Goal: Task Accomplishment & Management: Complete application form

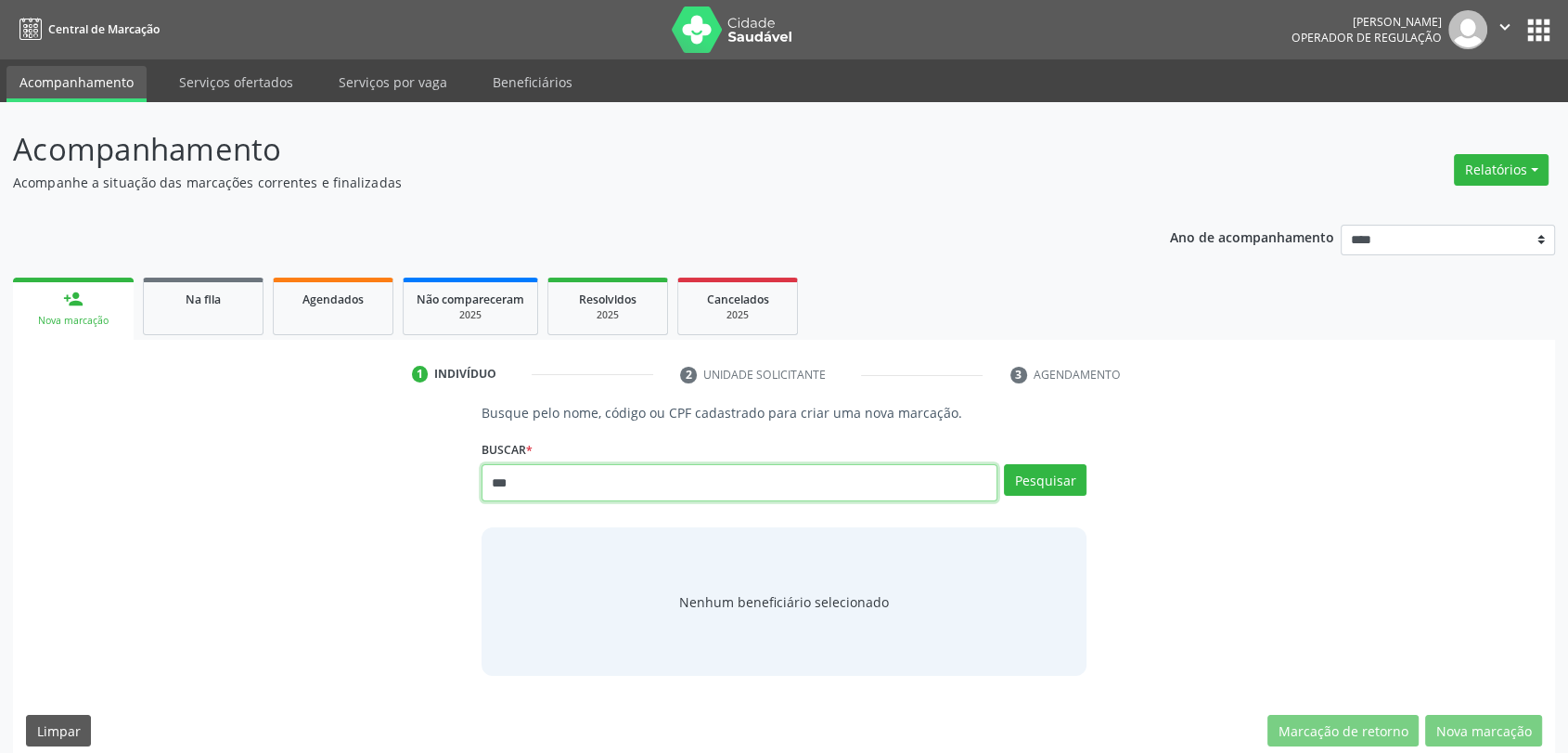
type input "***"
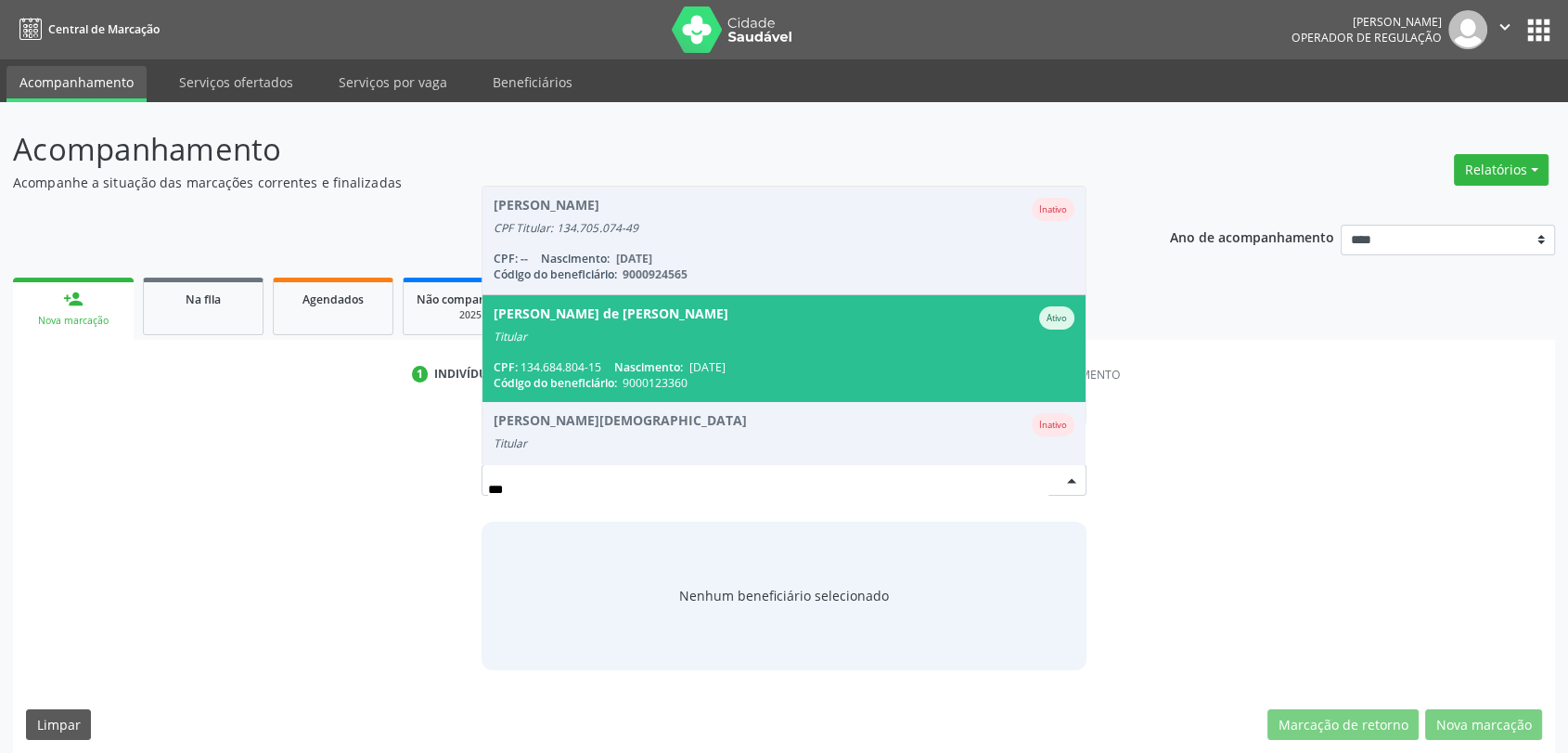
click at [797, 363] on div "CPF: 134.684.804-15 Nascimento: 24/06/1937" at bounding box center [784, 366] width 582 height 16
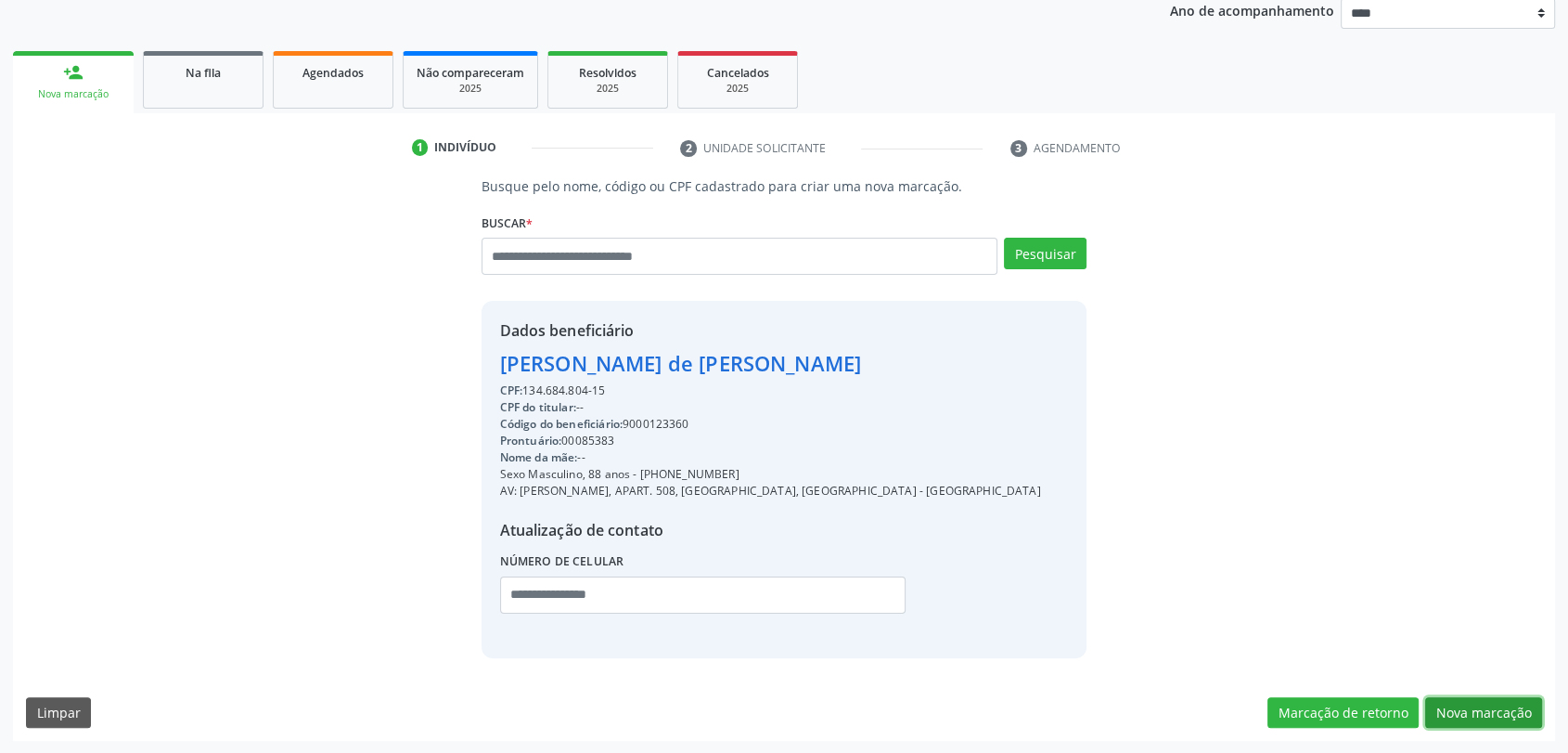
click at [1455, 709] on button "Nova marcação" at bounding box center [1483, 713] width 117 height 32
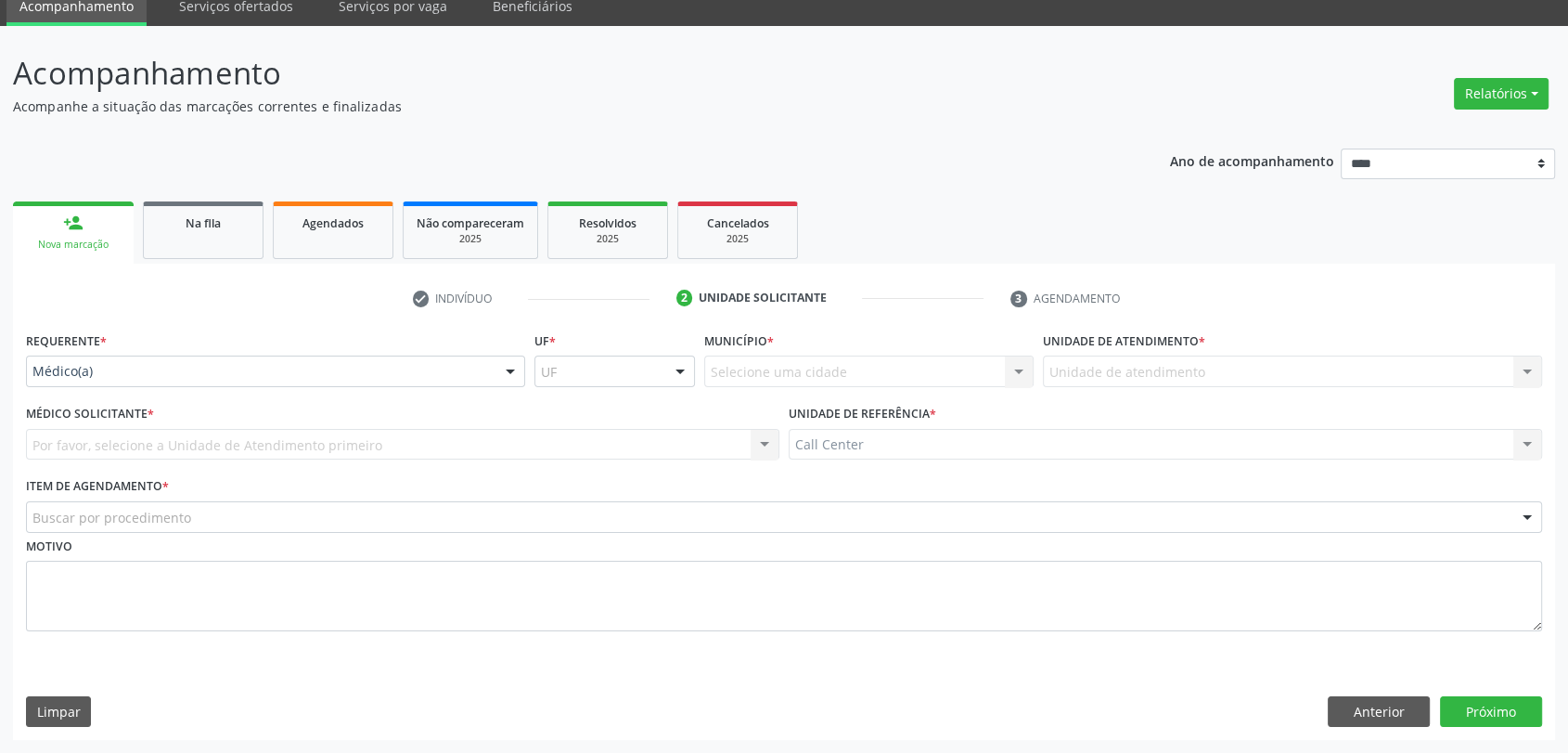
scroll to position [75, 0]
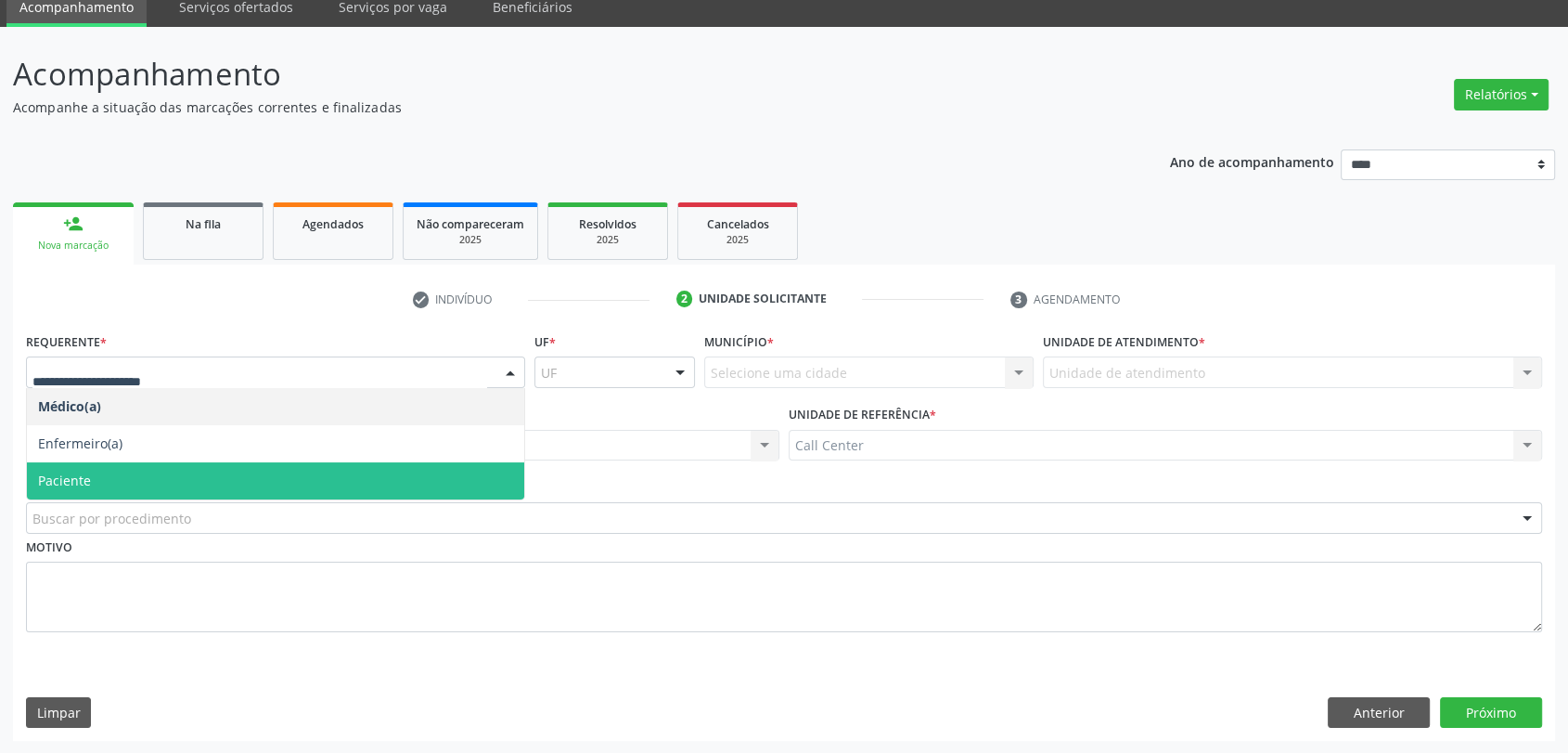
click at [236, 469] on span "Paciente" at bounding box center [275, 481] width 498 height 37
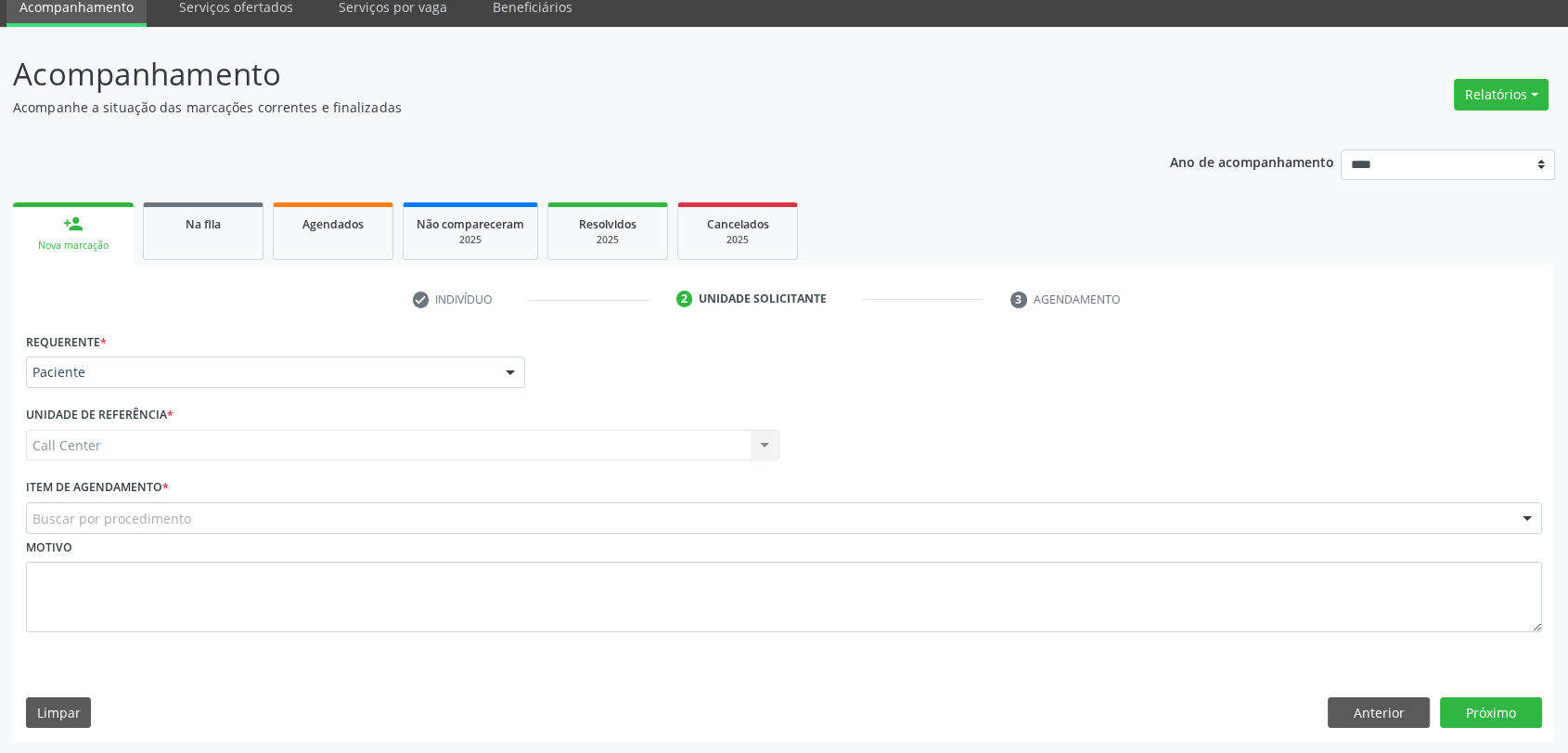
click at [193, 521] on div "Buscar por procedimento" at bounding box center [784, 518] width 1516 height 32
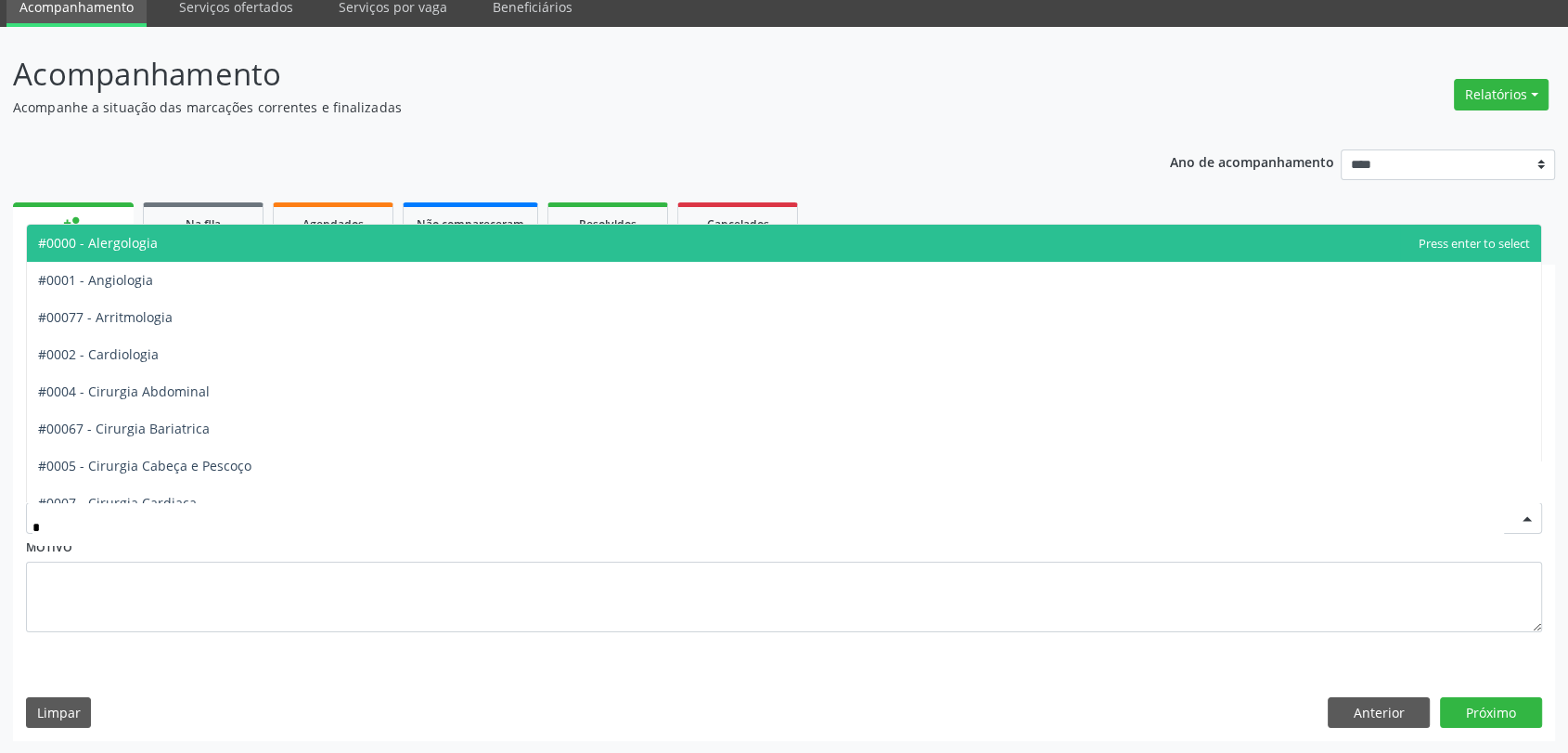
type input "**"
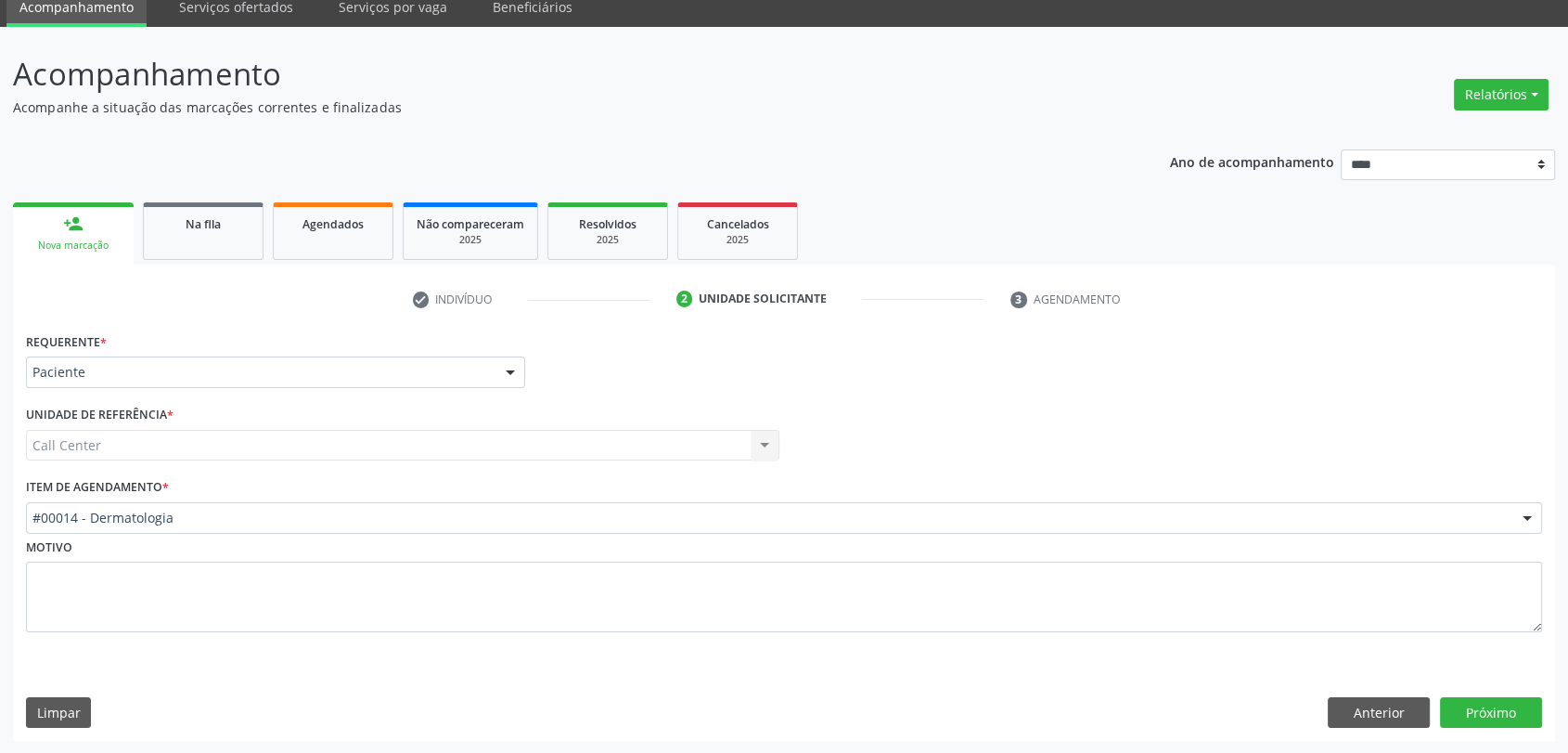
click at [1477, 746] on div "Acompanhamento Acompanhe a situação das marcações correntes e finalizadas Relat…" at bounding box center [784, 391] width 1568 height 727
click at [1476, 725] on button "Próximo" at bounding box center [1490, 713] width 102 height 32
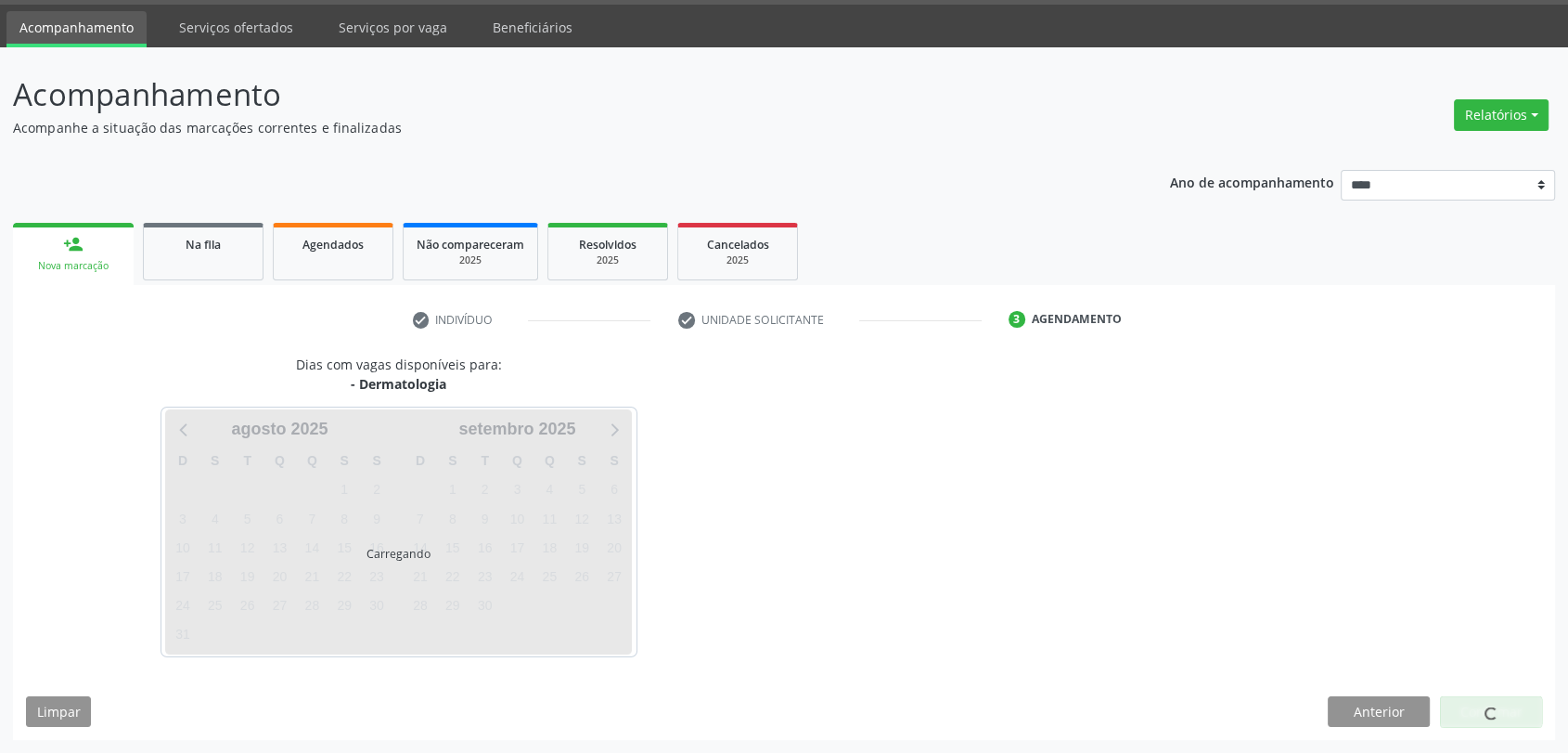
scroll to position [54, 0]
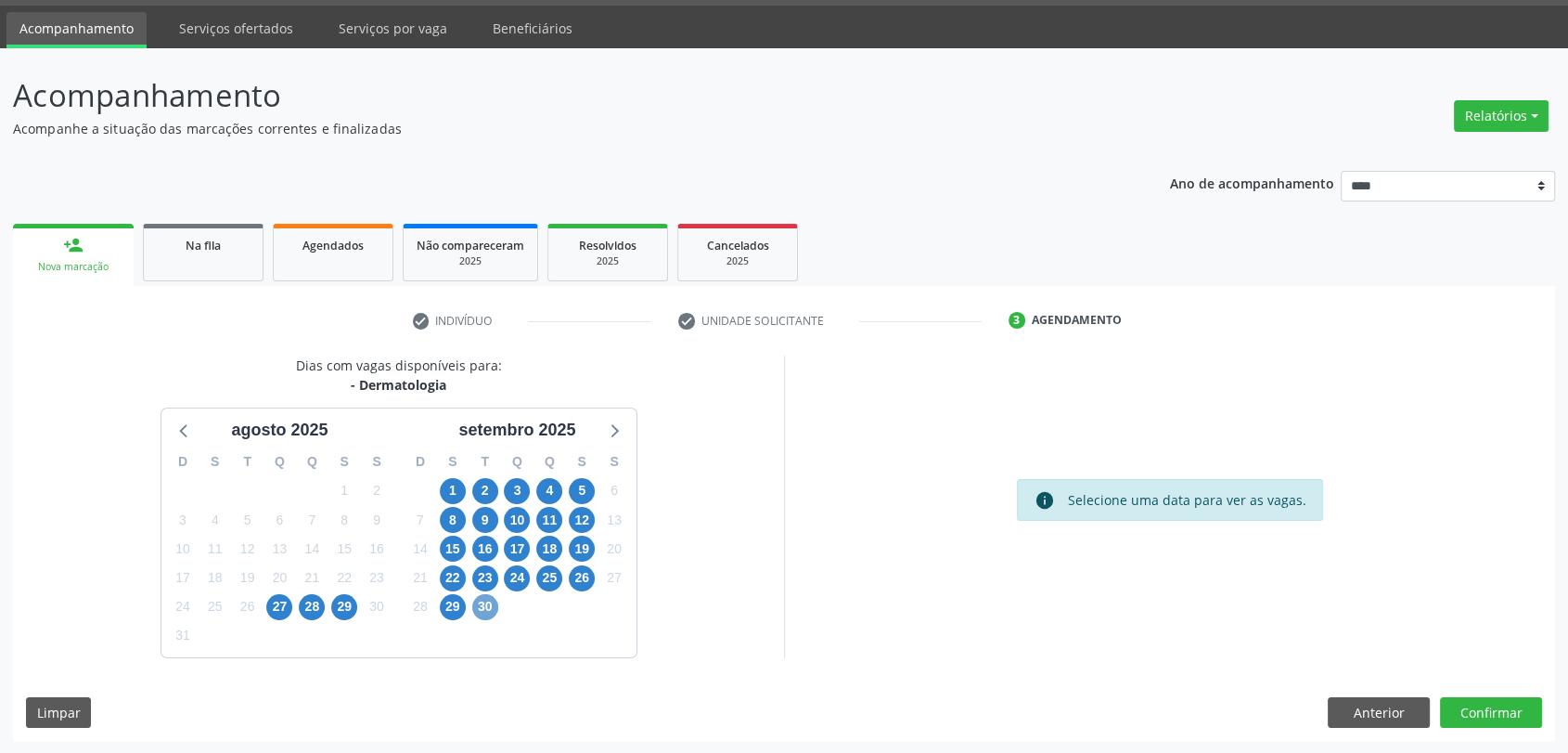
click at [477, 611] on span "30" at bounding box center [486, 607] width 26 height 26
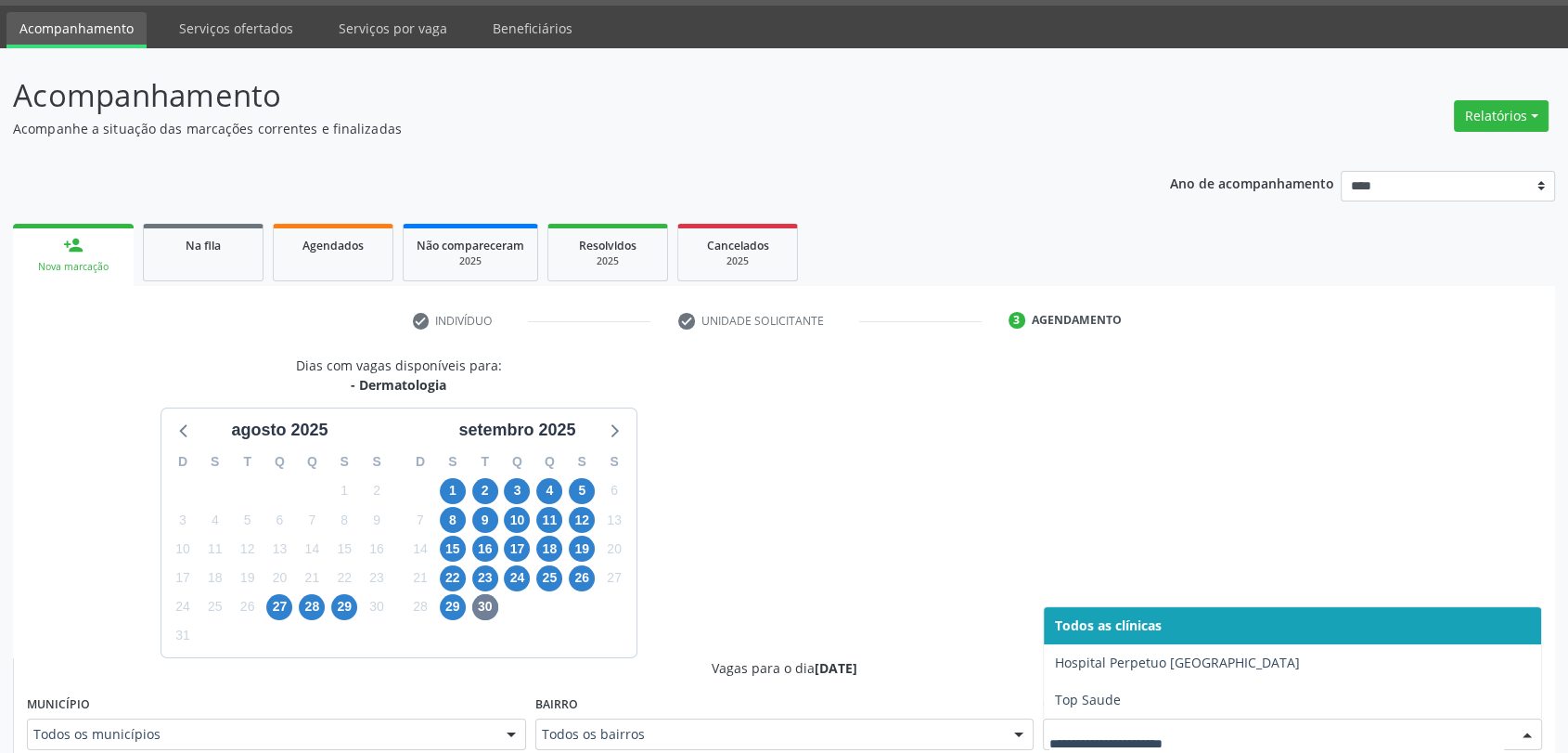
scroll to position [63, 0]
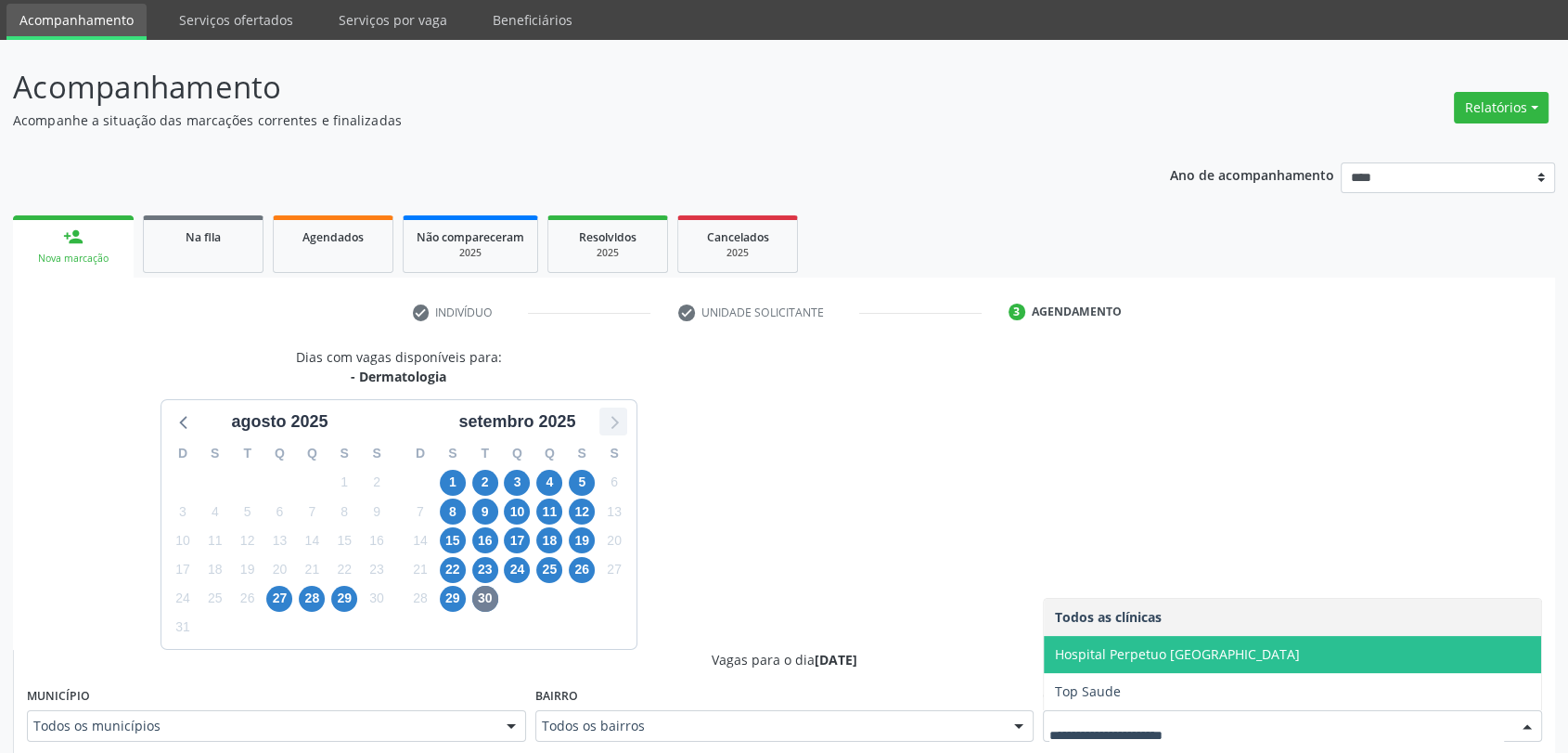
click at [609, 425] on icon at bounding box center [614, 421] width 24 height 24
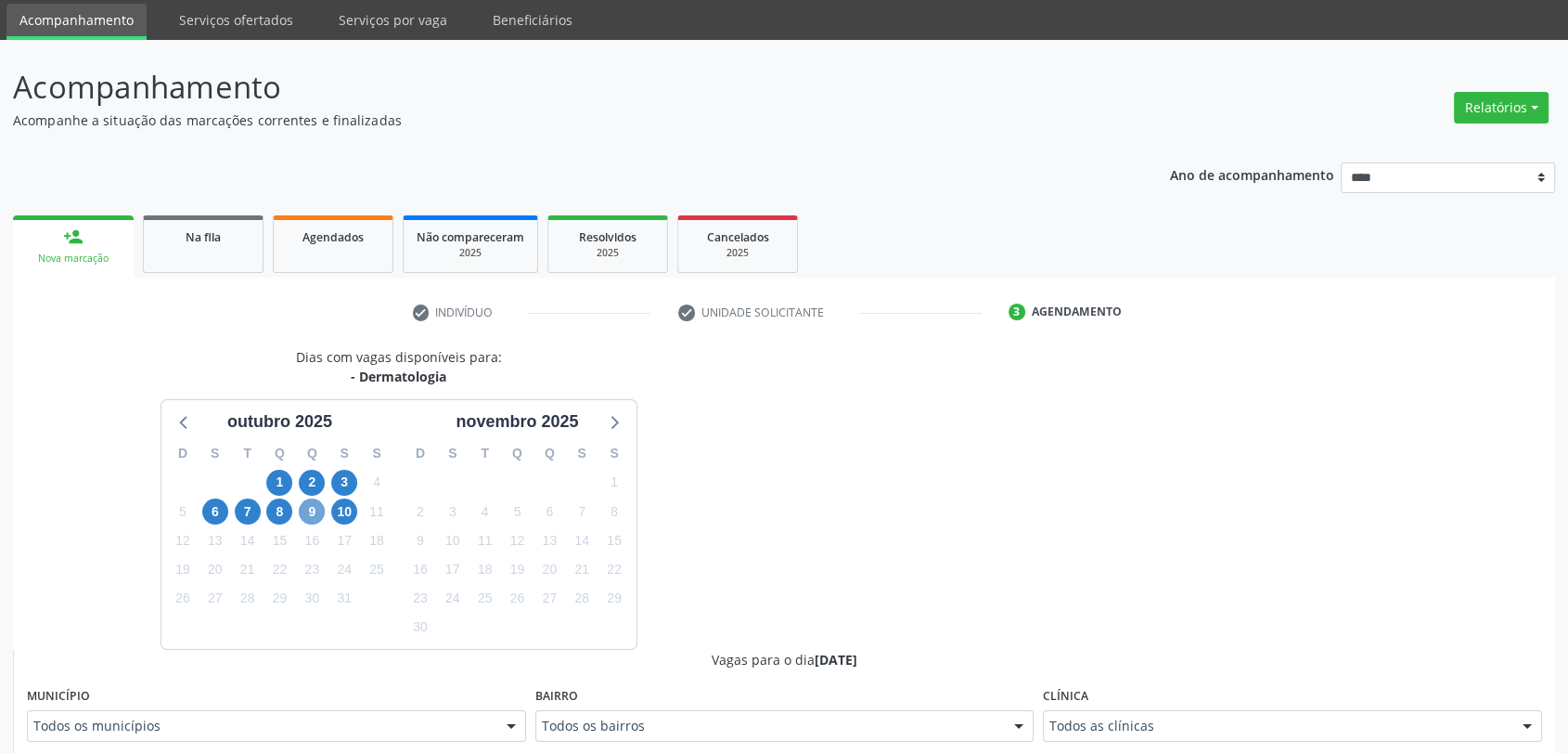
click at [319, 508] on span "9" at bounding box center [312, 512] width 26 height 26
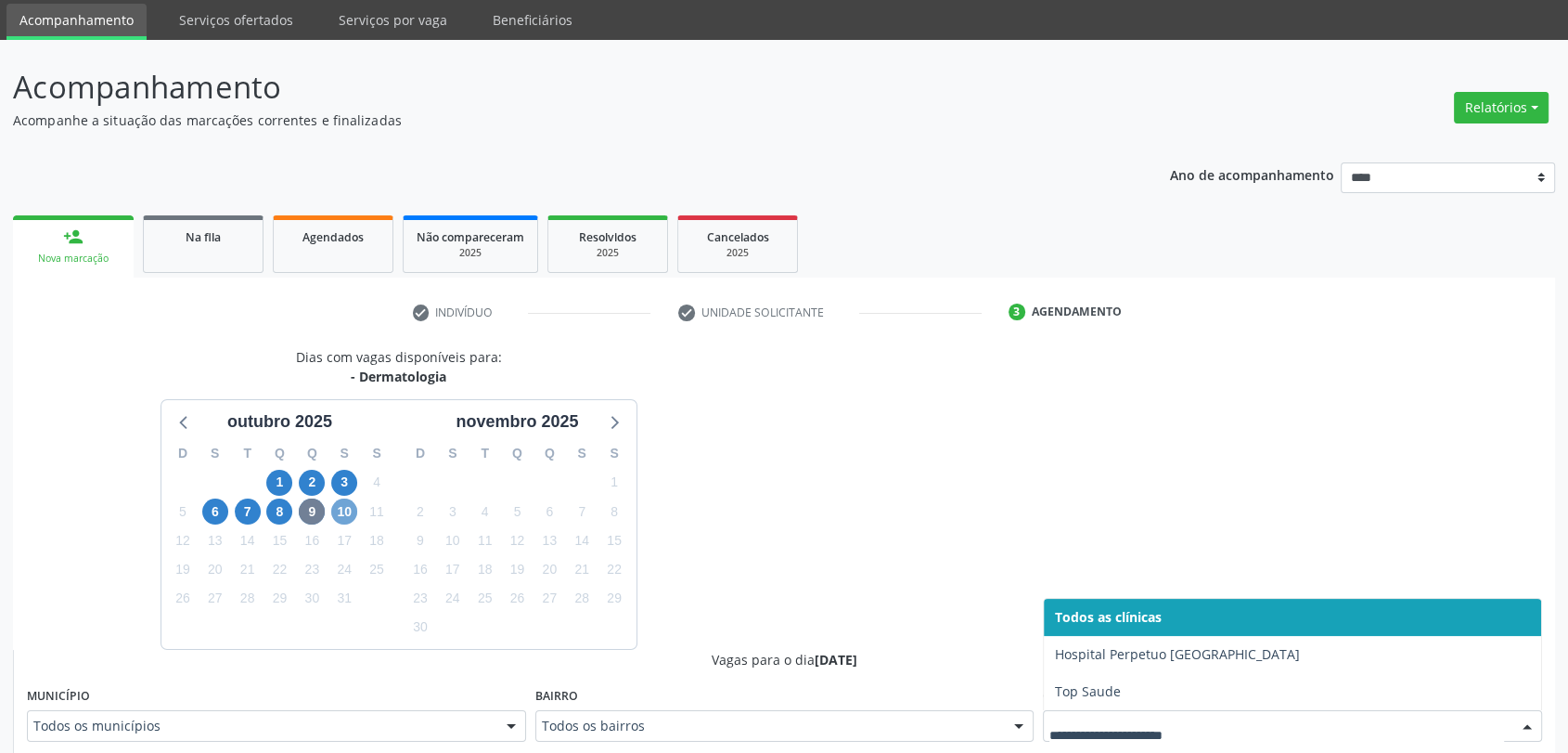
click at [348, 499] on span "10" at bounding box center [345, 512] width 26 height 26
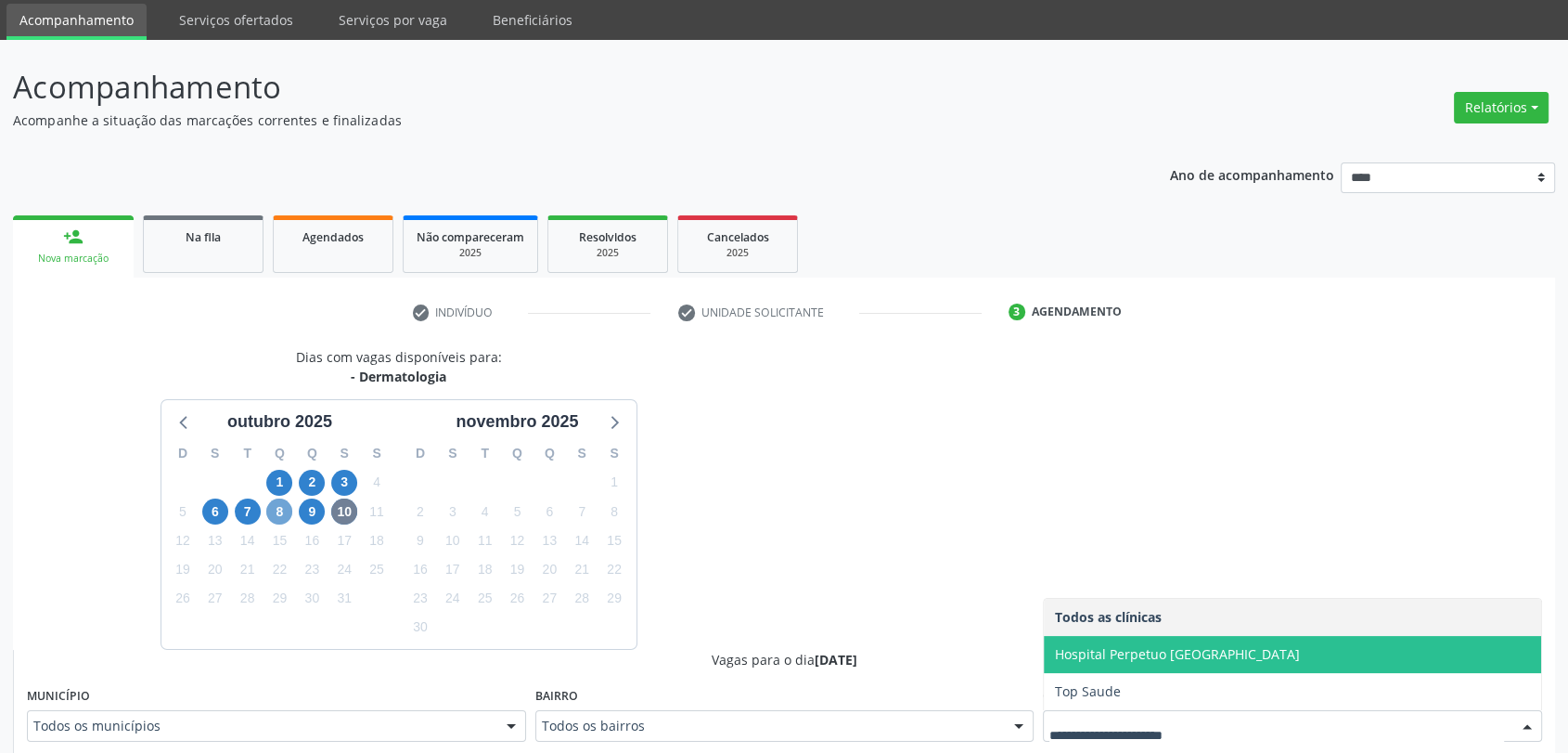
click at [280, 519] on span "8" at bounding box center [279, 512] width 26 height 26
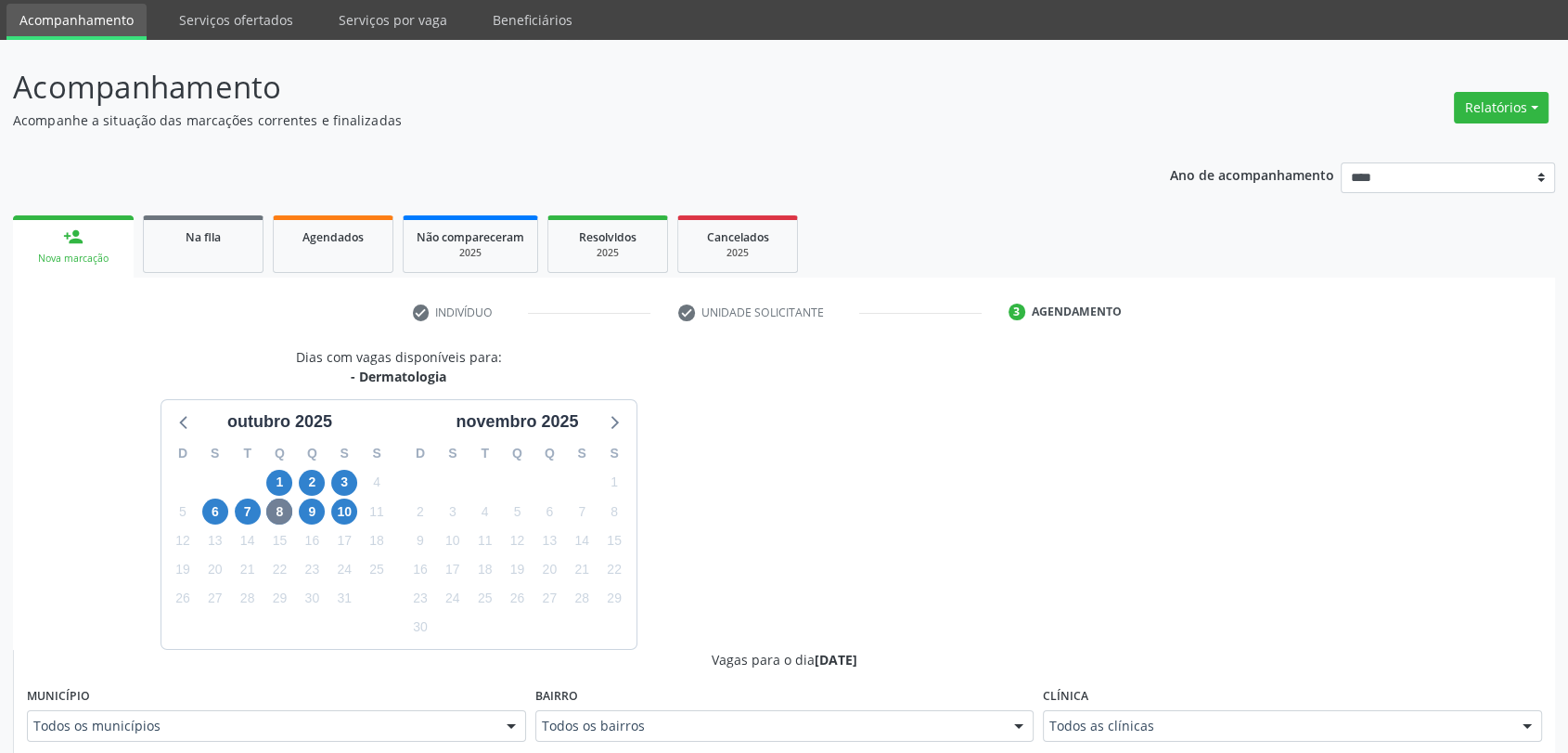
click at [1288, 682] on div "Clínica Todos as clínicas Todos as clínicas Hospital Perpetuo Socorro Top Saude…" at bounding box center [1293, 712] width 499 height 60
click at [1277, 715] on div "Todos as clínicas" at bounding box center [1293, 726] width 499 height 32
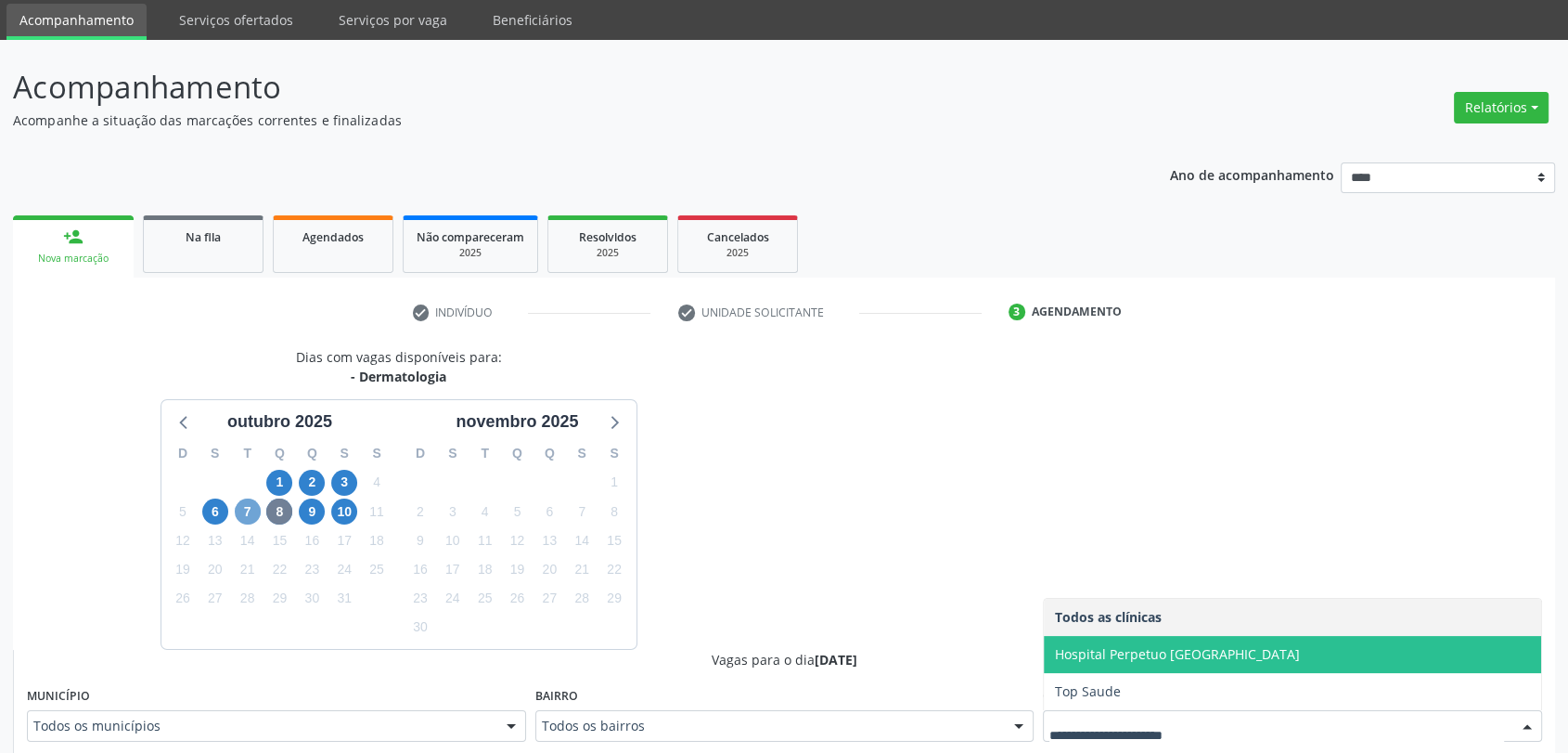
click at [236, 515] on span "7" at bounding box center [247, 512] width 26 height 26
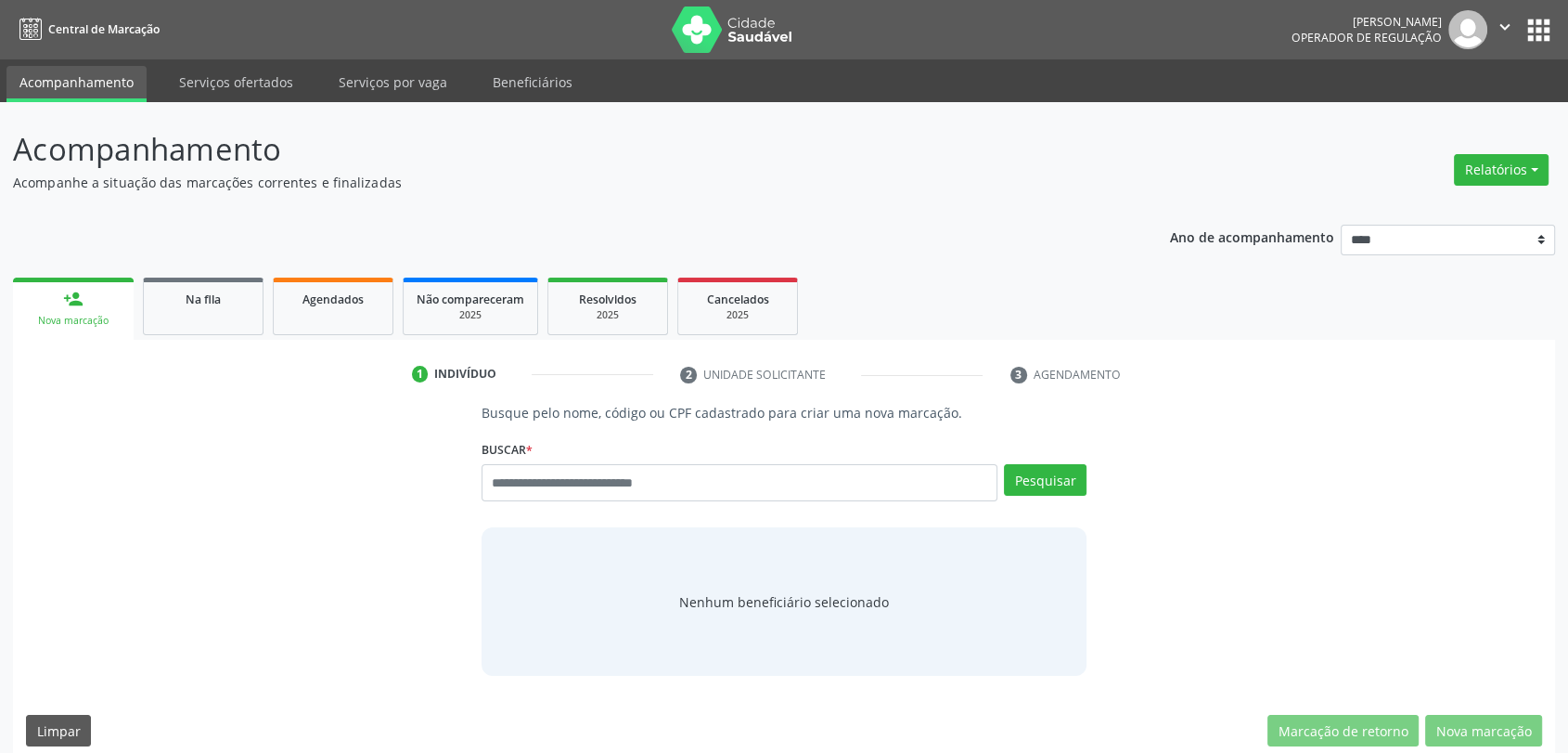
click at [613, 493] on input "text" at bounding box center [740, 483] width 516 height 37
type input "******"
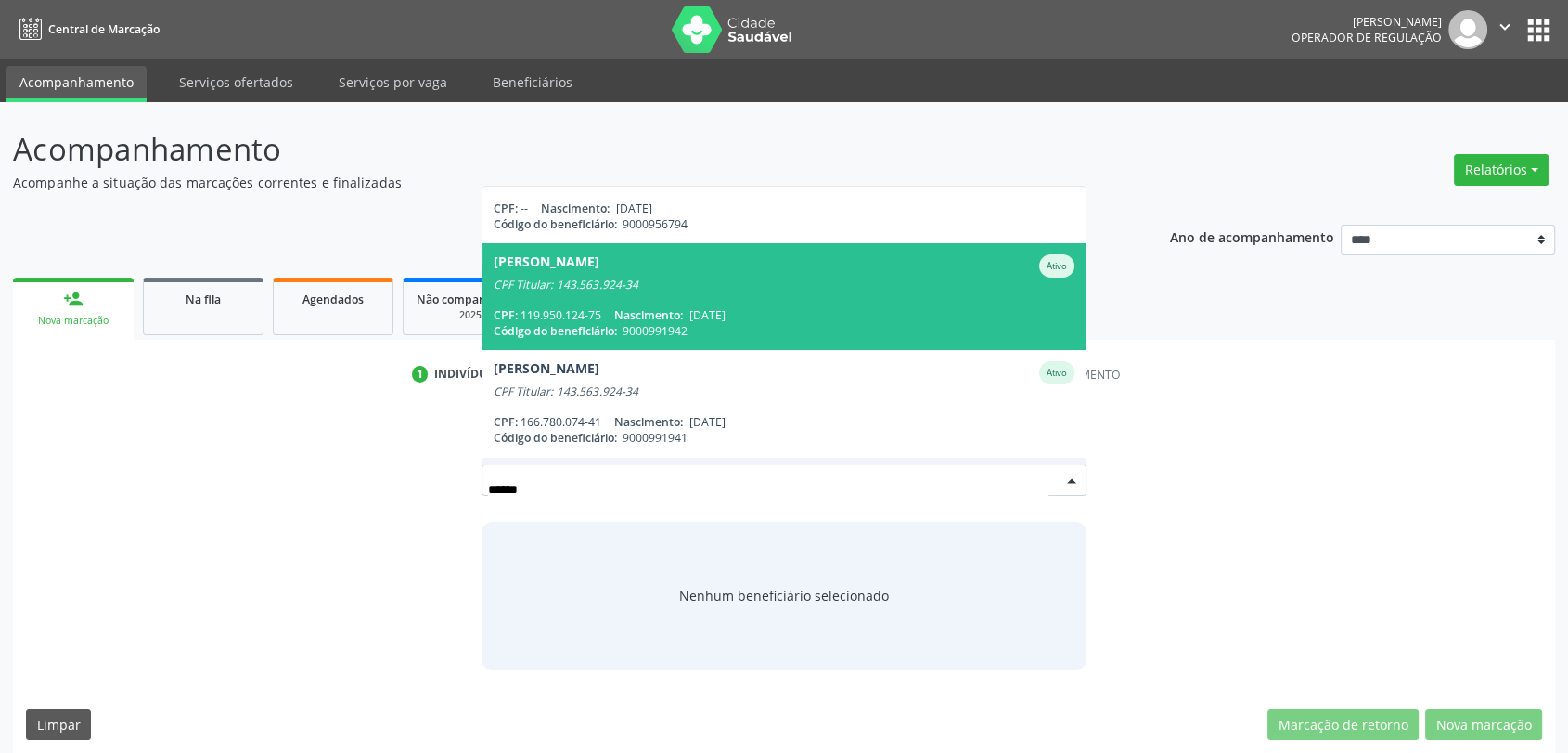
scroll to position [56, 0]
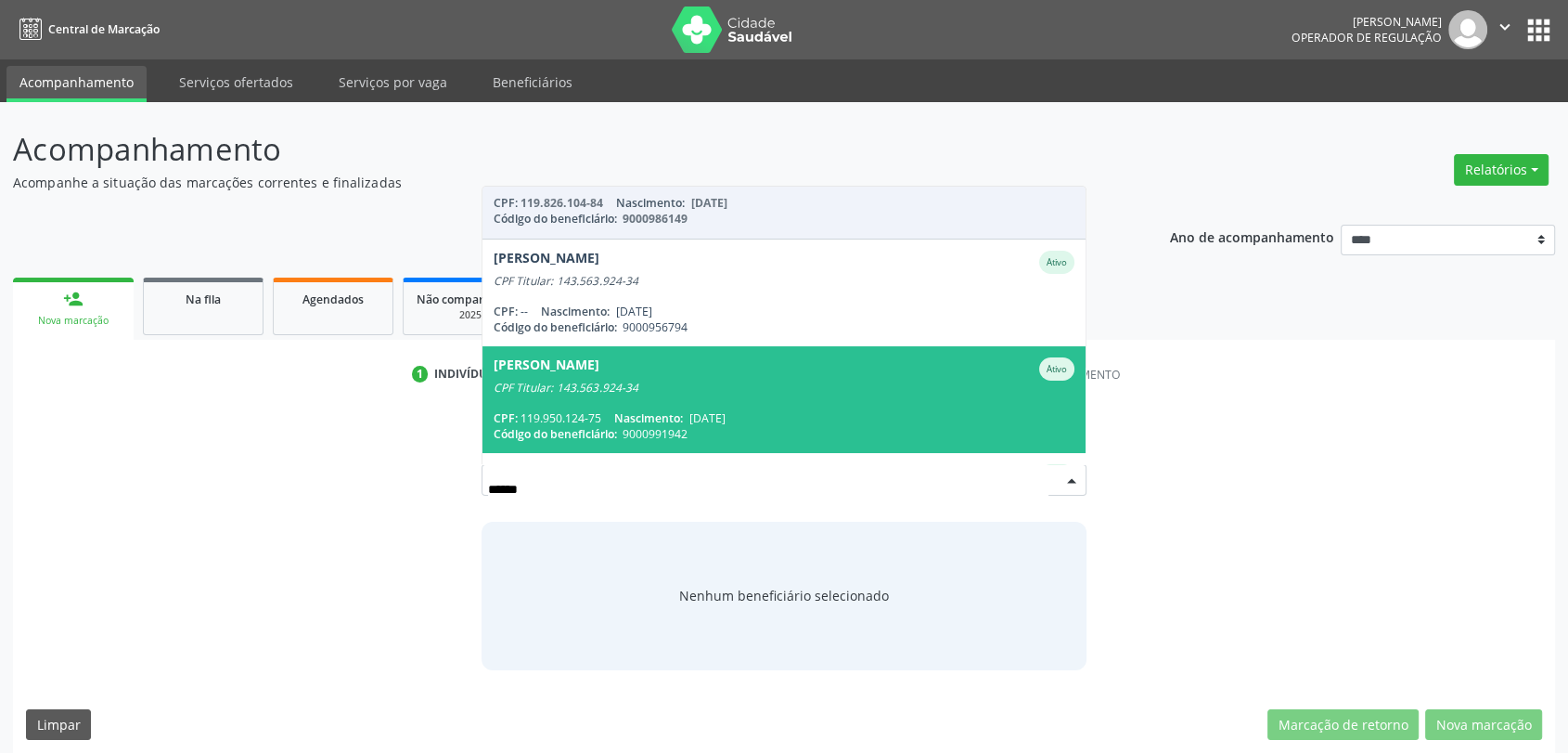
click at [669, 383] on div "CPF Titular: 143.563.924-34" at bounding box center [784, 388] width 582 height 15
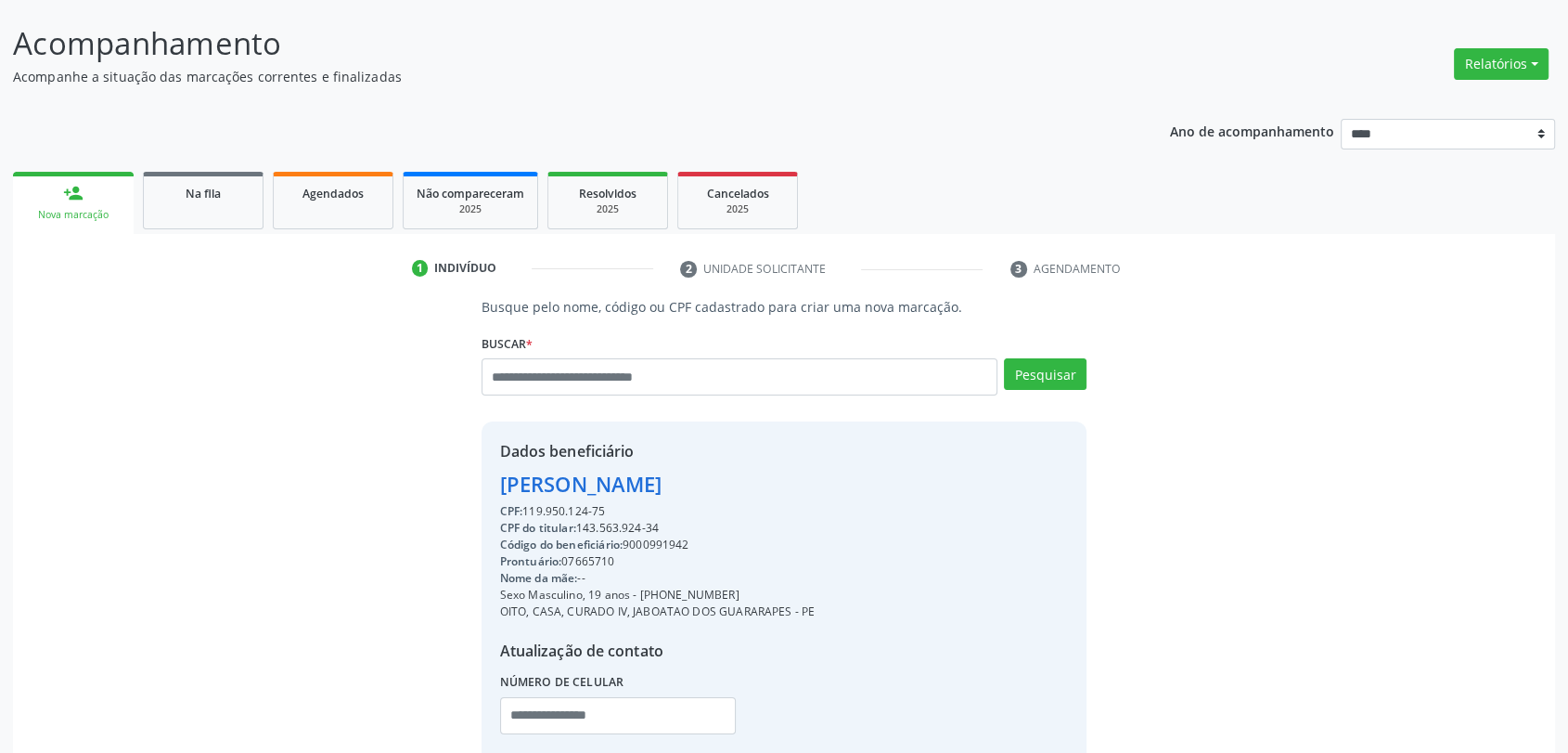
scroll to position [226, 0]
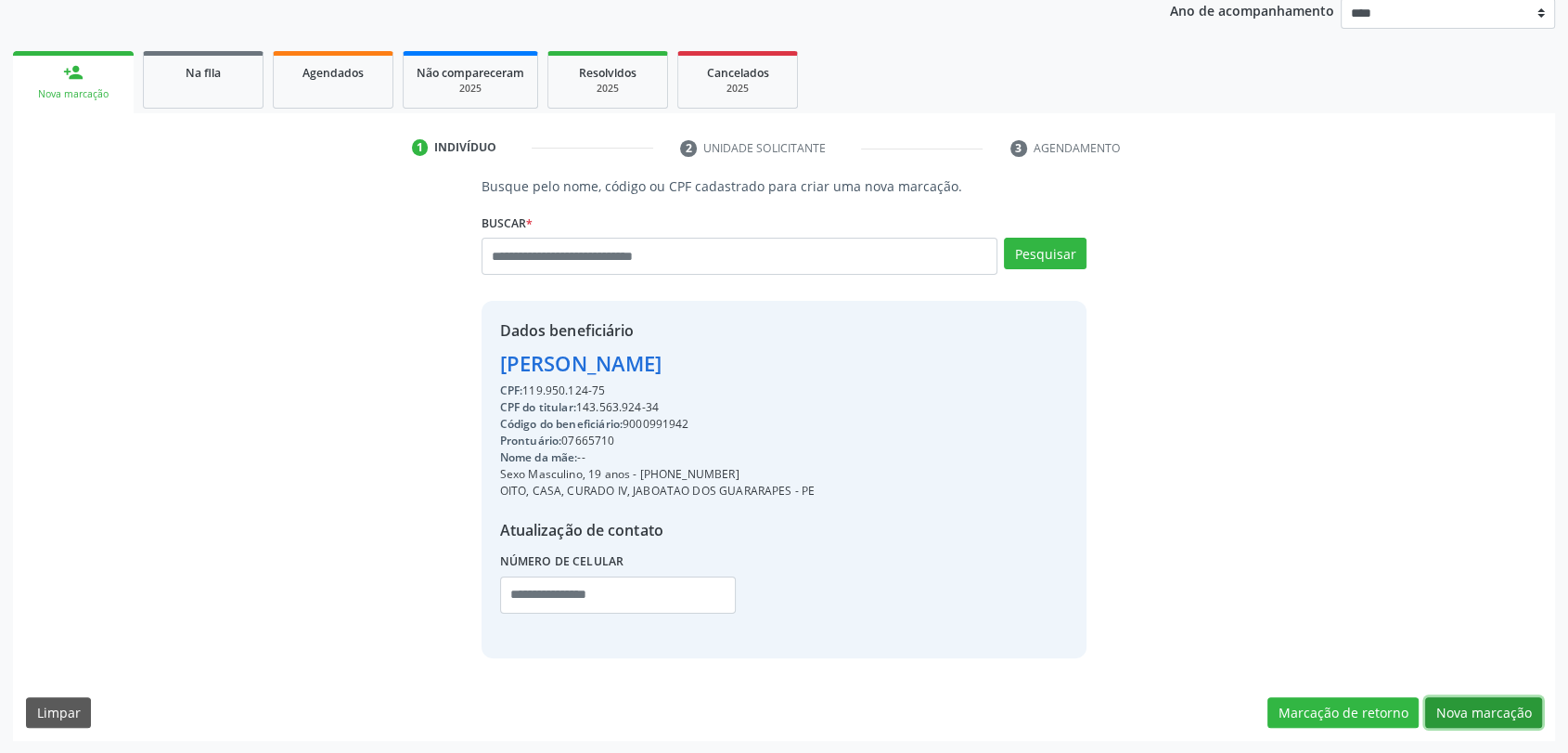
click at [1497, 701] on button "Nova marcação" at bounding box center [1483, 713] width 117 height 32
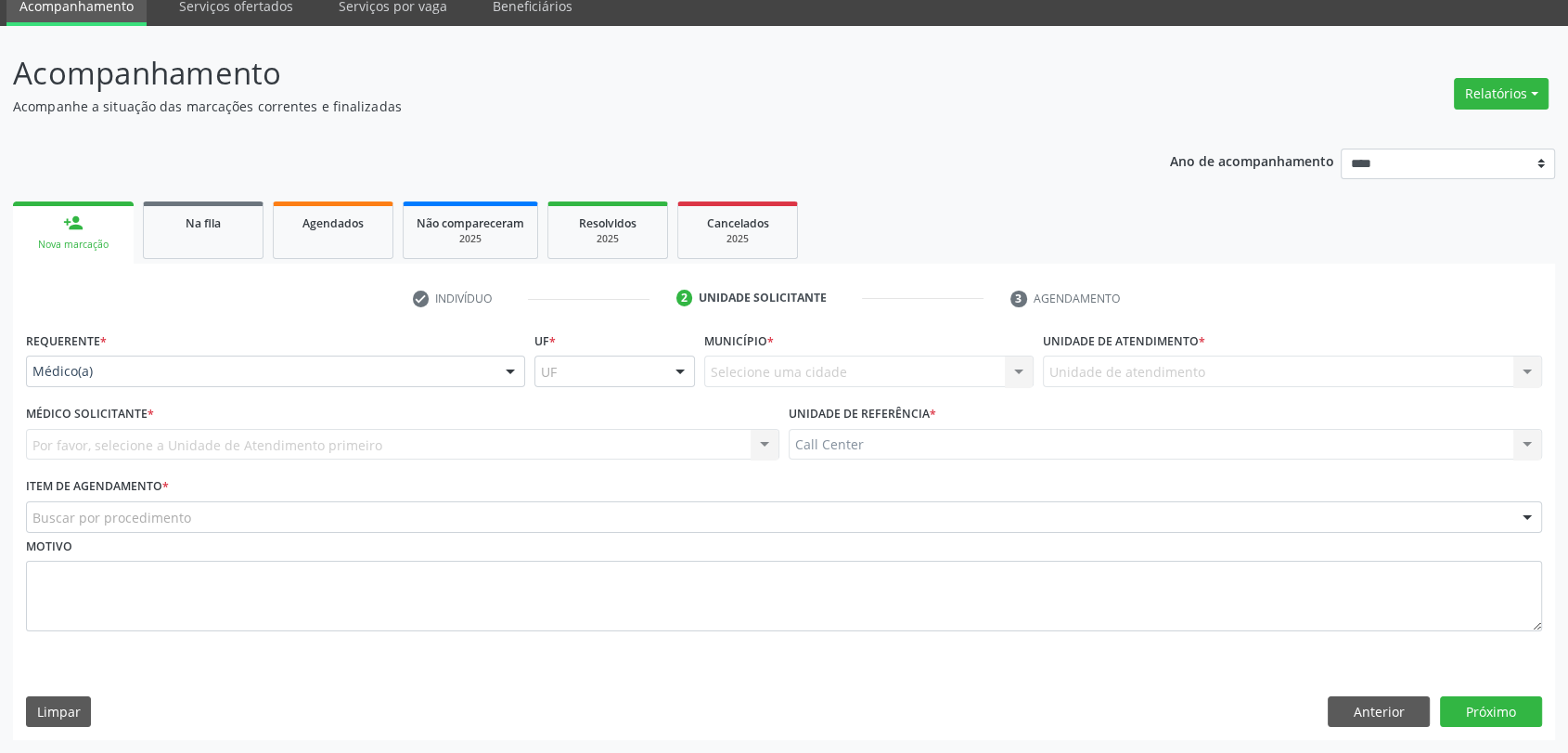
scroll to position [75, 0]
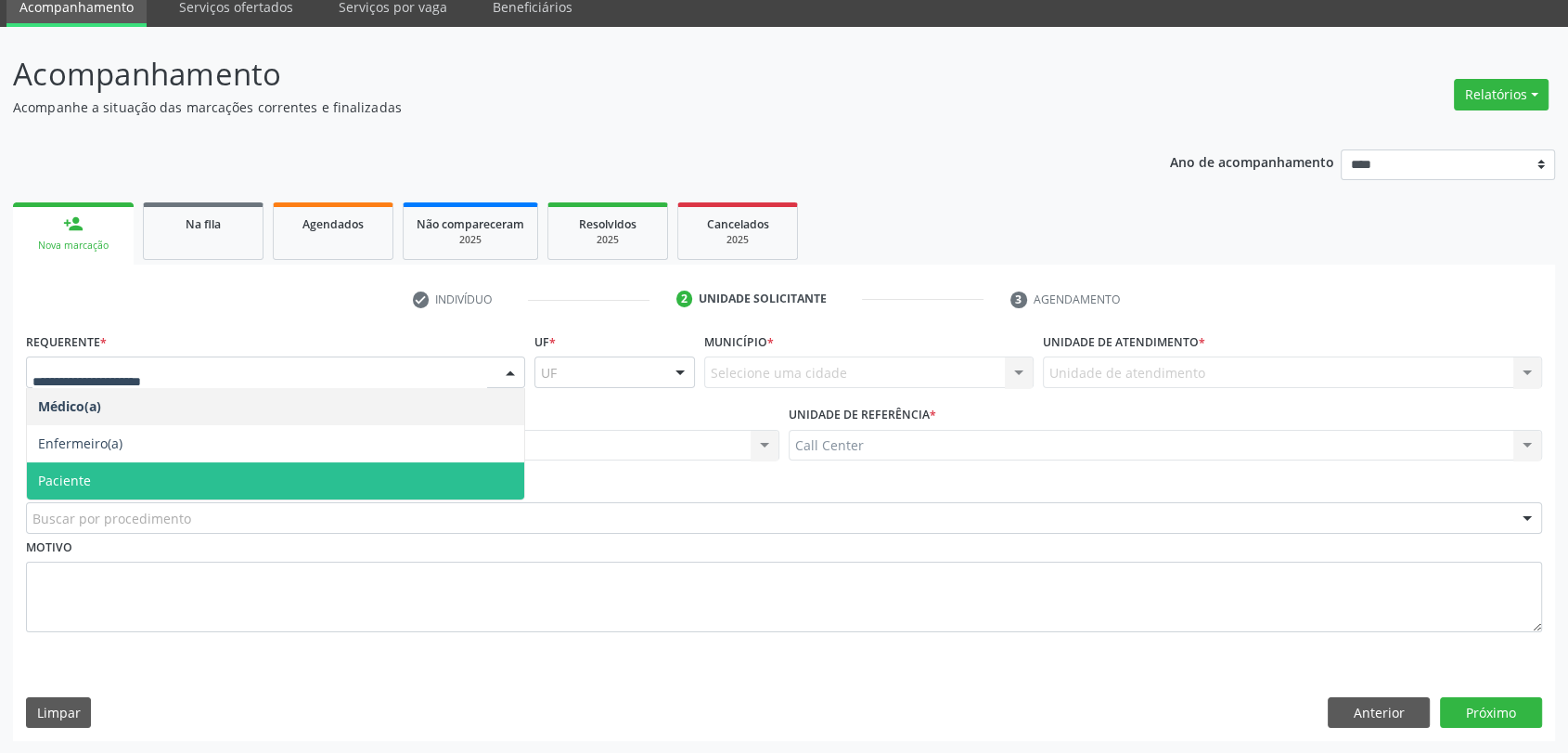
click at [96, 476] on span "Paciente" at bounding box center [275, 481] width 498 height 37
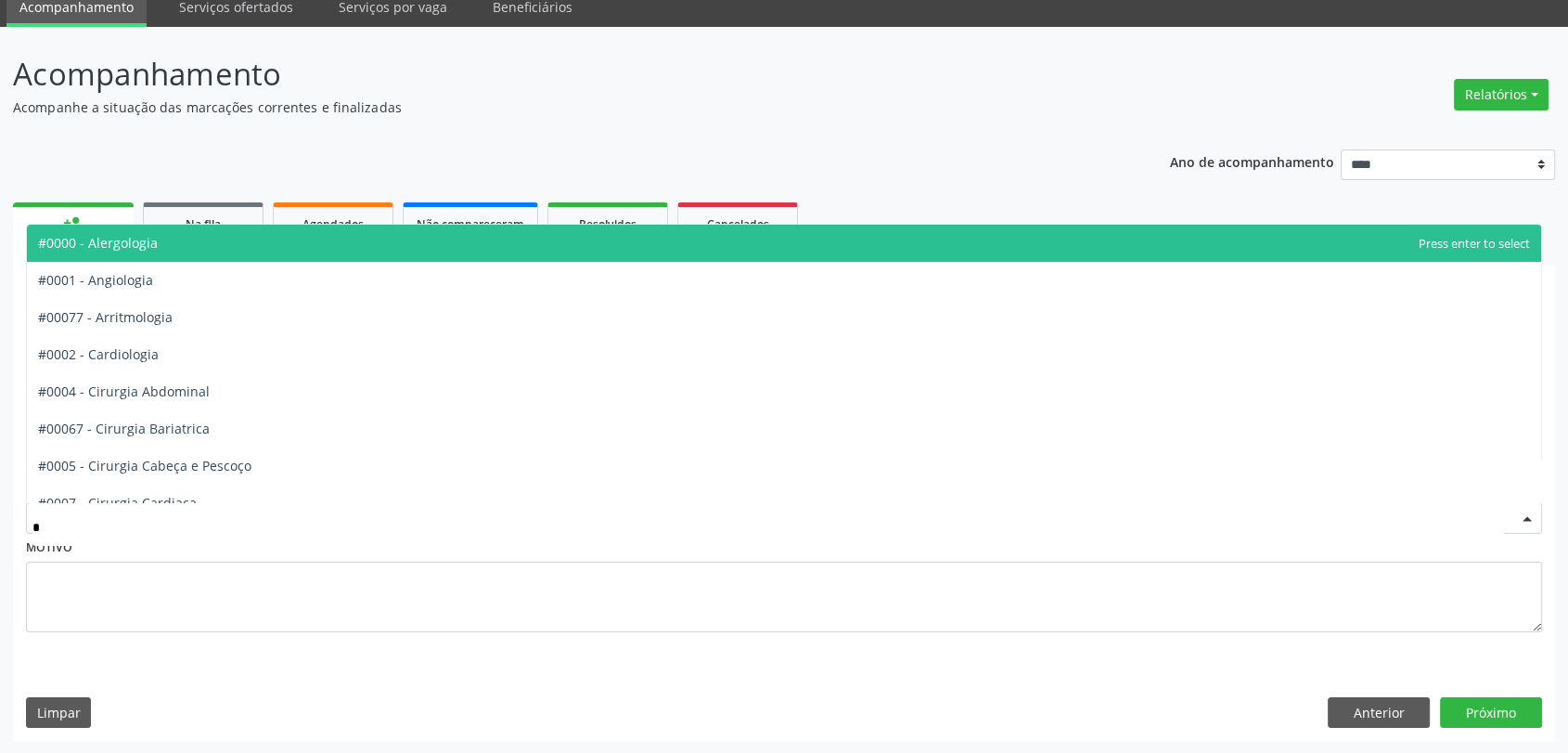
type input "**"
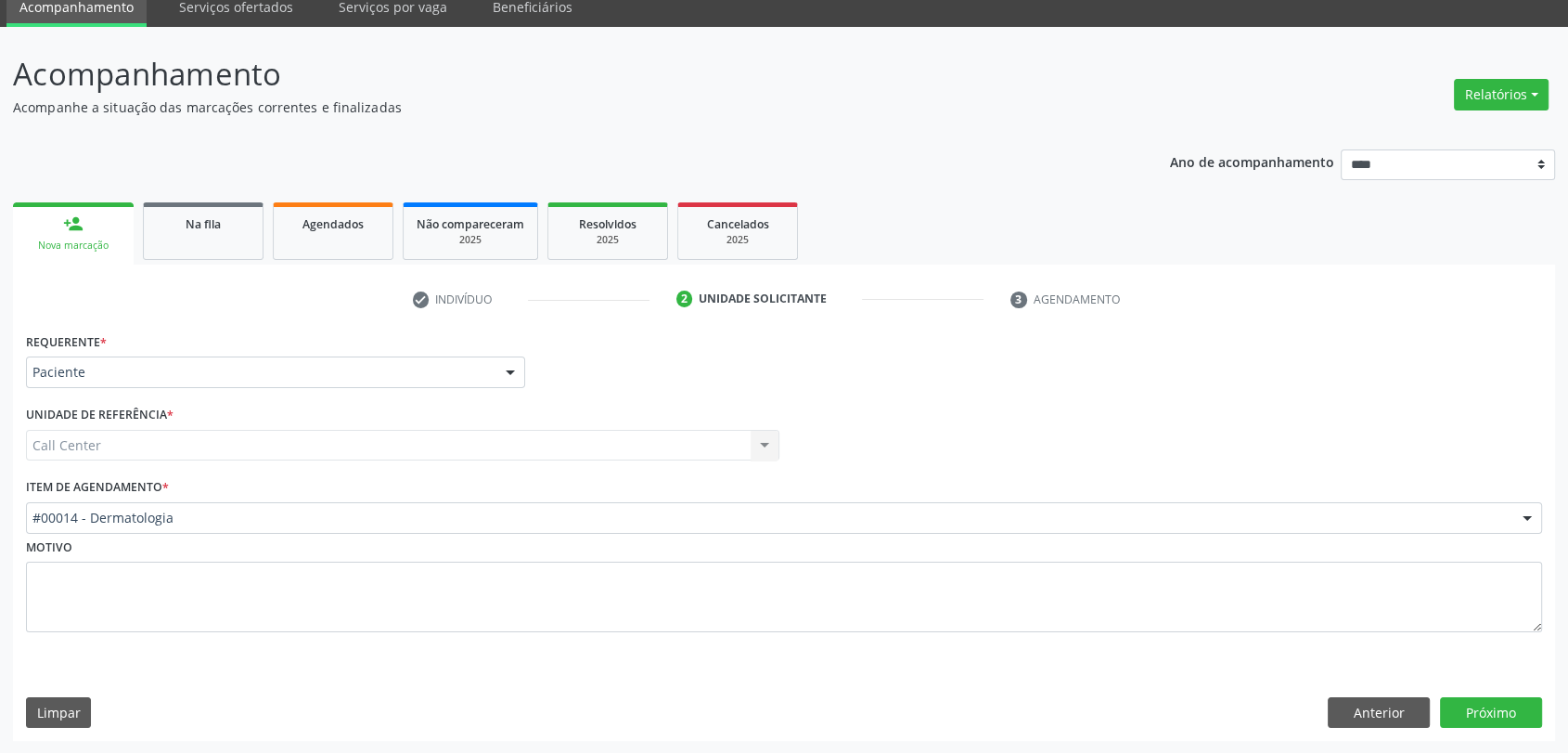
click at [1483, 728] on div "Requerente * Paciente Médico(a) Enfermeiro(a) Paciente Nenhum resultado encontr…" at bounding box center [784, 534] width 1542 height 413
click at [1476, 719] on button "Próximo" at bounding box center [1490, 713] width 102 height 32
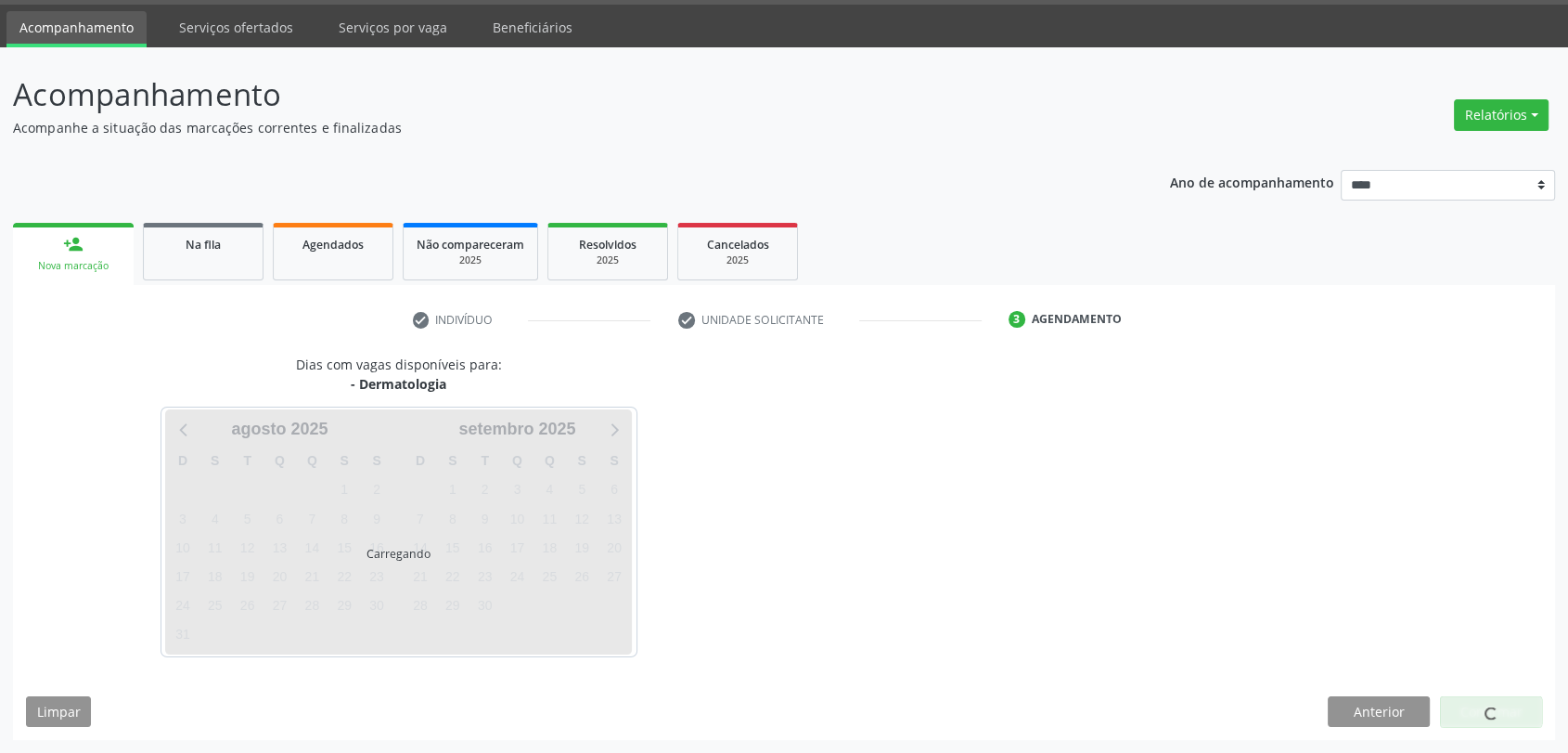
scroll to position [54, 0]
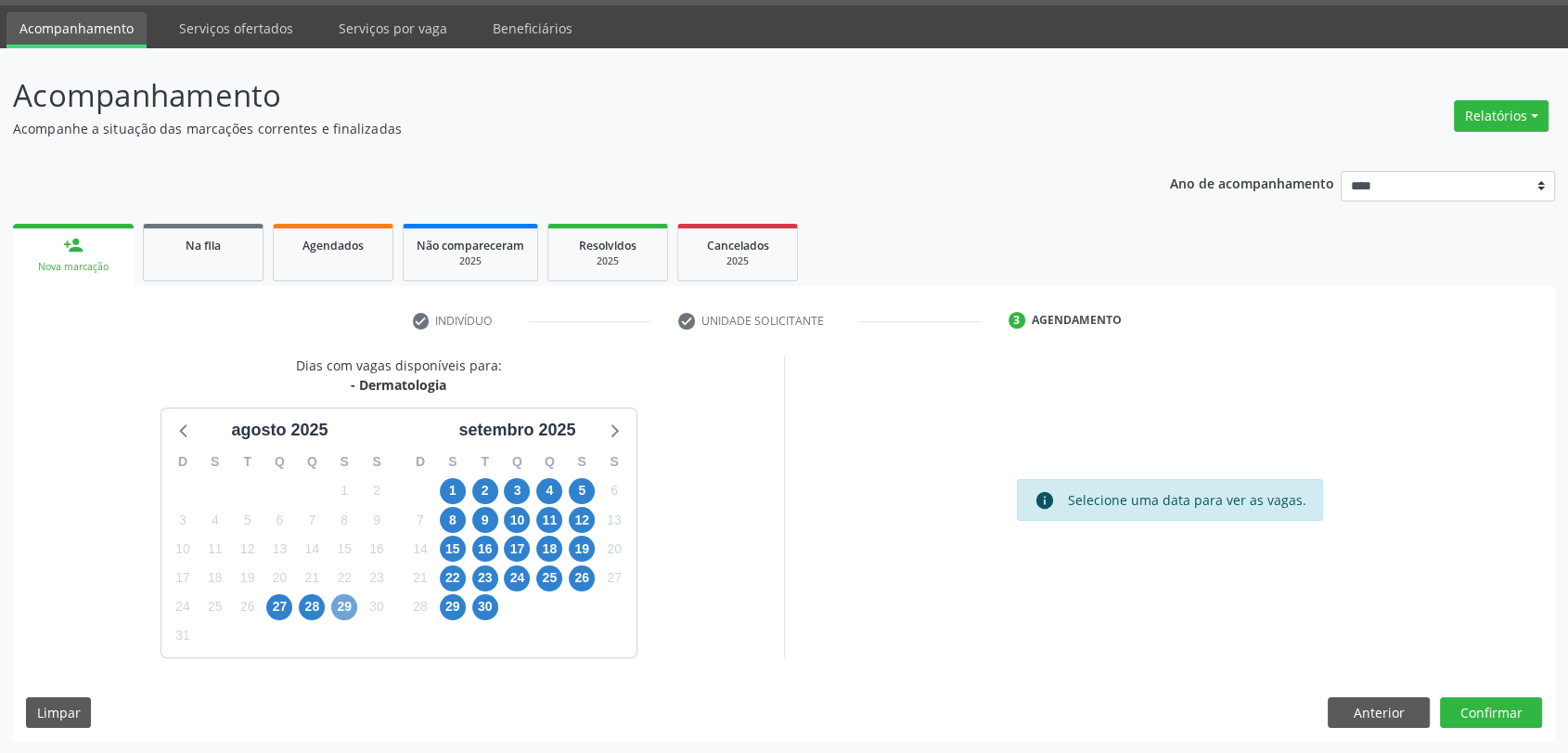
click at [342, 604] on span "29" at bounding box center [345, 607] width 26 height 26
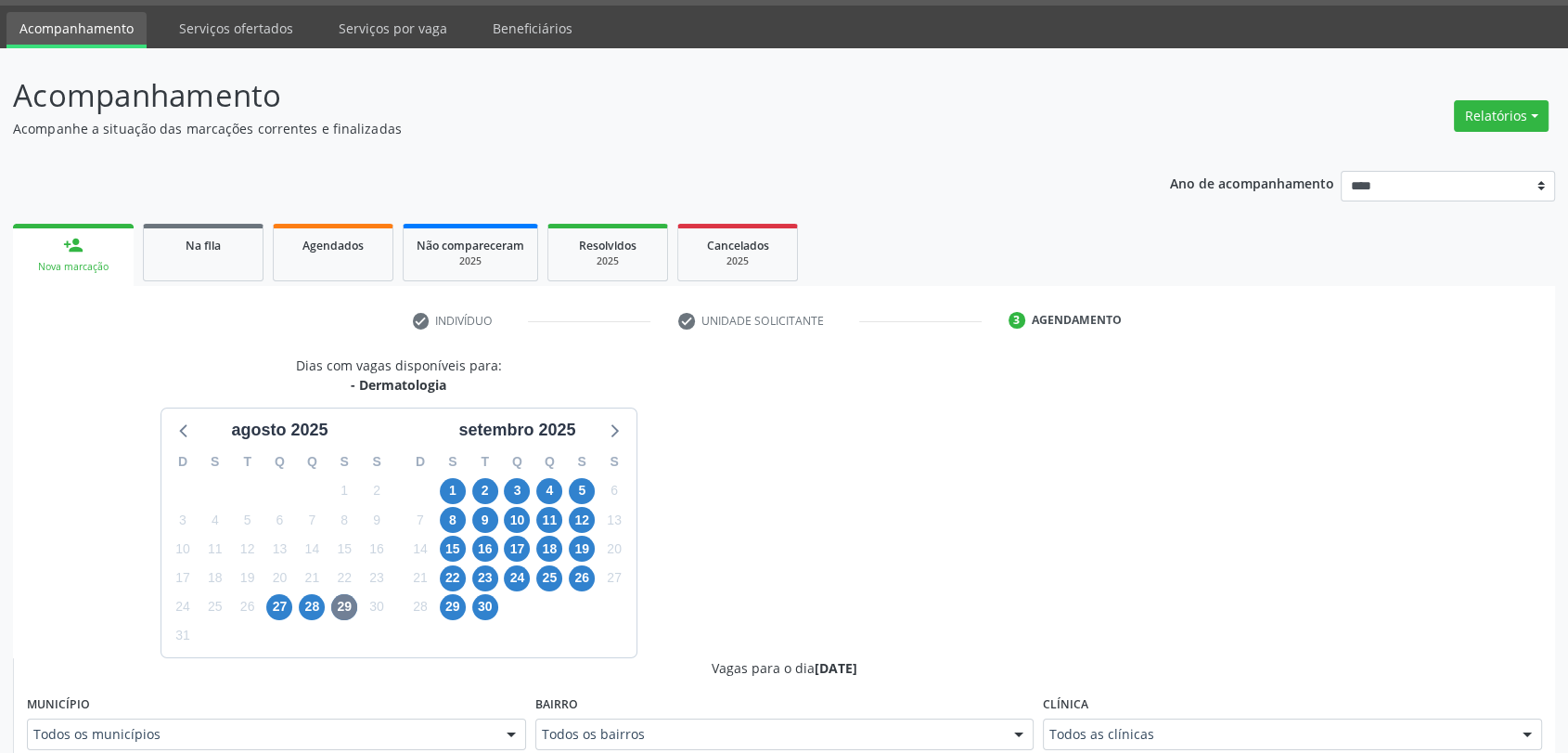
drag, startPoint x: 1221, startPoint y: 715, endPoint x: 1210, endPoint y: 730, distance: 18.6
click at [1210, 729] on div "Clínica Todos as clínicas Todos as clínicas Hospital Perpetuo Socorro Top Saude…" at bounding box center [1293, 720] width 499 height 60
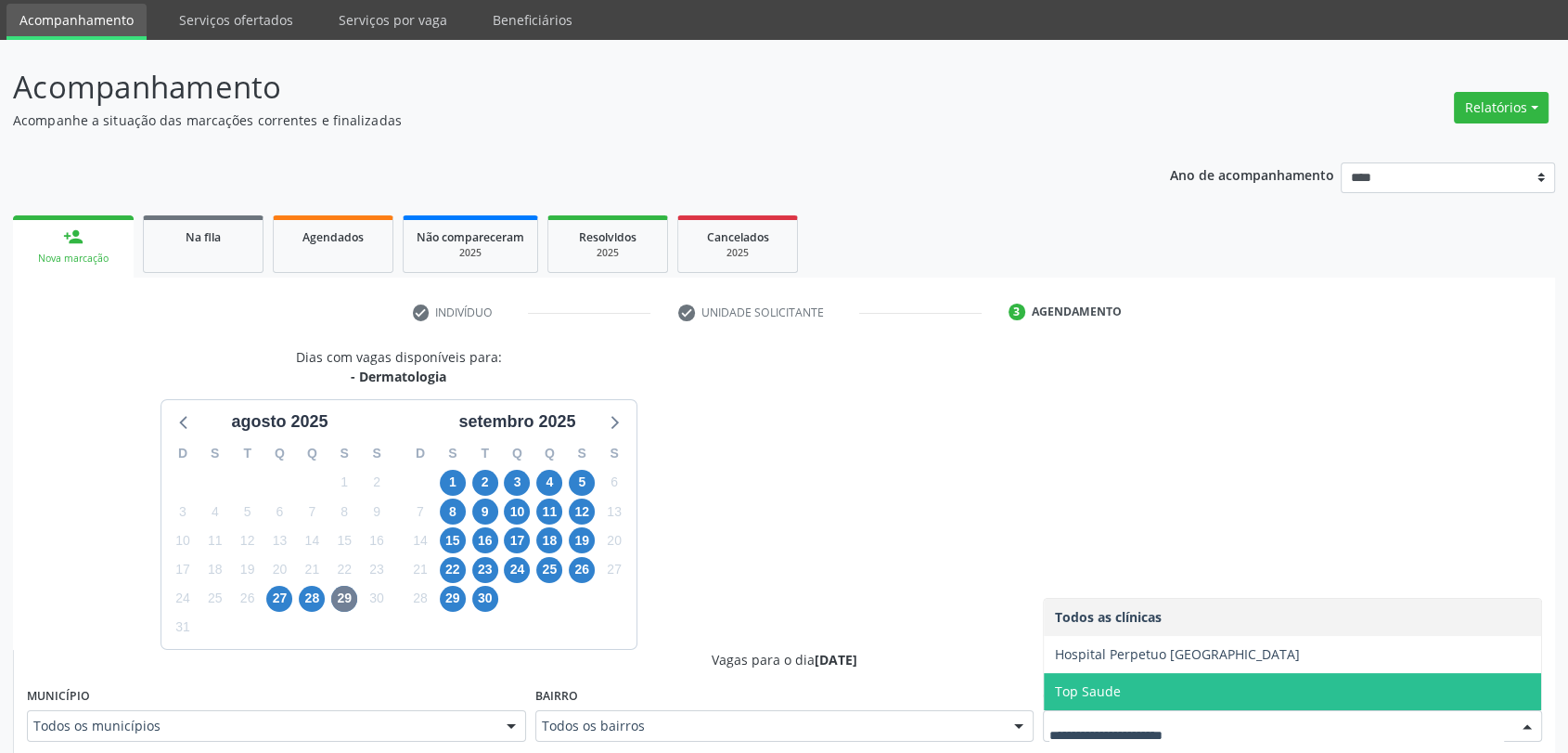
click at [1111, 689] on span "Top Saude" at bounding box center [1088, 690] width 66 height 18
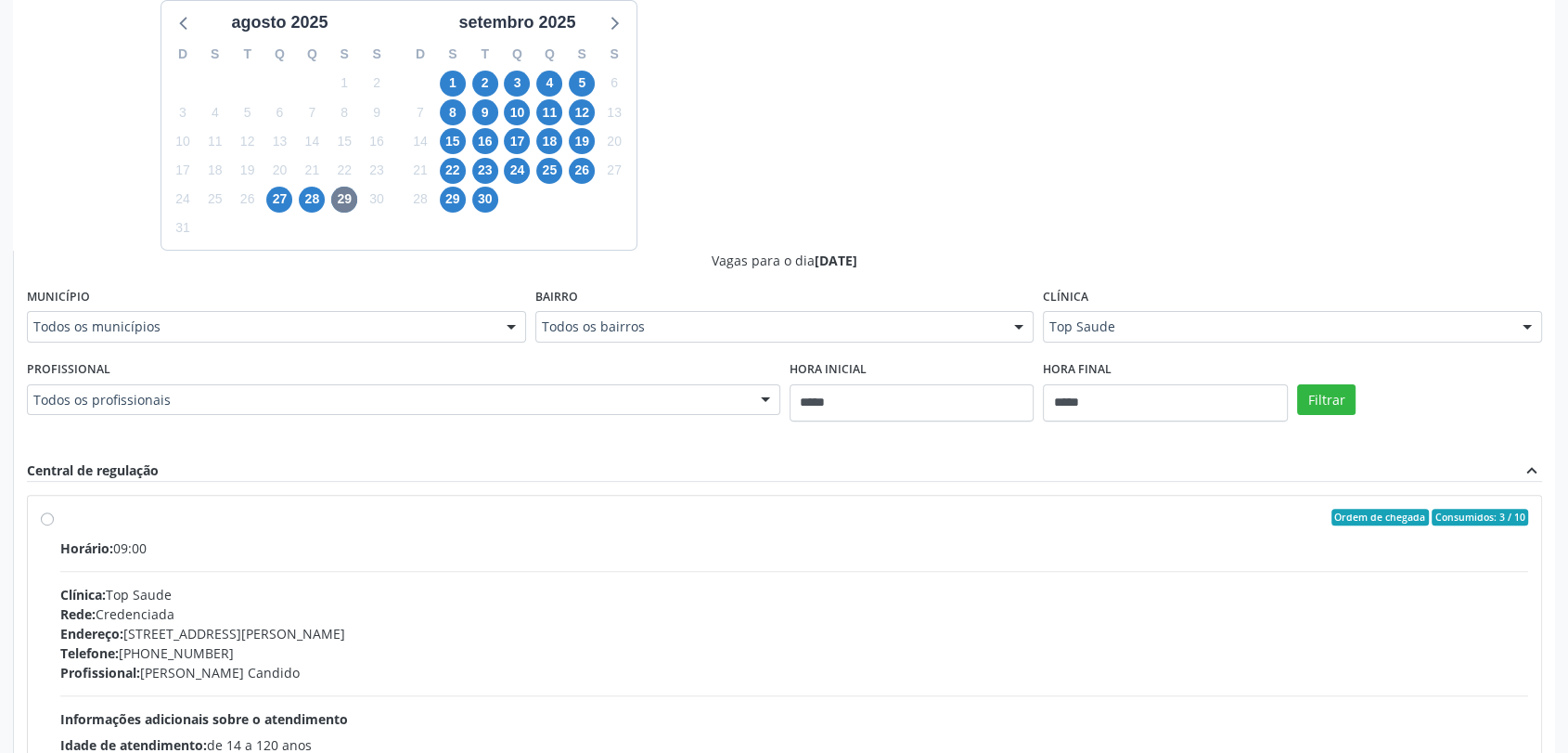
scroll to position [476, 0]
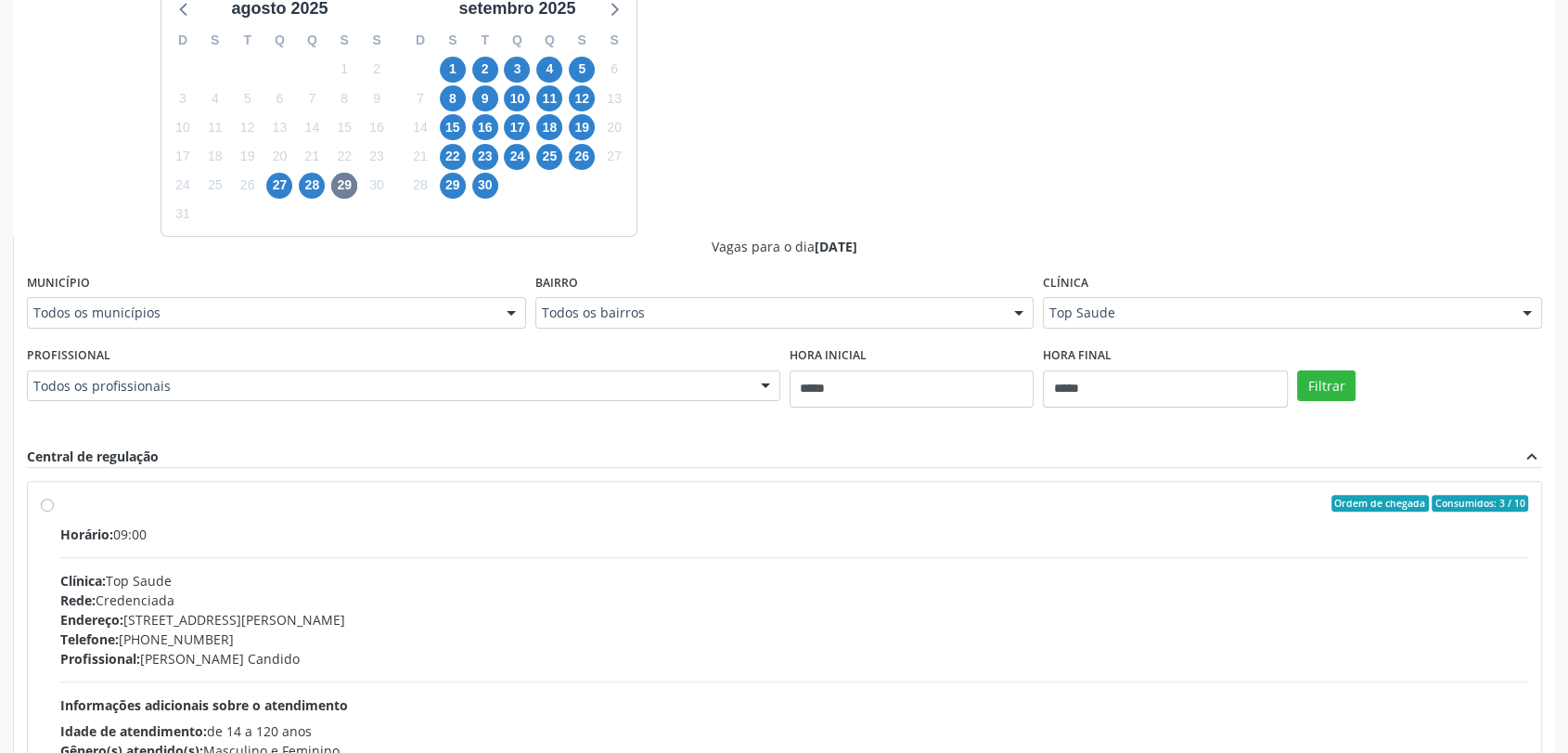
click at [1337, 400] on div "Filtrar" at bounding box center [1420, 384] width 254 height 85
click at [1332, 397] on button "Filtrar" at bounding box center [1326, 386] width 59 height 32
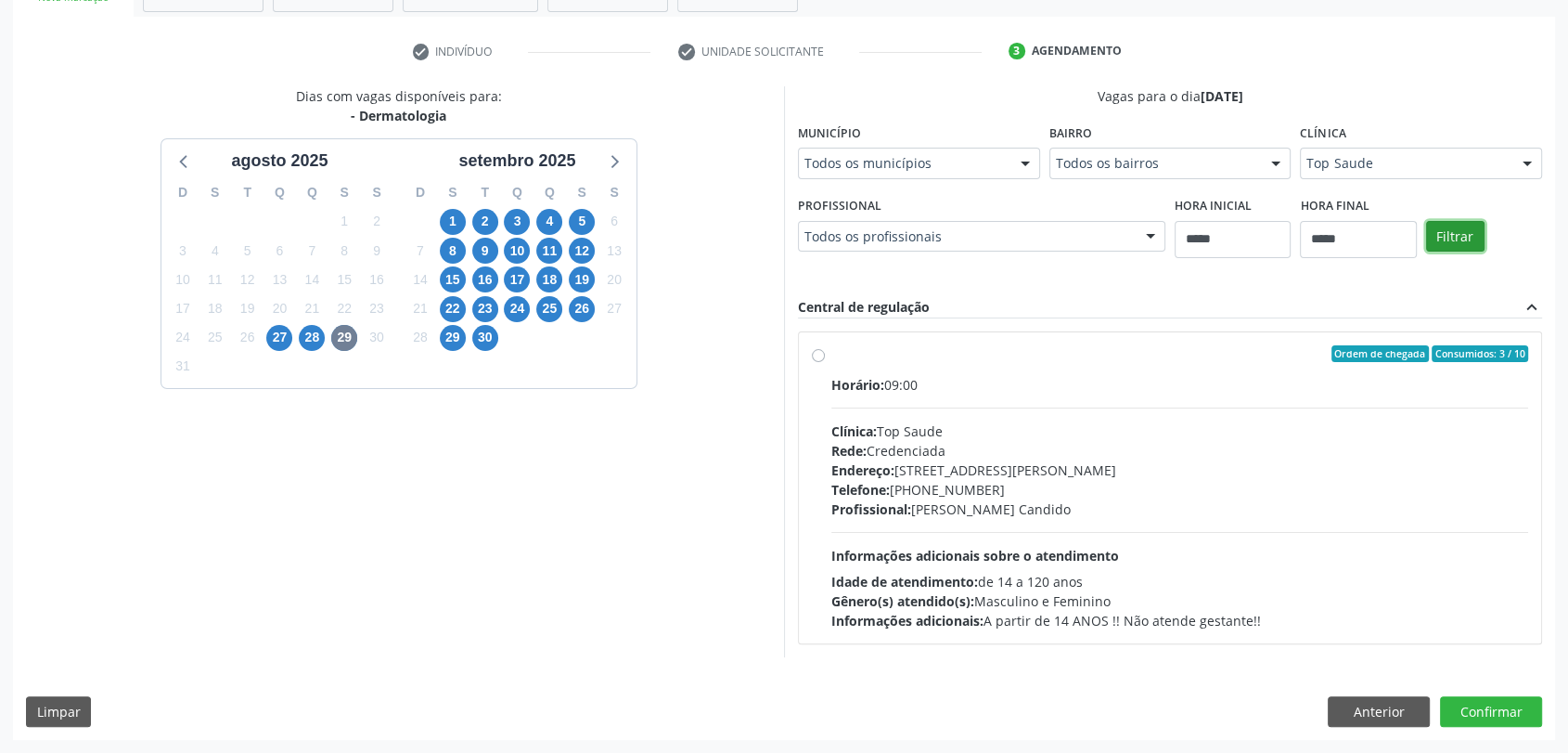
scroll to position [322, 0]
click at [305, 336] on span "28" at bounding box center [312, 339] width 26 height 26
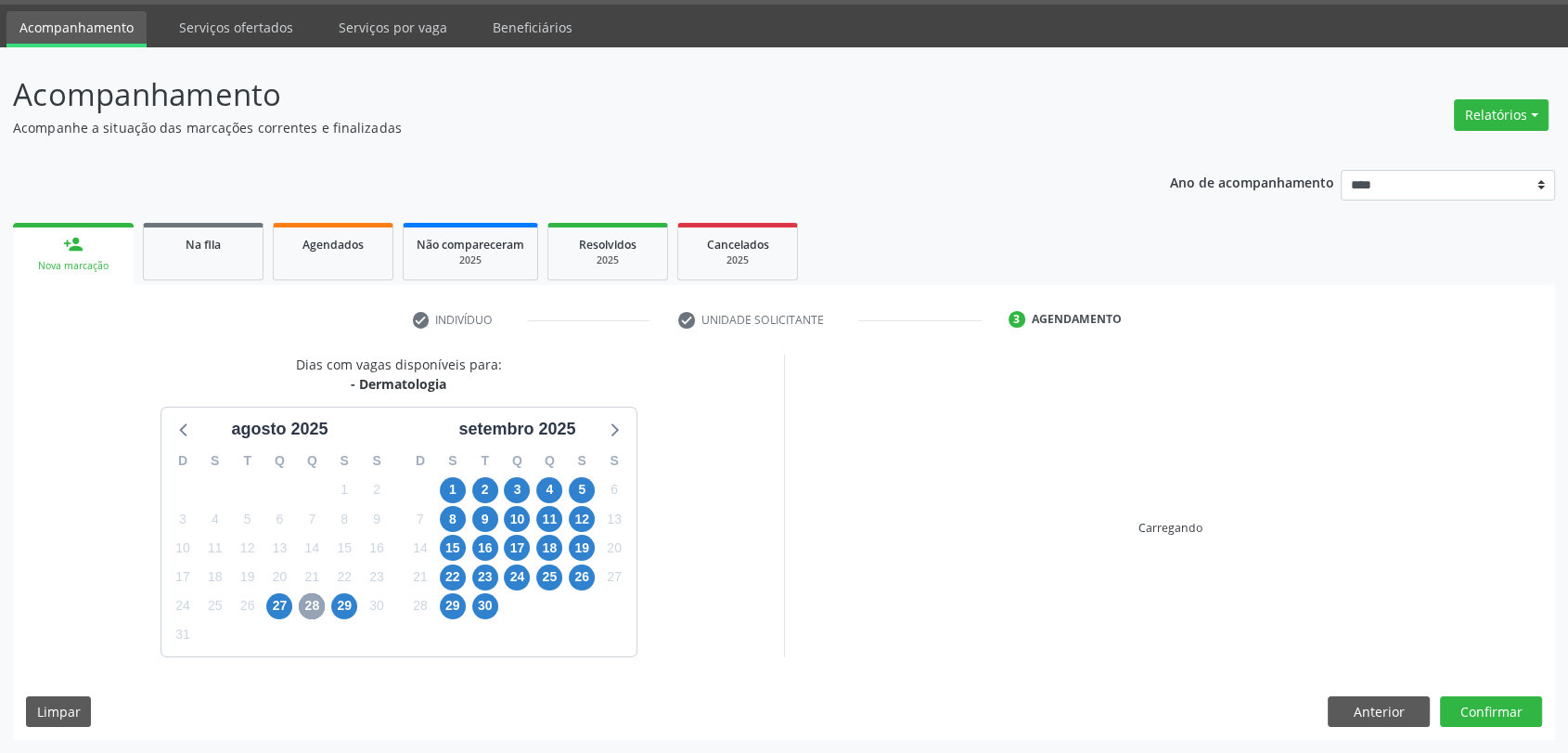
scroll to position [54, 0]
click at [305, 336] on div "check Indivíduo check Unidade solicitante 3 Agendamento Busque pelo nome, códig…" at bounding box center [784, 523] width 1542 height 435
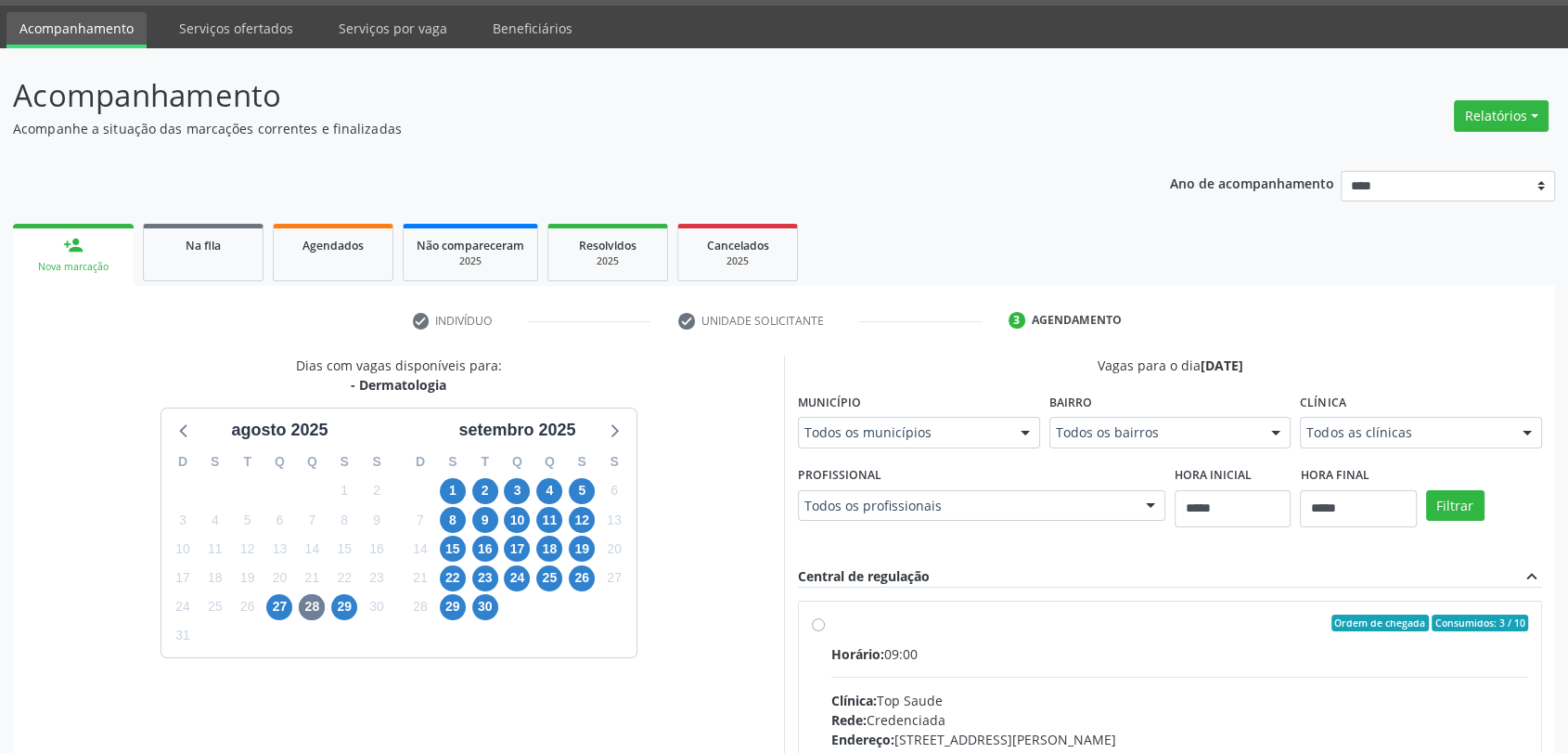
click at [464, 357] on div "Dias com vagas disponíveis para: - Dermatologia" at bounding box center [399, 376] width 206 height 39
click at [354, 602] on span "29" at bounding box center [345, 607] width 26 height 26
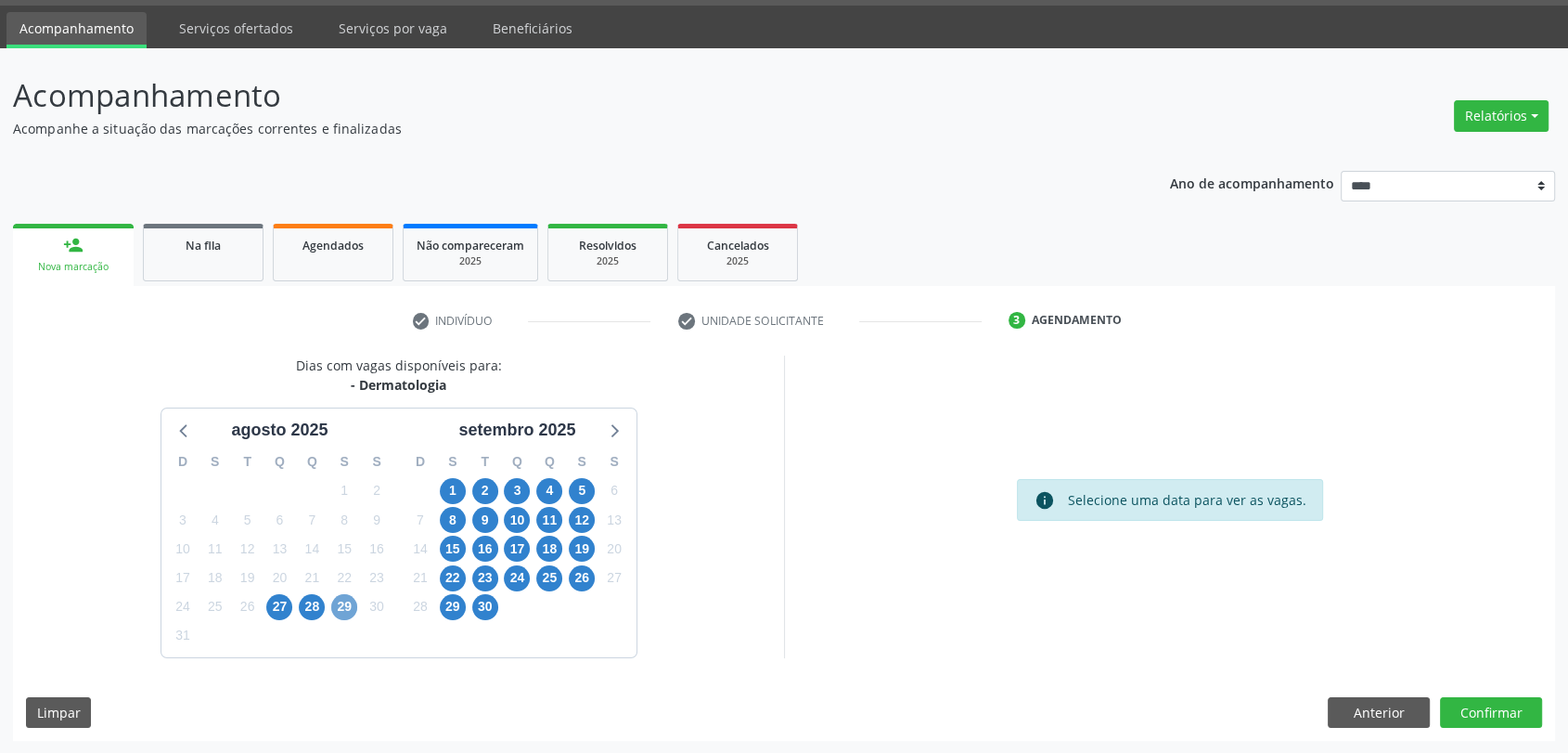
click at [354, 602] on span "29" at bounding box center [345, 607] width 26 height 26
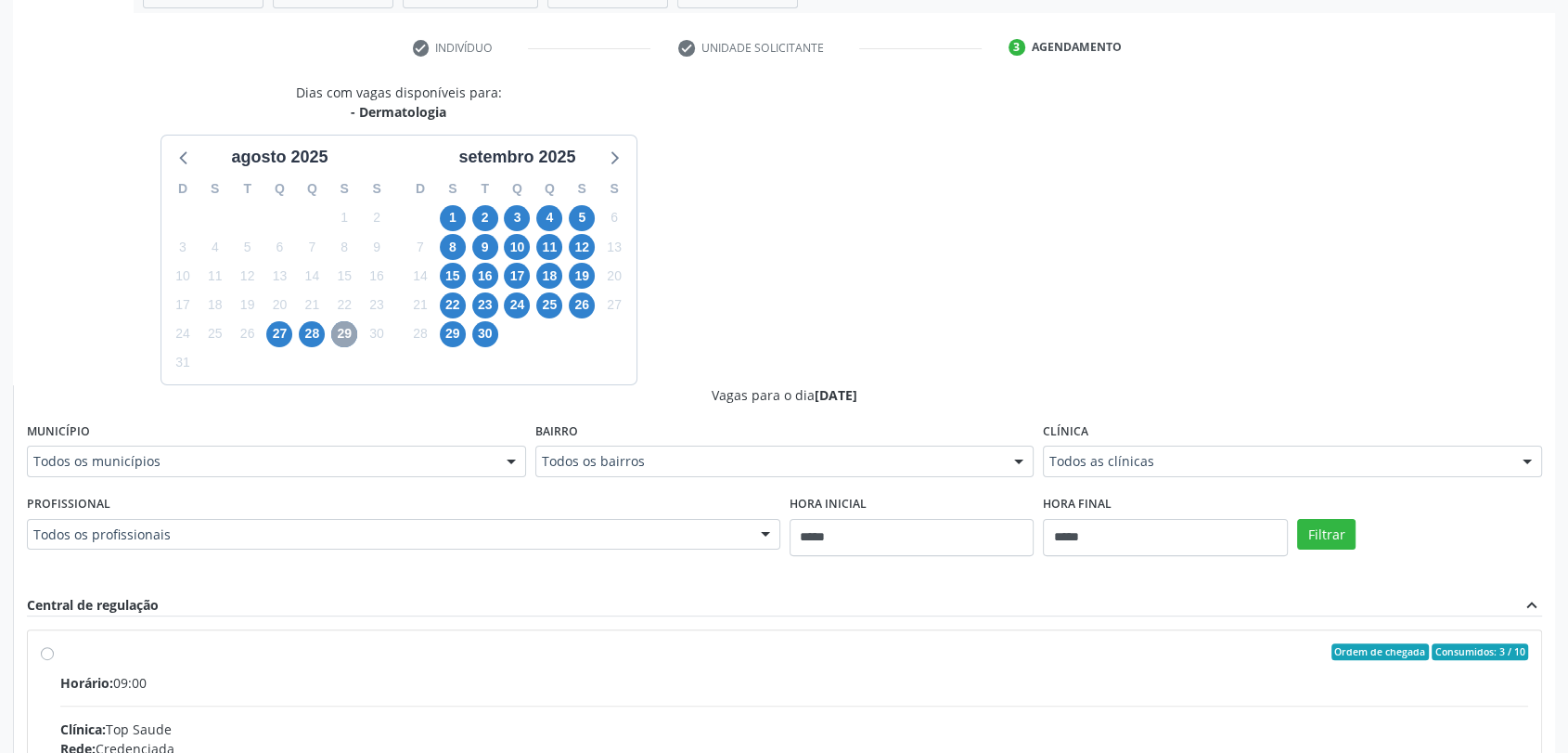
scroll to position [363, 0]
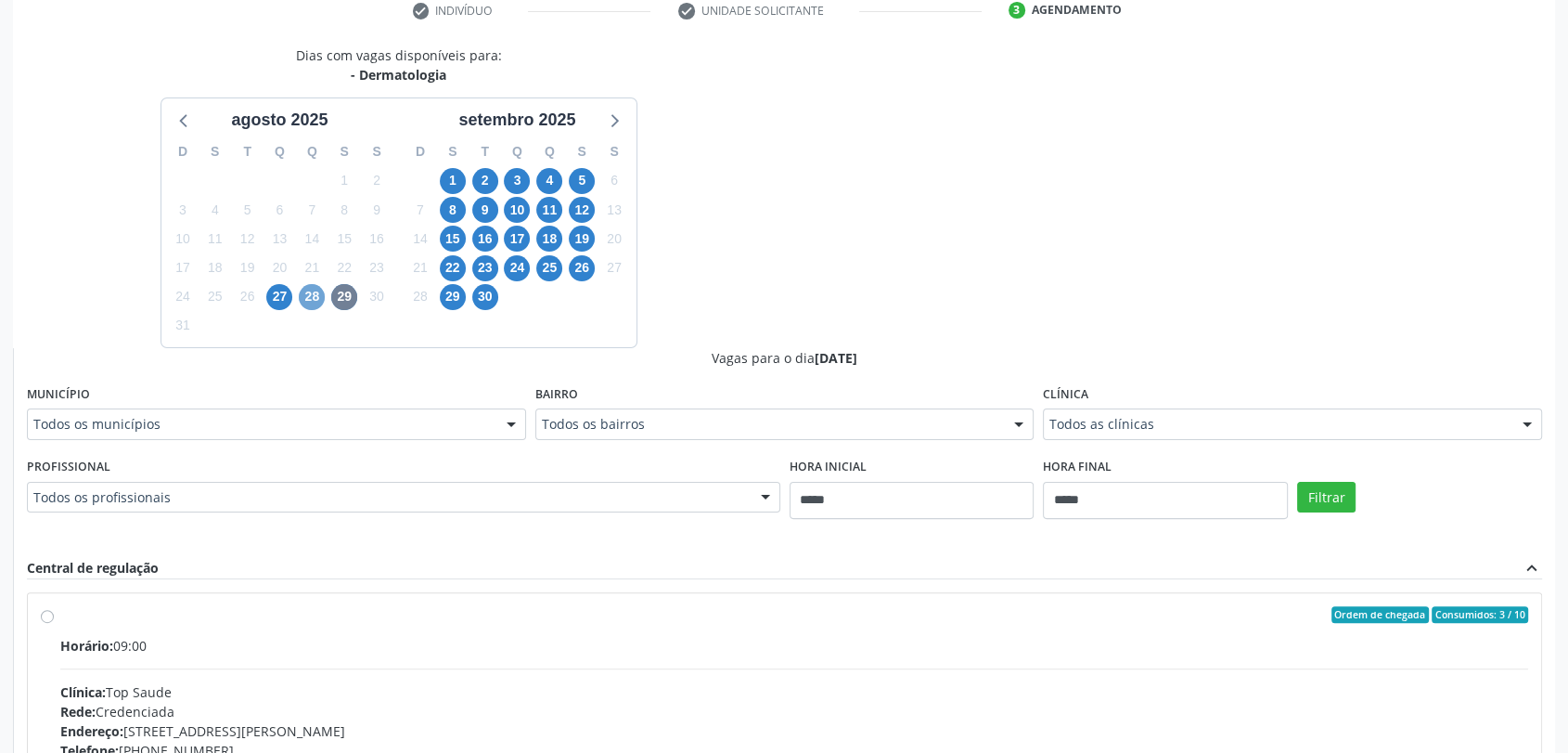
click at [308, 301] on span "28" at bounding box center [312, 297] width 26 height 26
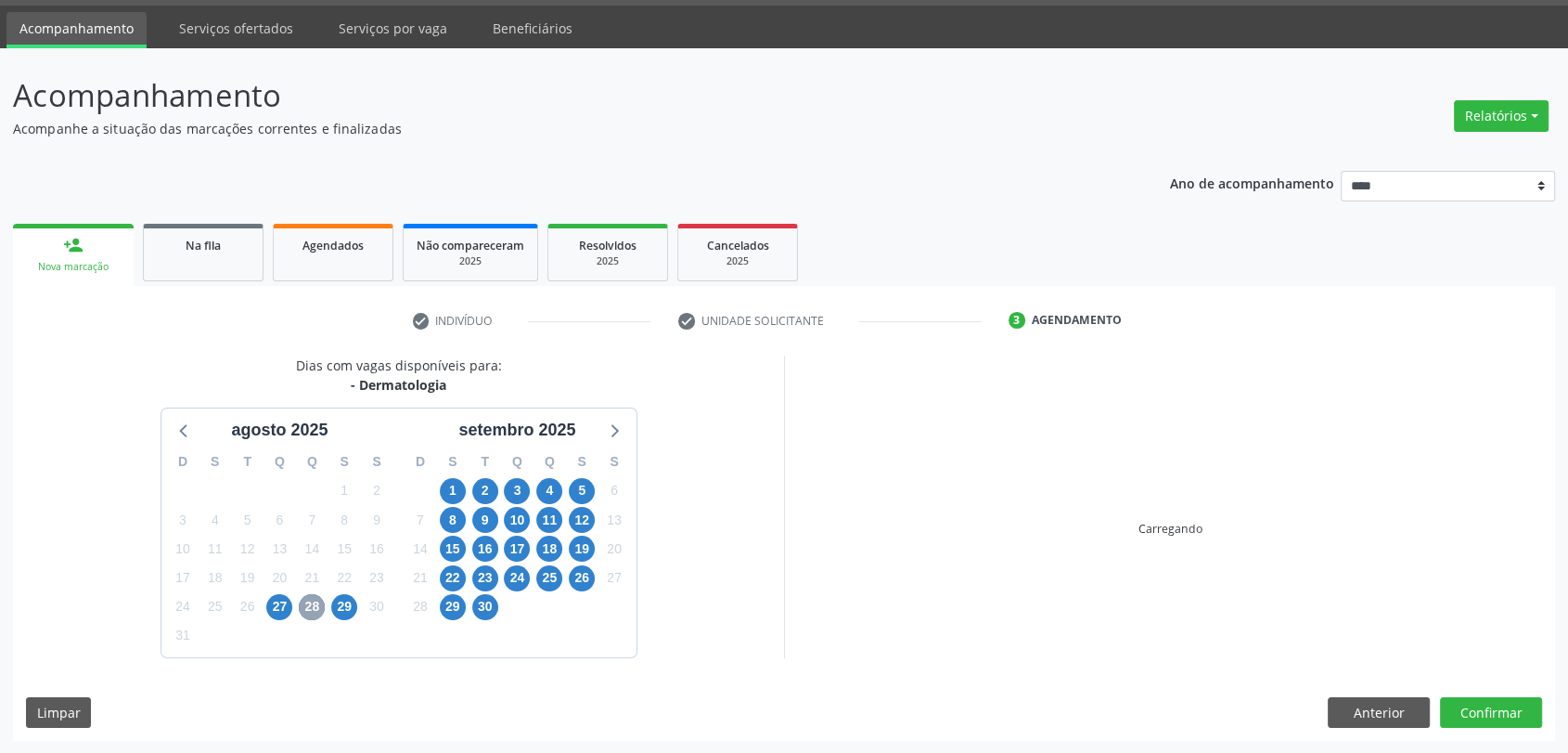
scroll to position [322, 0]
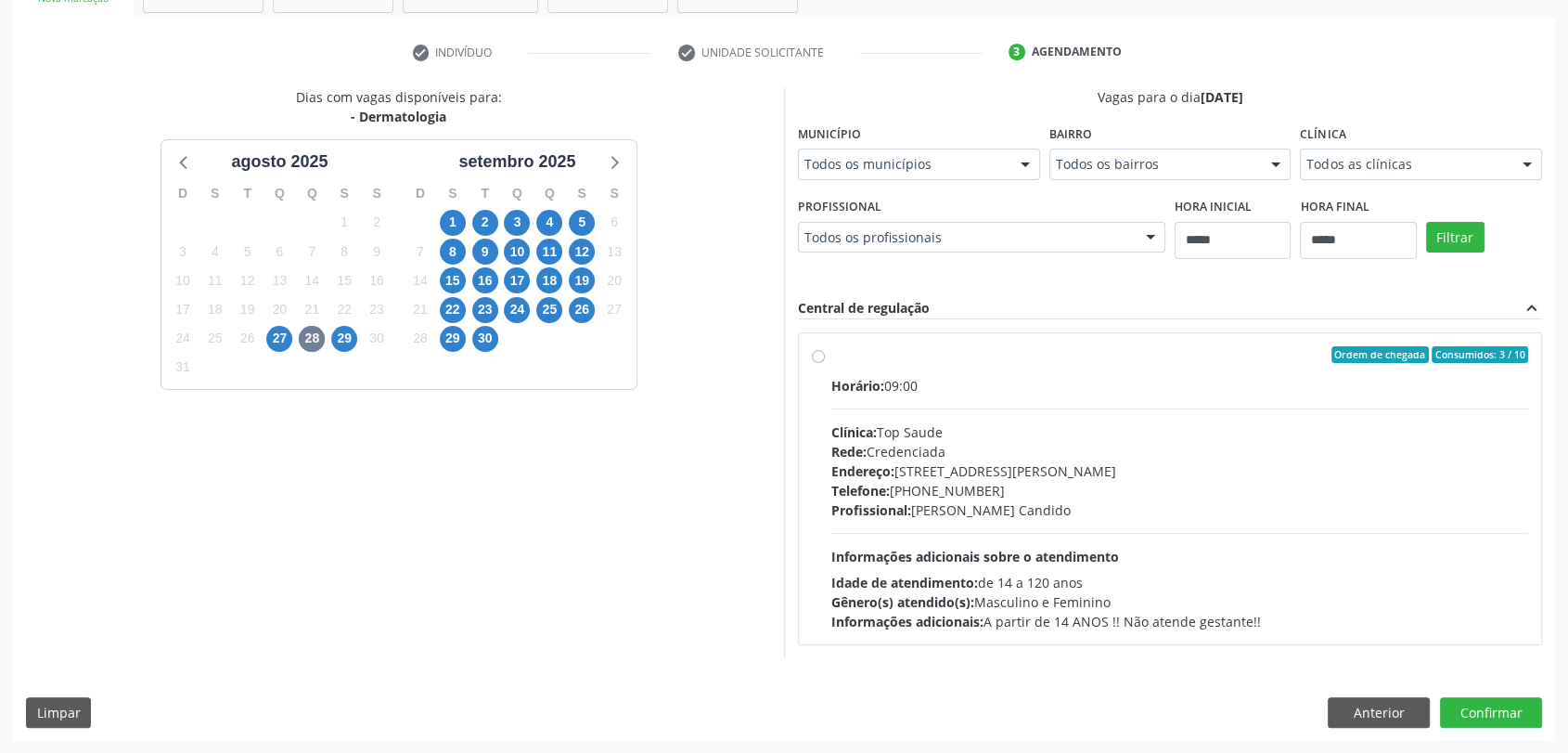
click at [1090, 506] on div "Horário: 09:00 Clínica: Top Saude Rede: Credenciada Endereço: Av Historiador Pe…" at bounding box center [1180, 503] width 697 height 255
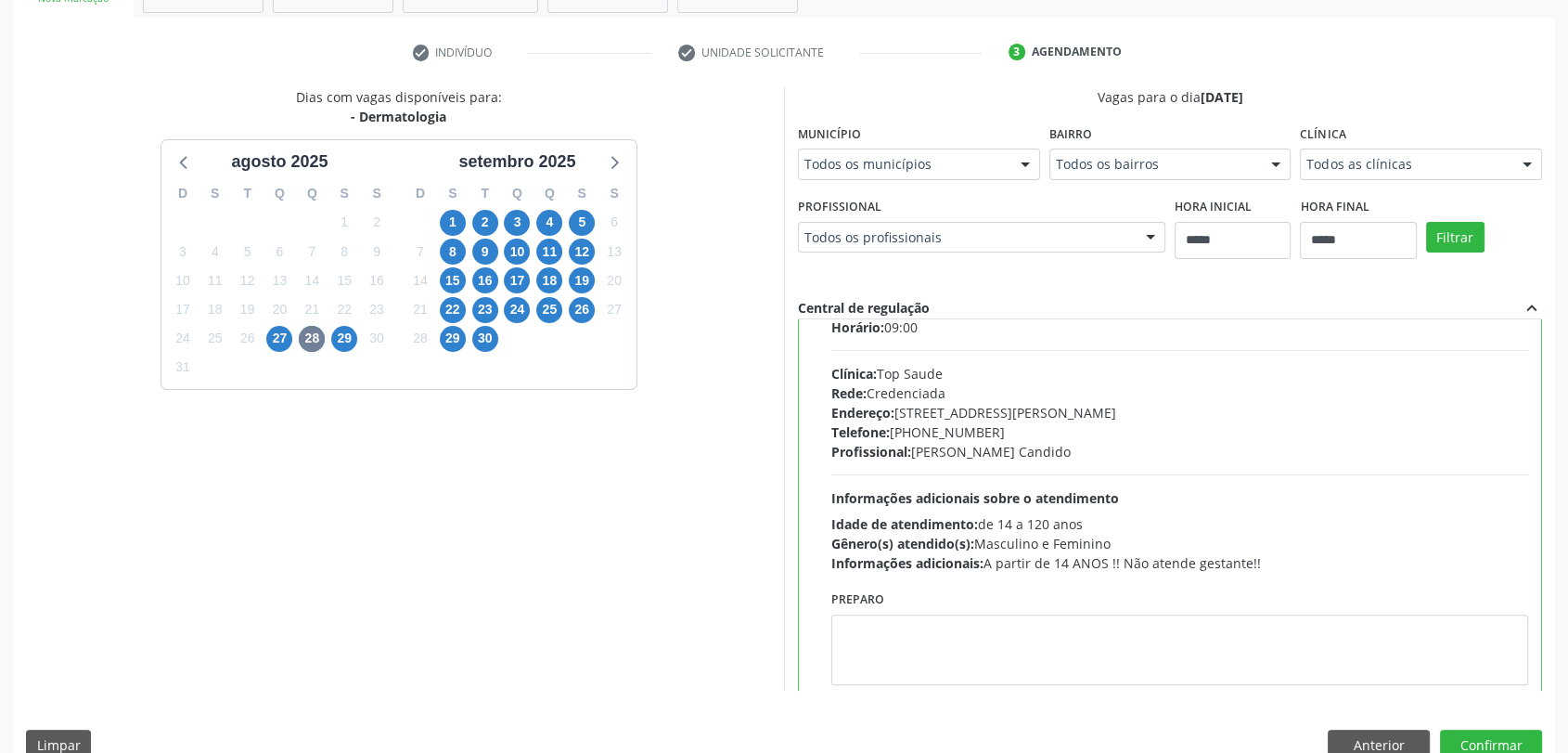
scroll to position [91, 0]
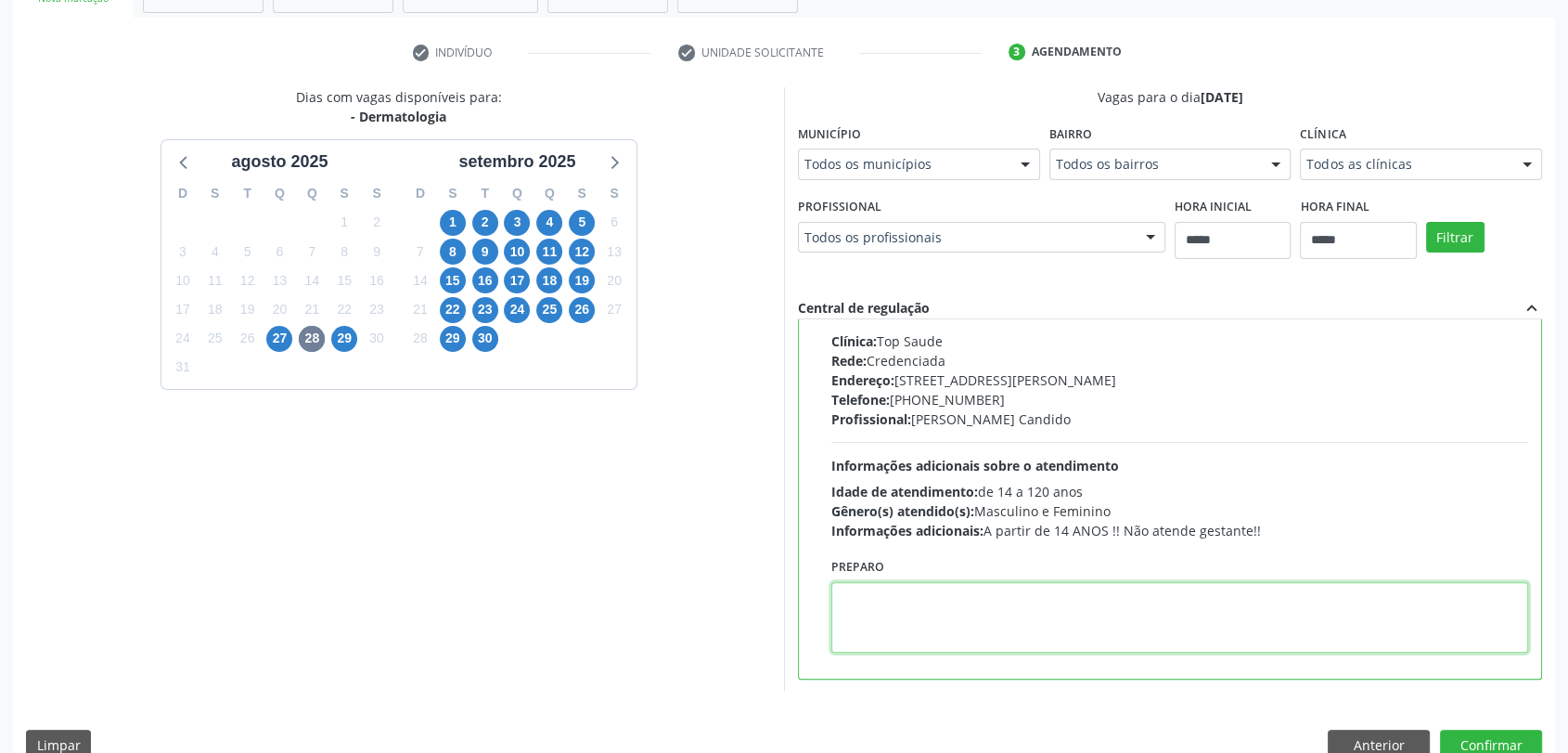
click at [995, 608] on textarea at bounding box center [1180, 618] width 697 height 71
paste textarea "**********"
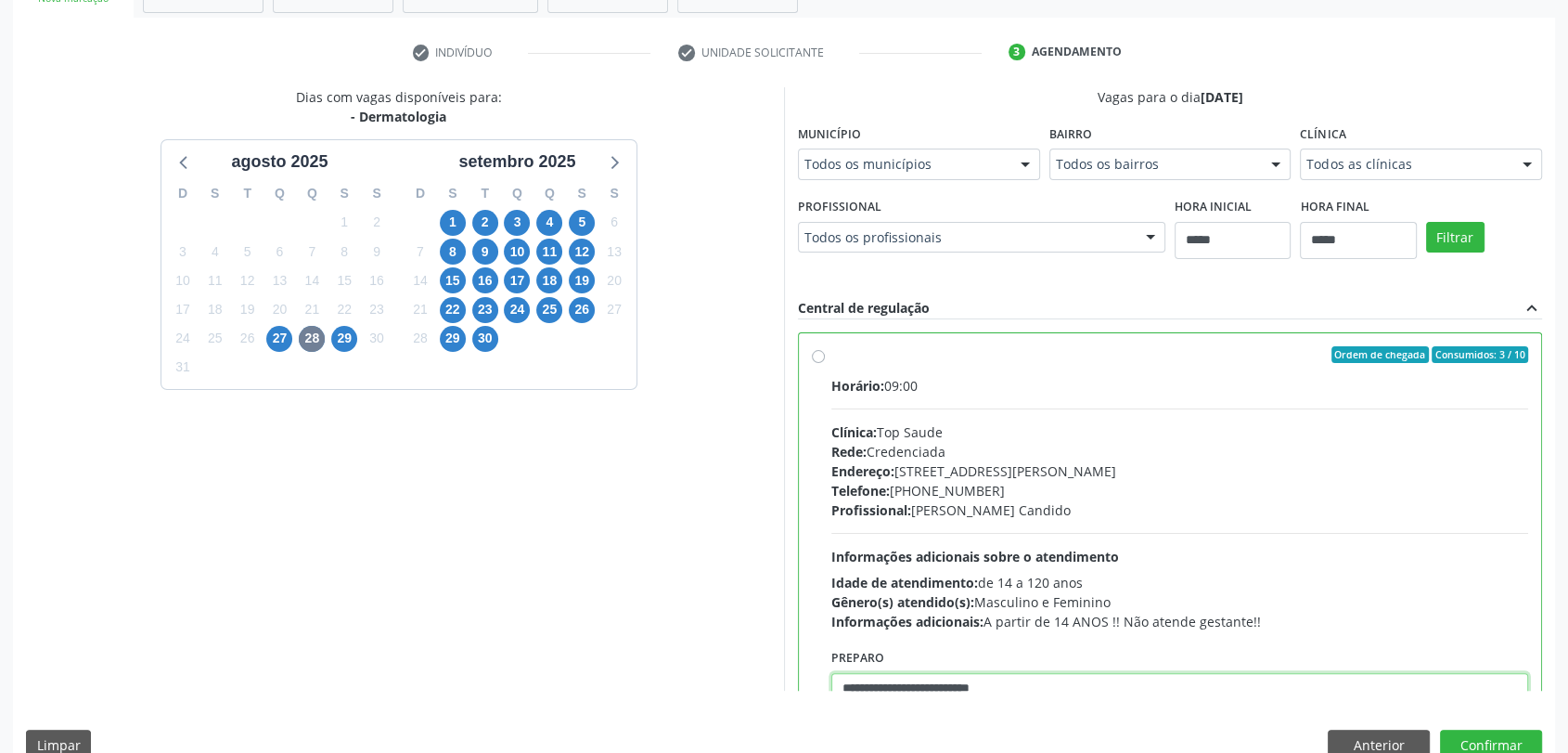
scroll to position [356, 0]
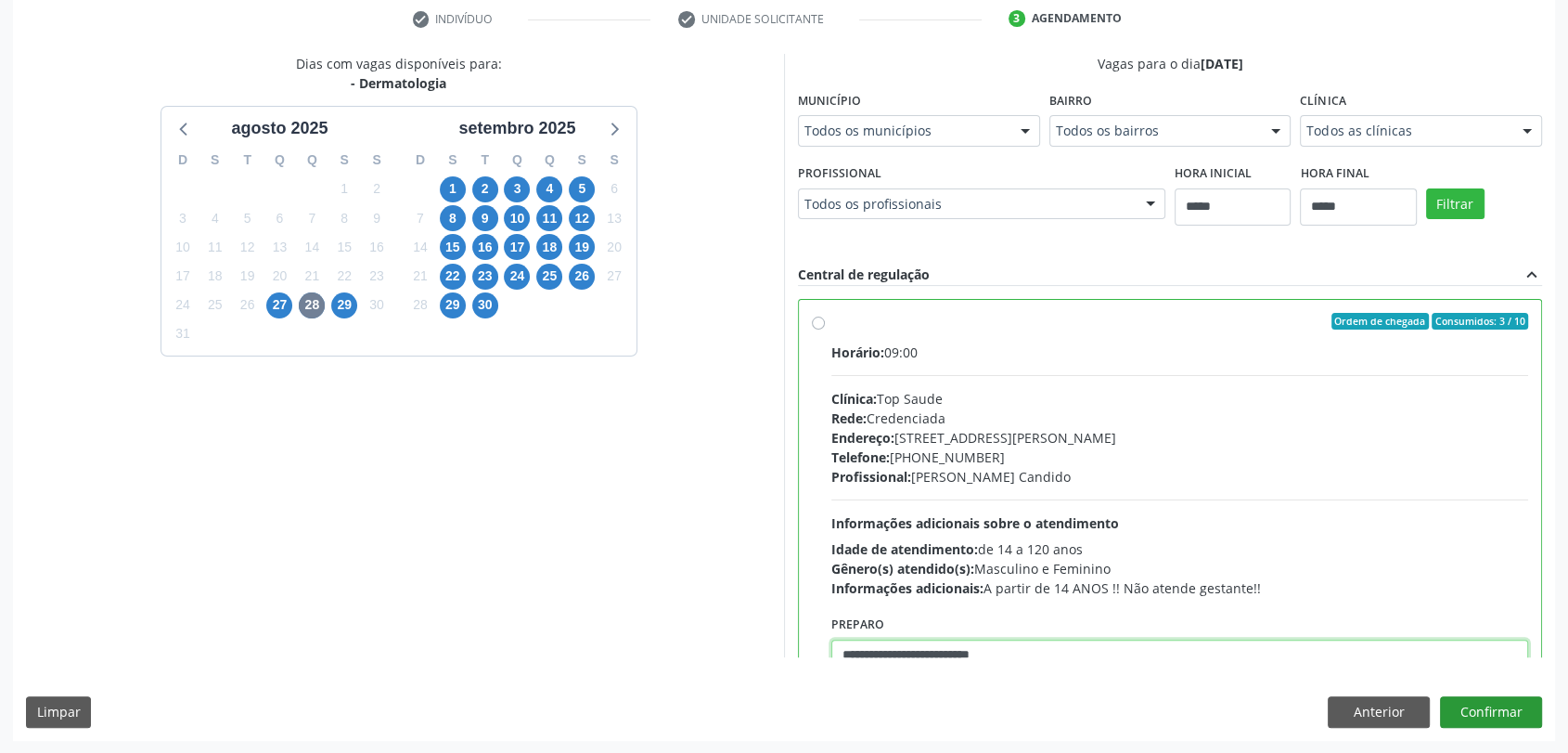
type textarea "**********"
click at [1470, 707] on button "Confirmar" at bounding box center [1490, 712] width 102 height 32
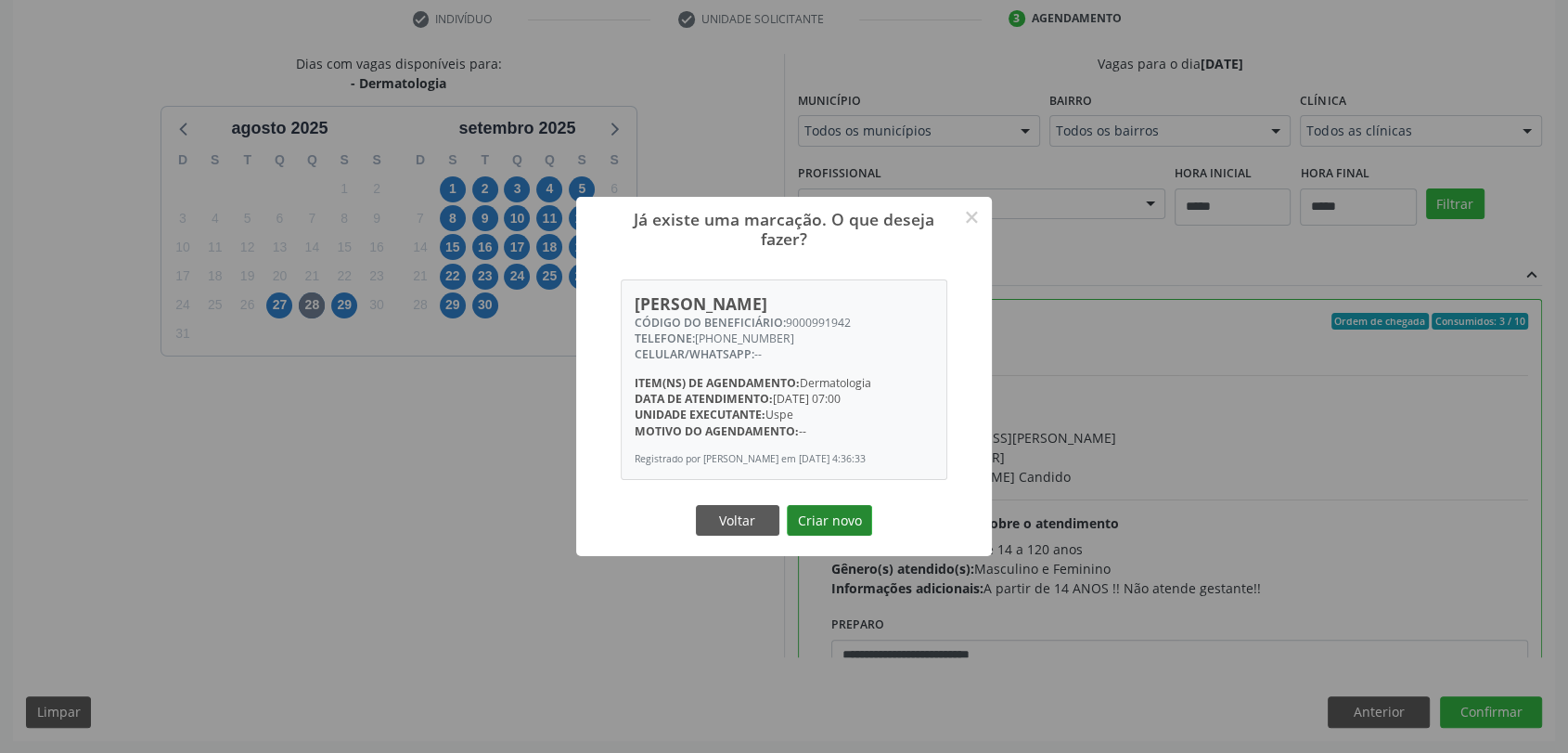
click at [845, 509] on button "Criar novo" at bounding box center [828, 520] width 85 height 32
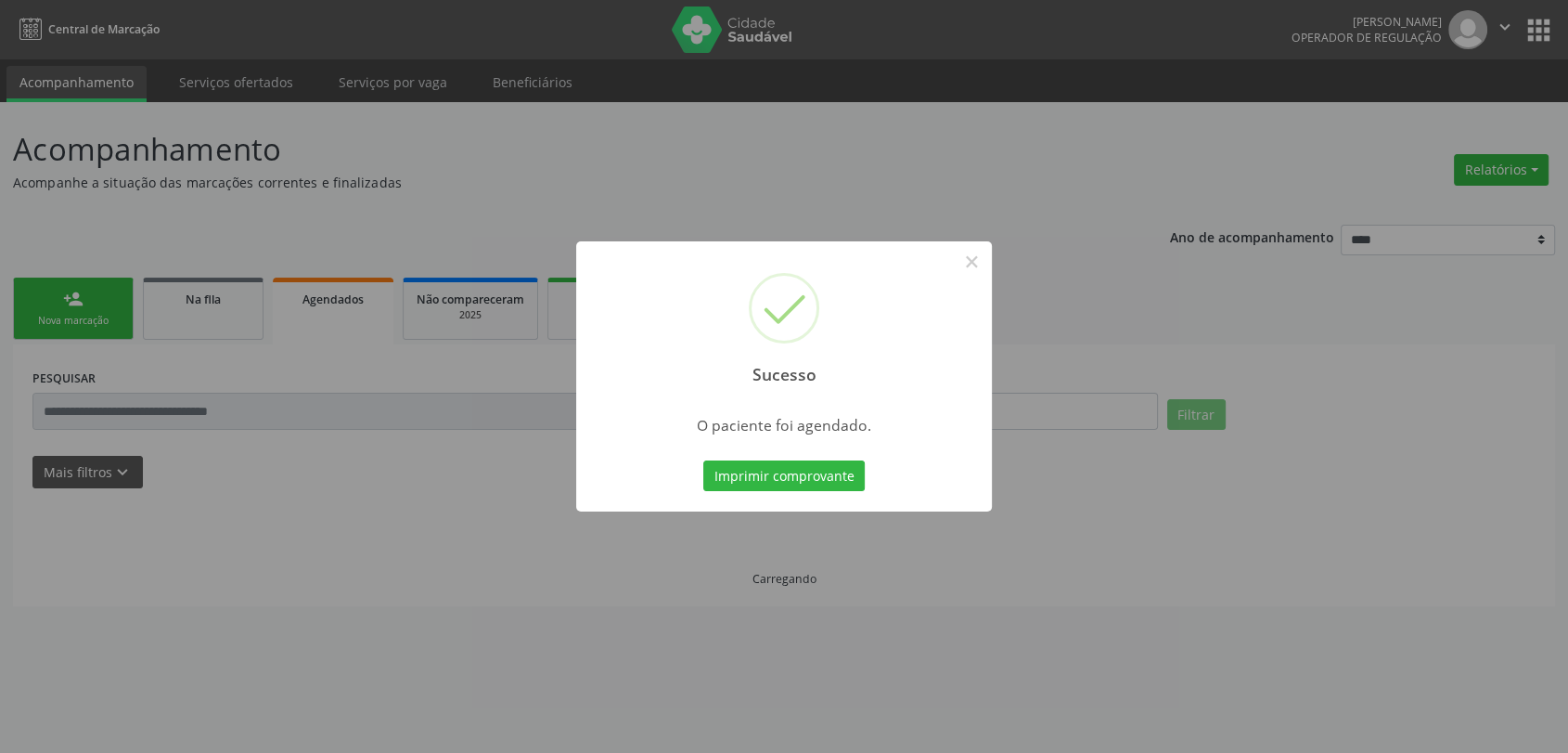
scroll to position [0, 0]
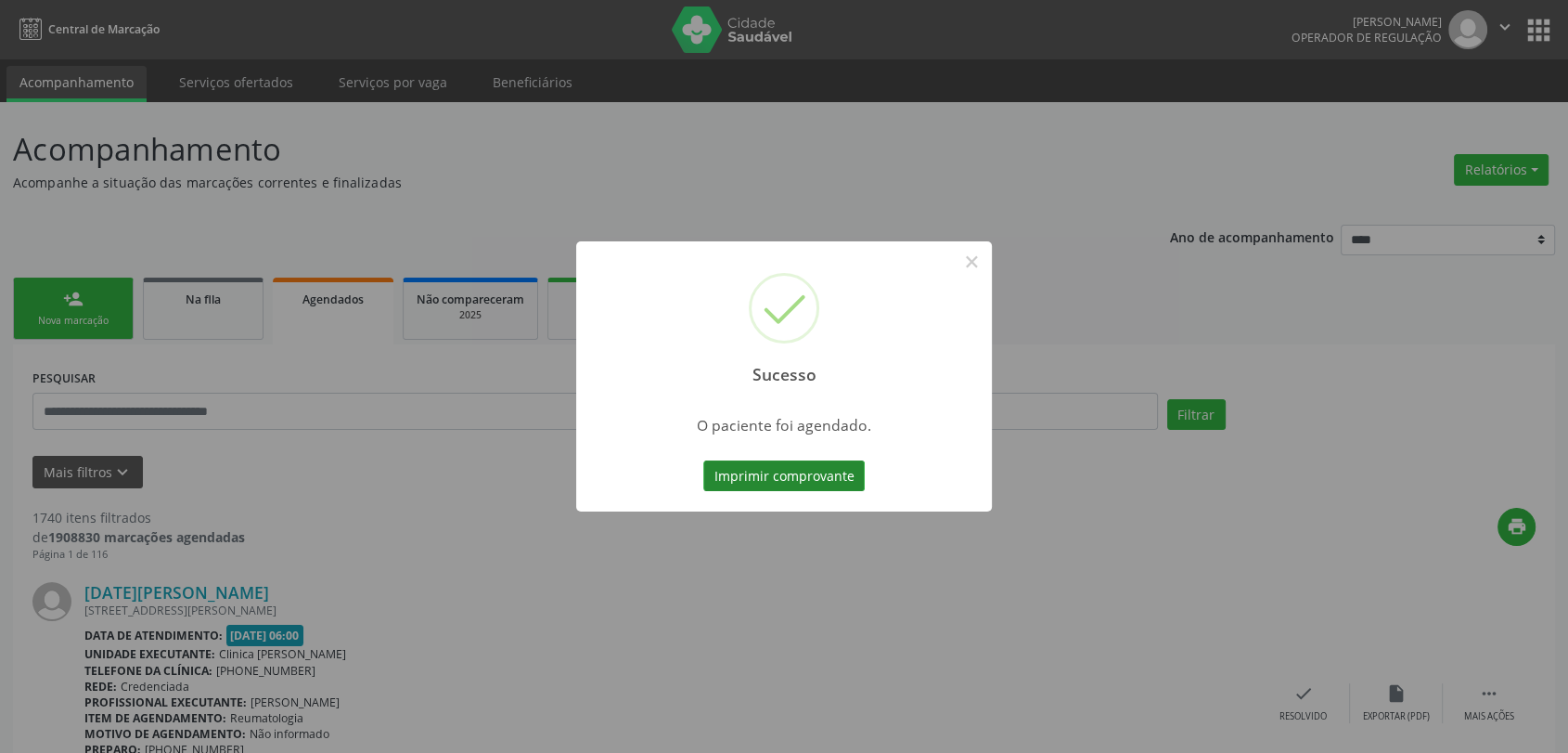
click at [824, 470] on button "Imprimir comprovante" at bounding box center [784, 476] width 162 height 32
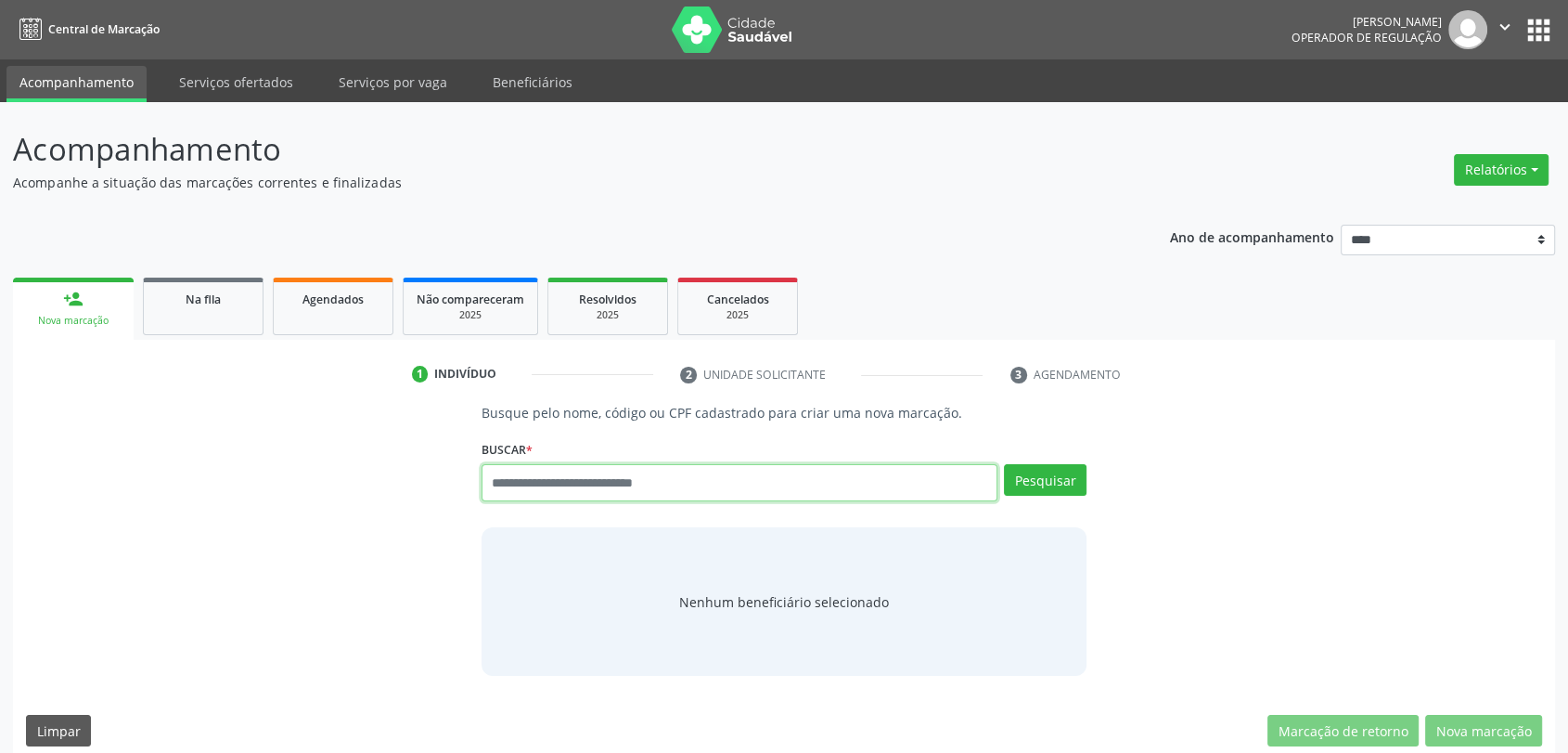
click at [721, 477] on input "text" at bounding box center [740, 483] width 516 height 37
click at [785, 479] on input "text" at bounding box center [740, 483] width 516 height 37
type input "******"
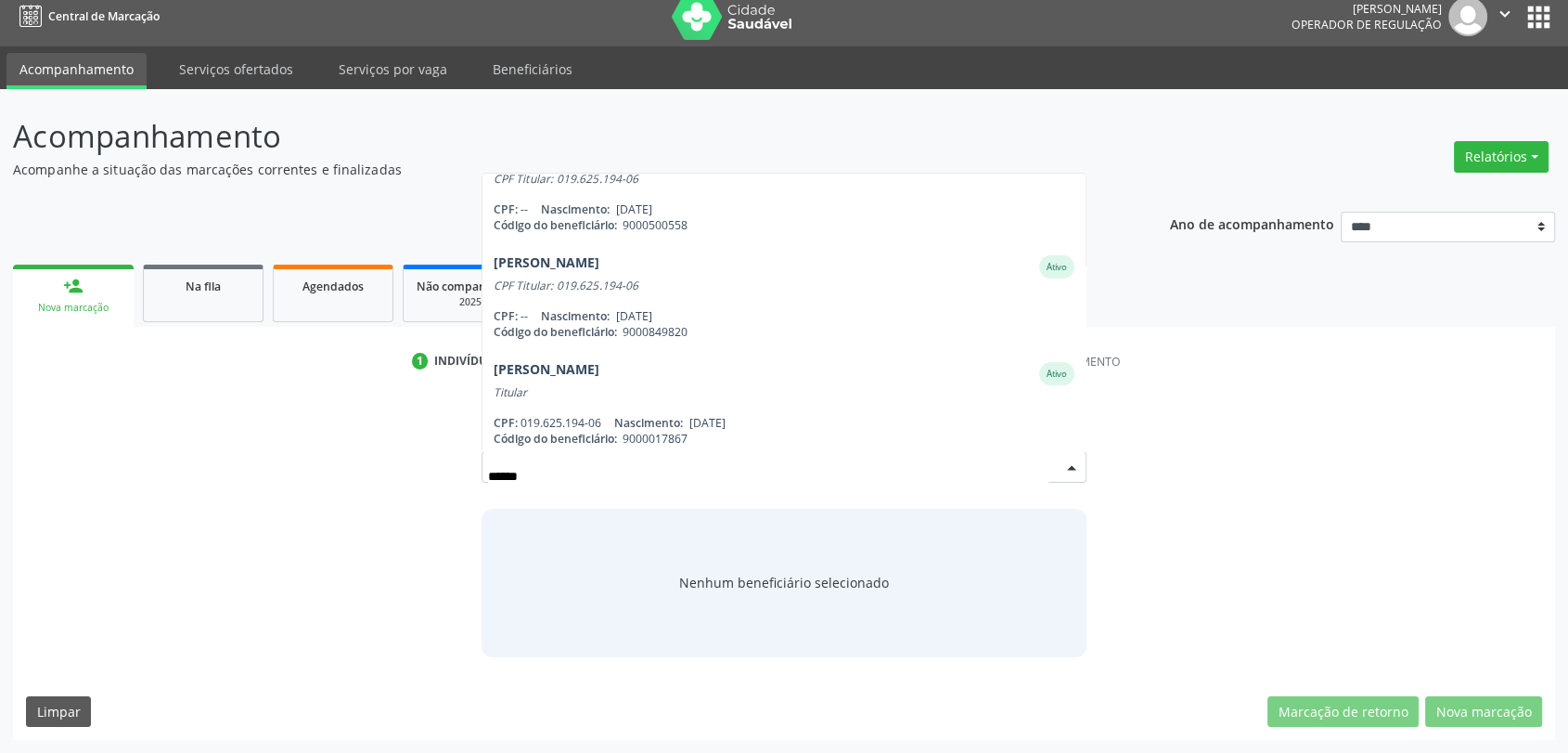
scroll to position [149, 0]
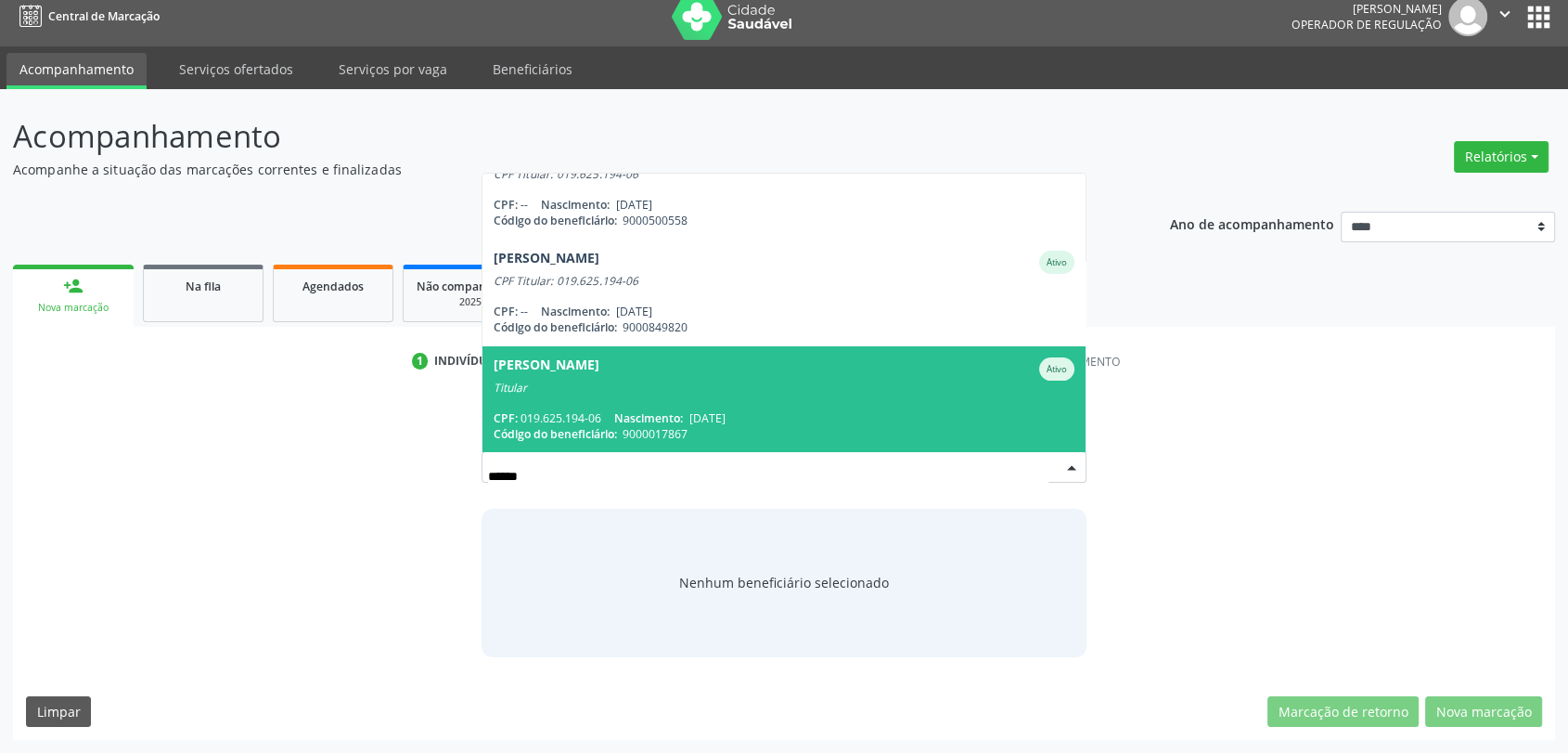
click at [679, 426] on span "9000017867" at bounding box center [656, 433] width 65 height 16
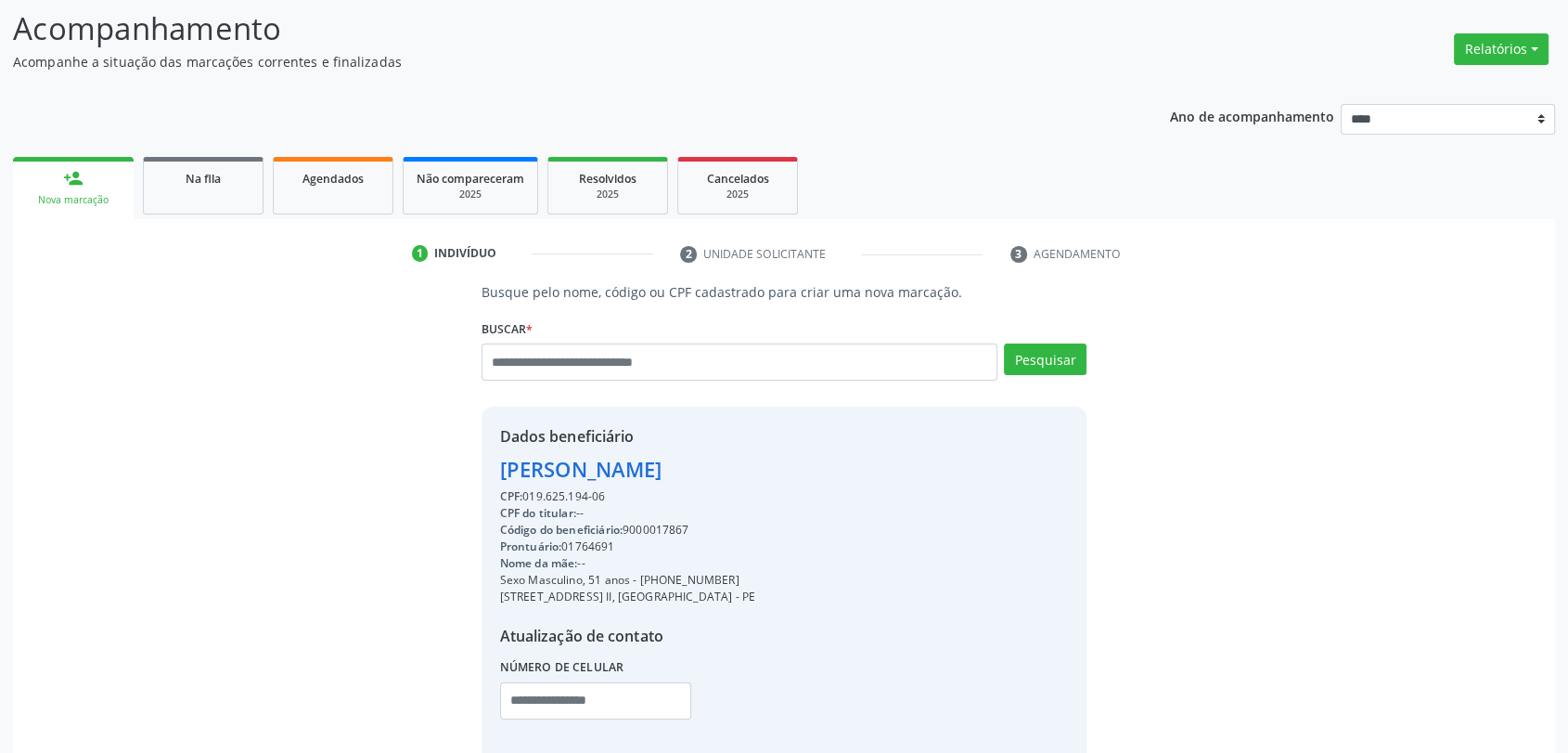
scroll to position [226, 0]
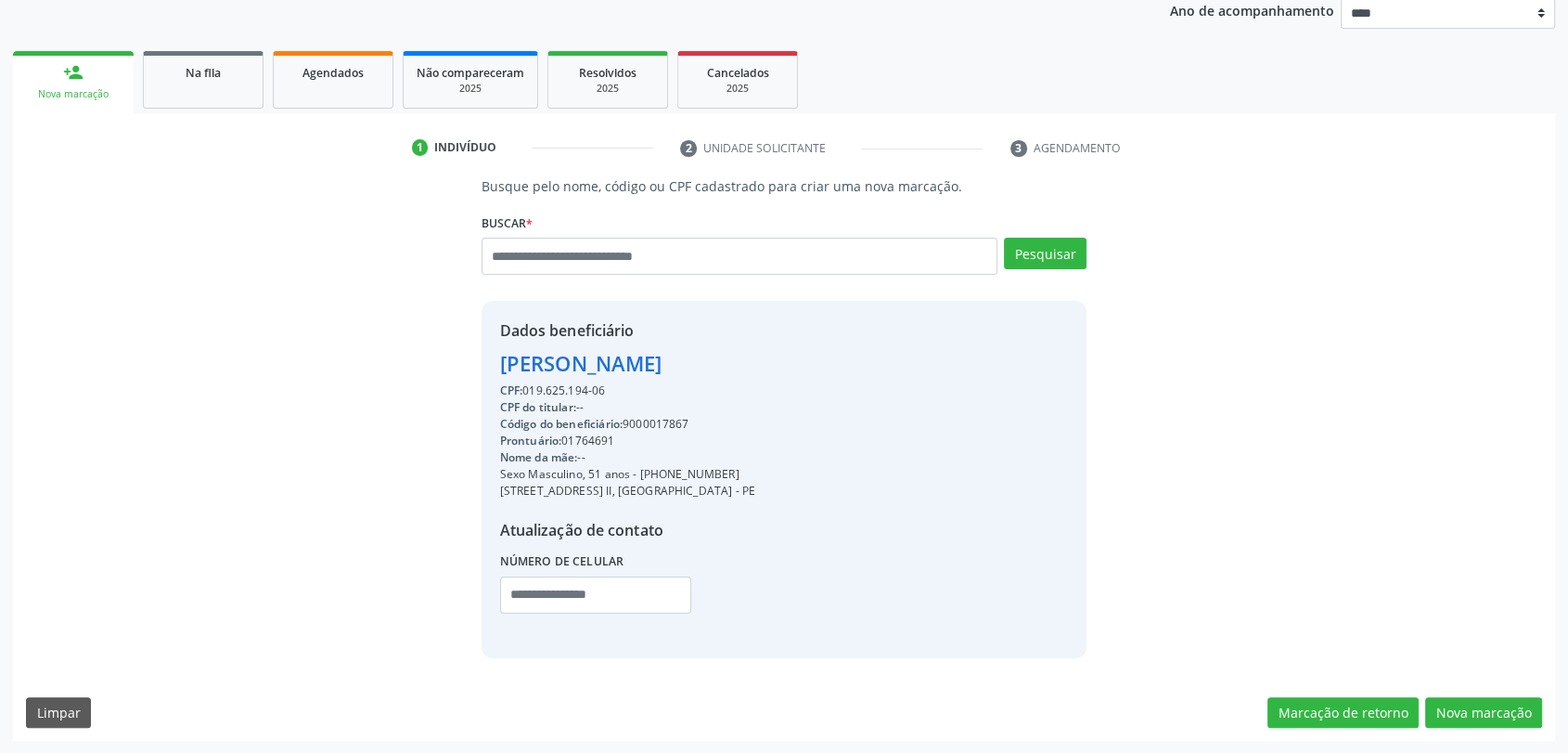
click at [659, 416] on div "Código do beneficiário: 9000017867" at bounding box center [627, 424] width 255 height 17
copy div "9000017867"
click at [1492, 719] on button "Nova marcação" at bounding box center [1483, 713] width 117 height 32
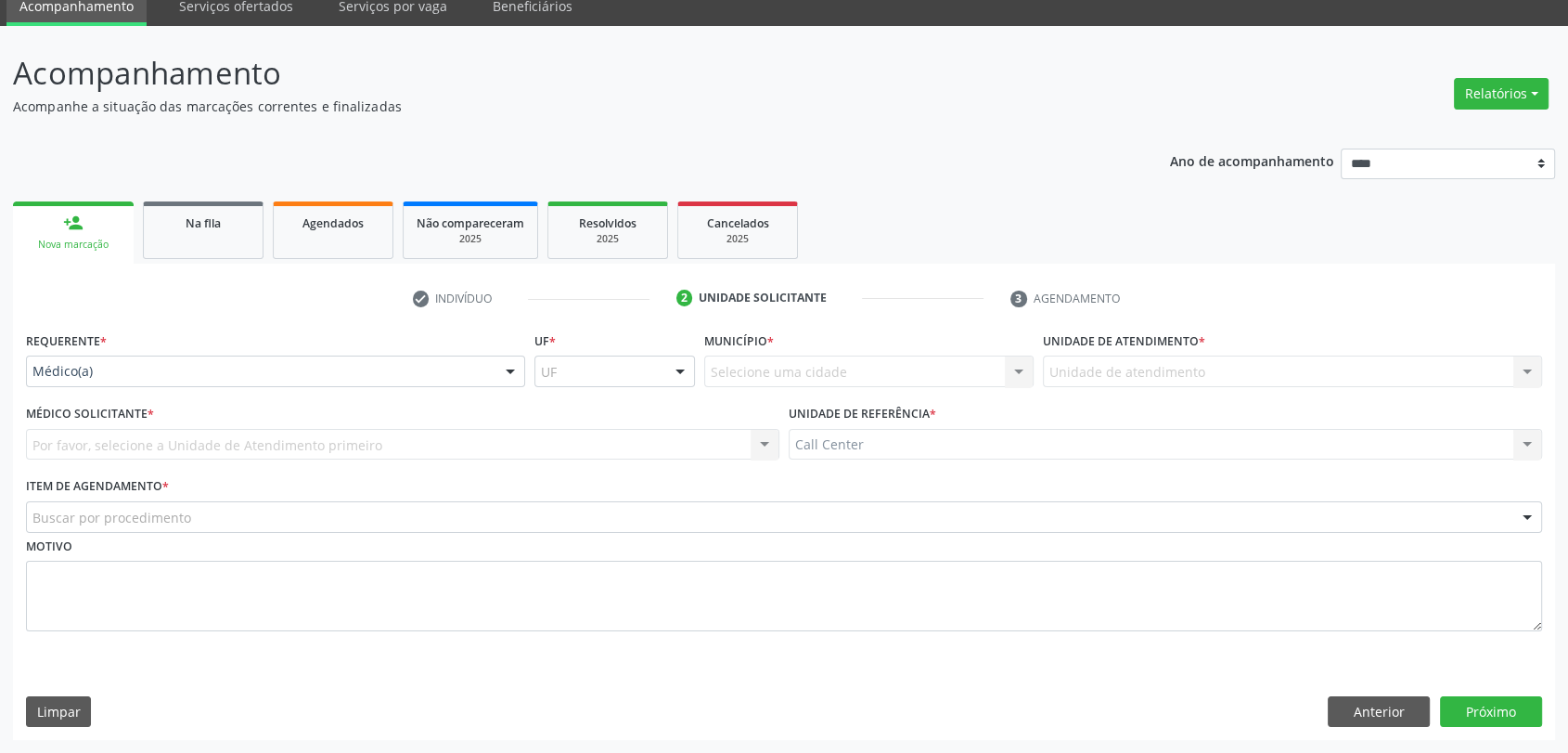
scroll to position [75, 0]
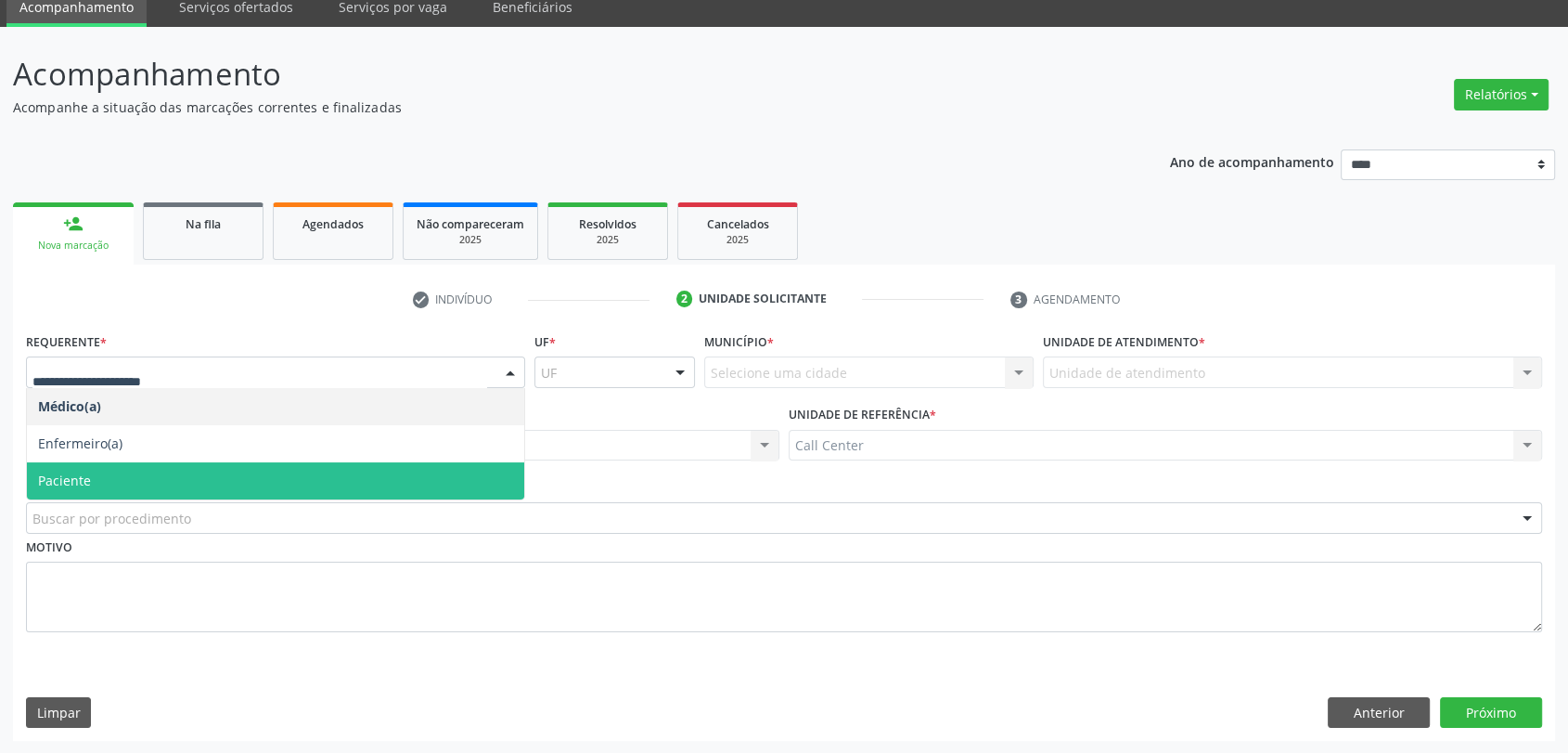
click at [188, 487] on span "Paciente" at bounding box center [275, 481] width 498 height 37
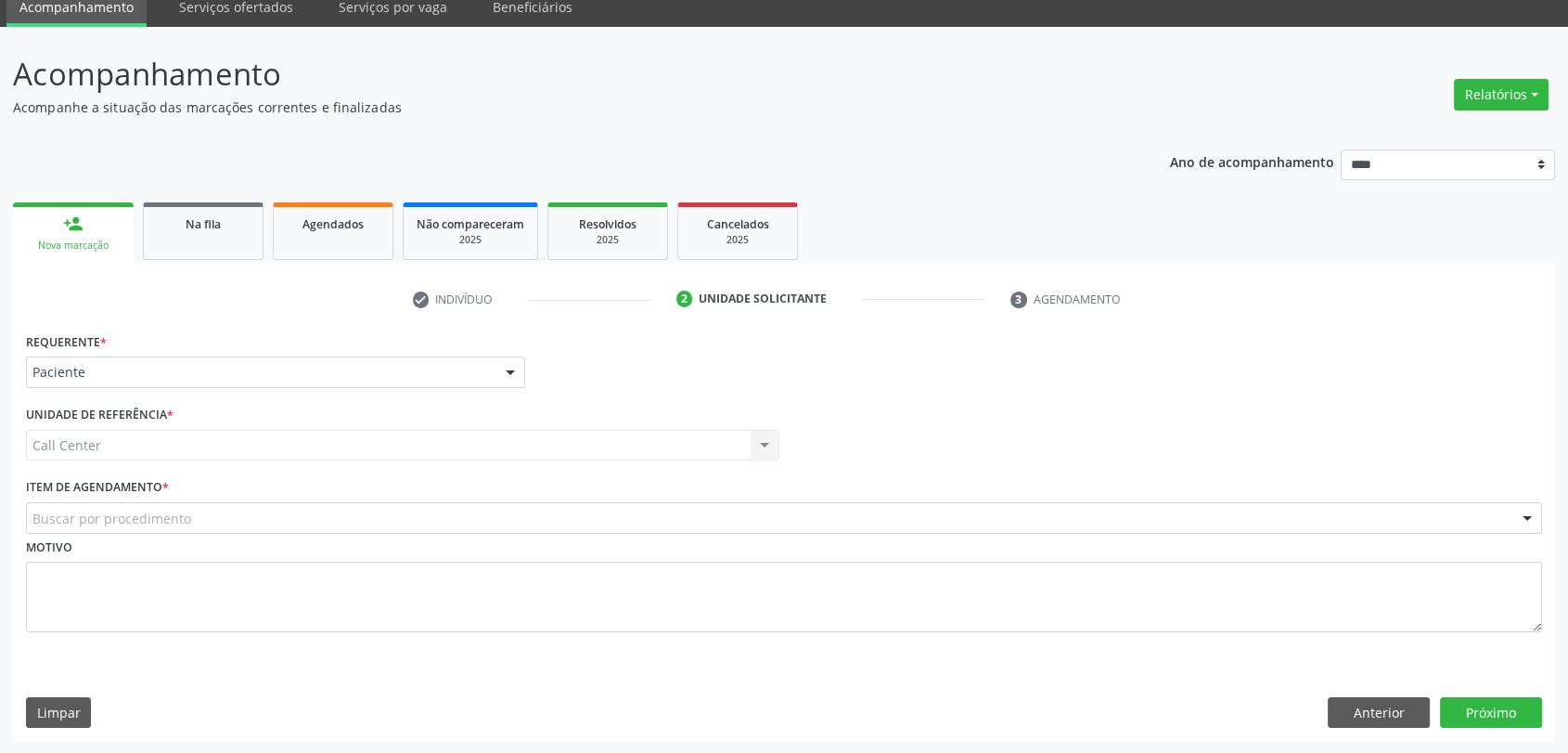
click at [197, 533] on div "Motivo" at bounding box center [784, 582] width 1516 height 98
click at [197, 525] on div "Buscar por procedimento" at bounding box center [784, 518] width 1516 height 32
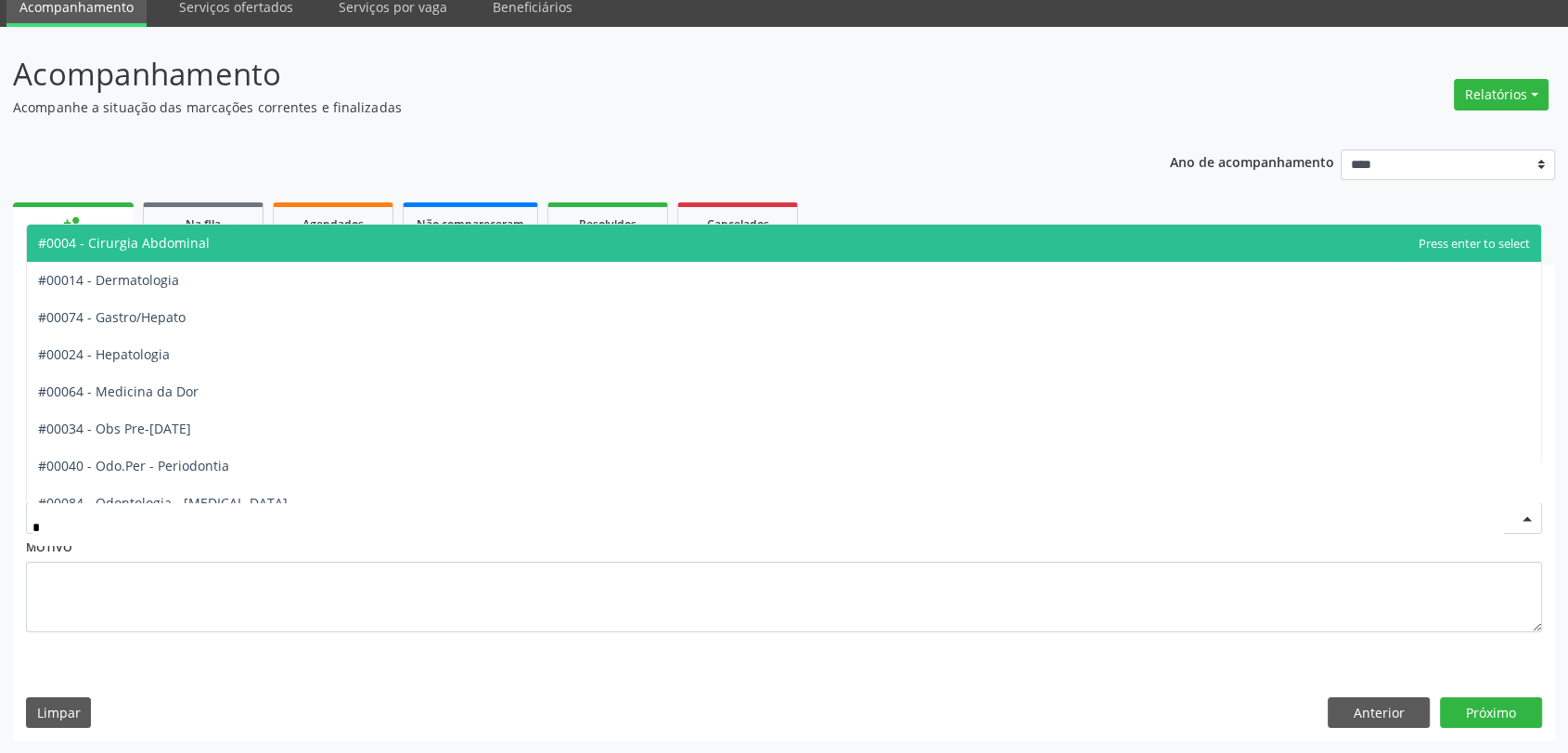
type input "**"
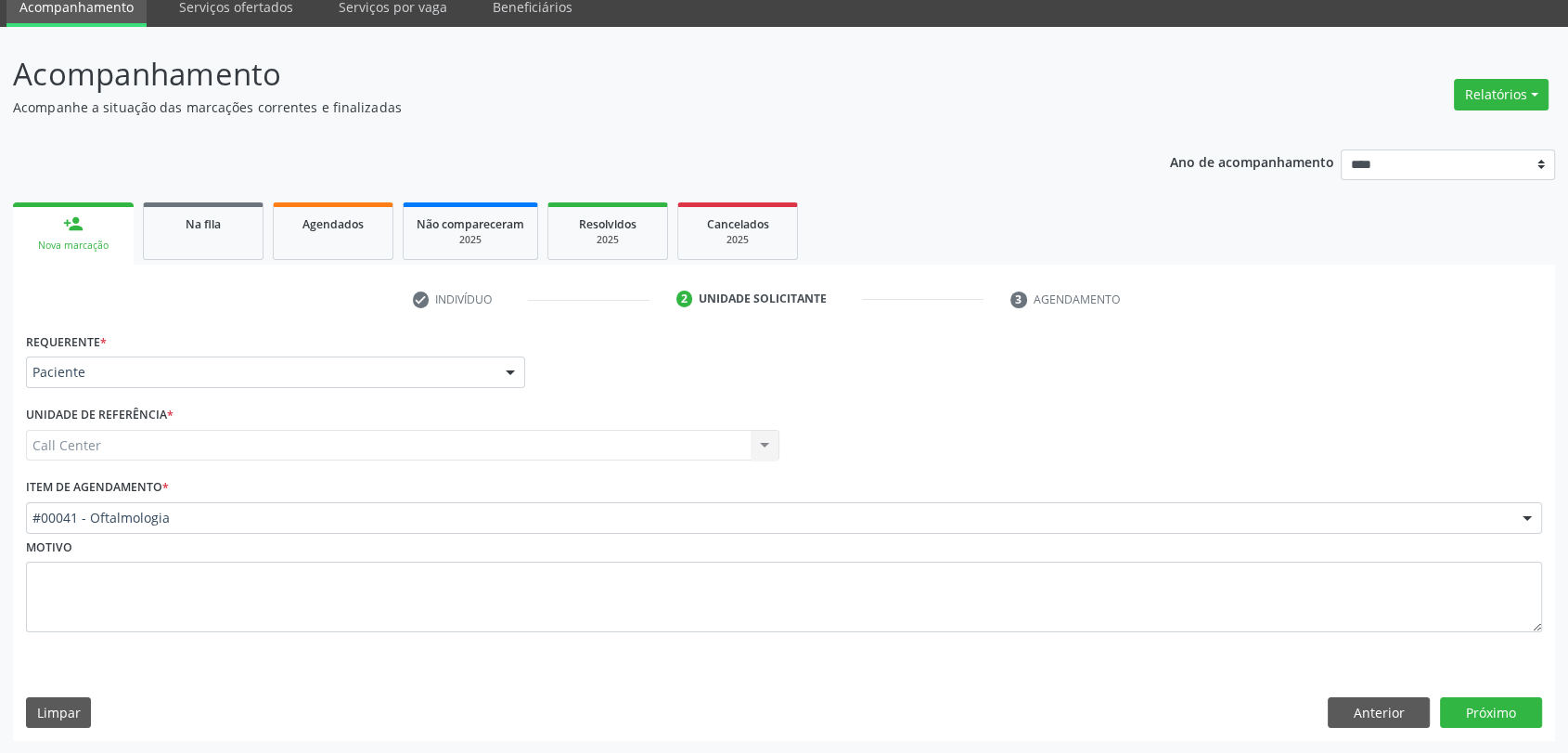
click at [1524, 690] on div "Requerente * Paciente Médico(a) Enfermeiro(a) Paciente Nenhum resultado encontr…" at bounding box center [784, 534] width 1542 height 413
click at [1524, 713] on button "Próximo" at bounding box center [1490, 713] width 102 height 32
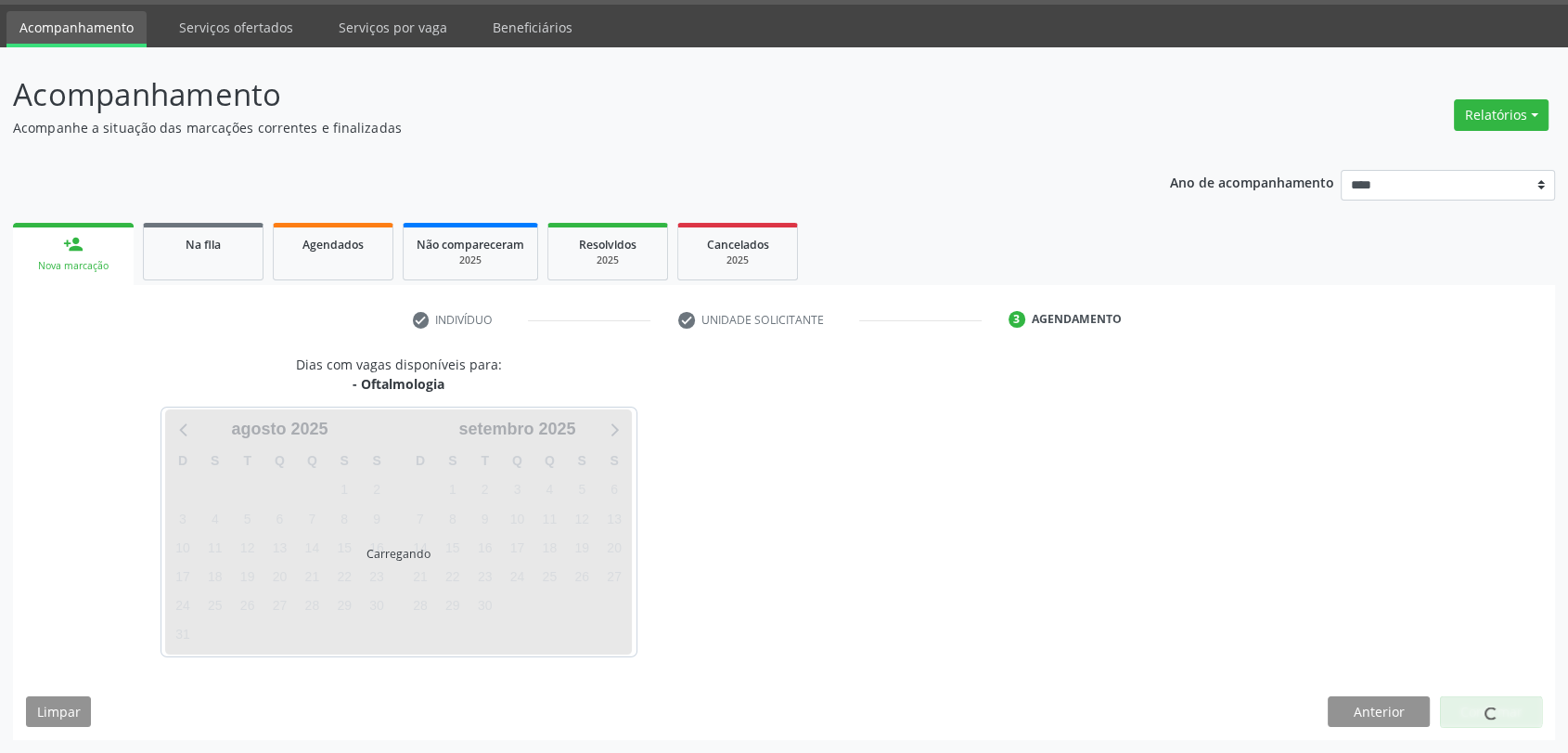
scroll to position [54, 0]
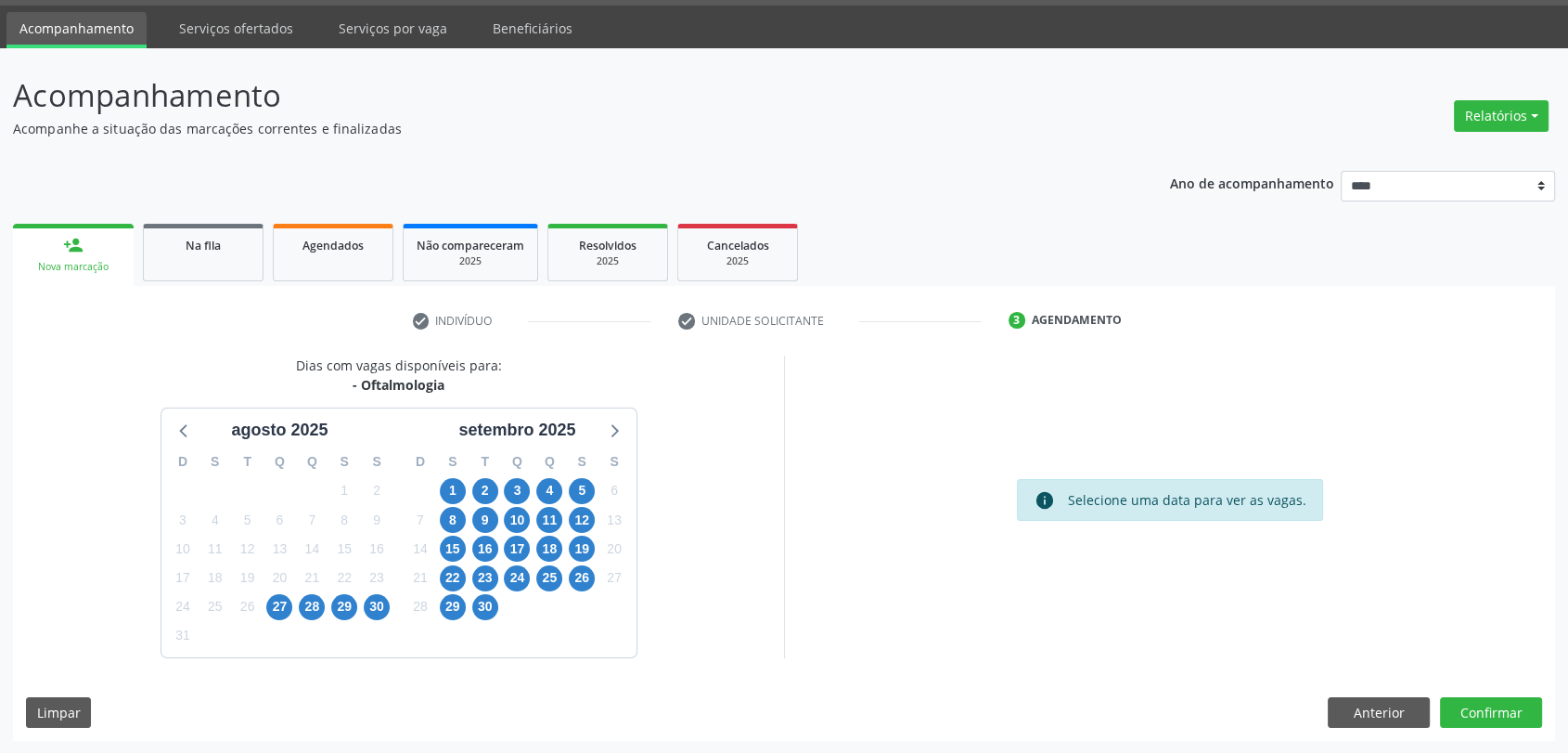
click at [501, 492] on div "3" at bounding box center [516, 490] width 33 height 29
click at [515, 492] on span "3" at bounding box center [516, 491] width 26 height 26
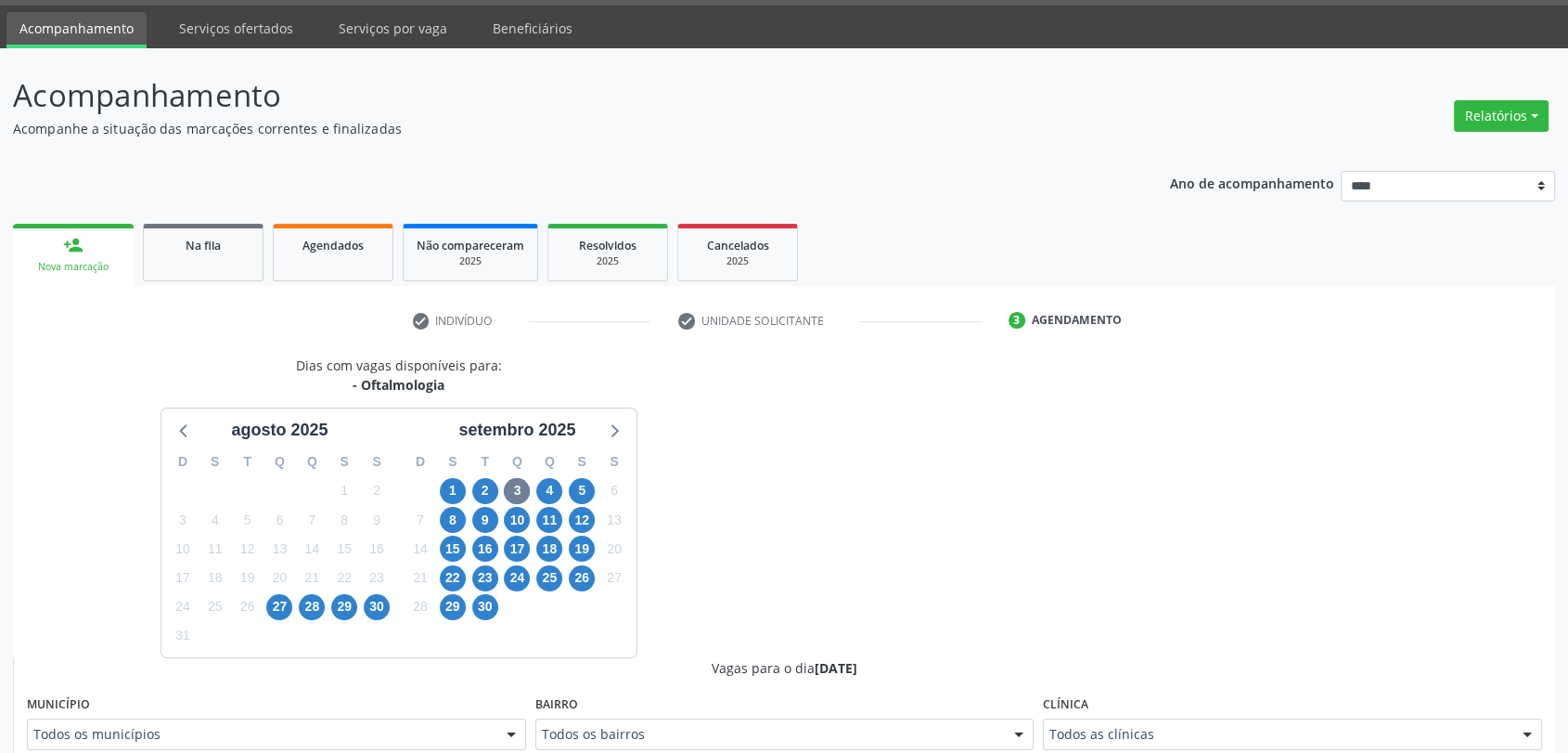
scroll to position [63, 0]
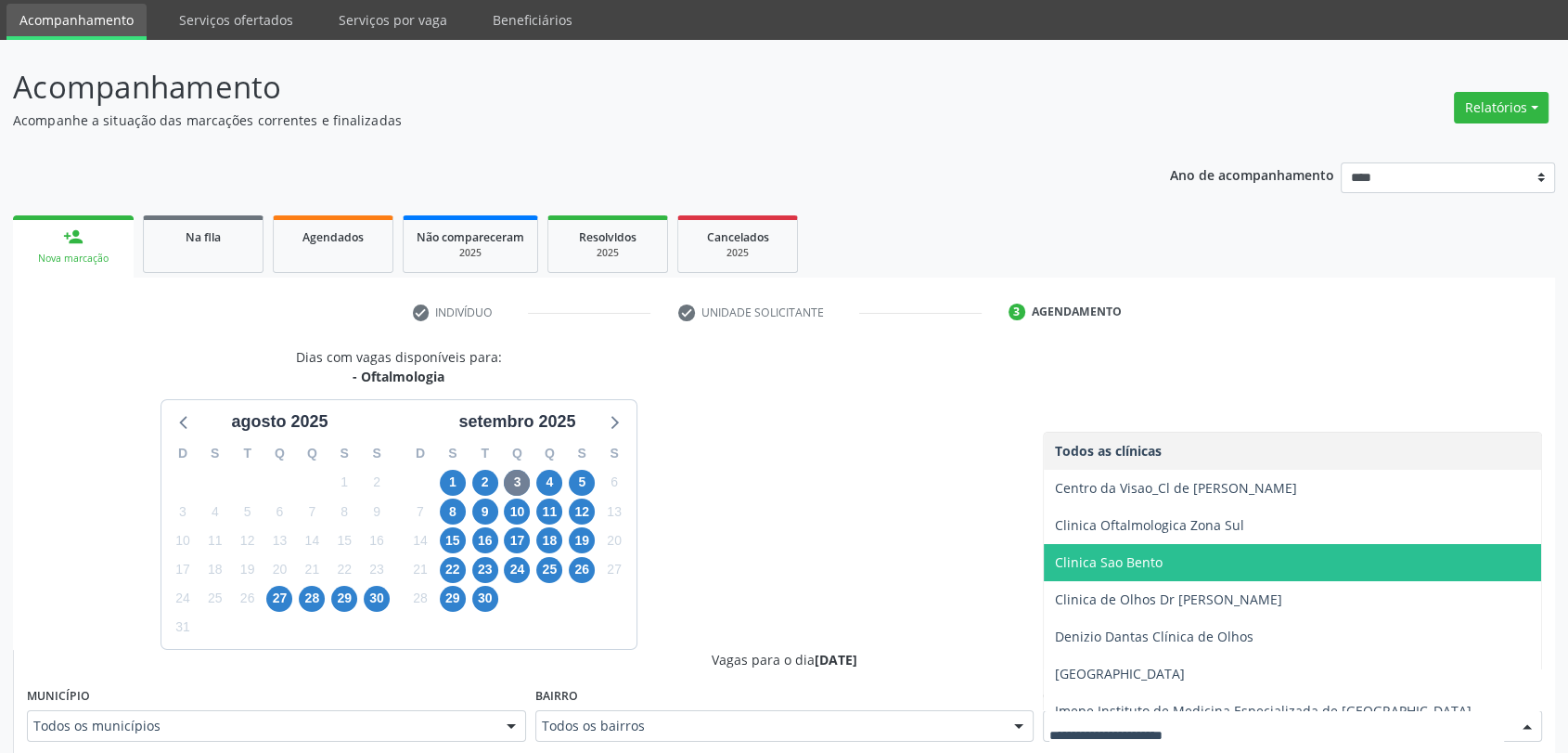
click at [1179, 554] on span "Clinica Sao Bento" at bounding box center [1293, 562] width 498 height 37
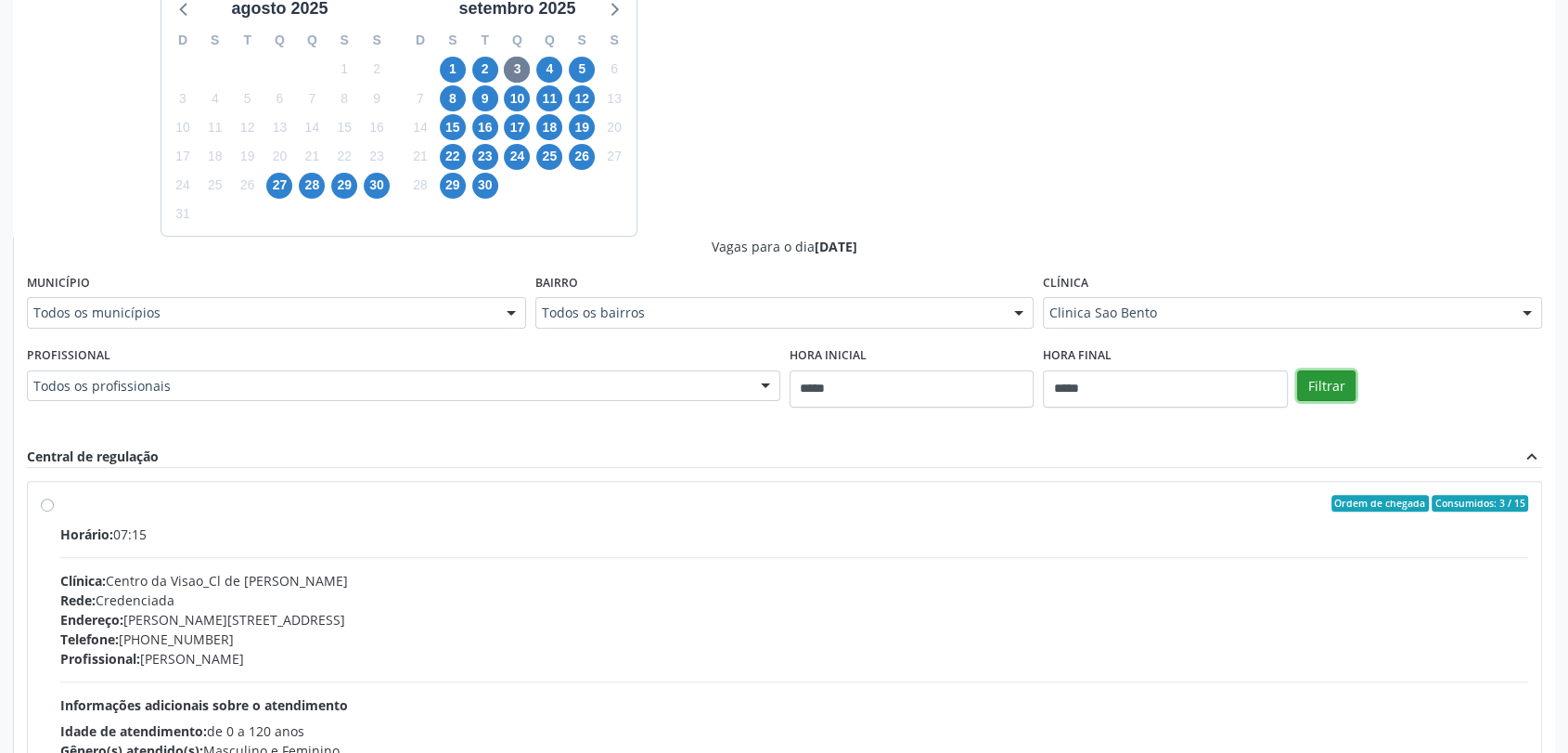
click at [1299, 376] on button "Filtrar" at bounding box center [1326, 386] width 59 height 32
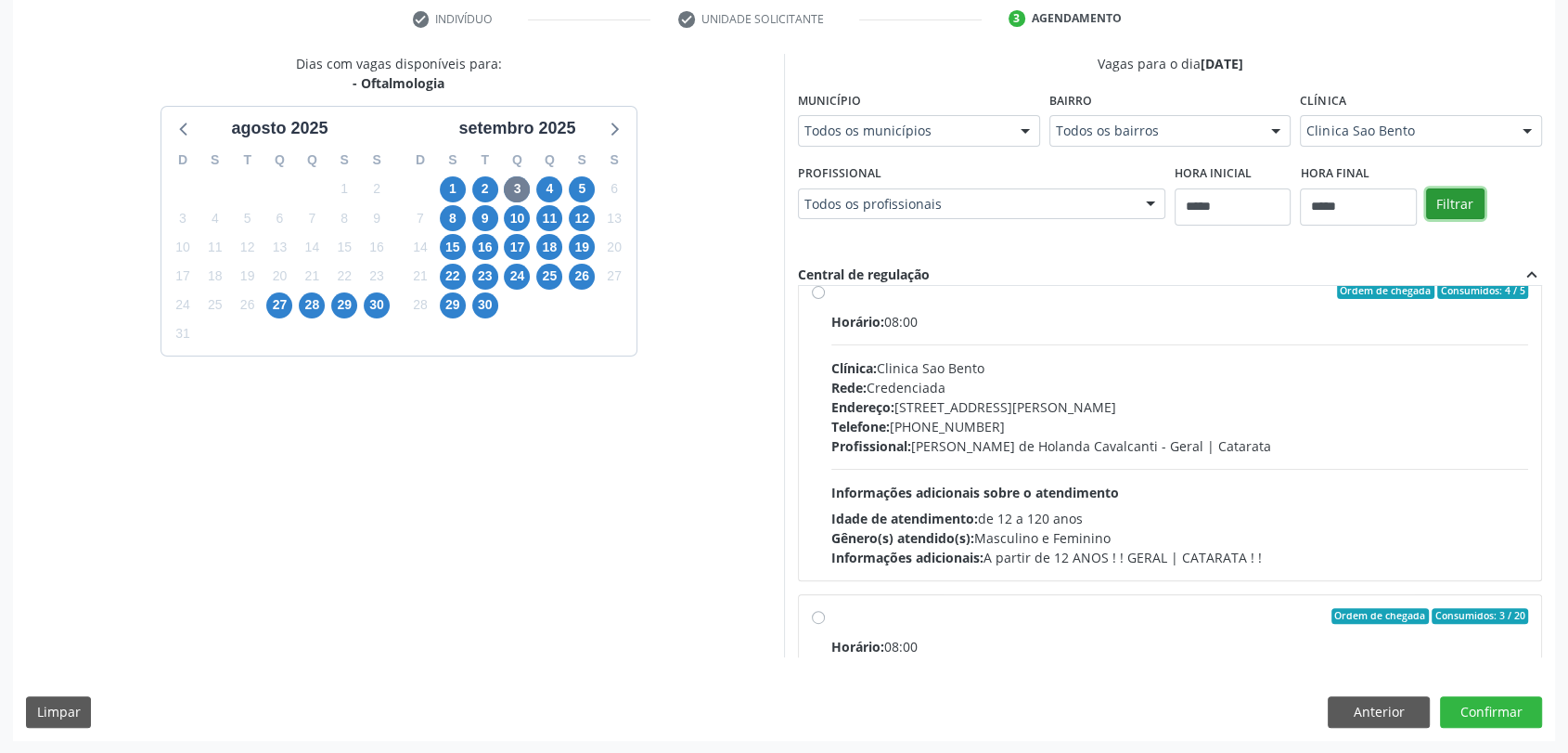
scroll to position [0, 0]
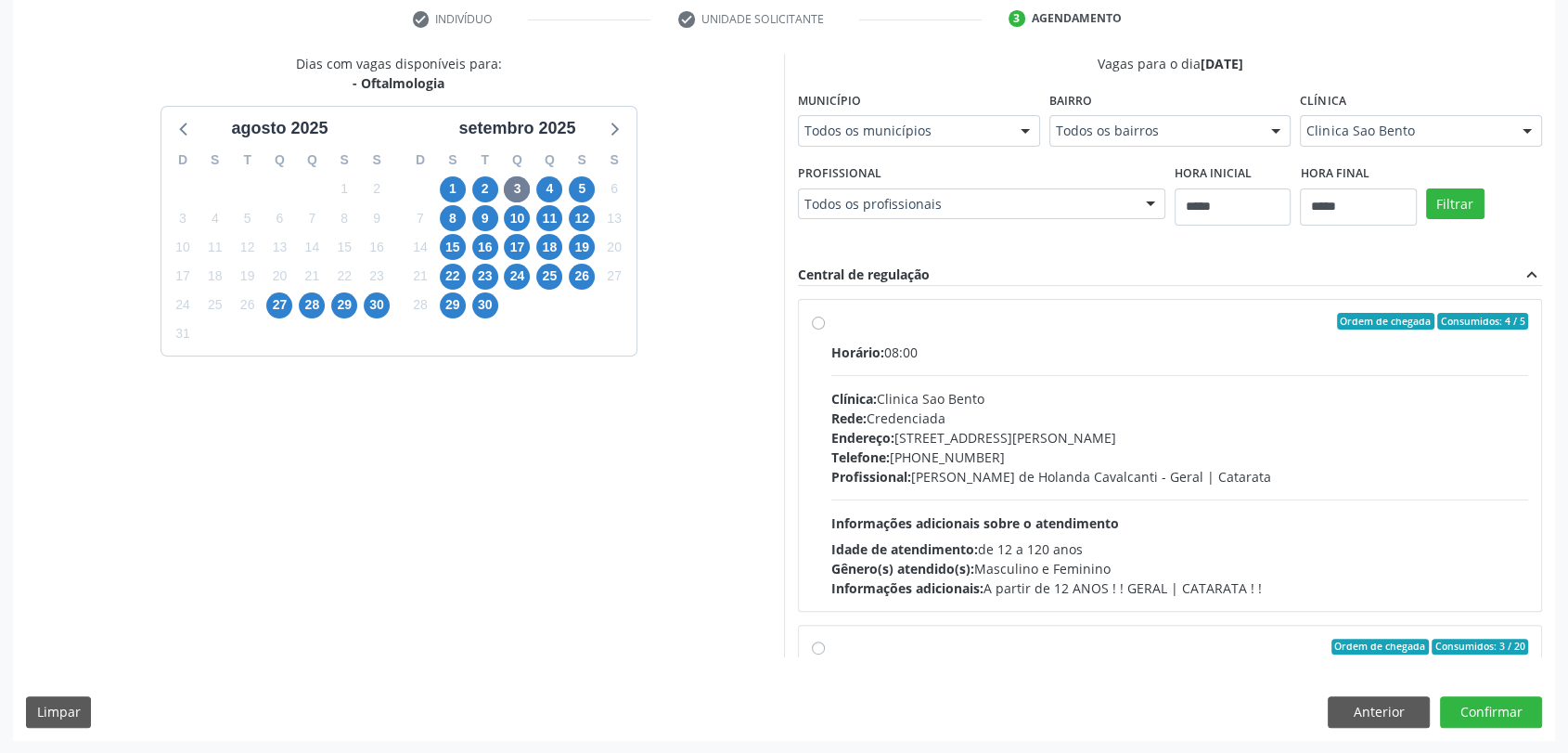
click at [1039, 397] on div "Clínica: Clinica Sao Bento" at bounding box center [1180, 398] width 697 height 20
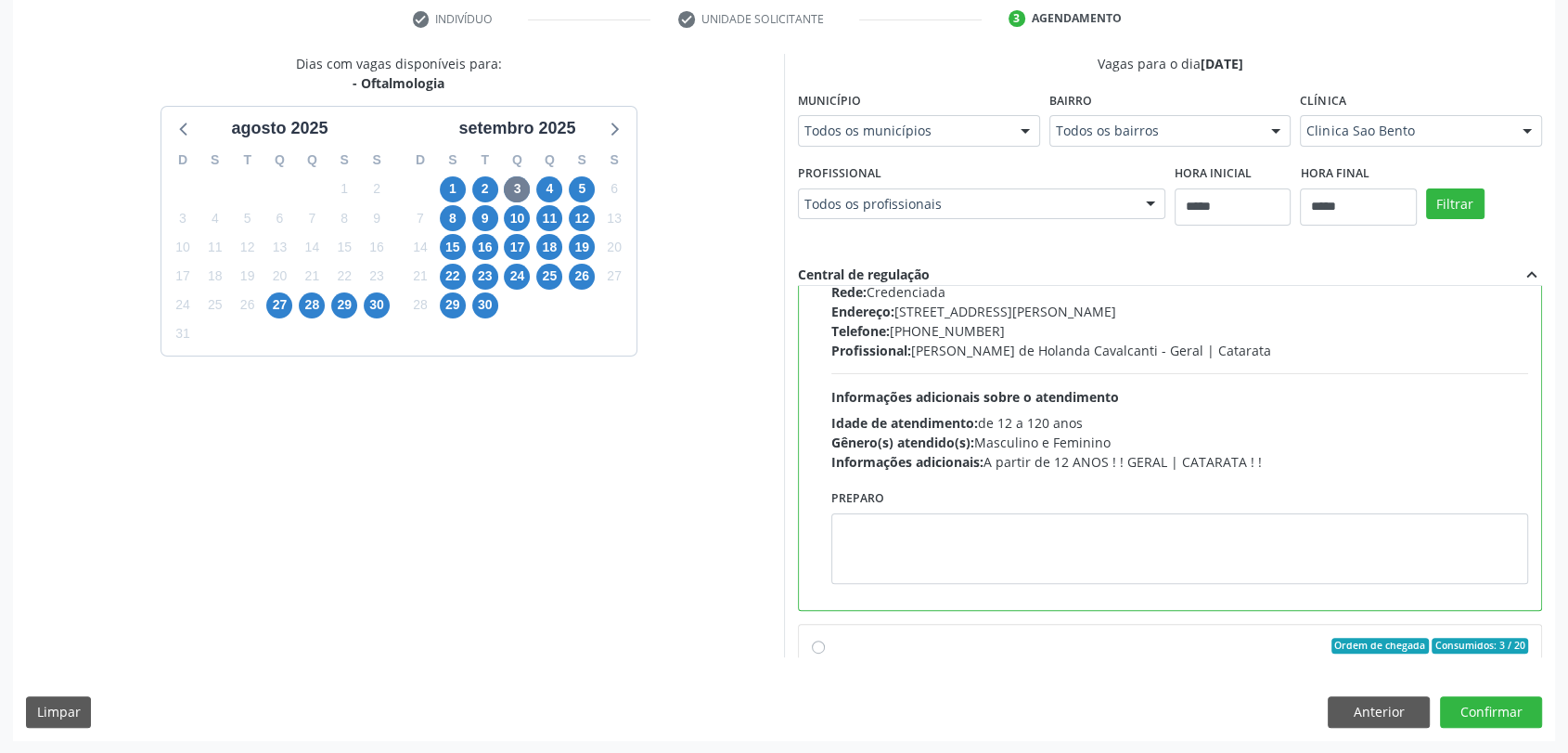
scroll to position [206, 0]
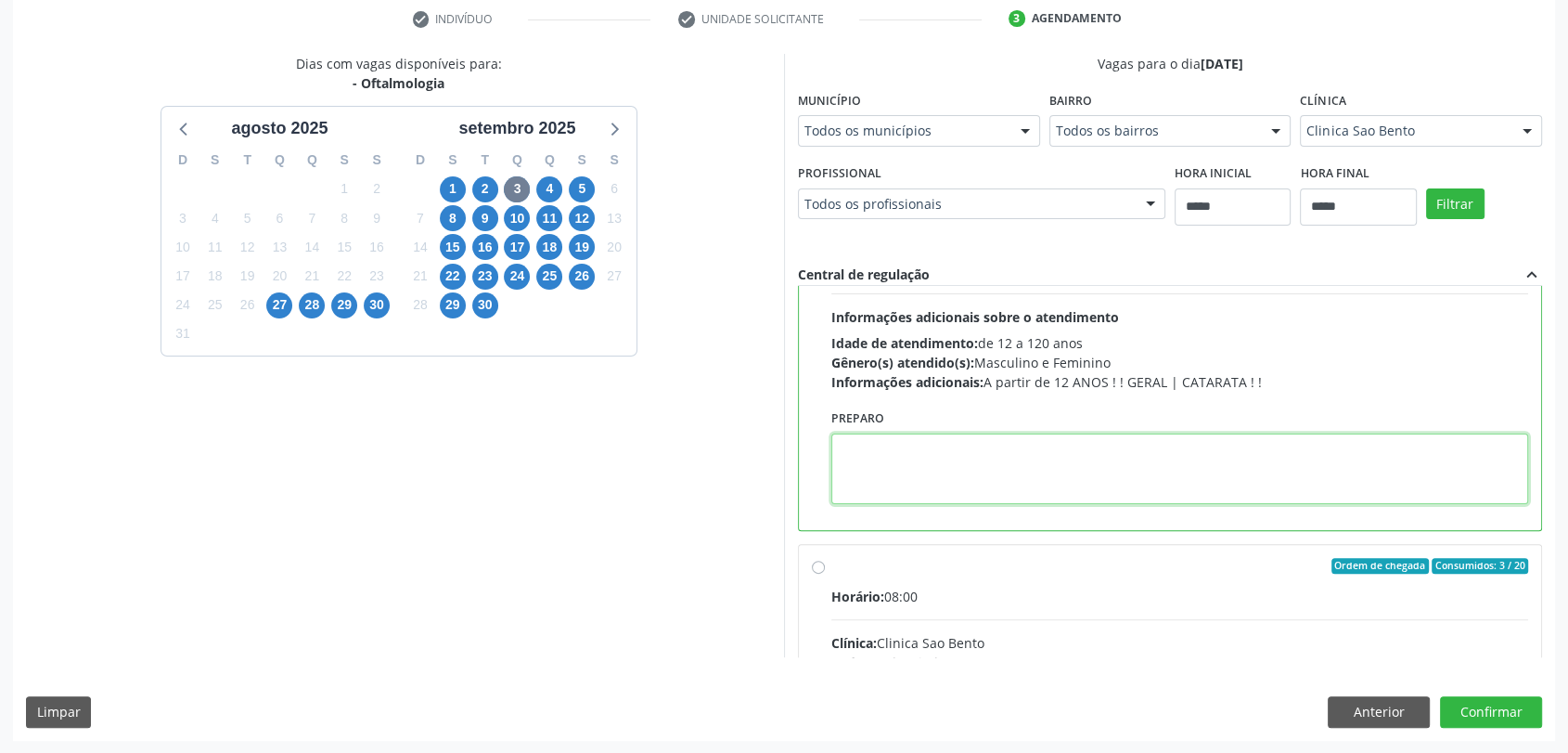
click at [1005, 456] on textarea at bounding box center [1180, 469] width 697 height 71
paste textarea "**********"
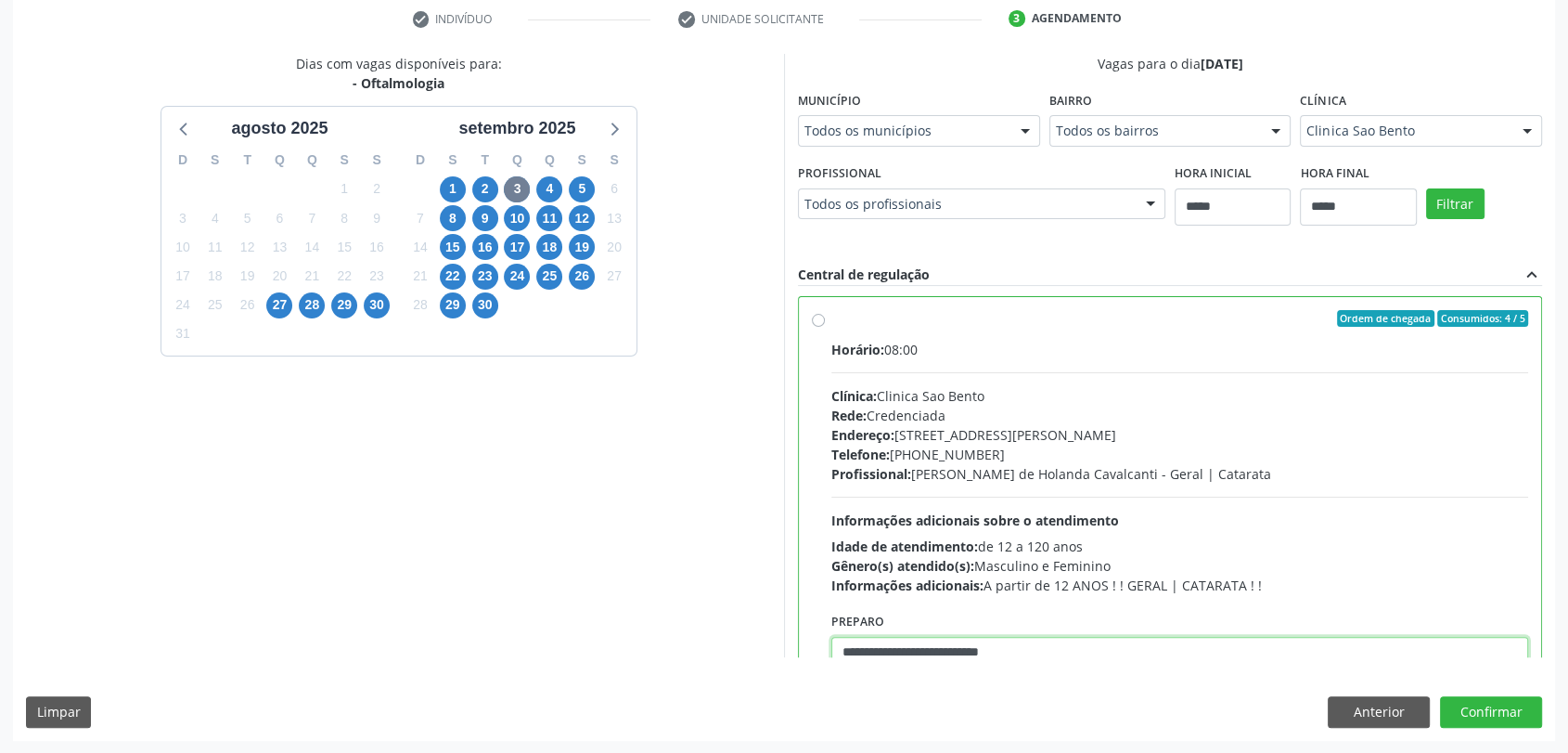
scroll to position [0, 0]
type textarea "**********"
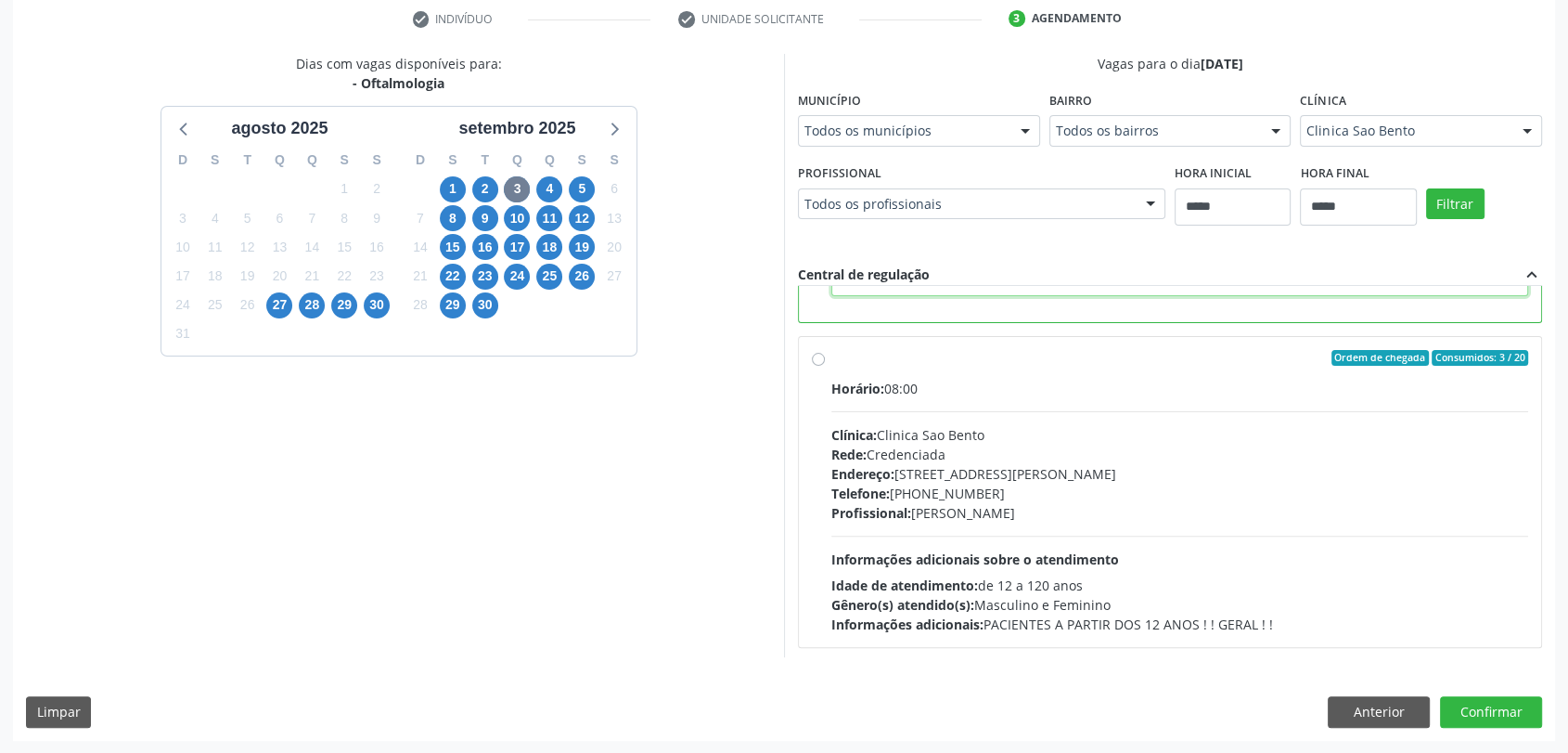
scroll to position [412, 0]
click at [1169, 480] on div "Horário: 08:00 Clínica: Clinica Sao Bento Rede: Credenciada Endereço: Av Gov Ca…" at bounding box center [1180, 507] width 697 height 255
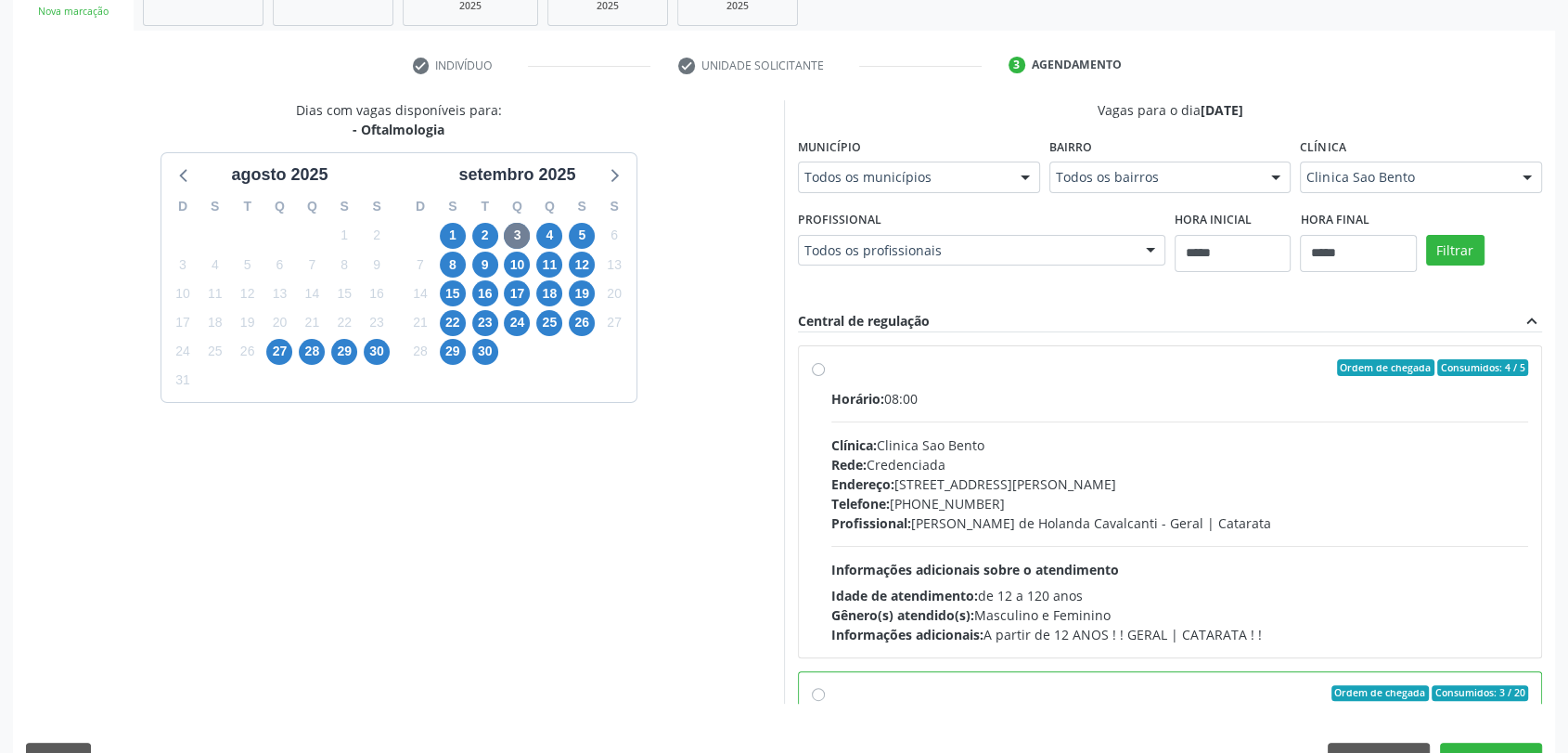
scroll to position [356, 0]
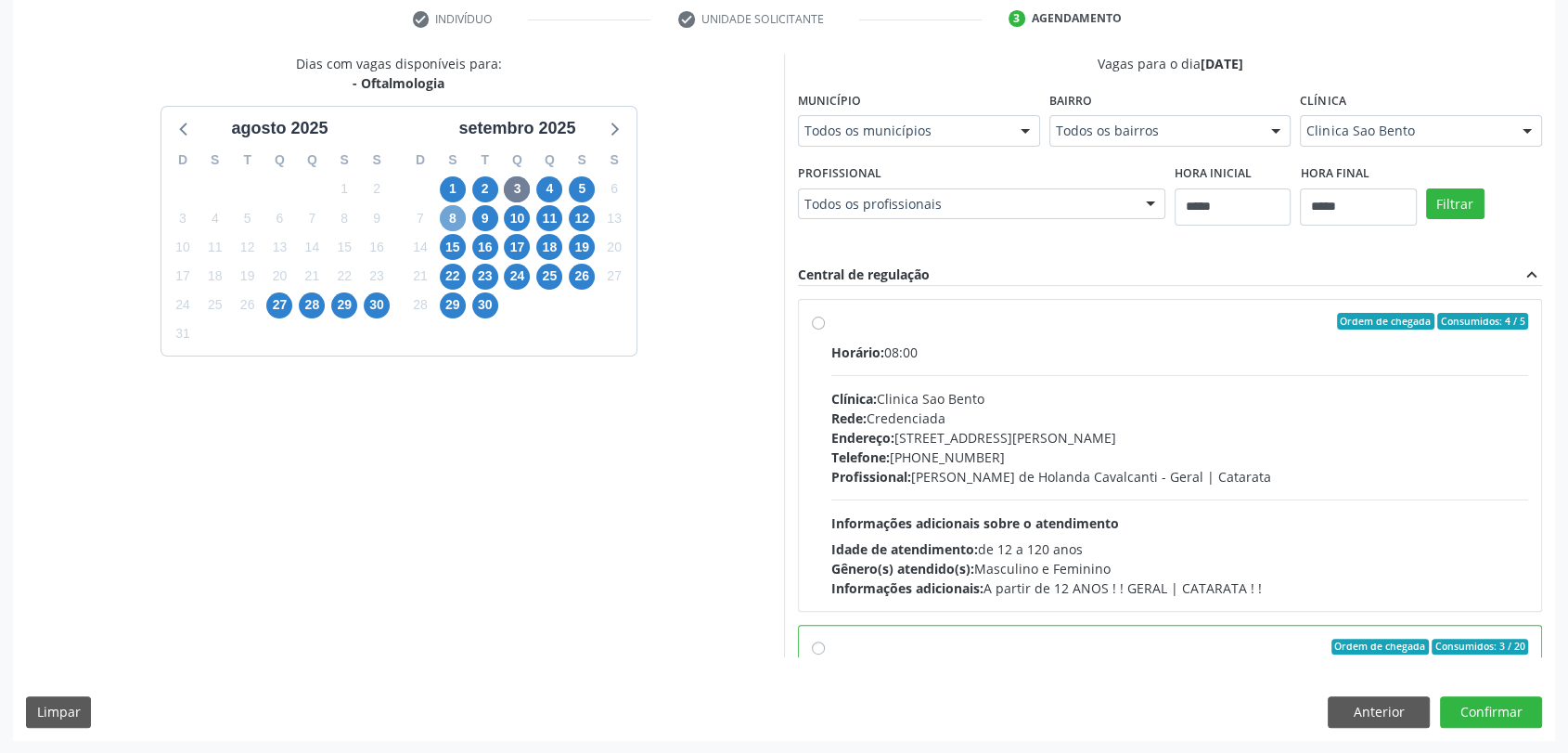
click at [459, 214] on span "8" at bounding box center [453, 219] width 26 height 26
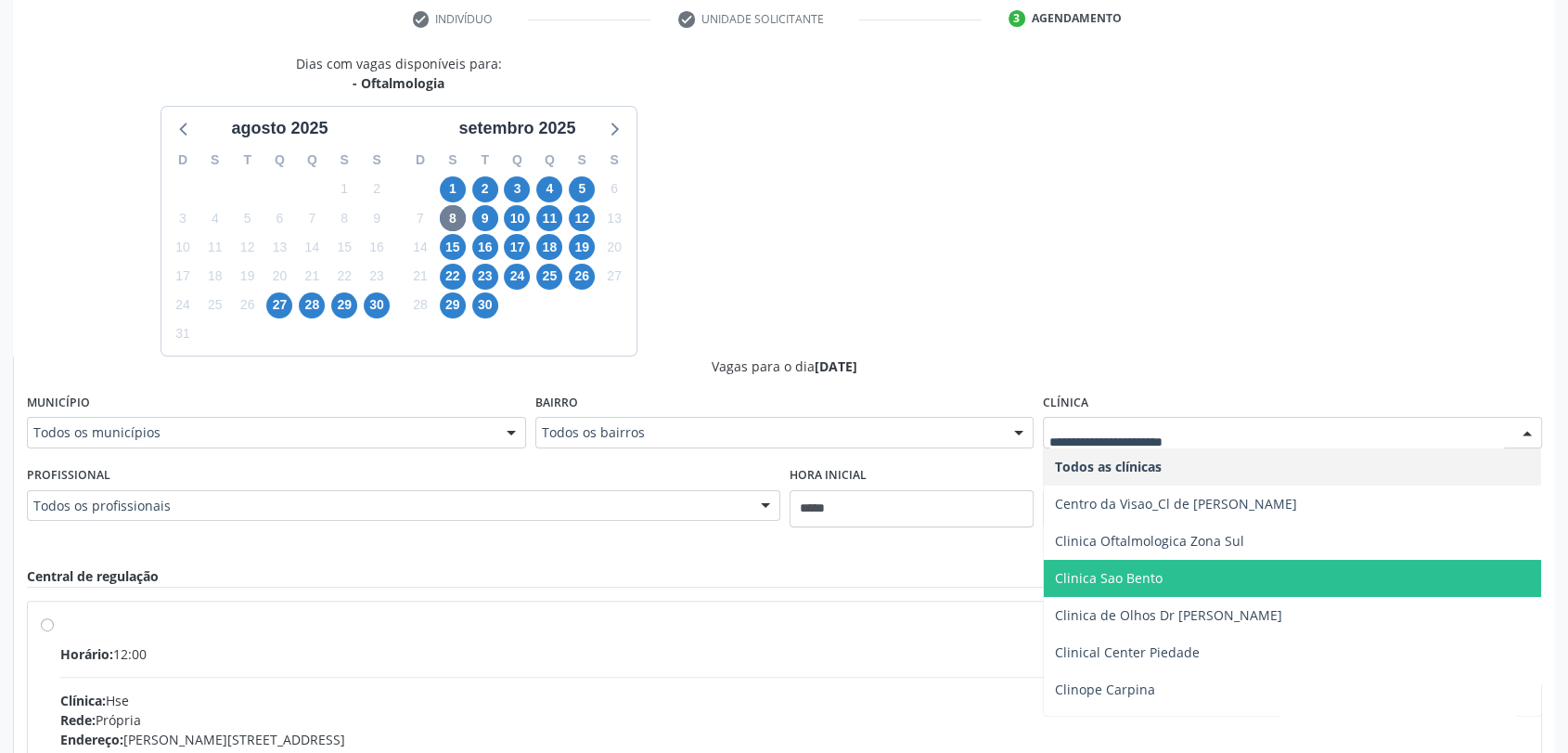
click at [1121, 562] on span "Clinica Sao Bento" at bounding box center [1293, 578] width 498 height 37
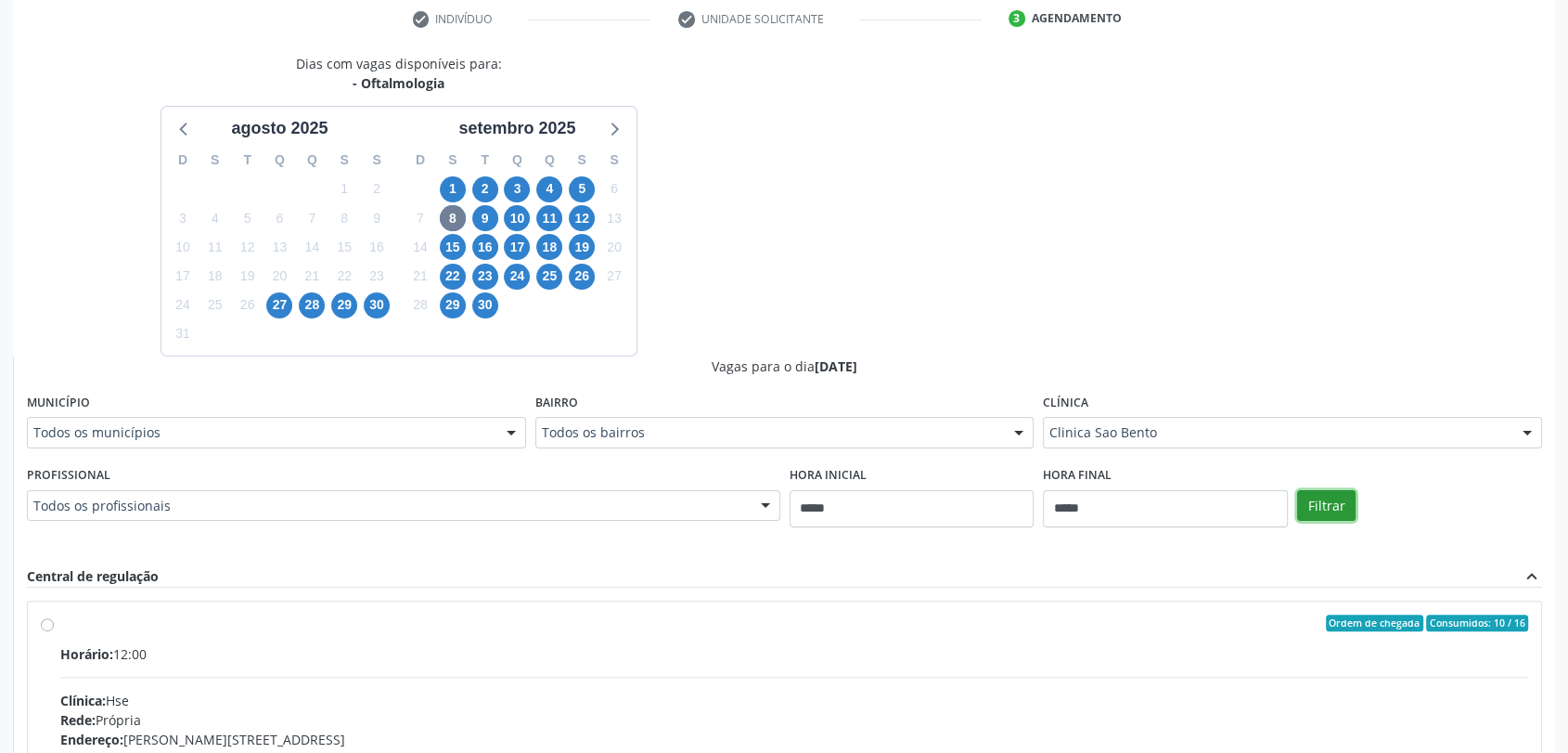
click at [1332, 506] on button "Filtrar" at bounding box center [1326, 506] width 59 height 32
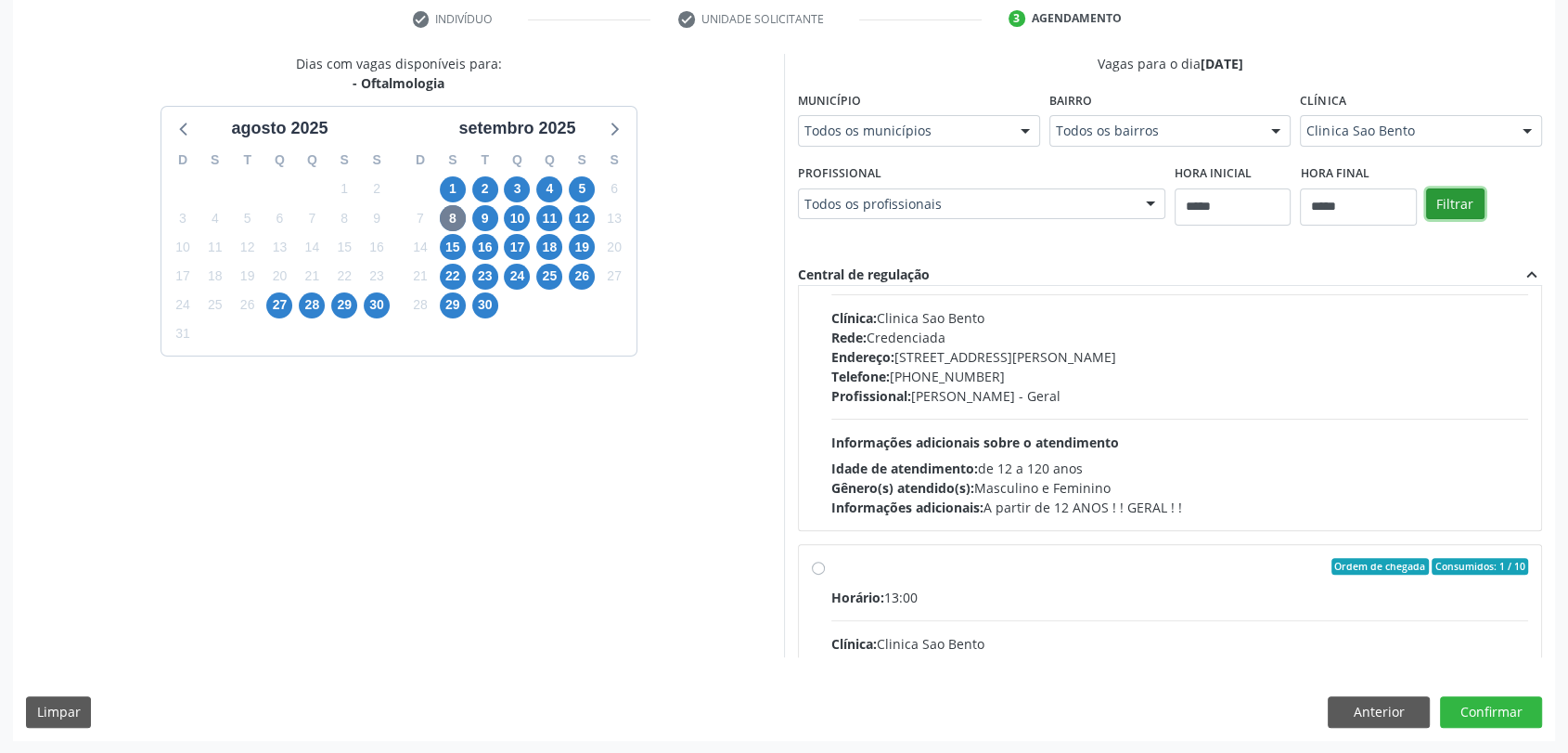
scroll to position [409, 0]
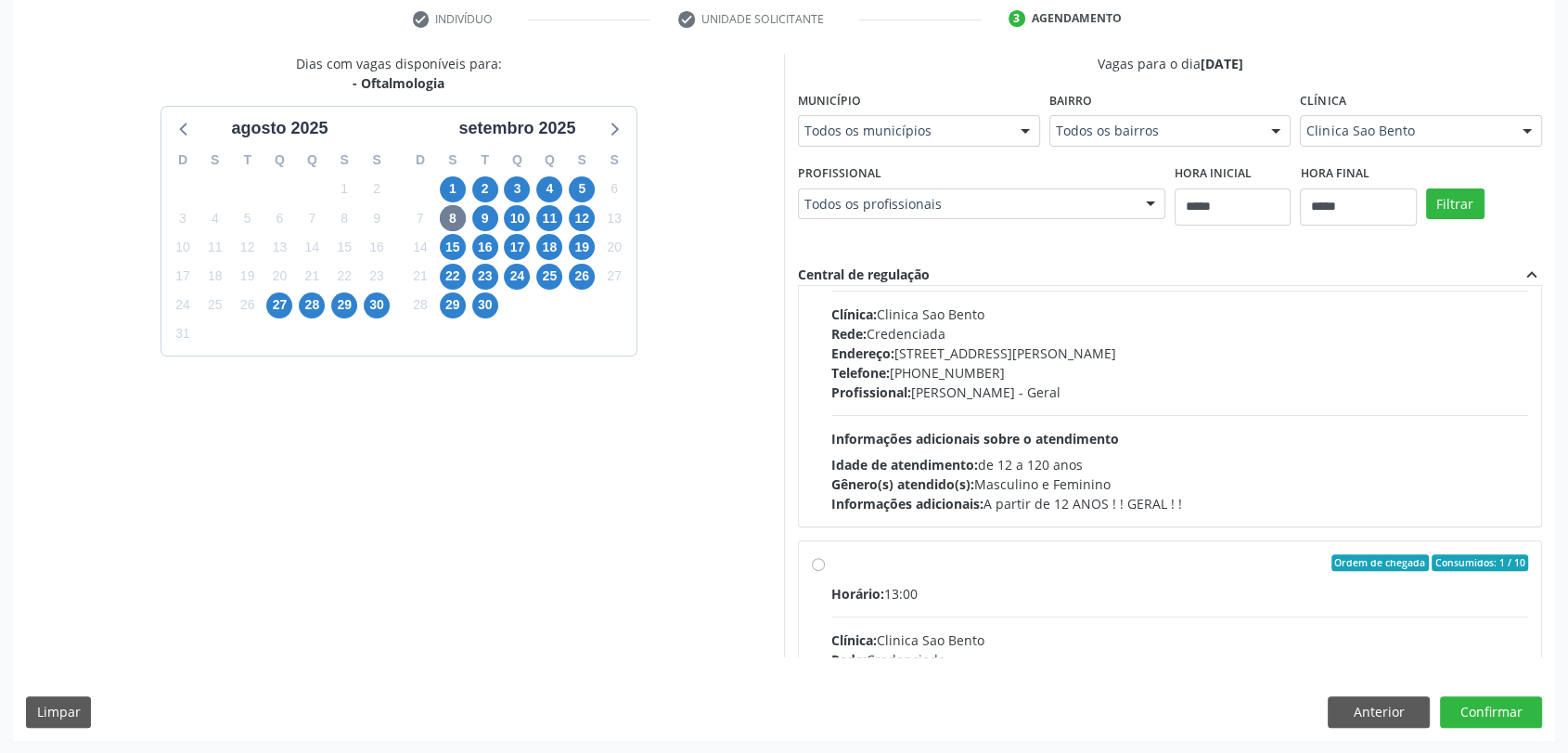
click at [1037, 382] on div "Profissional: Andrea Godoy - Geral" at bounding box center [1180, 391] width 697 height 20
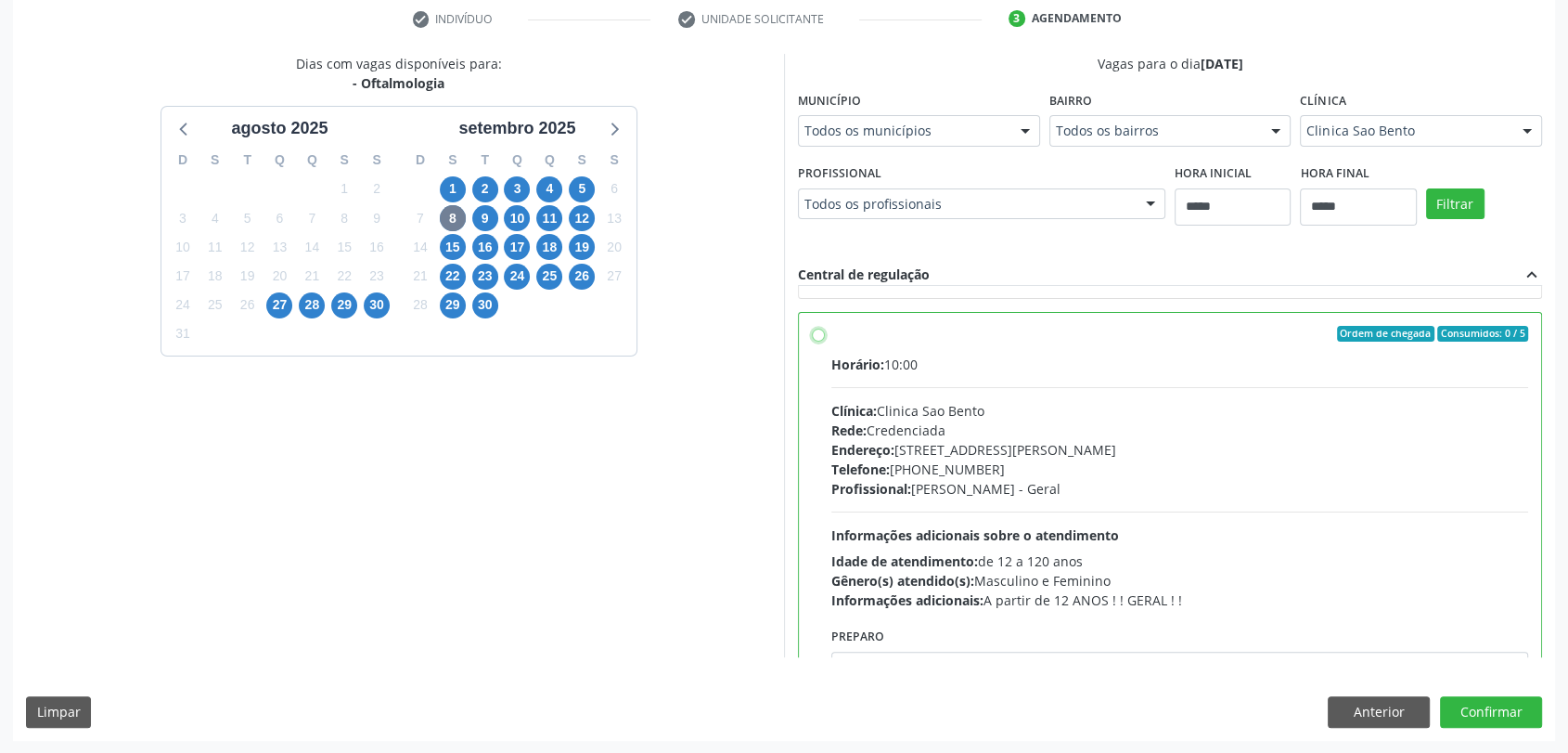
scroll to position [277, 0]
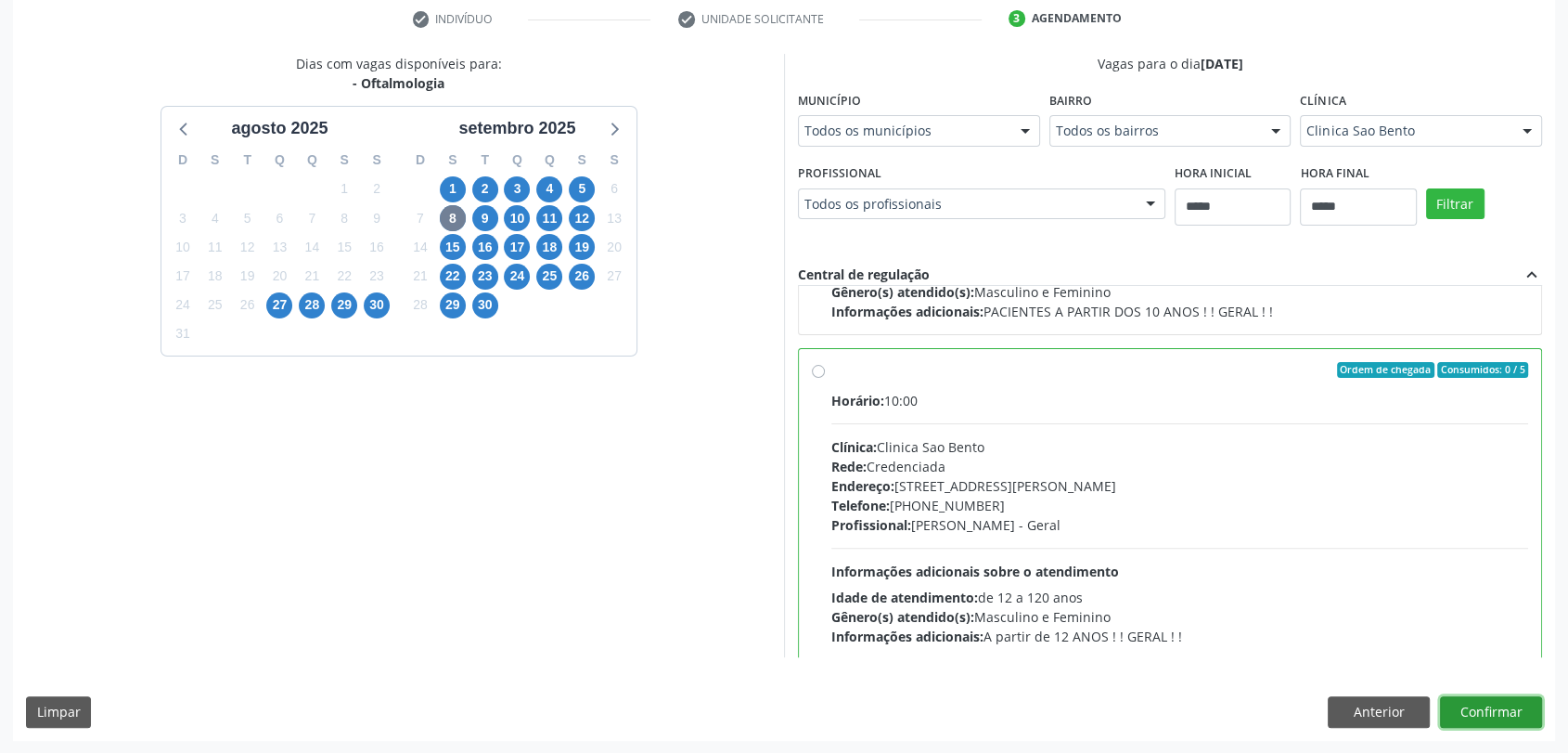
click at [1494, 713] on button "Confirmar" at bounding box center [1490, 712] width 102 height 32
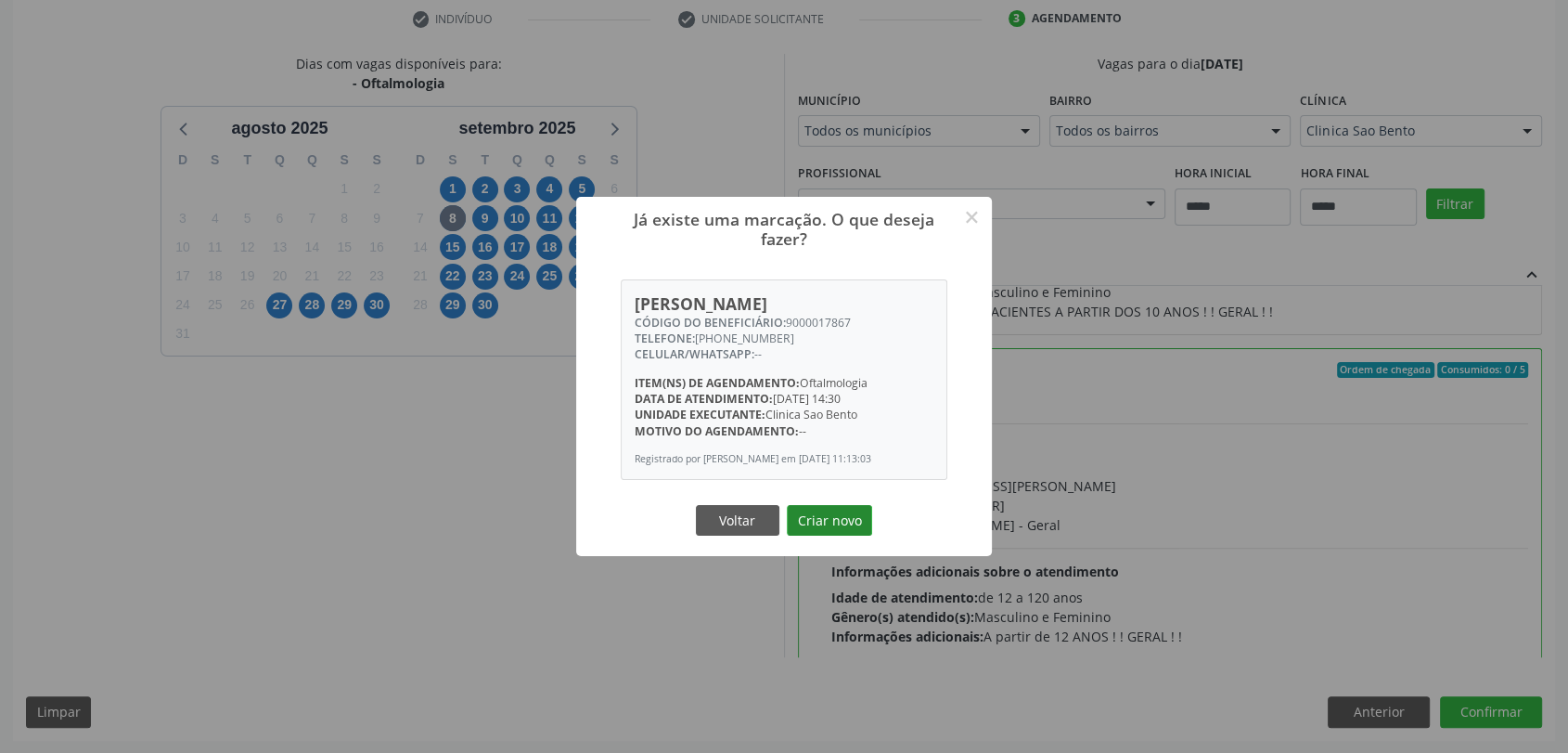
click at [799, 510] on button "Criar novo" at bounding box center [828, 520] width 85 height 32
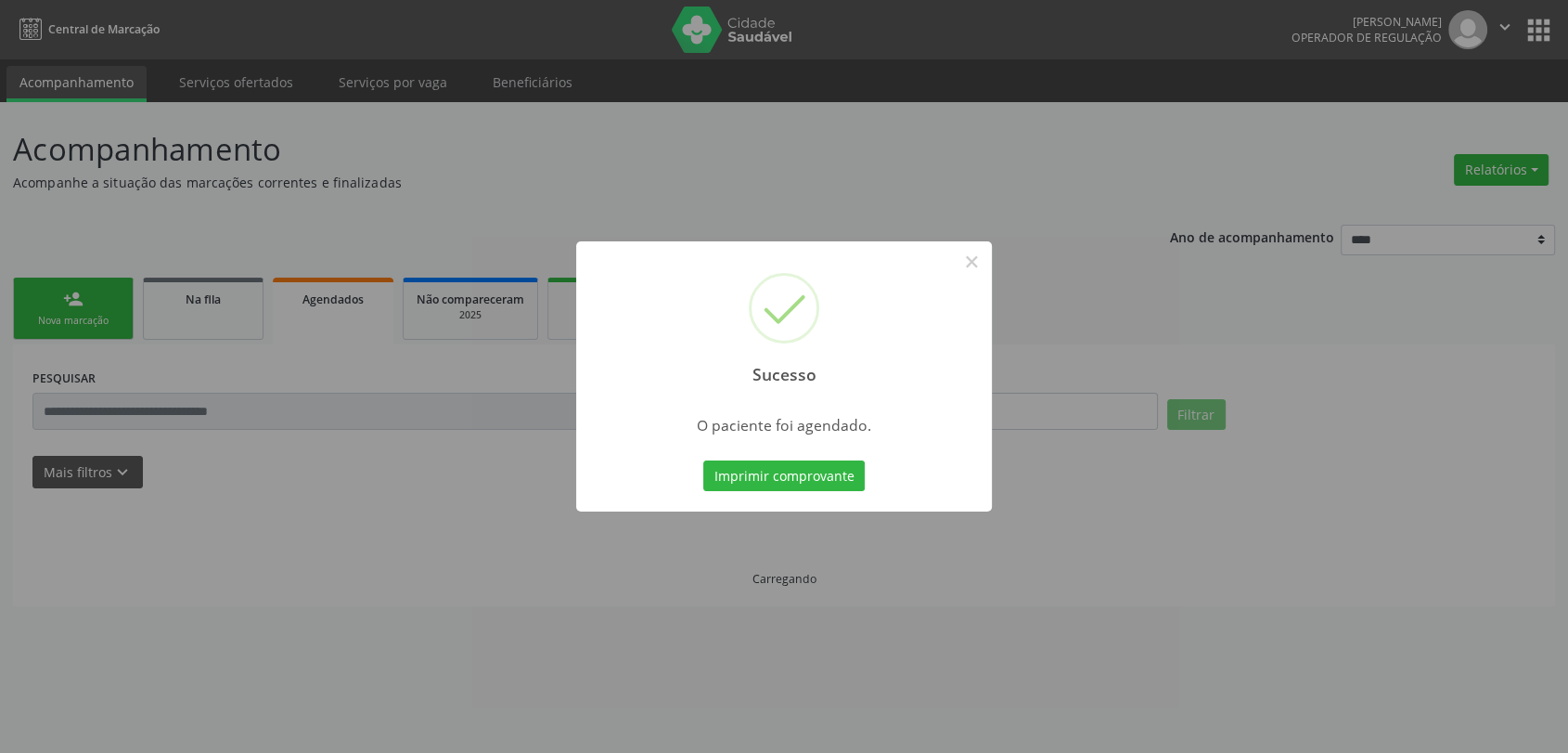
scroll to position [0, 0]
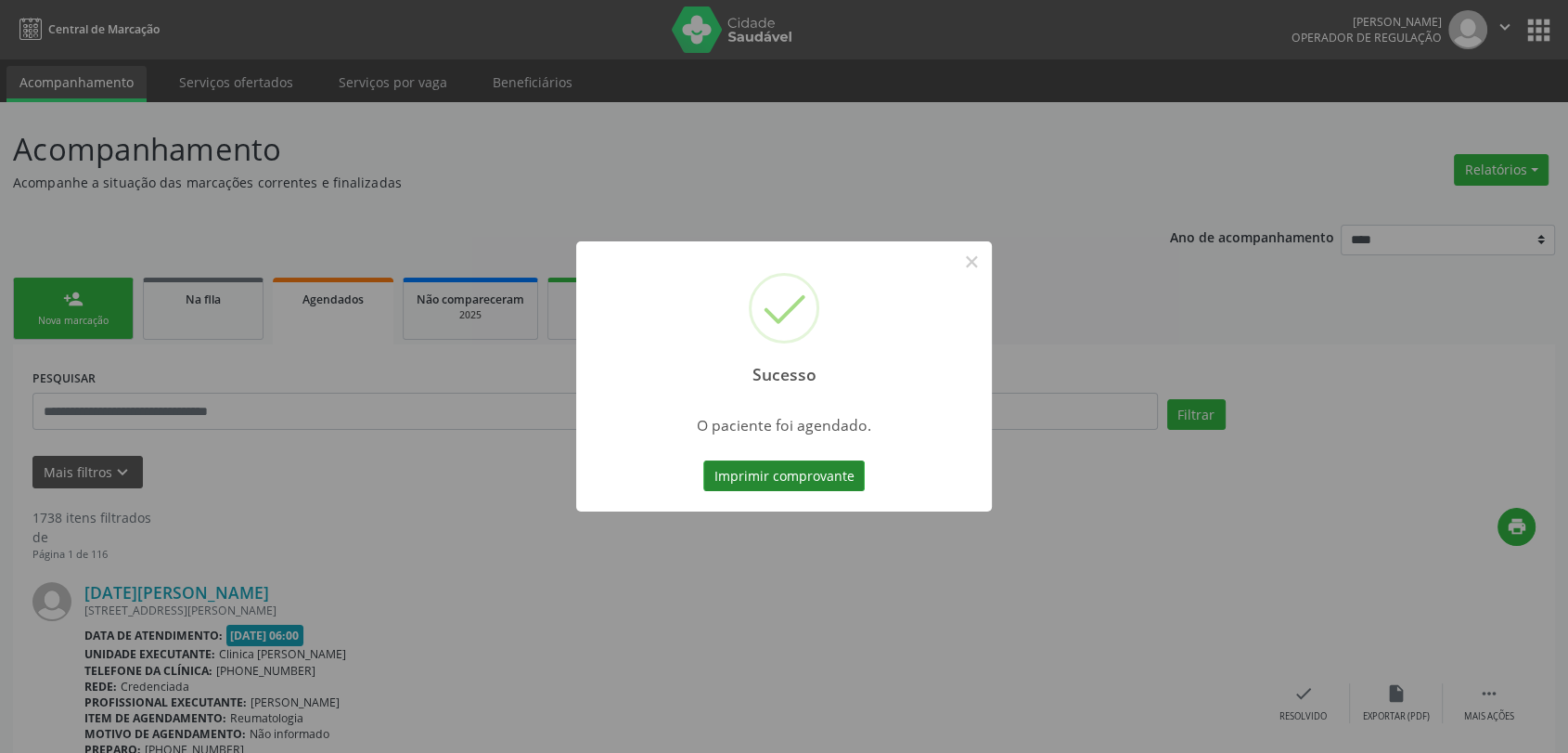
click at [809, 476] on button "Imprimir comprovante" at bounding box center [784, 476] width 162 height 32
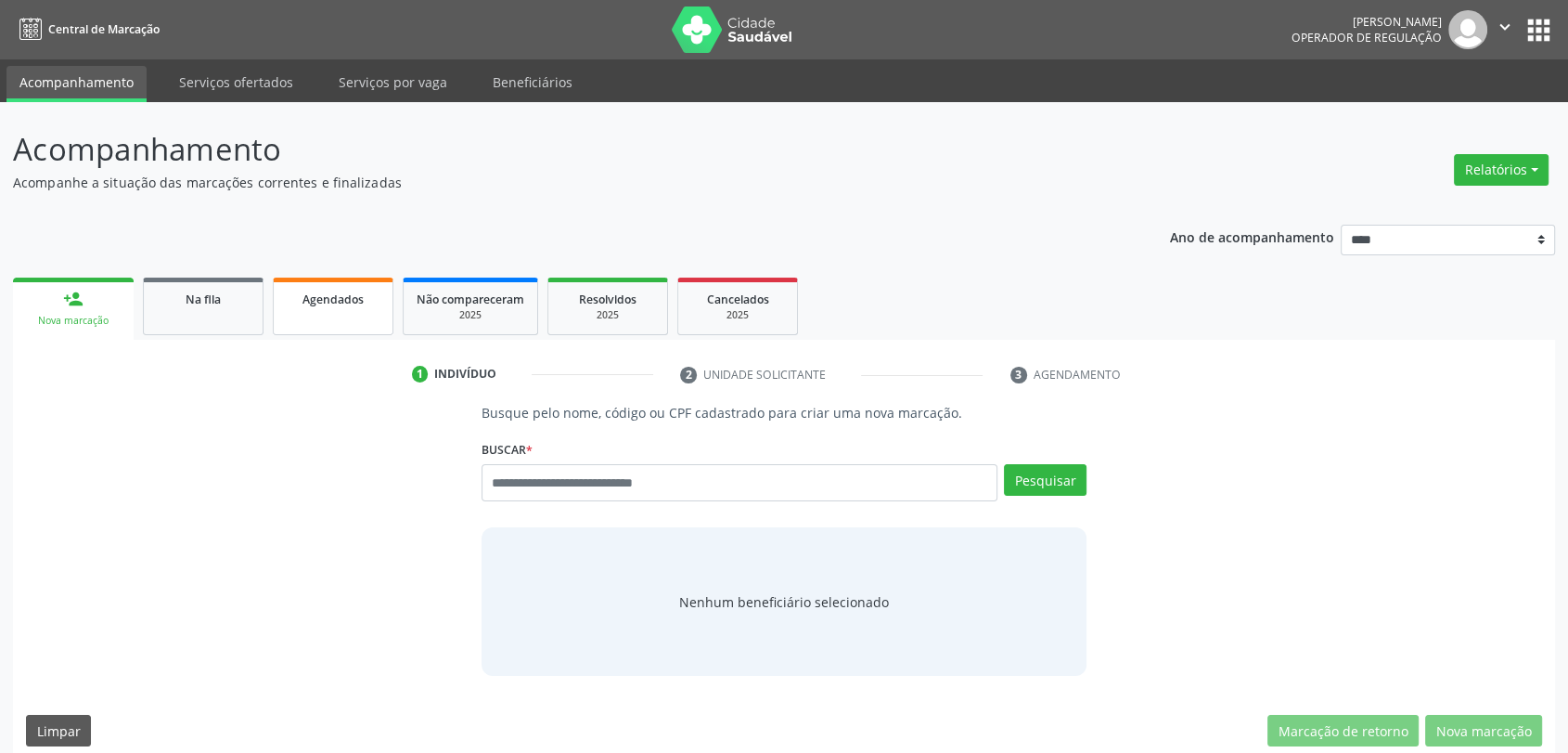
click at [371, 323] on link "Agendados" at bounding box center [332, 306] width 120 height 58
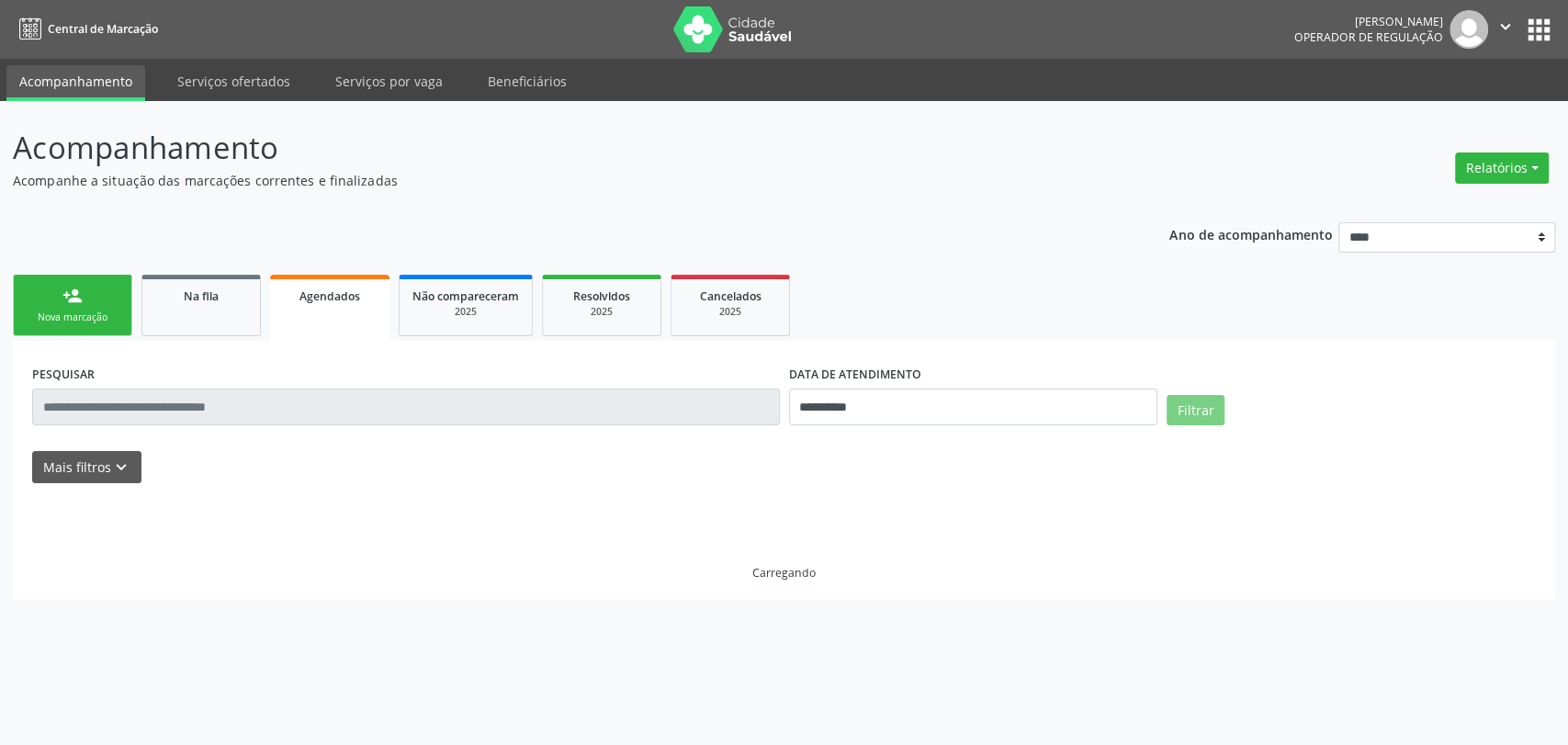
click at [902, 428] on div "**********" at bounding box center [973, 398] width 378 height 78
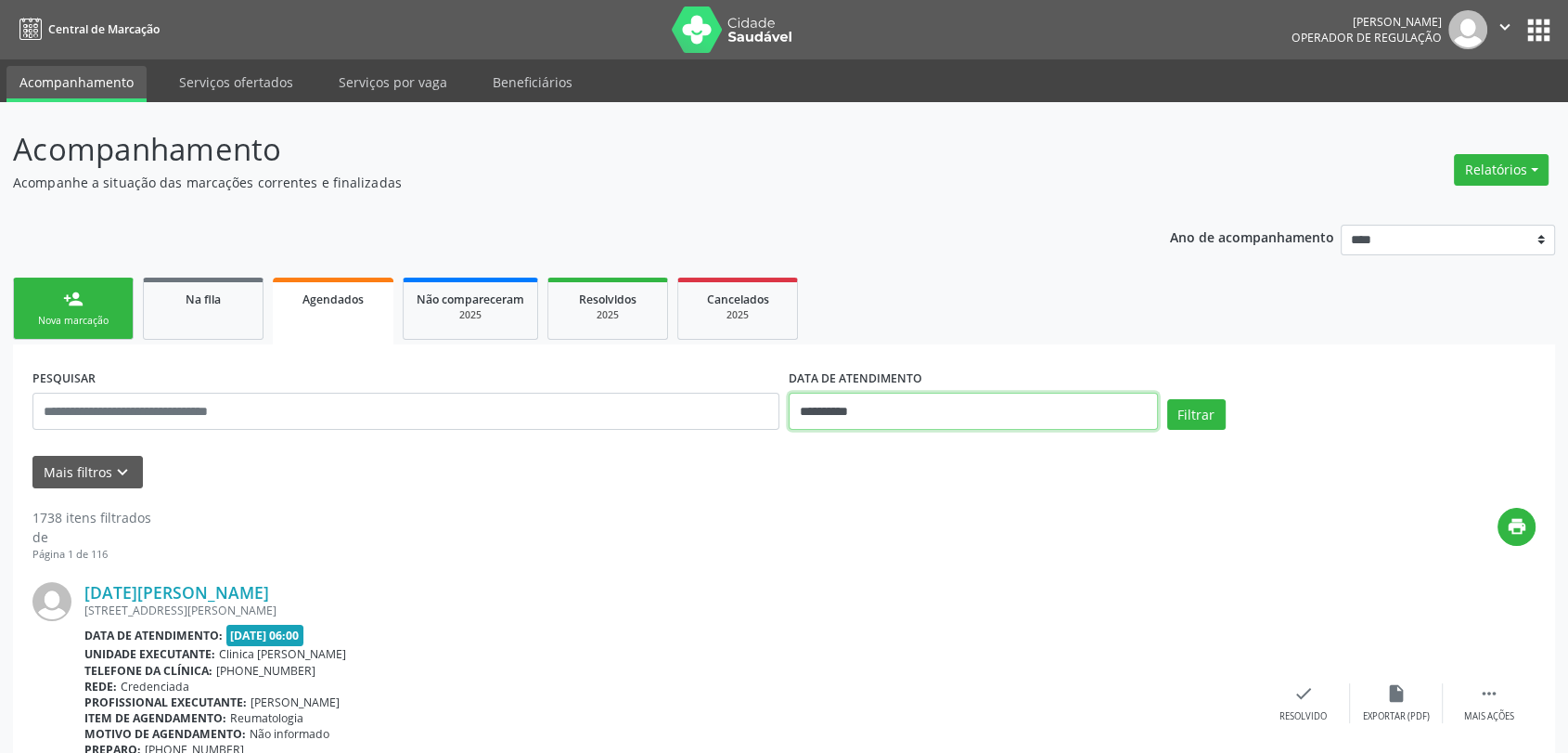
click at [912, 405] on input "**********" at bounding box center [972, 411] width 369 height 37
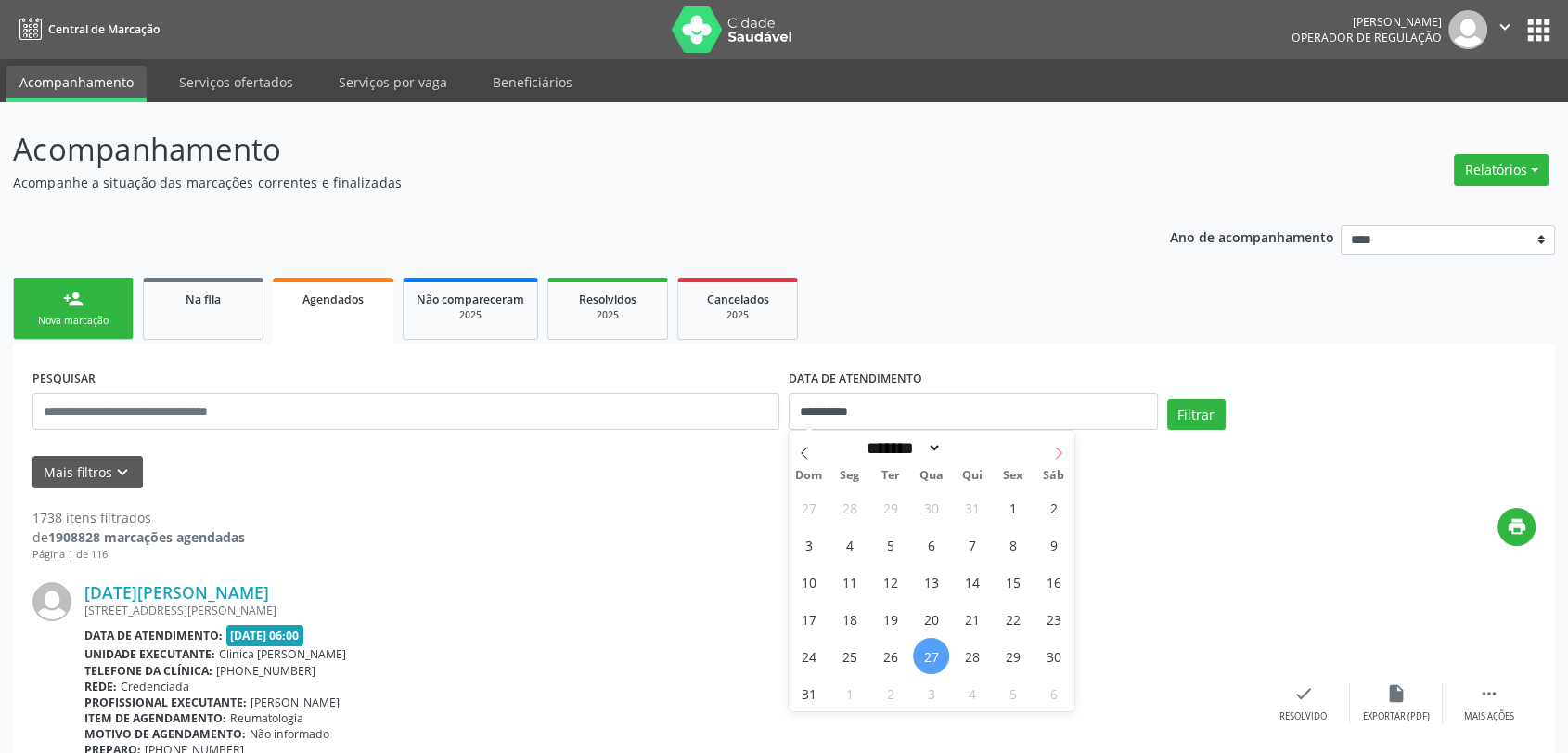
click at [1051, 447] on span at bounding box center [1059, 447] width 32 height 32
click at [1055, 448] on icon at bounding box center [1059, 453] width 13 height 13
select select "*"
click at [1018, 650] on span "31" at bounding box center [1012, 656] width 36 height 36
type input "**********"
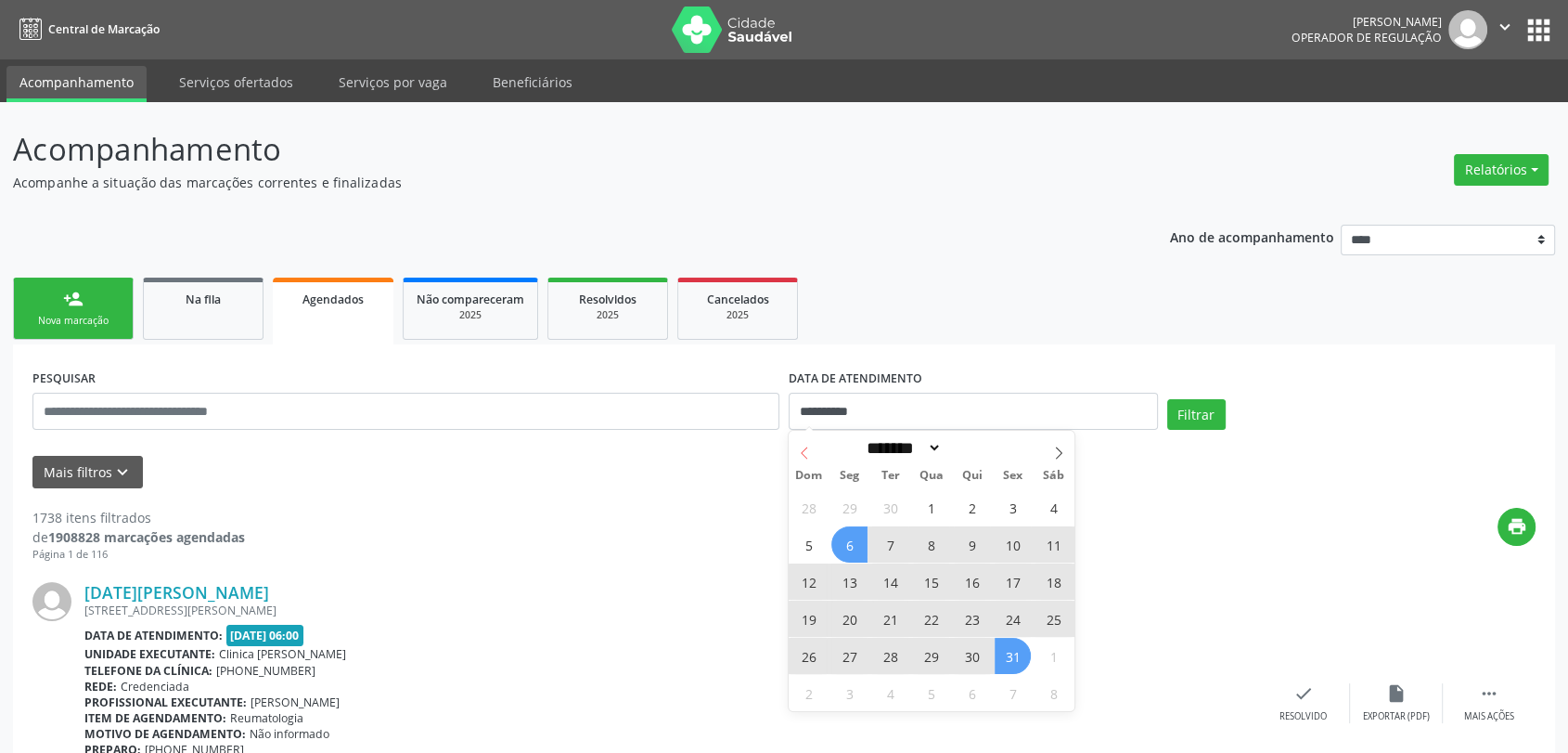
click at [814, 446] on span at bounding box center [804, 447] width 32 height 32
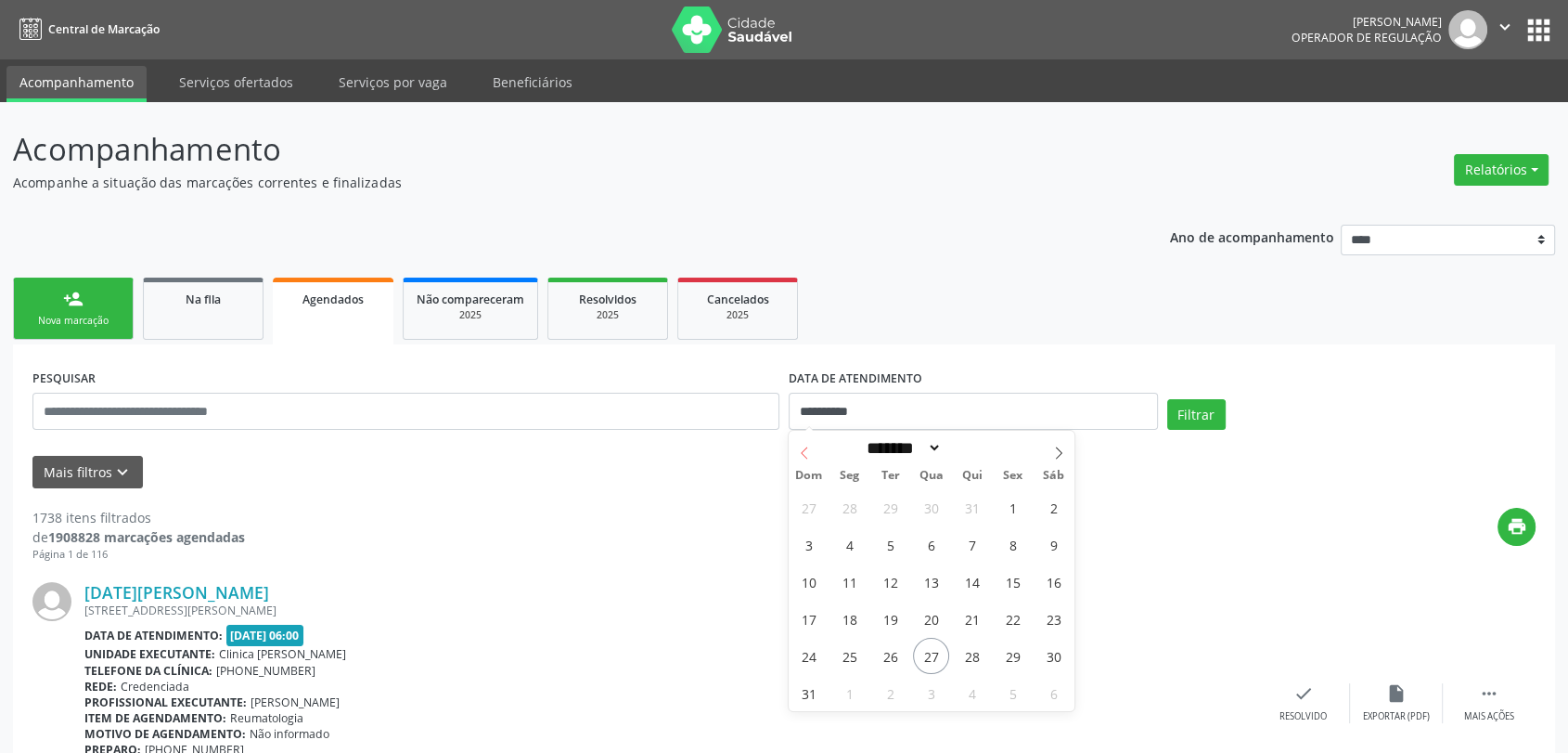
click at [814, 446] on span at bounding box center [804, 447] width 32 height 32
select select "*"
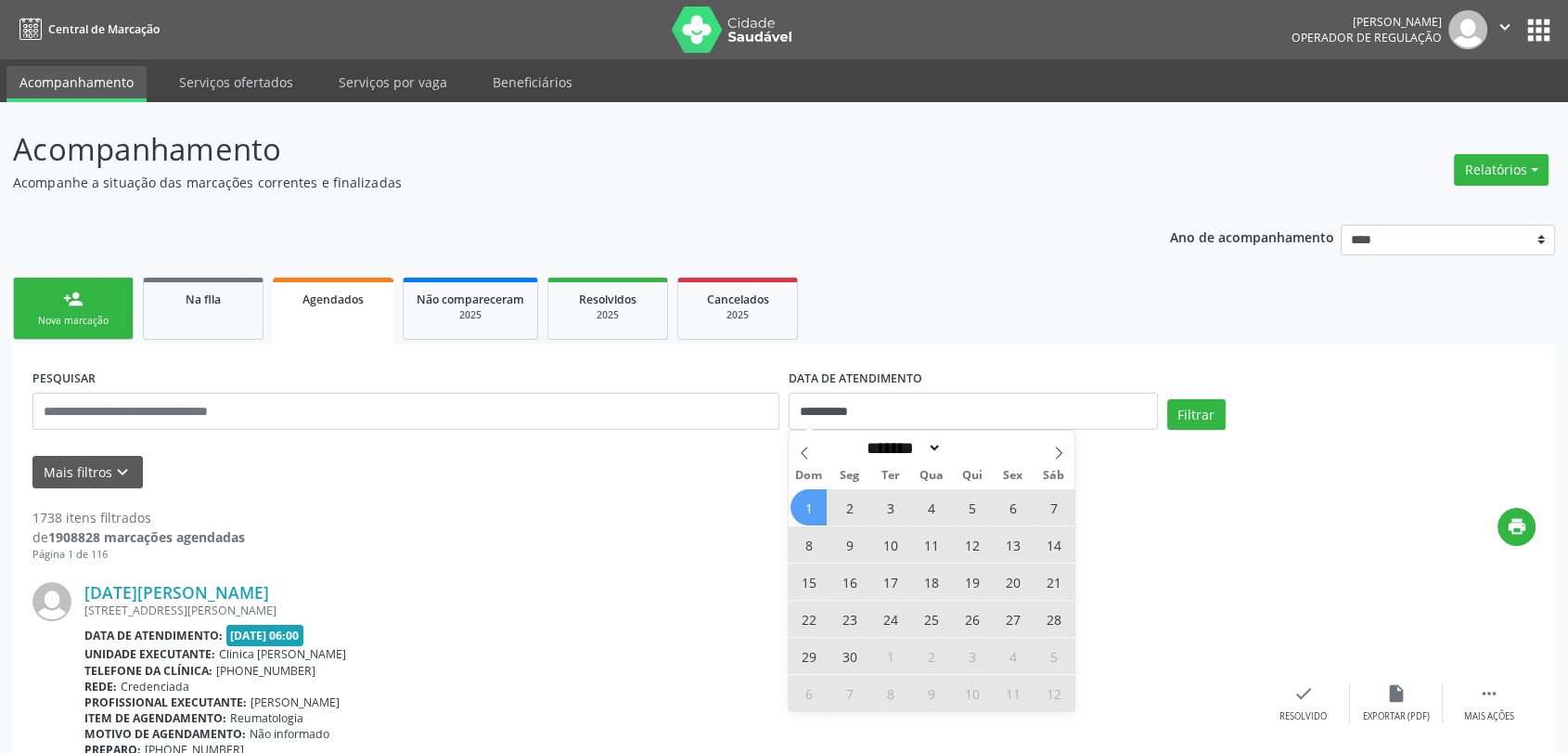
click at [817, 504] on span "1" at bounding box center [808, 507] width 36 height 36
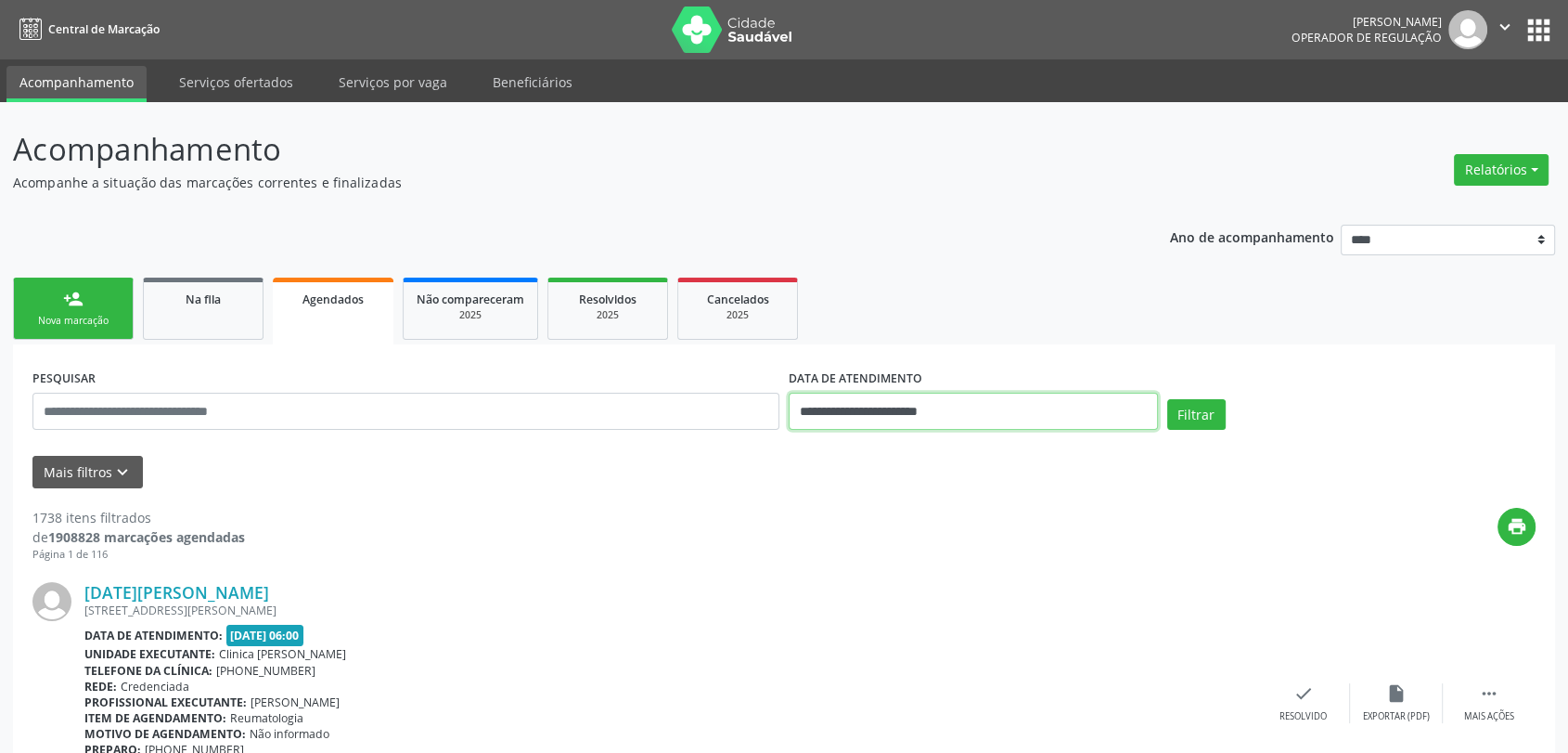
click at [967, 408] on input "**********" at bounding box center [972, 411] width 369 height 37
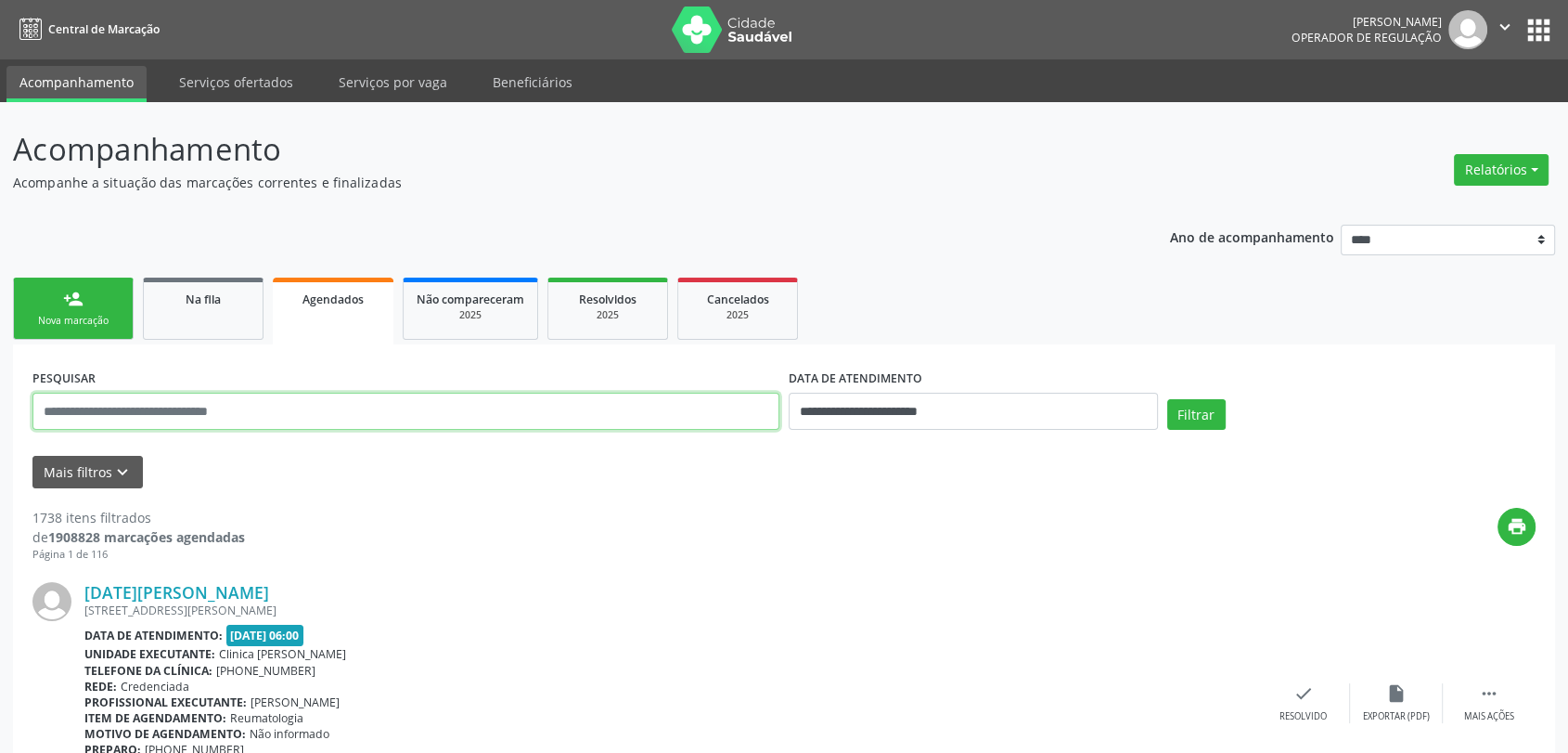
click at [394, 405] on input "text" at bounding box center [406, 411] width 747 height 37
paste input "**********"
click at [1167, 399] on button "Filtrar" at bounding box center [1196, 415] width 59 height 32
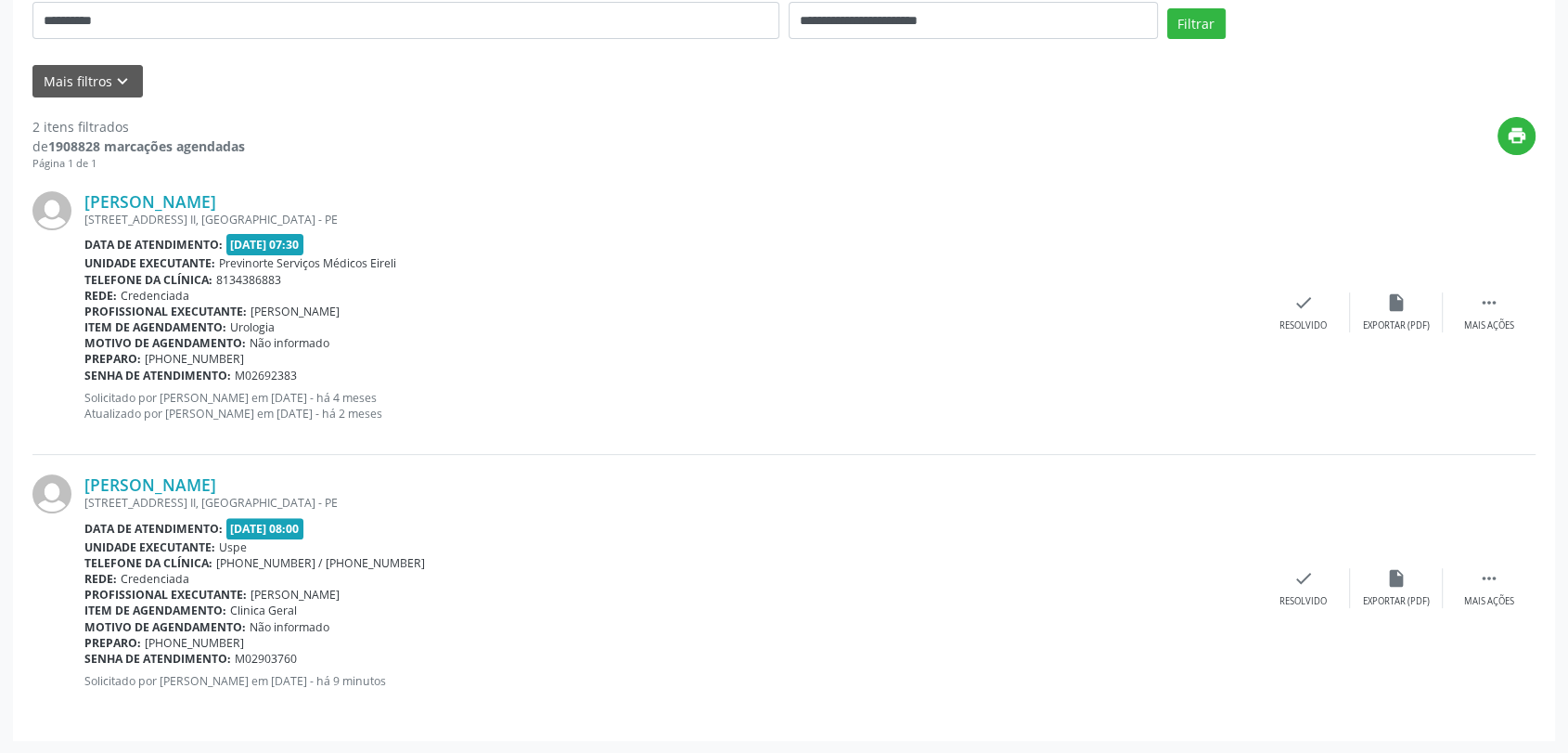
scroll to position [185, 0]
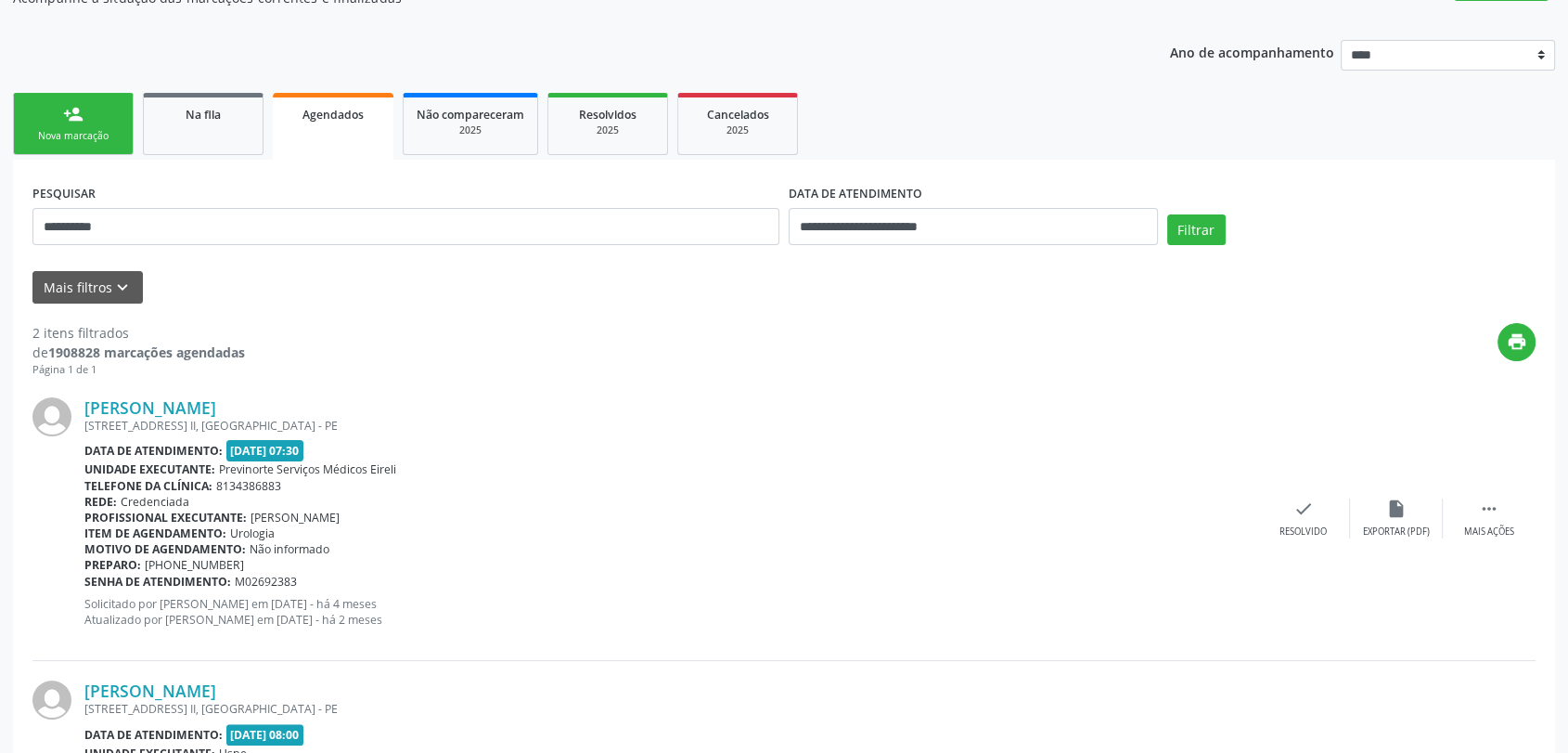
click at [126, 201] on div "**********" at bounding box center [406, 219] width 756 height 78
click at [126, 214] on input "**********" at bounding box center [406, 227] width 747 height 37
paste input "text"
click at [1167, 214] on button "Filtrar" at bounding box center [1196, 230] width 59 height 32
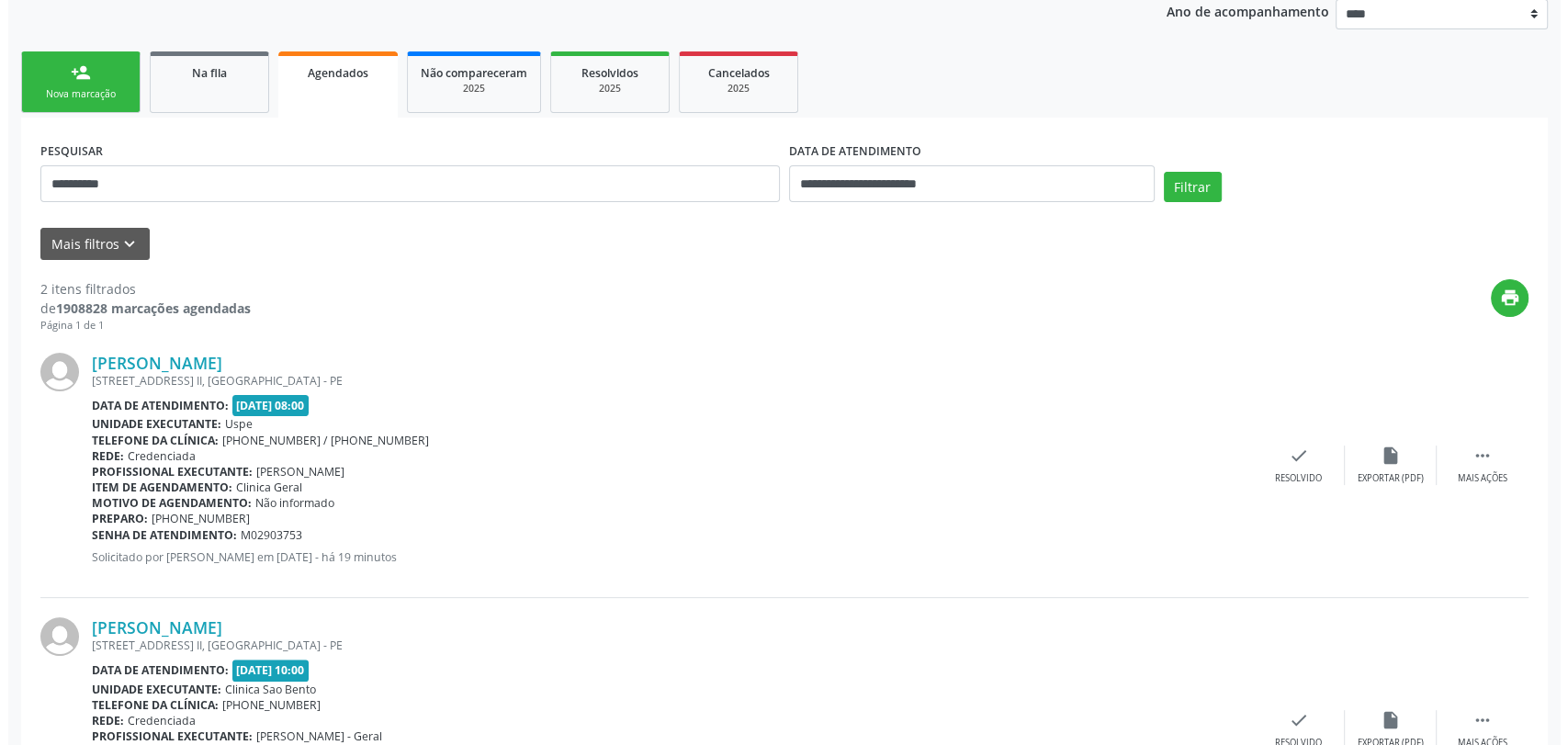
scroll to position [0, 0]
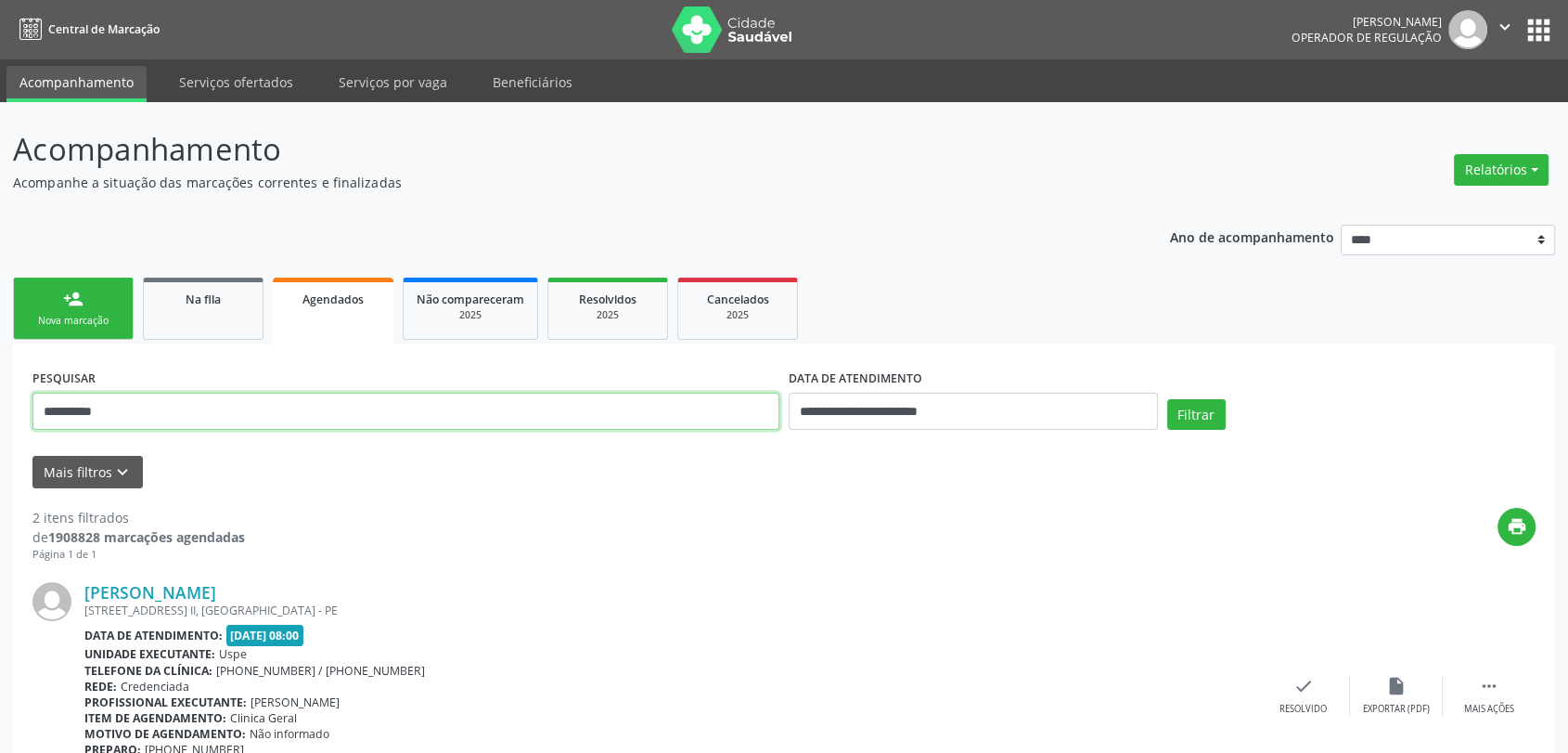
click at [101, 408] on input "**********" at bounding box center [406, 411] width 747 height 37
paste input "text"
type input "**********"
click at [1167, 399] on button "Filtrar" at bounding box center [1196, 415] width 59 height 32
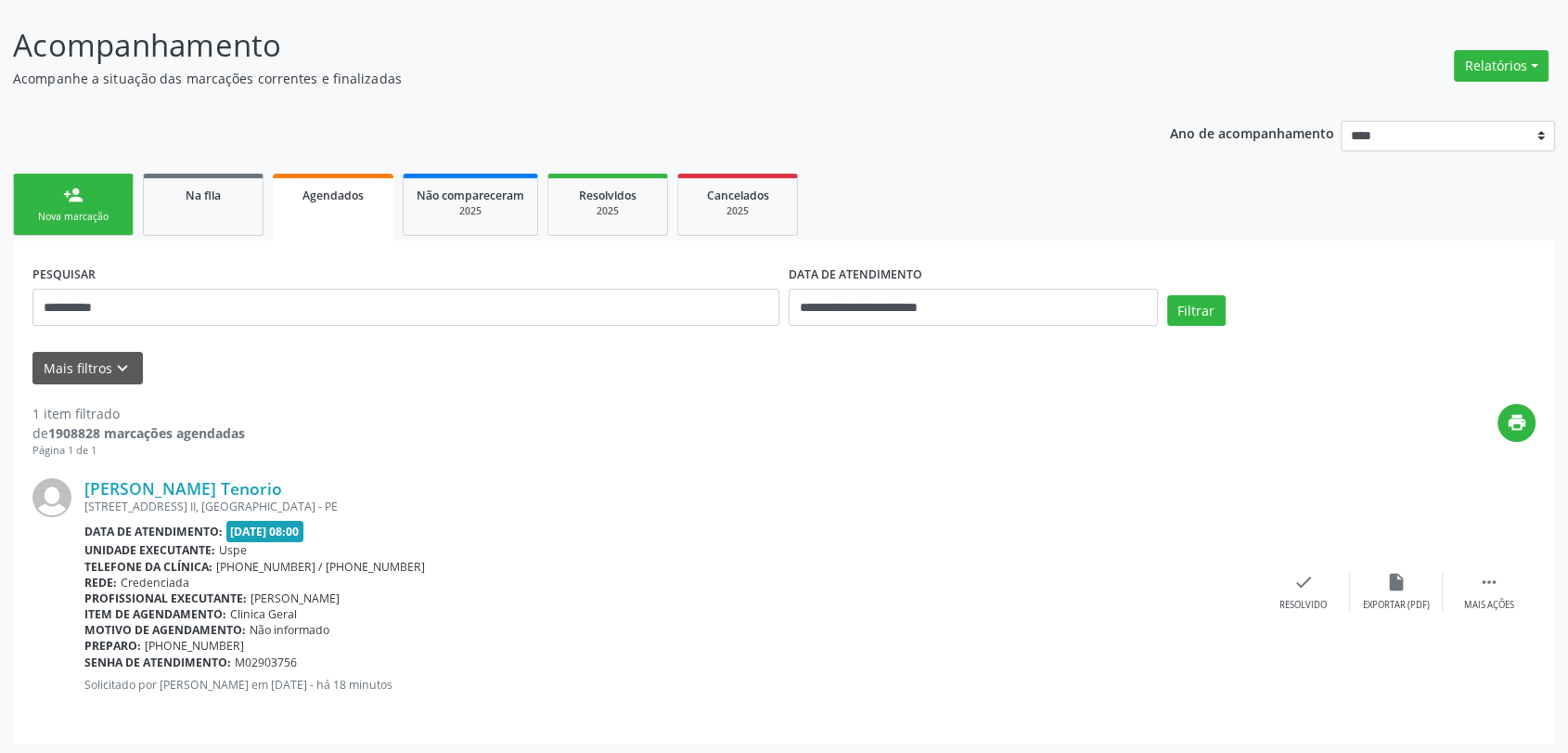
scroll to position [107, 0]
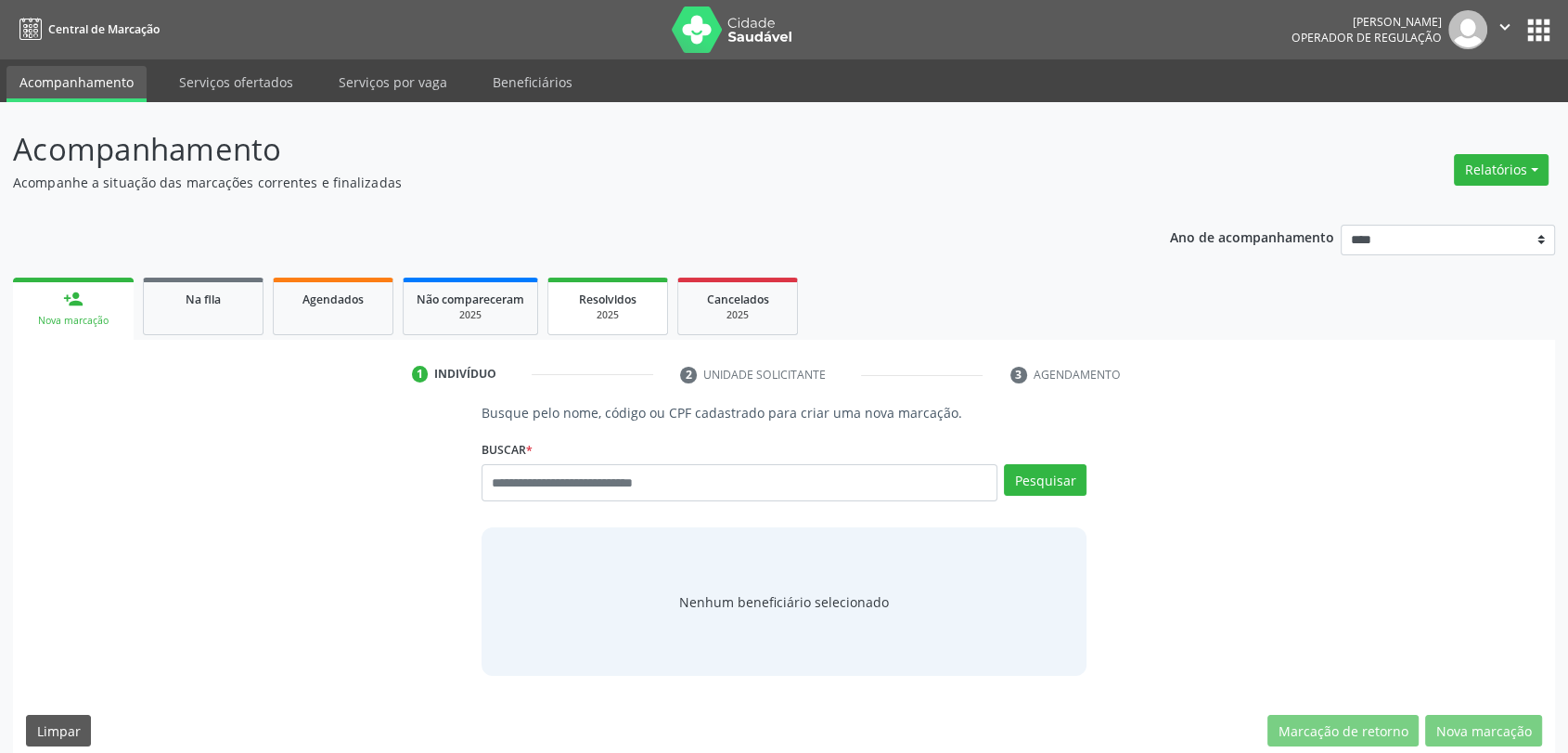
click at [597, 320] on div "2025" at bounding box center [607, 315] width 92 height 14
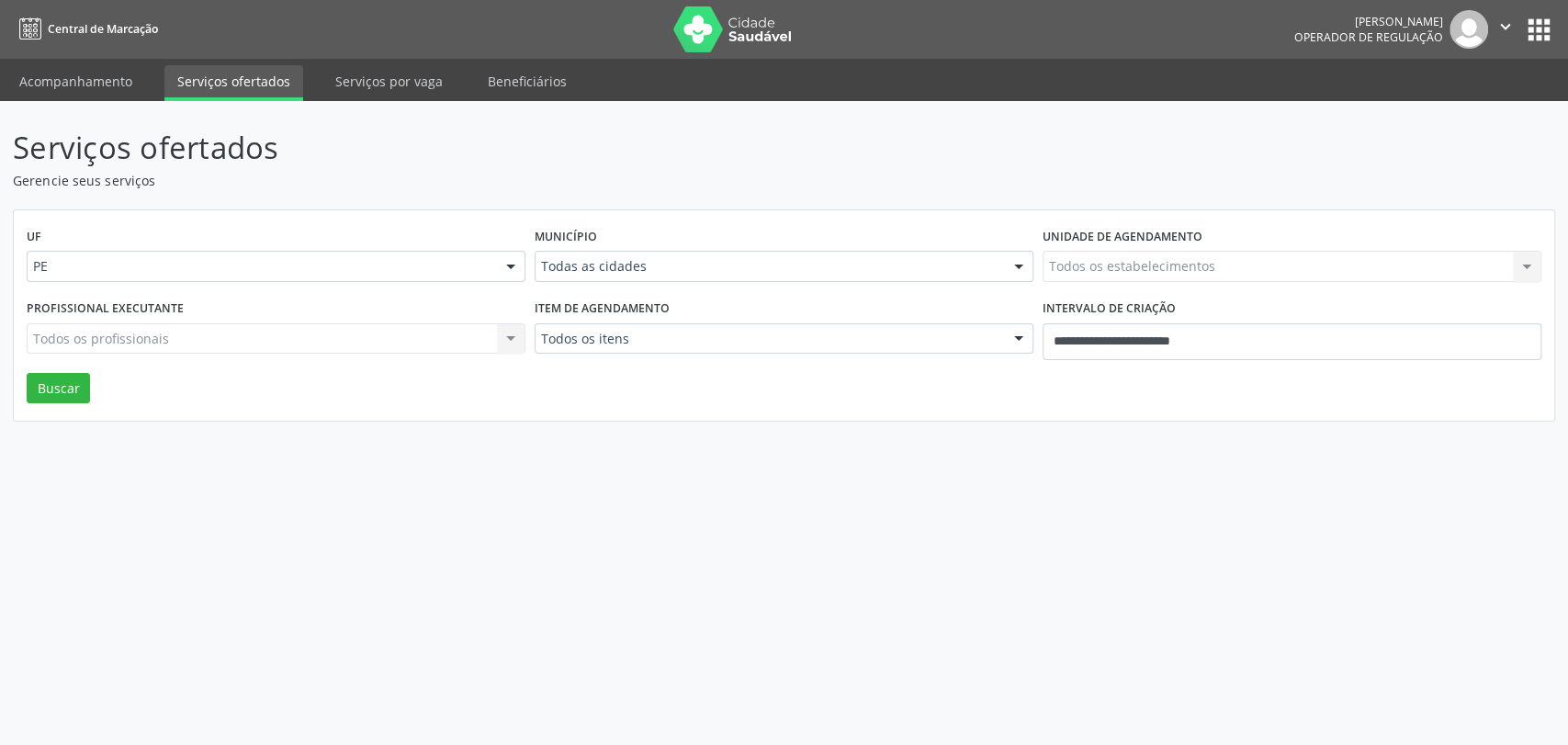
click at [671, 249] on div "Município Todas as cidades Todas as cidades [GEOGRAPHIC_DATA] e [GEOGRAPHIC_DAT…" at bounding box center [783, 258] width 508 height 71
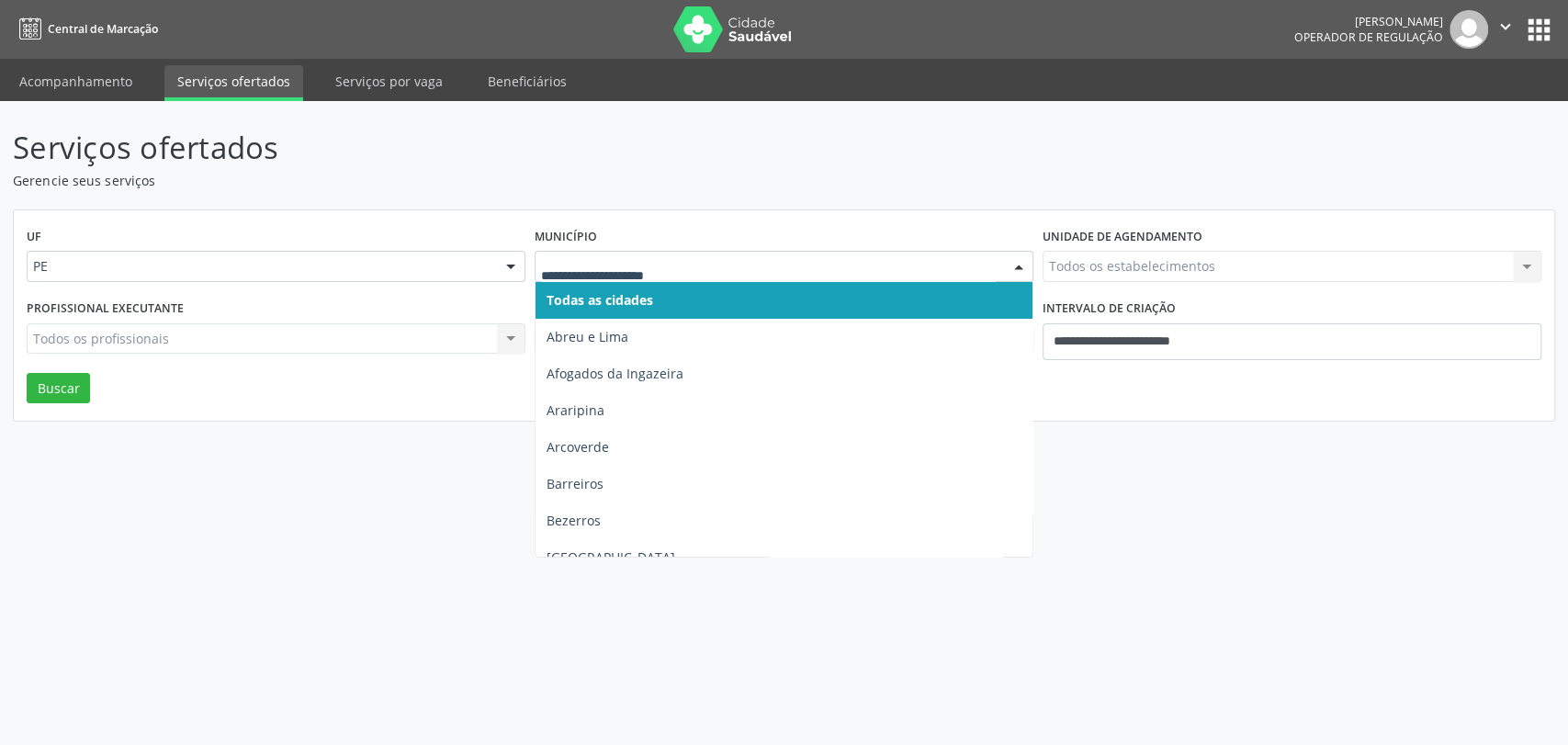
click at [671, 252] on div at bounding box center [783, 266] width 498 height 31
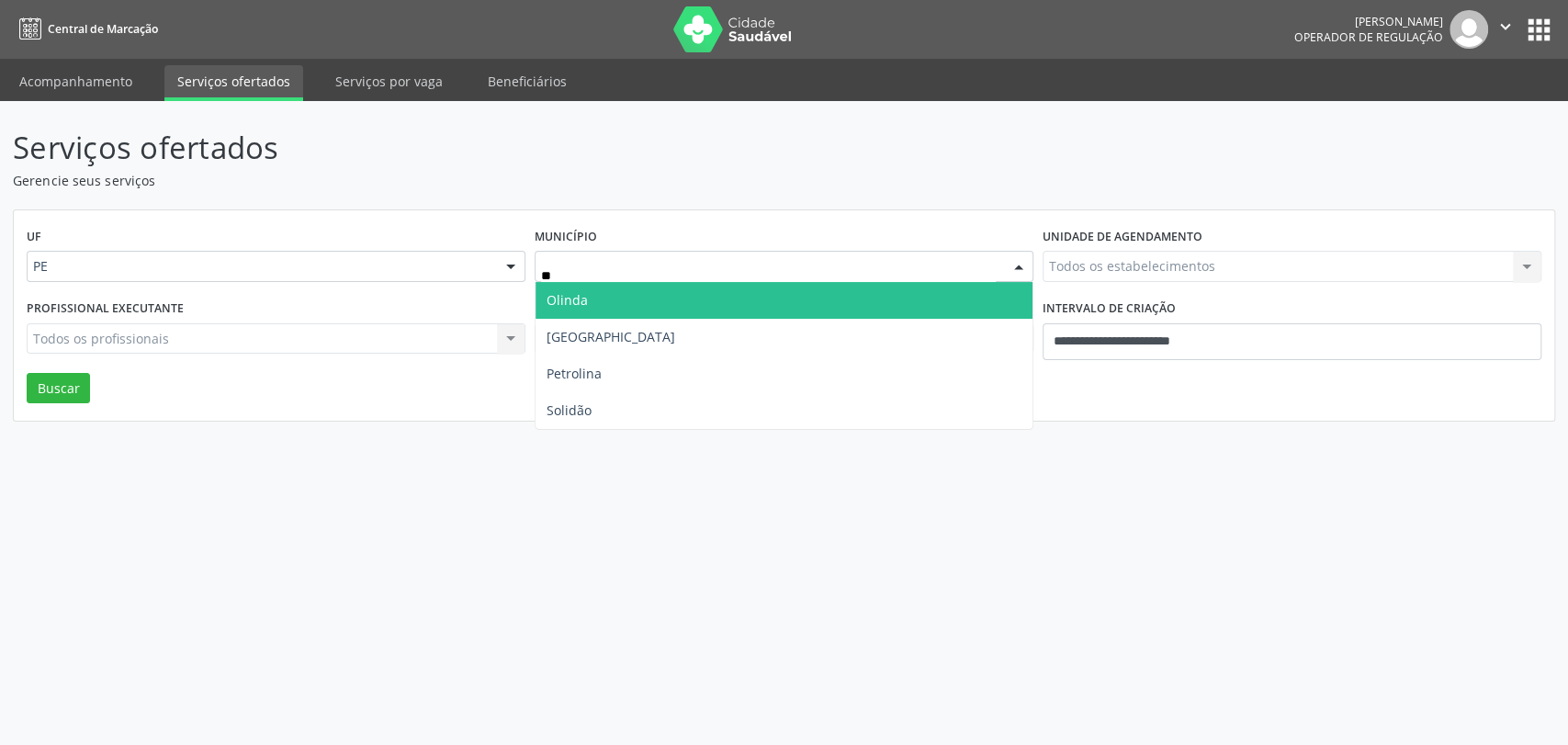
type input "***"
click at [631, 296] on span "Olinda" at bounding box center [783, 300] width 496 height 37
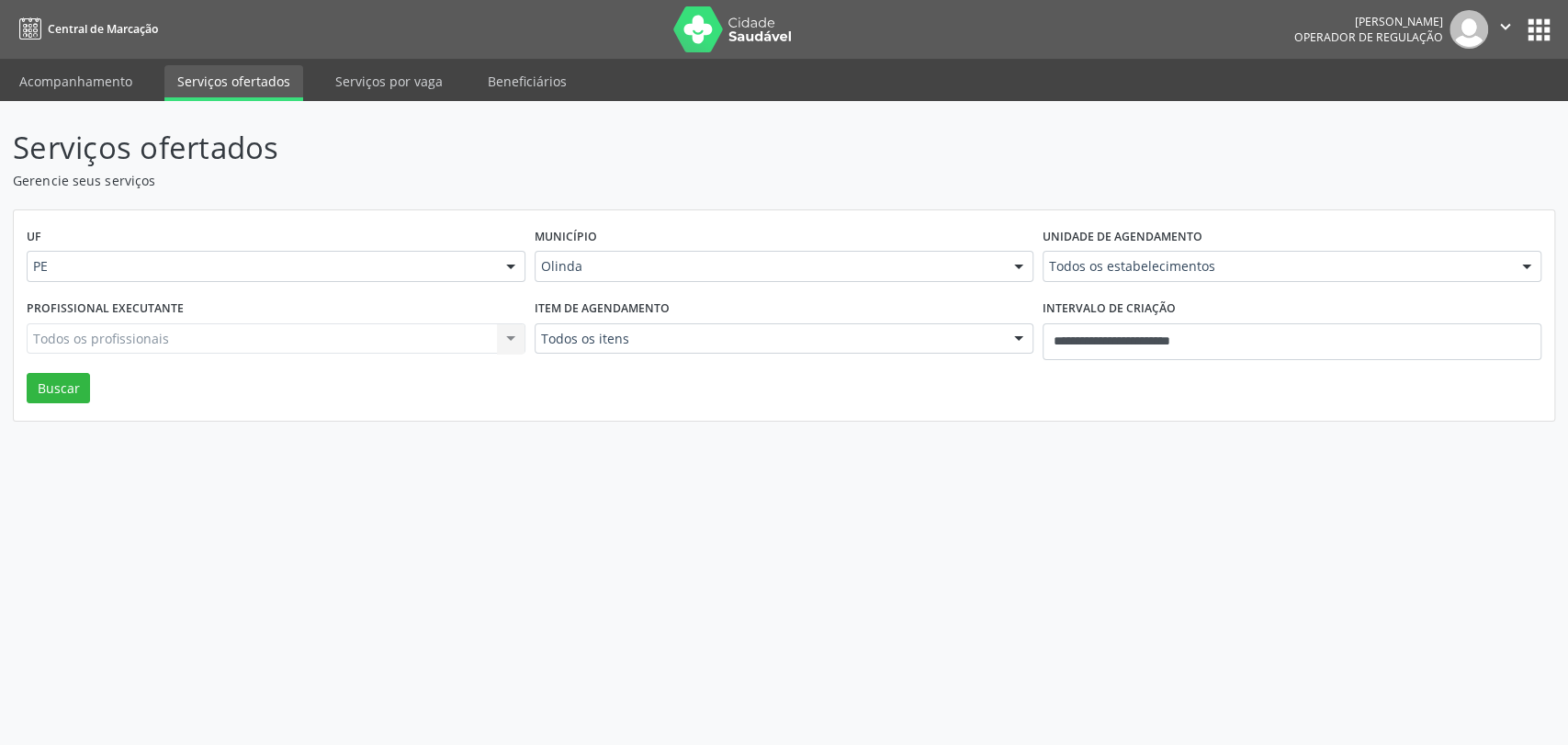
click at [631, 327] on div "Todos os itens" at bounding box center [783, 339] width 498 height 31
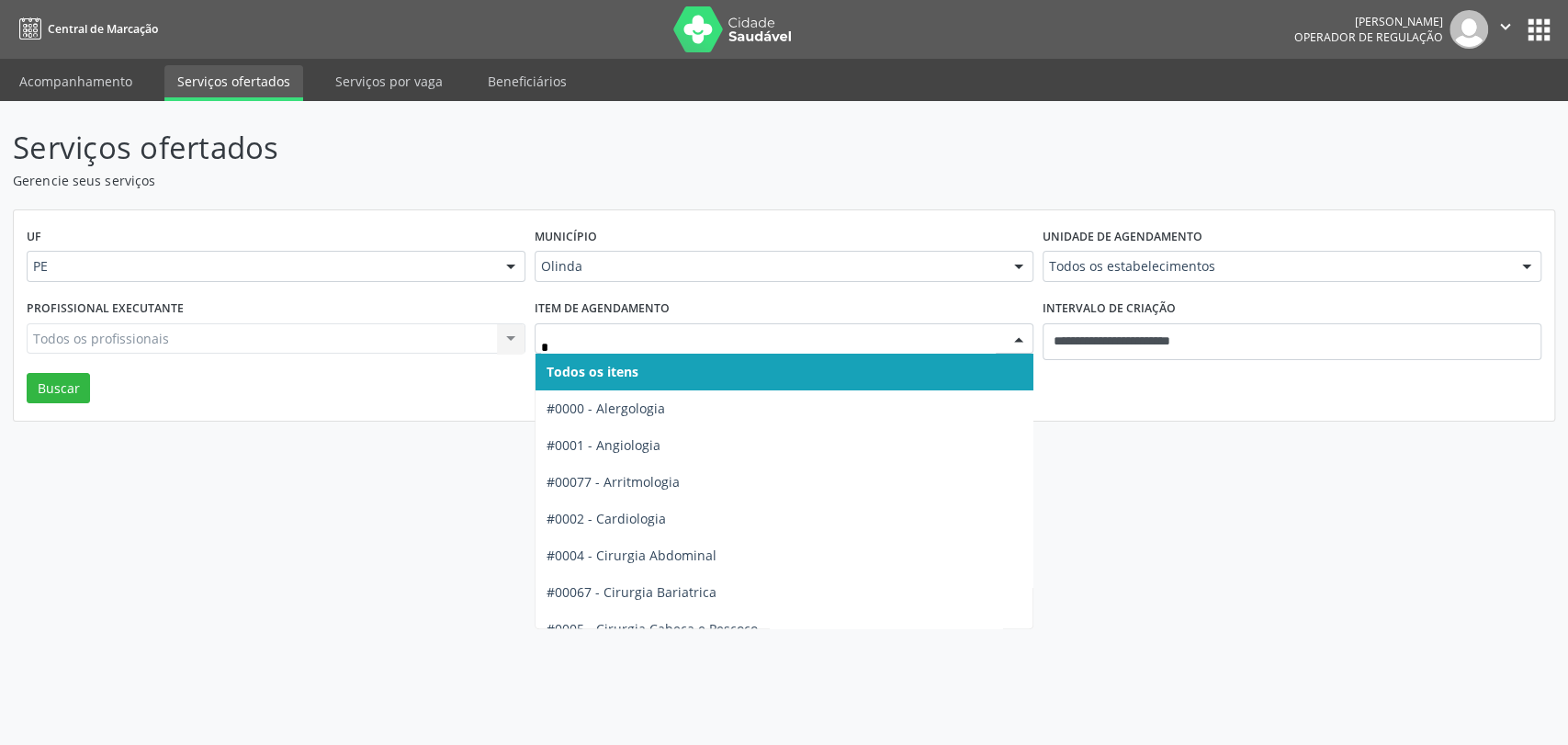
type input "**"
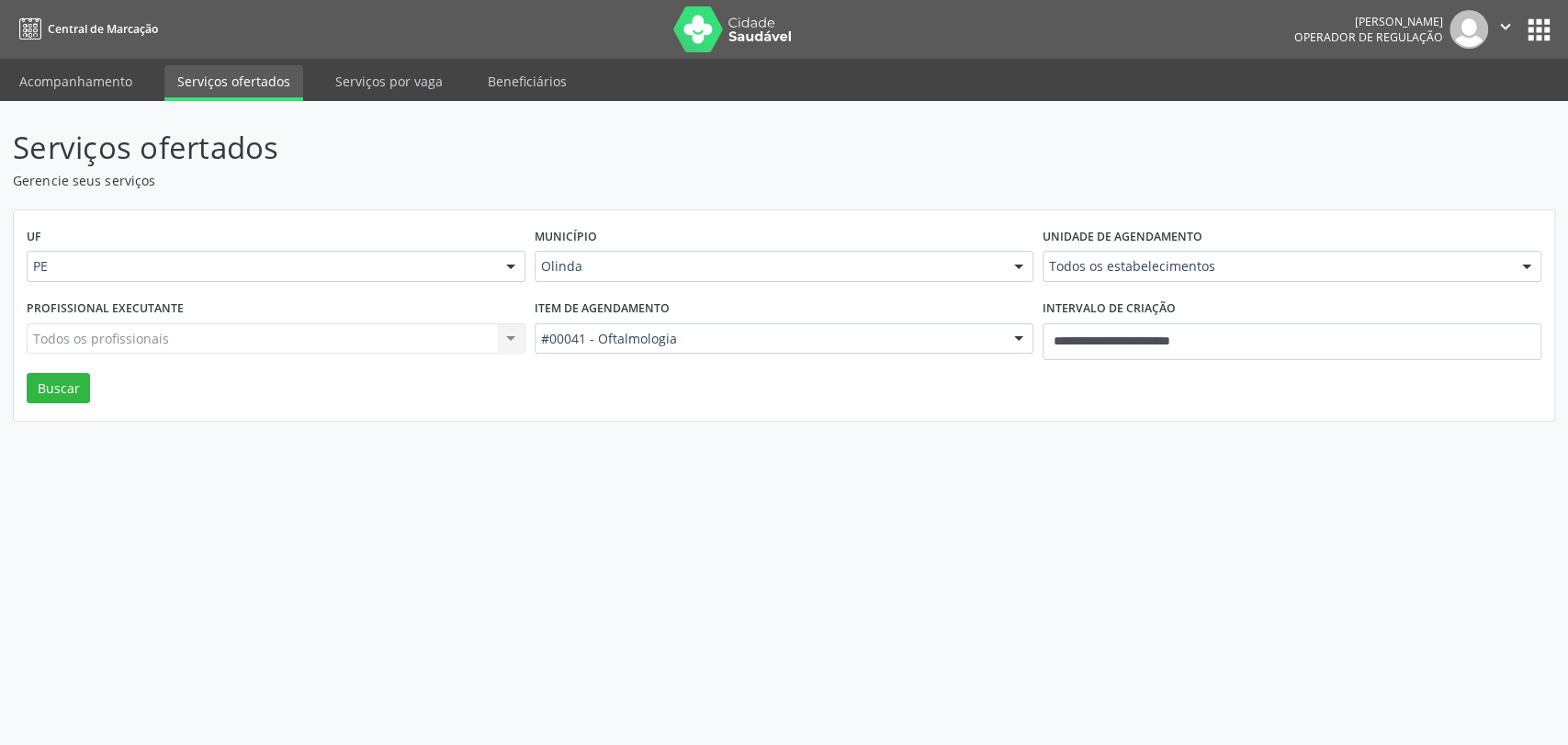
click at [1141, 243] on label "Unidade de agendamento" at bounding box center [1122, 237] width 160 height 29
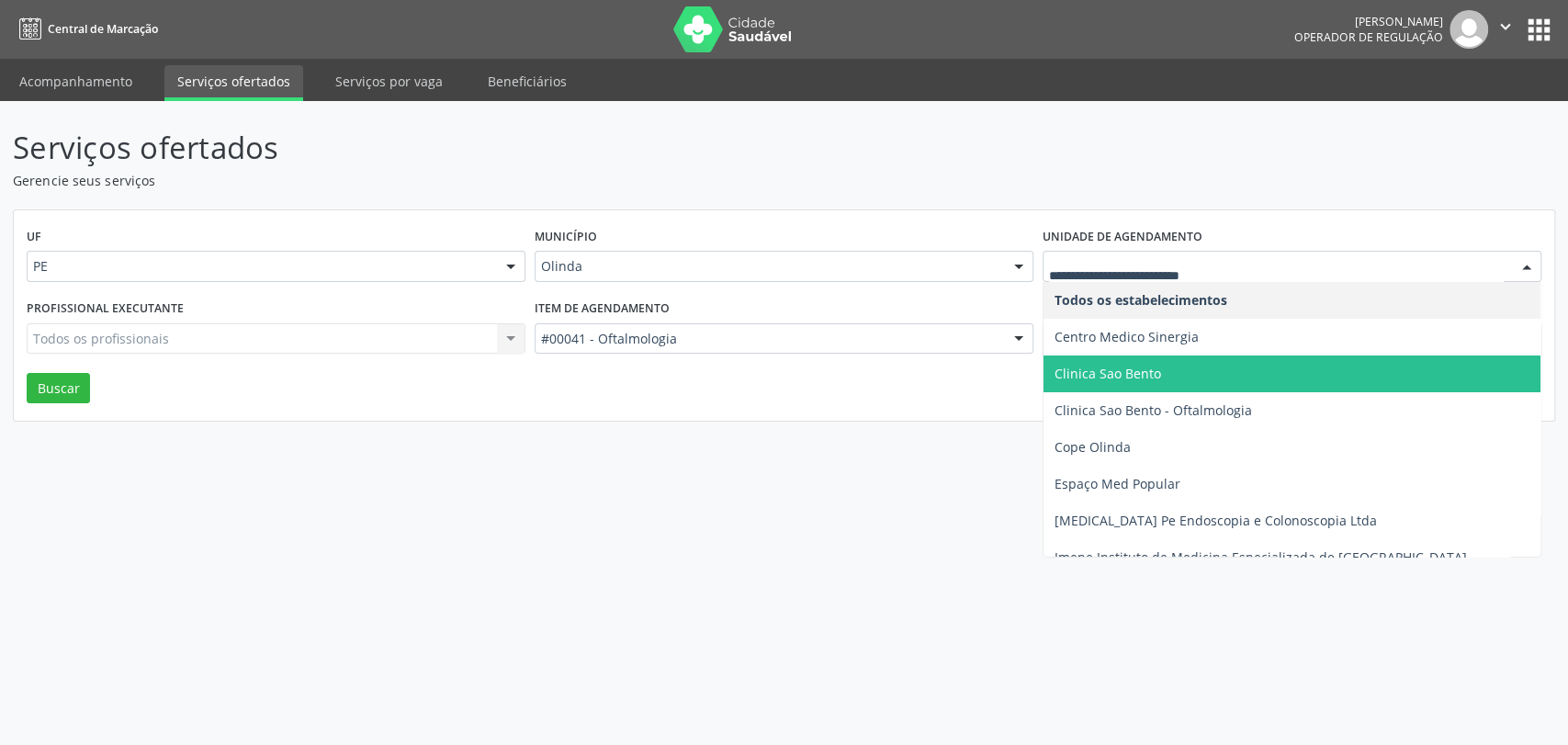
click at [1127, 369] on span "Clinica Sao Bento" at bounding box center [1108, 372] width 106 height 18
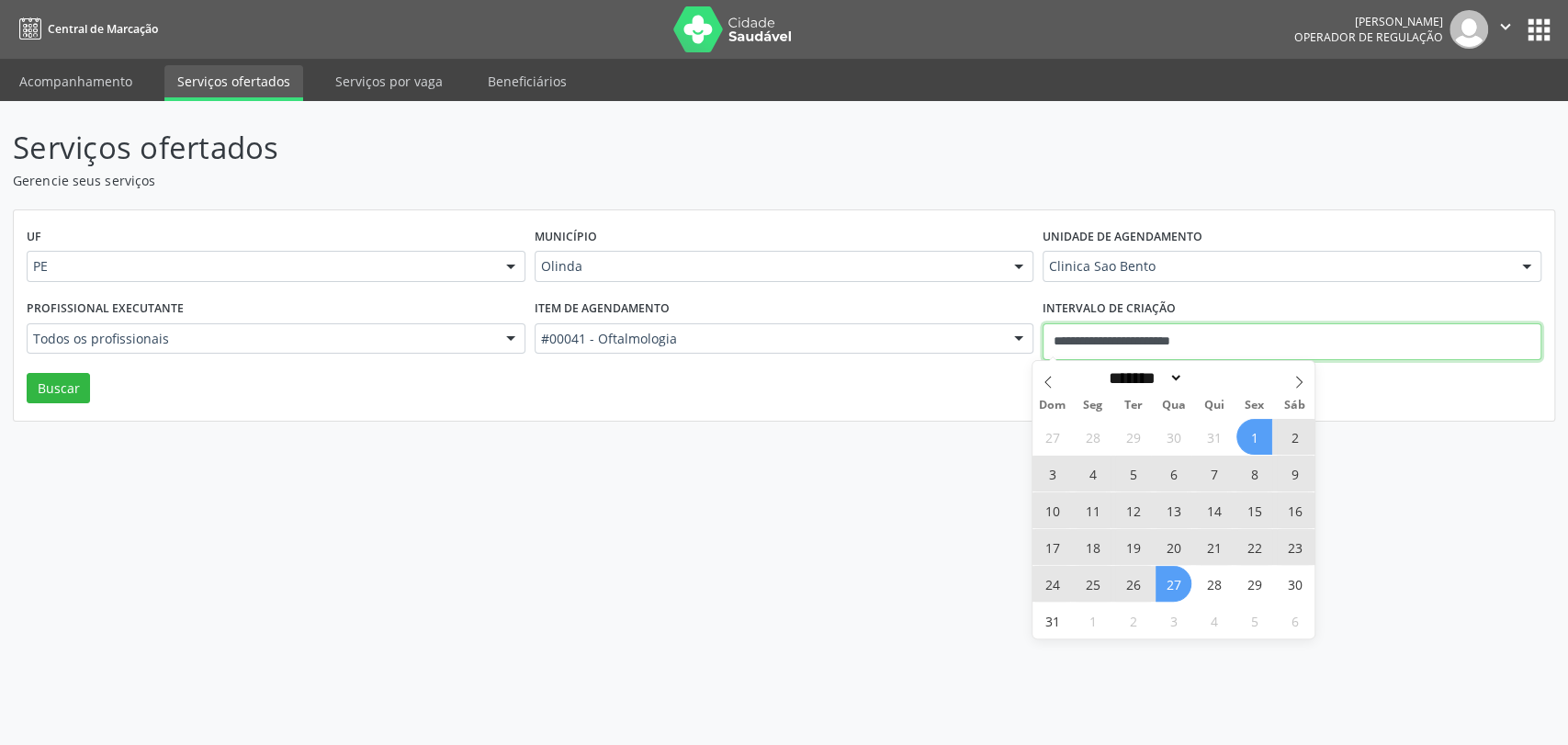
click at [1196, 351] on input "**********" at bounding box center [1292, 342] width 498 height 37
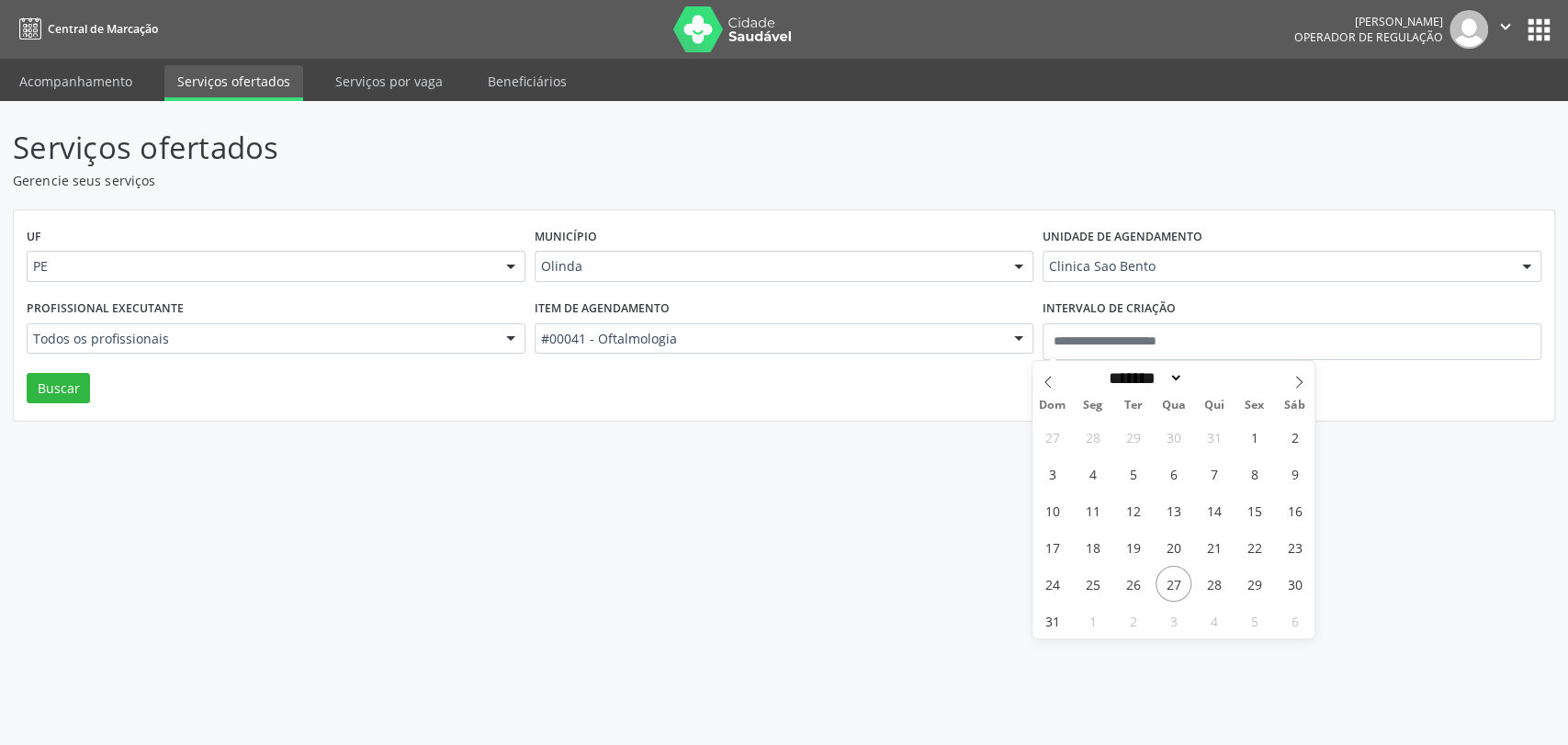
drag, startPoint x: 317, startPoint y: 333, endPoint x: 302, endPoint y: 333, distance: 15.0
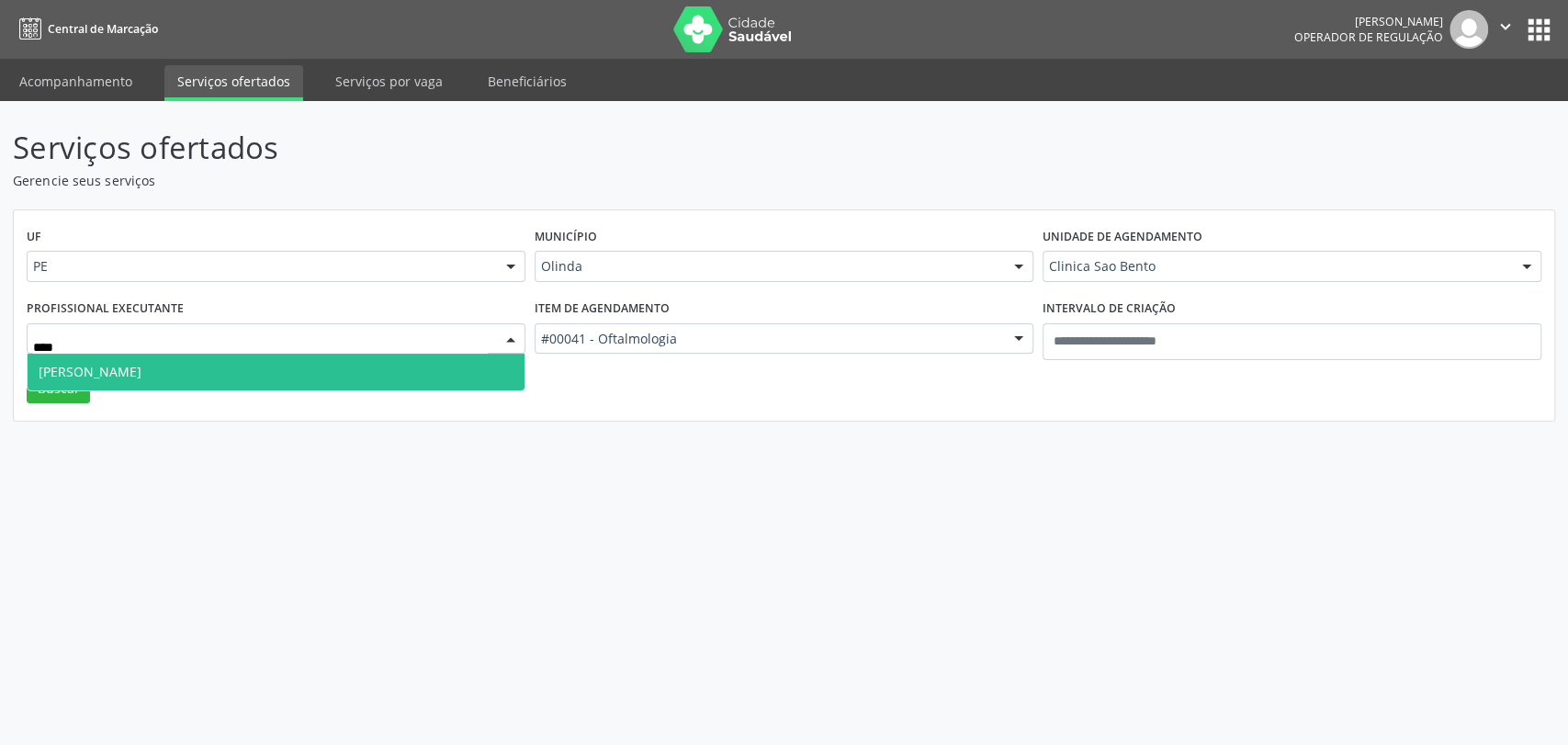
type input "*****"
click at [215, 359] on span "[PERSON_NAME]" at bounding box center [276, 372] width 496 height 37
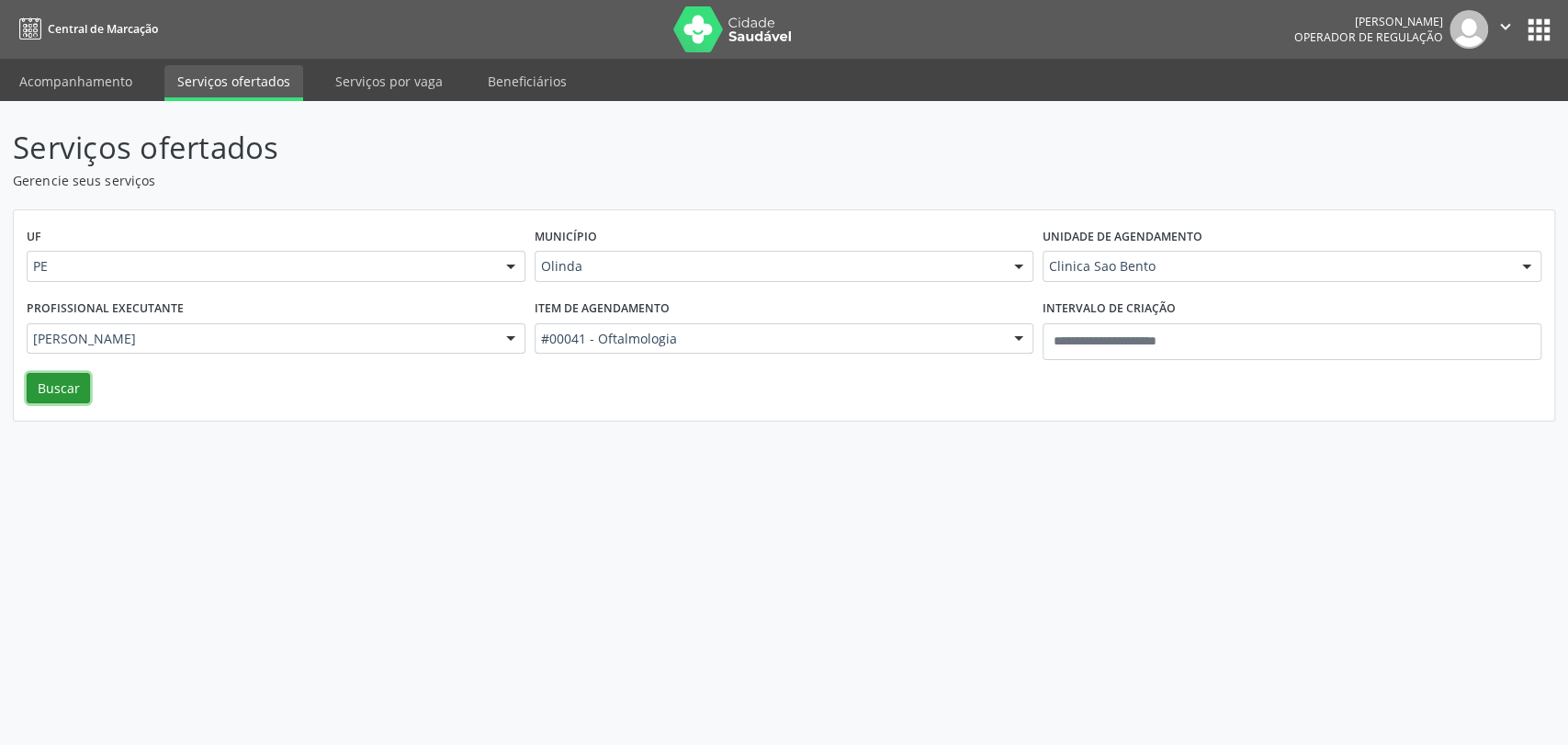
click at [47, 379] on button "Buscar" at bounding box center [58, 388] width 64 height 31
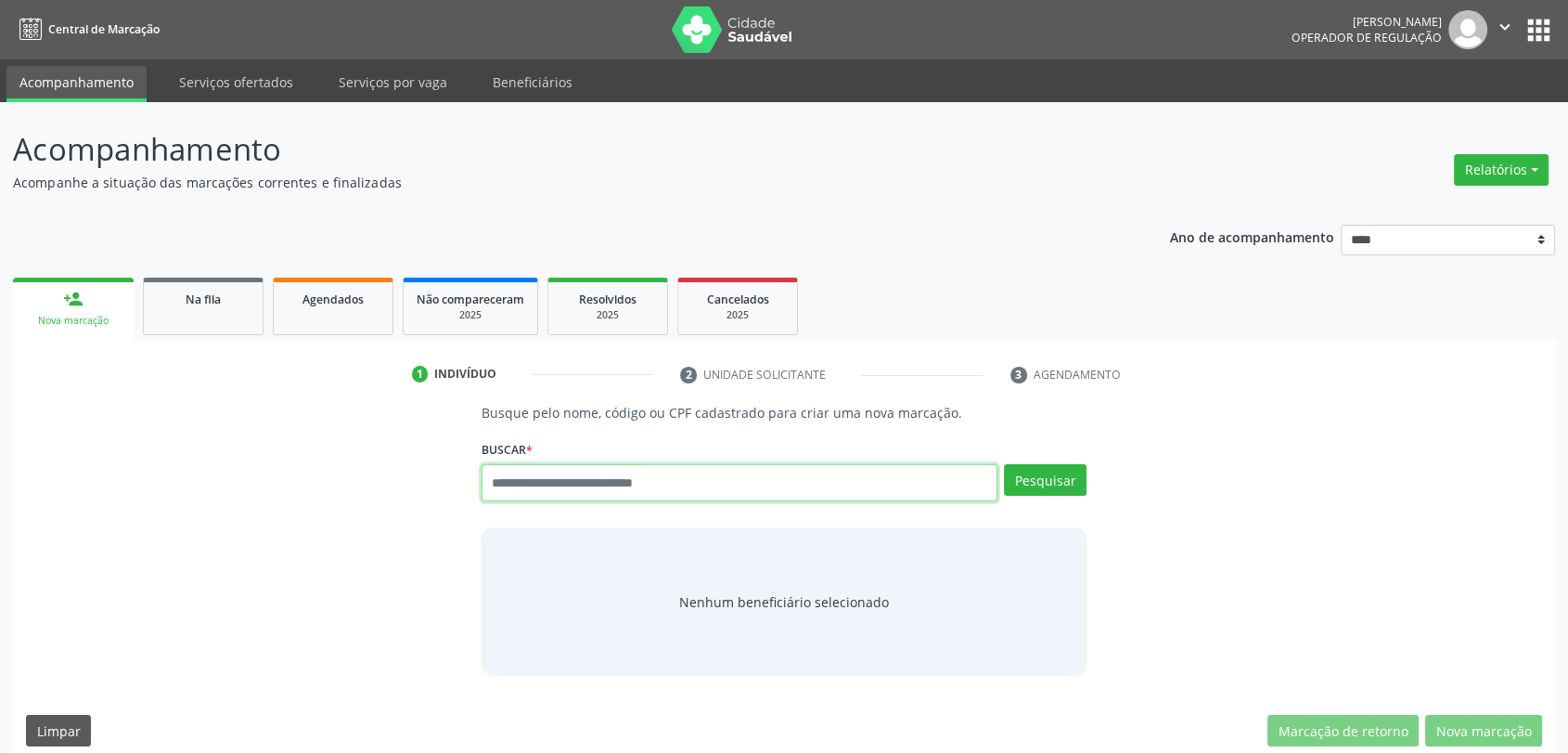
paste input "**********"
type input "**********"
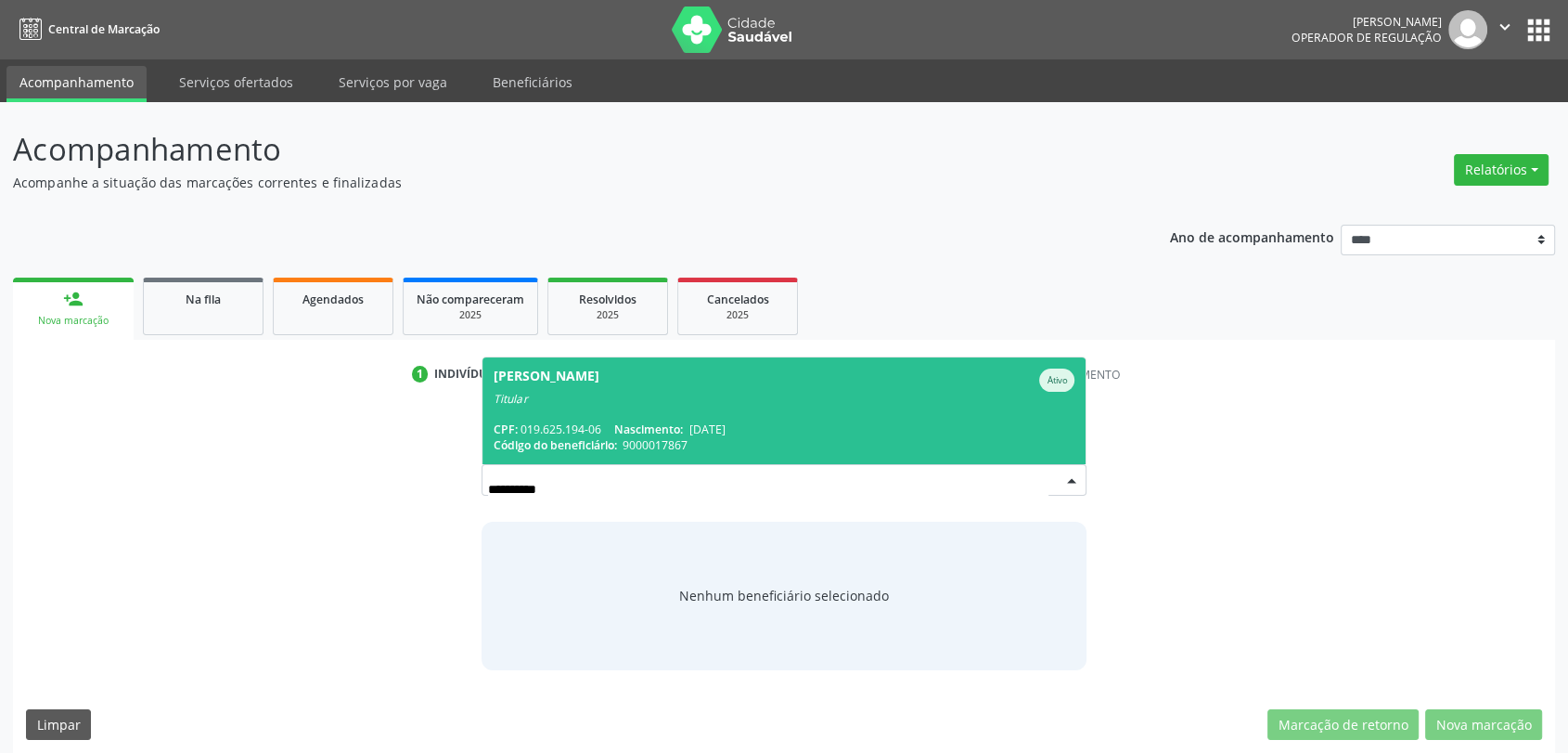
click at [600, 380] on div "[PERSON_NAME]" at bounding box center [546, 379] width 106 height 23
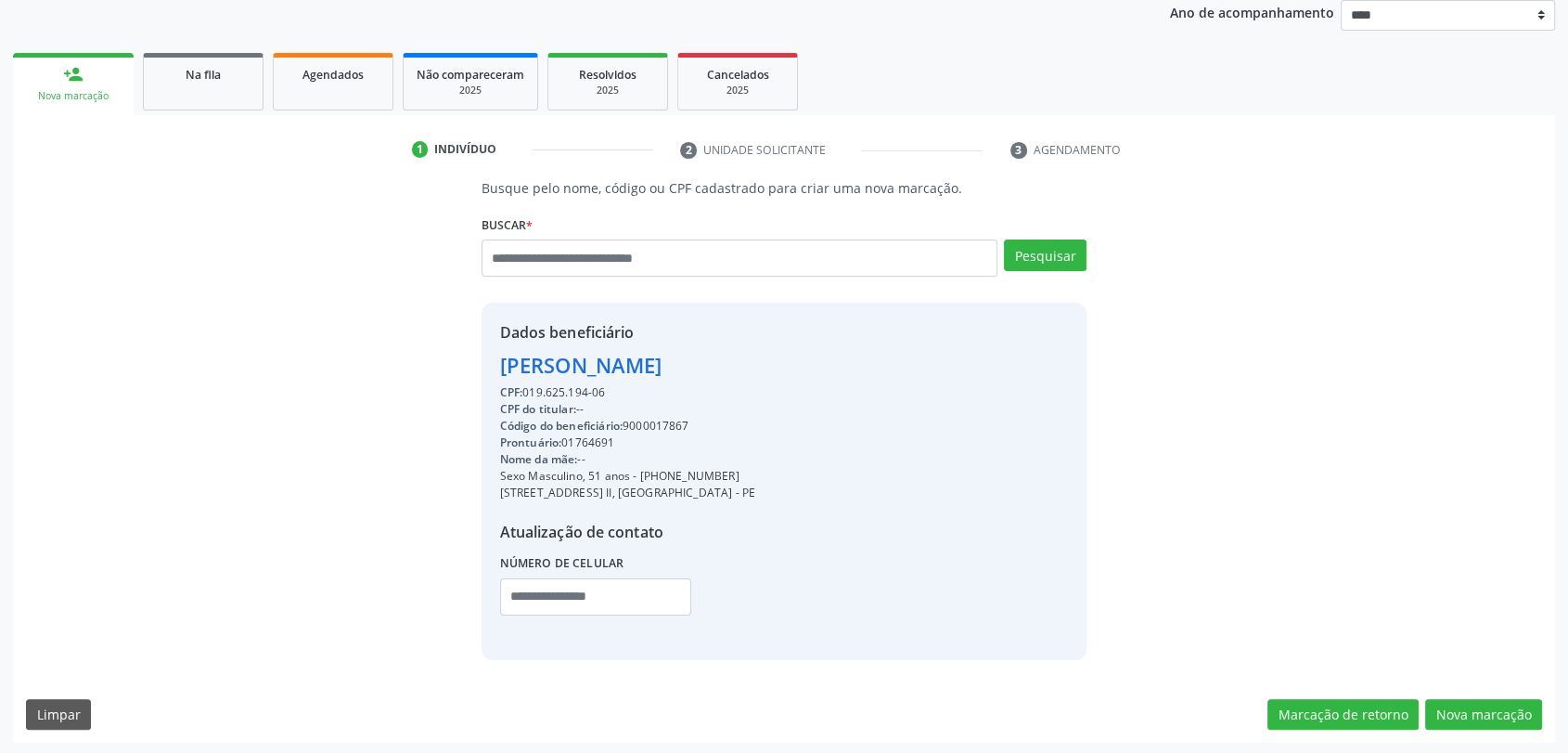
scroll to position [226, 0]
click at [562, 388] on div "CPF: 019.625.194-06" at bounding box center [627, 391] width 255 height 17
copy div "019.625.194"
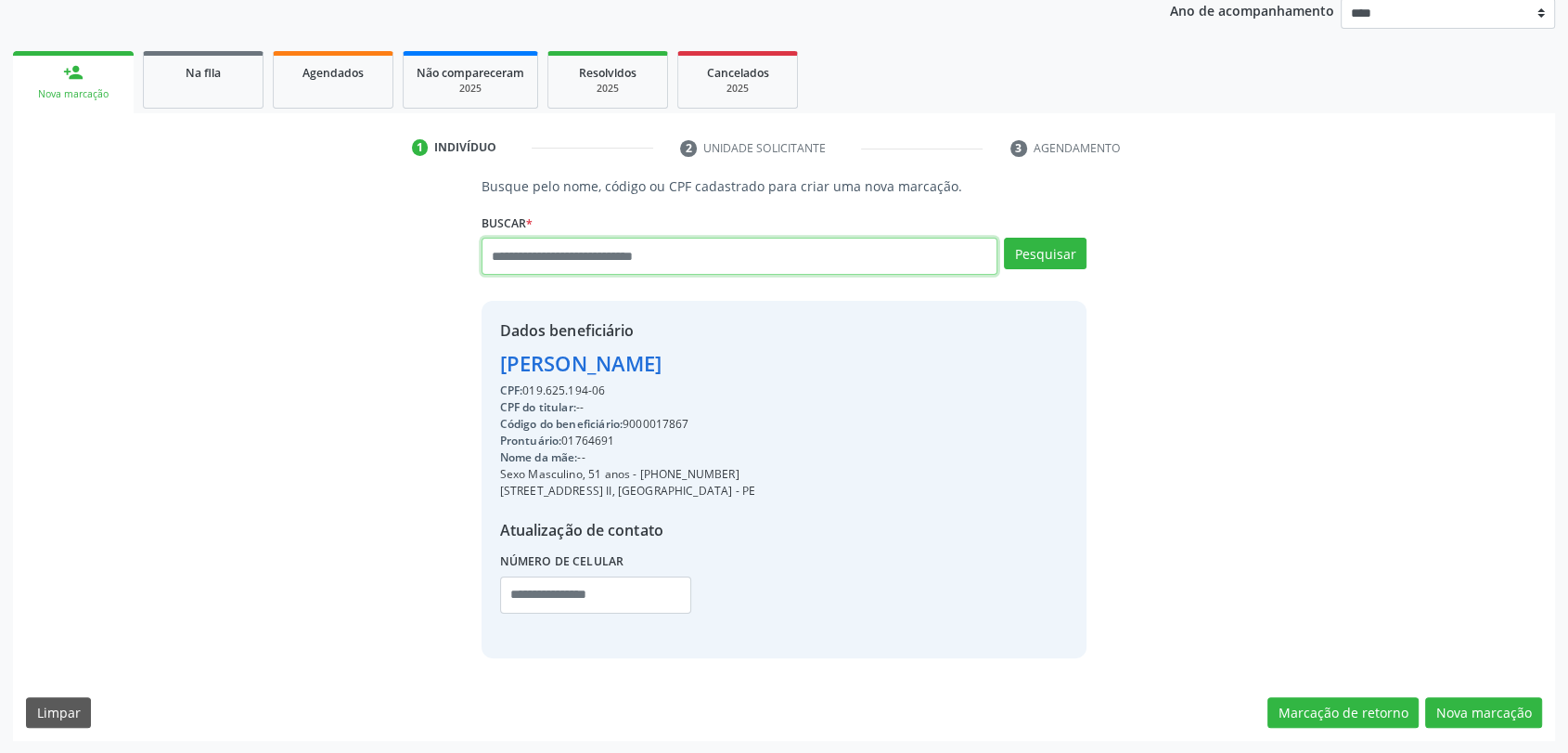
click at [631, 262] on input "text" at bounding box center [740, 256] width 516 height 37
paste input "**********"
type input "**********"
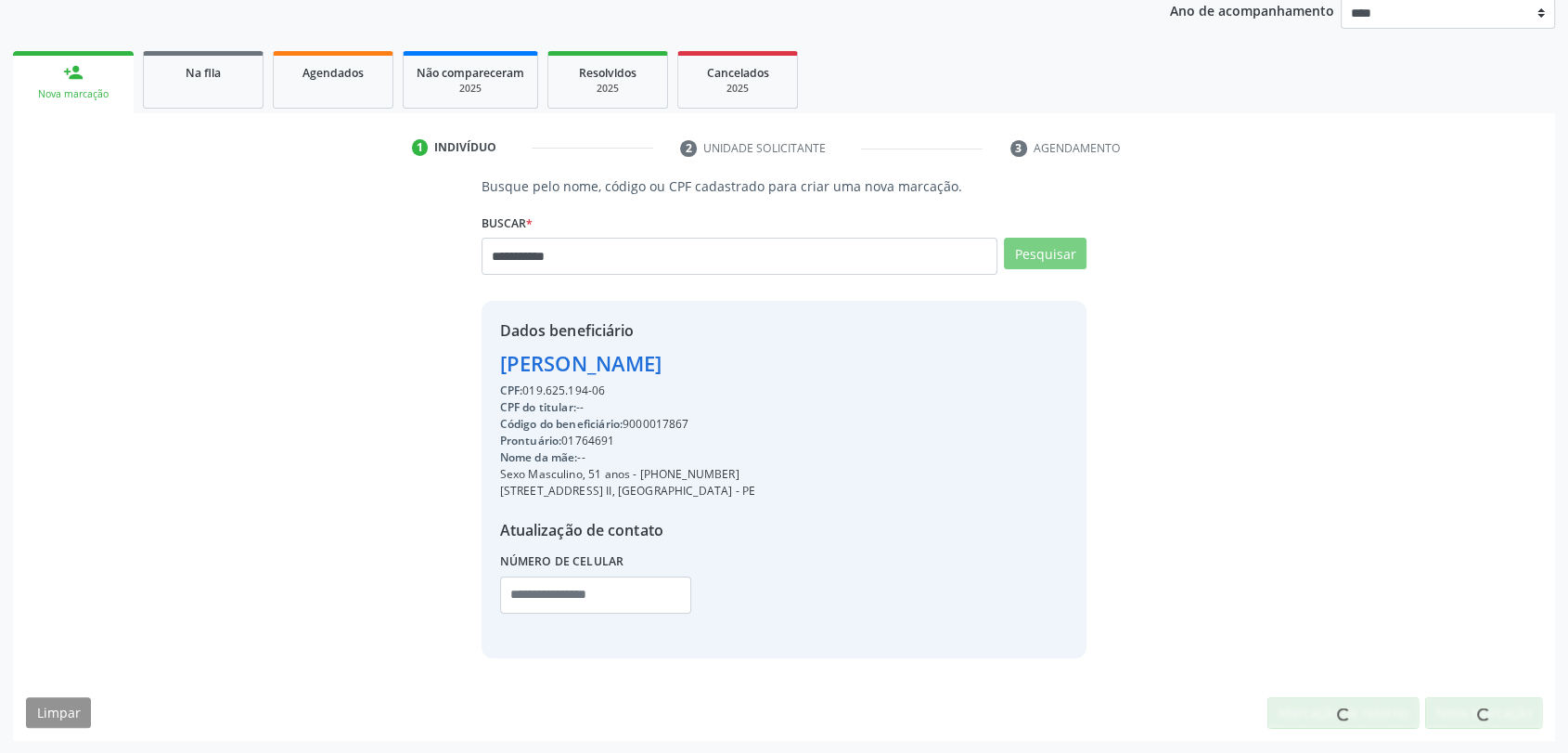
scroll to position [220, 0]
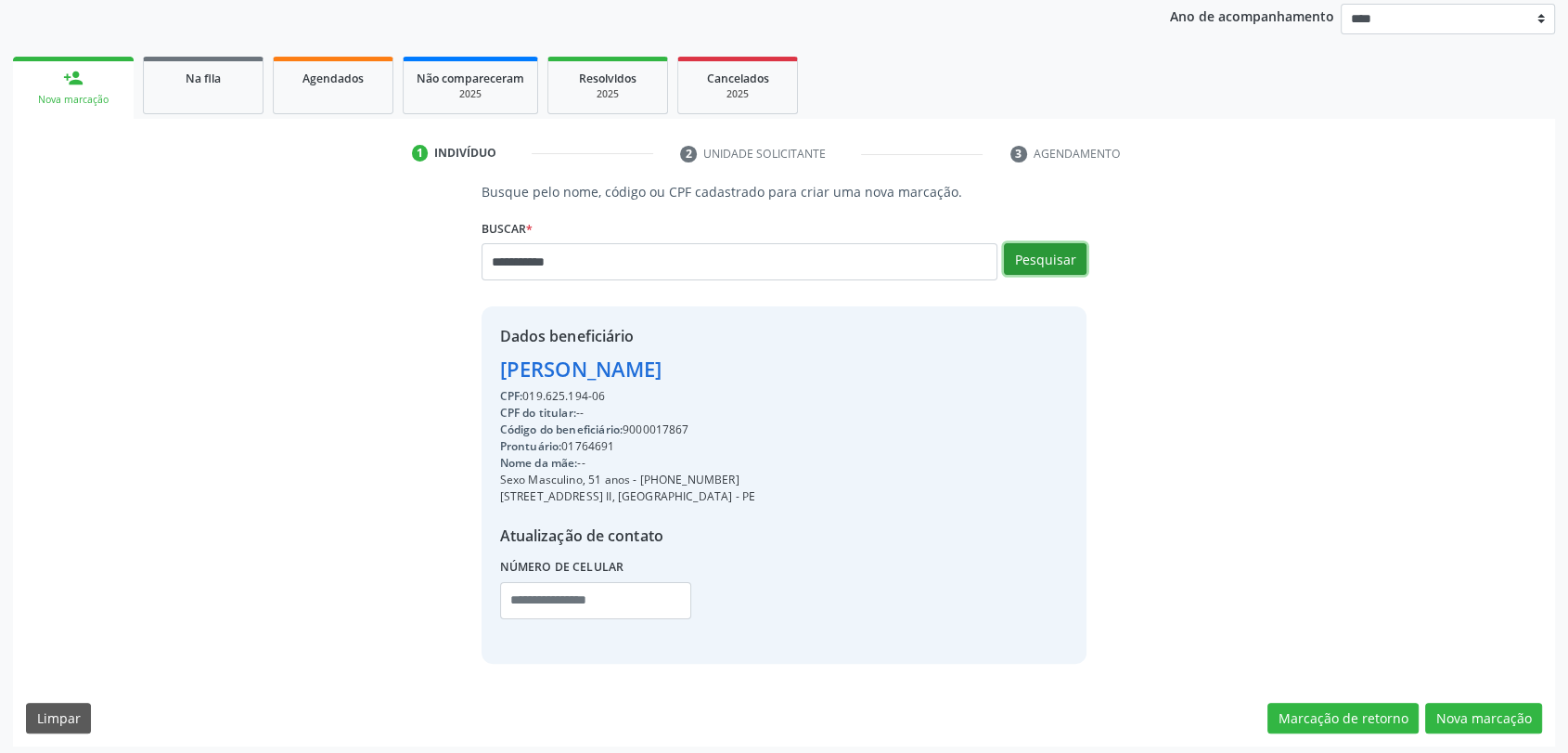
click at [1044, 257] on button "Pesquisar" at bounding box center [1045, 259] width 82 height 32
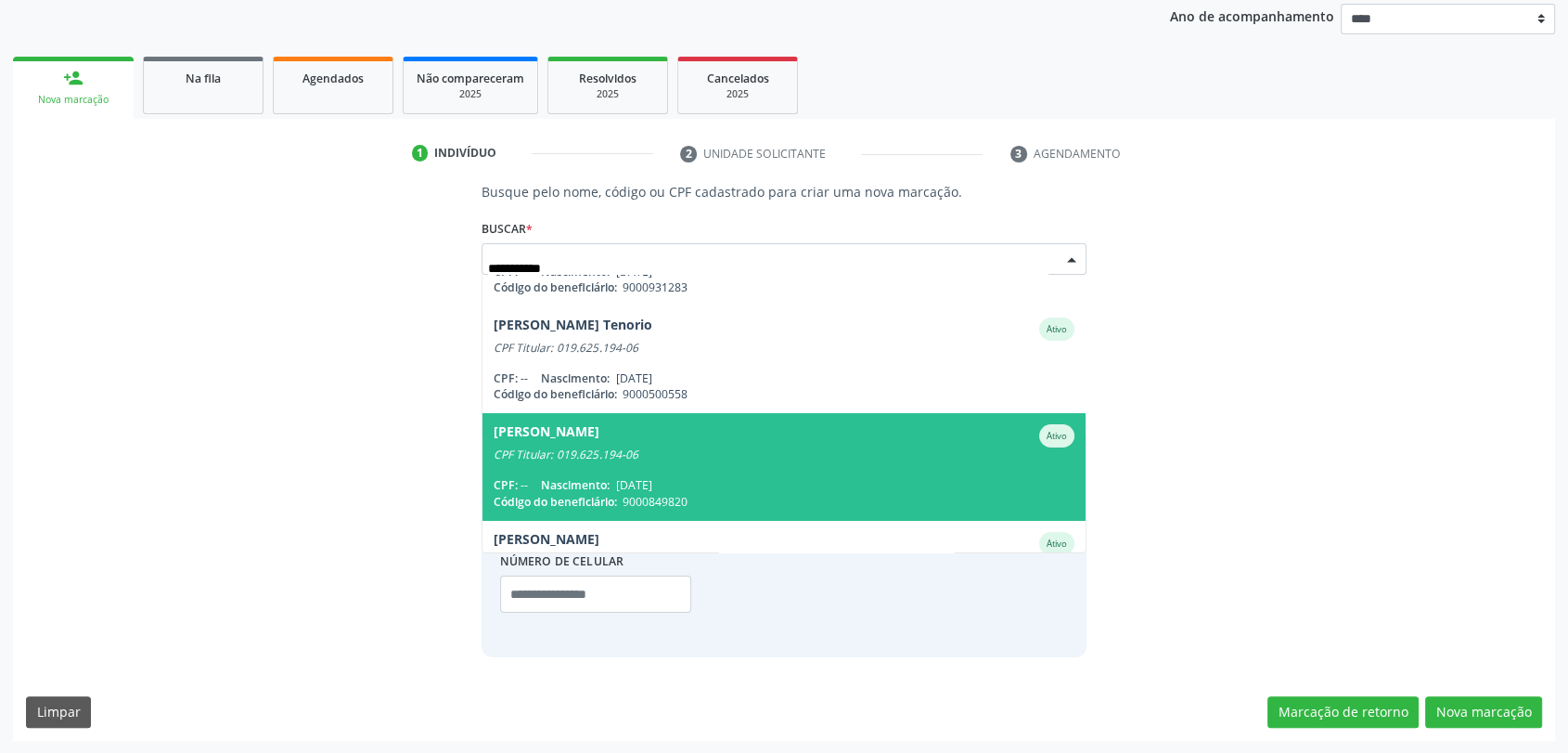
scroll to position [0, 0]
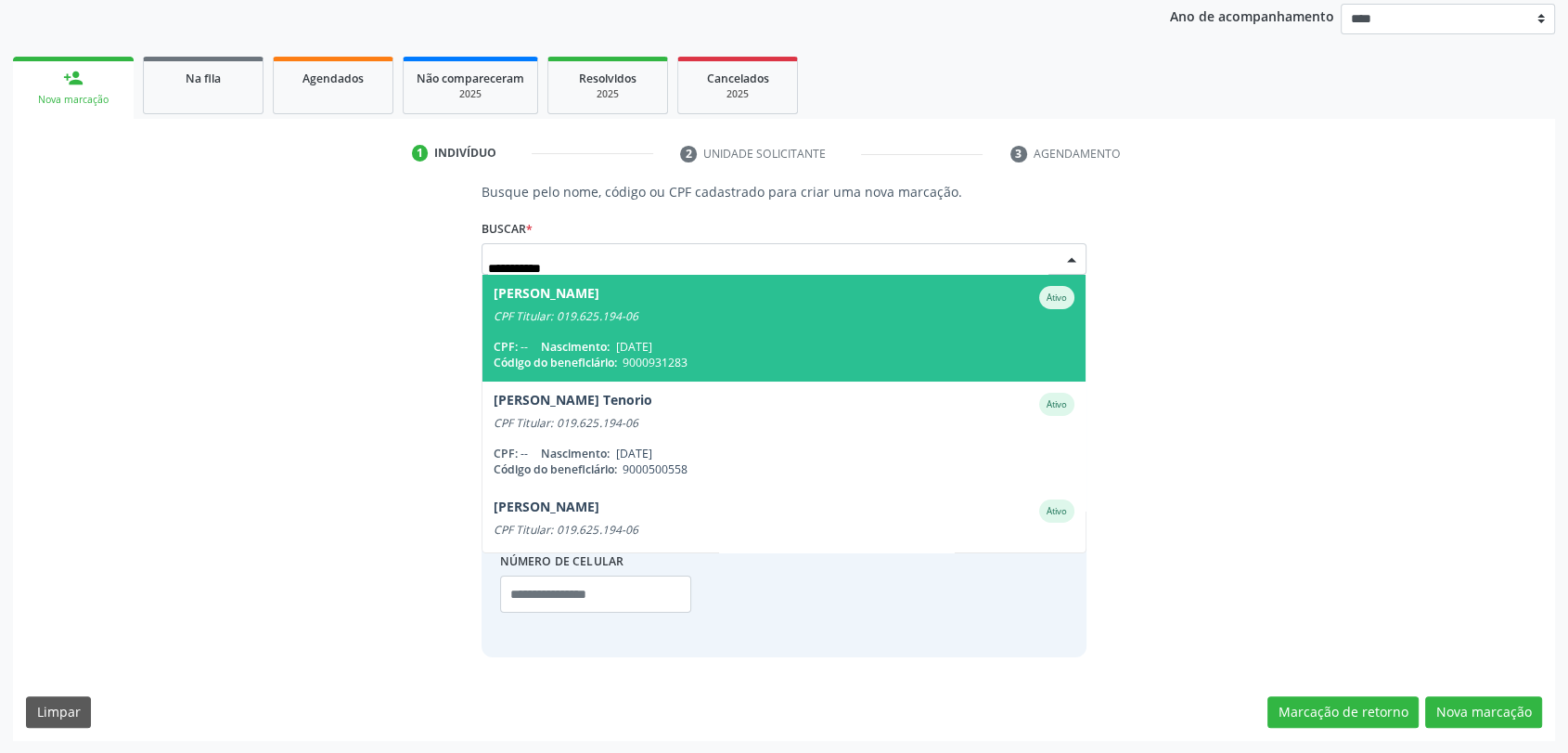
click at [642, 340] on span "[DATE]" at bounding box center [634, 347] width 36 height 16
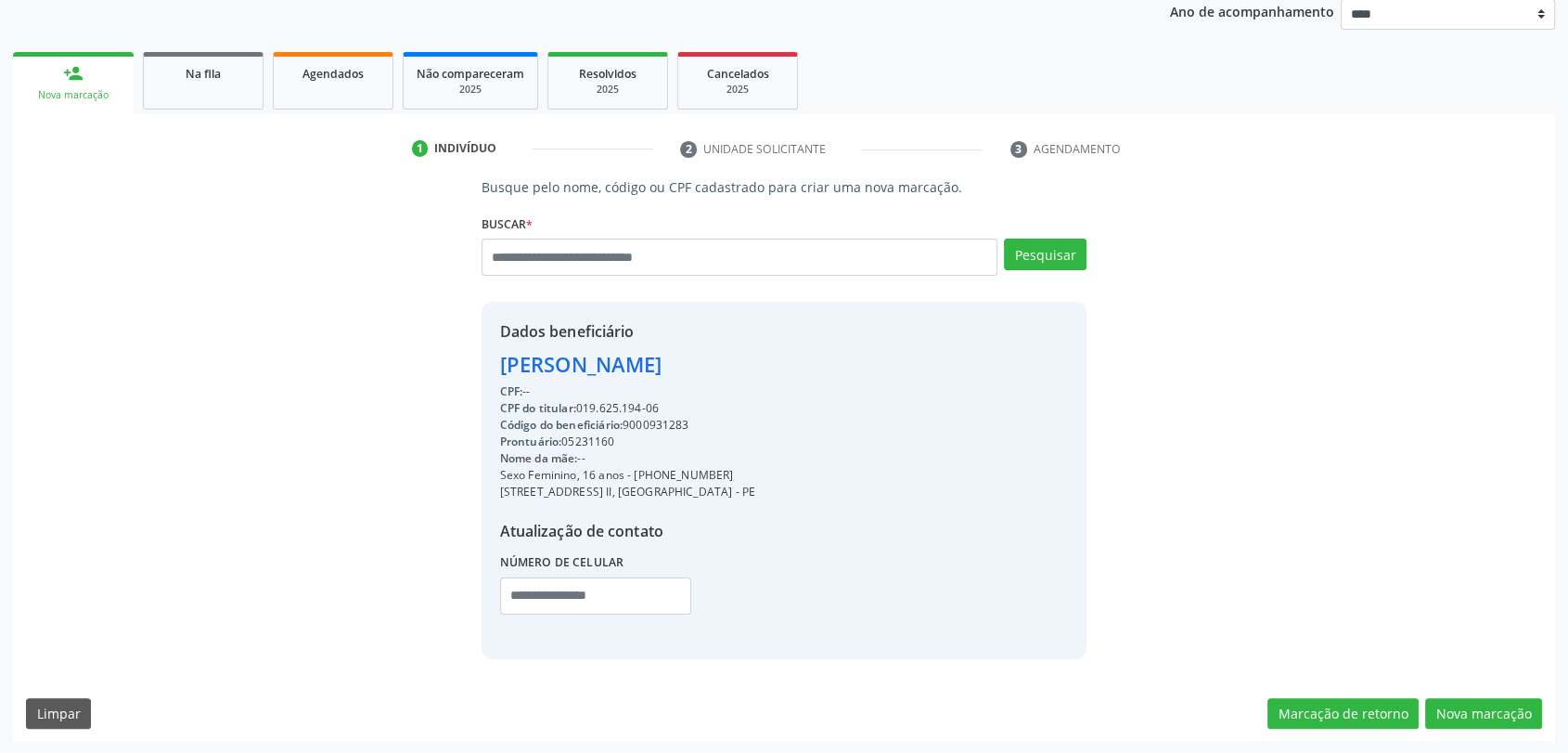
scroll to position [226, 0]
click at [1485, 714] on button "Nova marcação" at bounding box center [1483, 713] width 117 height 32
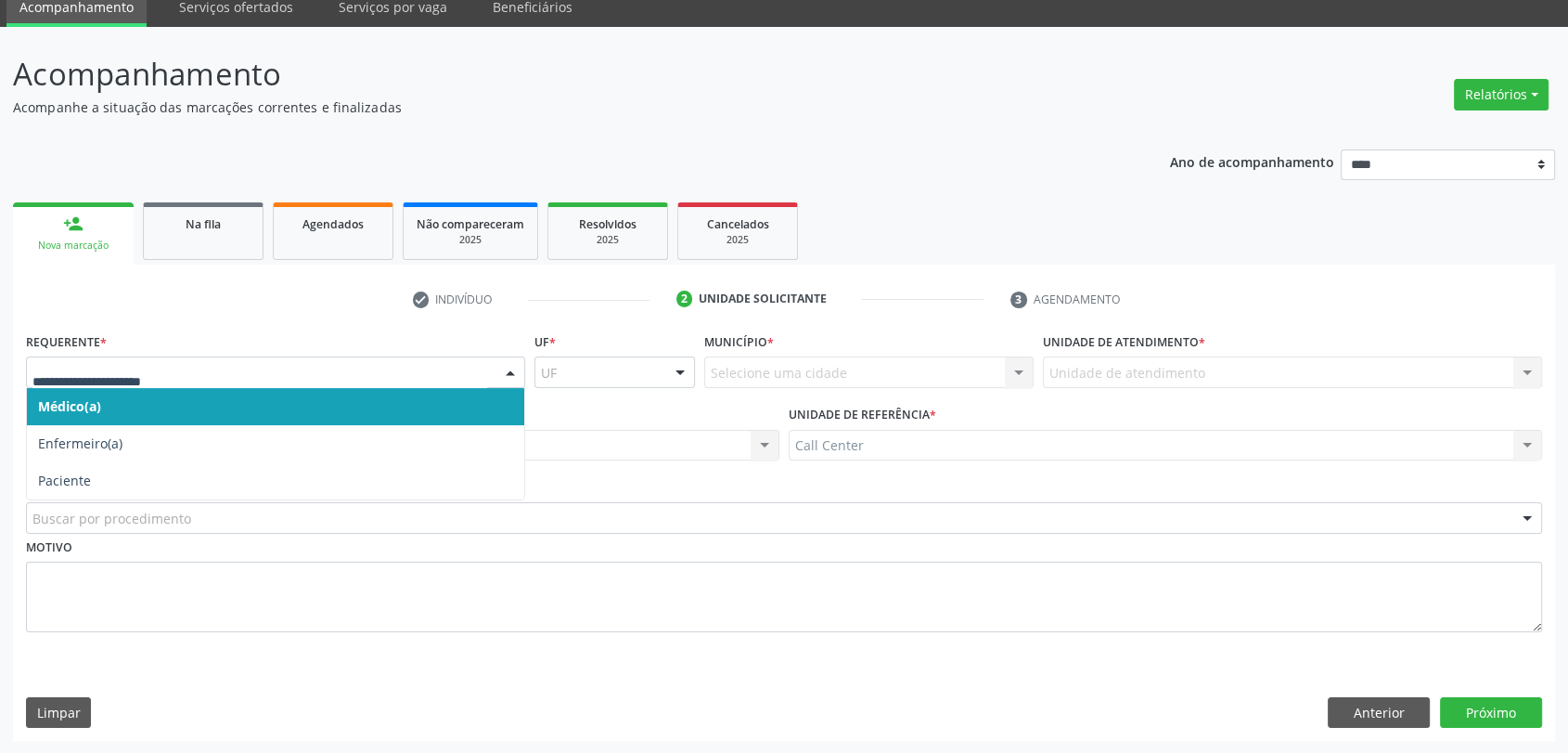
click at [192, 383] on div at bounding box center [275, 373] width 499 height 32
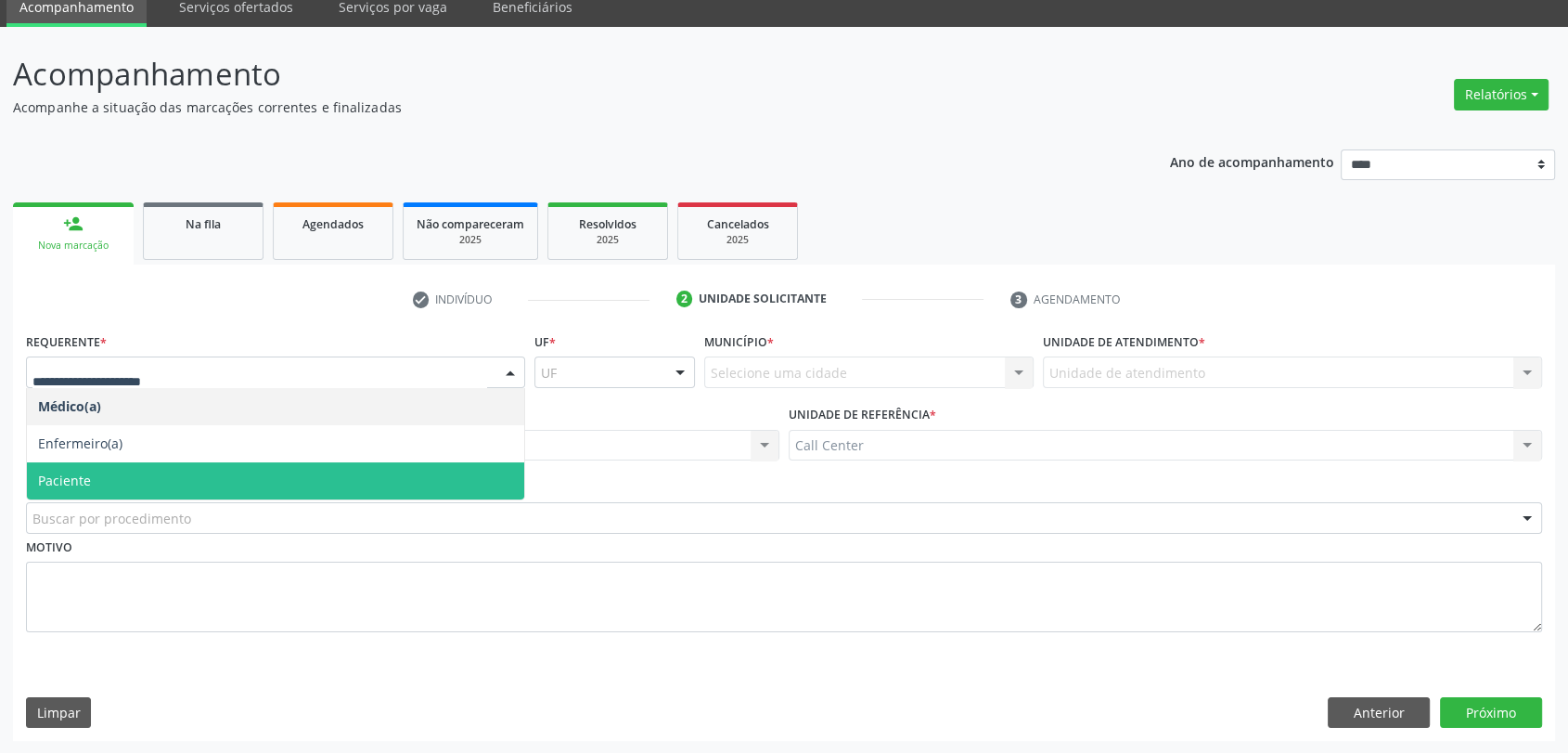
click at [171, 470] on span "Paciente" at bounding box center [275, 481] width 498 height 37
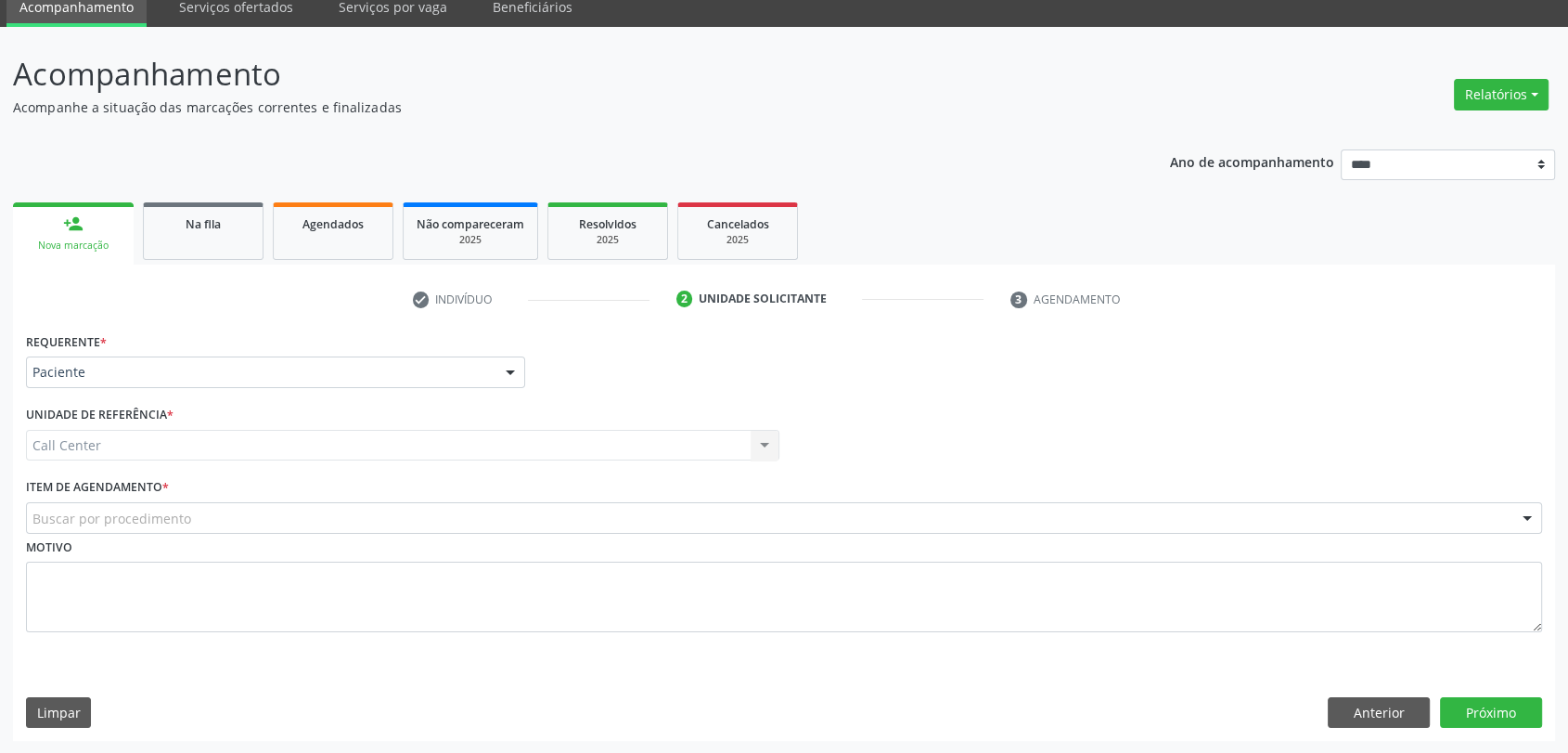
click at [171, 498] on div "Item de agendamento * Buscar por procedimento #0000 - Alergologia #0001 - Angio…" at bounding box center [784, 504] width 1516 height 60
click at [262, 494] on div "Item de agendamento * Buscar por procedimento #0000 - Alergologia #0001 - Angio…" at bounding box center [784, 504] width 1516 height 60
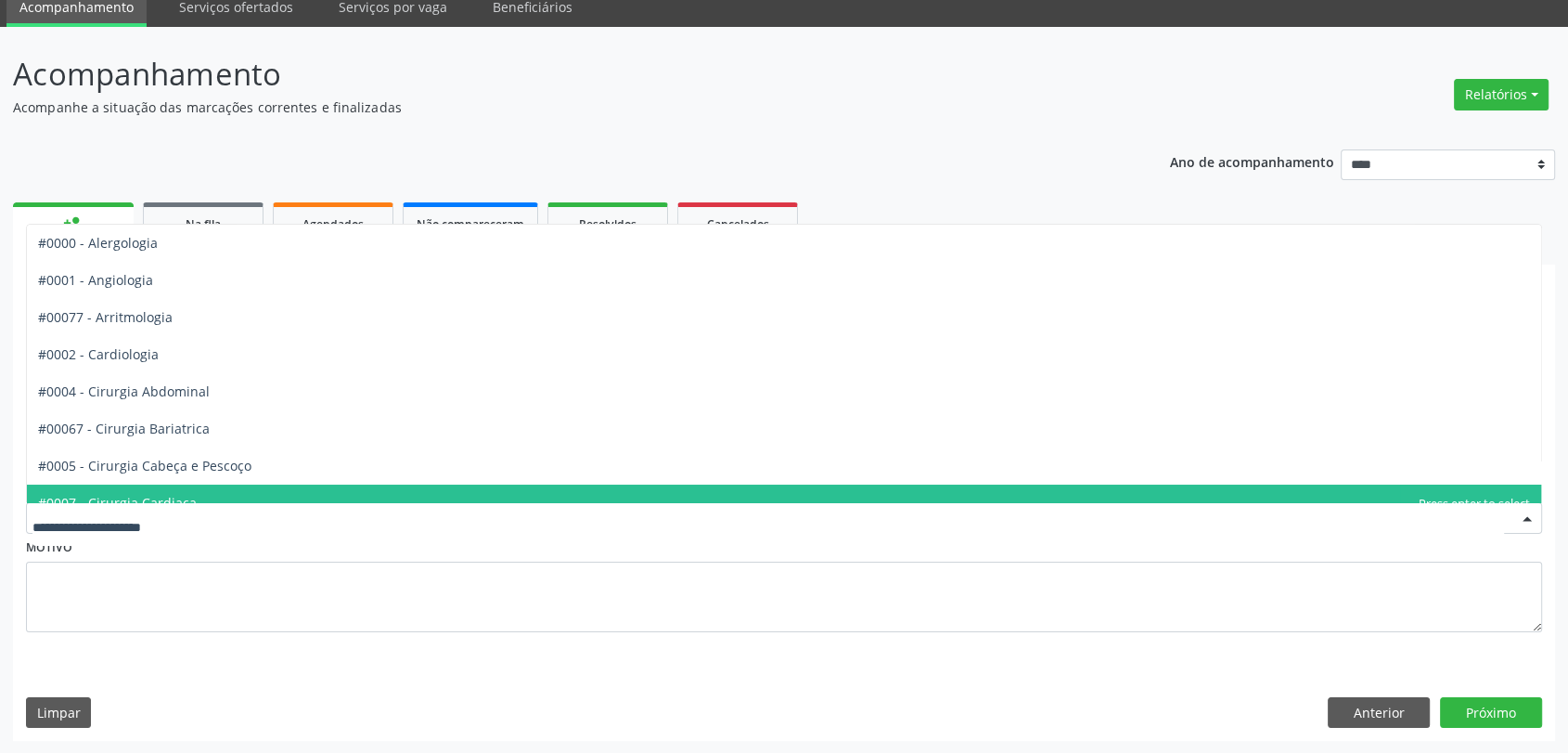
click at [262, 502] on div "#0000 - Alergologia #0001 - Angiologia #00077 - Arritmologia #0002 - Cardiologi…" at bounding box center [784, 518] width 1516 height 32
type input "**"
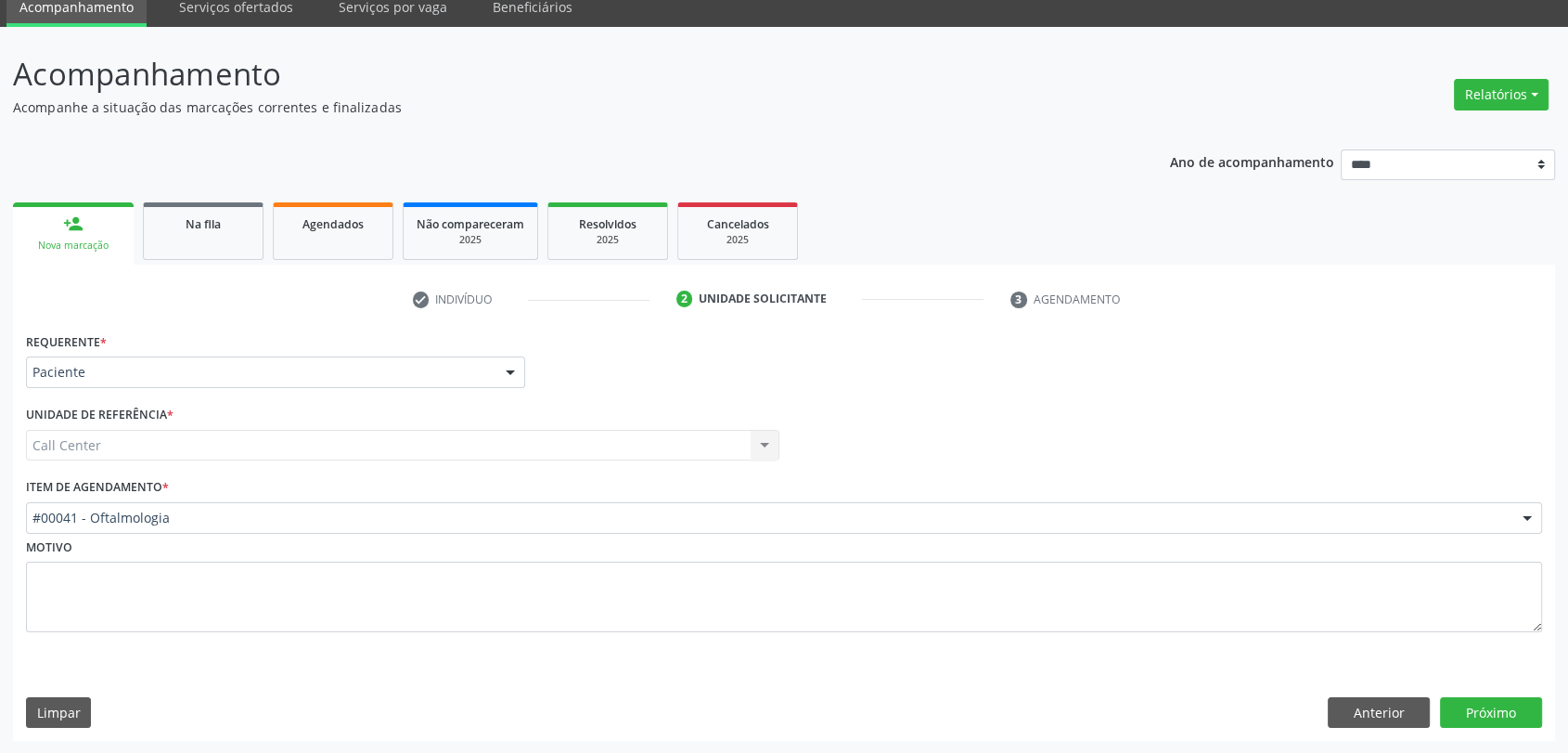
click at [1508, 735] on div "Requerente * Paciente Médico(a) Enfermeiro(a) Paciente Nenhum resultado encontr…" at bounding box center [784, 534] width 1542 height 413
click at [1503, 712] on button "Próximo" at bounding box center [1490, 713] width 102 height 32
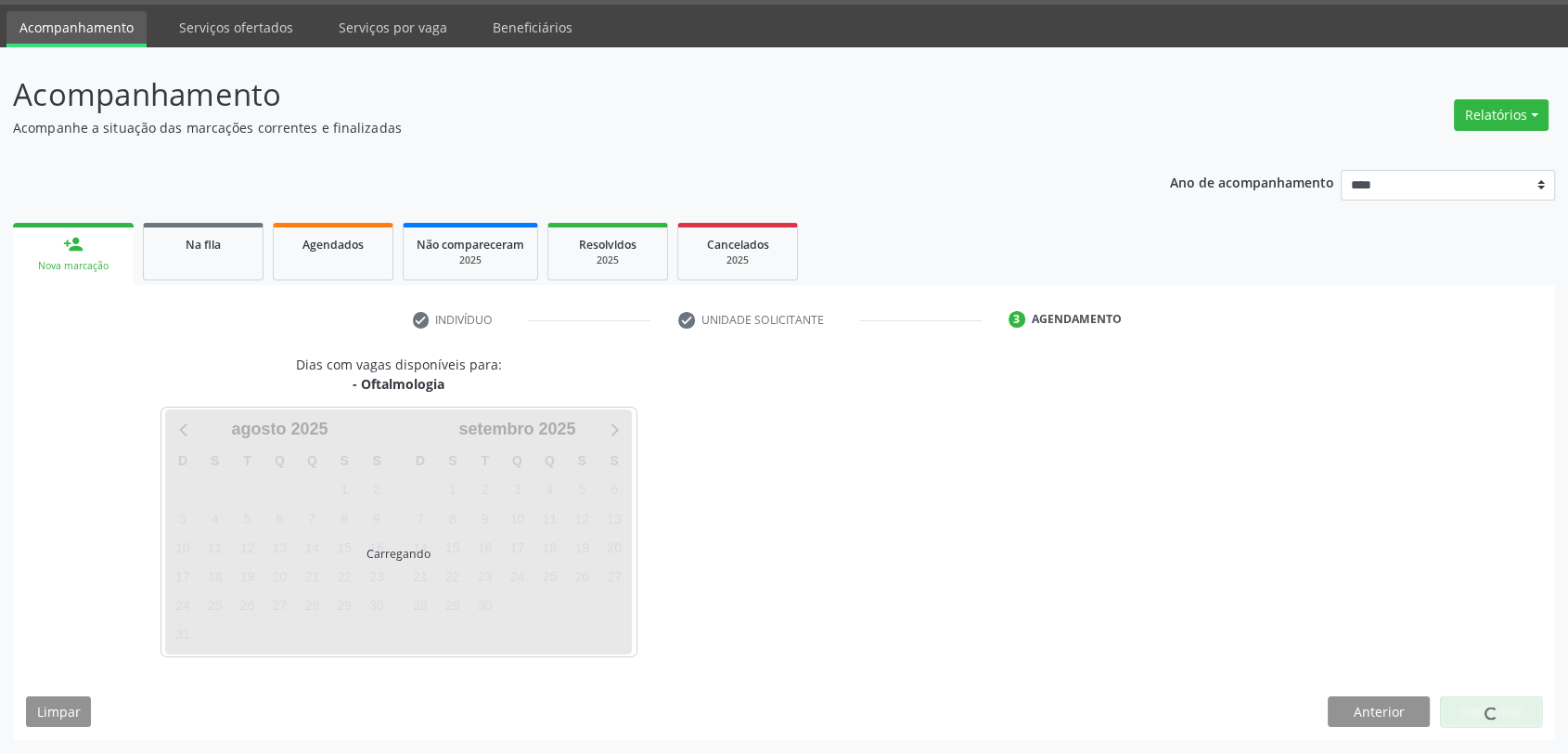
scroll to position [54, 0]
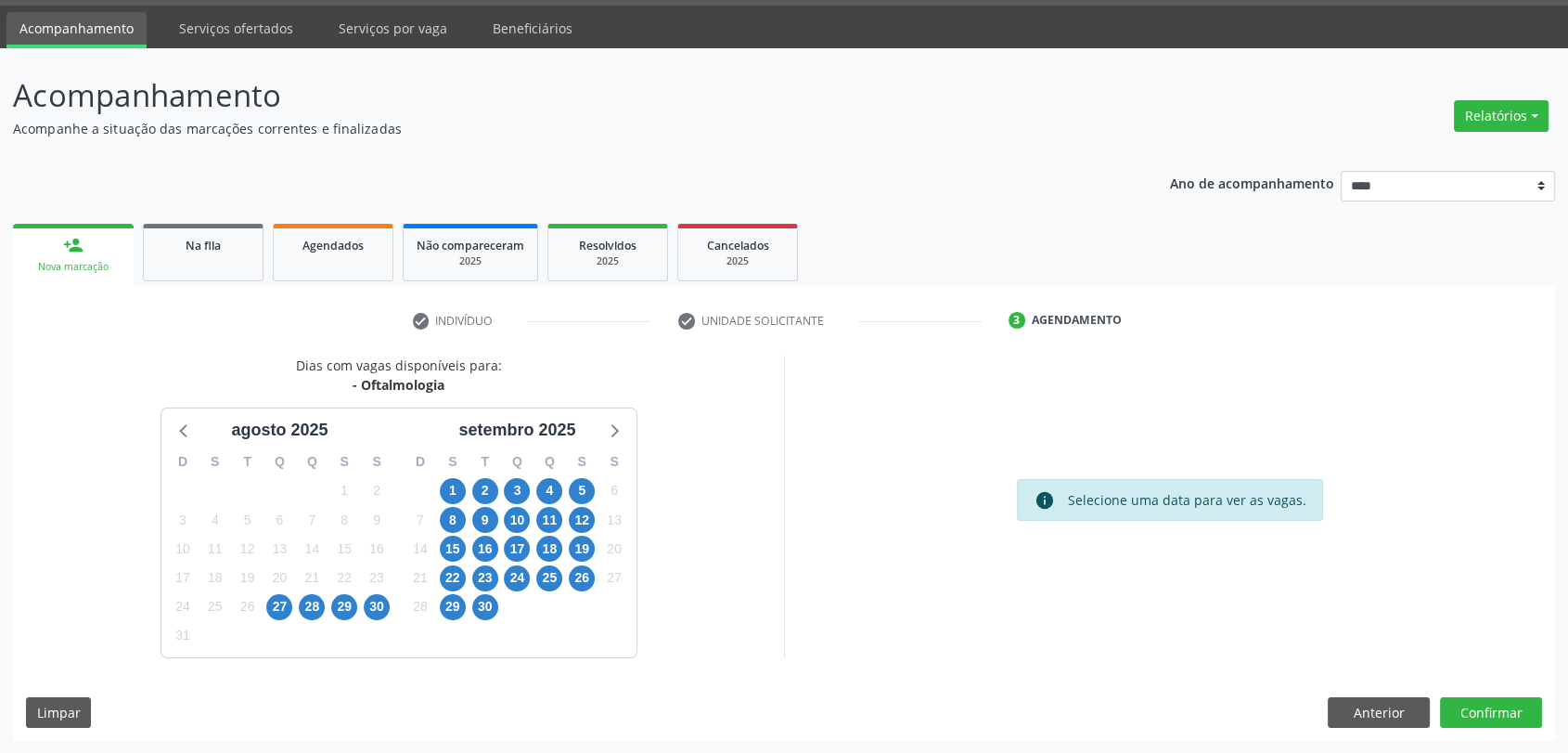
click at [460, 505] on div "8" at bounding box center [453, 519] width 26 height 29
click at [459, 512] on span "8" at bounding box center [453, 519] width 26 height 26
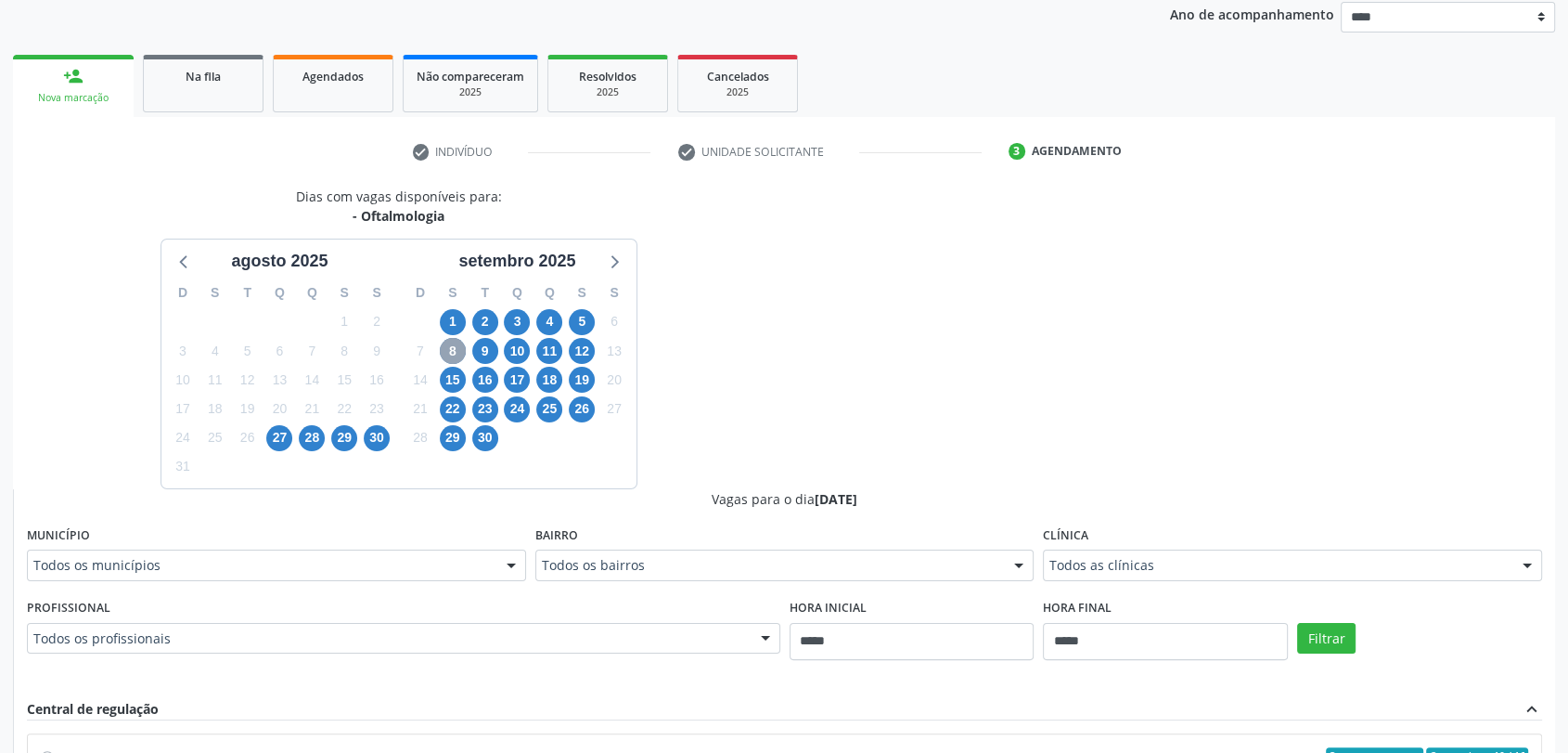
scroll to position [363, 0]
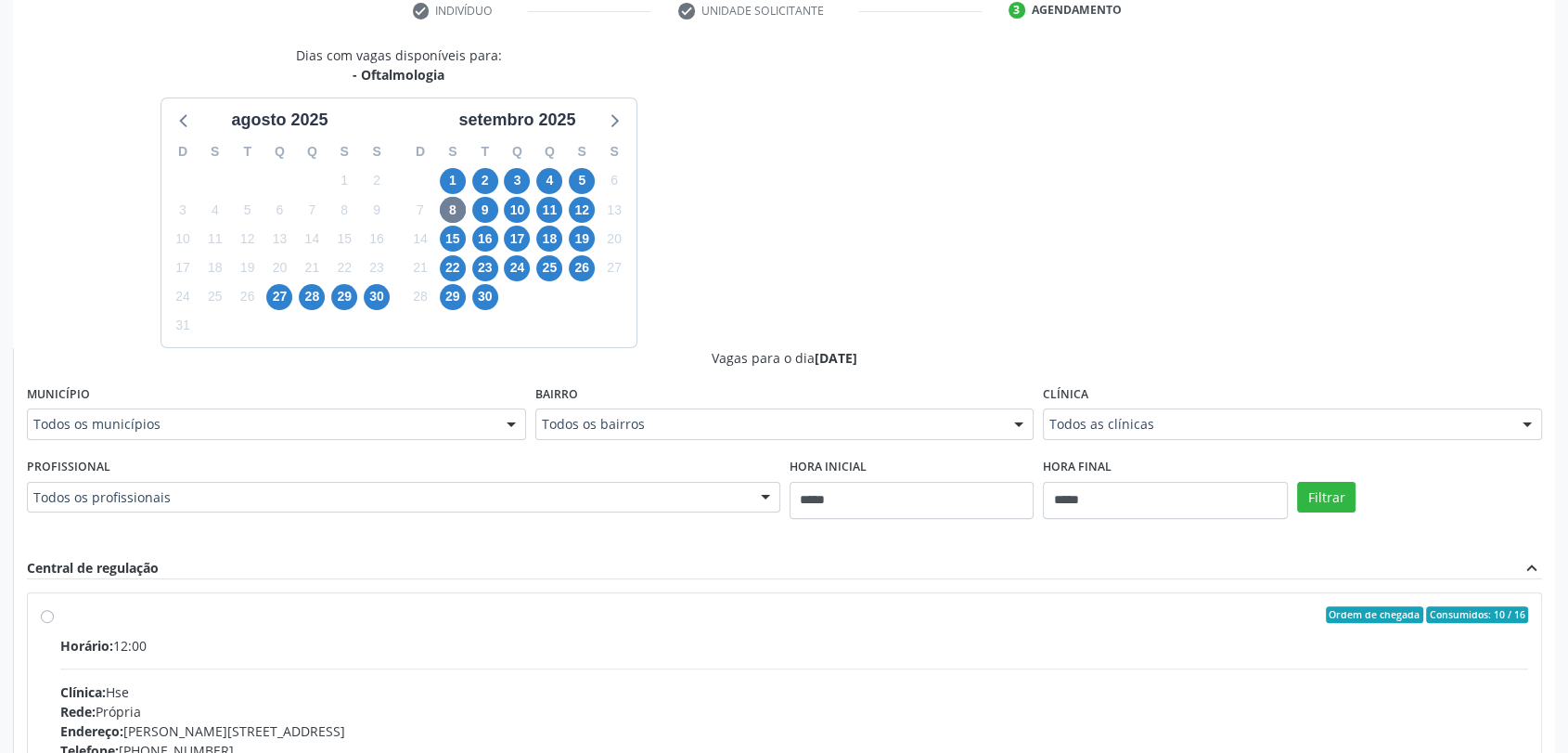
click at [1188, 403] on div "Clínica Todos as clínicas Todos as clínicas Centro da Visao_Cl de Olhos Guilher…" at bounding box center [1293, 410] width 499 height 60
click at [1188, 405] on div "Clínica Todos as clínicas Todos as clínicas Centro da Visao_Cl de Olhos Guilher…" at bounding box center [1293, 410] width 499 height 60
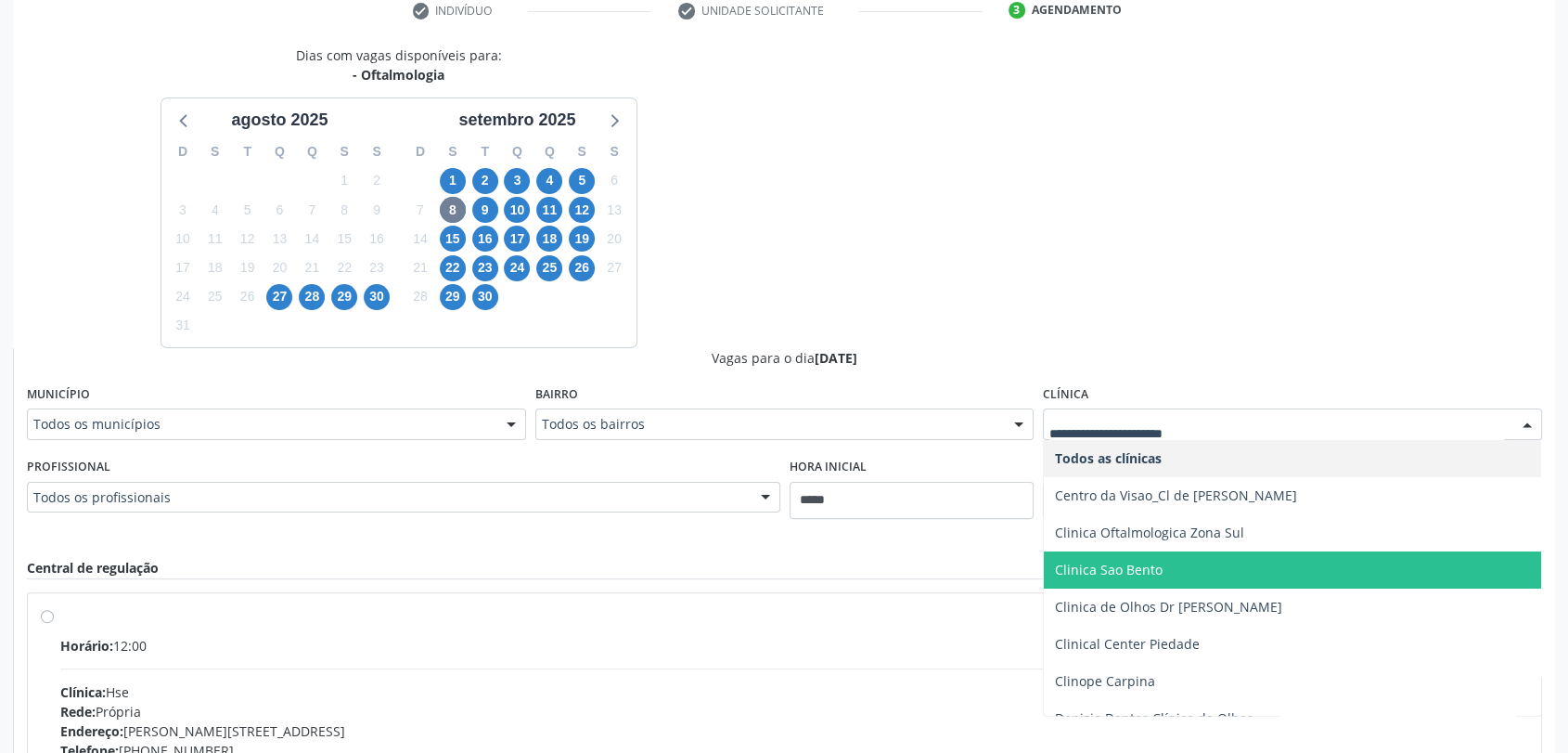
click at [1175, 575] on span "Clinica Sao Bento" at bounding box center [1293, 570] width 498 height 37
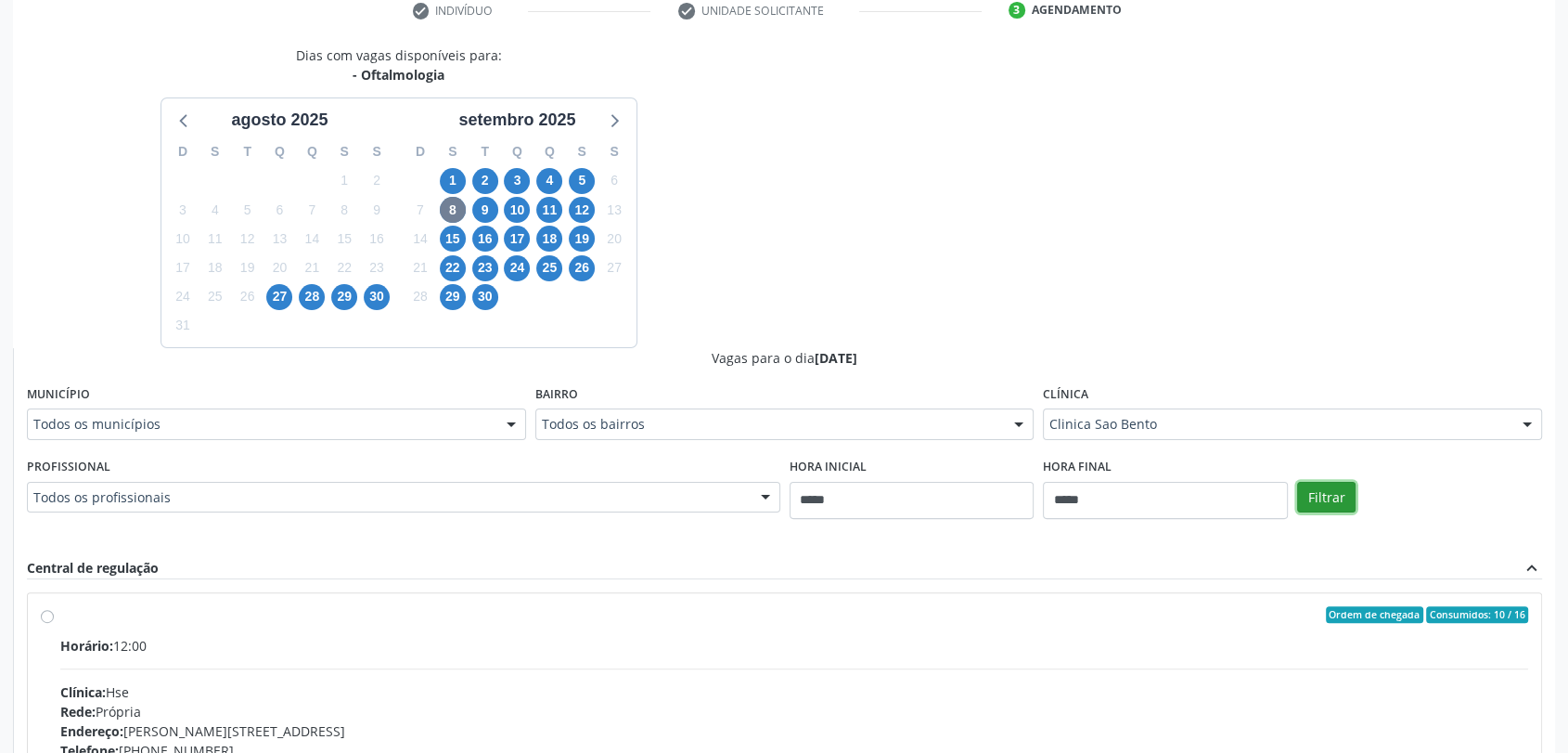
click at [1339, 490] on button "Filtrar" at bounding box center [1326, 498] width 59 height 32
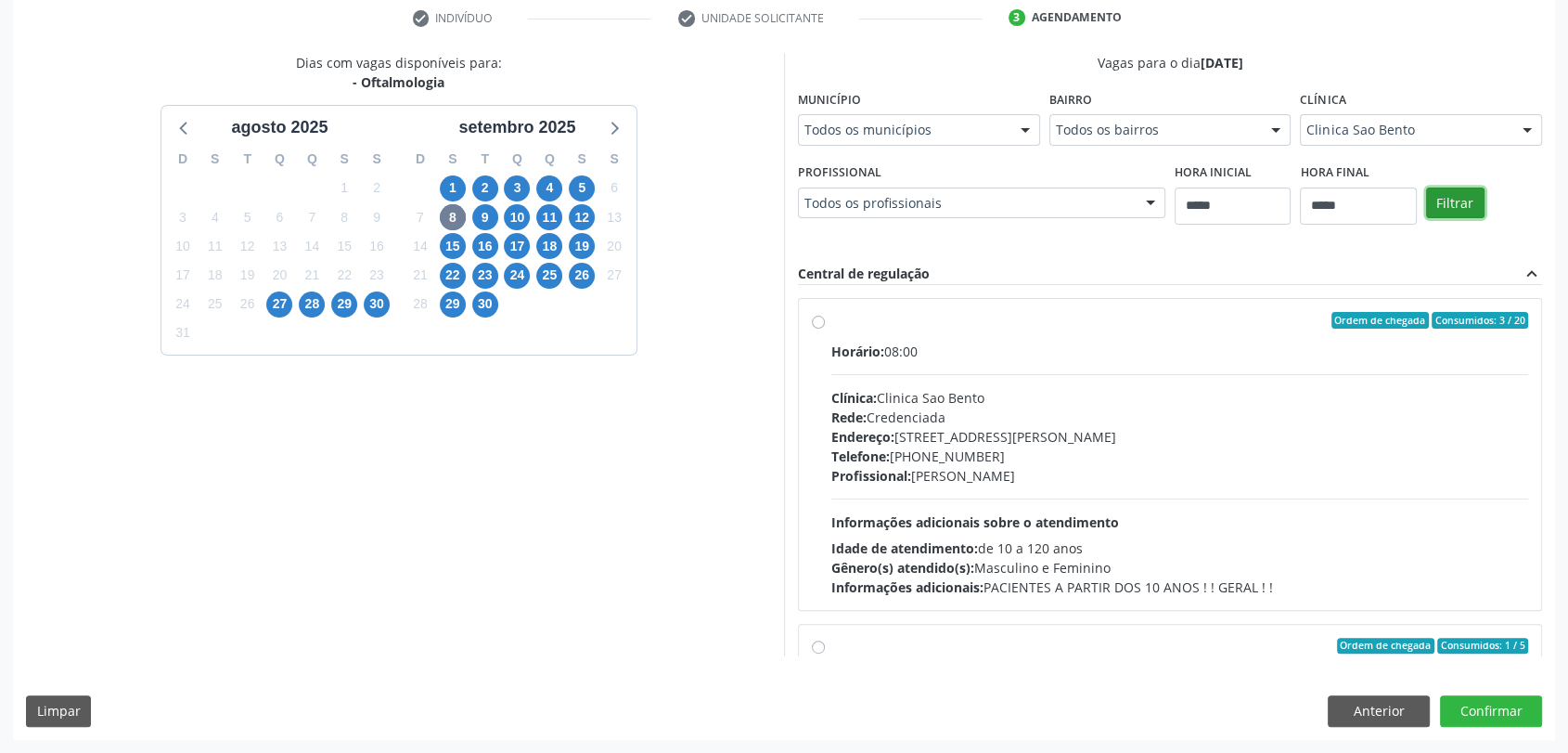
scroll to position [356, 0]
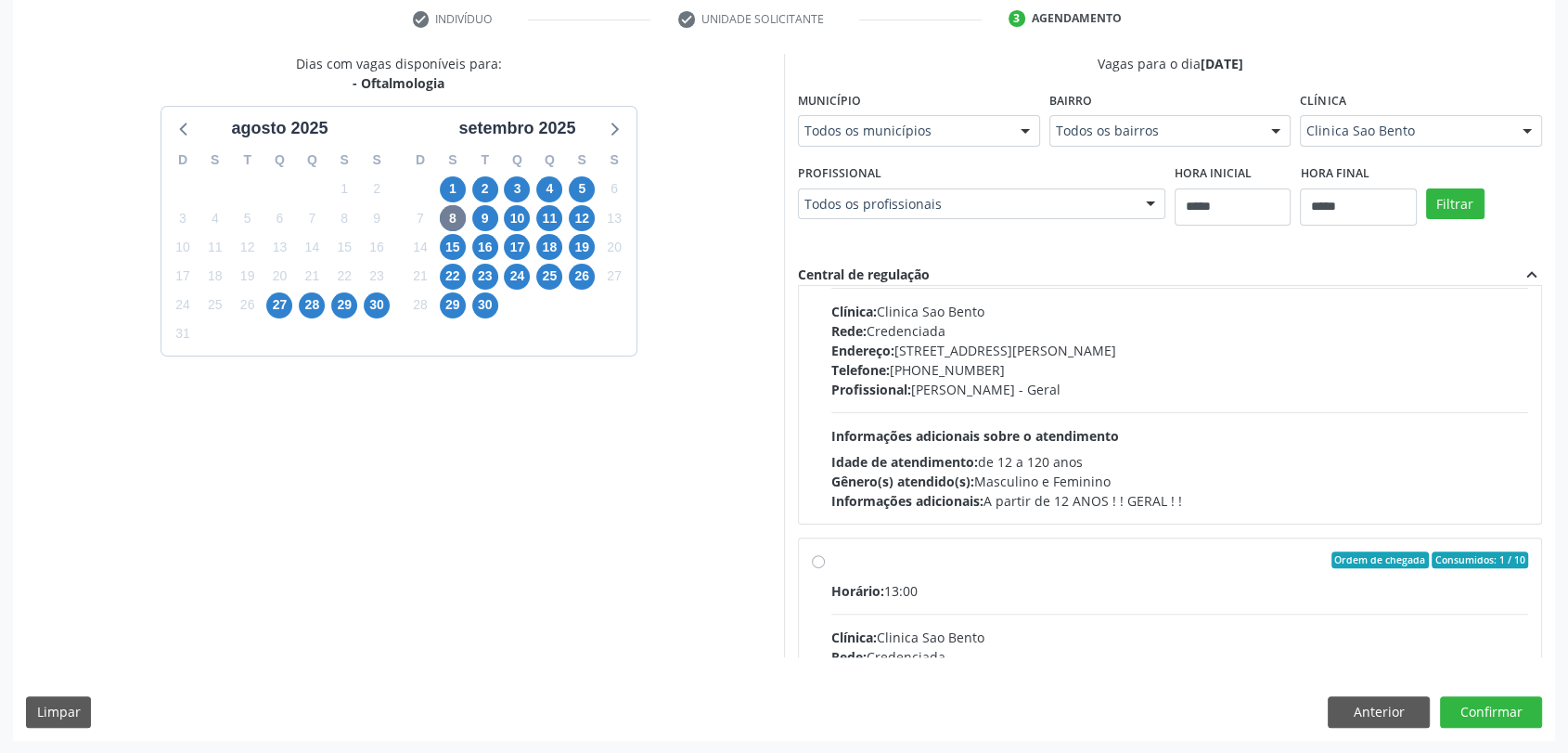
click at [1145, 393] on div "Profissional: Andrea Godoy - Geral" at bounding box center [1180, 389] width 697 height 20
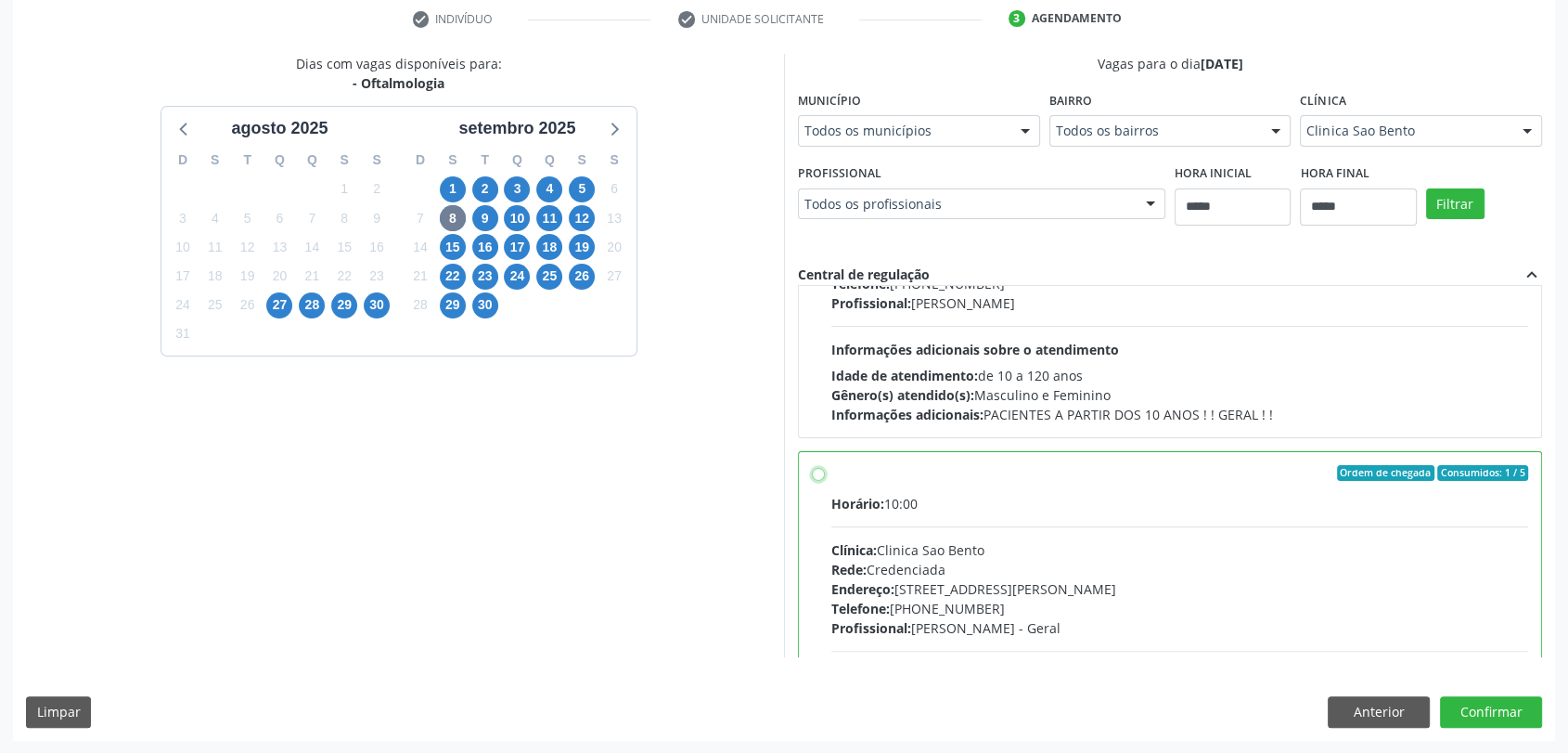
scroll to position [587, 0]
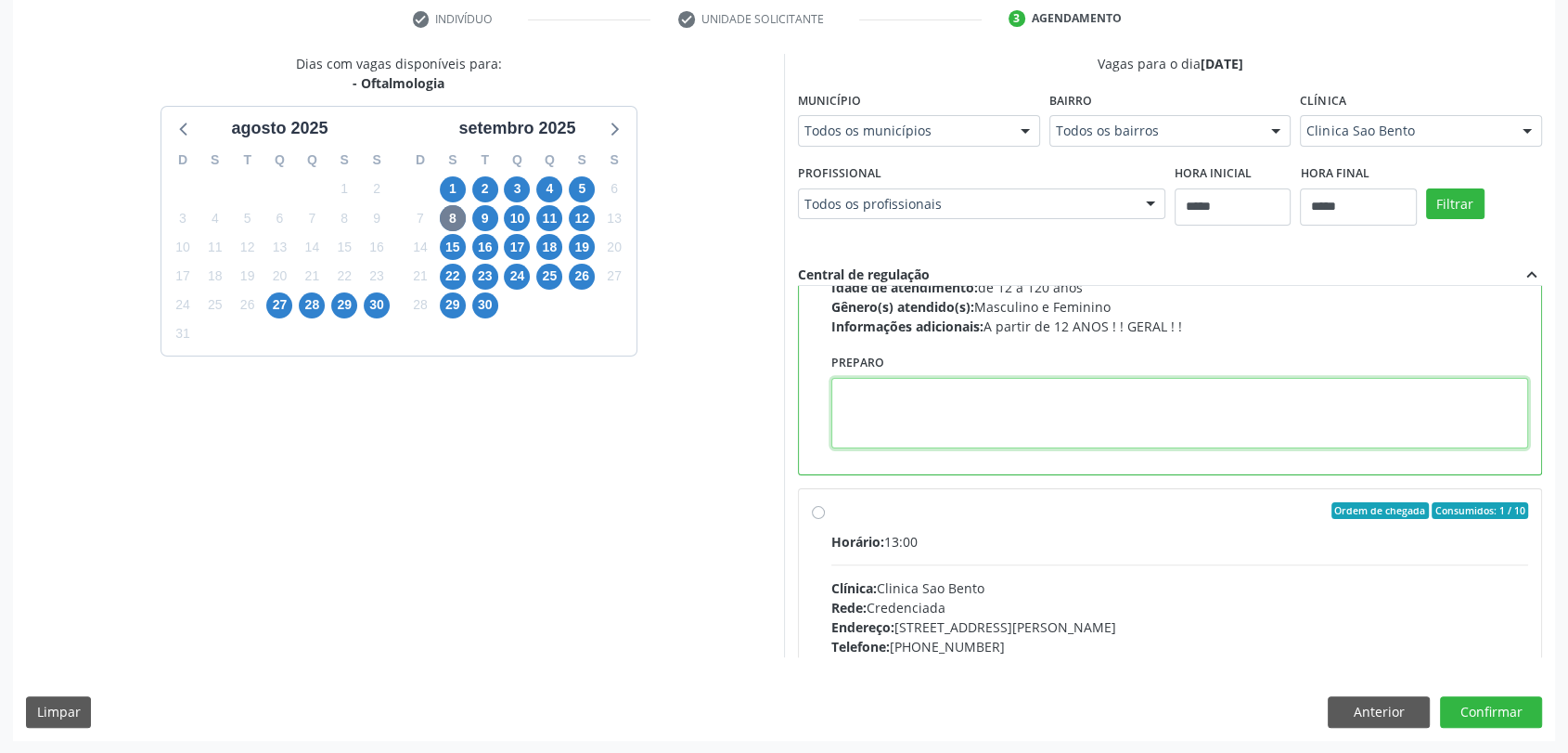
click at [896, 433] on textarea at bounding box center [1180, 413] width 697 height 71
paste textarea "**********"
type textarea "**********"
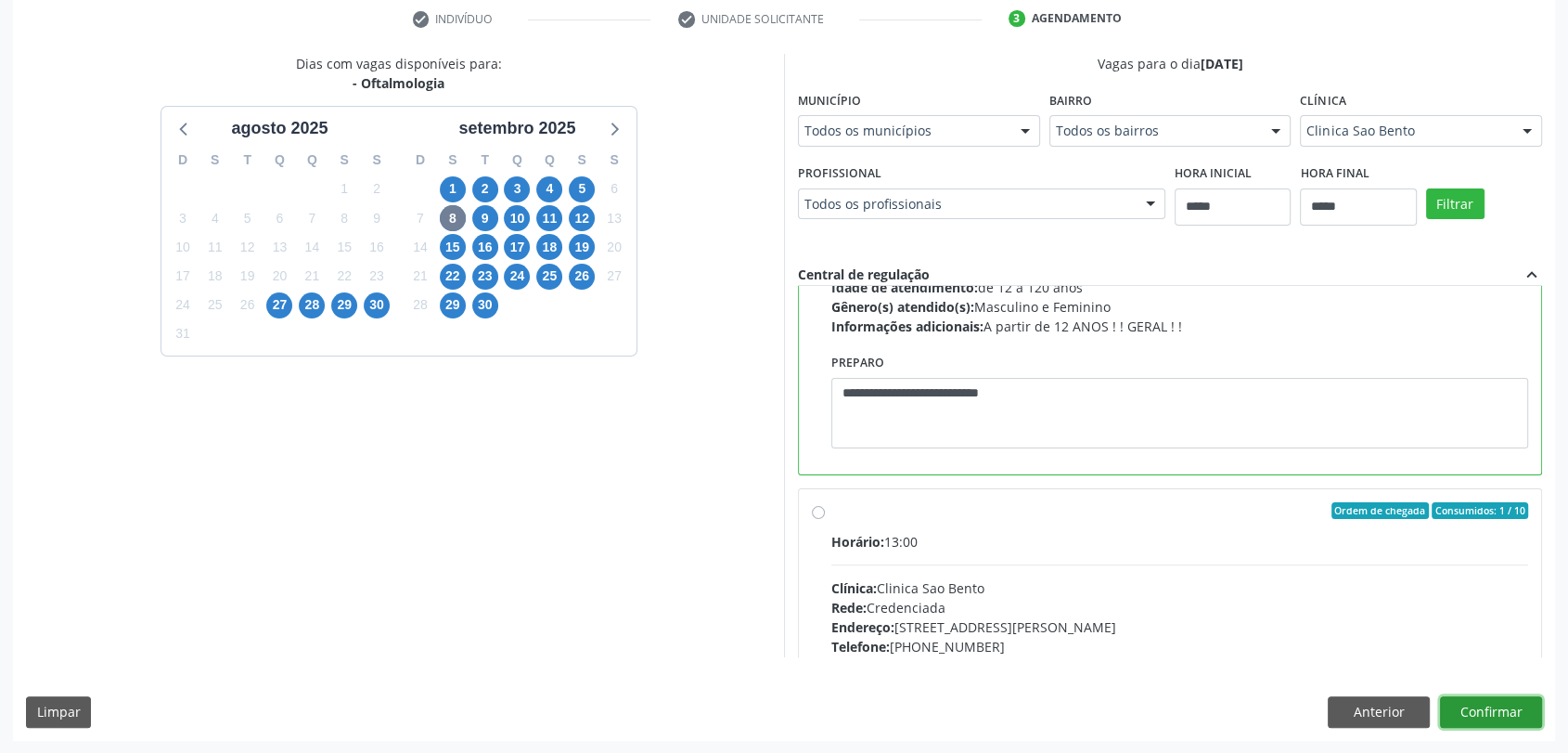
click at [1509, 715] on button "Confirmar" at bounding box center [1490, 712] width 102 height 32
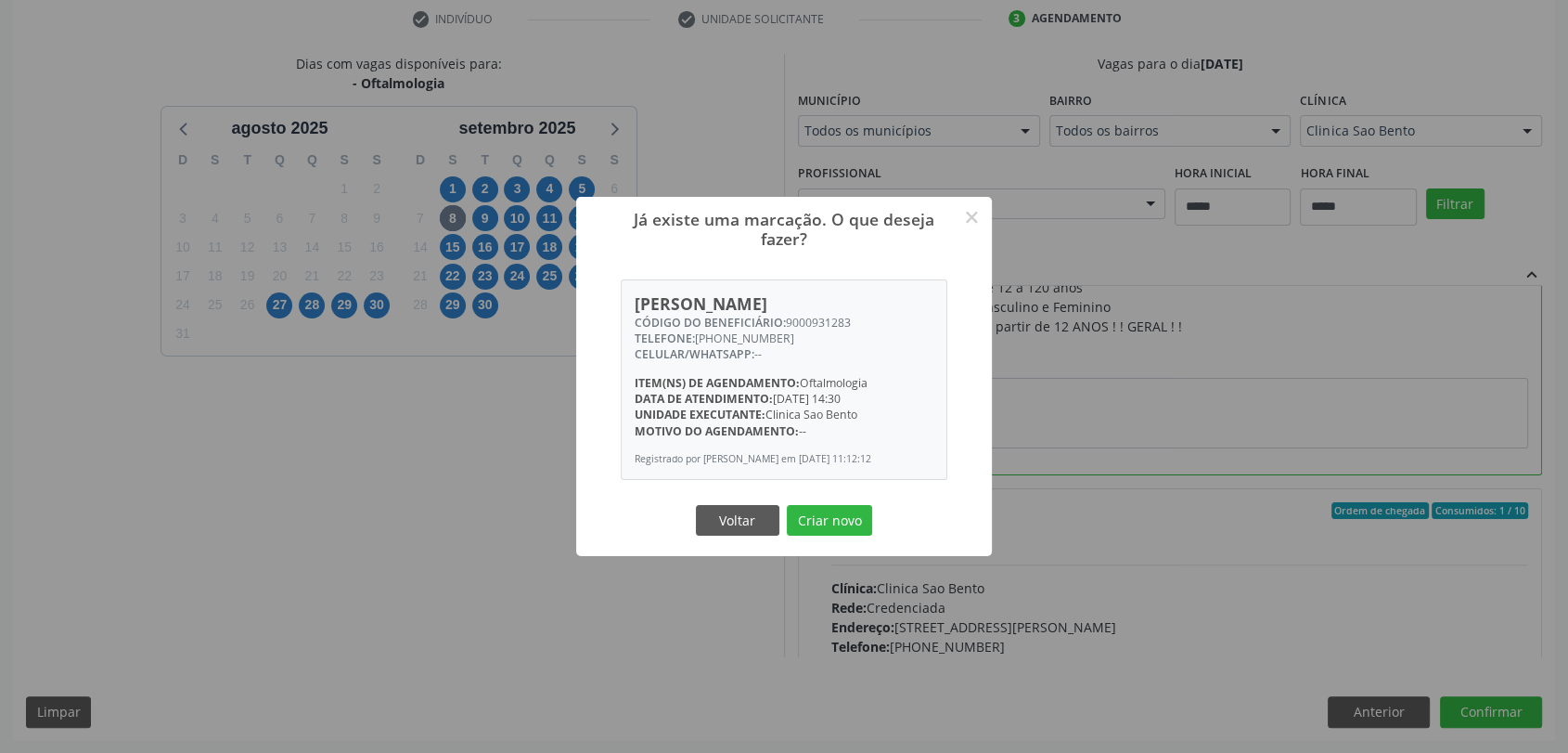
click at [856, 547] on div "Já existe uma marcação. O que deseja fazer? × Ana Sarah Alves Tenorio CÓDIGO DO…" at bounding box center [784, 376] width 416 height 359
click at [847, 532] on button "Criar novo" at bounding box center [828, 520] width 85 height 32
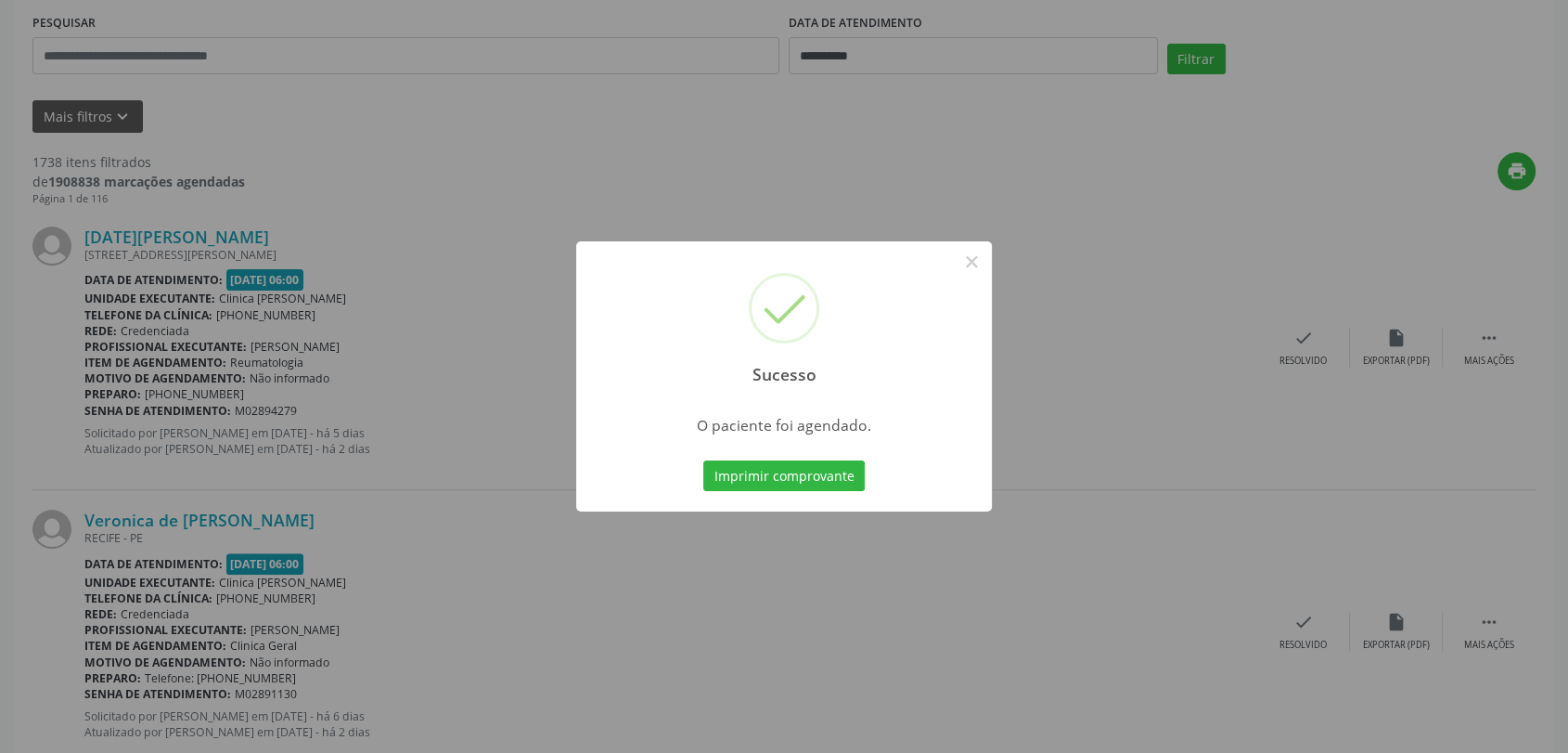
scroll to position [0, 0]
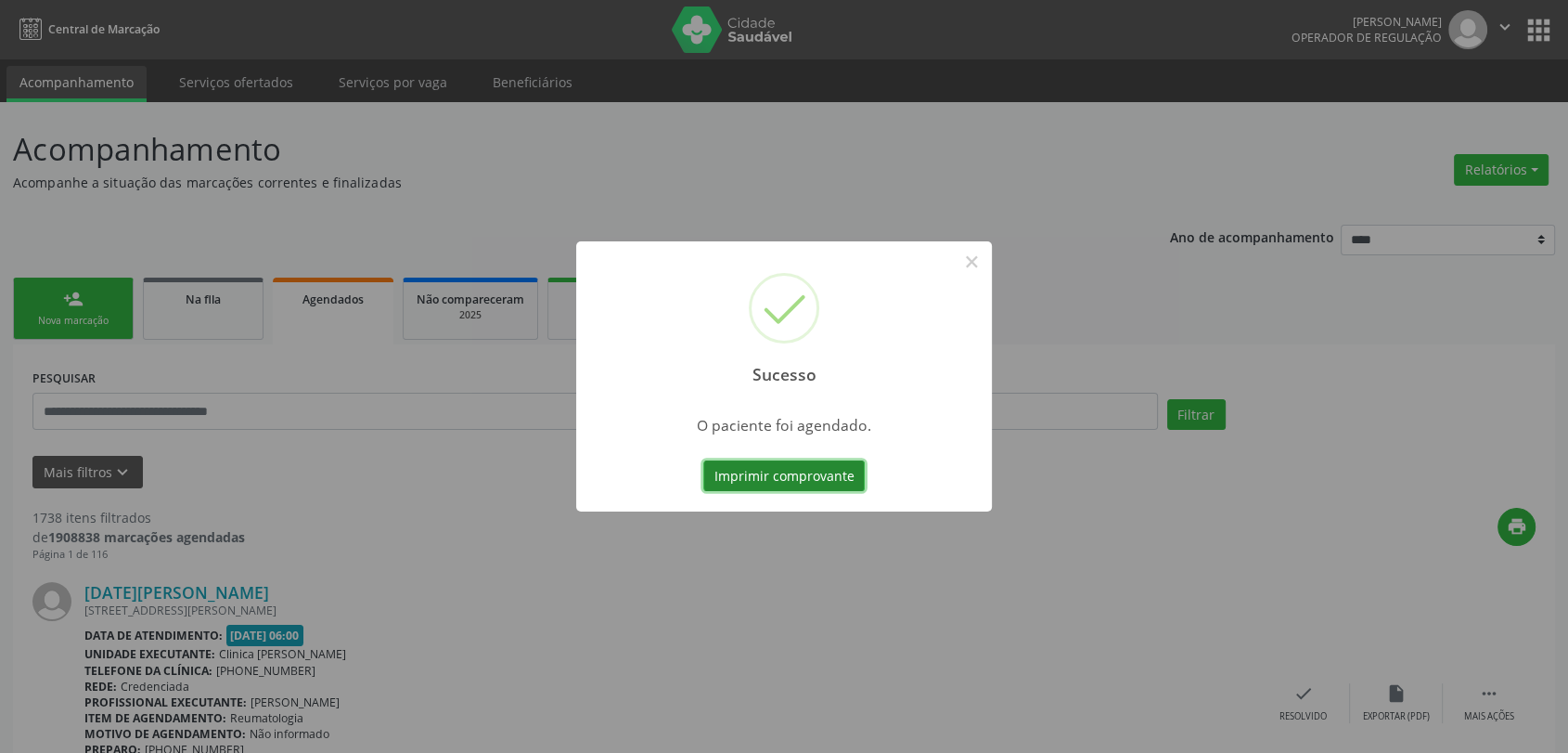
click at [823, 488] on button "Imprimir comprovante" at bounding box center [784, 476] width 162 height 32
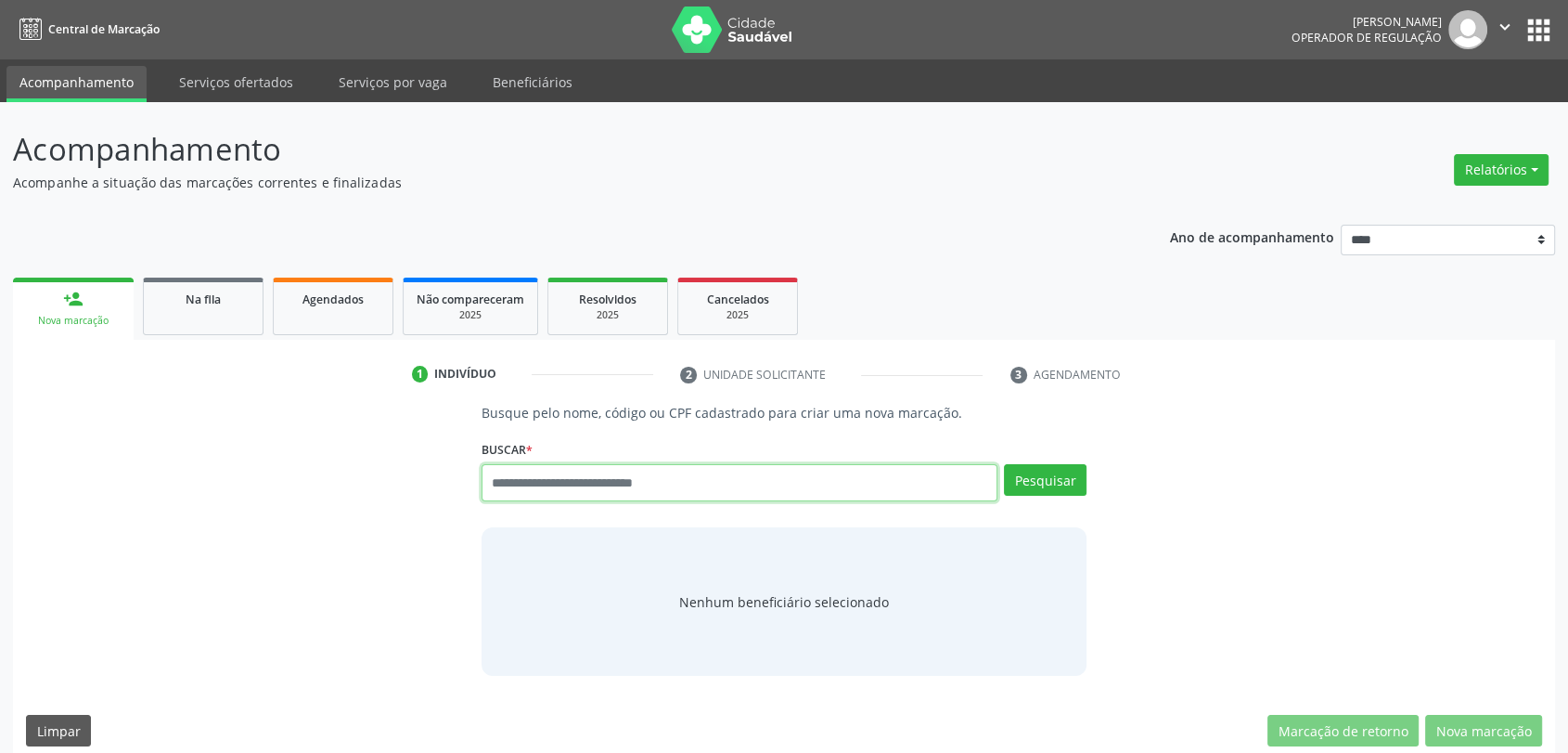
paste input "**********"
type input "**********"
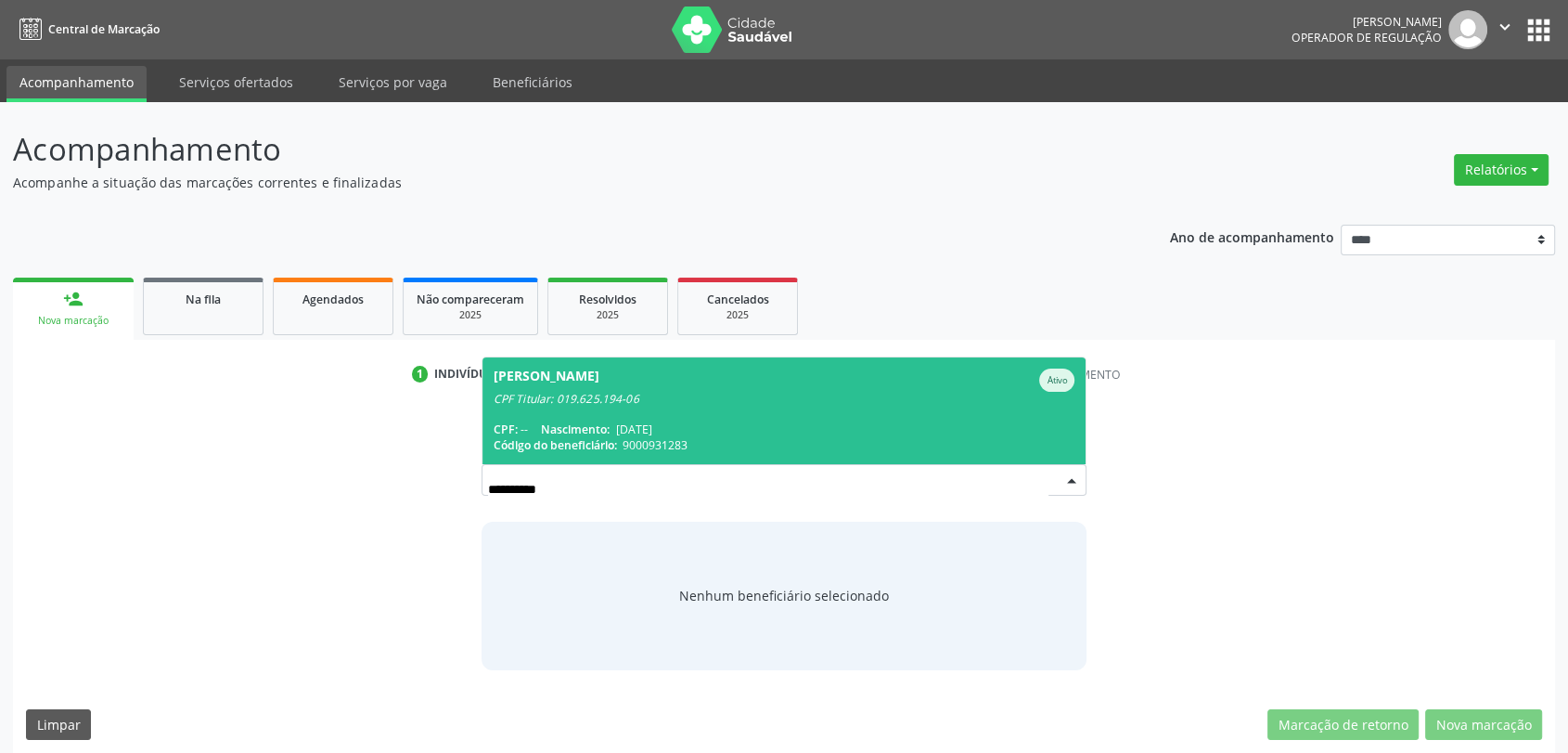
click at [595, 432] on span "Nascimento:" at bounding box center [575, 429] width 69 height 16
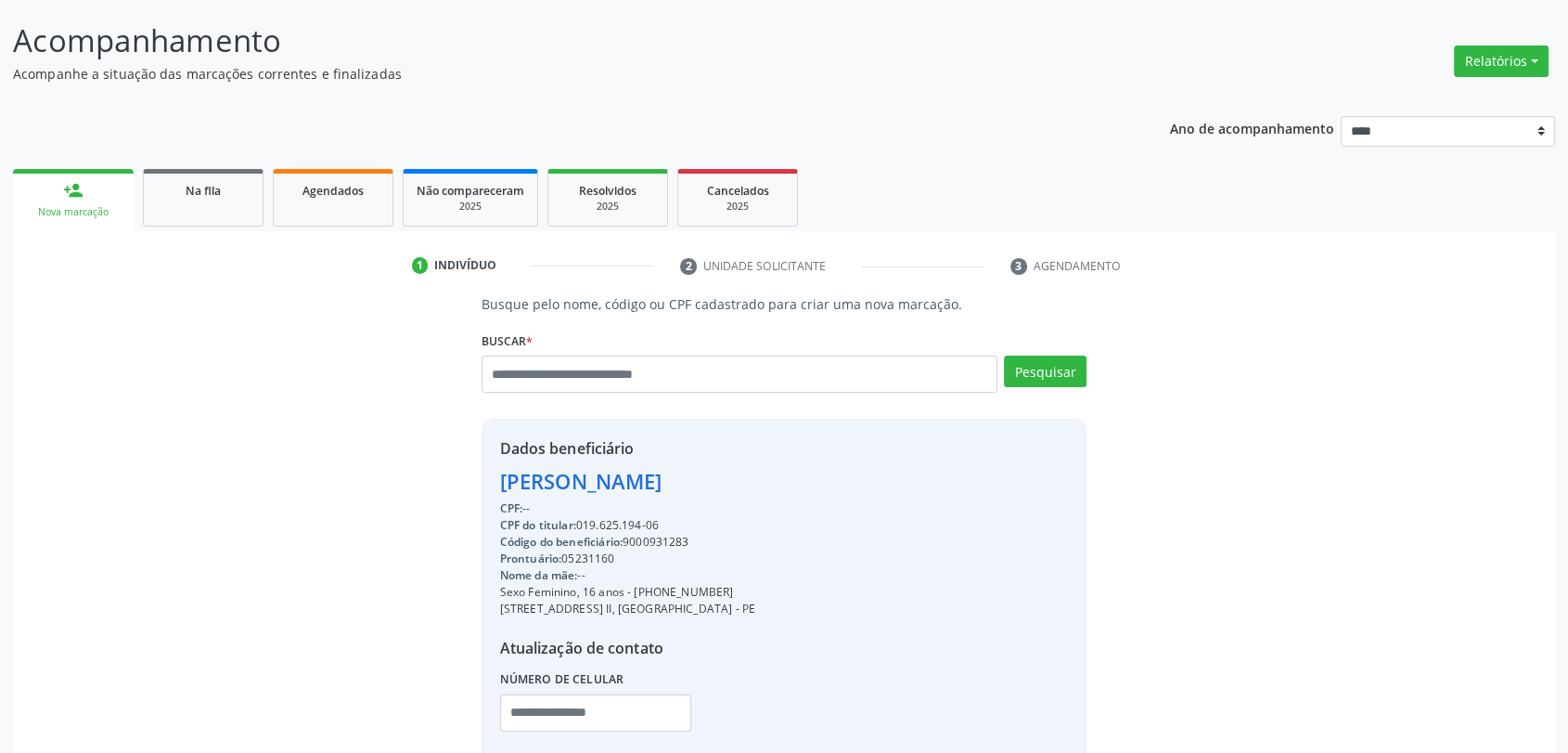
scroll to position [206, 0]
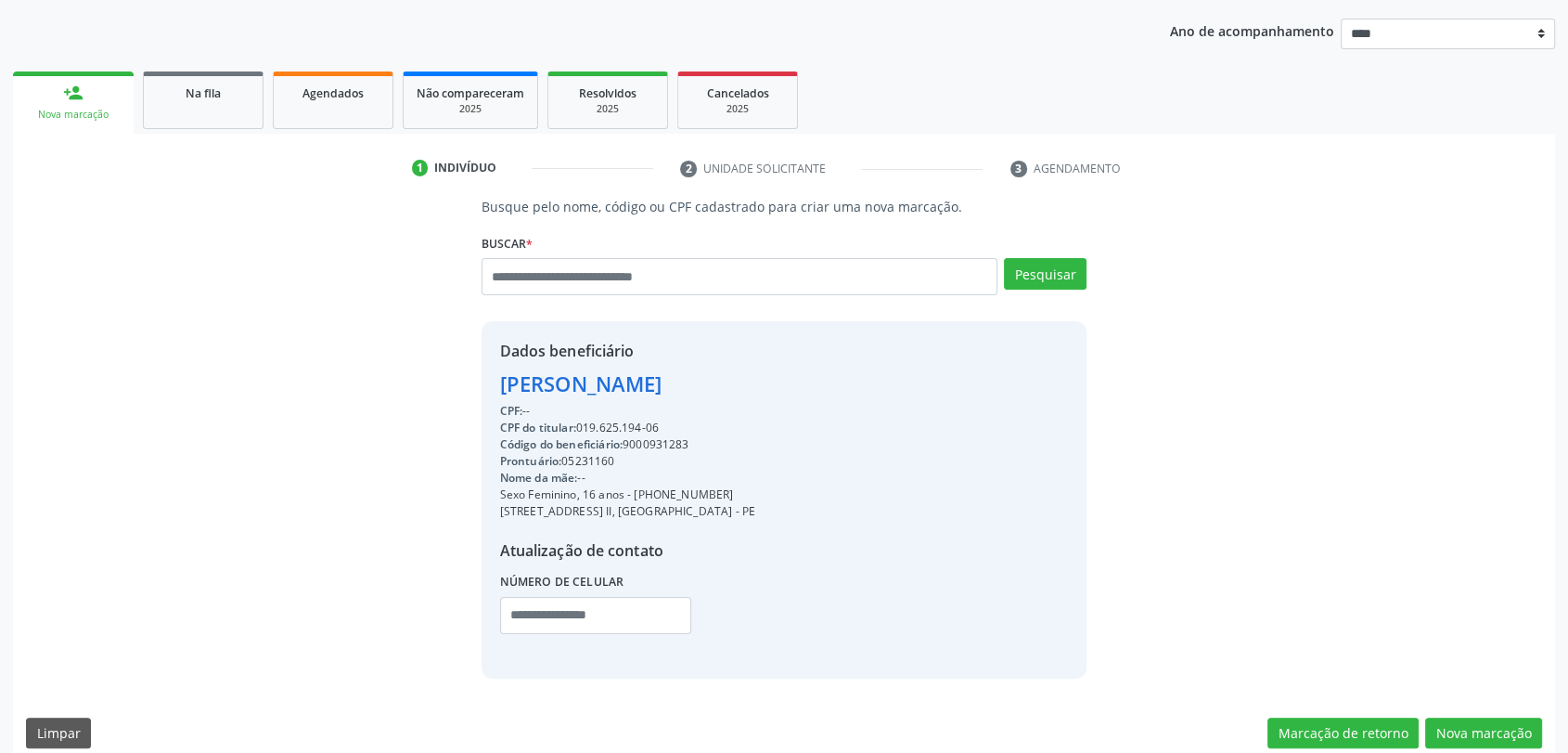
click at [608, 424] on div "CPF do titular: 019.625.194-06" at bounding box center [627, 428] width 255 height 17
copy div "019.625.194"
click at [617, 285] on input "text" at bounding box center [740, 277] width 516 height 37
paste input "**********"
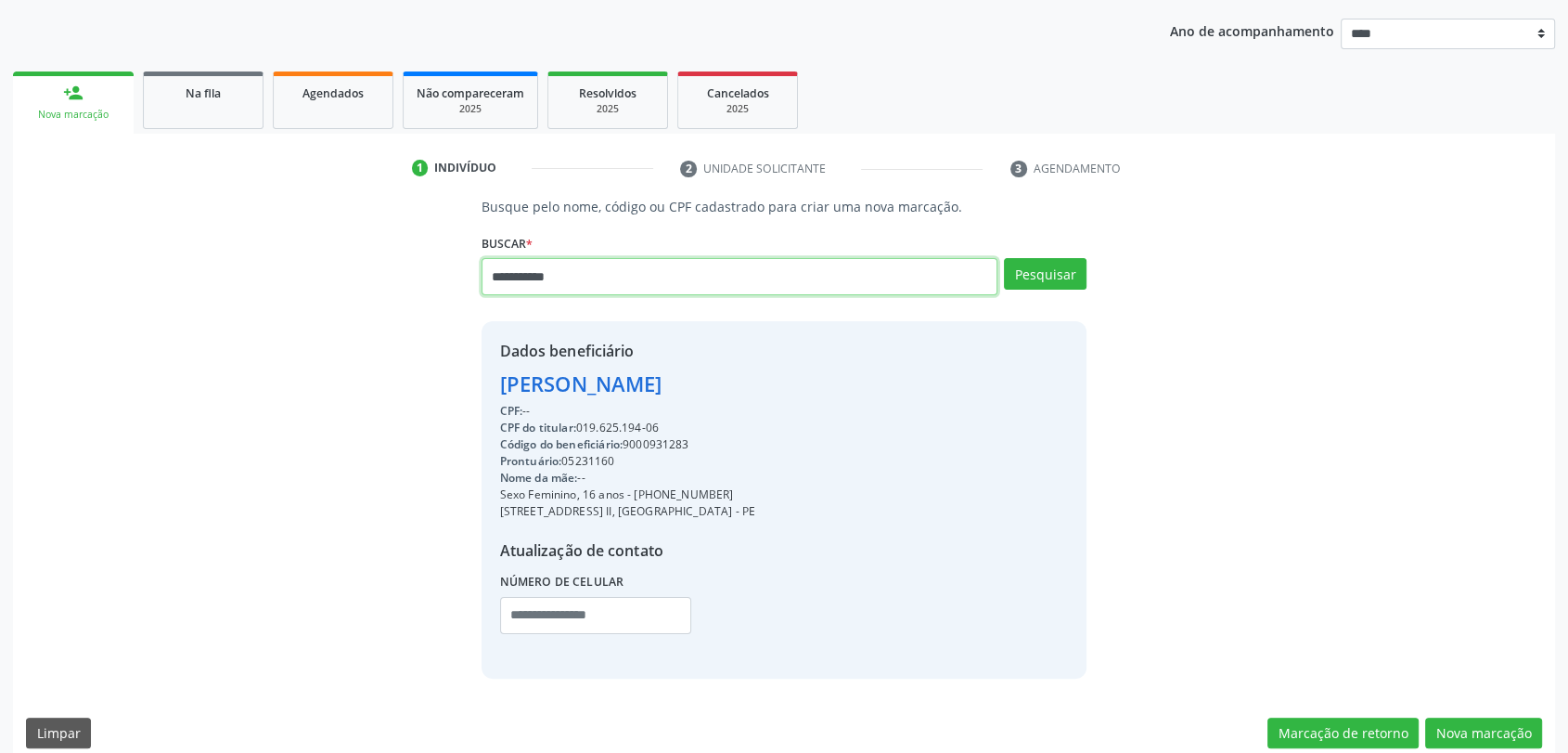
type input "**********"
click at [1039, 254] on div "**********" at bounding box center [784, 268] width 606 height 78
click at [1039, 258] on button "Pesquisar" at bounding box center [1045, 274] width 82 height 32
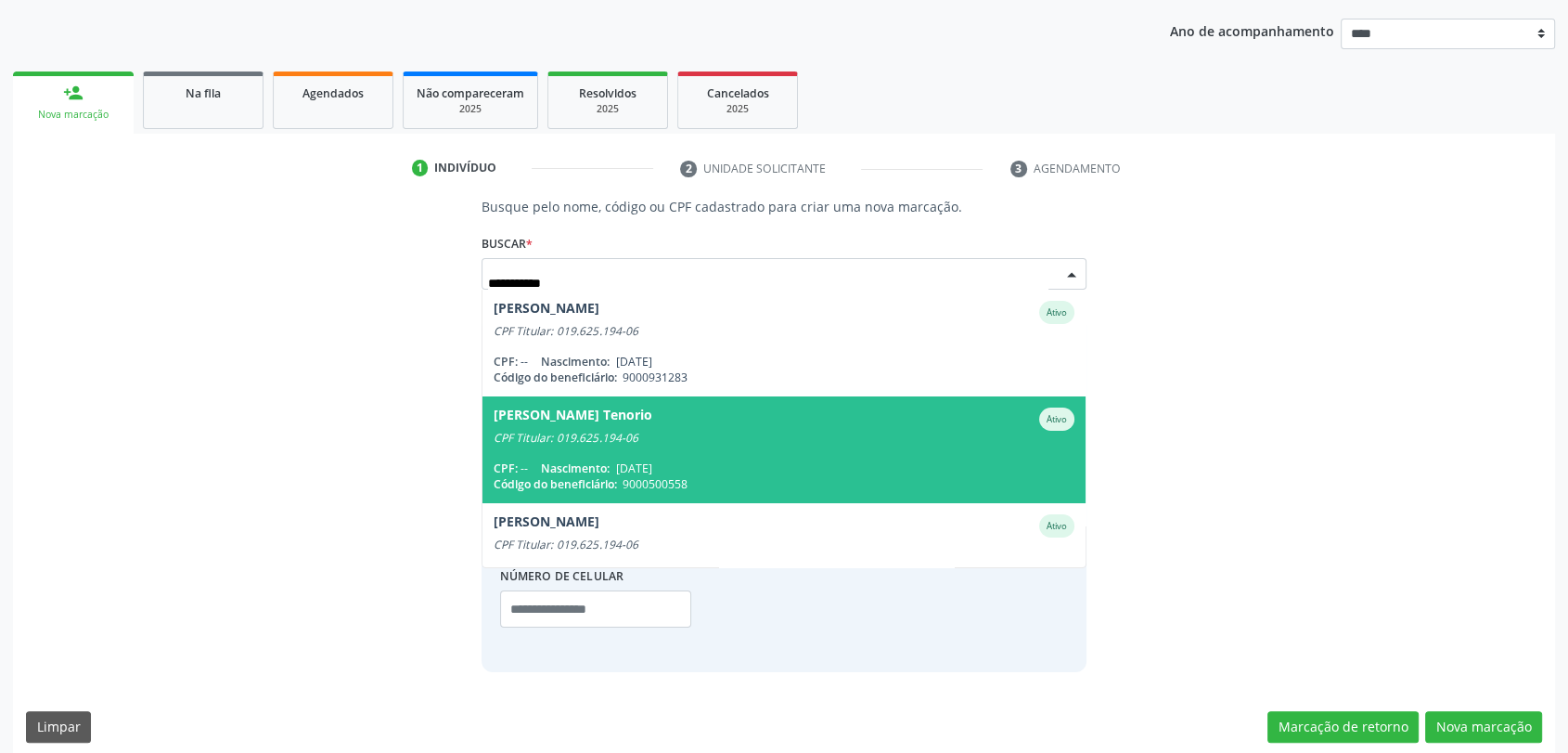
click at [707, 425] on div "[PERSON_NAME] Tenorio Ativo" at bounding box center [784, 419] width 582 height 23
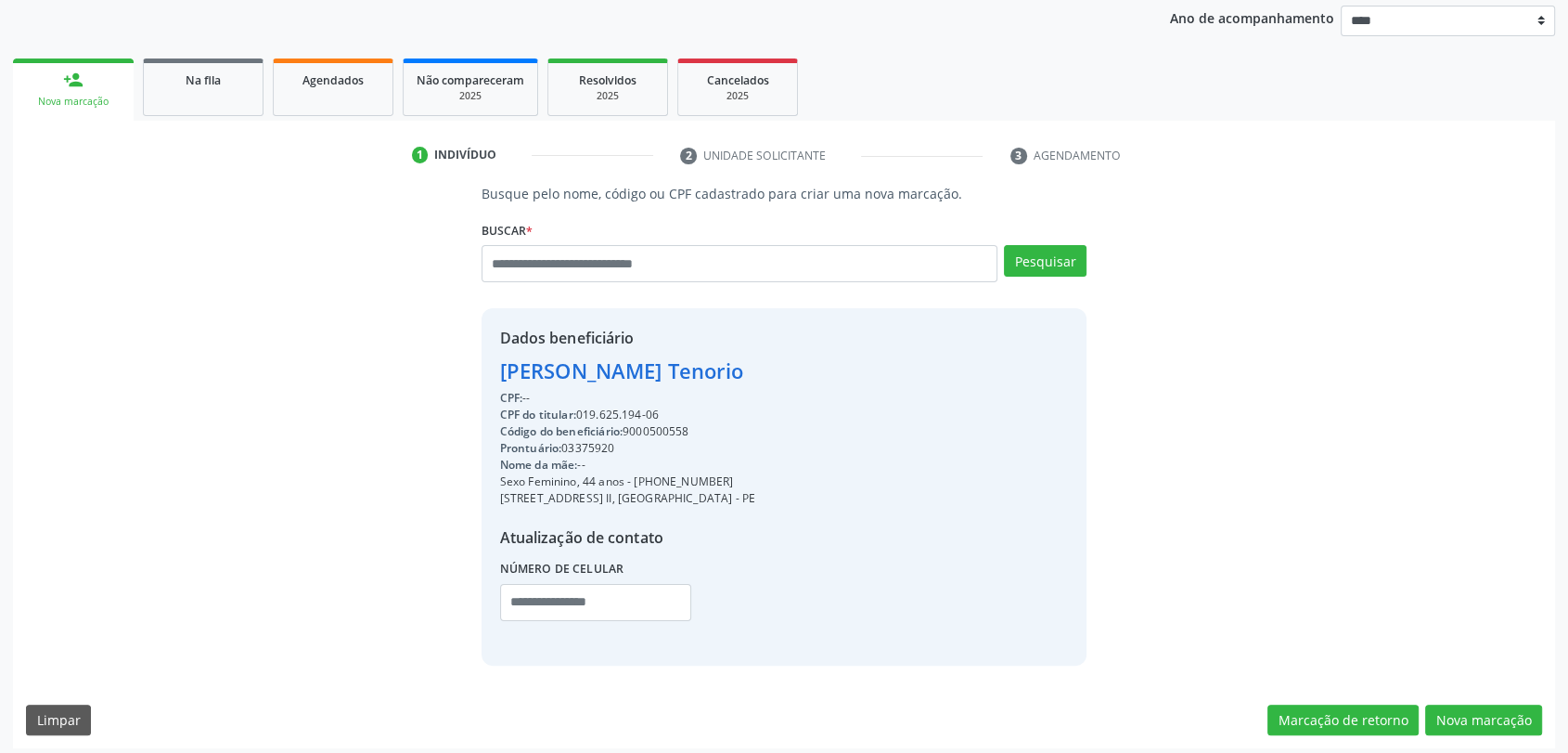
scroll to position [226, 0]
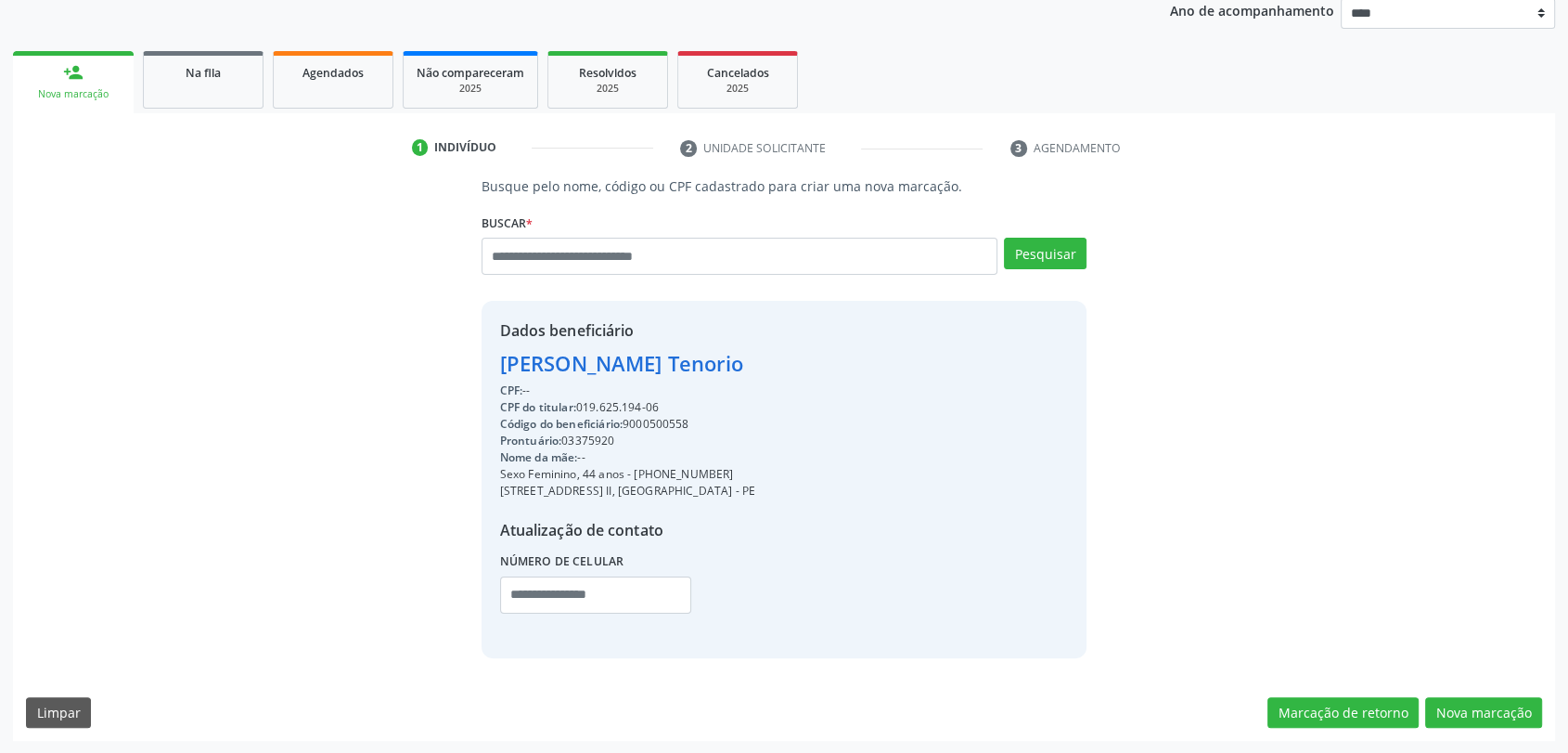
click at [658, 425] on div "Código do beneficiário: 9000500558" at bounding box center [627, 424] width 255 height 17
copy div "9000500558"
click at [1504, 709] on button "Nova marcação" at bounding box center [1483, 713] width 117 height 32
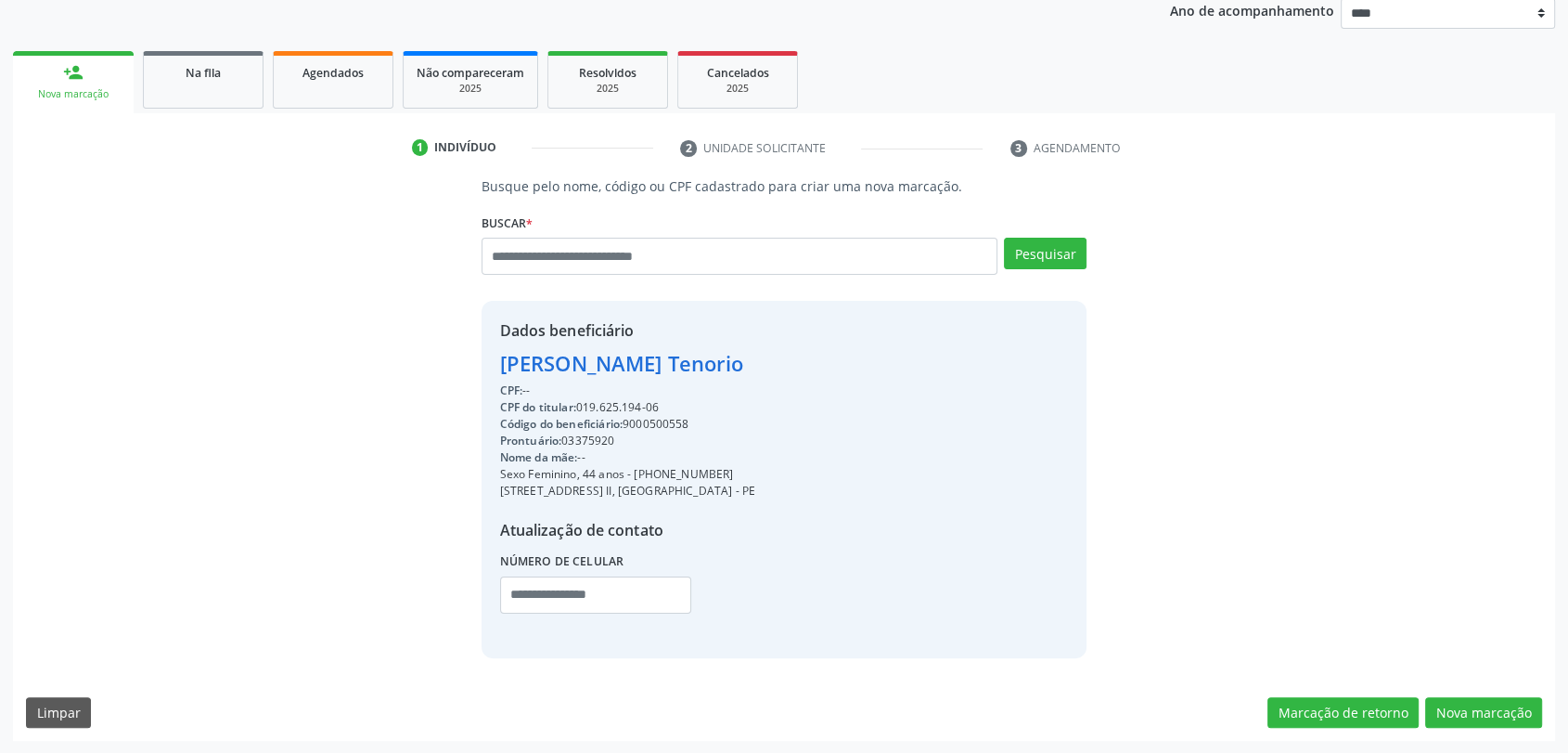
scroll to position [75, 0]
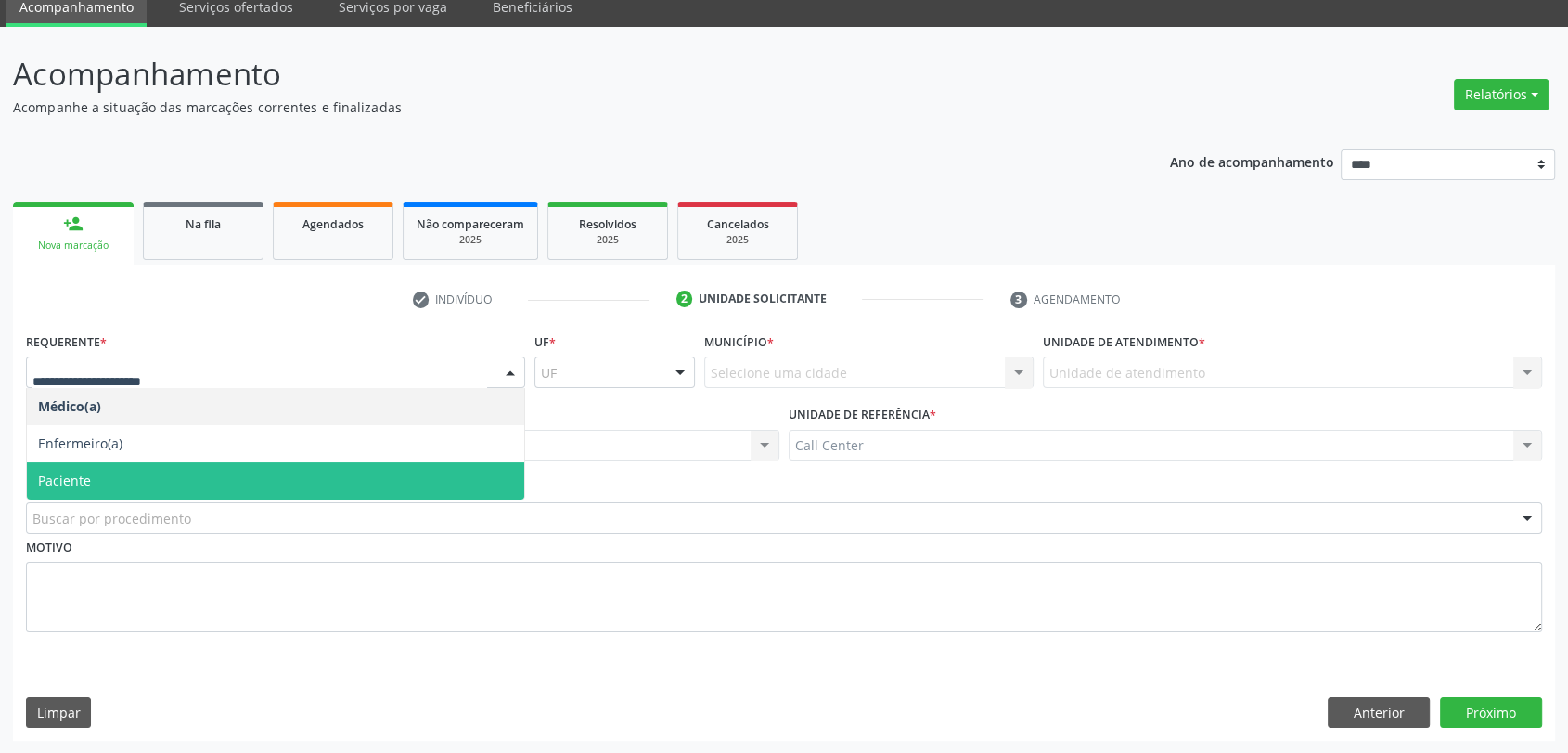
click at [104, 493] on span "Paciente" at bounding box center [275, 481] width 498 height 37
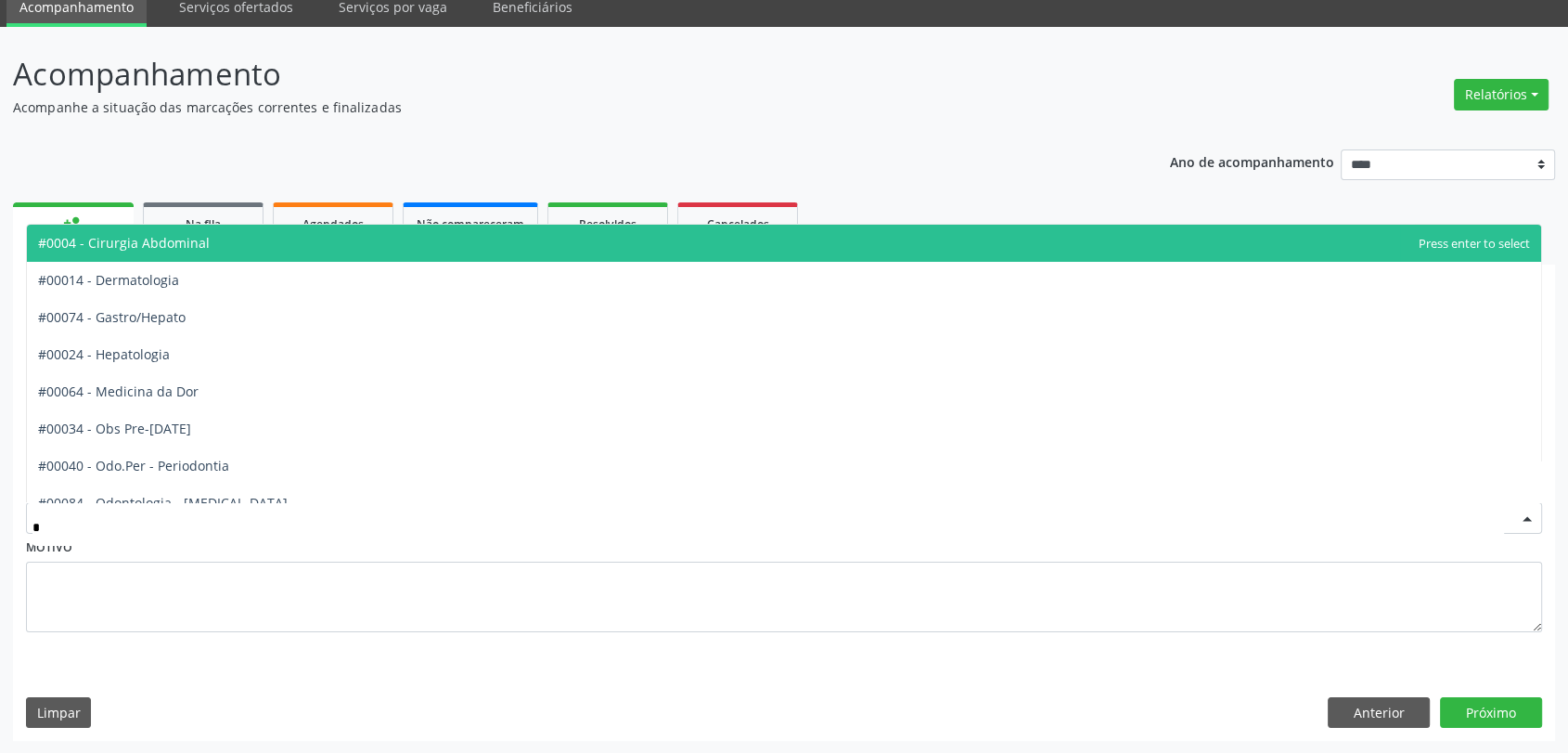
type input "**"
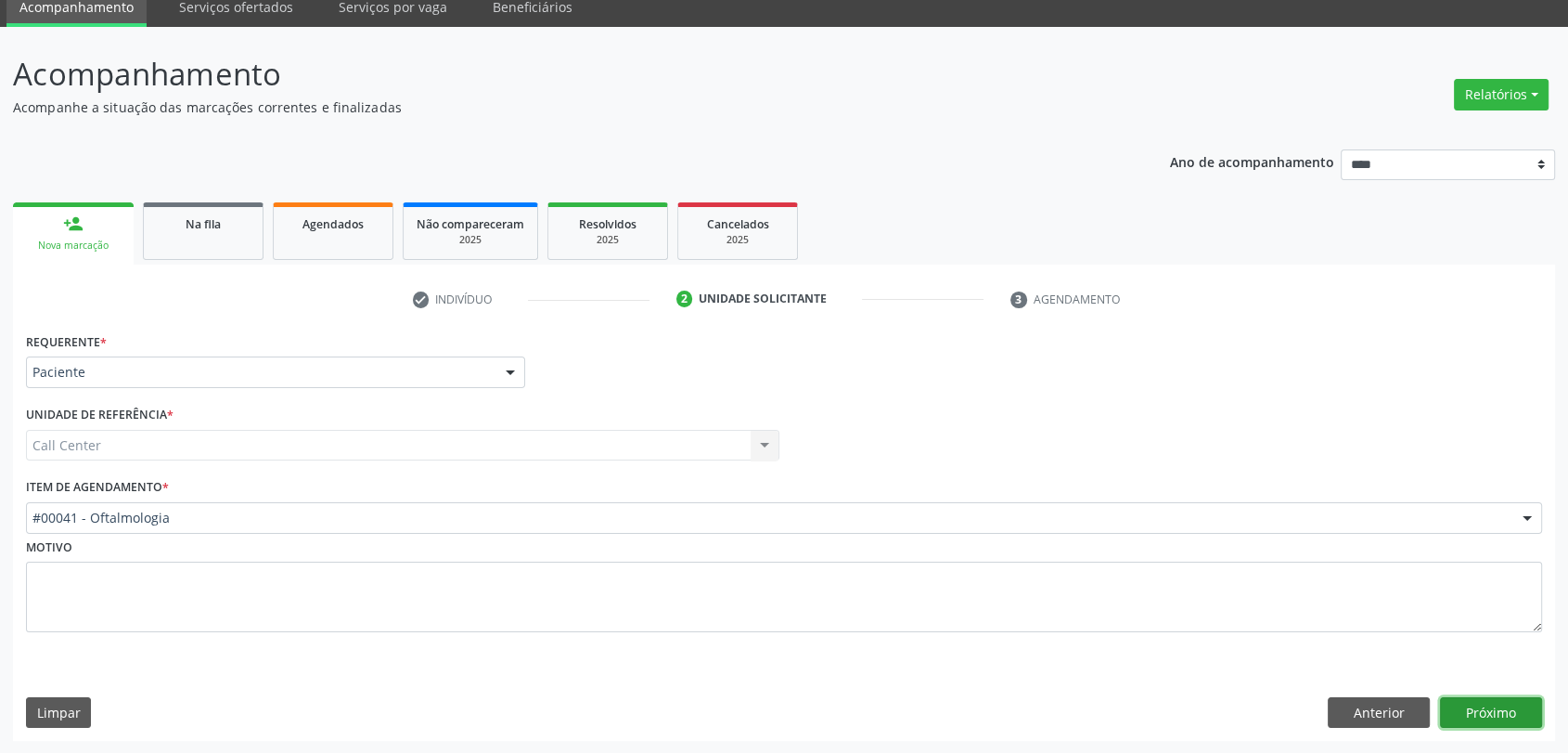
click at [1514, 705] on button "Próximo" at bounding box center [1490, 713] width 102 height 32
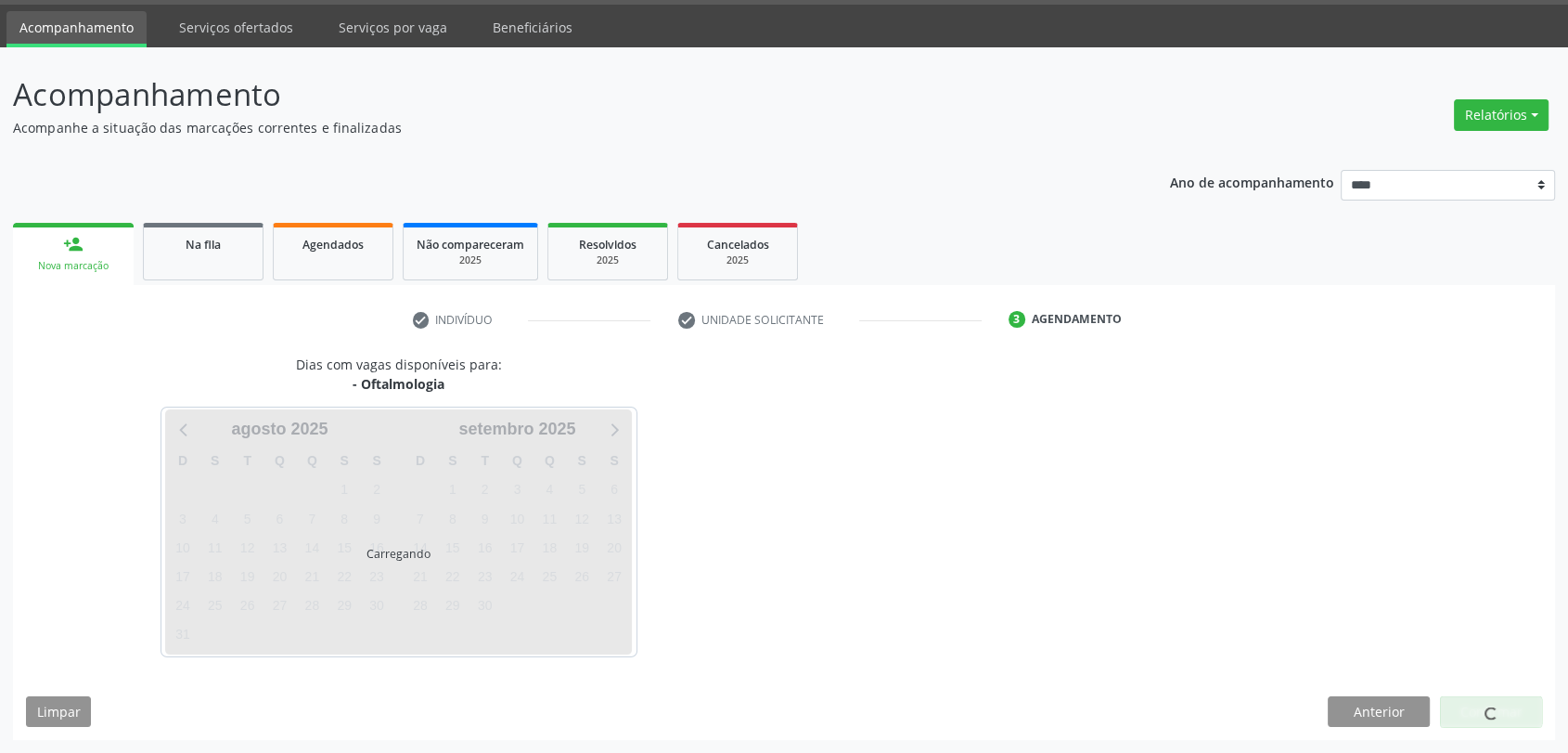
scroll to position [54, 0]
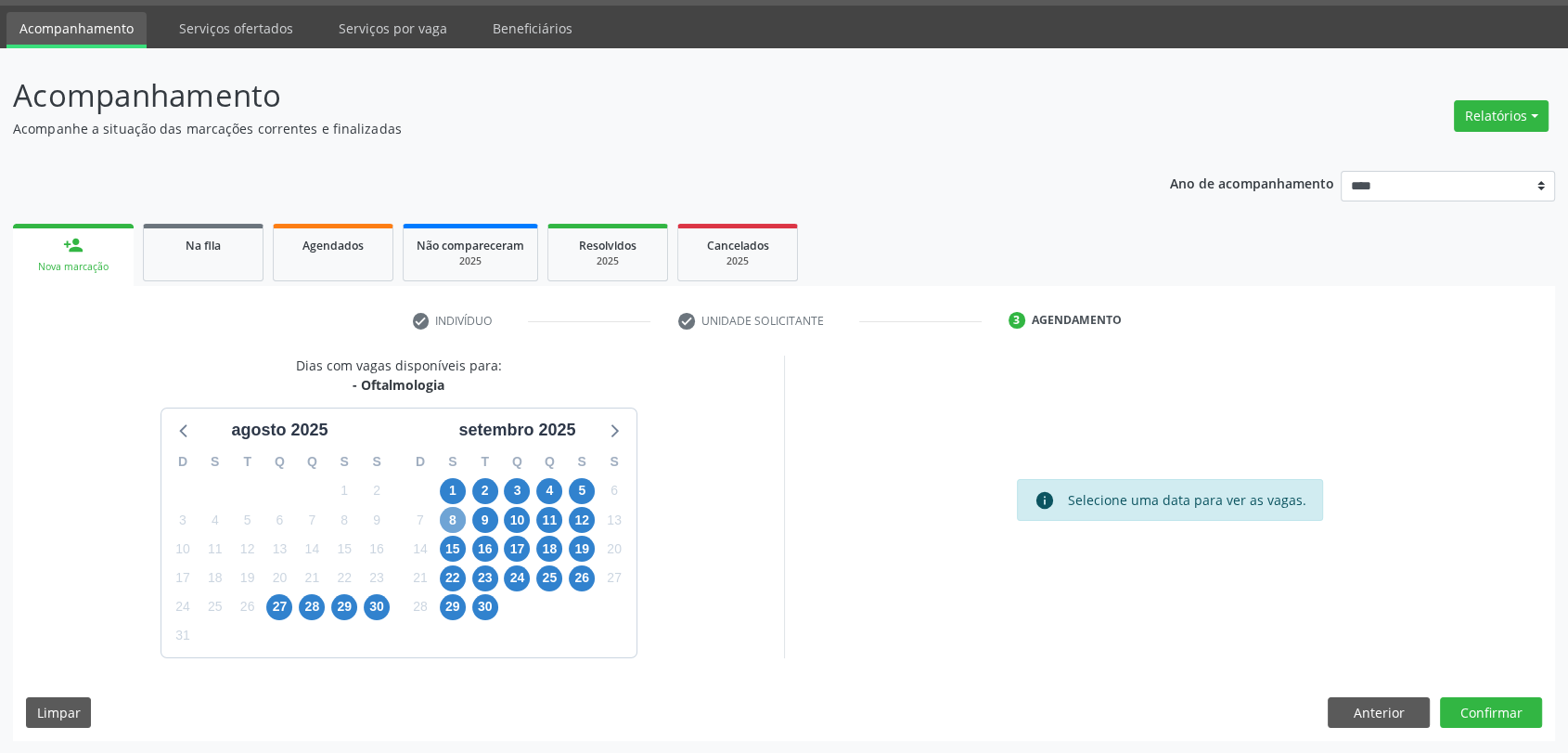
click at [453, 515] on span "8" at bounding box center [453, 519] width 26 height 26
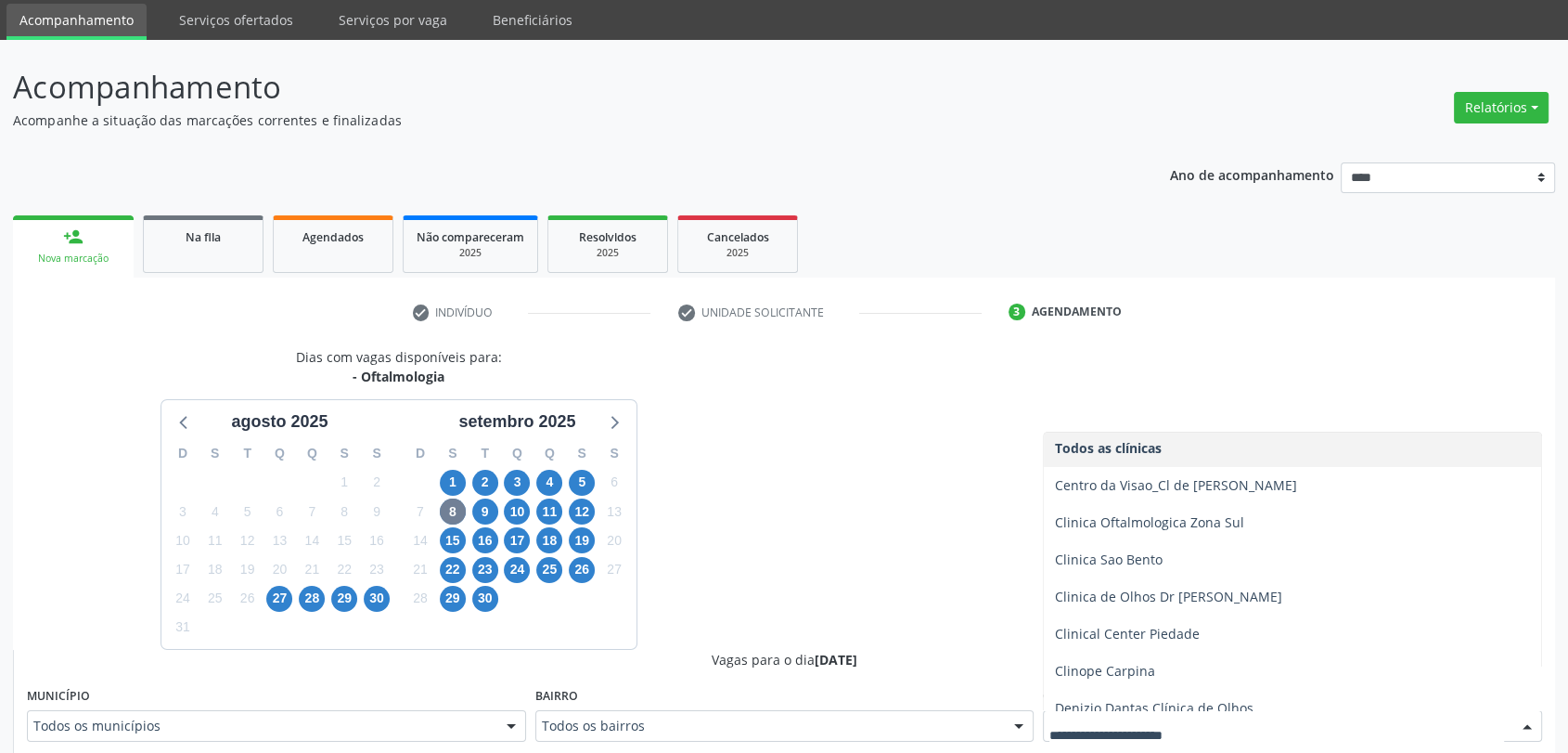
scroll to position [0, 0]
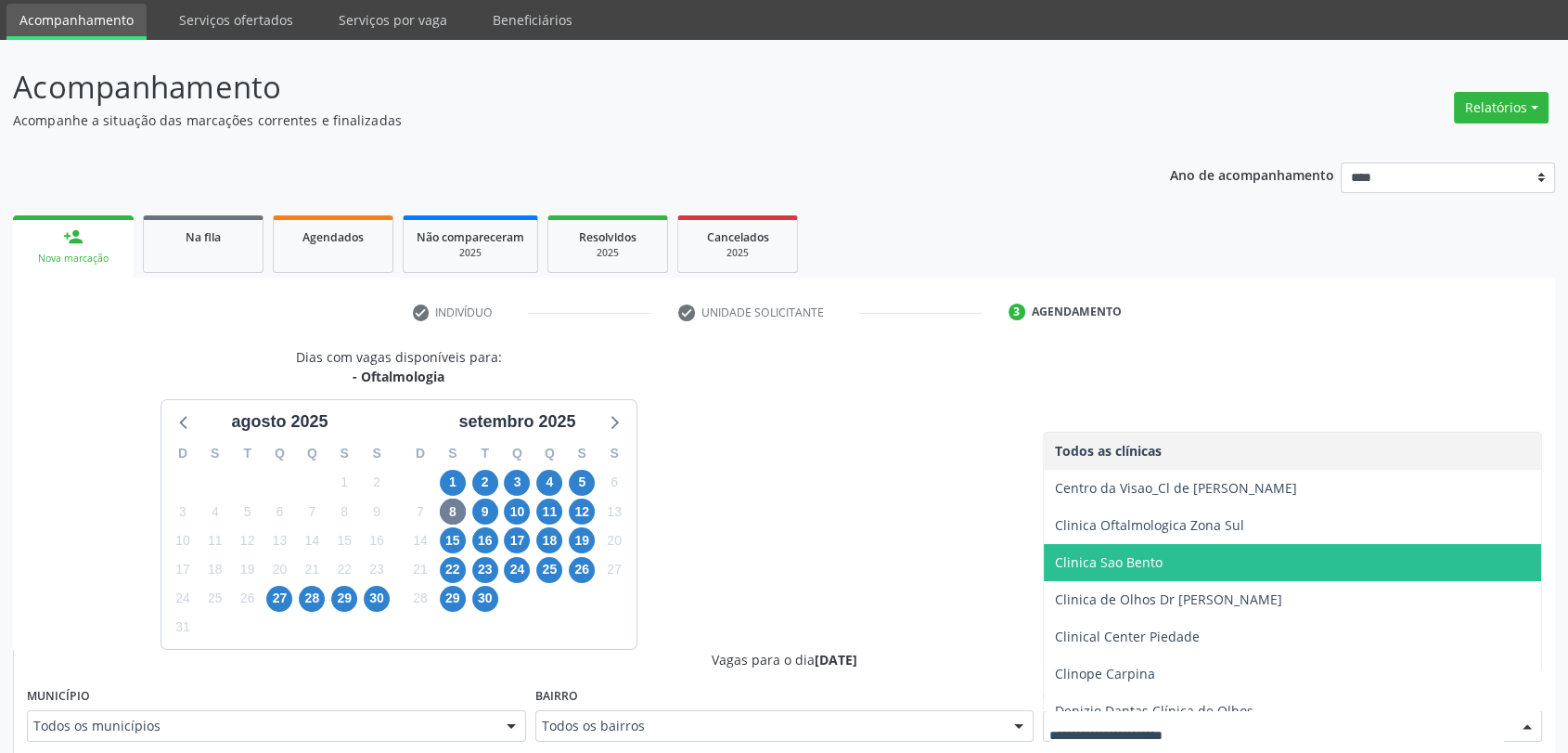
click at [1116, 570] on span "Clinica Sao Bento" at bounding box center [1109, 561] width 107 height 18
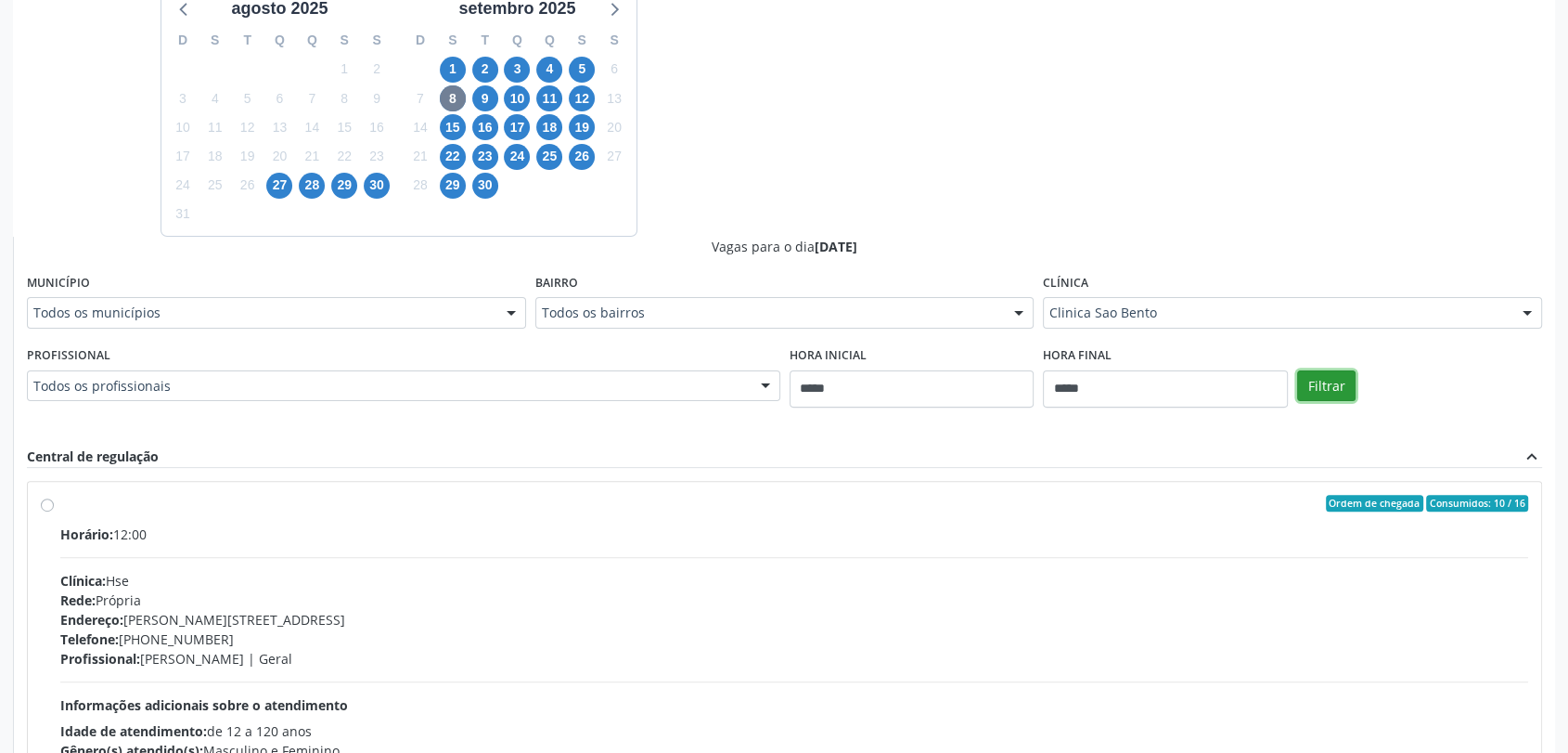
drag, startPoint x: 1338, startPoint y: 373, endPoint x: 1326, endPoint y: 390, distance: 20.8
click at [1335, 376] on button "Filtrar" at bounding box center [1326, 386] width 59 height 32
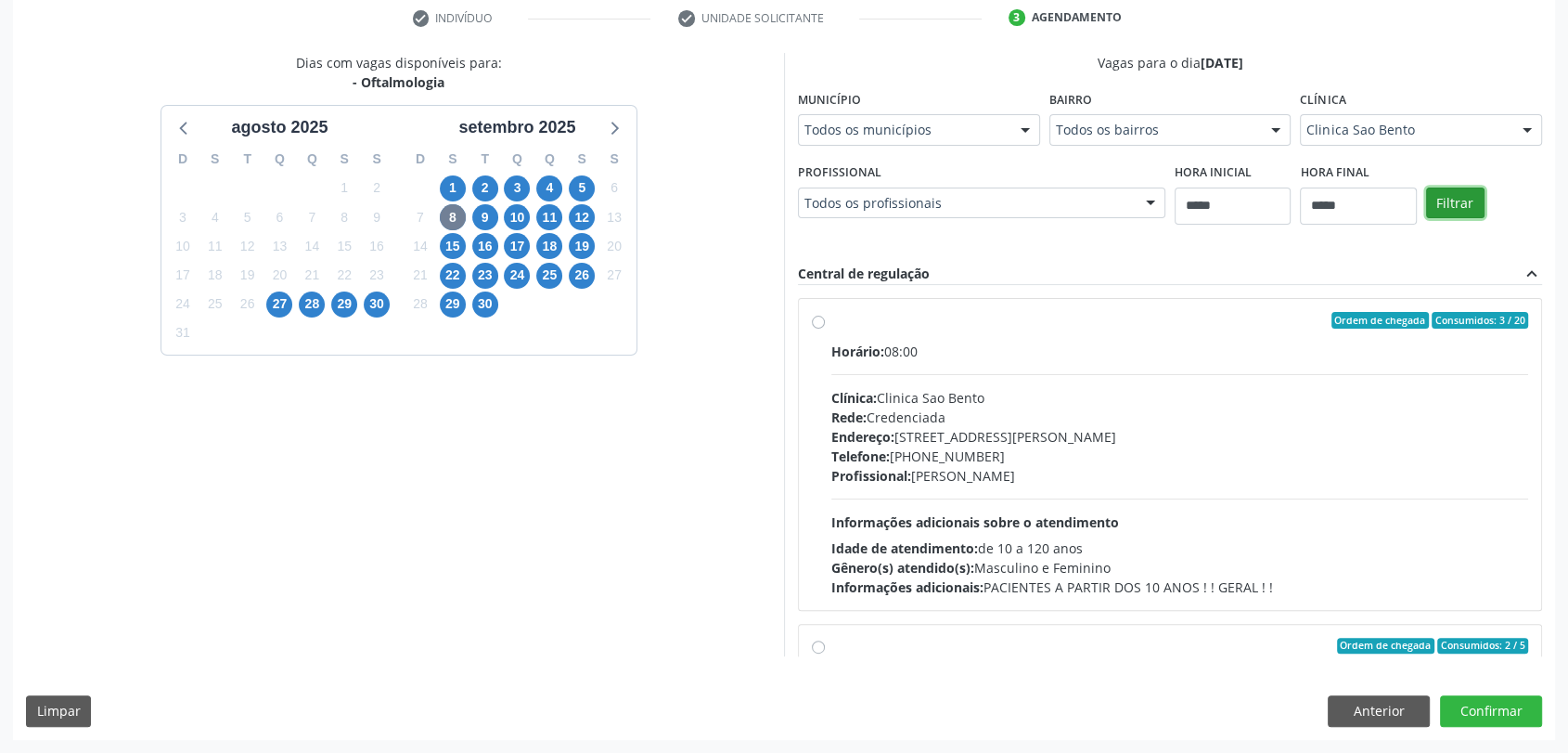
scroll to position [356, 0]
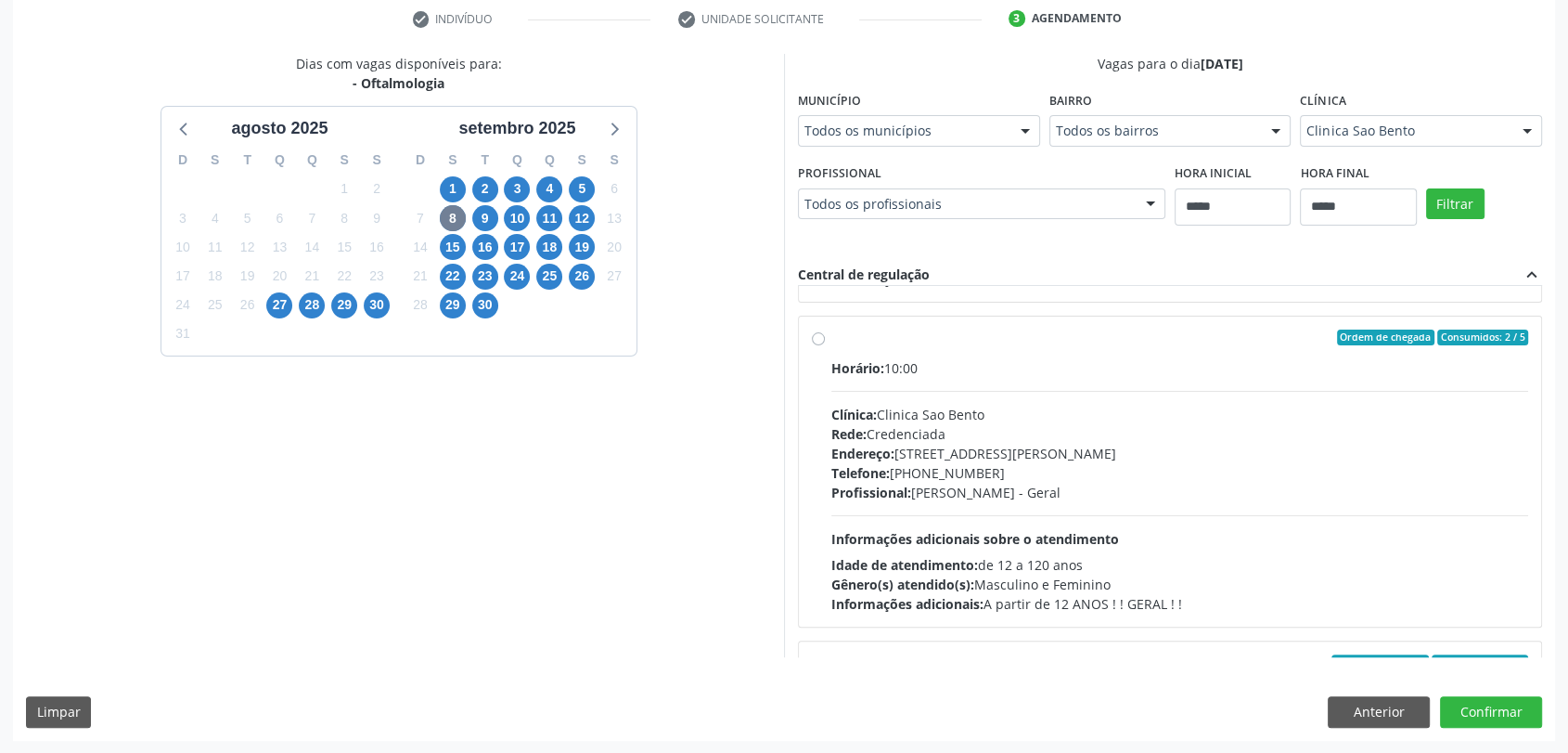
click at [1050, 482] on div "Horário: 10:00 Clínica: Clinica Sao Bento Rede: Credenciada Endereço: [STREET_A…" at bounding box center [1180, 485] width 697 height 255
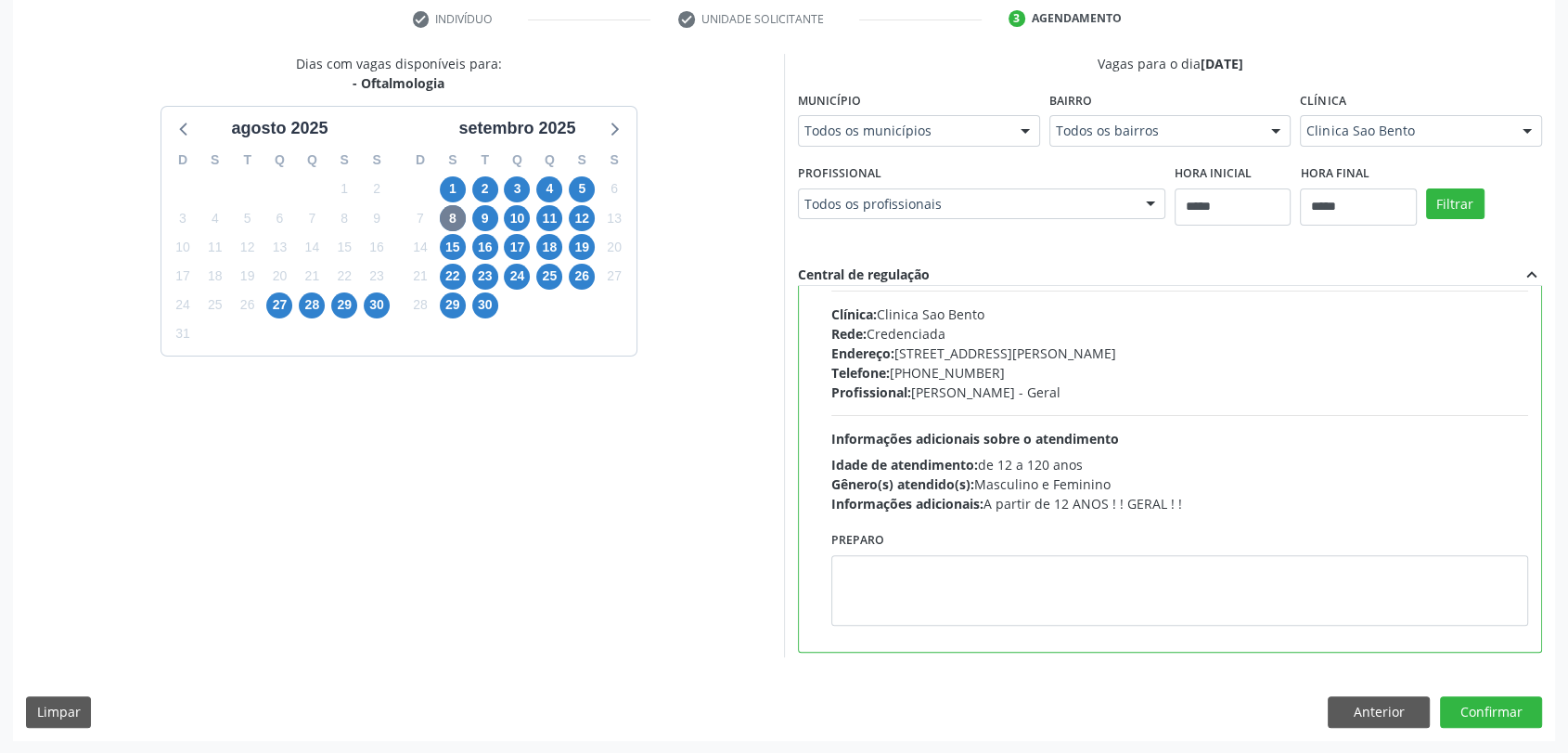
scroll to position [515, 0]
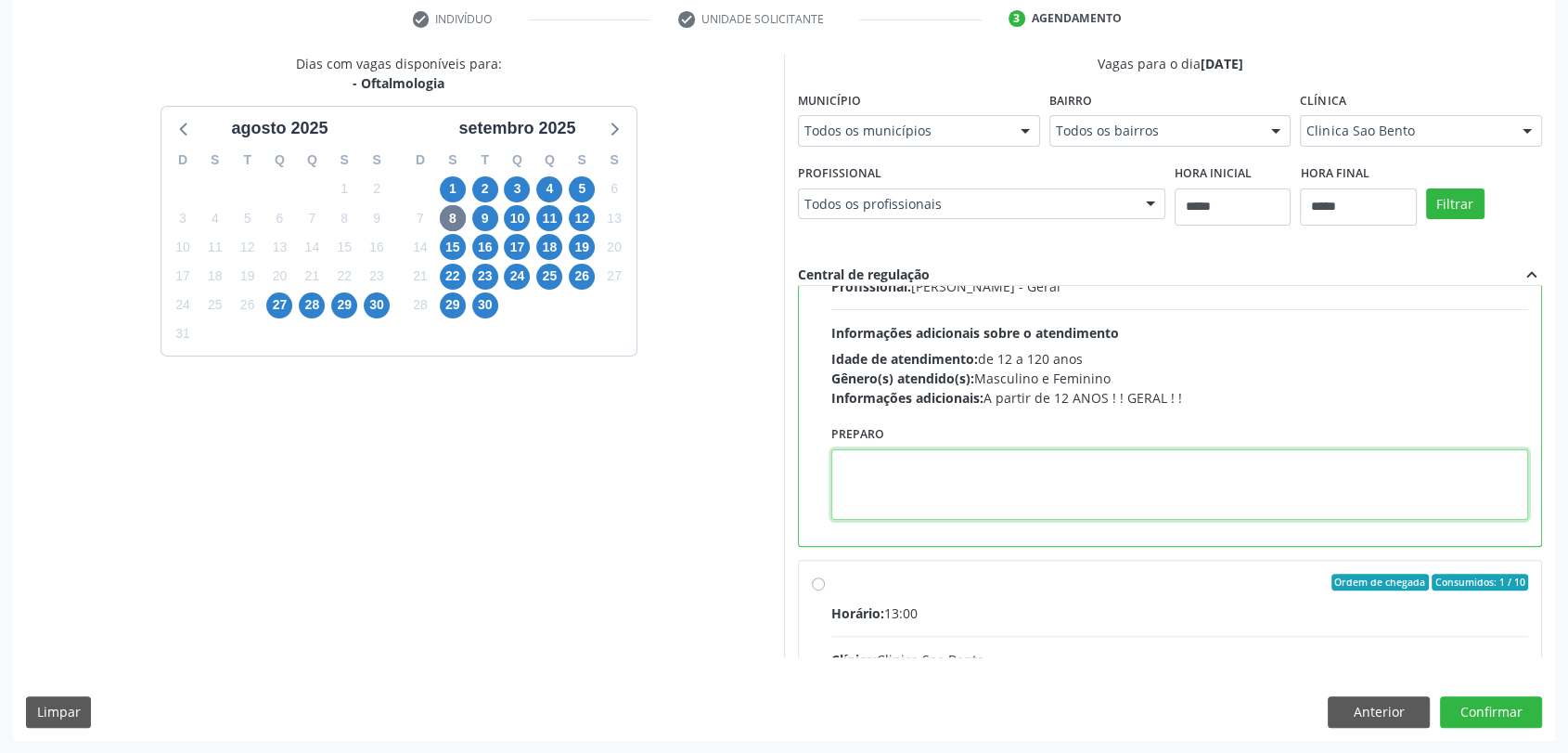
click at [979, 516] on textarea at bounding box center [1180, 485] width 697 height 71
paste textarea "**********"
type textarea "**********"
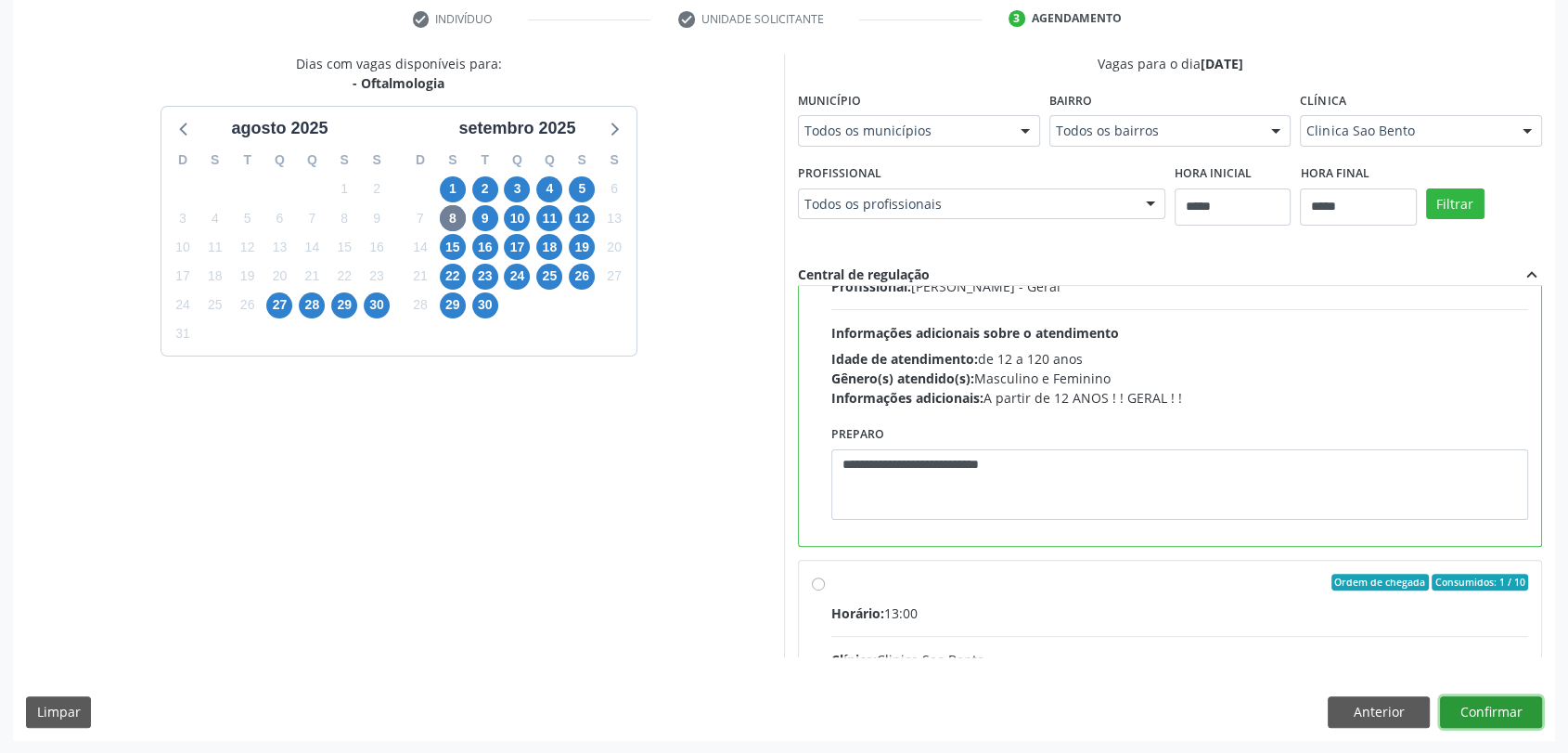
click at [1476, 700] on button "Confirmar" at bounding box center [1490, 712] width 102 height 32
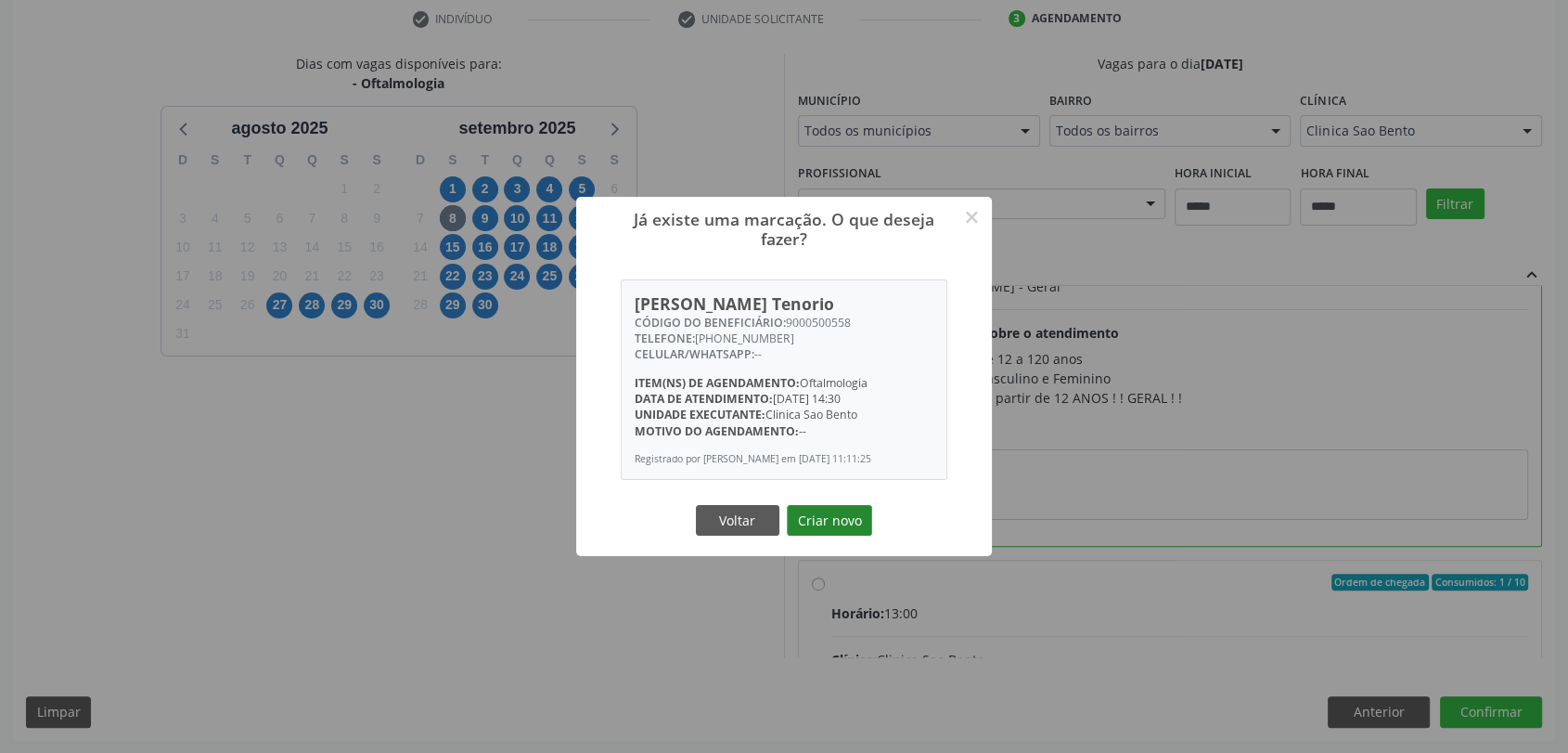
click at [801, 527] on button "Criar novo" at bounding box center [828, 520] width 85 height 32
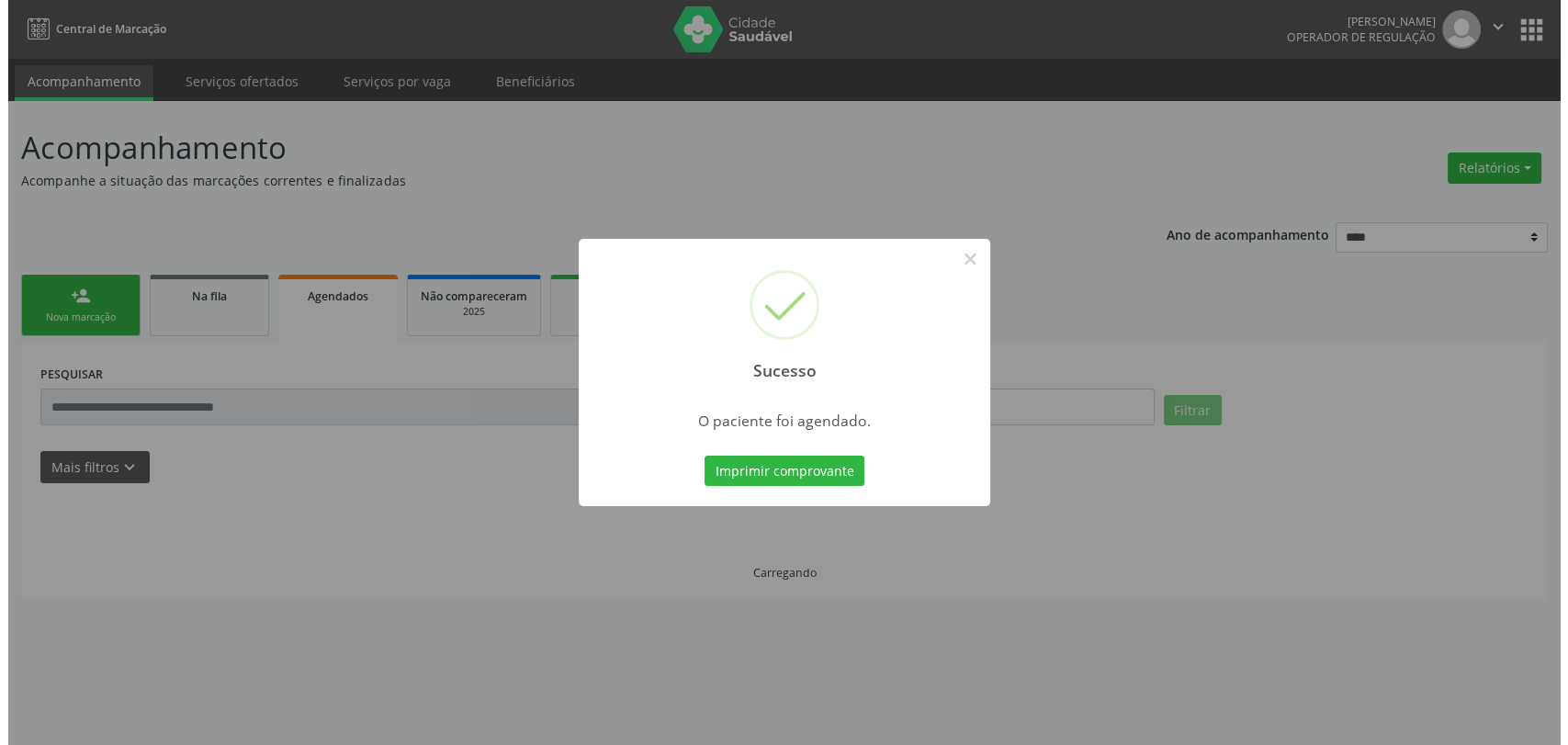
scroll to position [0, 0]
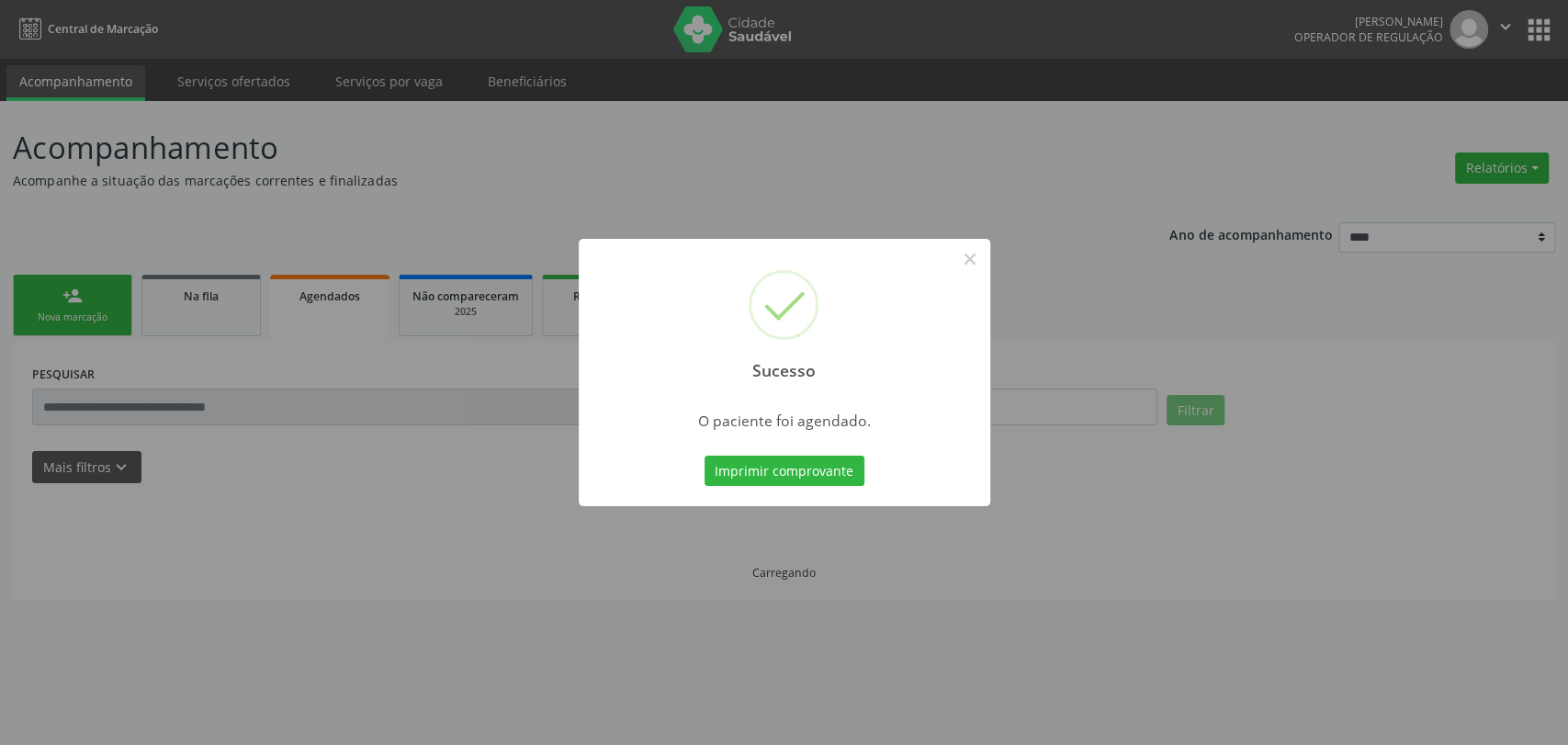
click at [807, 486] on div "Imprimir comprovante Cancel" at bounding box center [784, 471] width 168 height 39
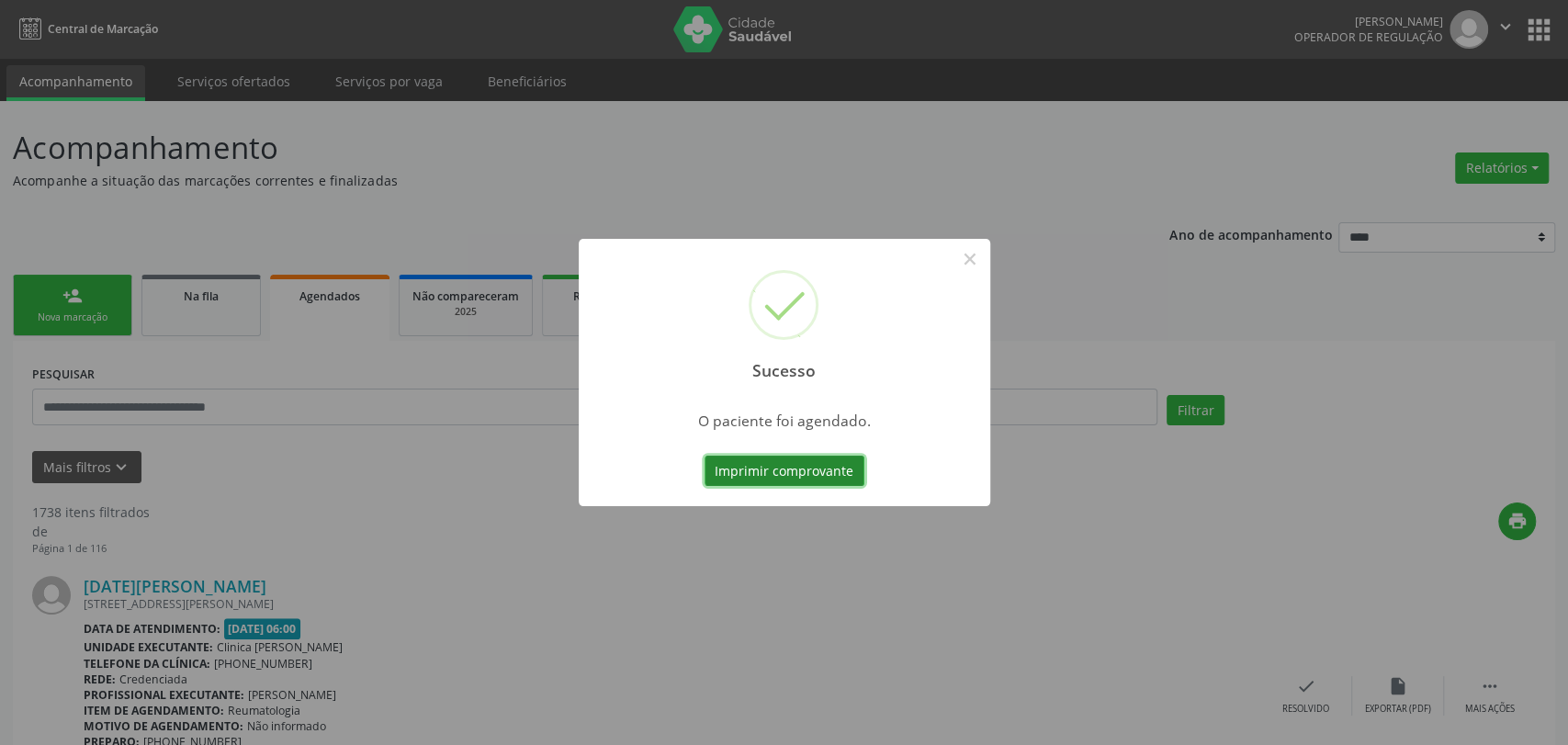
click at [801, 462] on button "Imprimir comprovante" at bounding box center [784, 471] width 160 height 31
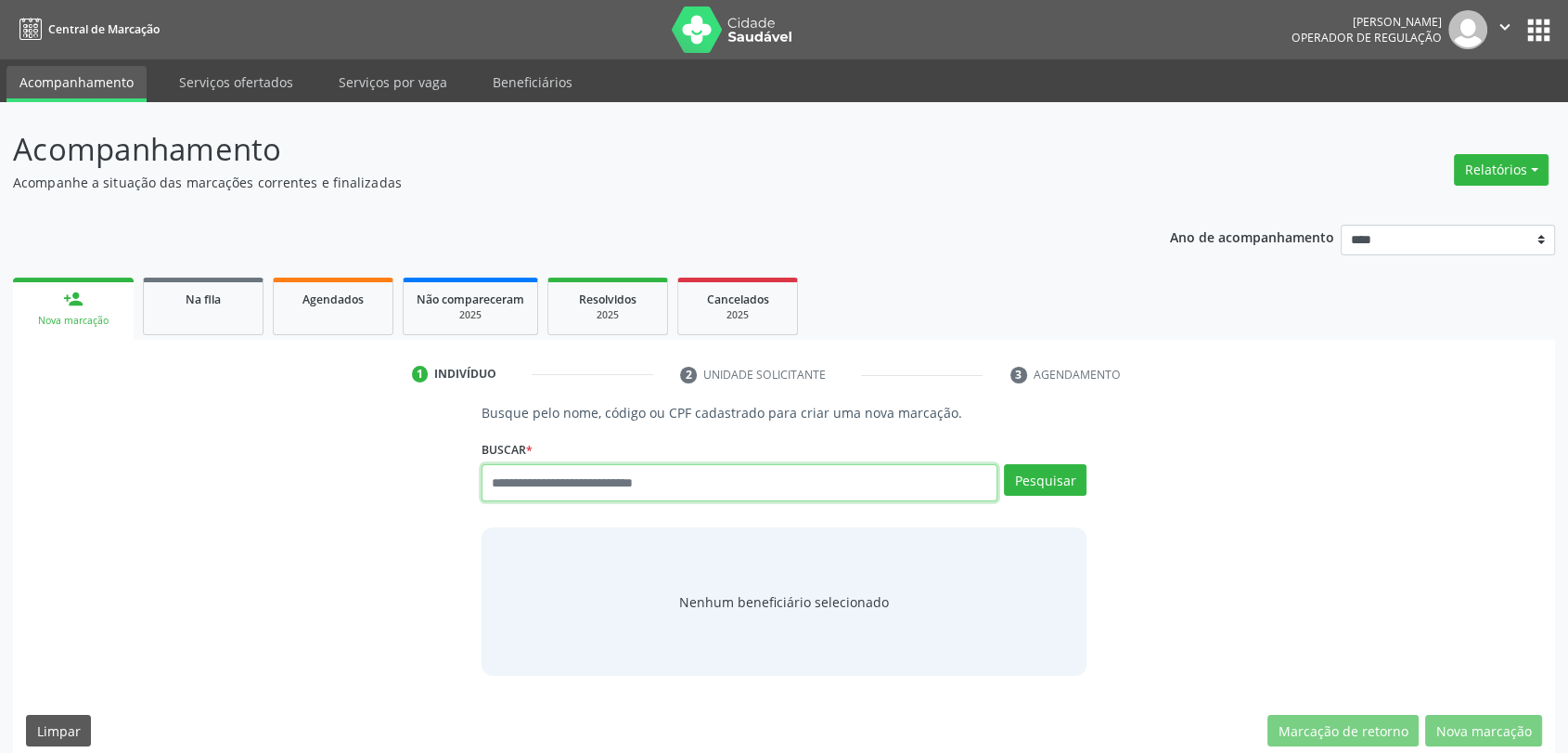
click at [721, 471] on input "text" at bounding box center [740, 483] width 516 height 37
type input "******"
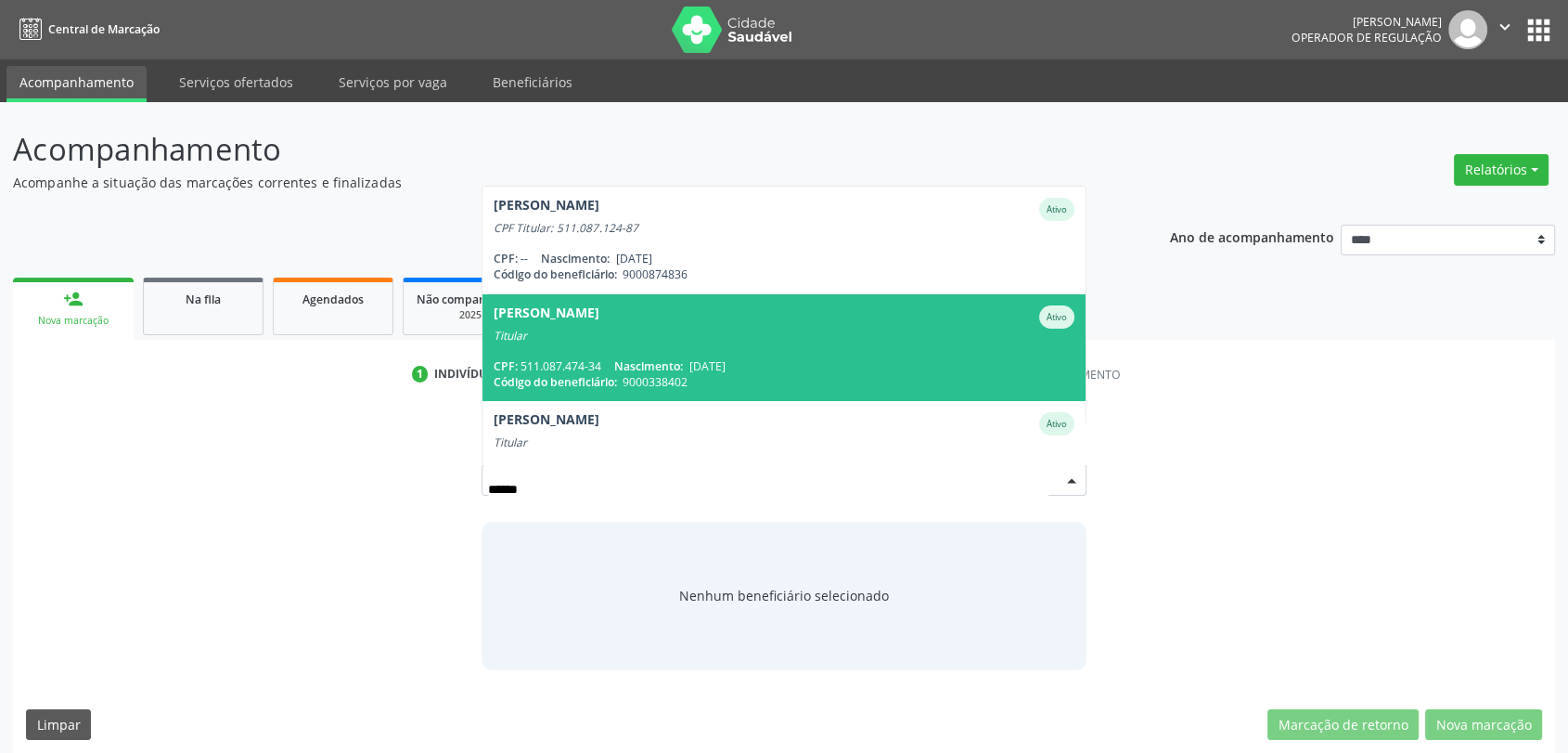
click at [720, 325] on div "[PERSON_NAME] Leite Lima Ativo" at bounding box center [784, 317] width 582 height 23
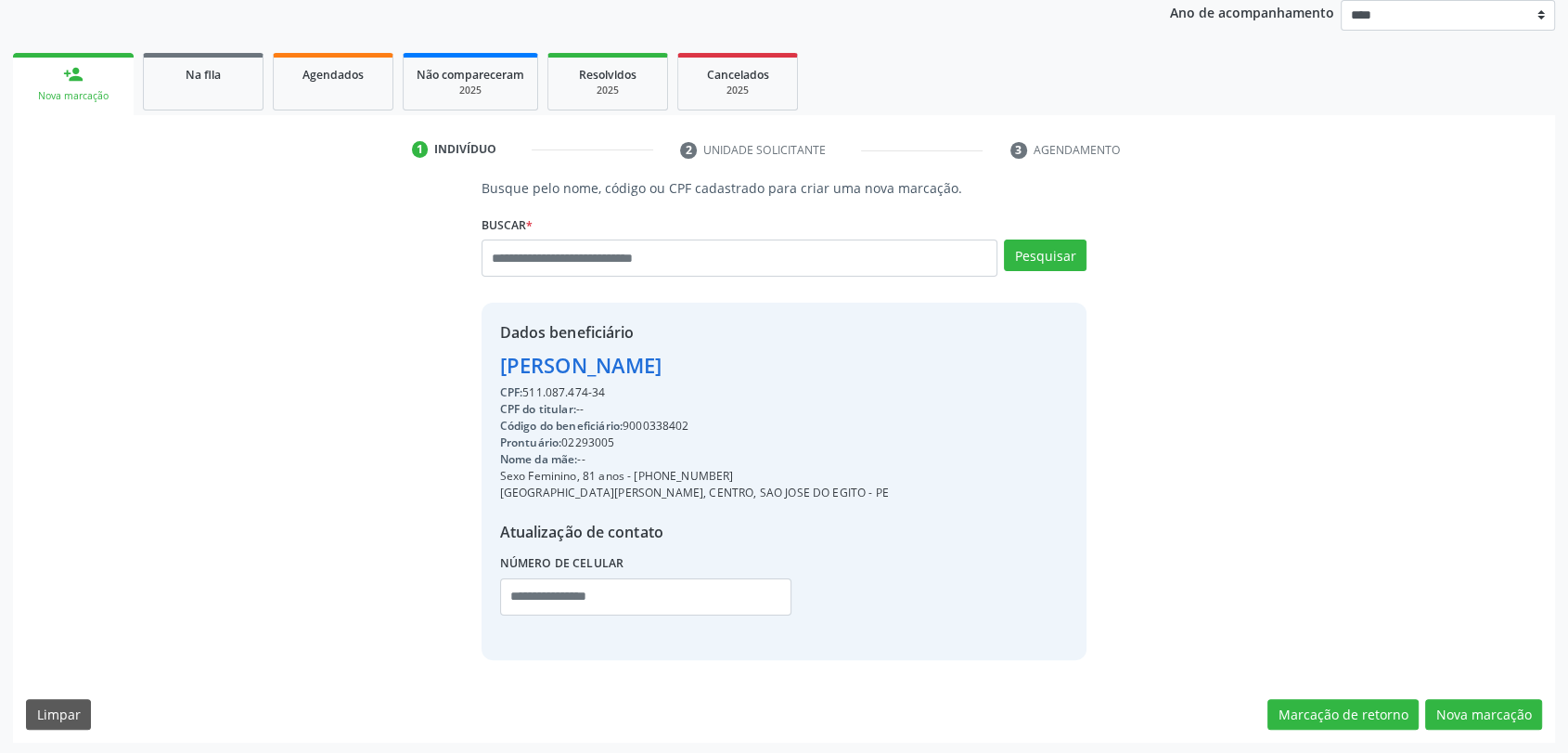
scroll to position [226, 0]
click at [1517, 718] on button "Nova marcação" at bounding box center [1483, 713] width 117 height 32
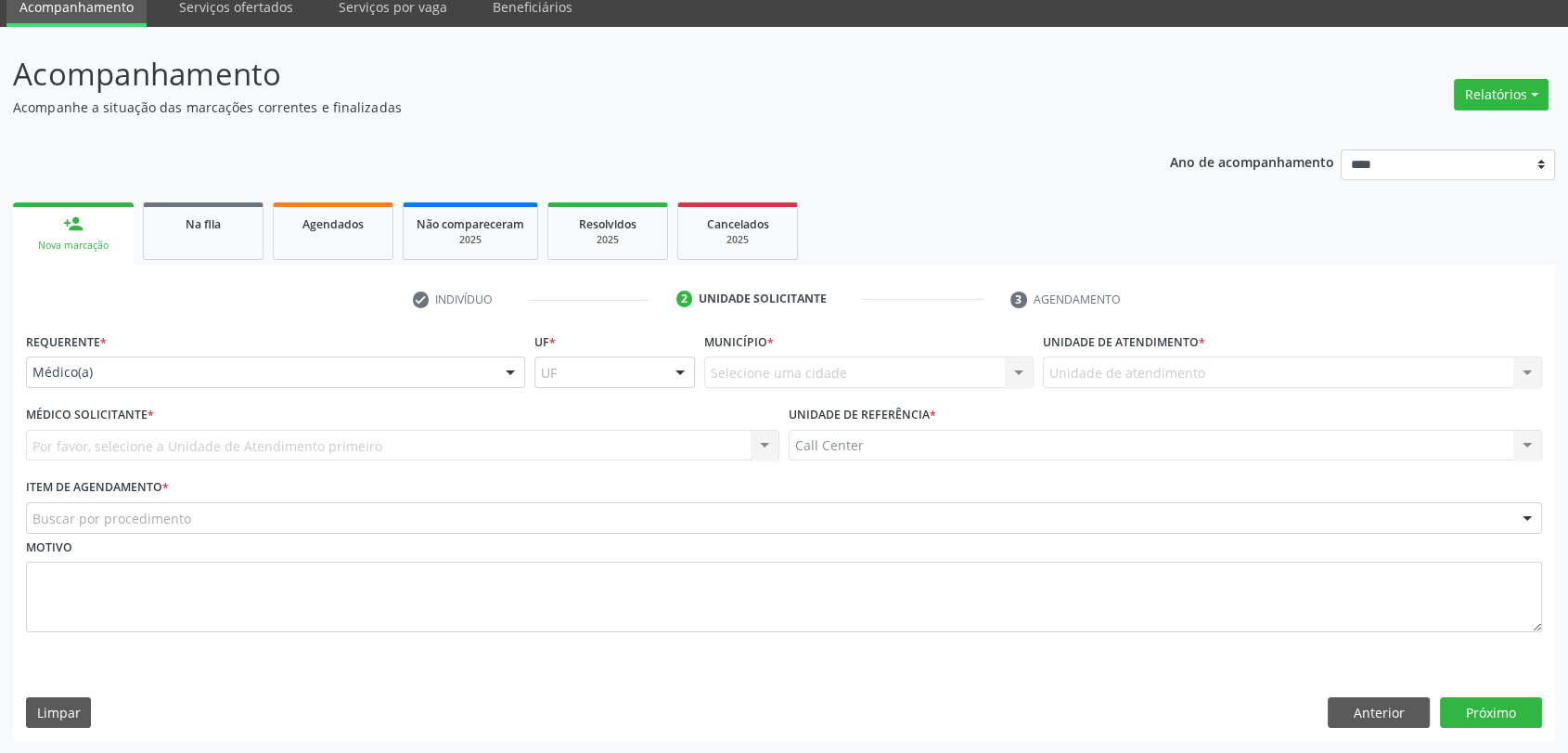
click at [154, 360] on div "Médico(a)" at bounding box center [275, 373] width 499 height 32
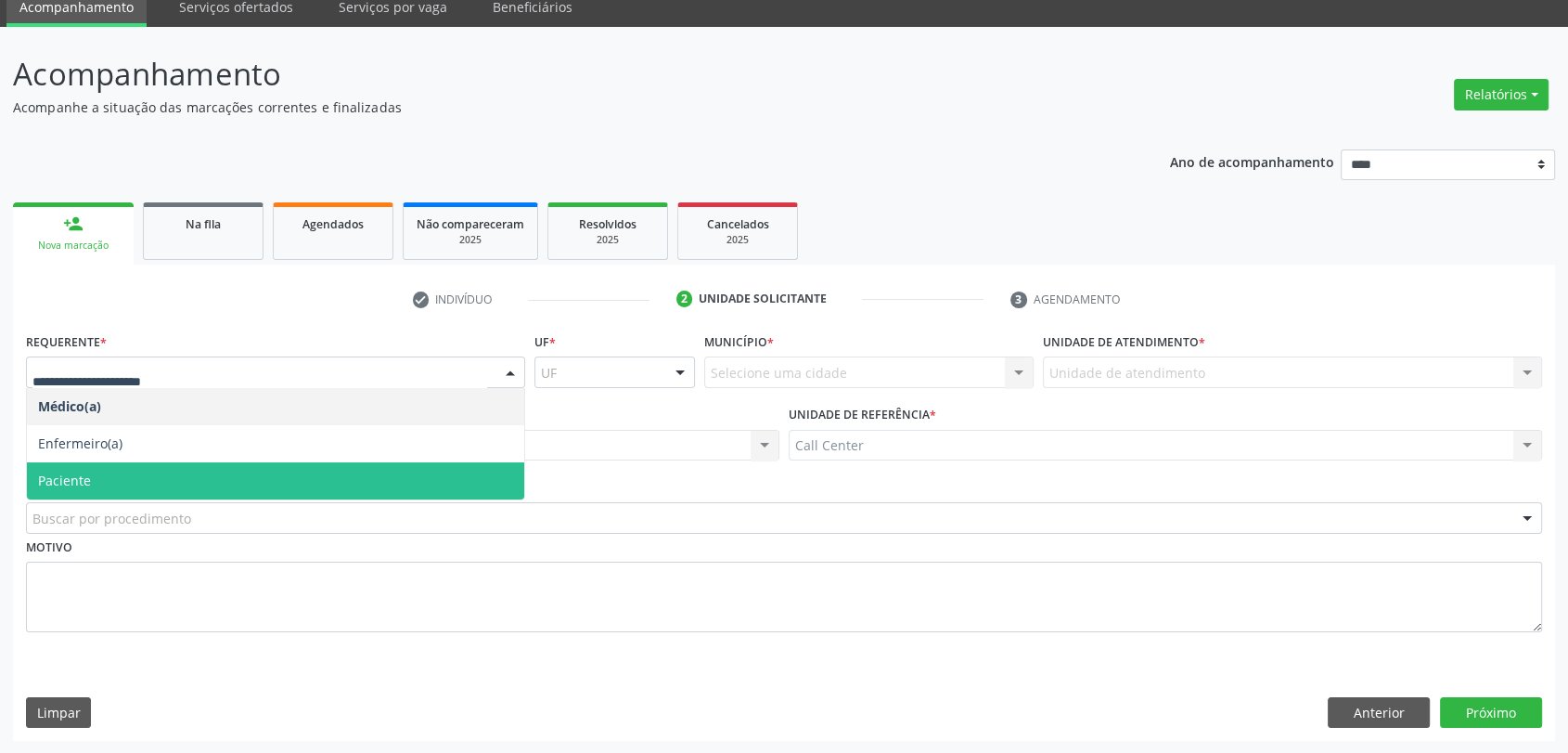
click at [129, 488] on span "Paciente" at bounding box center [275, 481] width 498 height 37
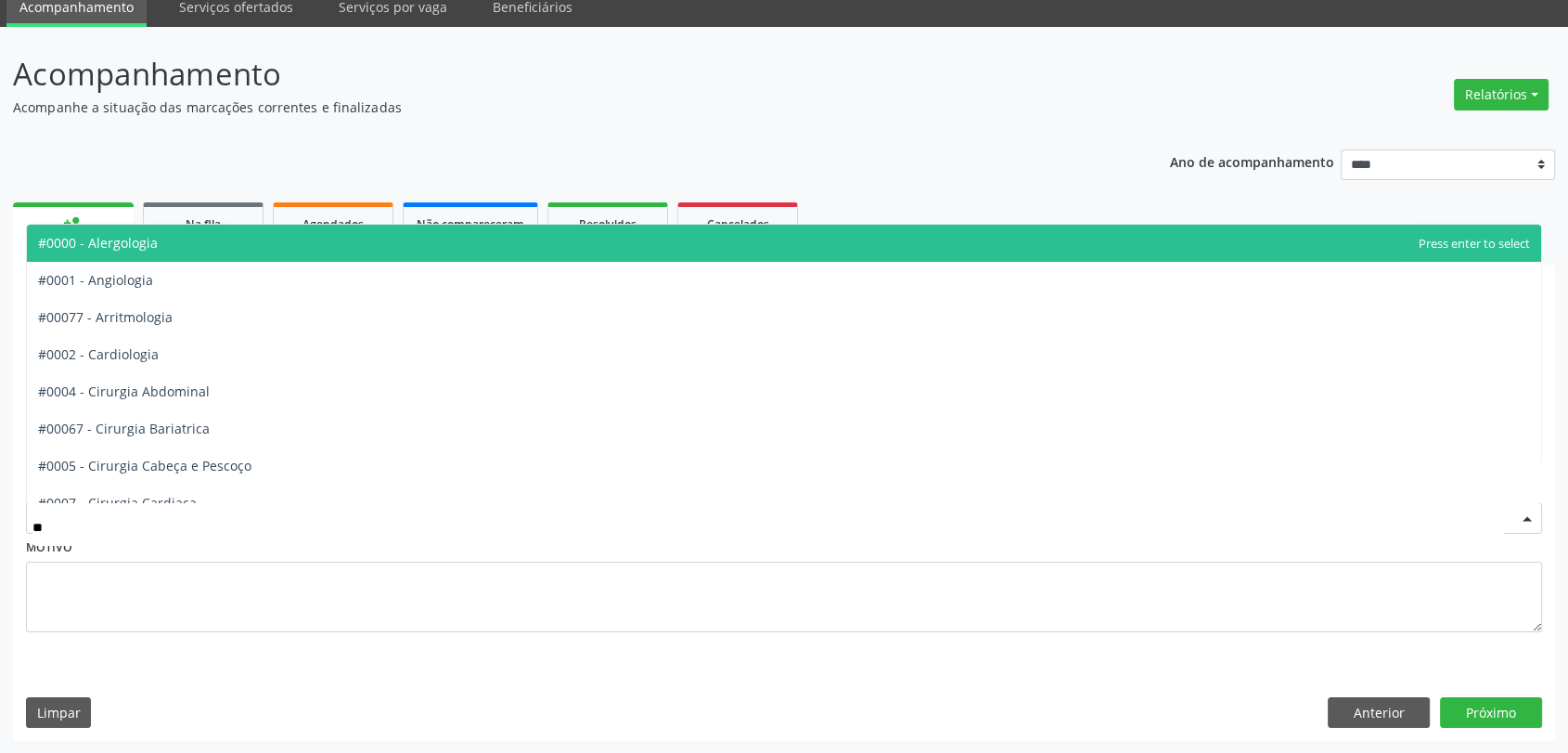
type input "***"
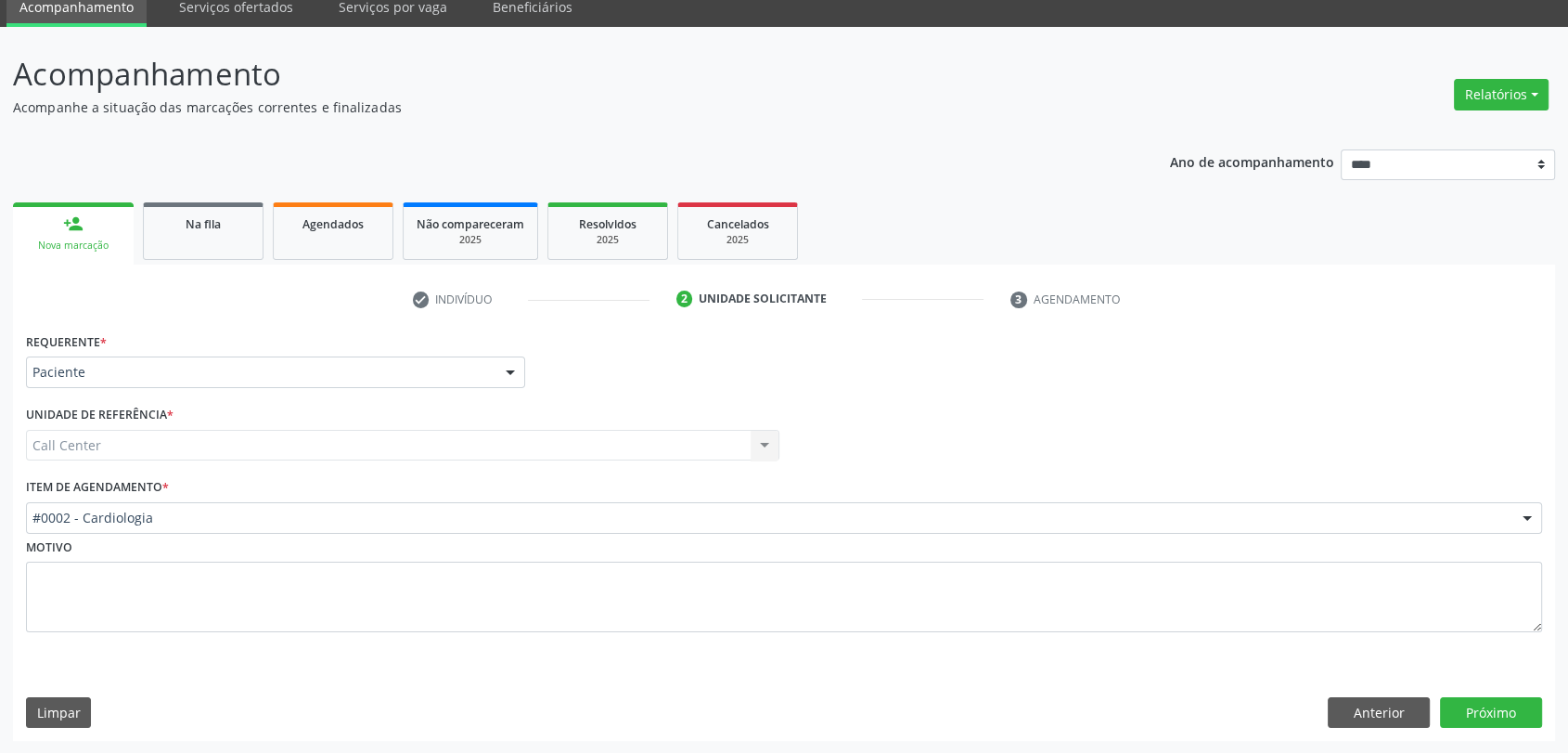
click at [1522, 671] on div "Requerente * Paciente Médico(a) Enfermeiro(a) Paciente Nenhum resultado encontr…" at bounding box center [784, 534] width 1542 height 413
click at [1488, 736] on div "Requerente * Paciente Médico(a) Enfermeiro(a) Paciente Nenhum resultado encontr…" at bounding box center [784, 534] width 1542 height 413
click at [1485, 712] on button "Próximo" at bounding box center [1490, 713] width 102 height 32
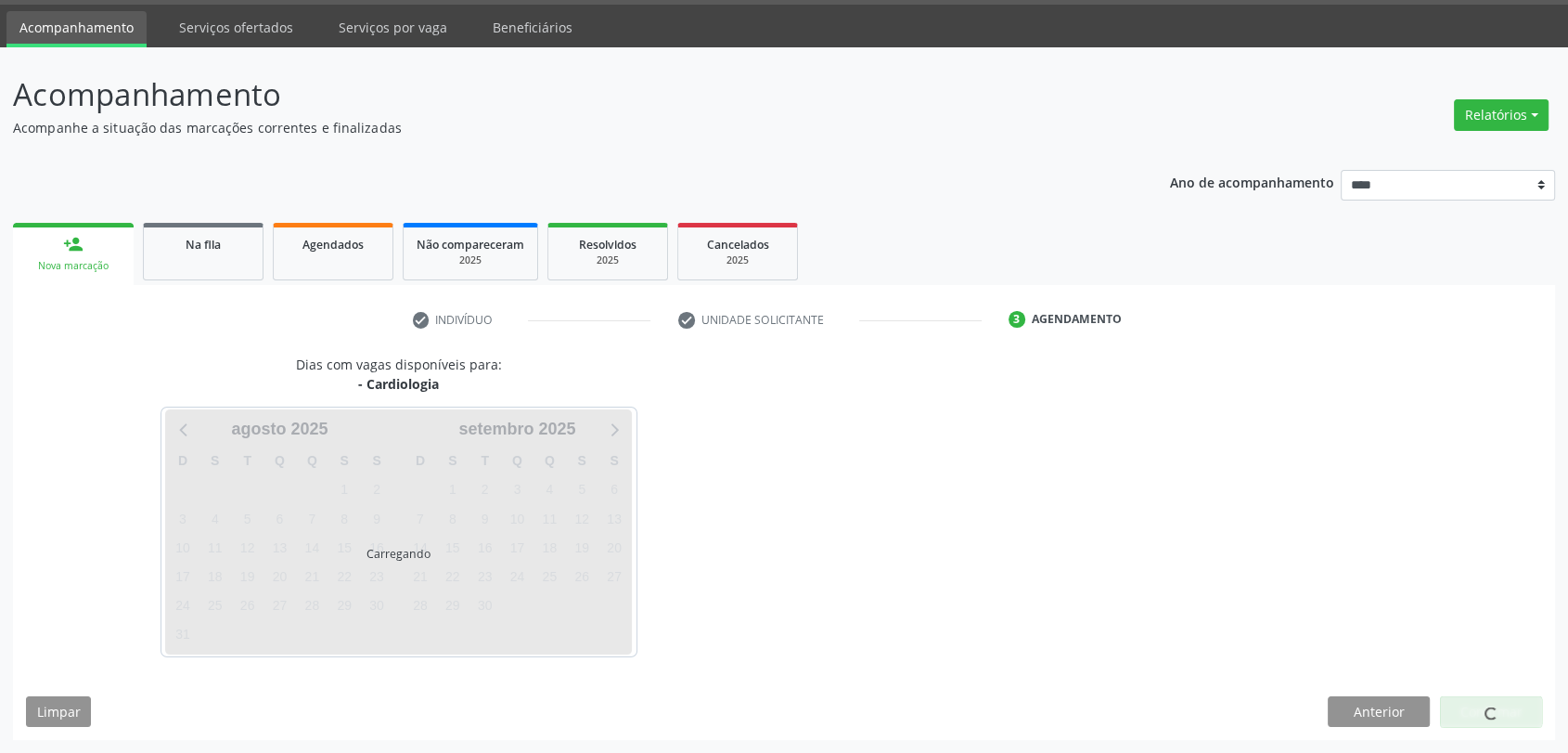
scroll to position [54, 0]
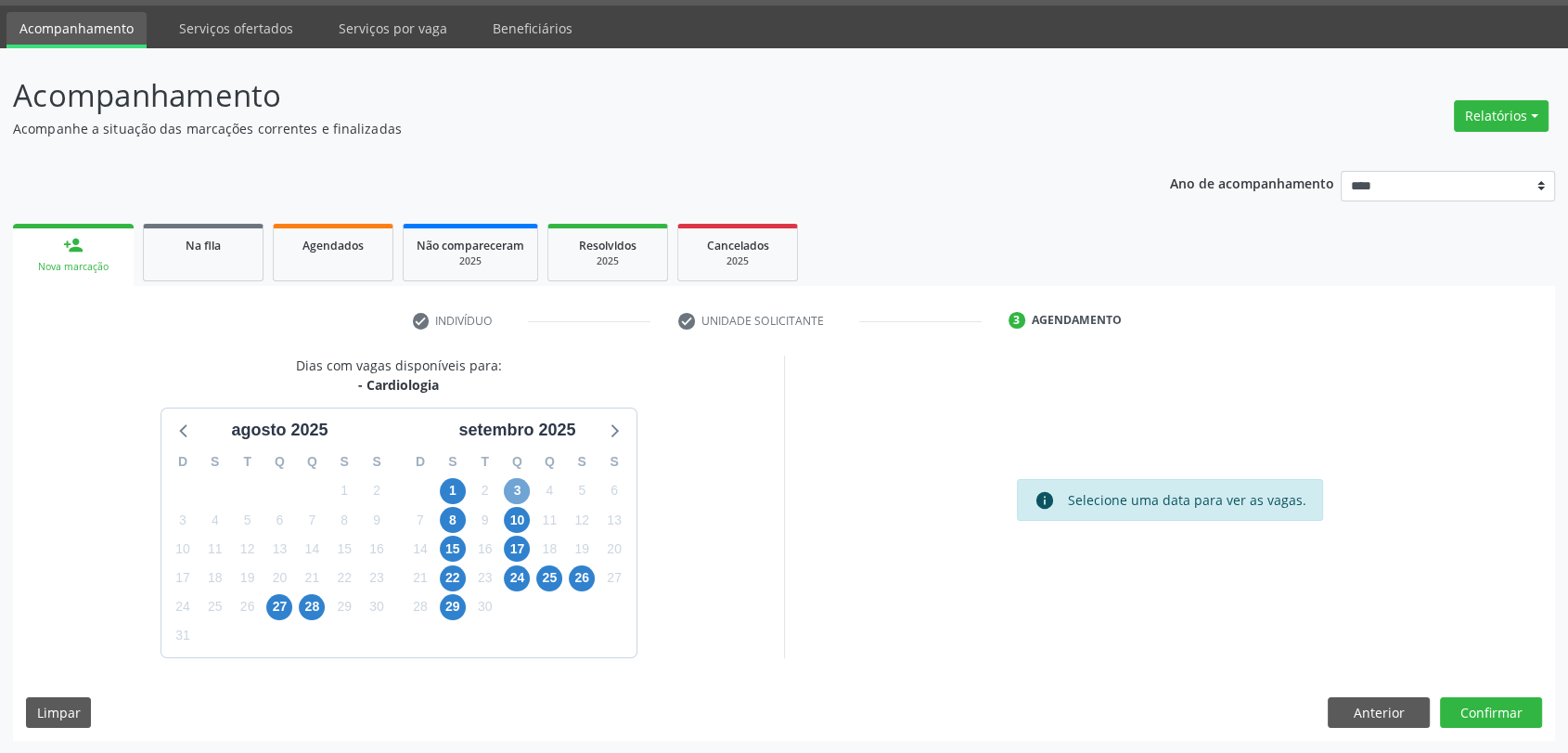
click at [507, 498] on span "3" at bounding box center [516, 491] width 26 height 26
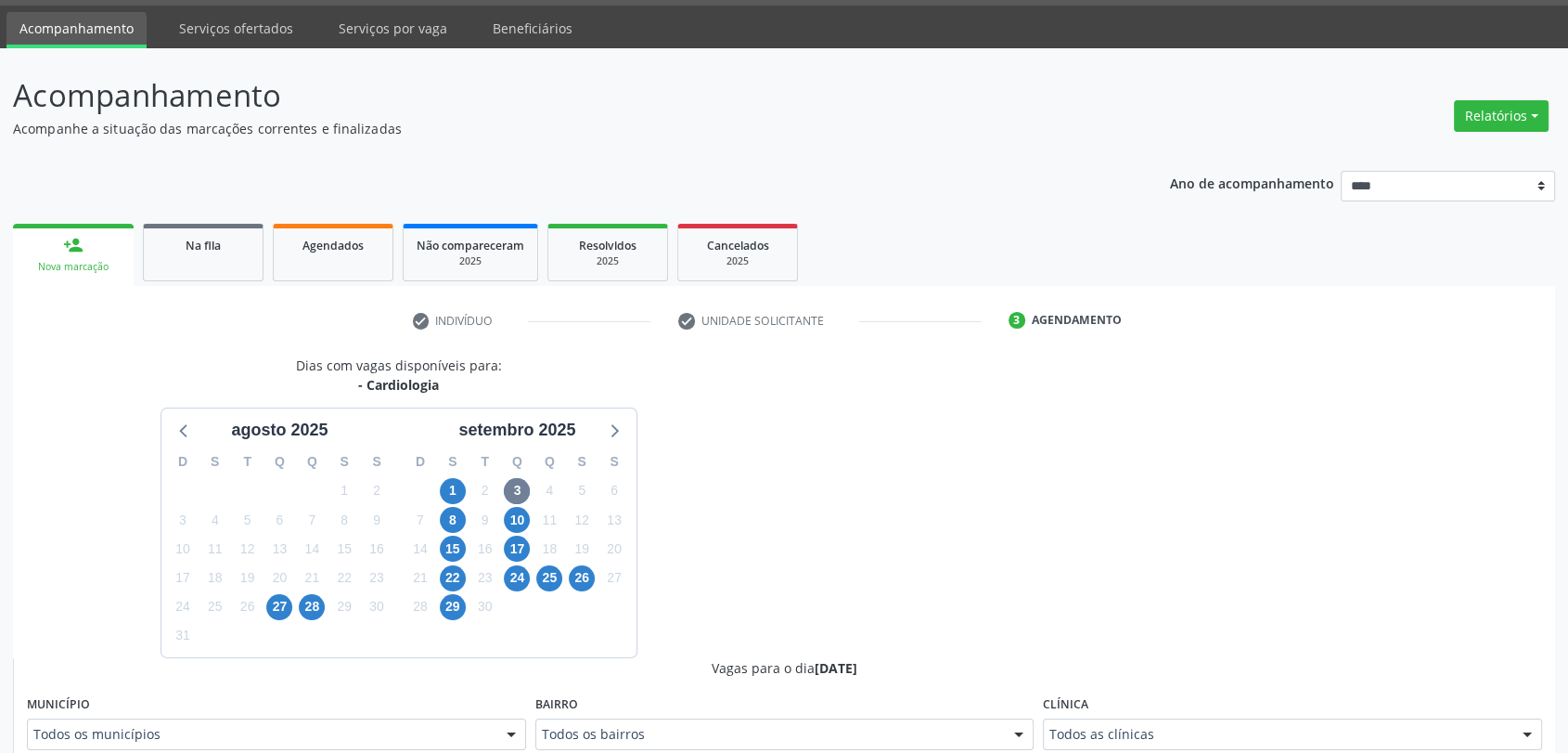
click at [1248, 750] on fieldset "Clínica Todos as clínicas Todos as clínicas Top Saude Nenhum resultado encontra…" at bounding box center [1293, 726] width 499 height 72
click at [1248, 746] on div "Todos as clínicas" at bounding box center [1293, 734] width 499 height 32
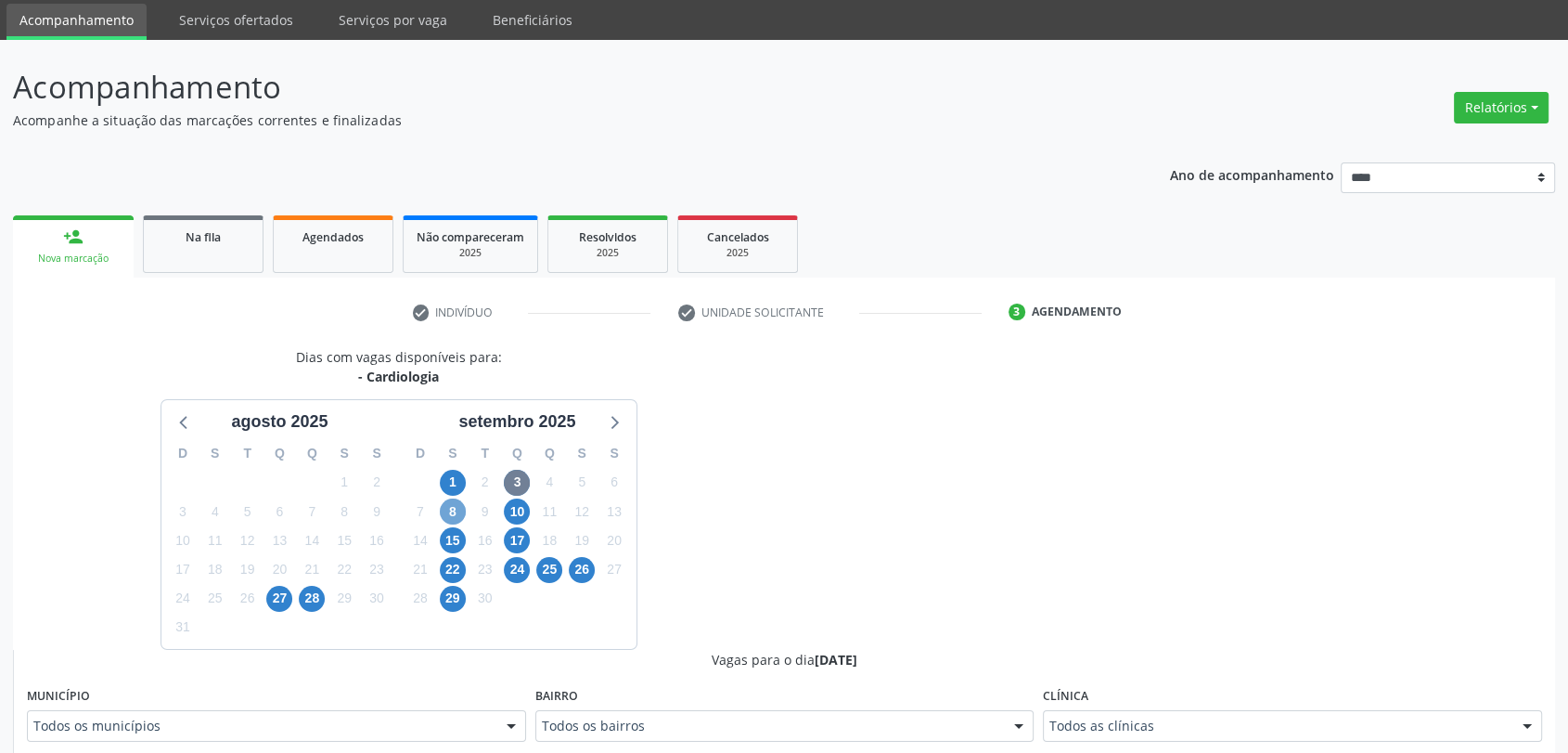
click at [441, 502] on span "8" at bounding box center [453, 512] width 26 height 26
click at [1138, 710] on div "Todos as clínicas" at bounding box center [1293, 726] width 499 height 32
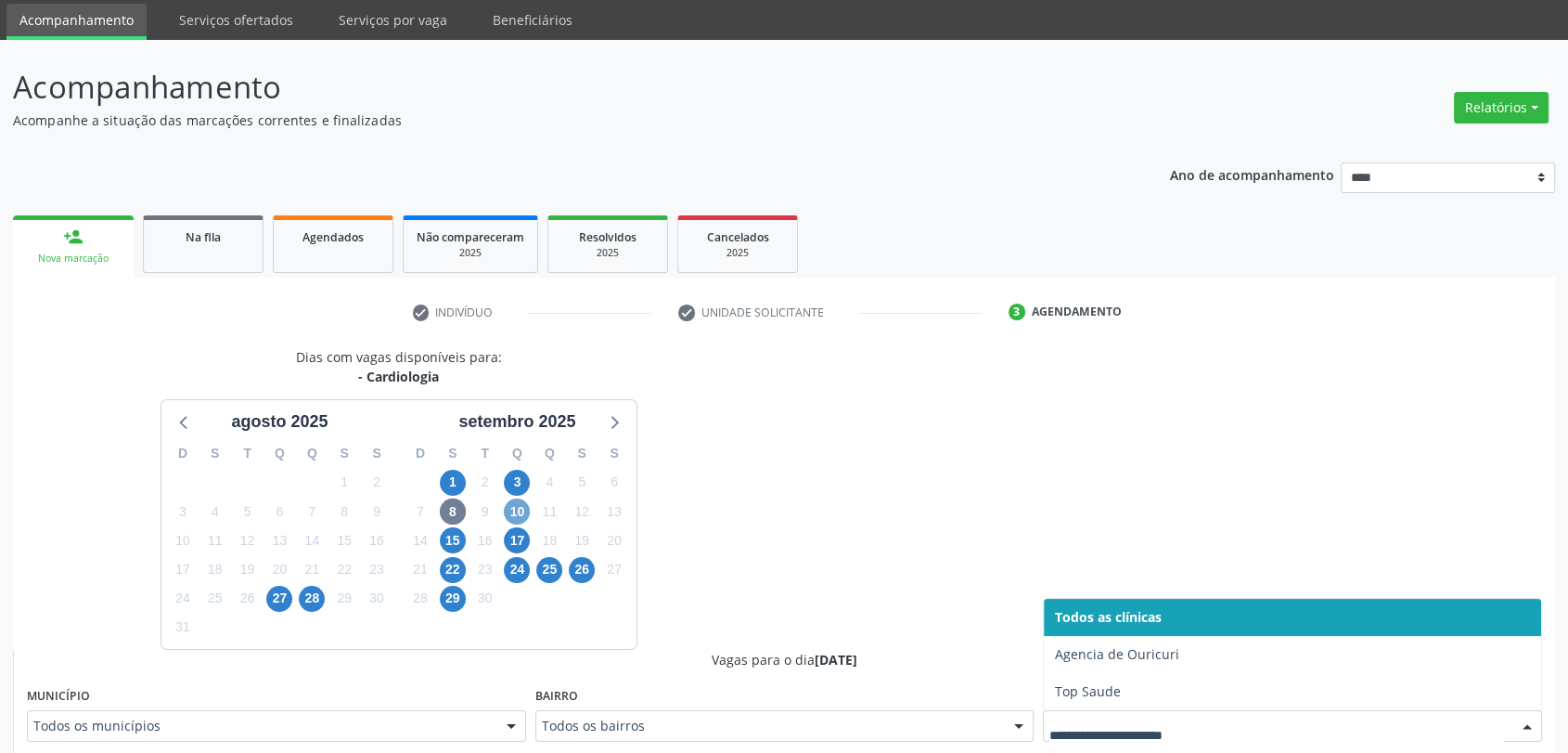
click at [514, 504] on span "10" at bounding box center [516, 512] width 26 height 26
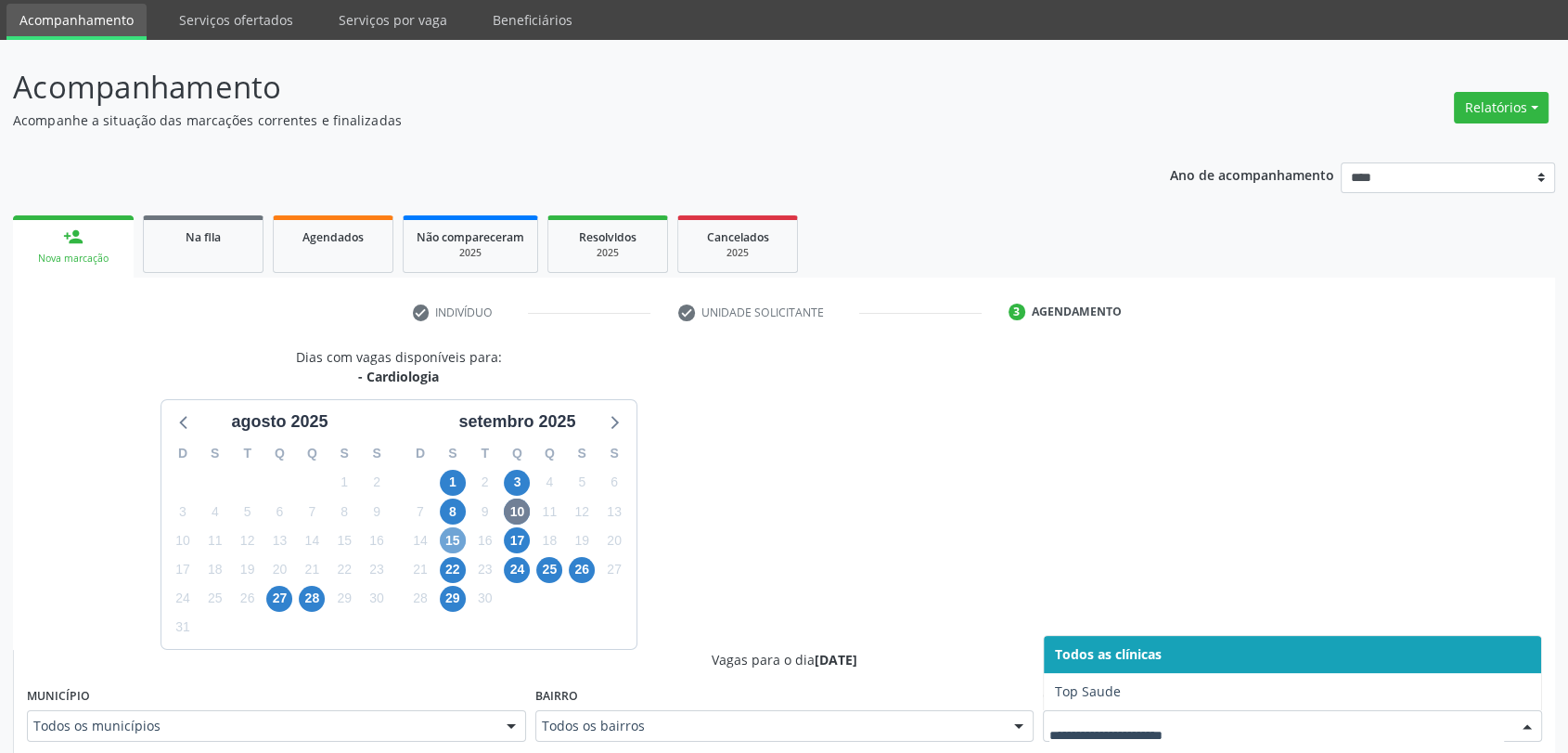
click at [461, 538] on span "15" at bounding box center [453, 540] width 26 height 26
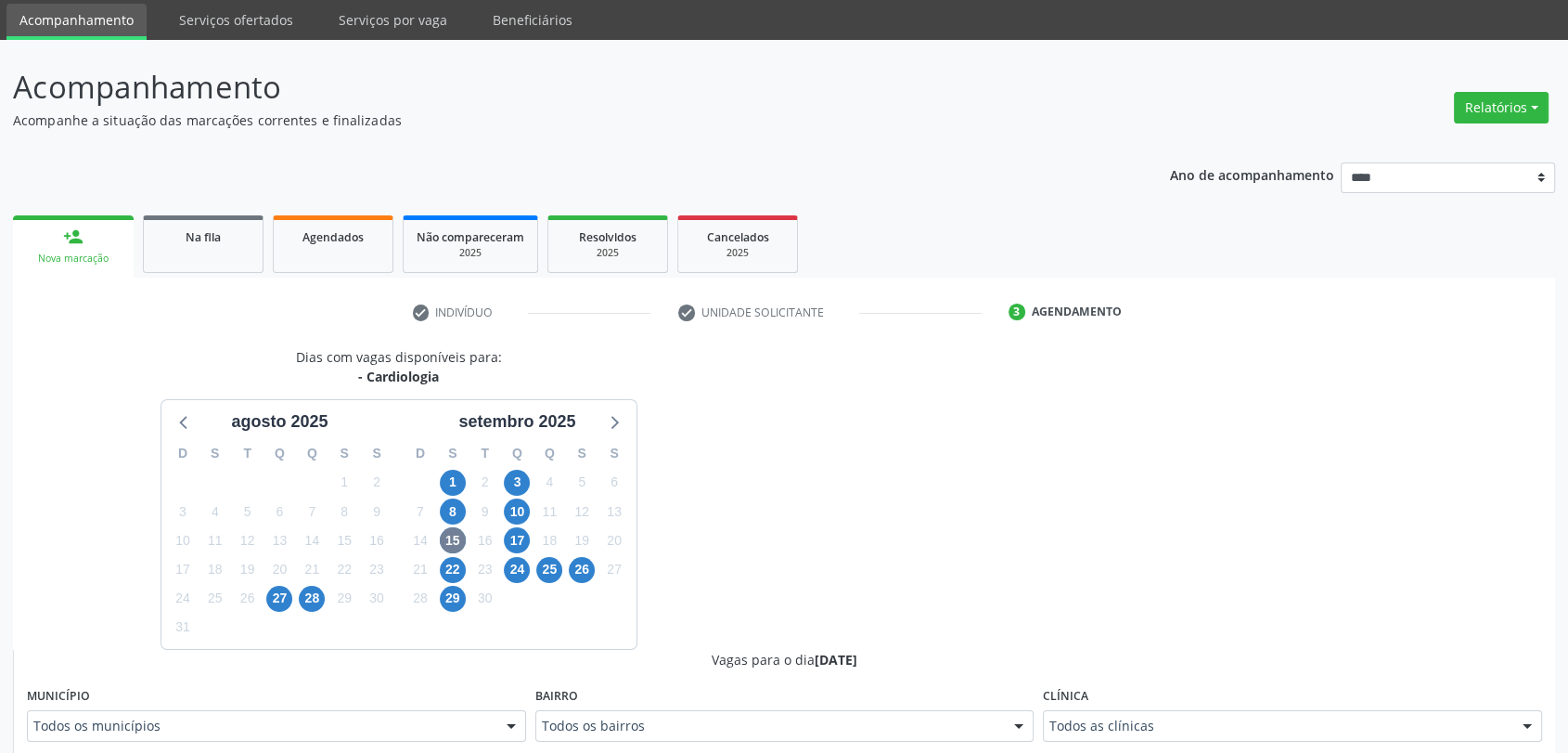
click at [1124, 739] on div "Todos as clínicas" at bounding box center [1293, 726] width 499 height 32
click at [516, 527] on span "17" at bounding box center [516, 540] width 26 height 26
click at [445, 574] on span "22" at bounding box center [453, 570] width 26 height 26
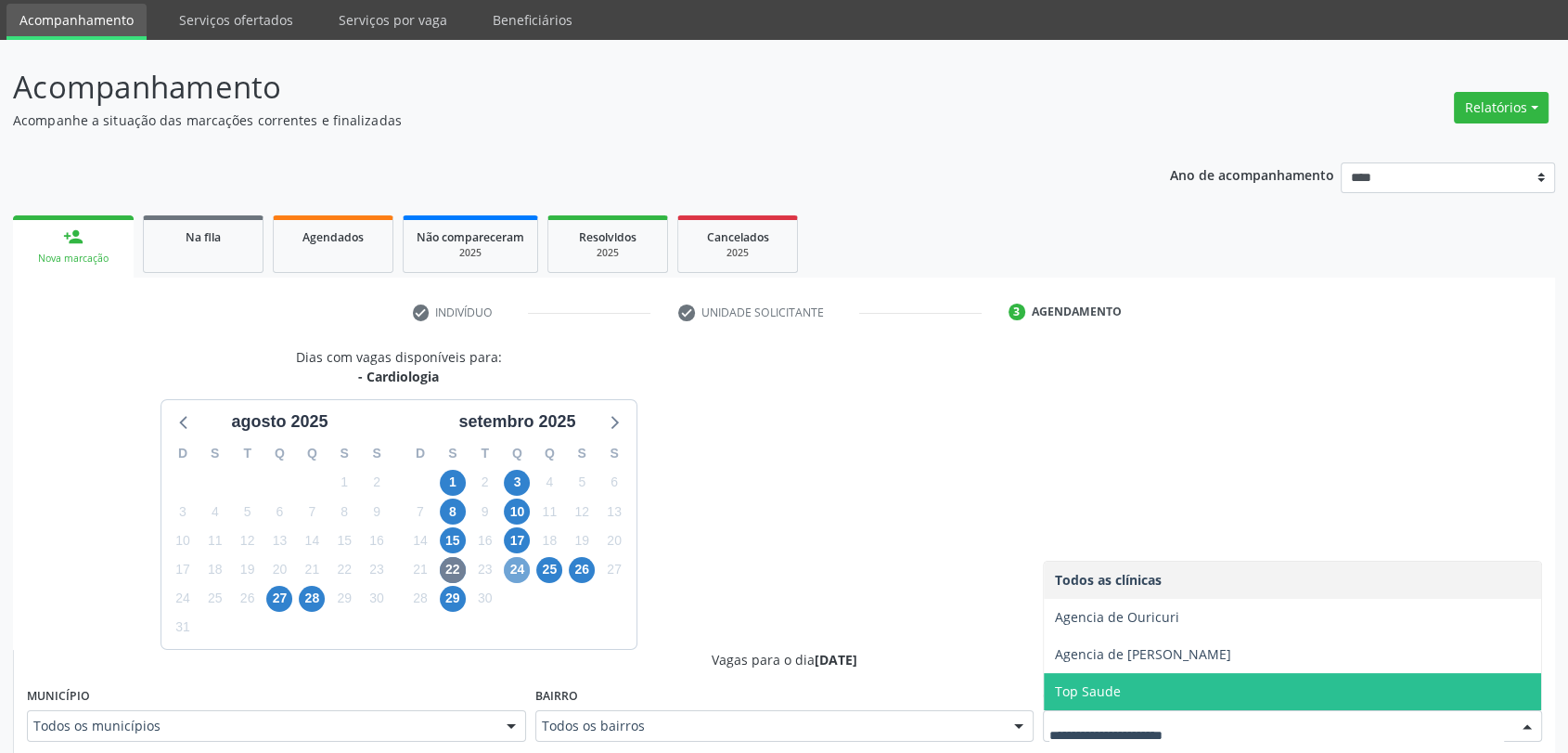
click at [509, 564] on span "24" at bounding box center [516, 570] width 26 height 26
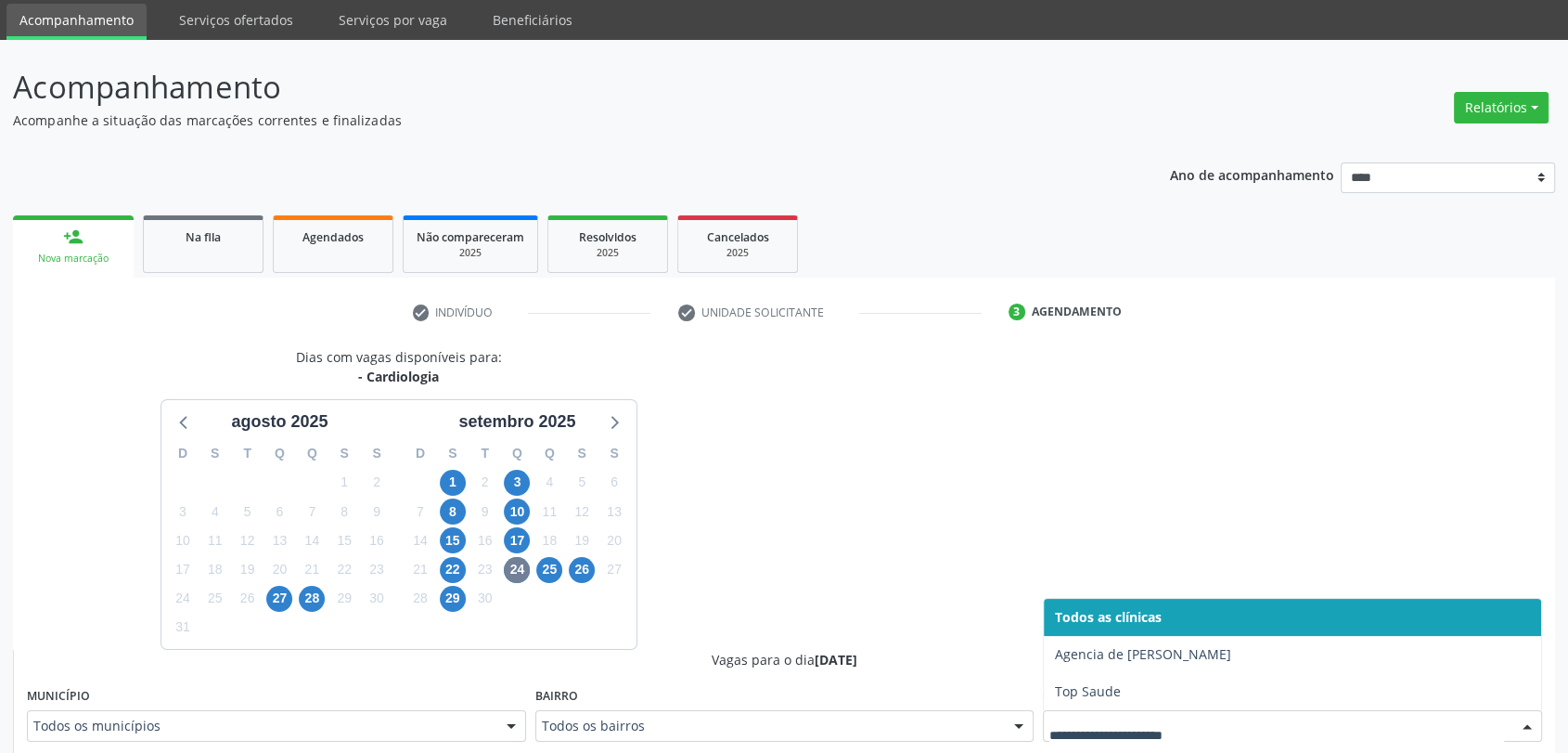
click at [551, 555] on div "25" at bounding box center [549, 569] width 26 height 29
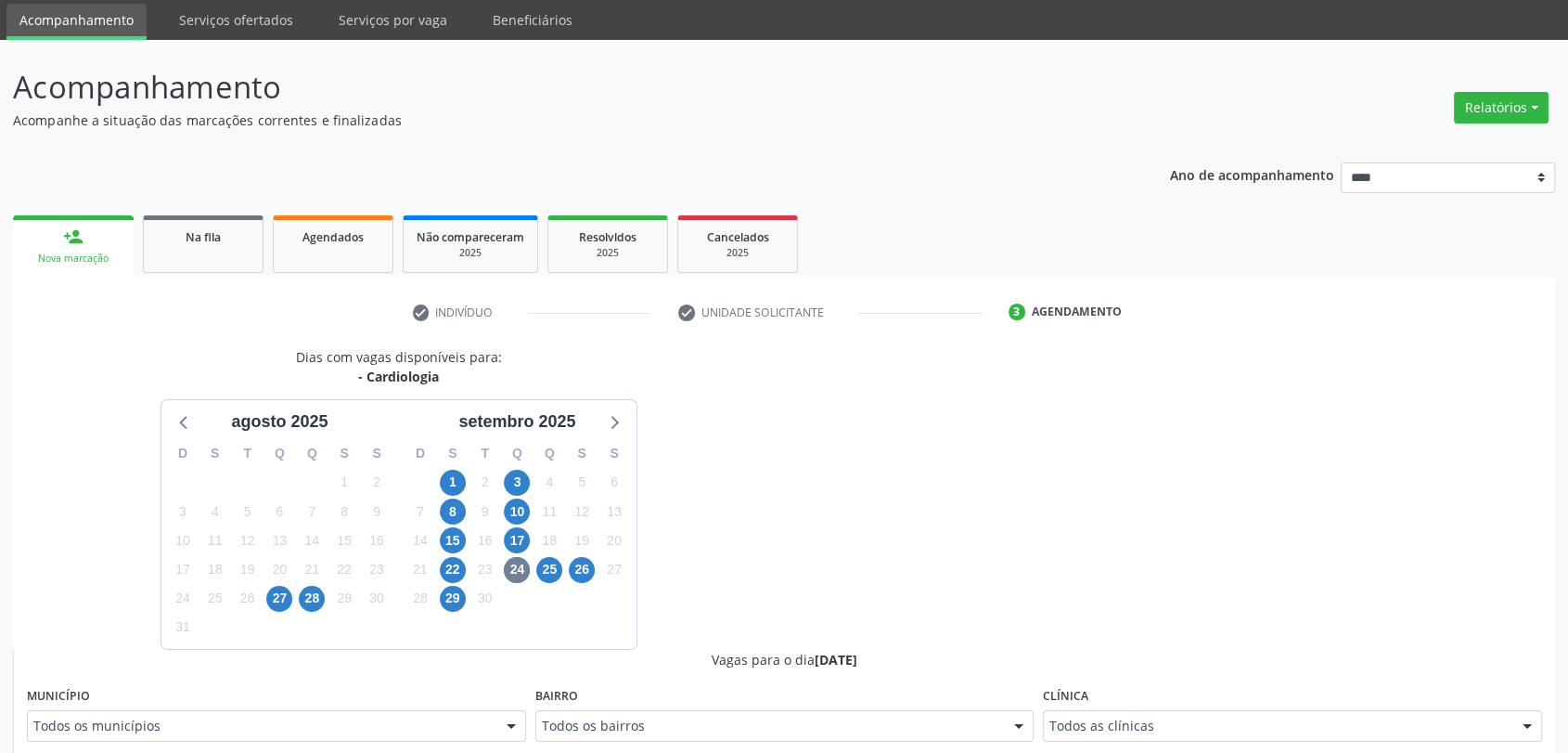
click at [538, 559] on div "25" at bounding box center [549, 569] width 26 height 29
click at [555, 572] on span "25" at bounding box center [549, 570] width 26 height 26
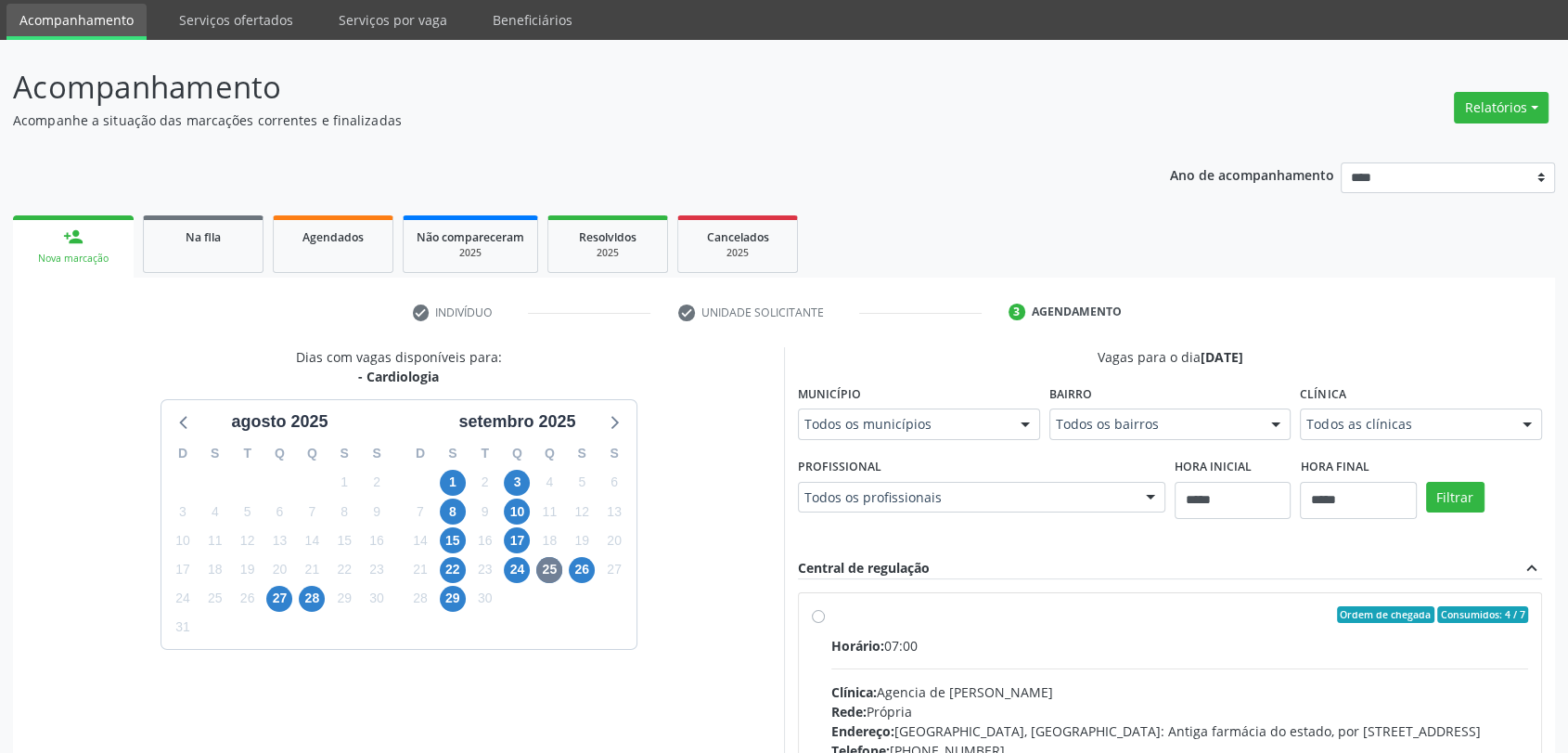
click at [1307, 439] on div "Clínica Todos as clínicas Todos as clínicas Agencia de Petrolina Nenhum resulta…" at bounding box center [1420, 409] width 242 height 60
click at [576, 566] on span "26" at bounding box center [582, 570] width 26 height 26
click at [1300, 452] on fieldset "Clínica Todos as clínicas Todos as clínicas Agencia de Petrolina Nenhum resulta…" at bounding box center [1420, 415] width 242 height 72
click at [1300, 440] on div "Todos as clínicas Todos as clínicas Agencia de Petrolina Nenhum resultado encon…" at bounding box center [1420, 424] width 242 height 32
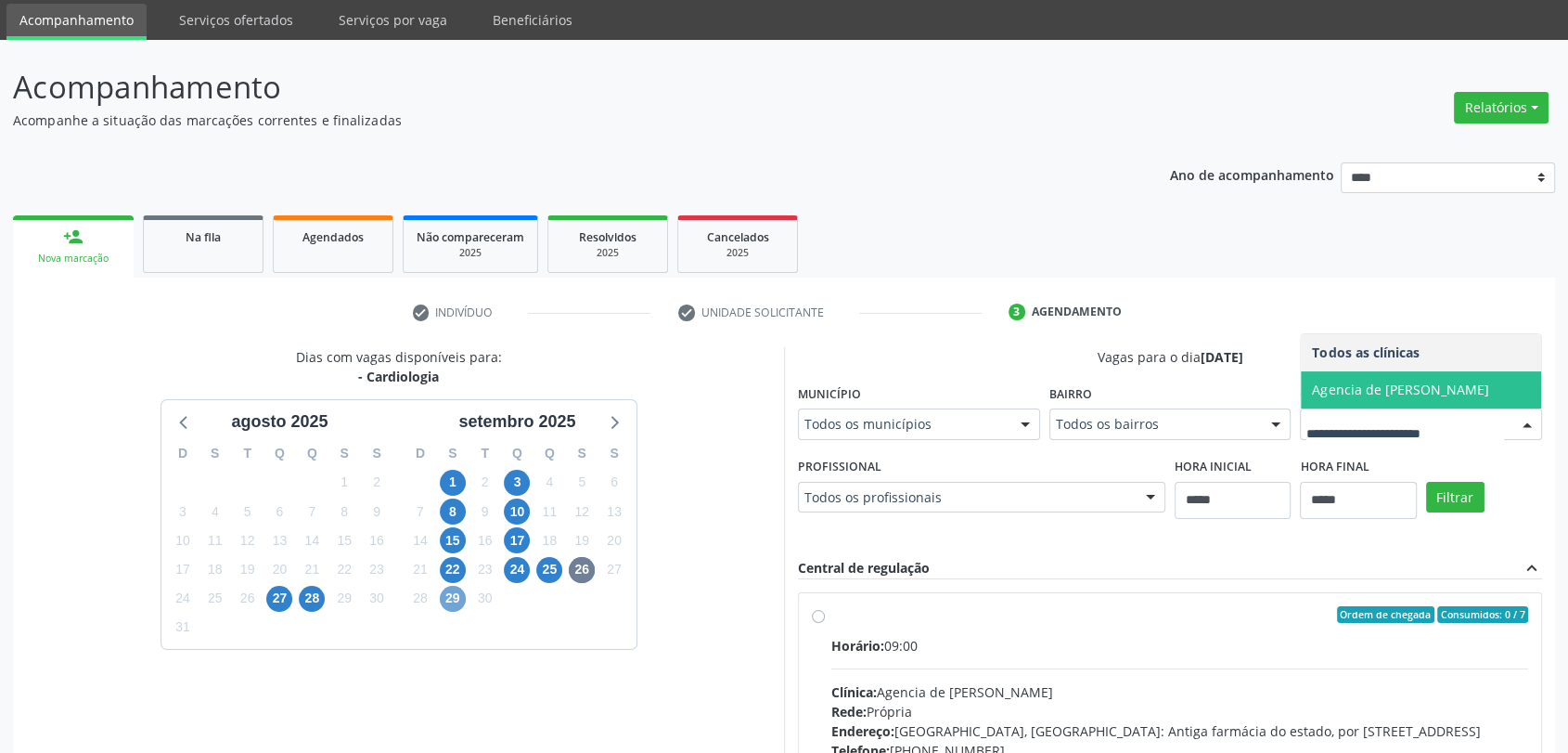
click at [452, 602] on span "29" at bounding box center [453, 599] width 26 height 26
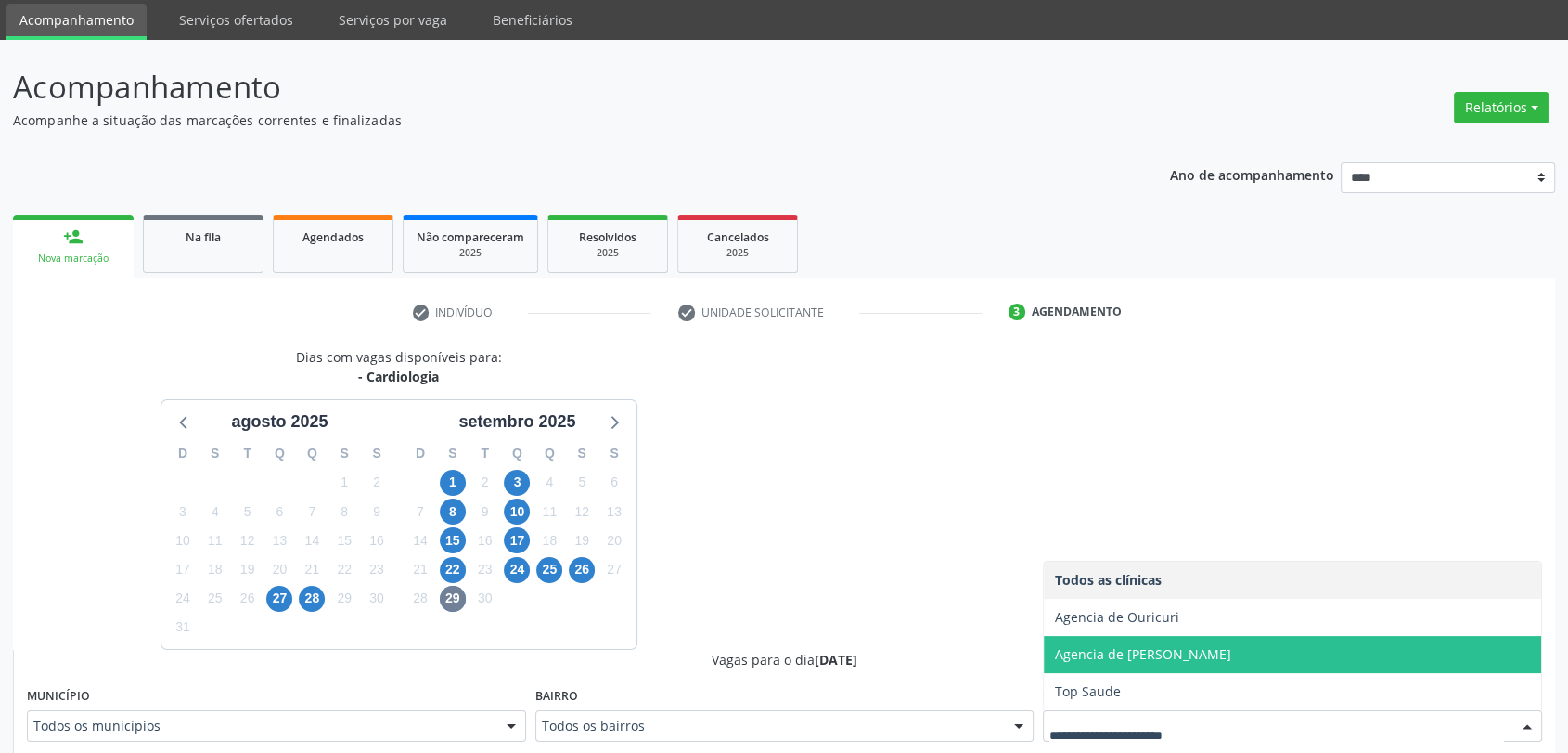
click at [633, 420] on div "setembro 2025" at bounding box center [517, 417] width 237 height 35
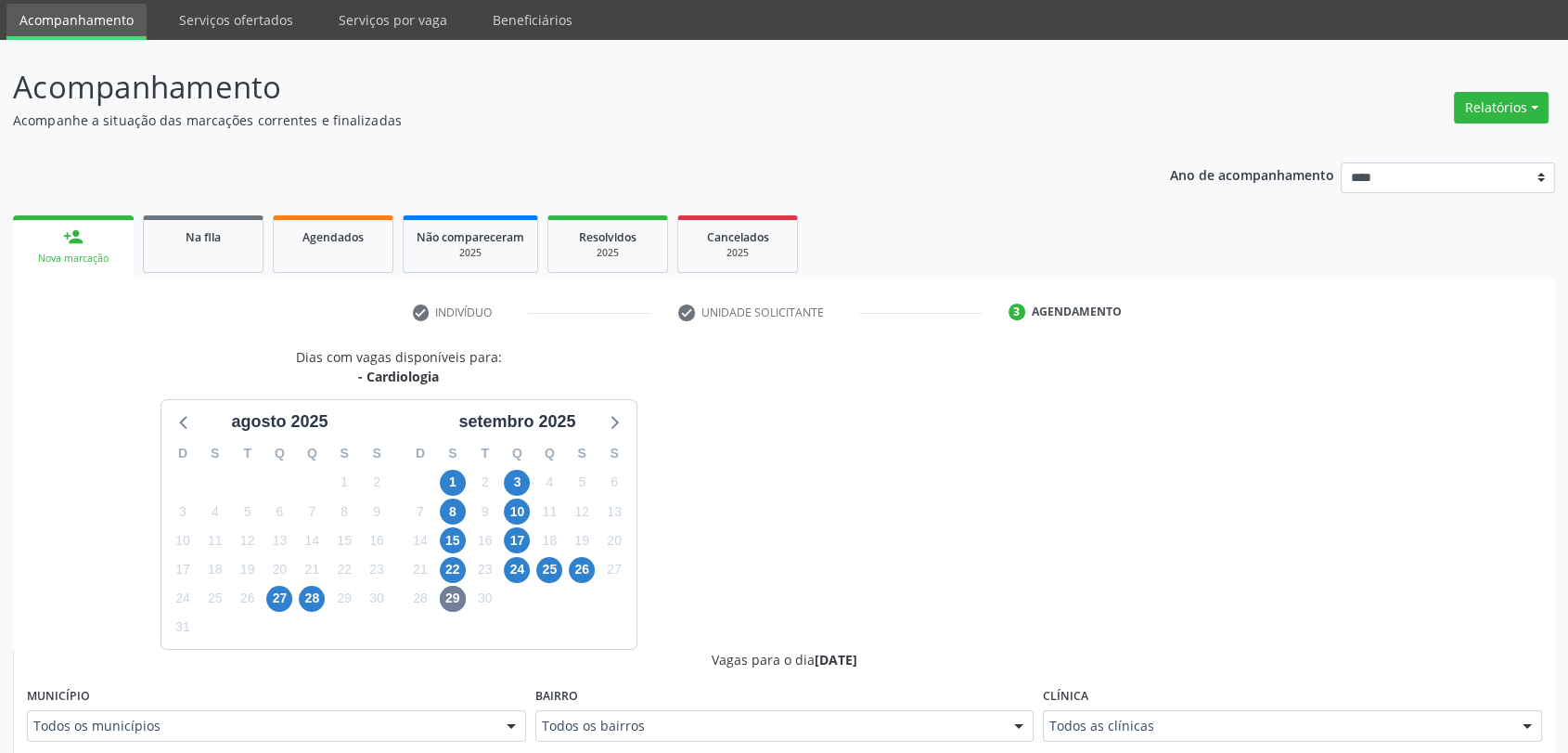
click at [633, 420] on div "setembro 2025" at bounding box center [517, 417] width 237 height 35
click at [614, 422] on icon at bounding box center [614, 421] width 24 height 24
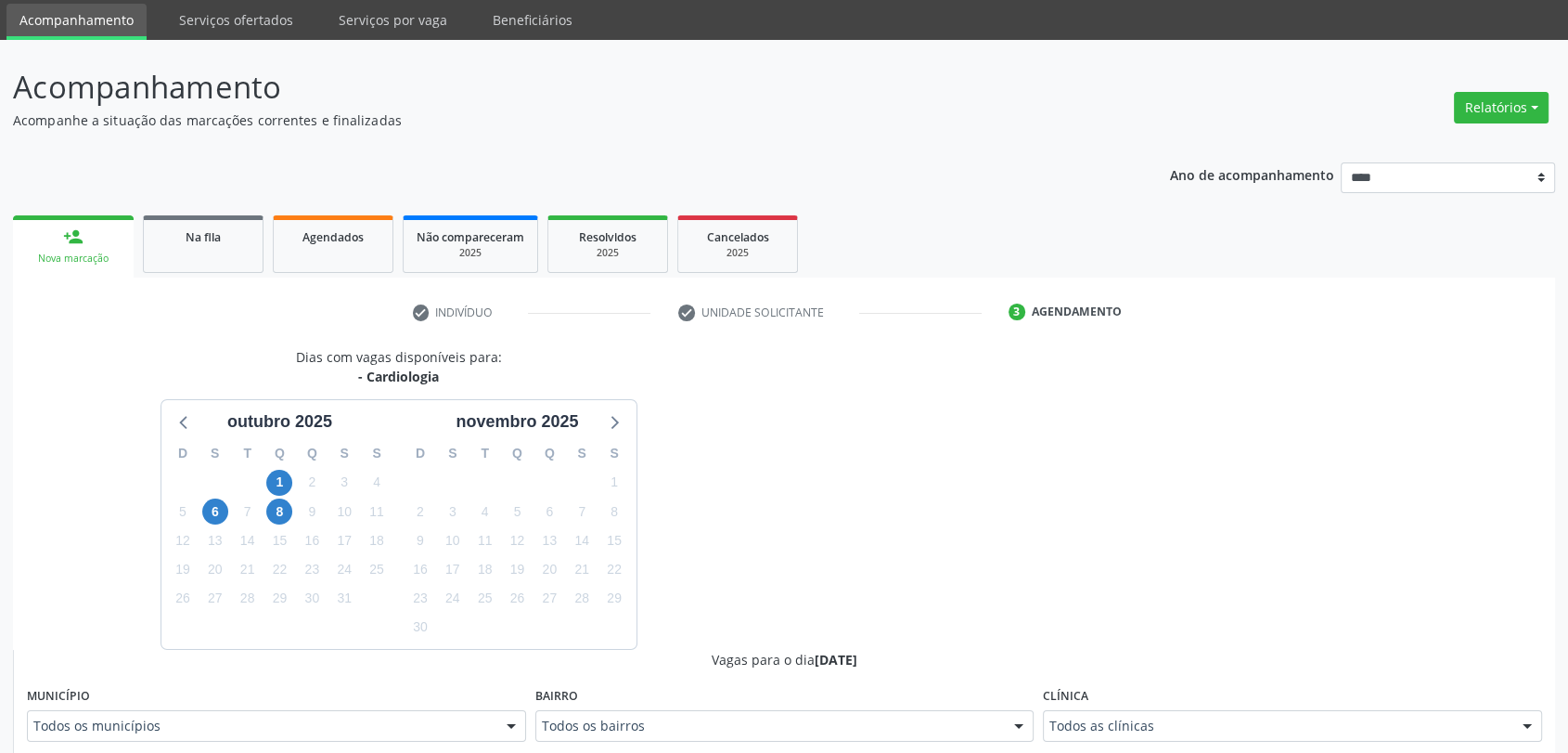
click at [297, 487] on div "2" at bounding box center [312, 482] width 33 height 29
click at [291, 485] on span "1" at bounding box center [279, 483] width 26 height 26
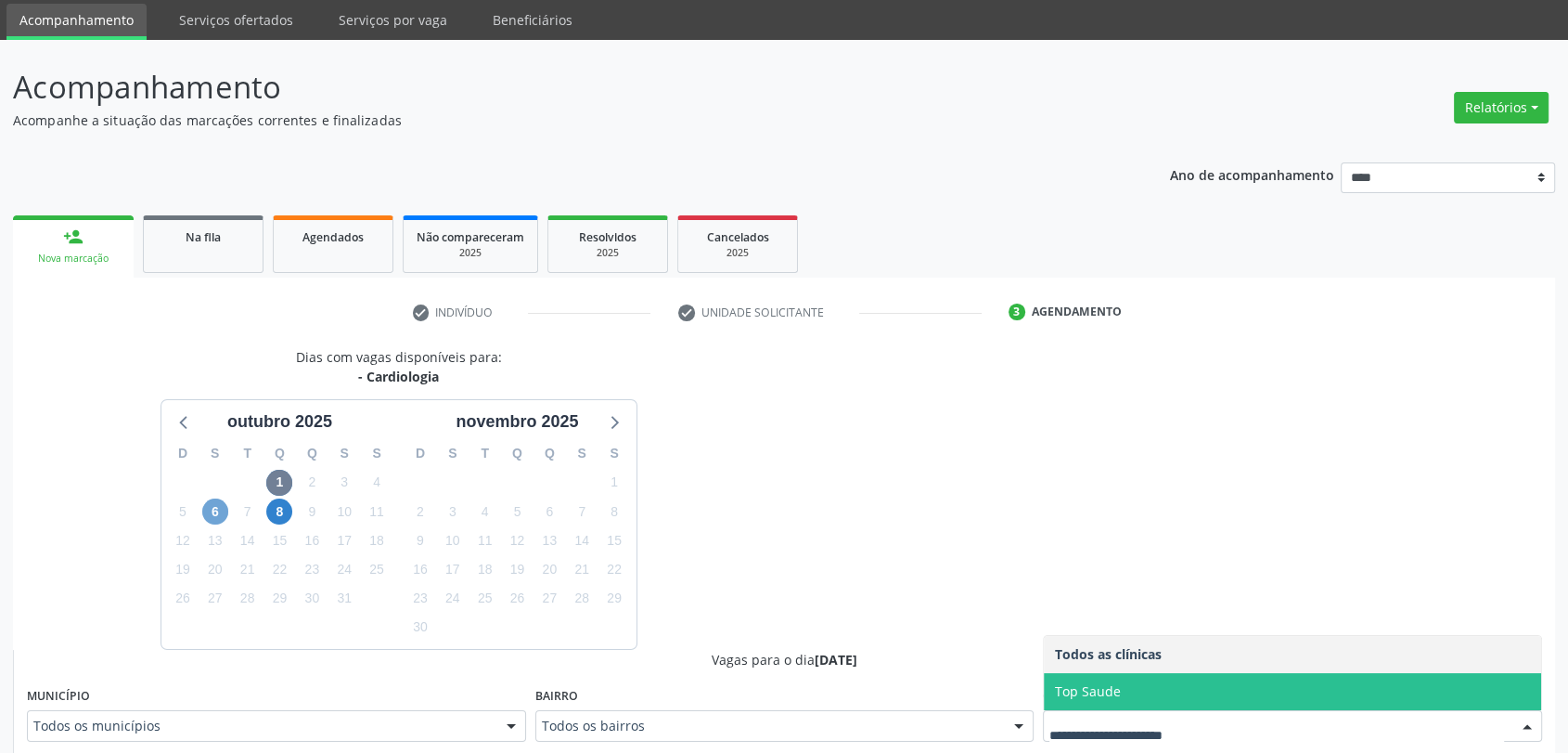
click at [220, 513] on span "6" at bounding box center [216, 512] width 26 height 26
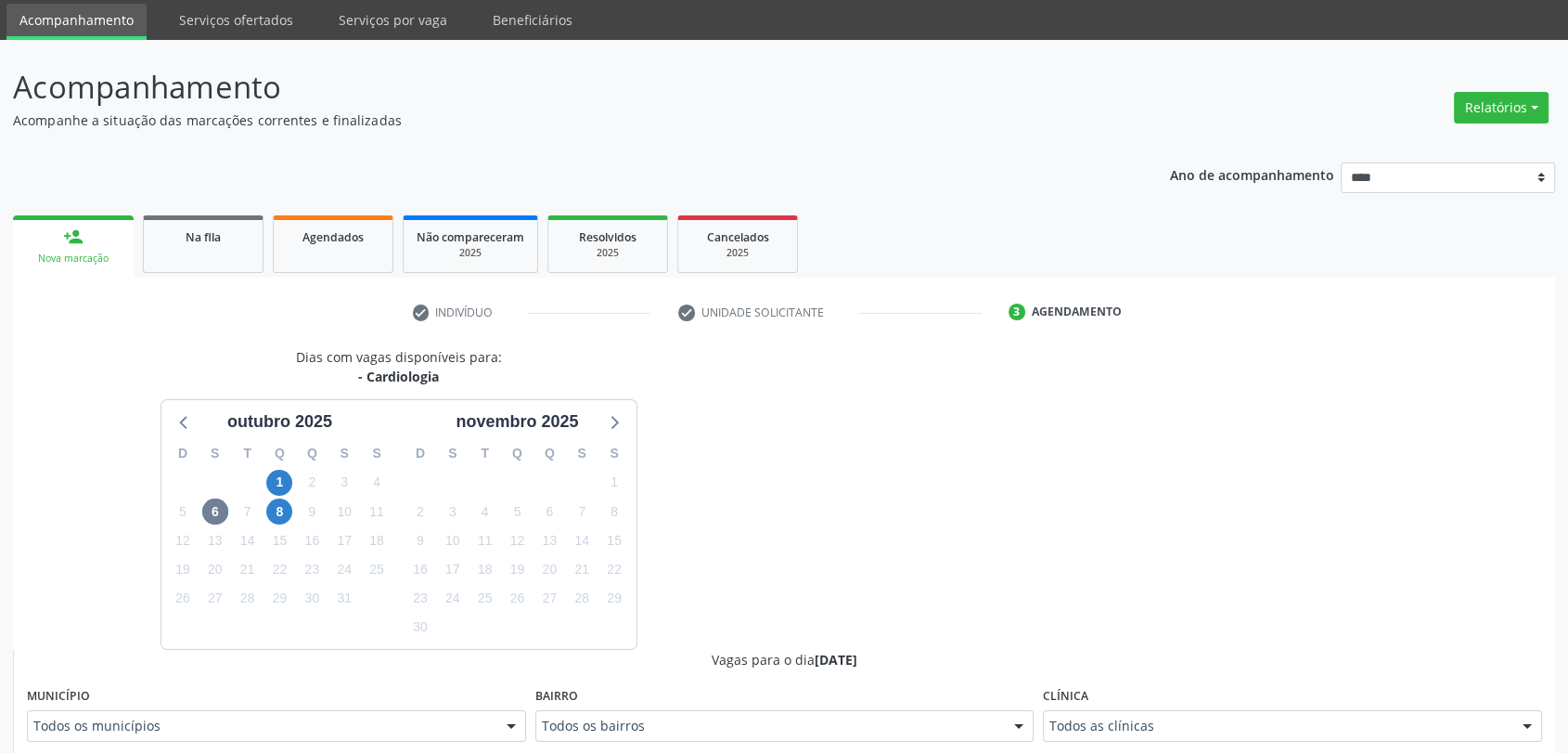
click at [1250, 739] on div "Todos as clínicas" at bounding box center [1293, 726] width 499 height 32
click at [271, 506] on span "8" at bounding box center [279, 512] width 26 height 26
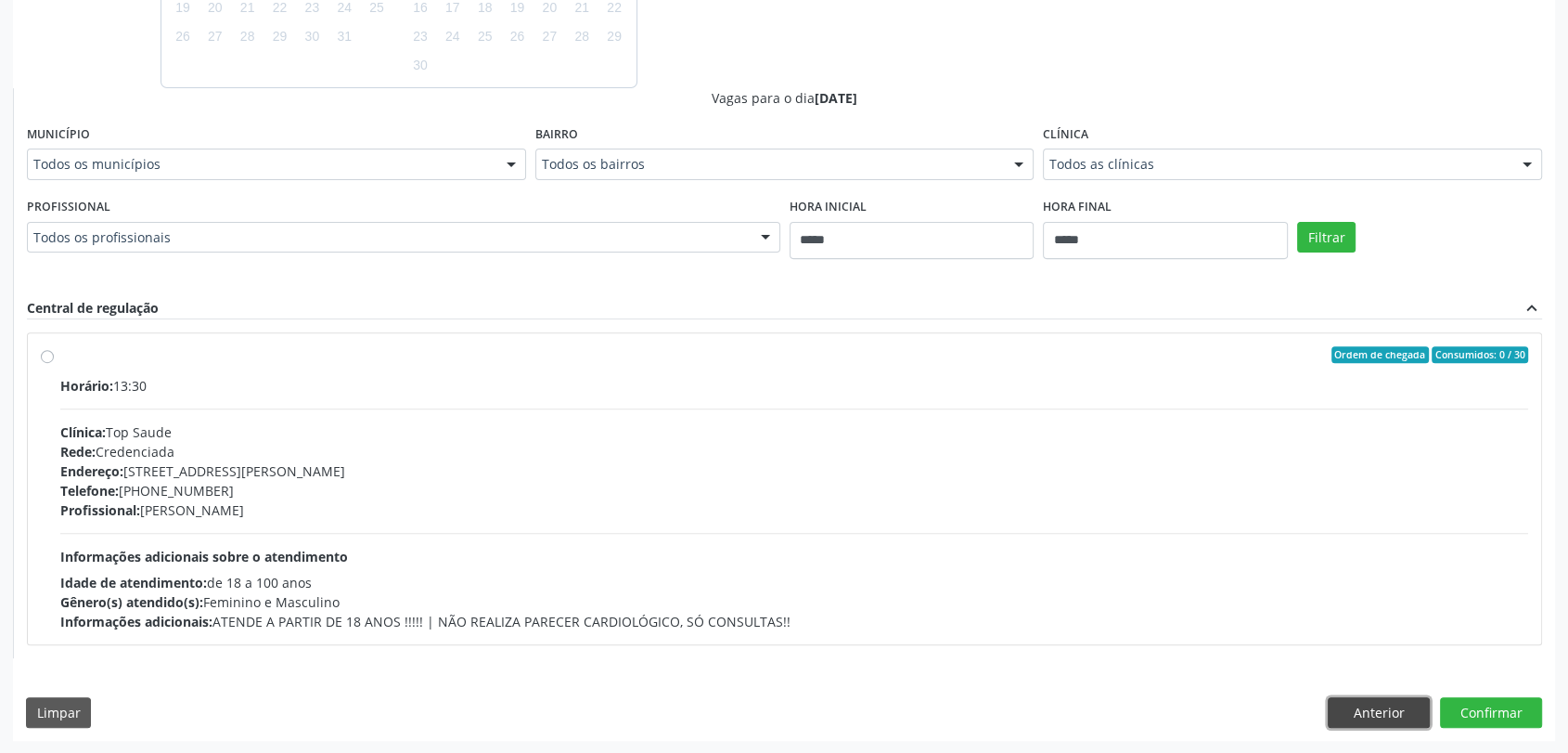
click at [1386, 700] on button "Anterior" at bounding box center [1378, 713] width 102 height 32
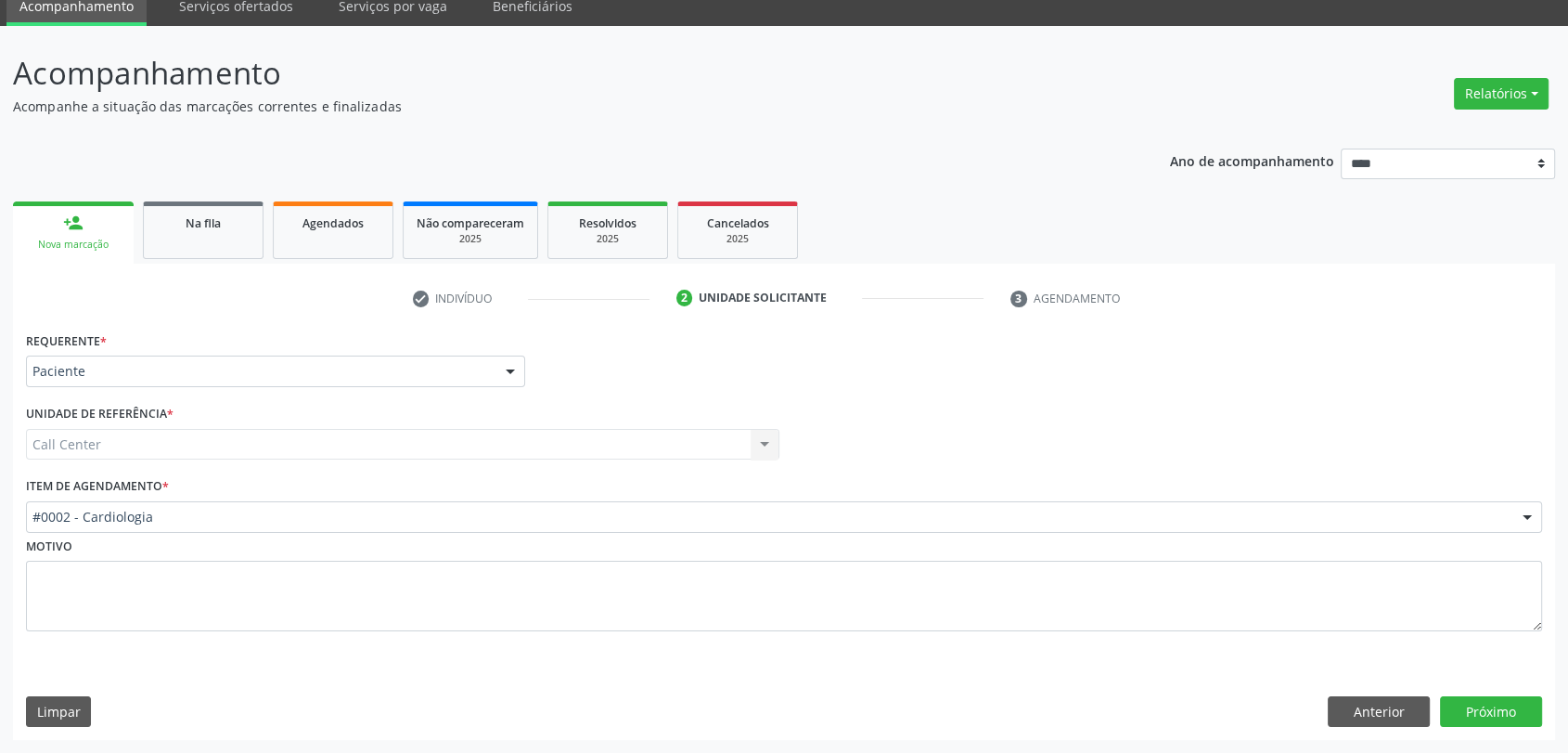
scroll to position [75, 0]
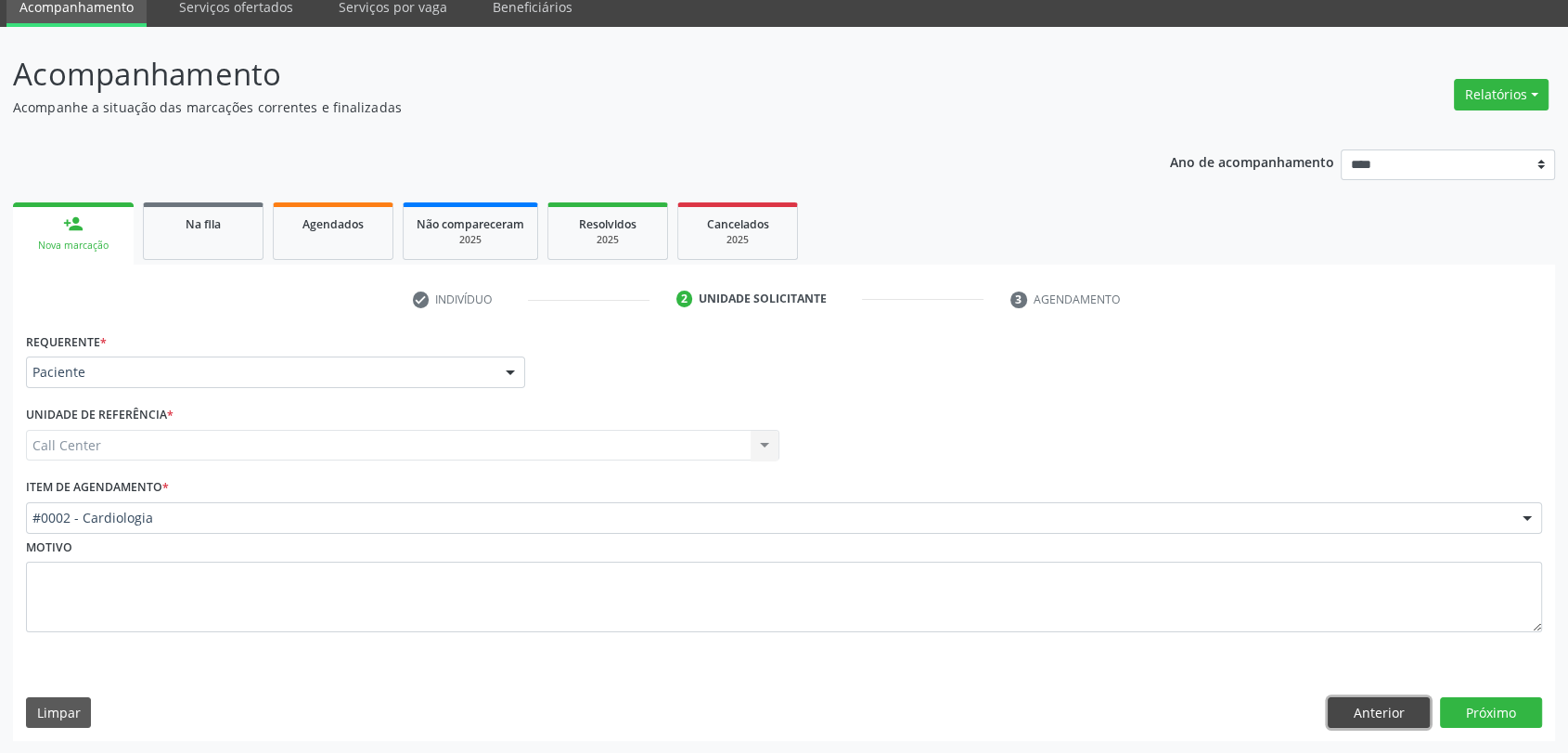
click at [1384, 700] on button "Anterior" at bounding box center [1378, 713] width 102 height 32
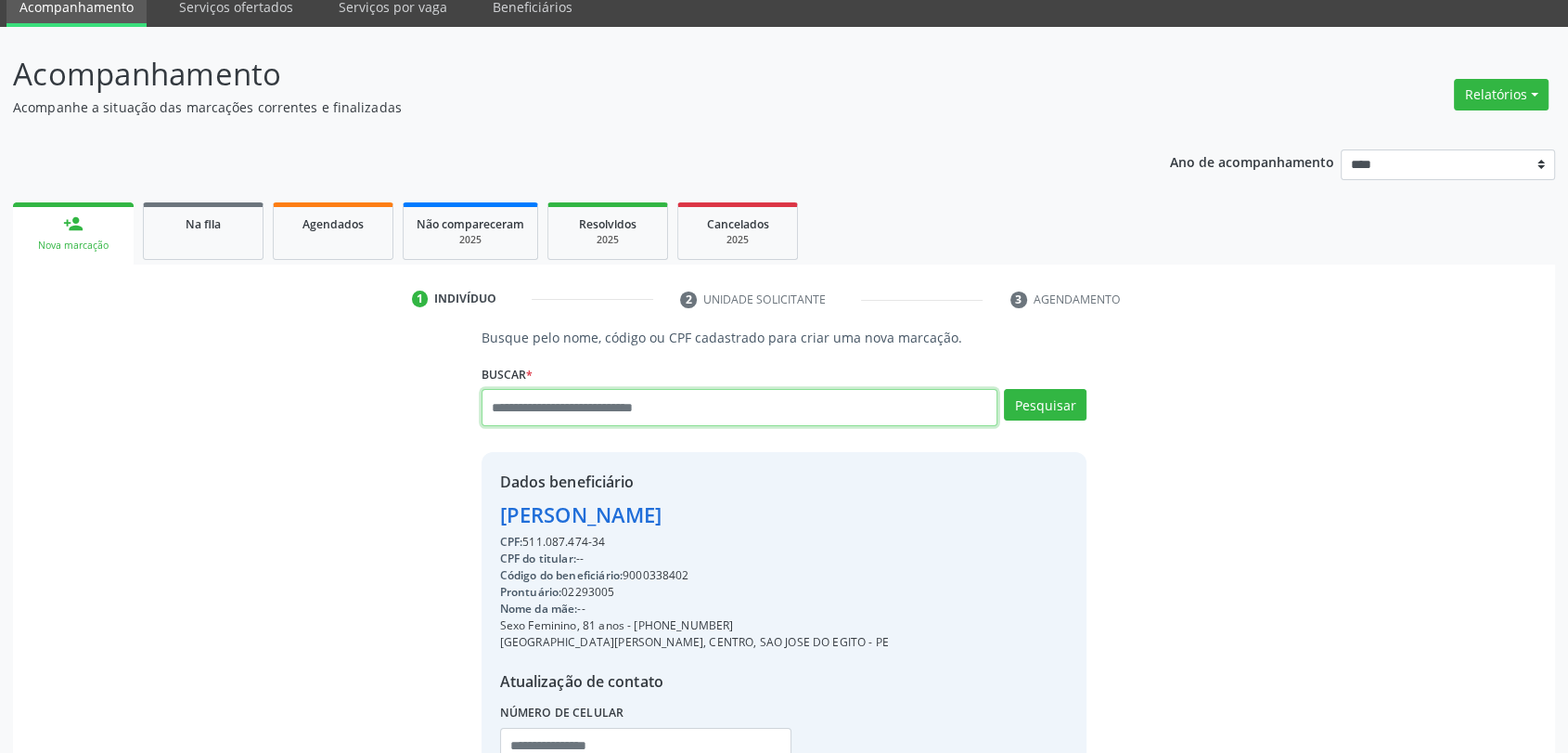
click at [624, 405] on input "text" at bounding box center [740, 407] width 516 height 37
type input "******"
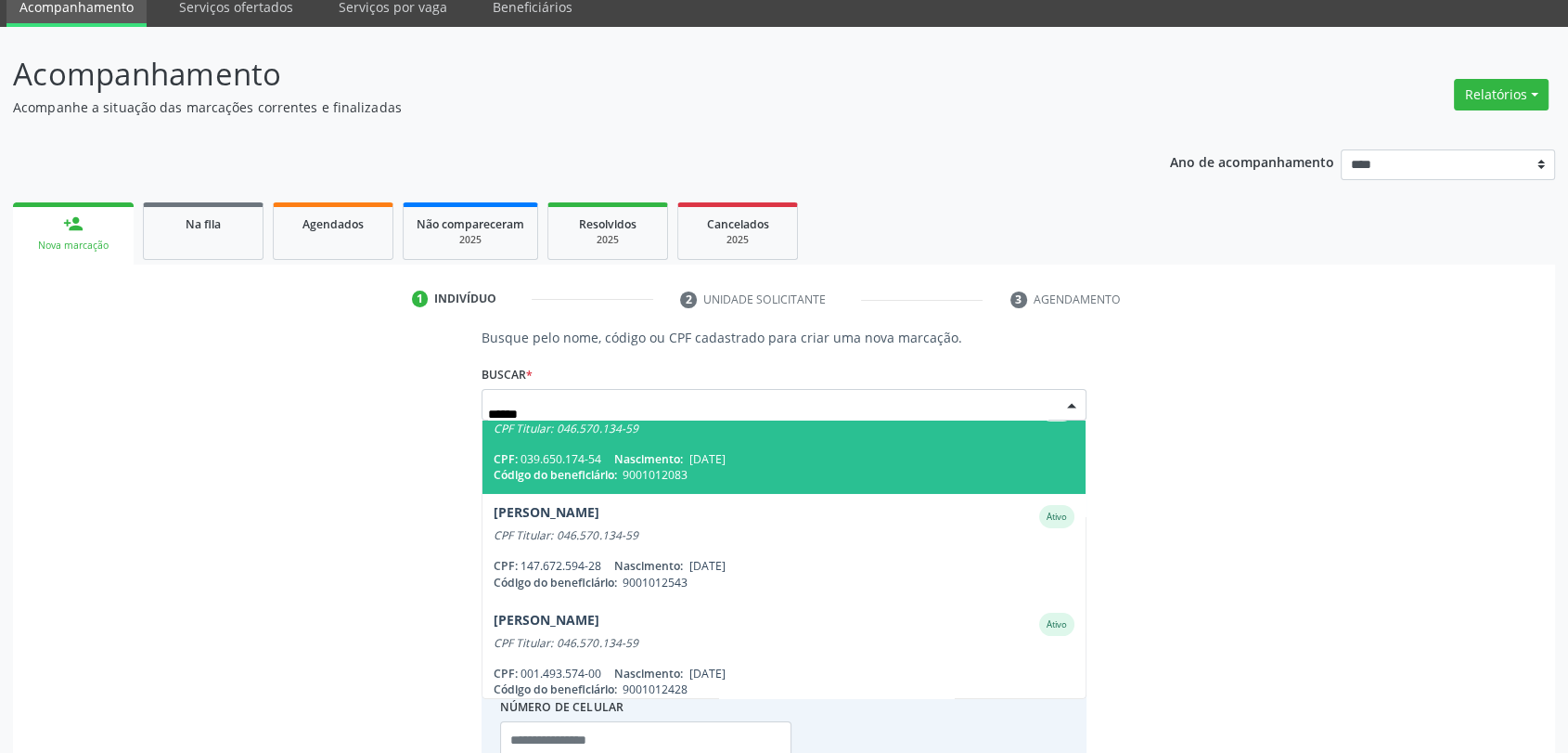
scroll to position [0, 0]
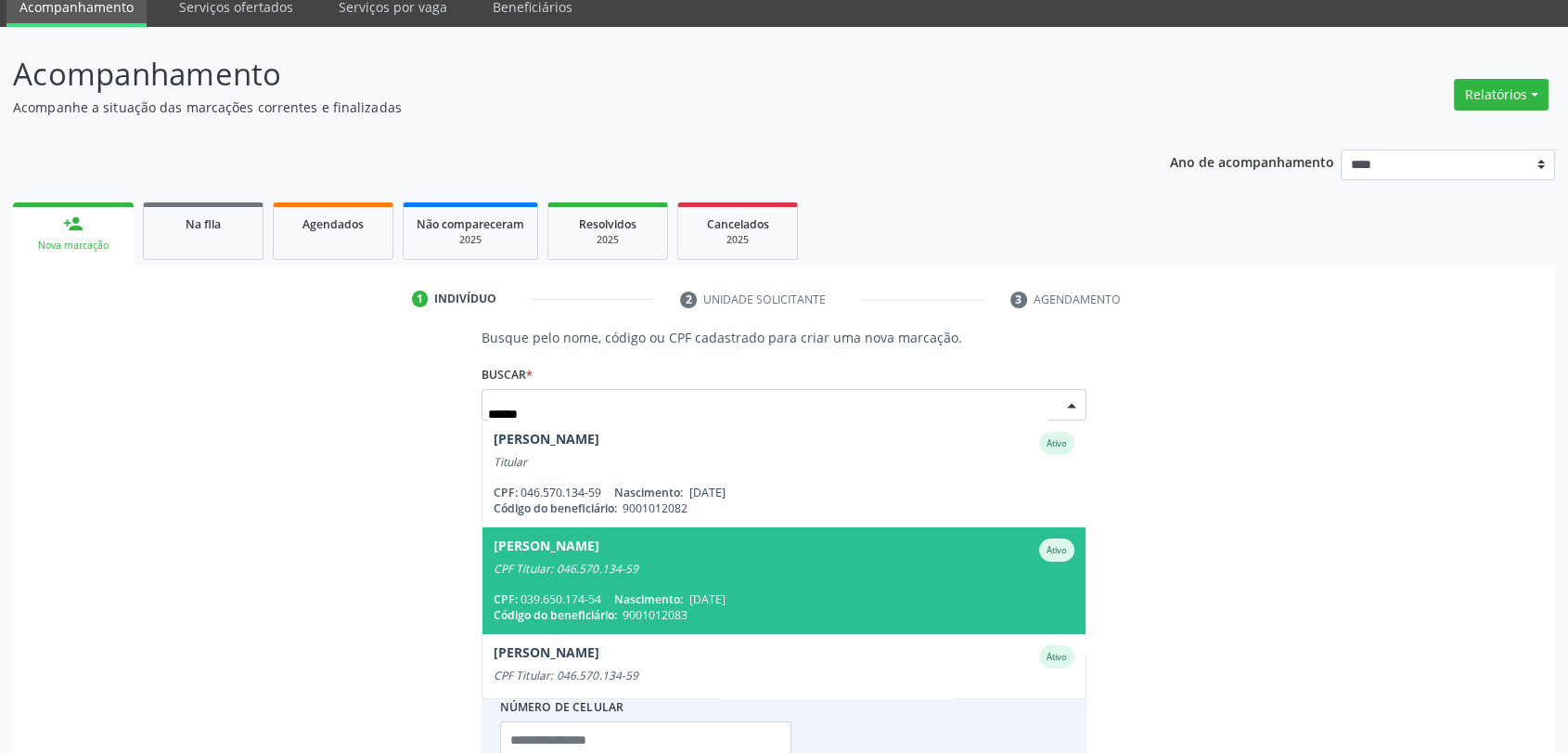
click at [664, 589] on span "Marcos Antonio de Aguiar Junior Ativo CPF Titular: 046.570.134-59 CPF: 039.650.…" at bounding box center [784, 580] width 604 height 107
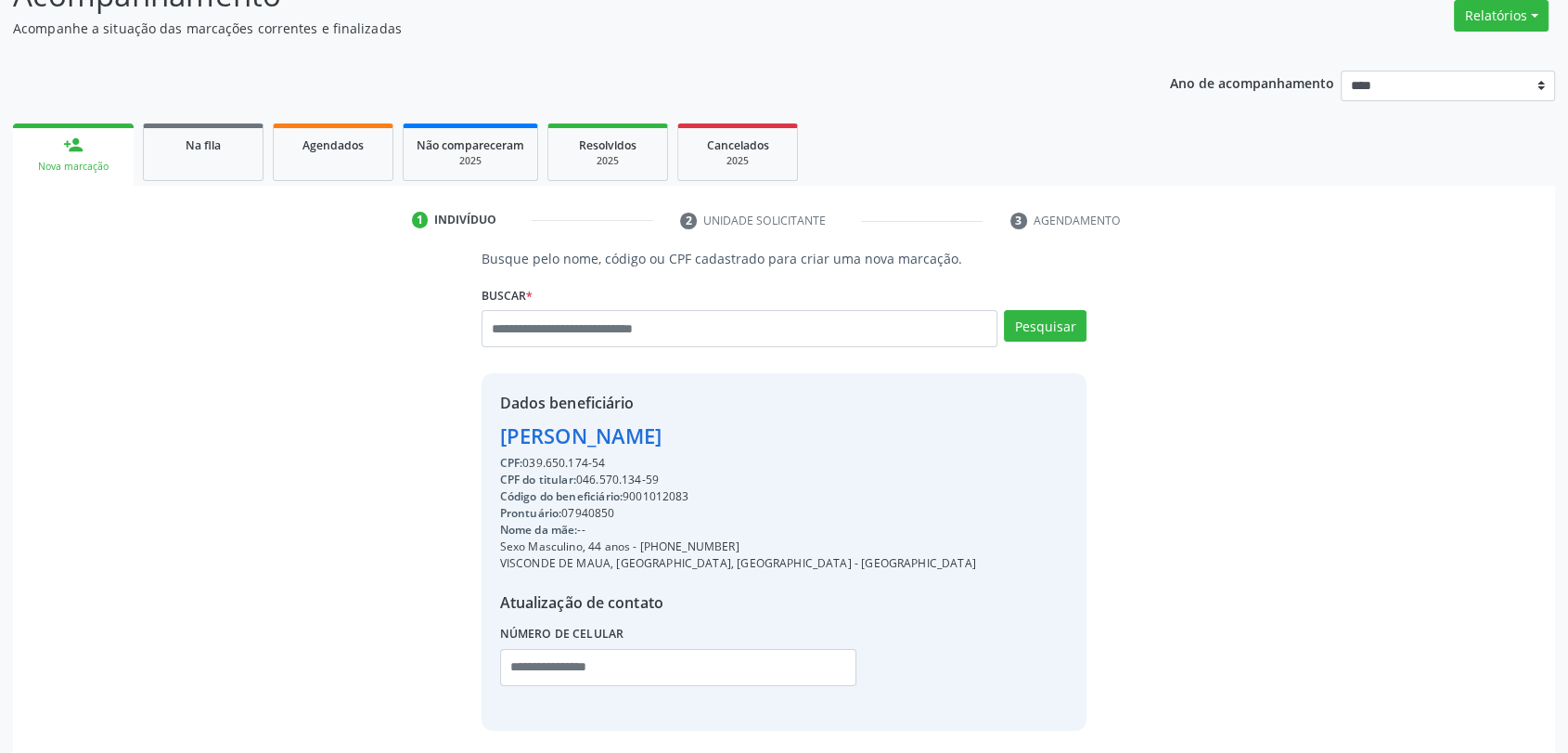
scroll to position [226, 0]
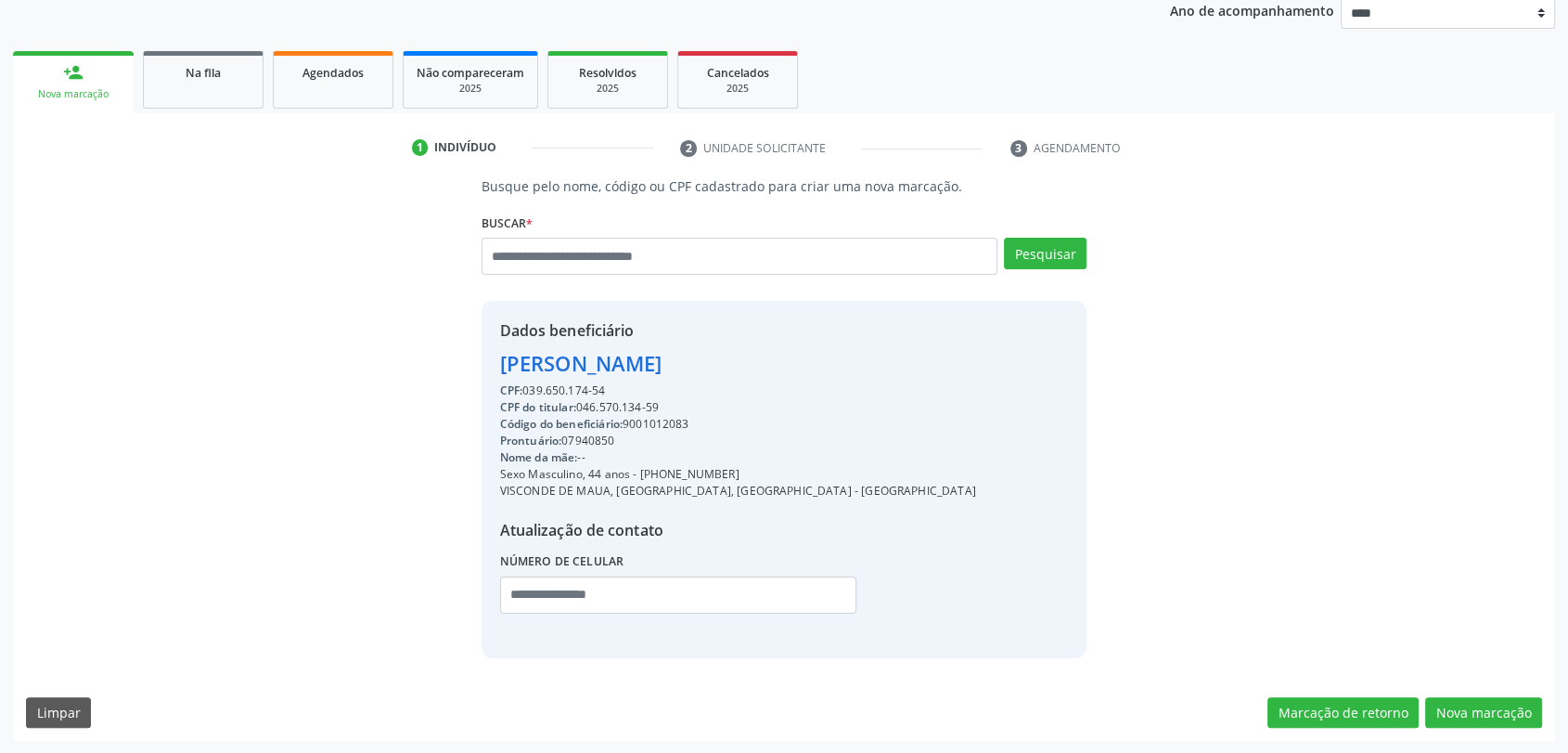
click at [672, 425] on div "Código do beneficiário: 9001012083" at bounding box center [738, 424] width 476 height 17
copy div "9001012083"
drag, startPoint x: 1498, startPoint y: 750, endPoint x: 1492, endPoint y: 727, distance: 23.8
click at [1498, 750] on div "Acompanhamento Acompanhe a situação das marcações correntes e finalizadas Relat…" at bounding box center [784, 315] width 1568 height 878
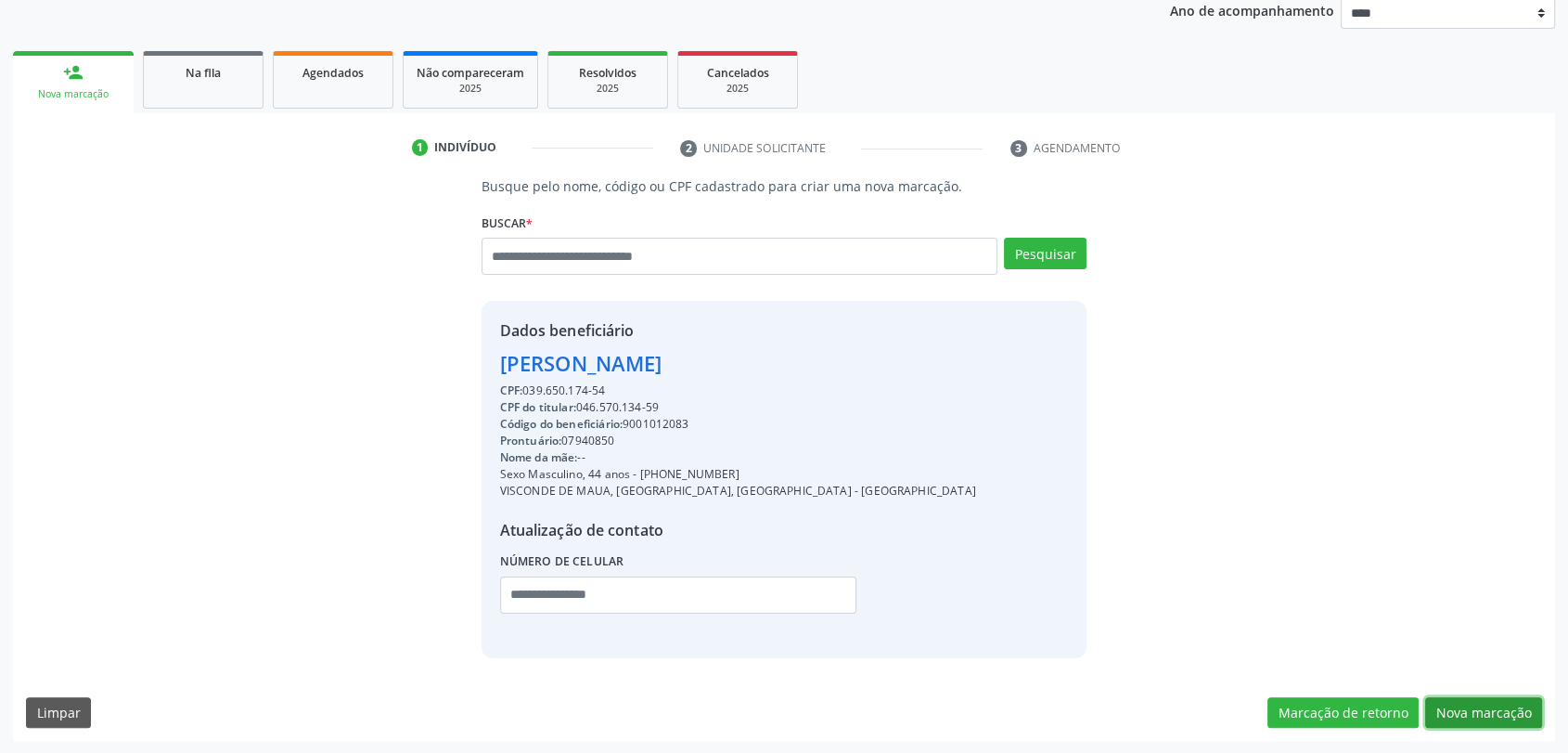
click at [1490, 720] on button "Nova marcação" at bounding box center [1483, 713] width 117 height 32
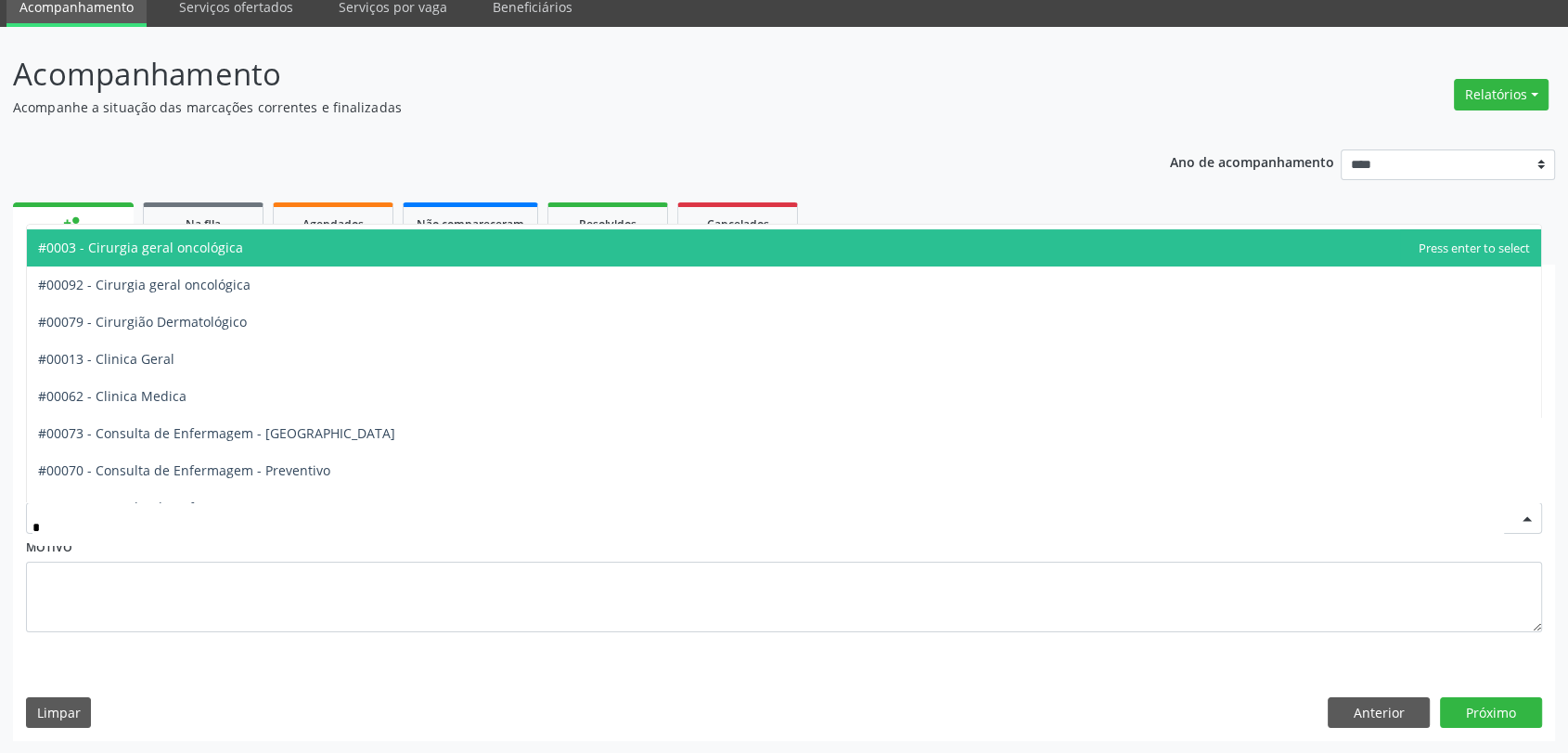
scroll to position [427, 0]
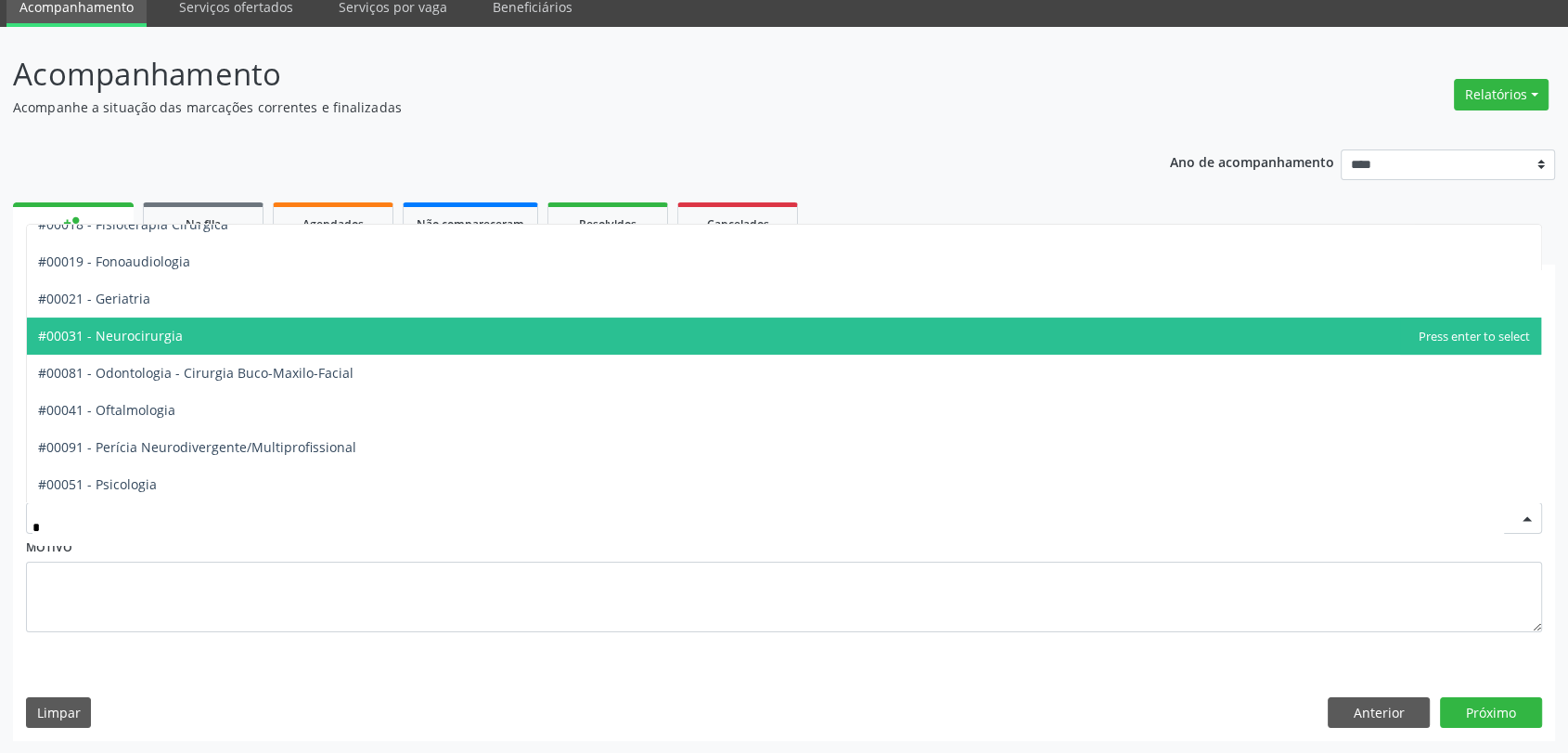
type input "**"
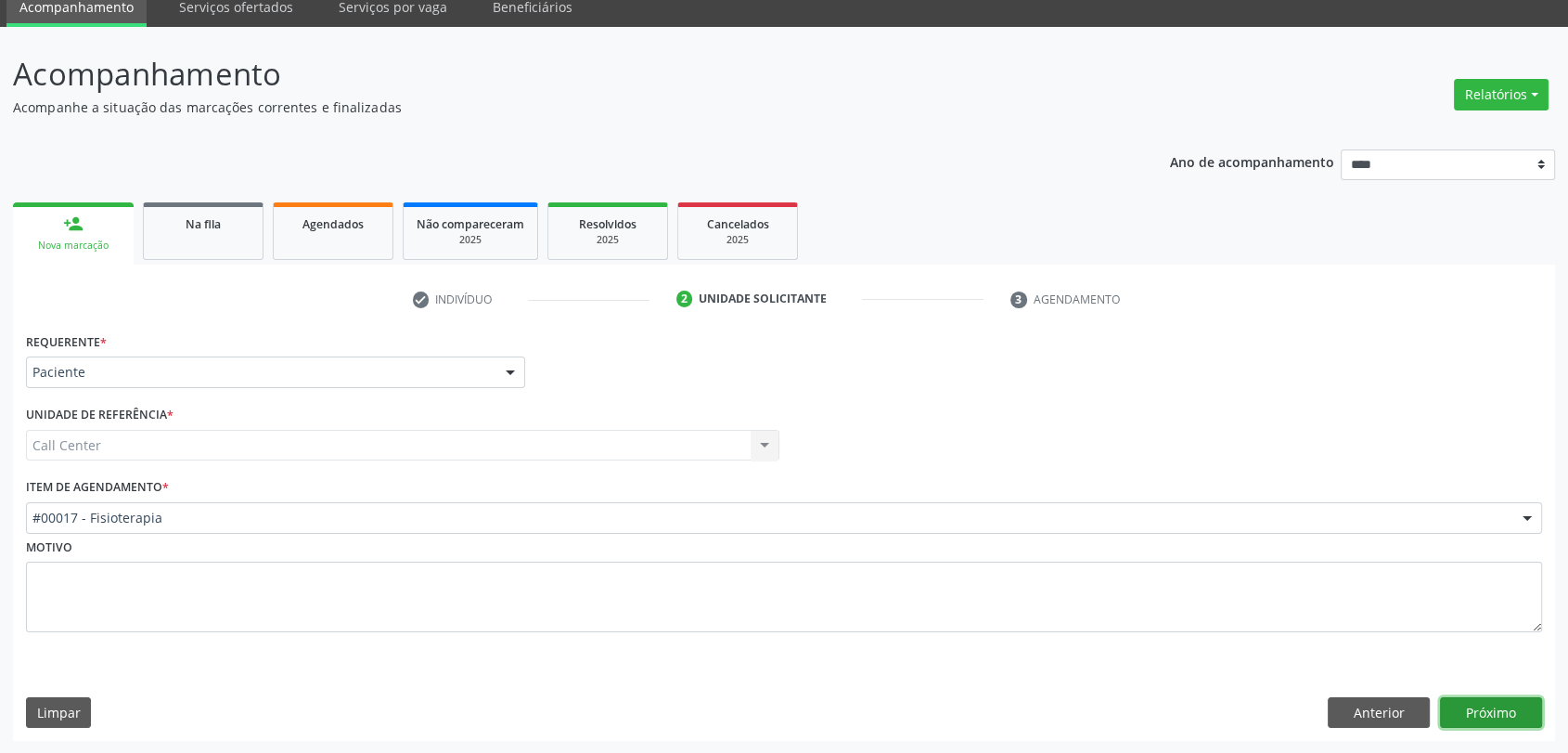
click at [1469, 698] on button "Próximo" at bounding box center [1490, 713] width 102 height 32
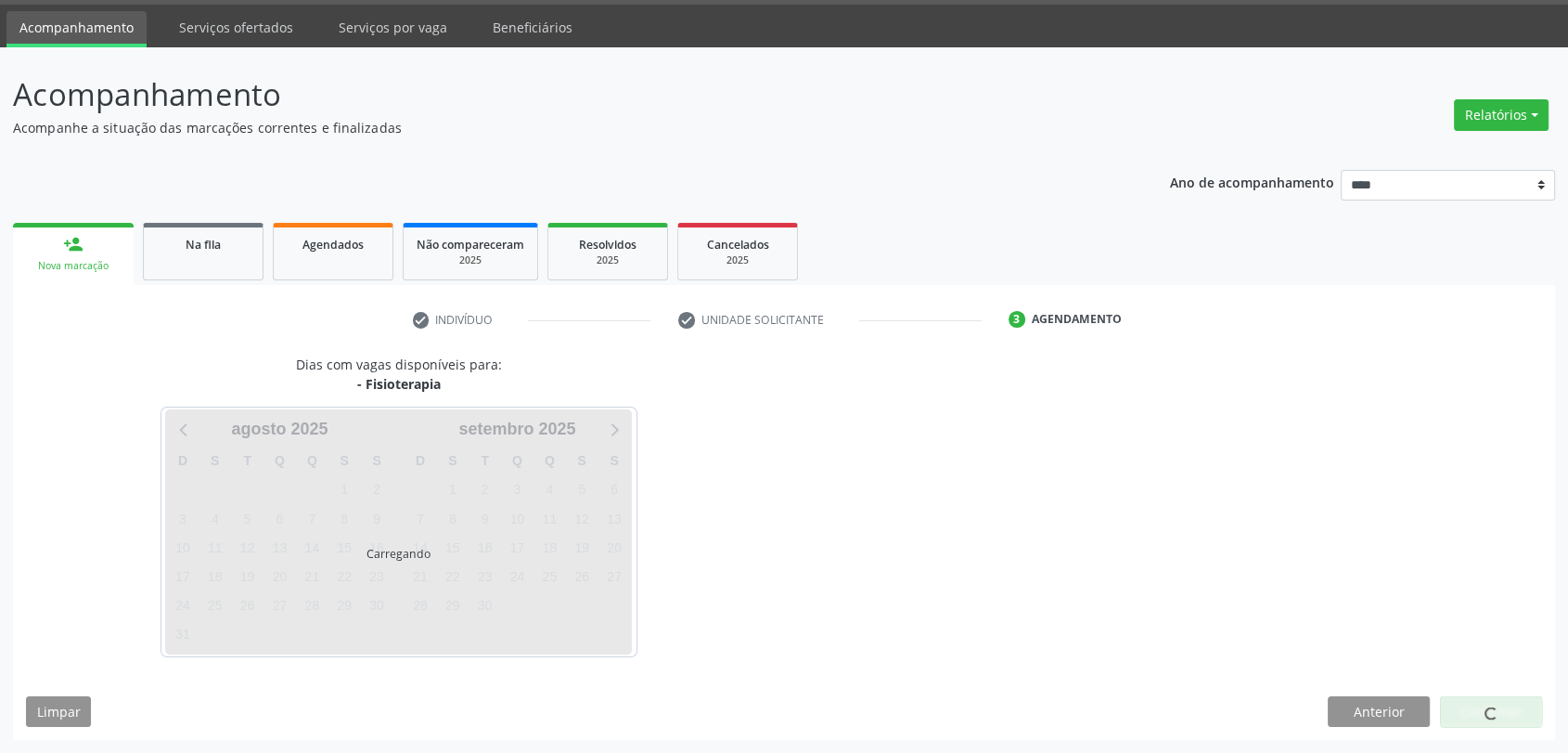
scroll to position [54, 0]
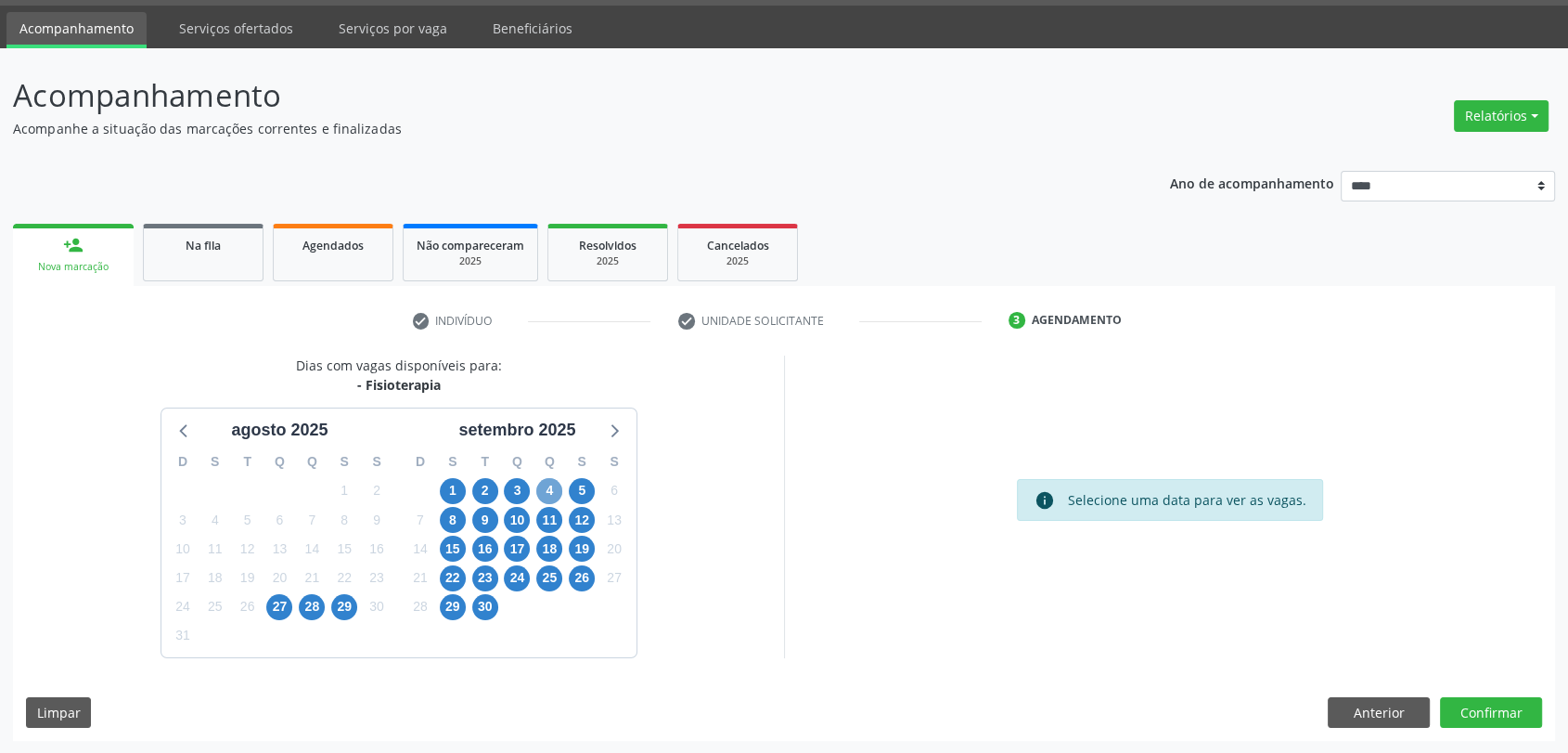
click at [549, 494] on span "4" at bounding box center [549, 491] width 26 height 26
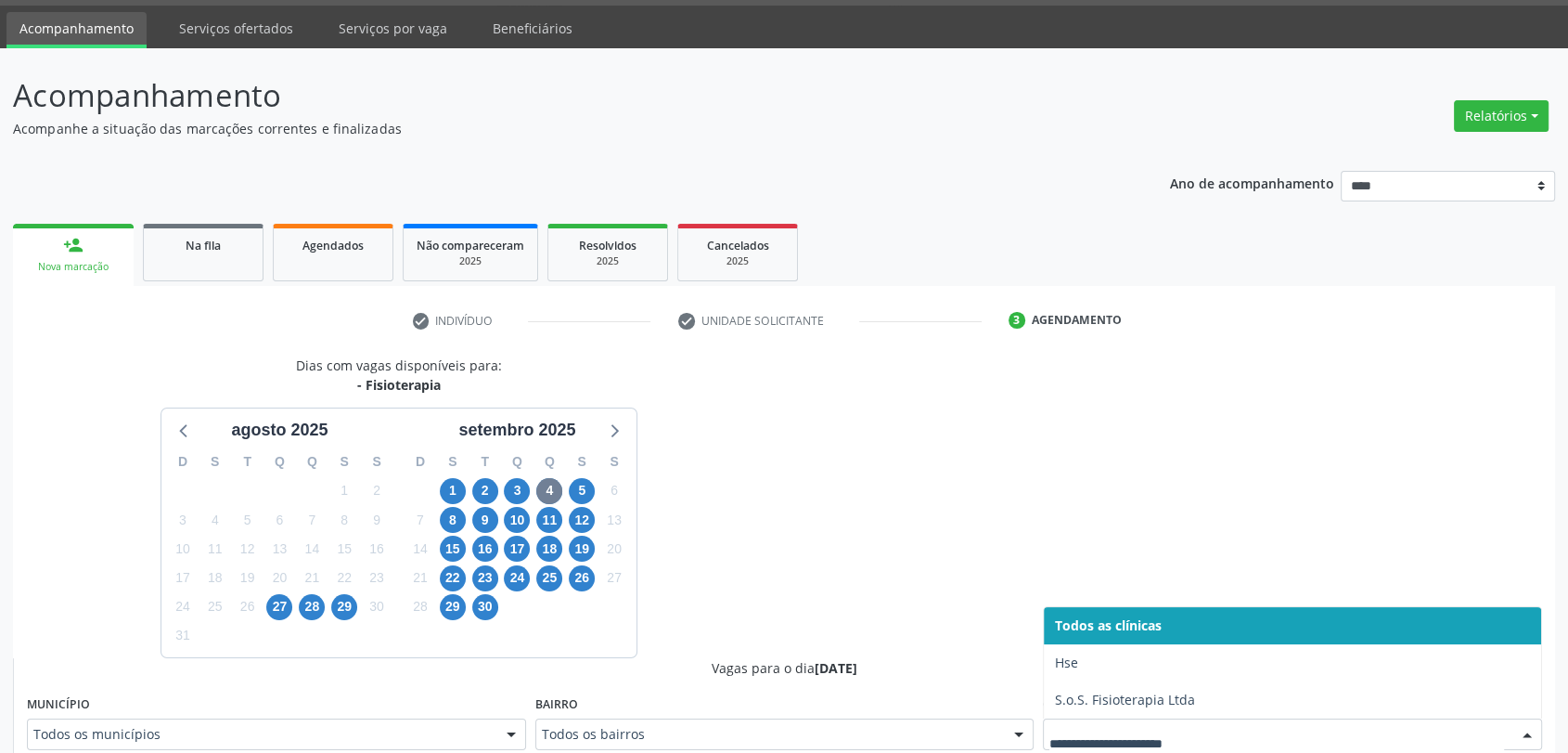
click at [1228, 719] on div at bounding box center [1293, 734] width 499 height 32
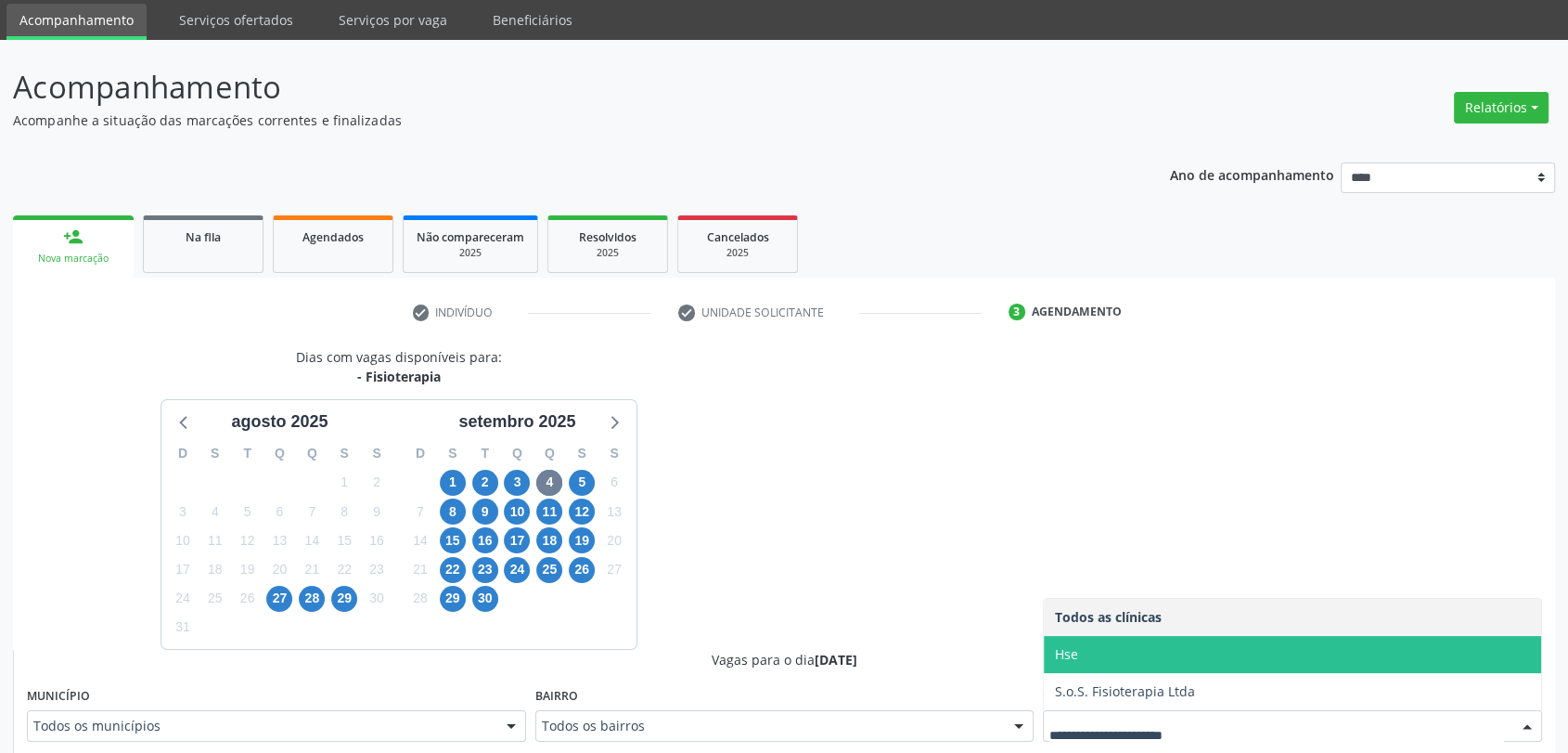
click at [1204, 647] on span "Hse" at bounding box center [1293, 655] width 498 height 37
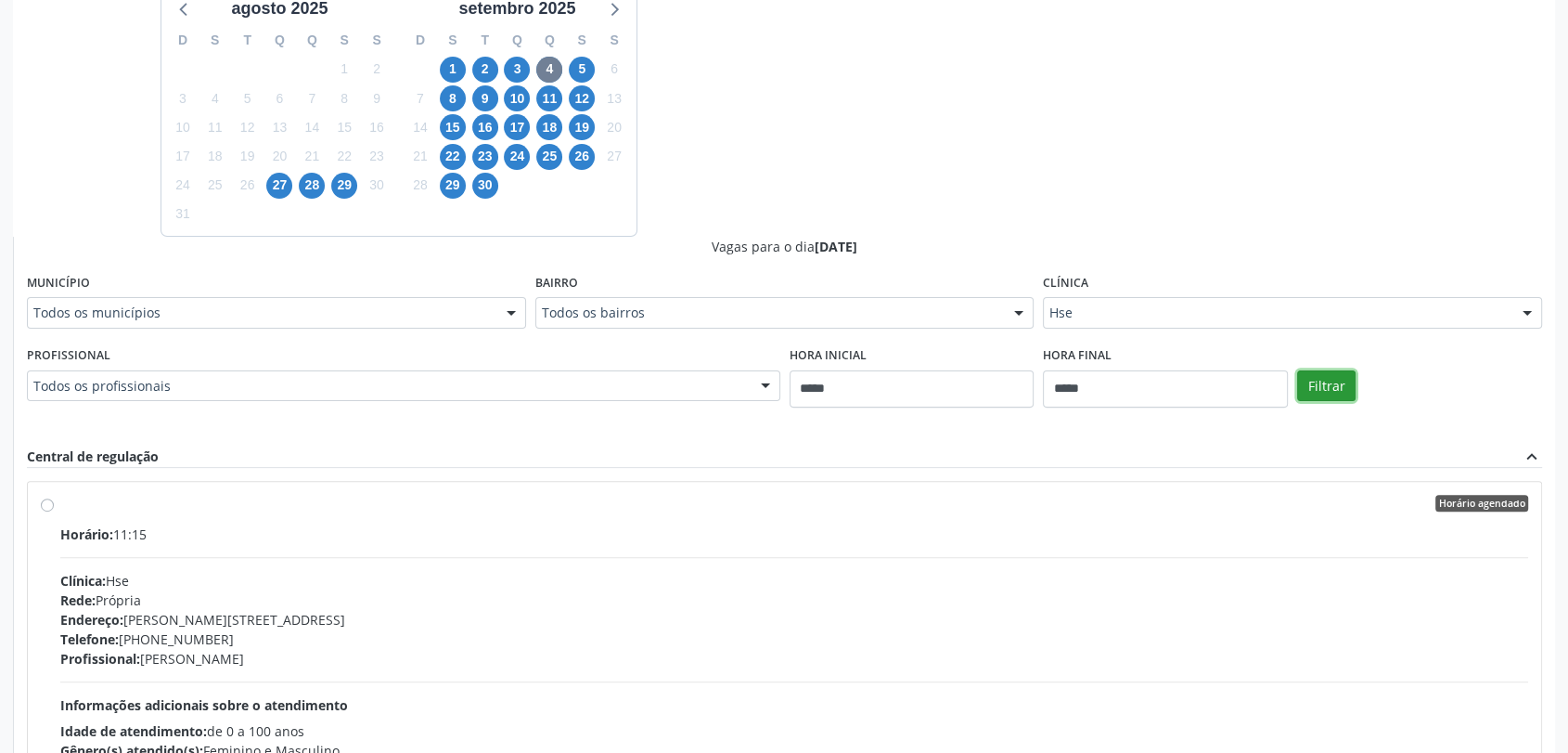
click at [1344, 398] on button "Filtrar" at bounding box center [1326, 386] width 59 height 32
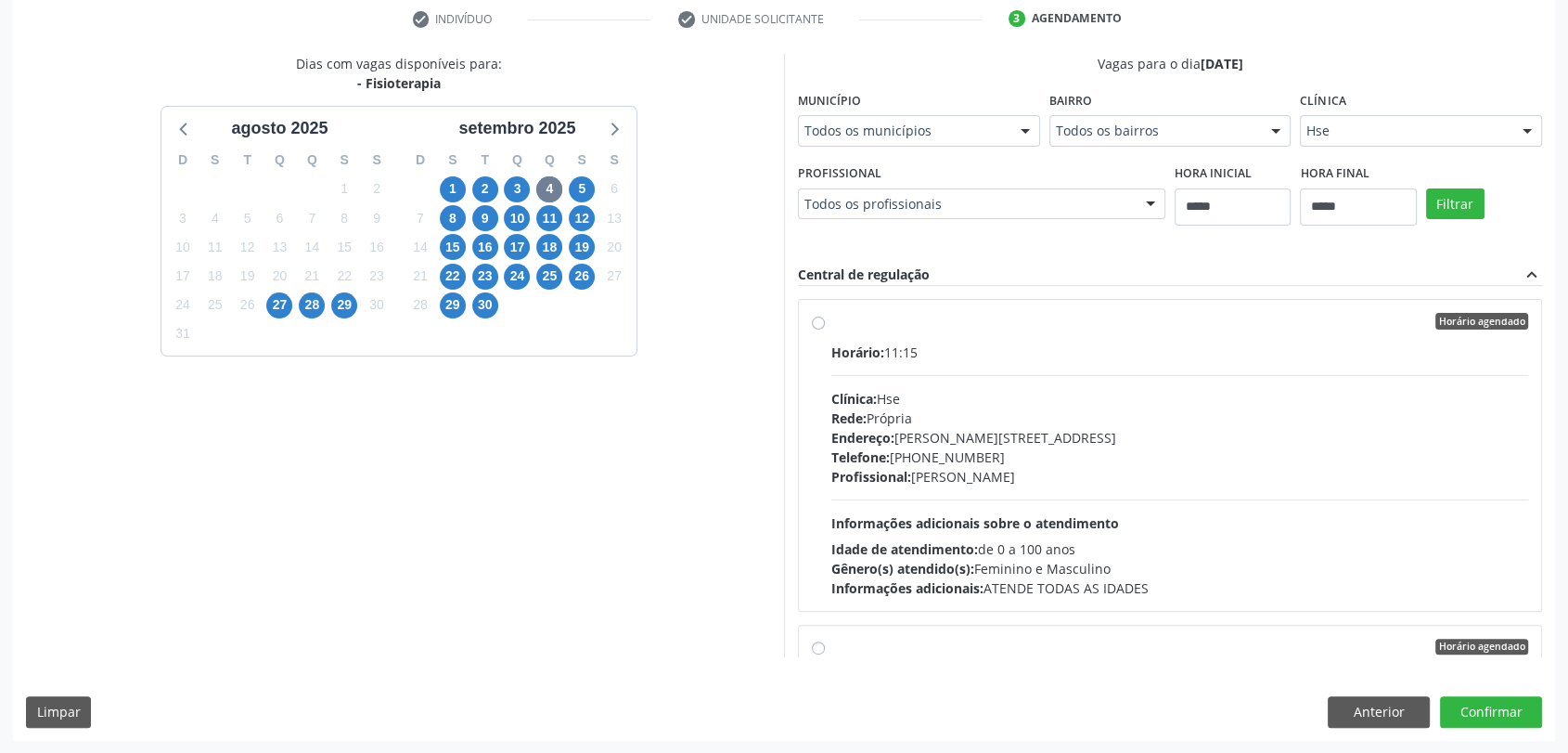
click at [1024, 375] on hr at bounding box center [1180, 375] width 697 height 1
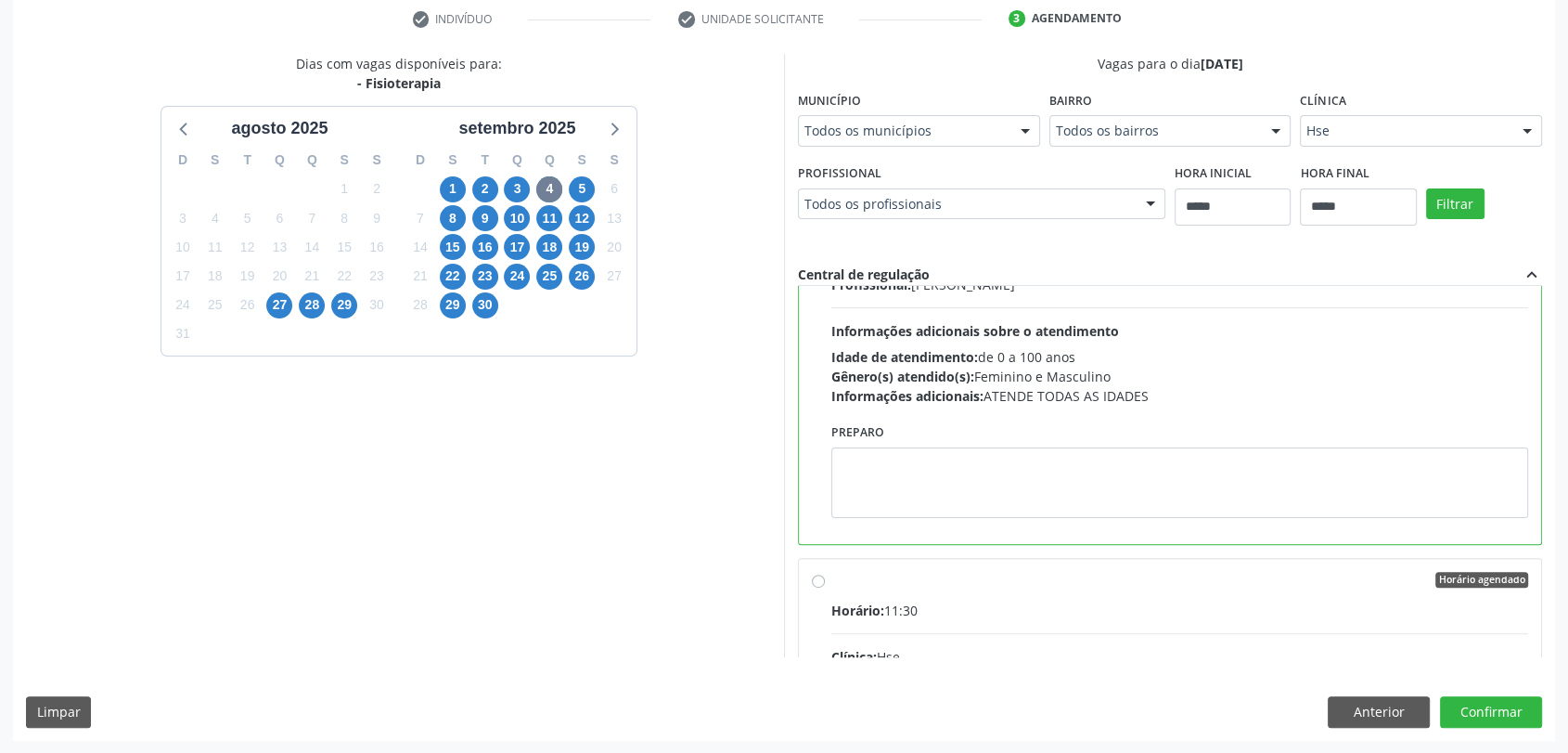
scroll to position [206, 0]
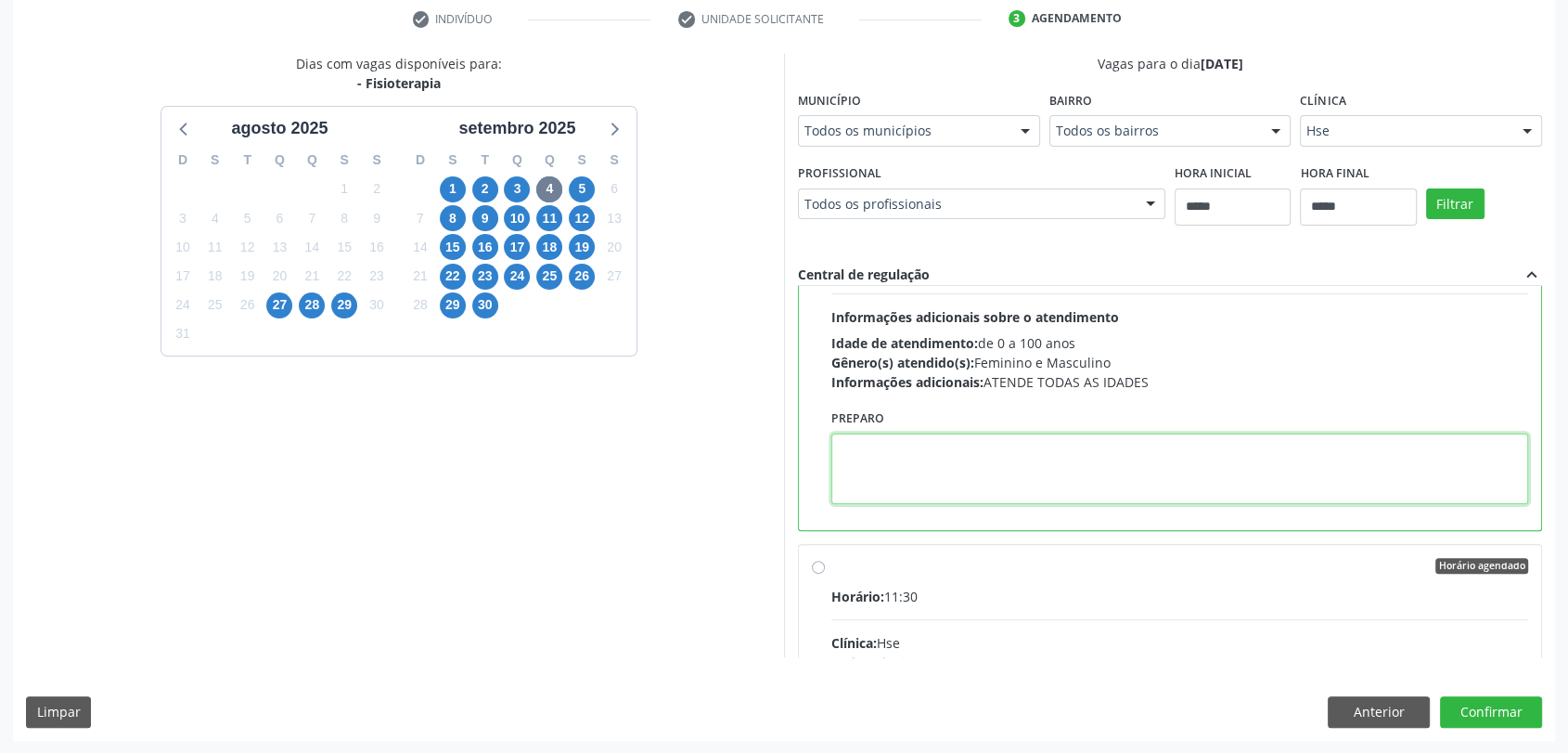
click at [1010, 461] on textarea at bounding box center [1180, 469] width 697 height 71
paste textarea "**********"
type textarea "**********"
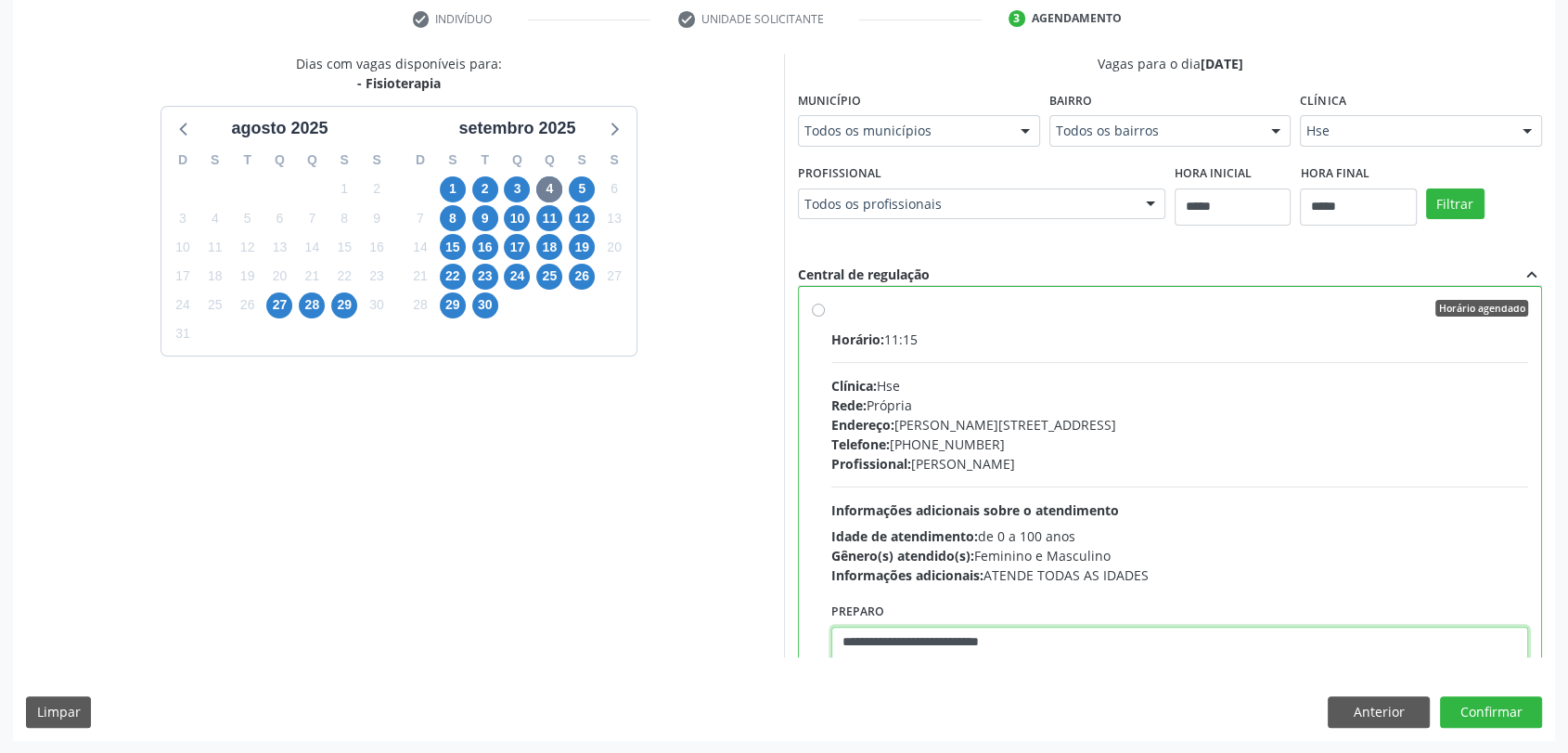
scroll to position [0, 0]
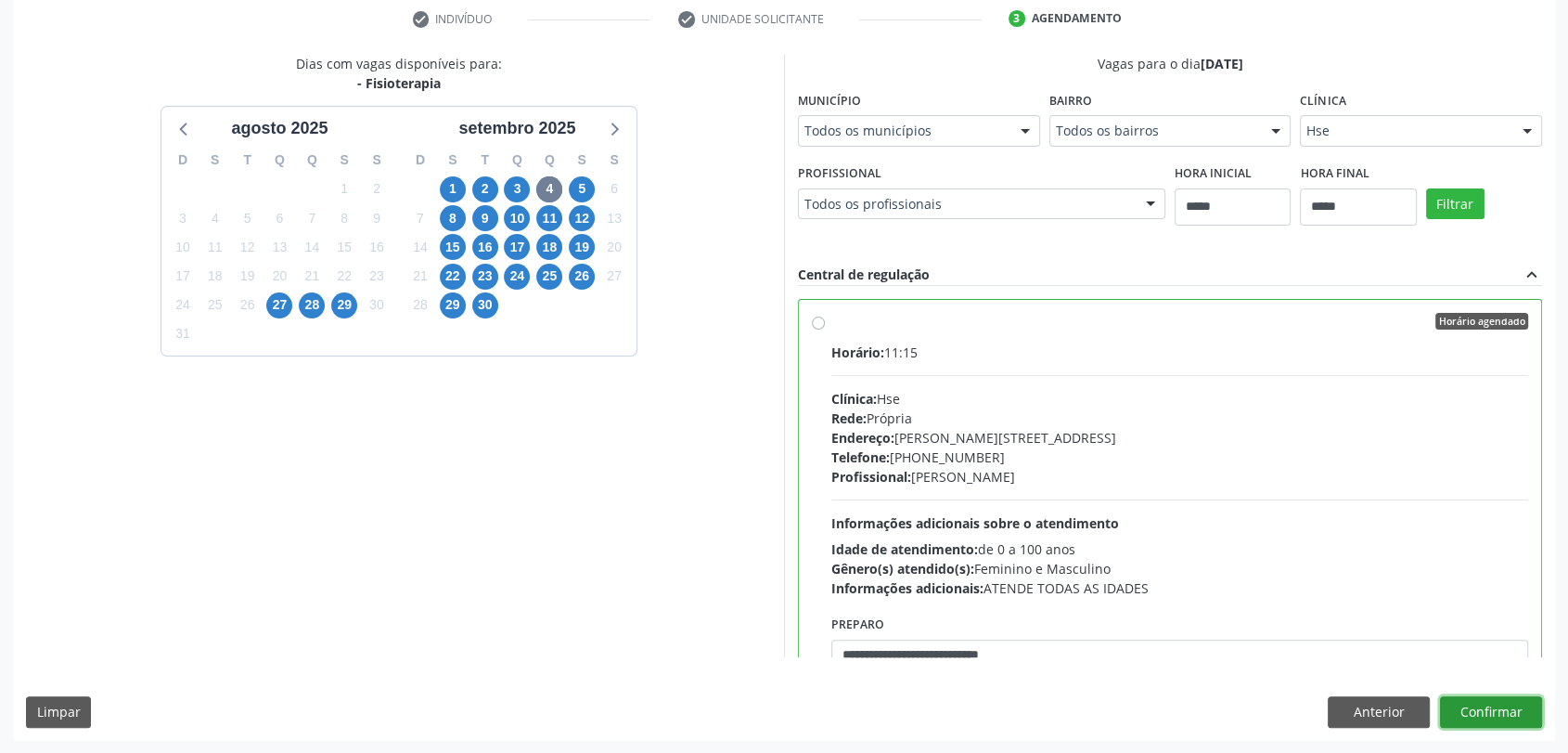
click at [1534, 700] on button "Confirmar" at bounding box center [1490, 712] width 102 height 32
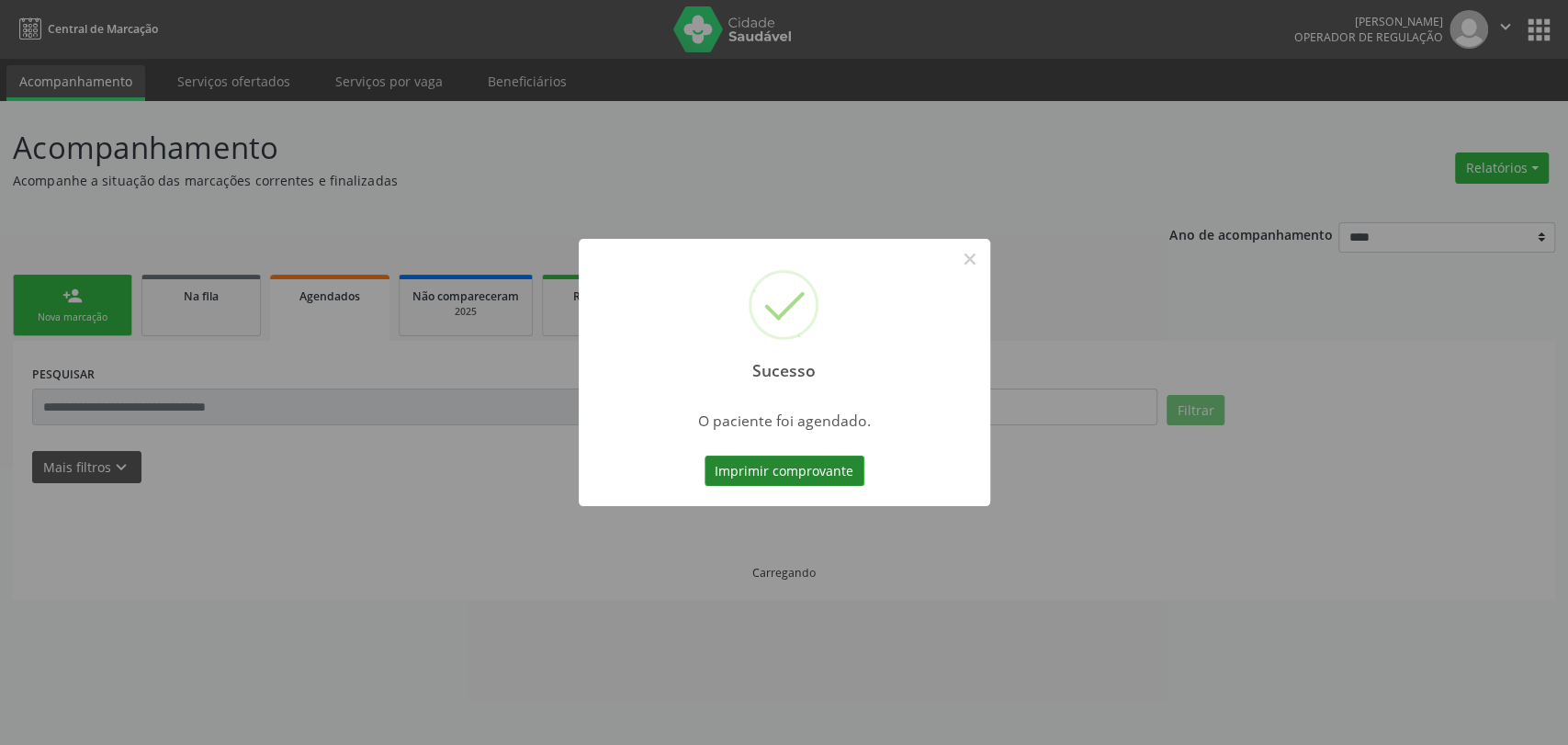
click at [779, 481] on button "Imprimir comprovante" at bounding box center [784, 471] width 160 height 31
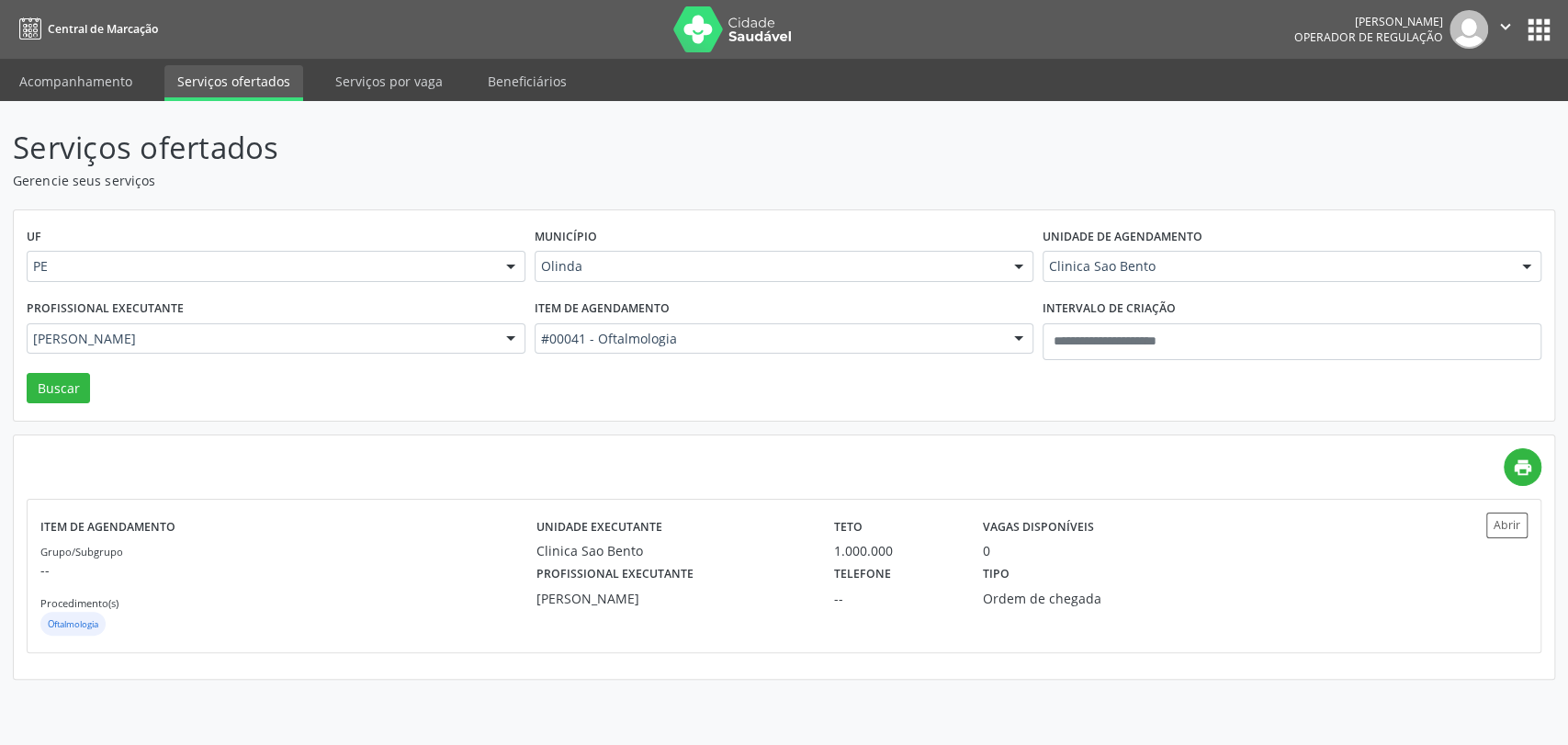
click at [627, 226] on div "Município [GEOGRAPHIC_DATA] Todas as cidades [GEOGRAPHIC_DATA] e [GEOGRAPHIC_DA…" at bounding box center [783, 258] width 508 height 71
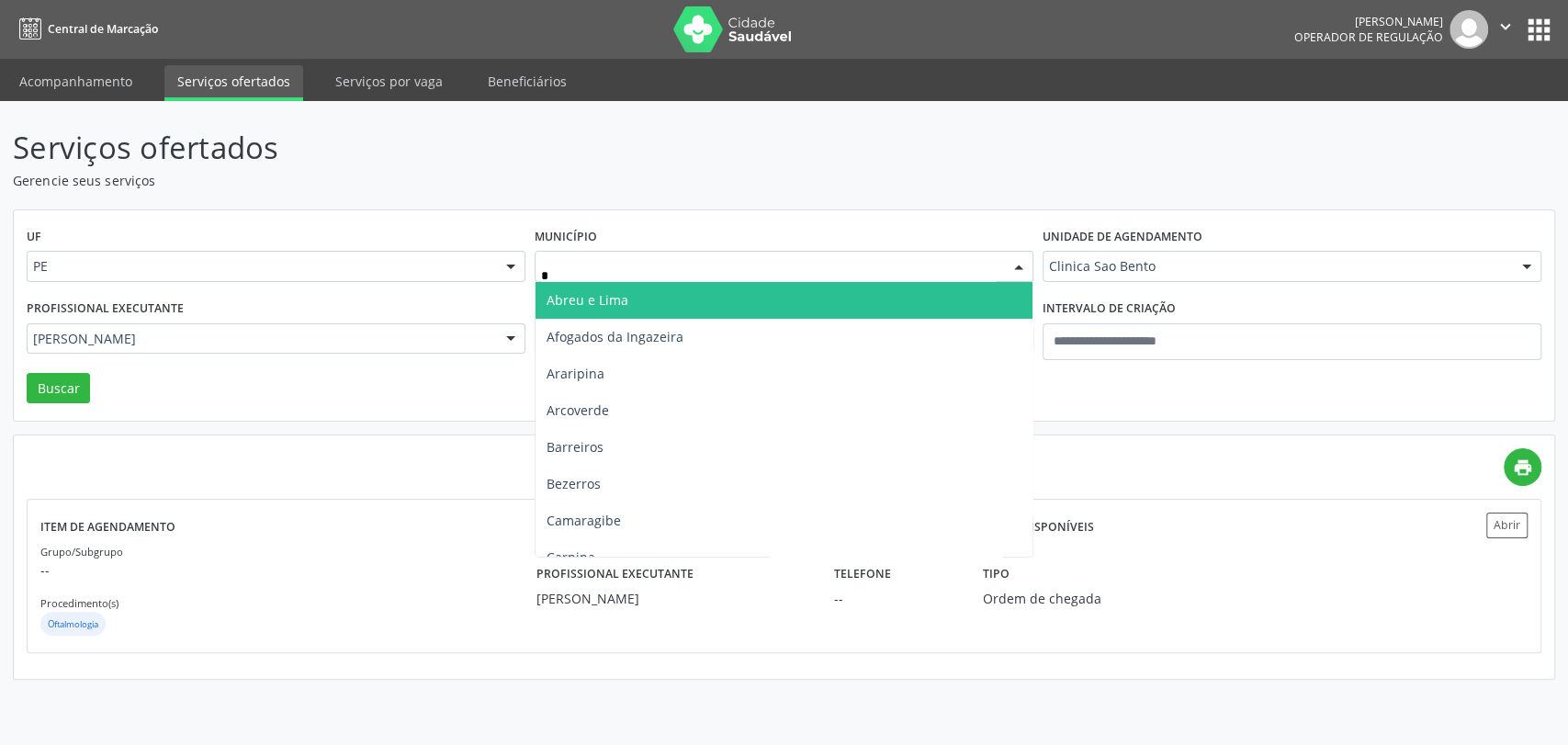
type input "**"
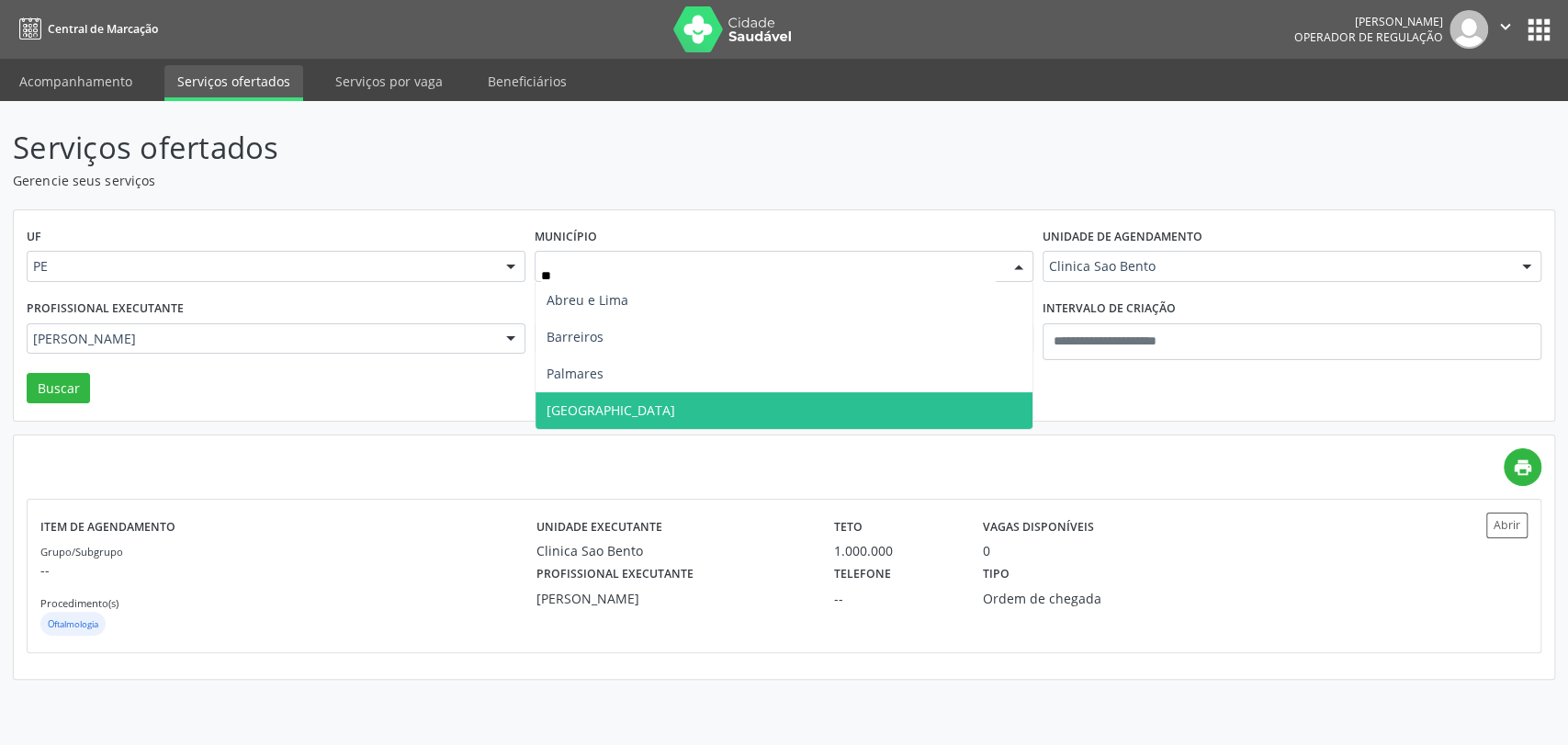
click at [595, 402] on span "[GEOGRAPHIC_DATA]" at bounding box center [783, 410] width 496 height 37
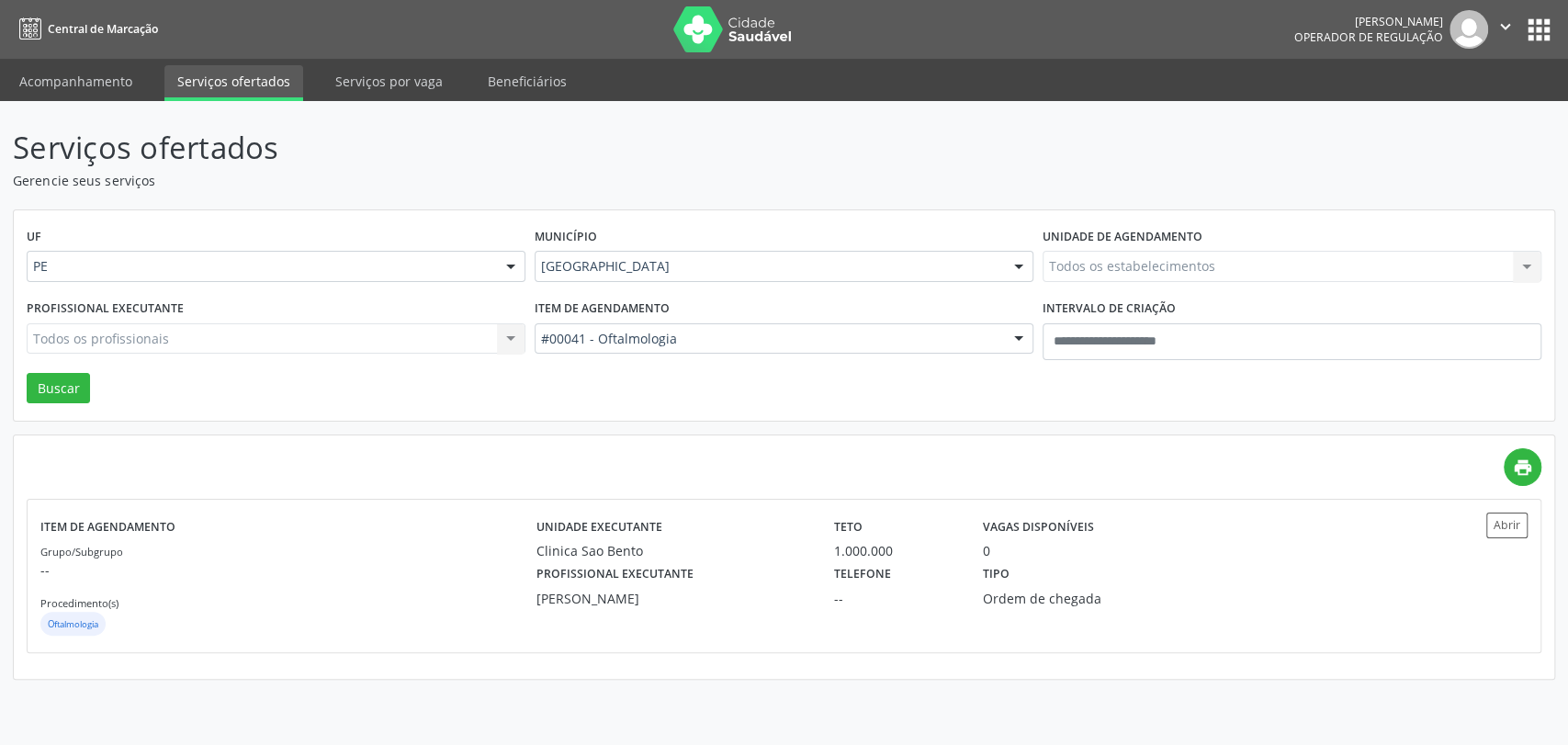
click at [1149, 275] on div "Todos os estabelecimentos Todos os estabelecimentos Centro Medico Sinergia Clin…" at bounding box center [1292, 266] width 498 height 31
click at [1148, 266] on div "Todos os estabelecimentos Todos os estabelecimentos Centro Medico Sinergia Clin…" at bounding box center [1292, 266] width 498 height 31
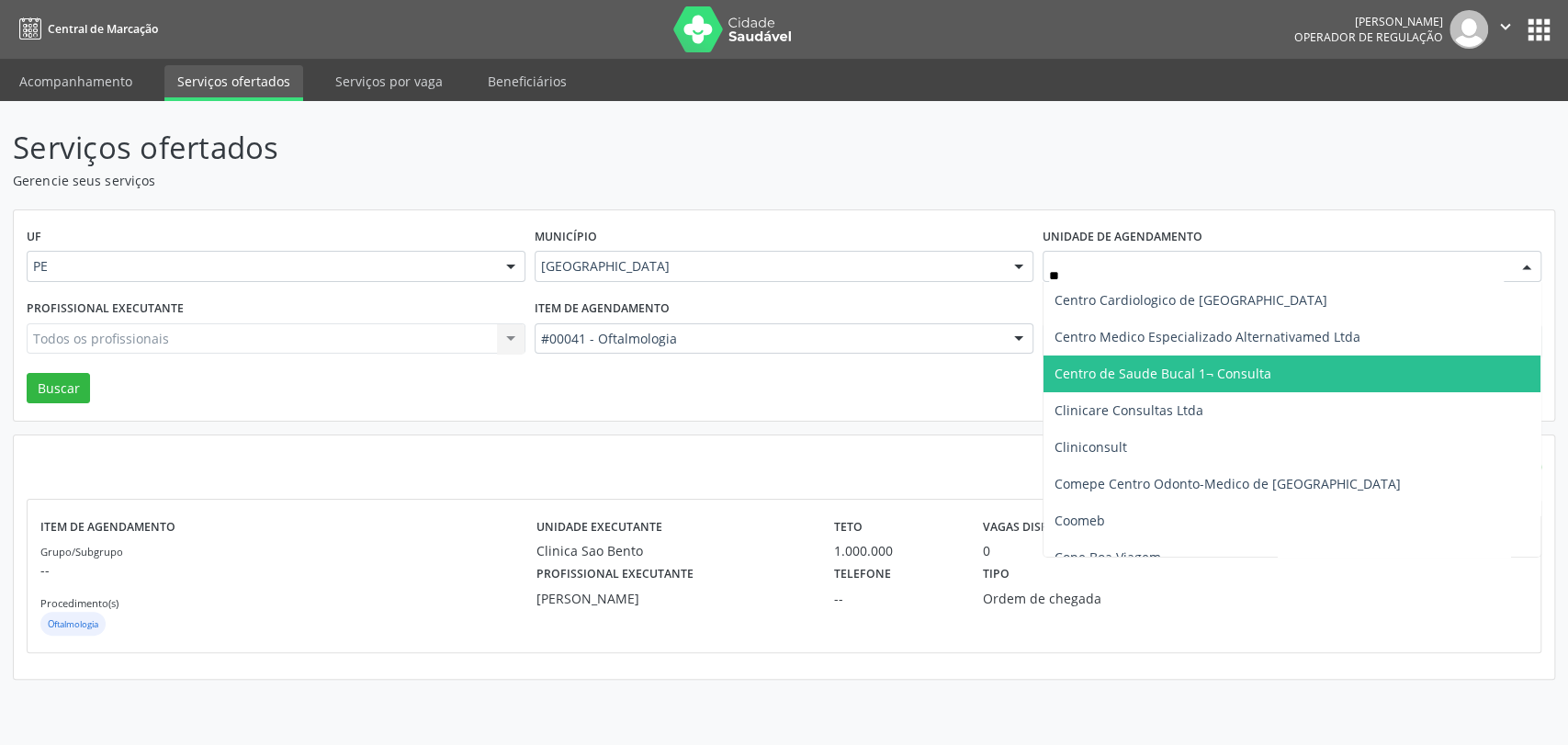
type input "***"
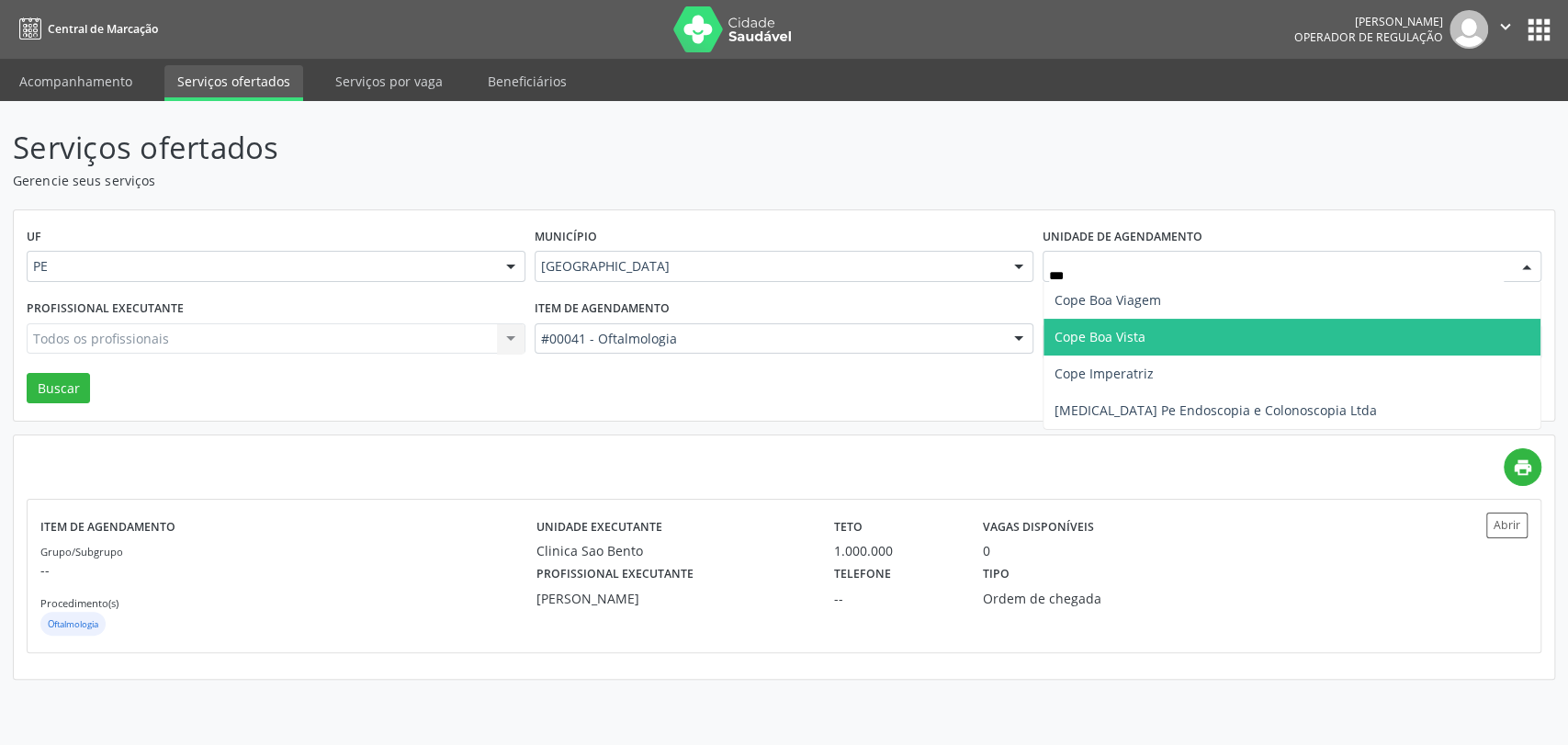
click at [1114, 335] on span "Cope Boa Vista" at bounding box center [1100, 336] width 91 height 18
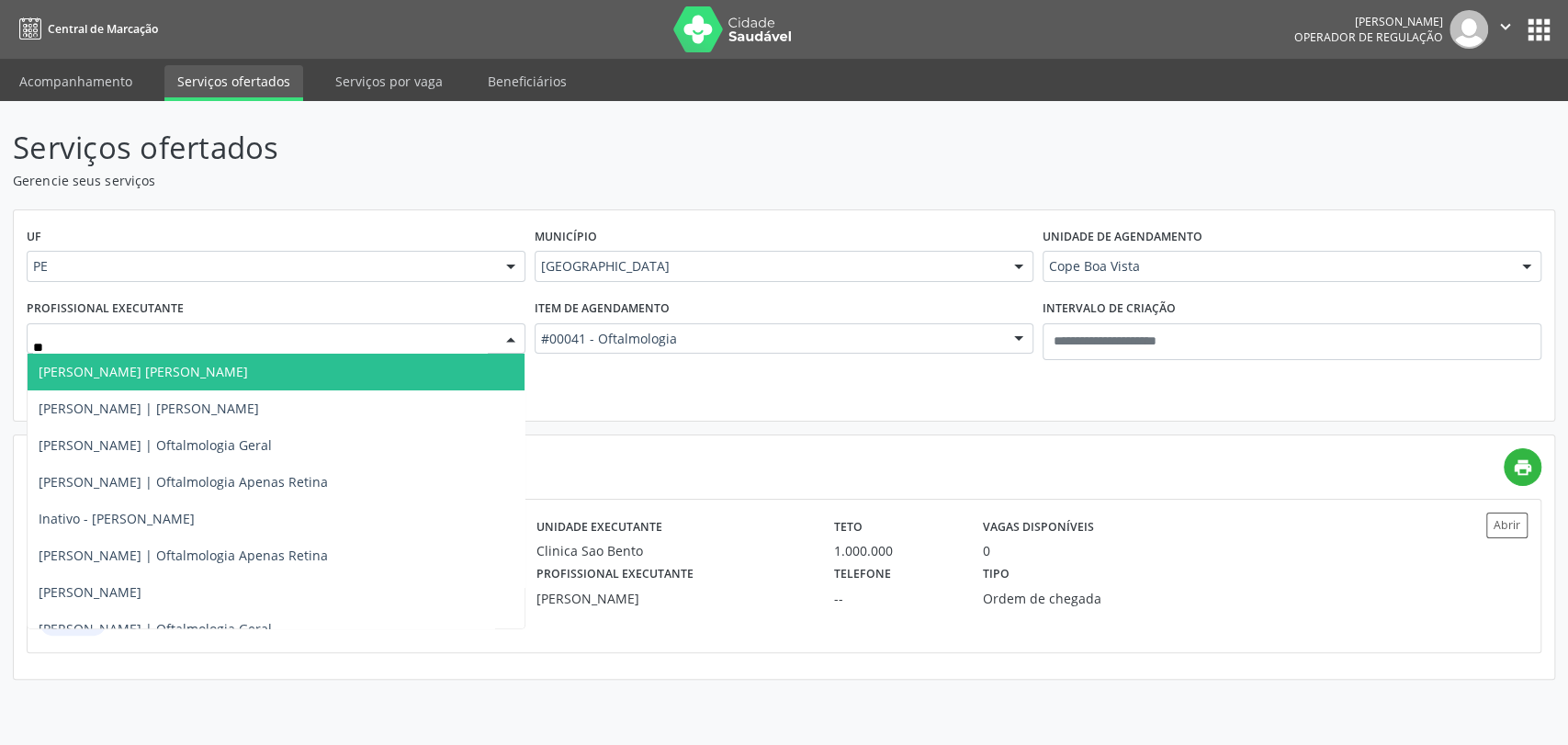
type input "***"
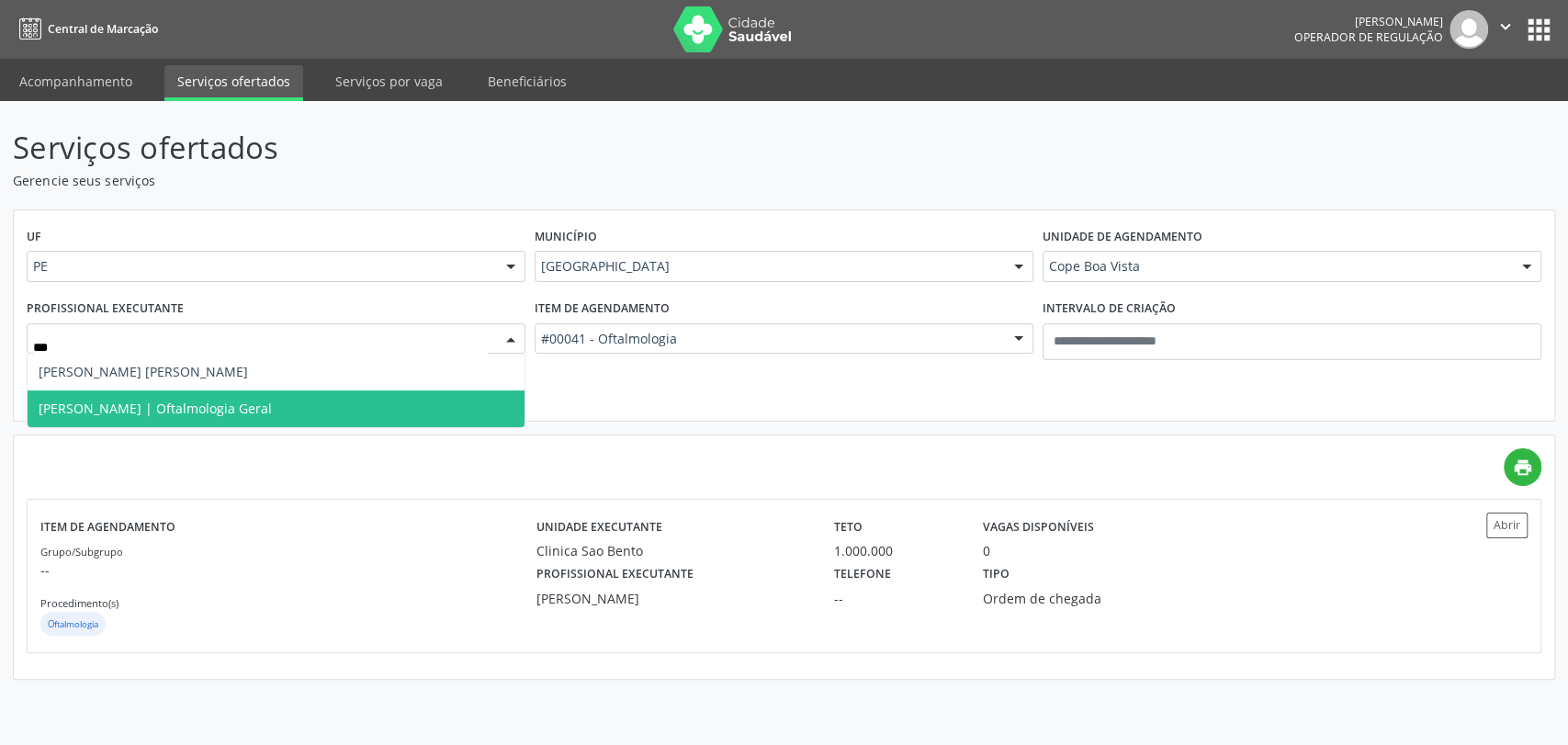
click at [58, 397] on span "[PERSON_NAME] | Oftalmologia Geral" at bounding box center [276, 409] width 496 height 37
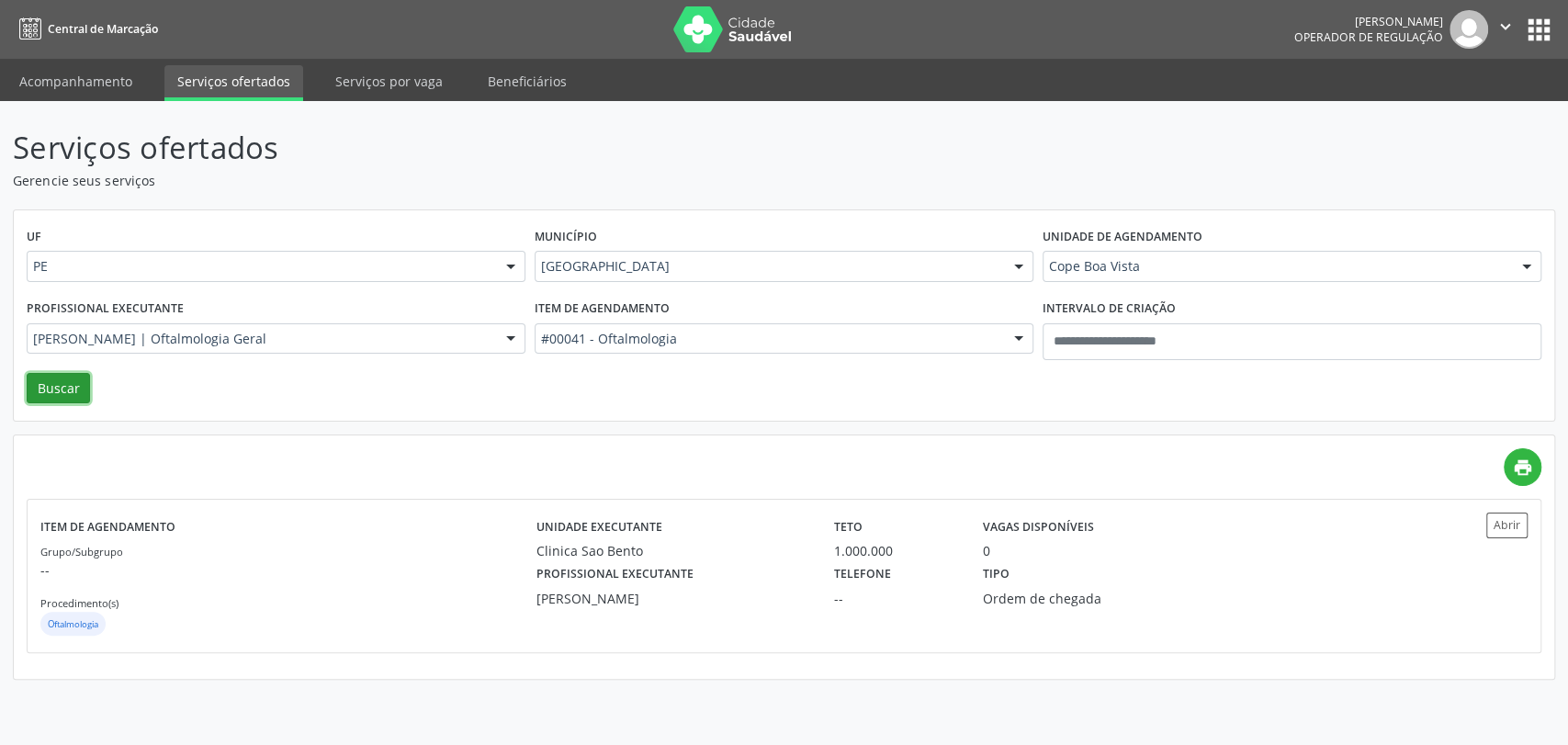
click at [67, 390] on button "Buscar" at bounding box center [58, 388] width 64 height 31
click at [631, 560] on label "Profissional executante" at bounding box center [615, 574] width 157 height 29
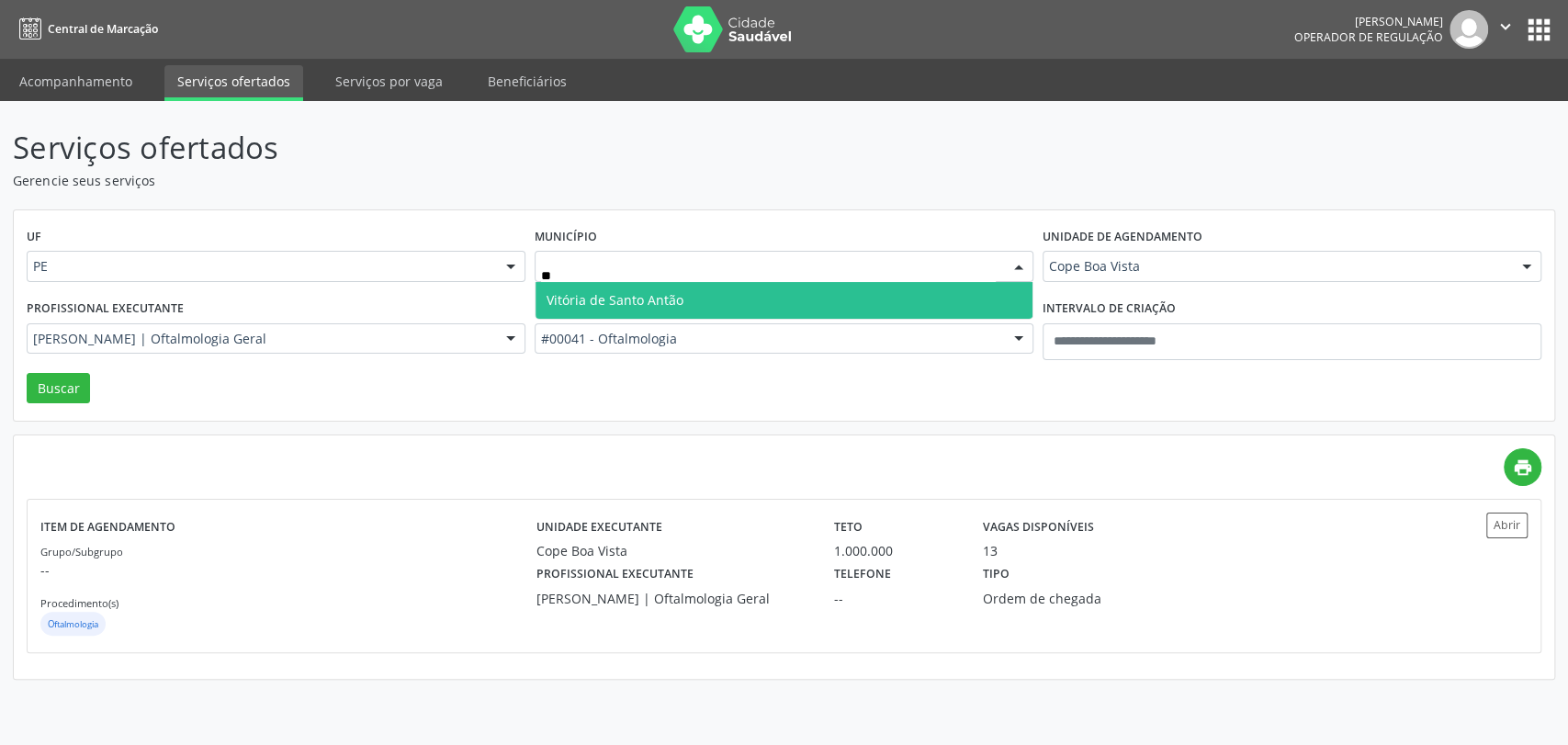
type input "***"
click at [594, 288] on span "Vitória de Santo Antão" at bounding box center [783, 300] width 496 height 37
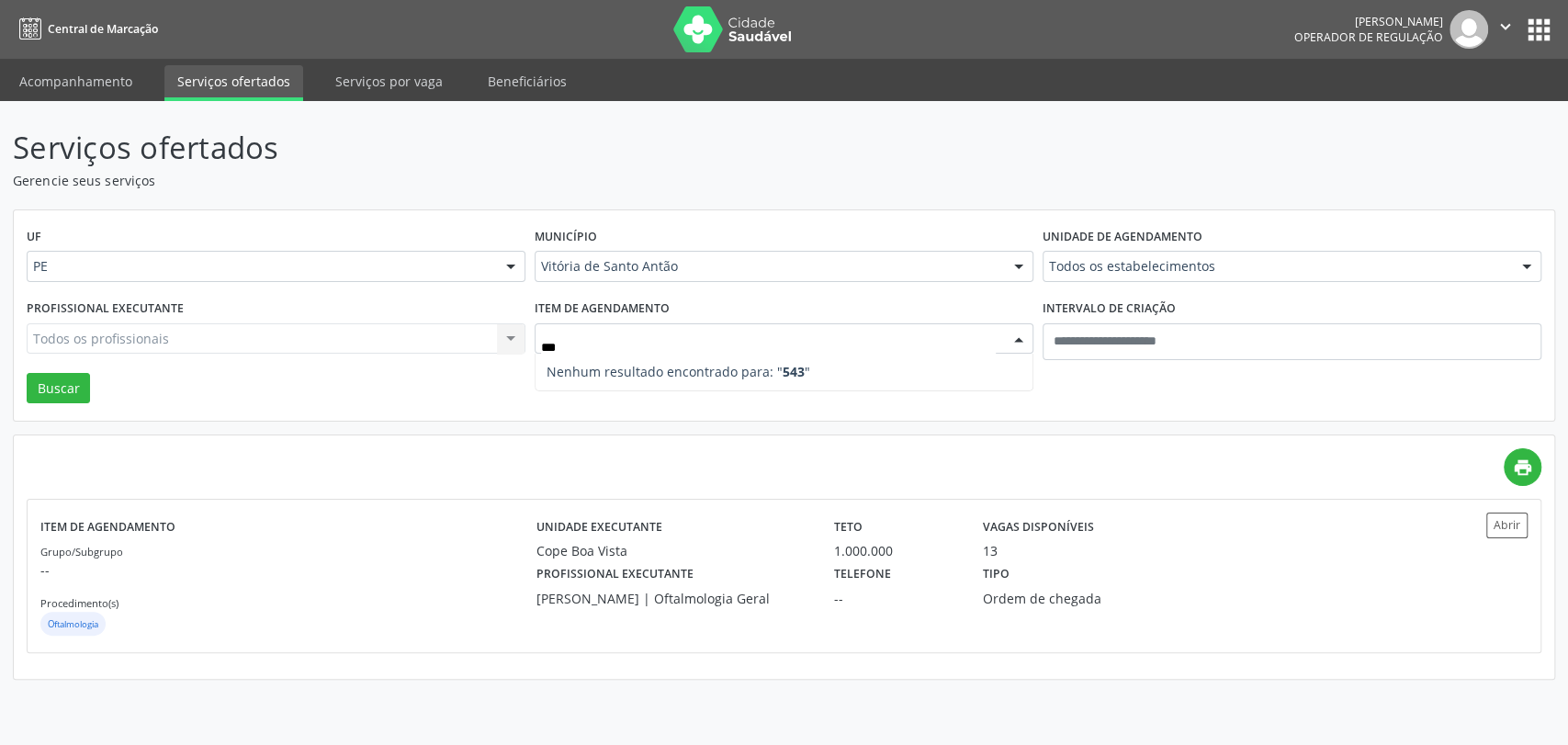
type input "**"
click at [60, 382] on button "Buscar" at bounding box center [58, 388] width 64 height 31
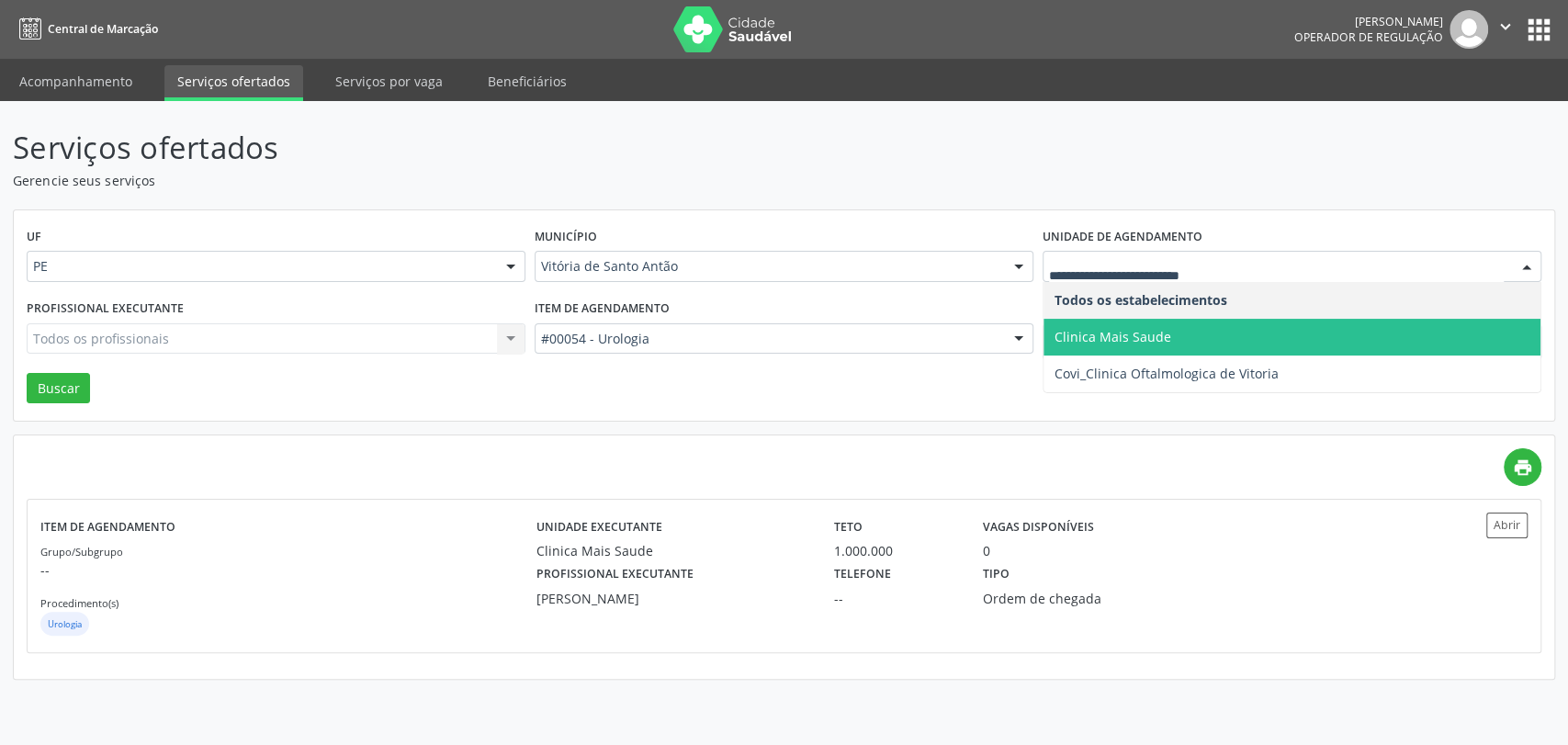
click at [1155, 328] on span "Clinica Mais Saude" at bounding box center [1113, 336] width 116 height 18
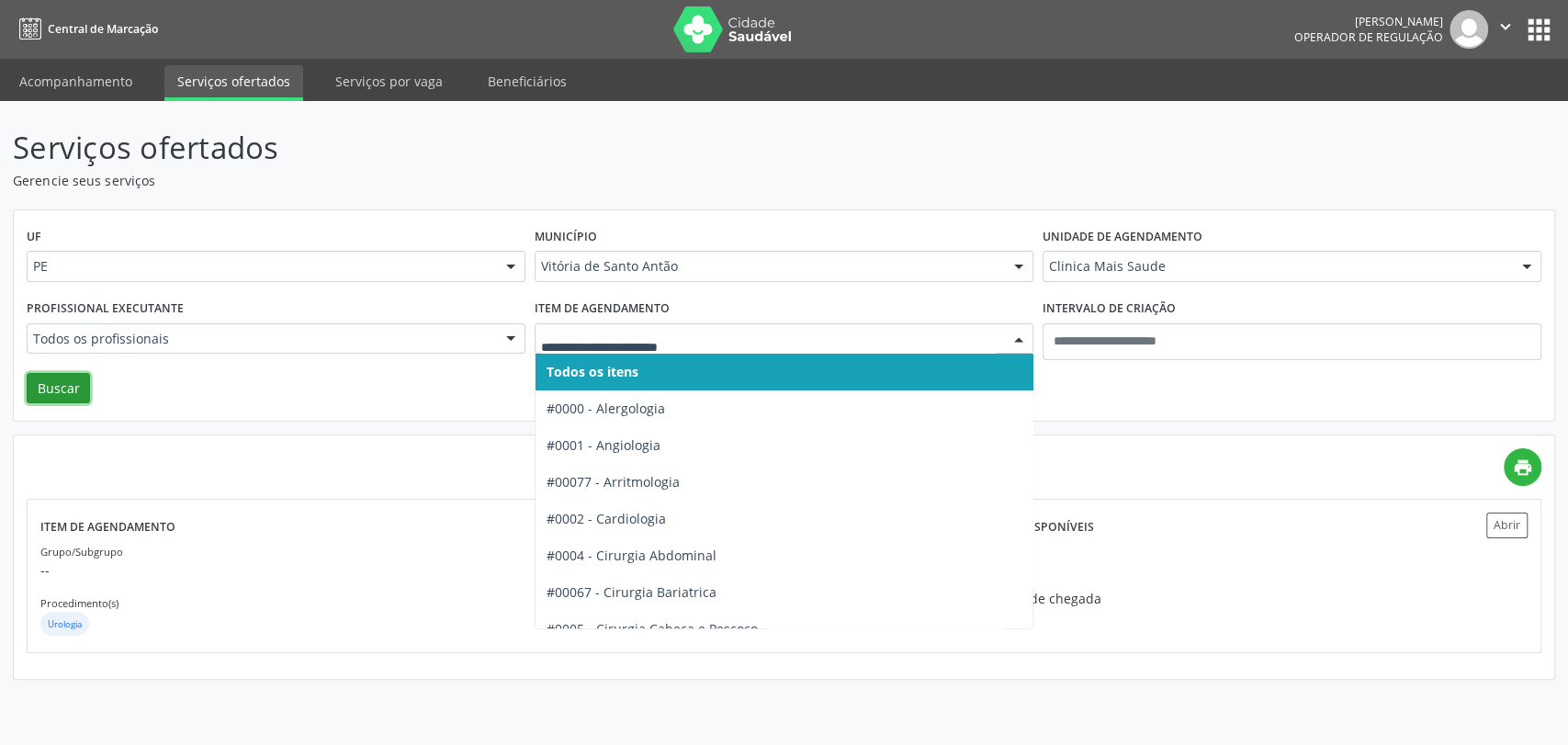
click at [28, 397] on button "Buscar" at bounding box center [58, 388] width 64 height 31
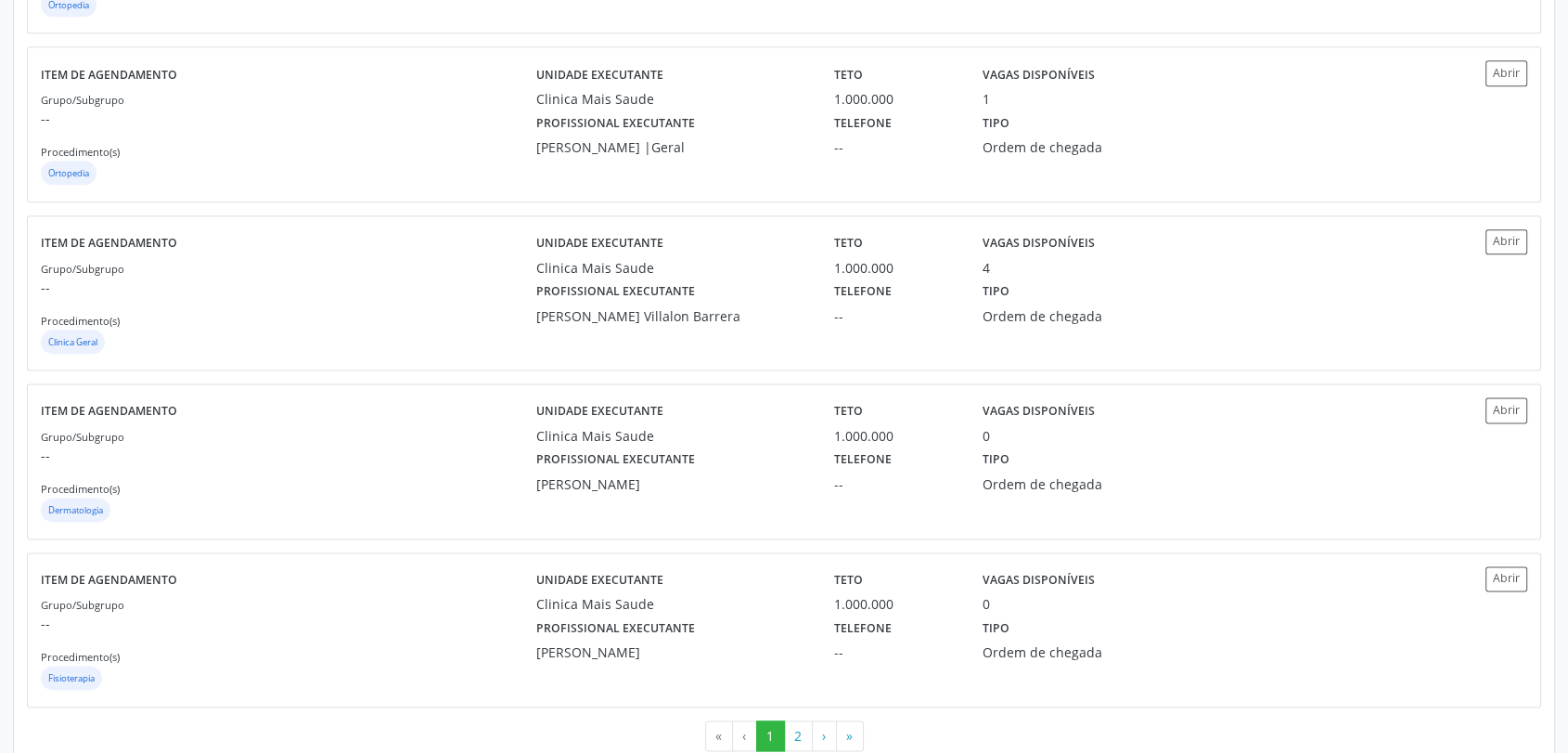
scroll to position [2344, 0]
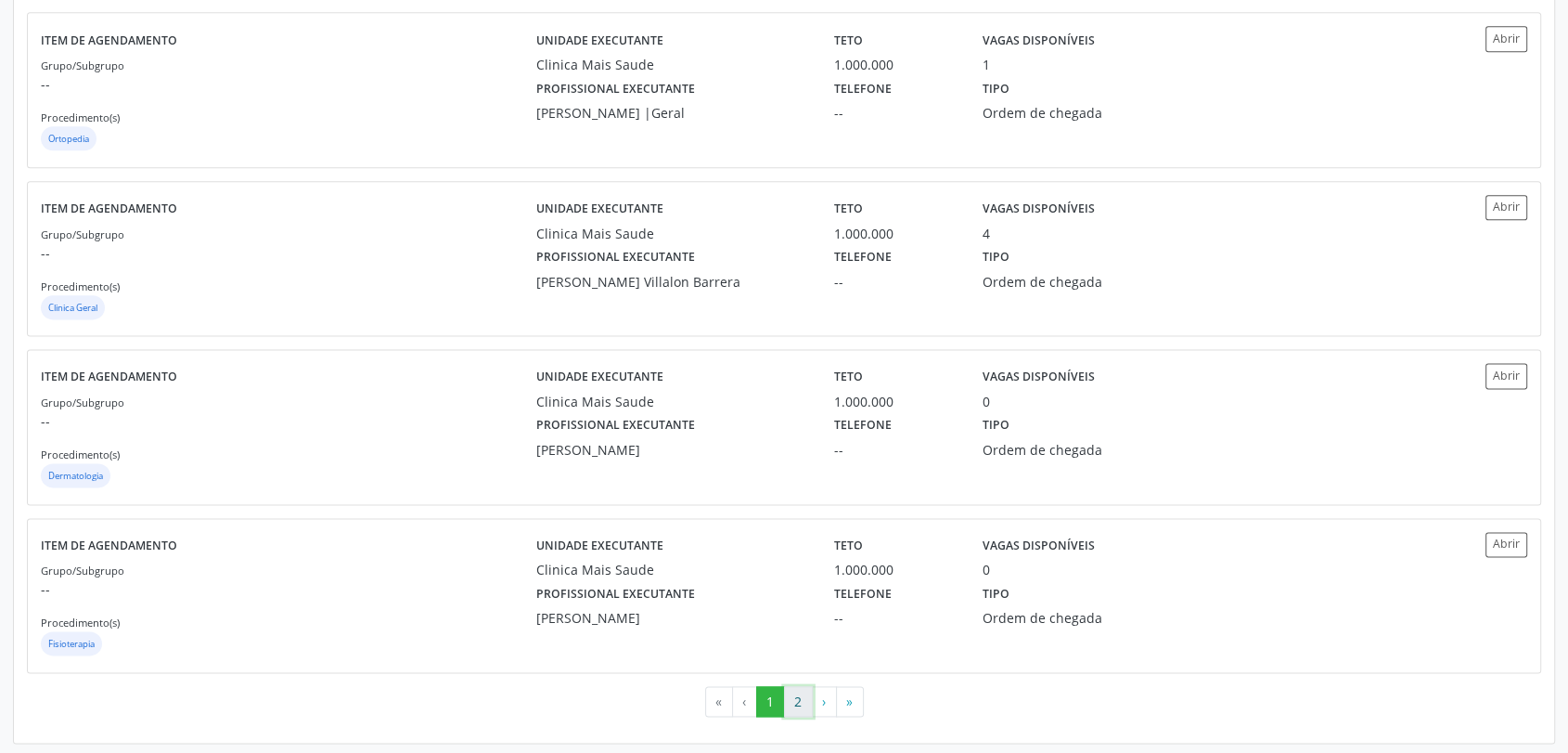
click at [806, 691] on button "2" at bounding box center [798, 702] width 29 height 32
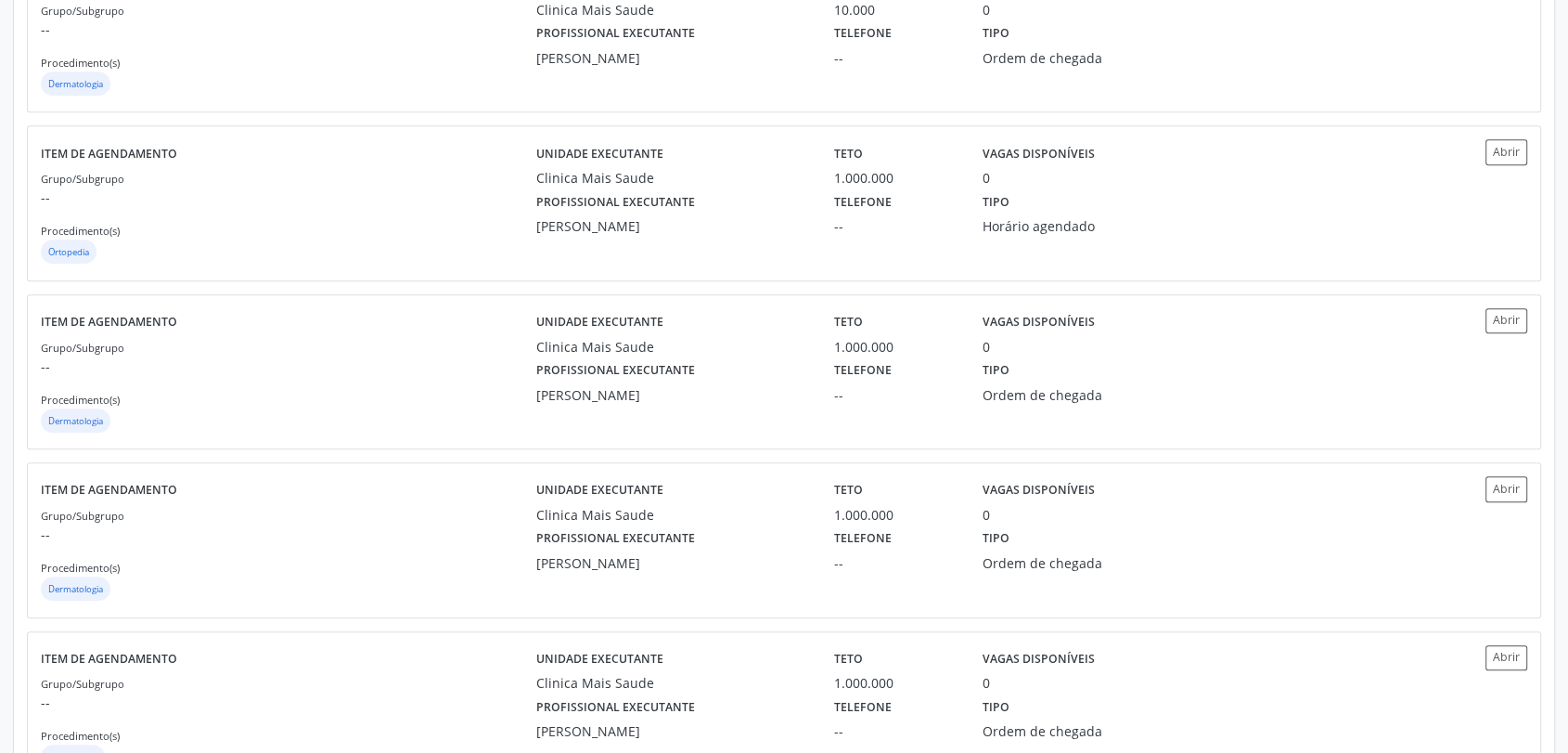
scroll to position [998, 0]
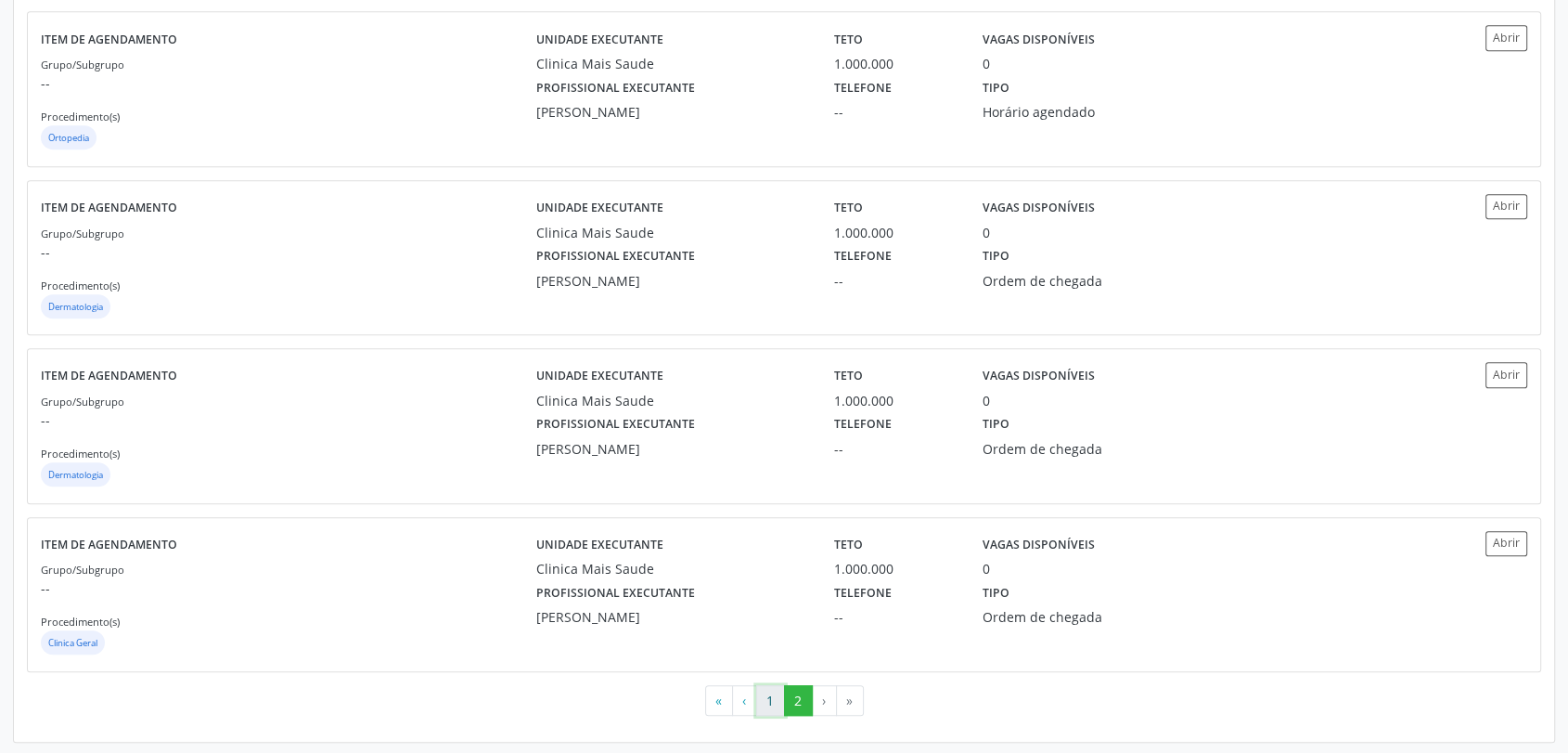
click at [763, 691] on button "1" at bounding box center [770, 701] width 29 height 32
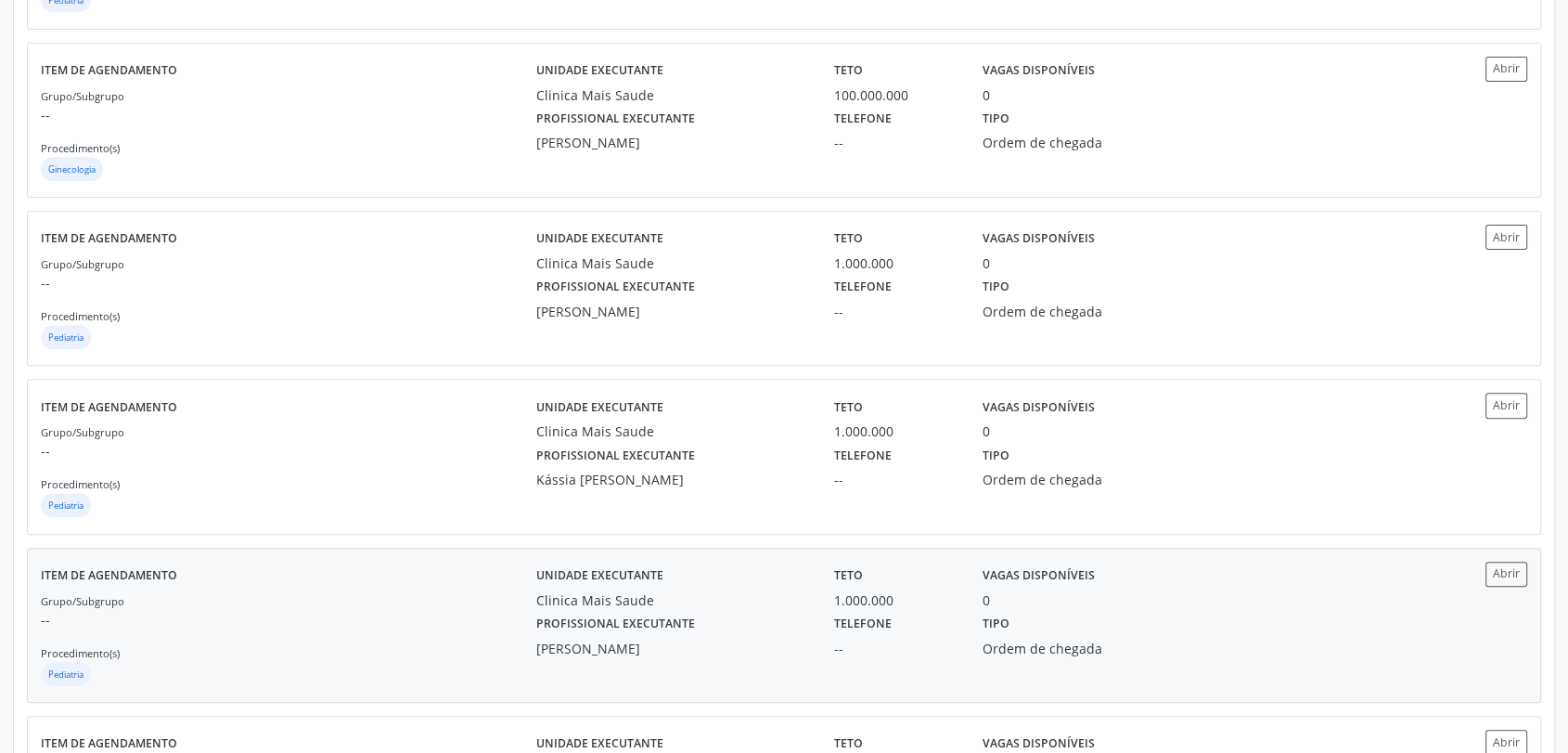
scroll to position [618, 0]
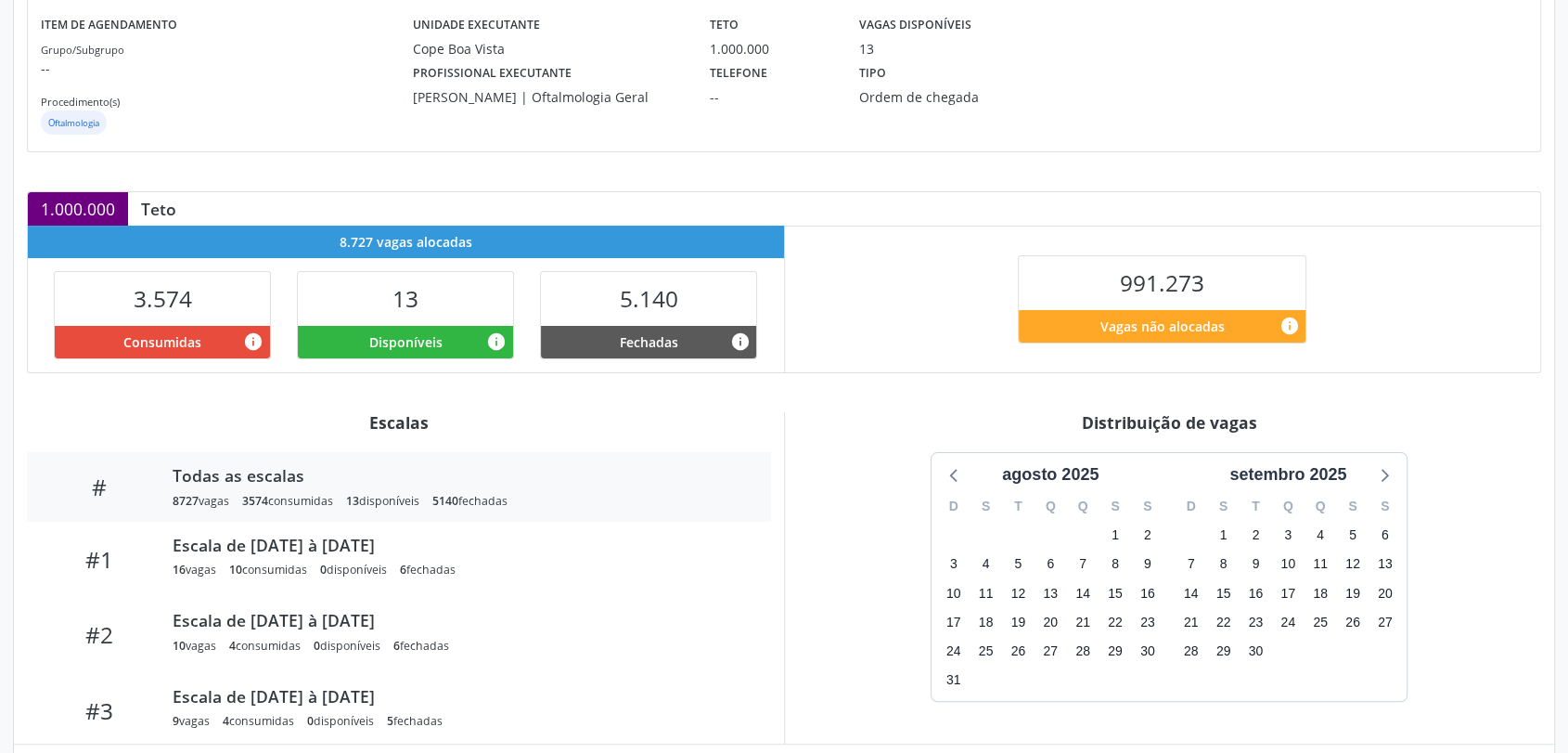
scroll to position [423, 0]
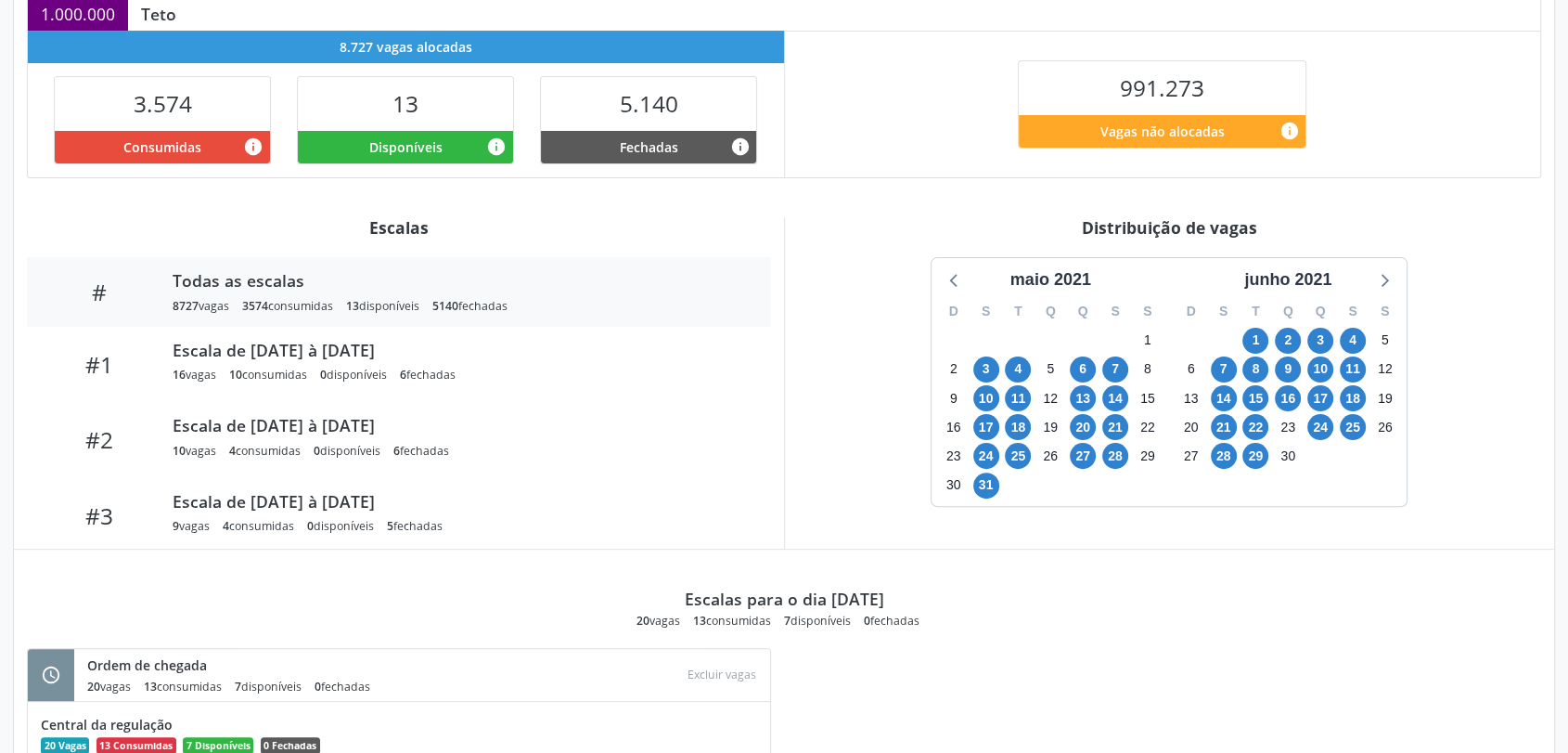
drag, startPoint x: 1251, startPoint y: 284, endPoint x: 1273, endPoint y: 295, distance: 24.6
click at [1253, 284] on div "junho 2021" at bounding box center [1287, 279] width 102 height 25
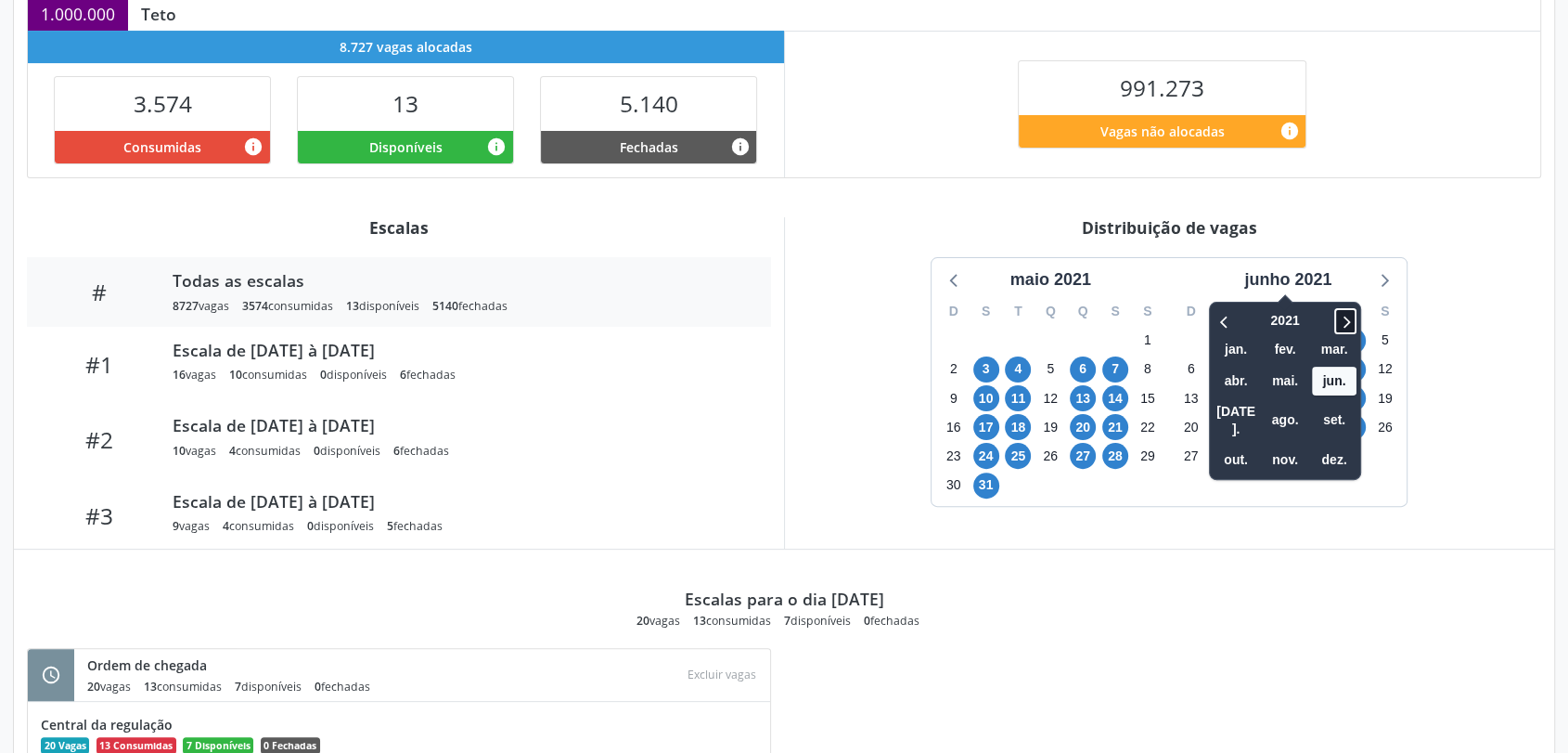
click at [1354, 324] on icon at bounding box center [1346, 321] width 19 height 22
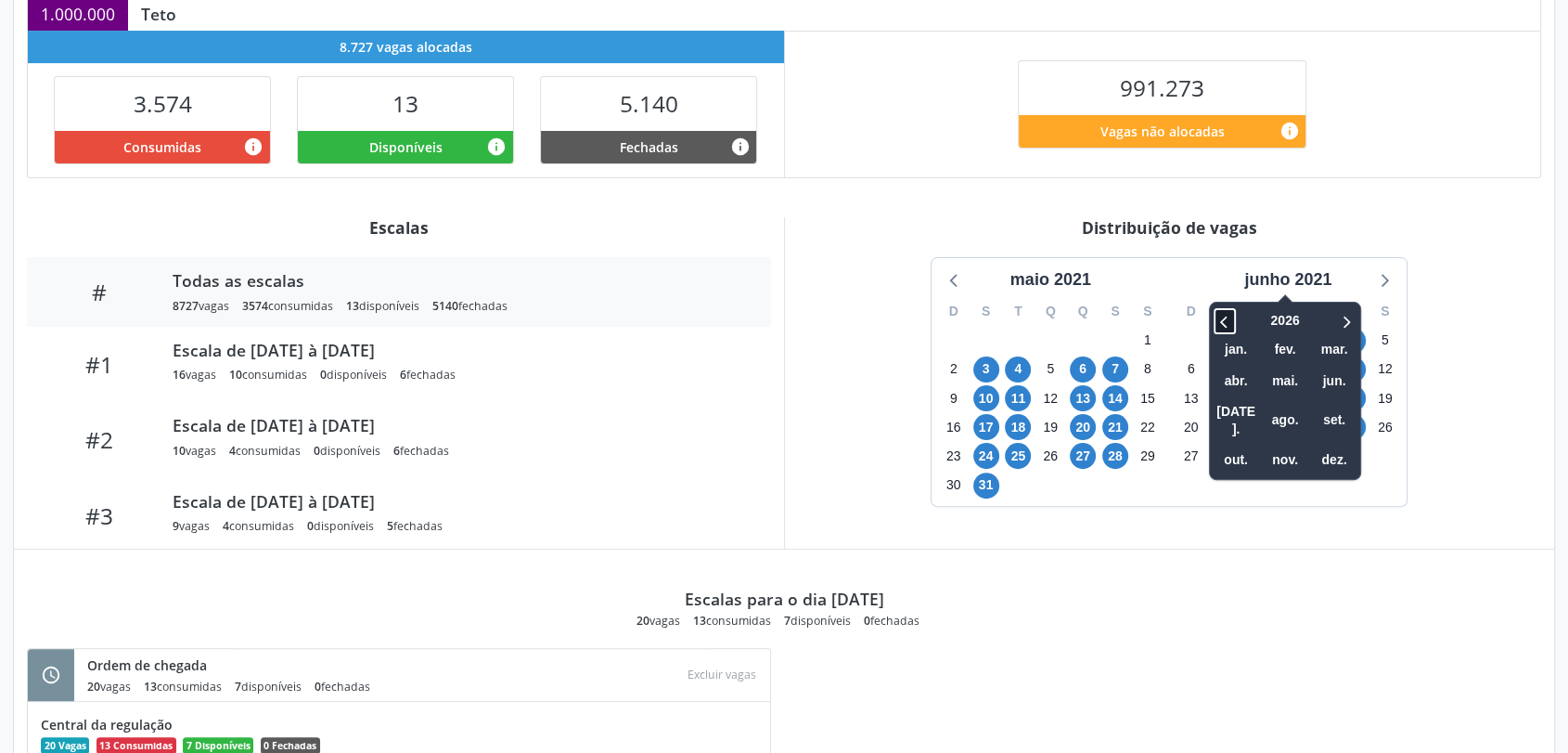
click at [1224, 310] on icon at bounding box center [1224, 321] width 19 height 22
click at [1334, 410] on span "set." at bounding box center [1335, 419] width 45 height 29
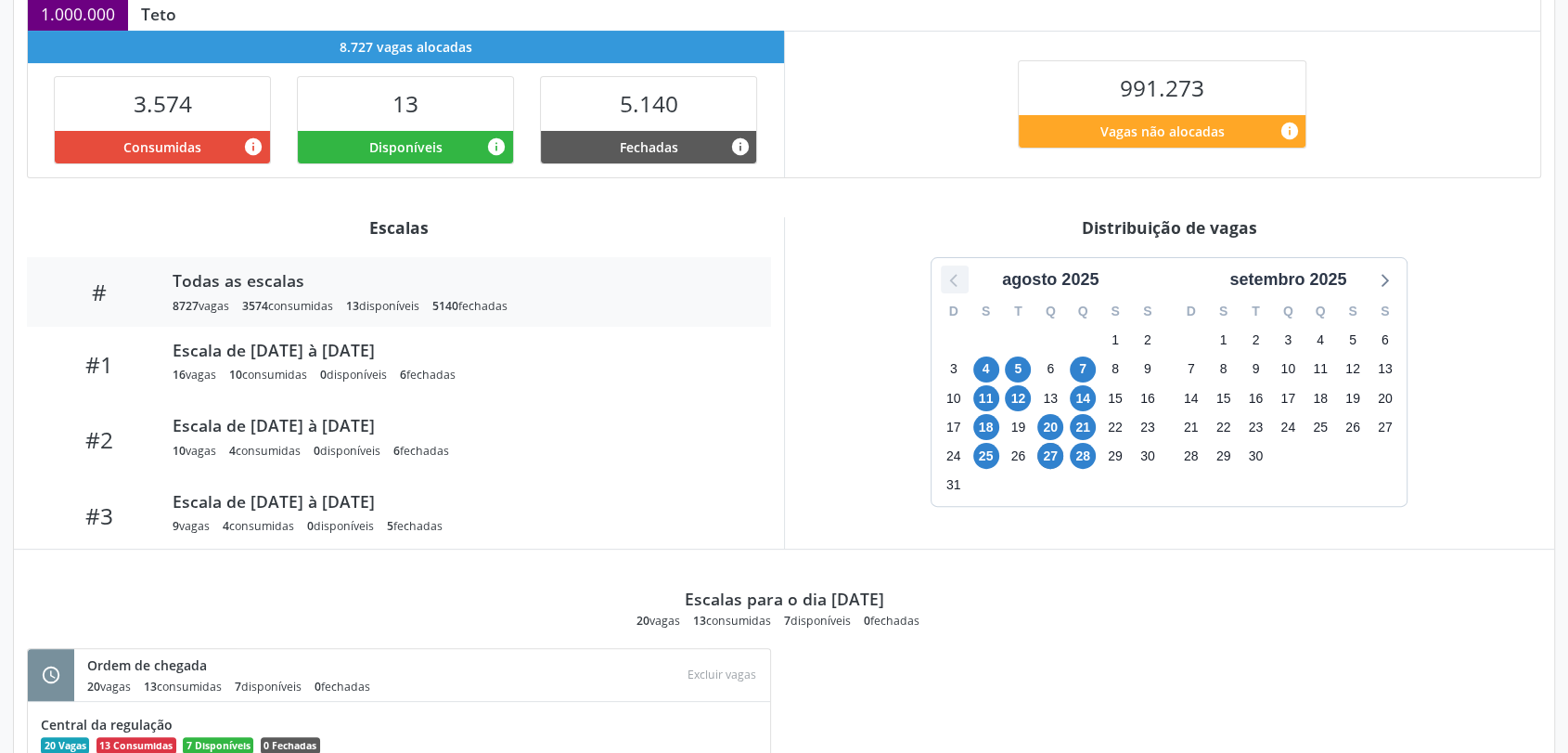
click at [951, 280] on icon at bounding box center [954, 280] width 7 height 13
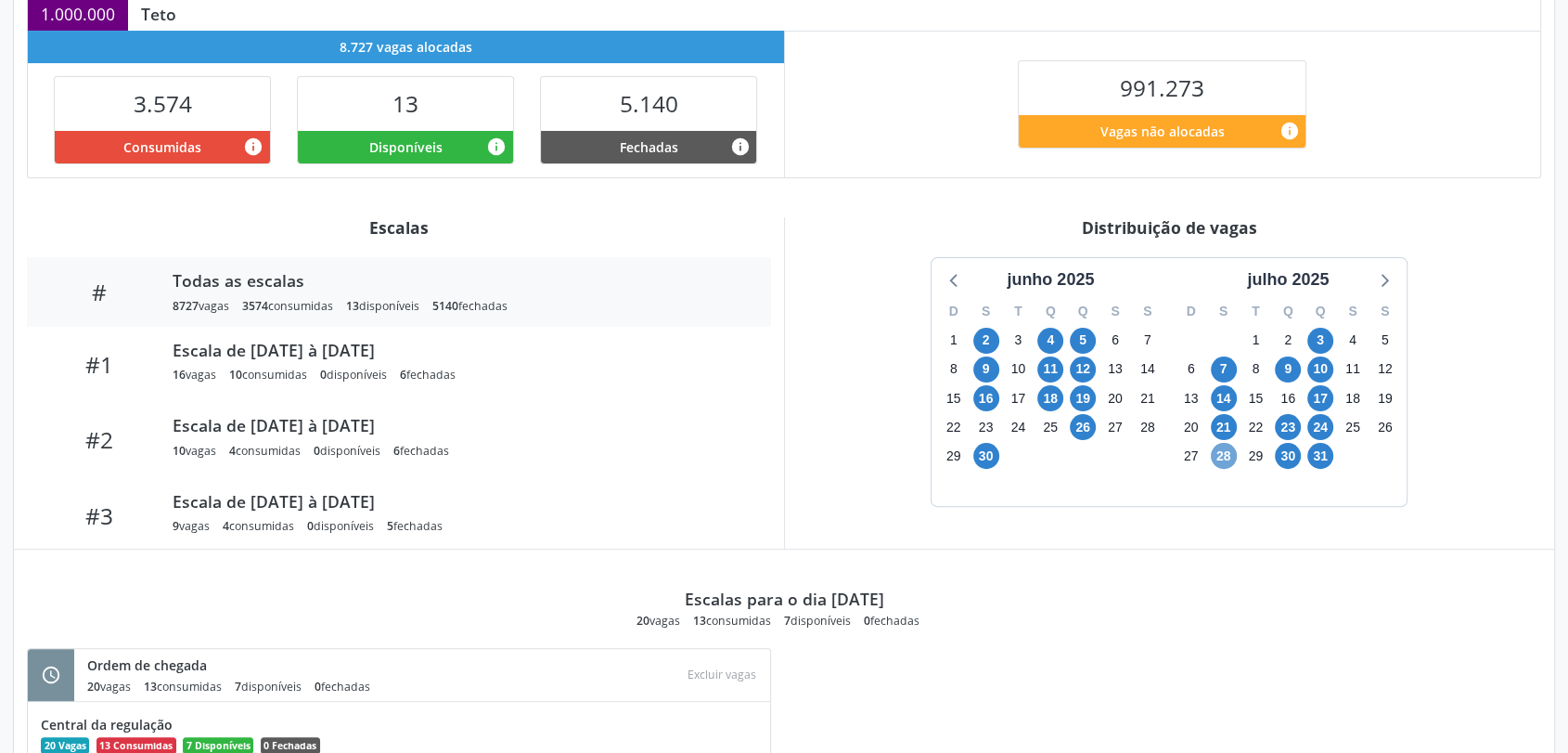
click at [1212, 458] on span "28" at bounding box center [1224, 456] width 26 height 26
click at [1386, 292] on div "D S T Q Q S S 29 30 1 2 3 4 5 6 7 8 9 10 11 12 13 14 15 16 17 18 19 20 21 22 23…" at bounding box center [1288, 399] width 237 height 214
click at [1395, 274] on icon at bounding box center [1383, 279] width 24 height 24
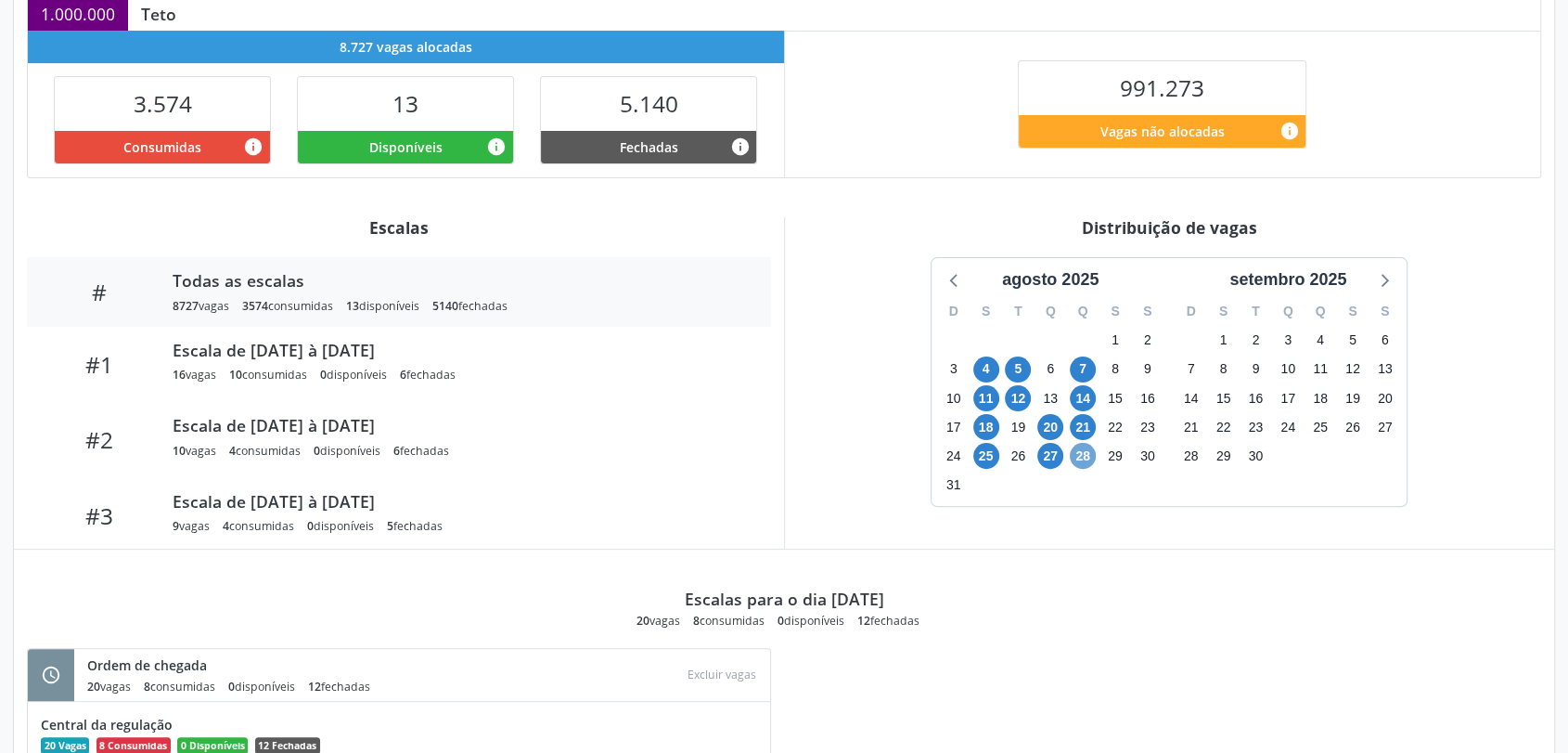
click at [1071, 454] on span "28" at bounding box center [1082, 456] width 26 height 26
click at [1083, 455] on span "28" at bounding box center [1082, 456] width 26 height 26
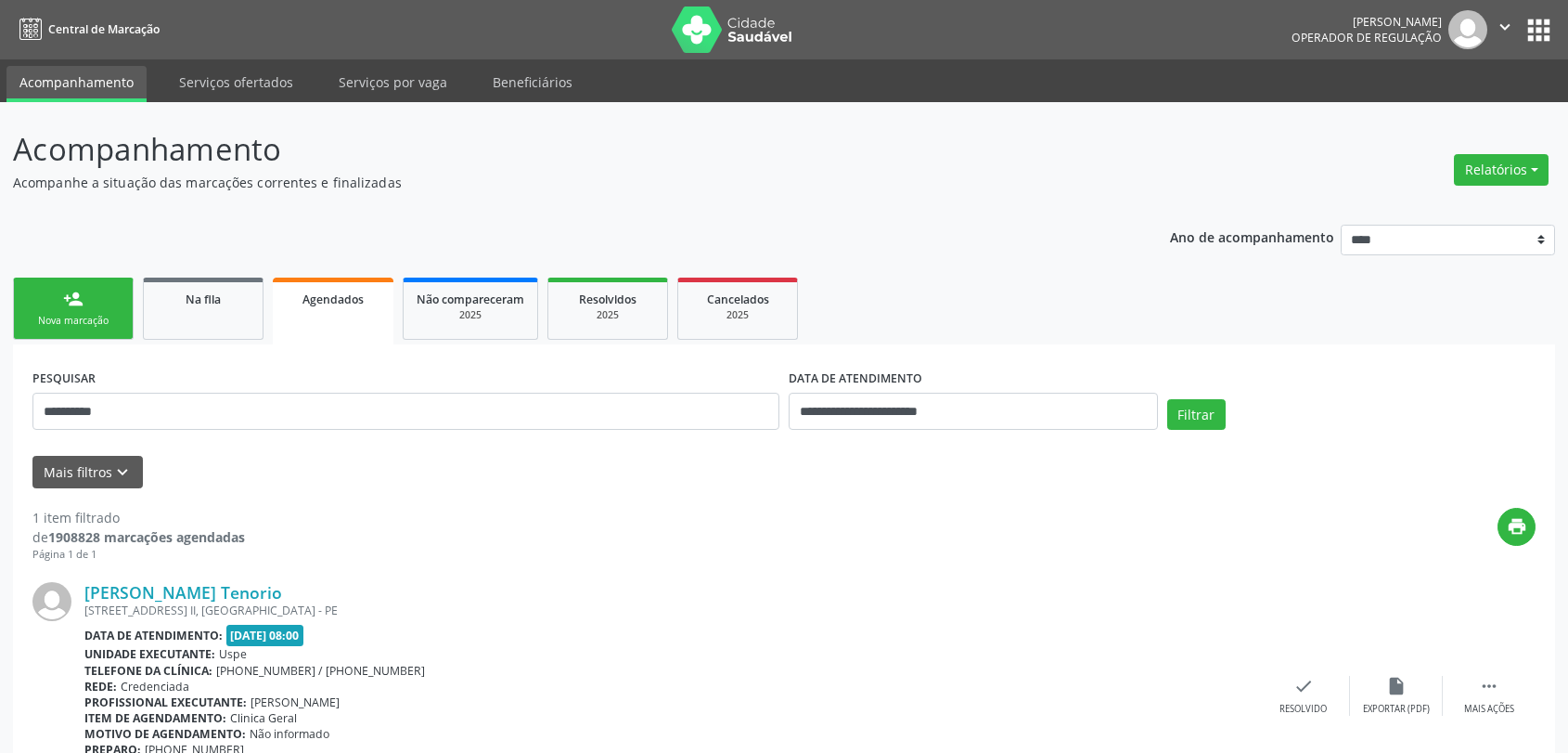
click at [328, 392] on input "**********" at bounding box center [406, 411] width 747 height 37
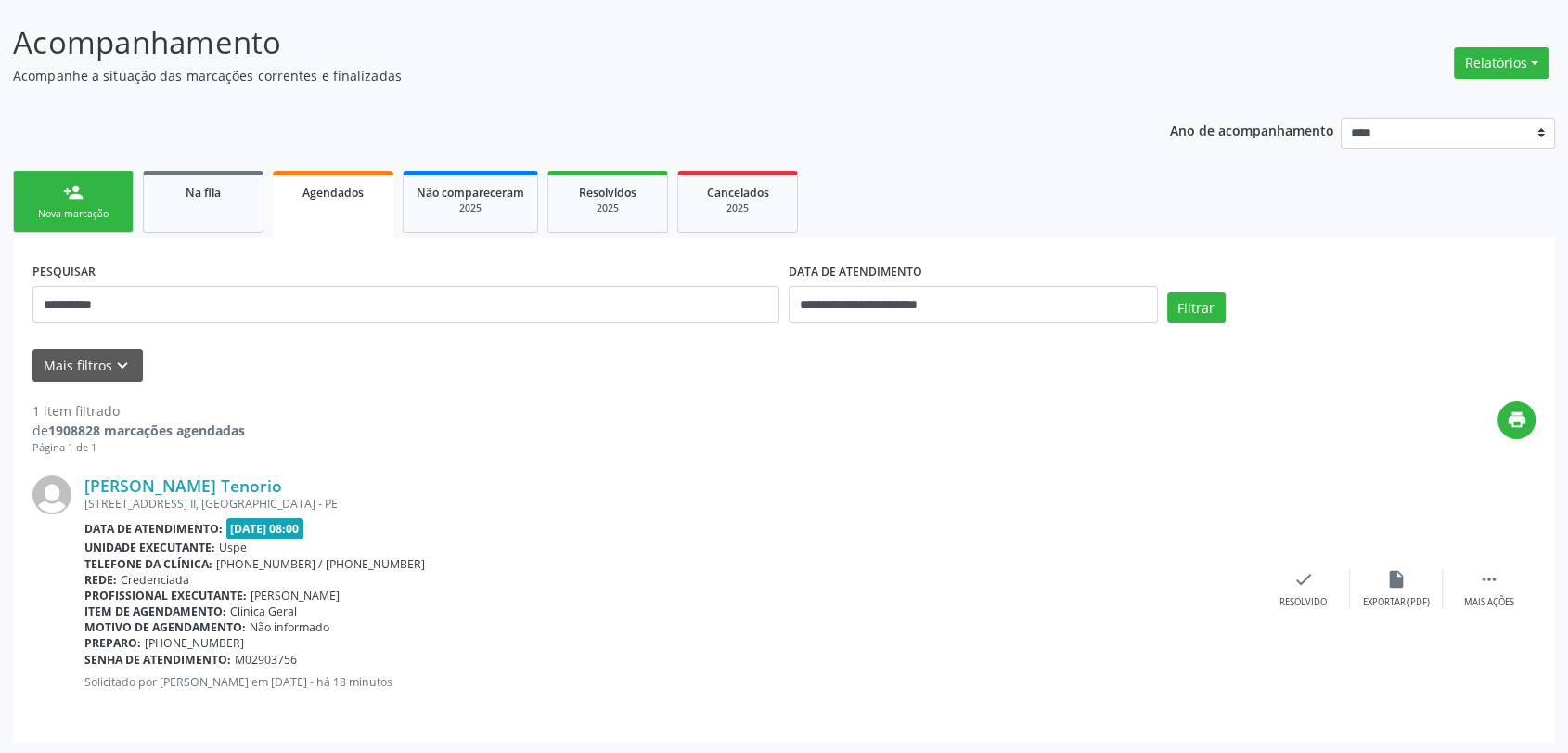
click at [328, 291] on input "**********" at bounding box center [406, 305] width 747 height 37
type input "**********"
click at [1167, 292] on button "Filtrar" at bounding box center [1196, 308] width 59 height 32
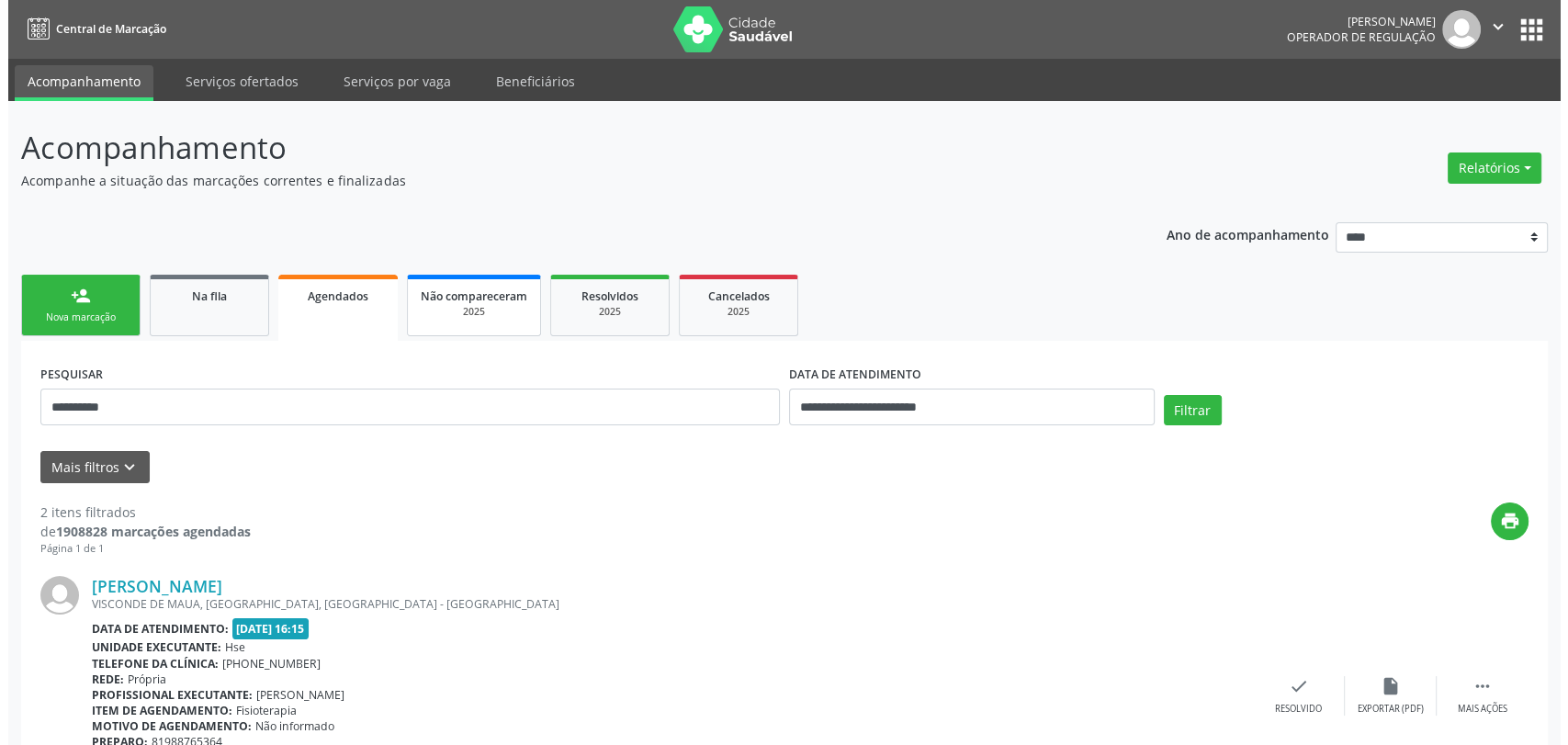
scroll to position [386, 0]
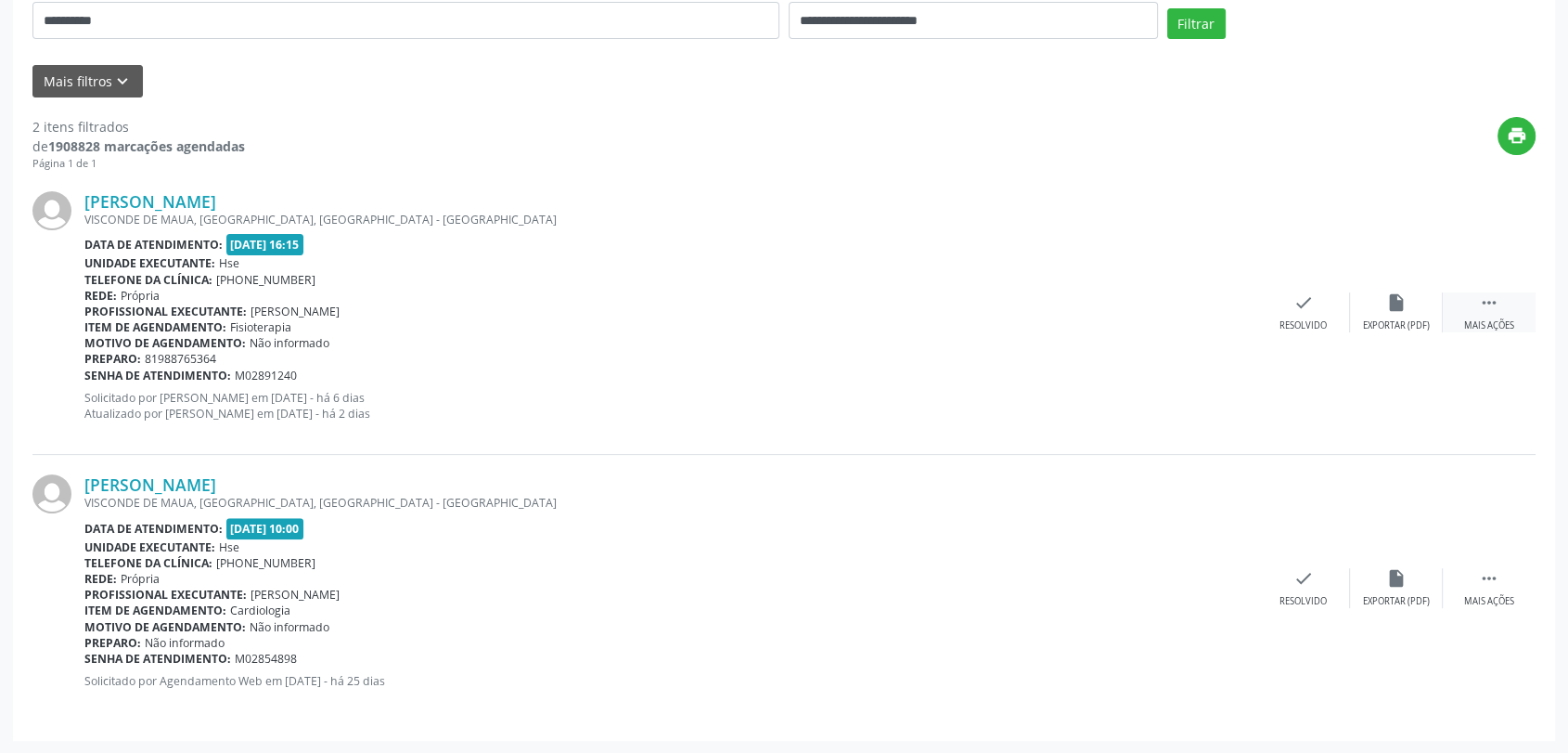
click at [1494, 305] on icon "" at bounding box center [1490, 303] width 21 height 21
click at [1229, 309] on div "cancel Cancelar" at bounding box center [1210, 312] width 92 height 40
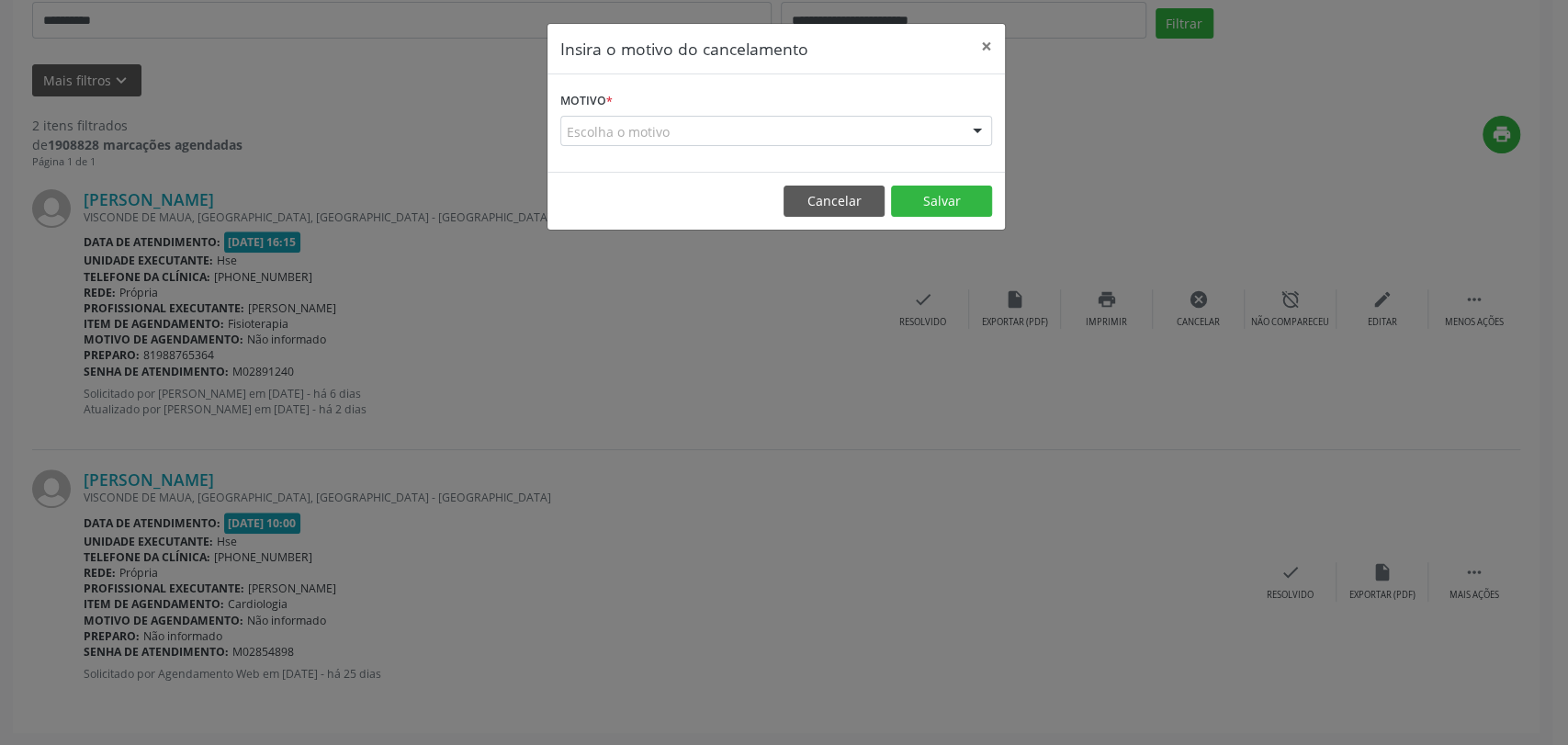
click at [746, 101] on form "Motivo * Escolha o motivo Outro Médico - Participação em eventos (ex: congresso…" at bounding box center [776, 116] width 432 height 59
click at [743, 128] on form "Motivo * Escolha o motivo Outro Médico - Participação em eventos (ex: congresso…" at bounding box center [776, 116] width 432 height 59
click at [743, 128] on div "Escolha o motivo" at bounding box center [776, 131] width 432 height 31
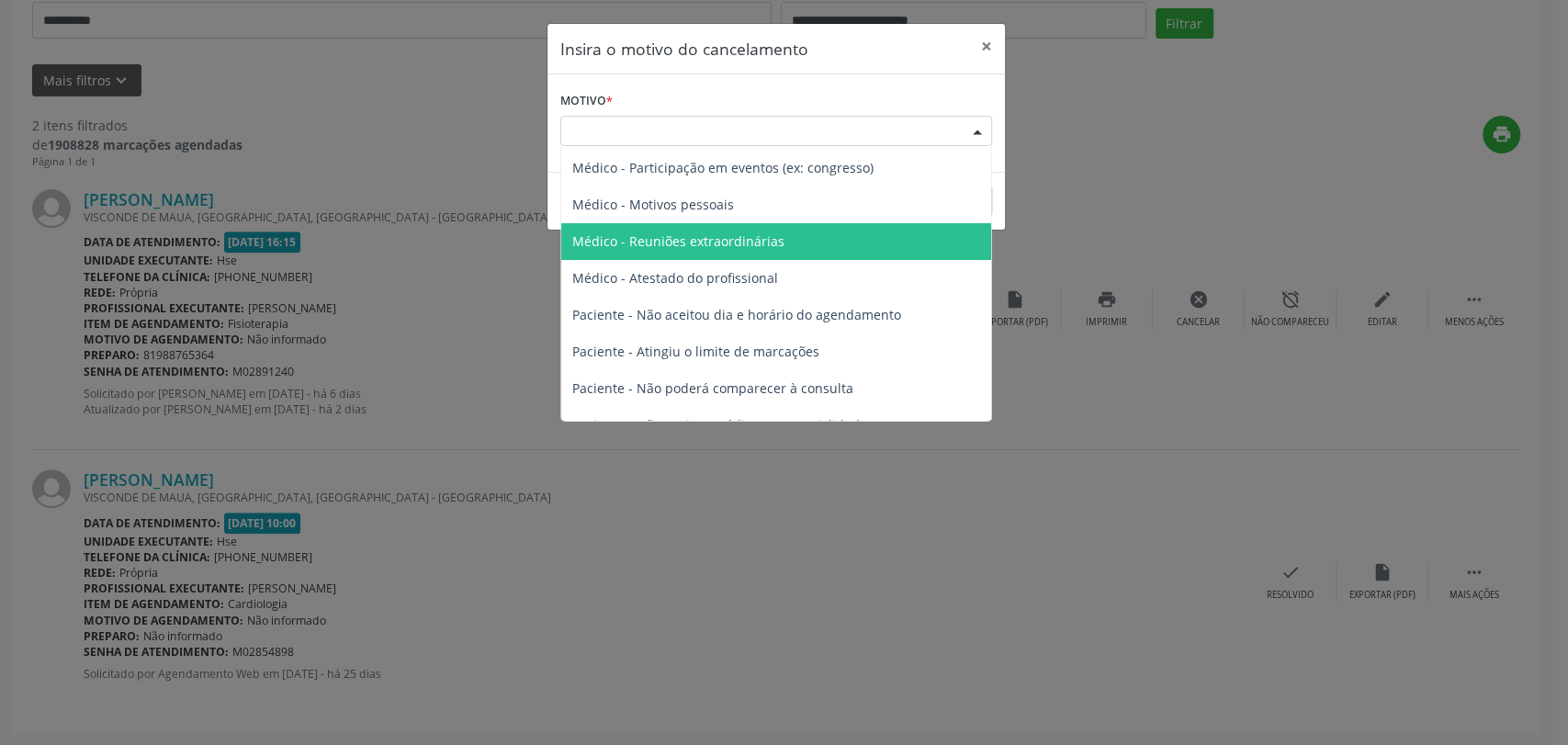
scroll to position [92, 0]
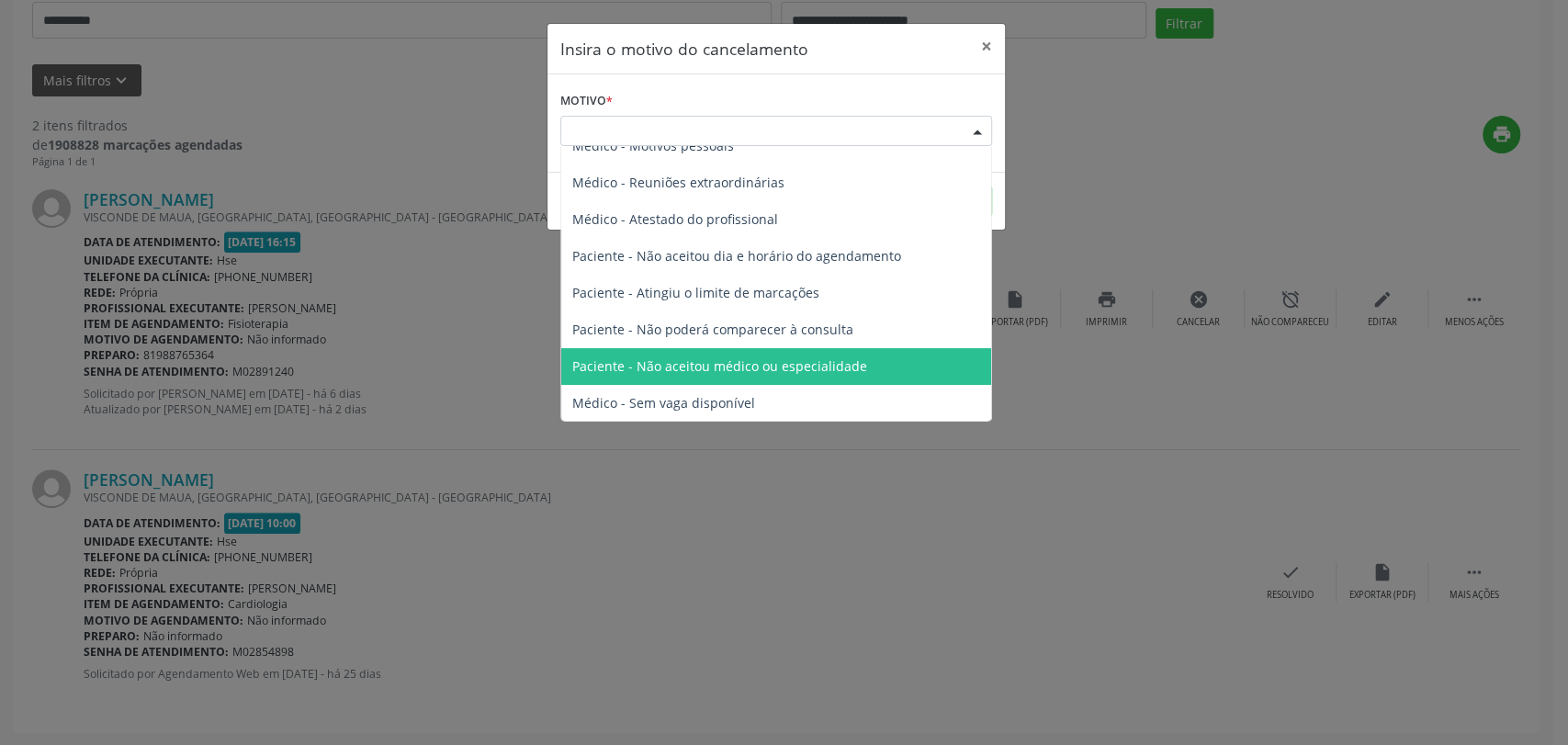
click at [797, 336] on span "Paciente - Não poderá comparecer à consulta" at bounding box center [713, 329] width 281 height 18
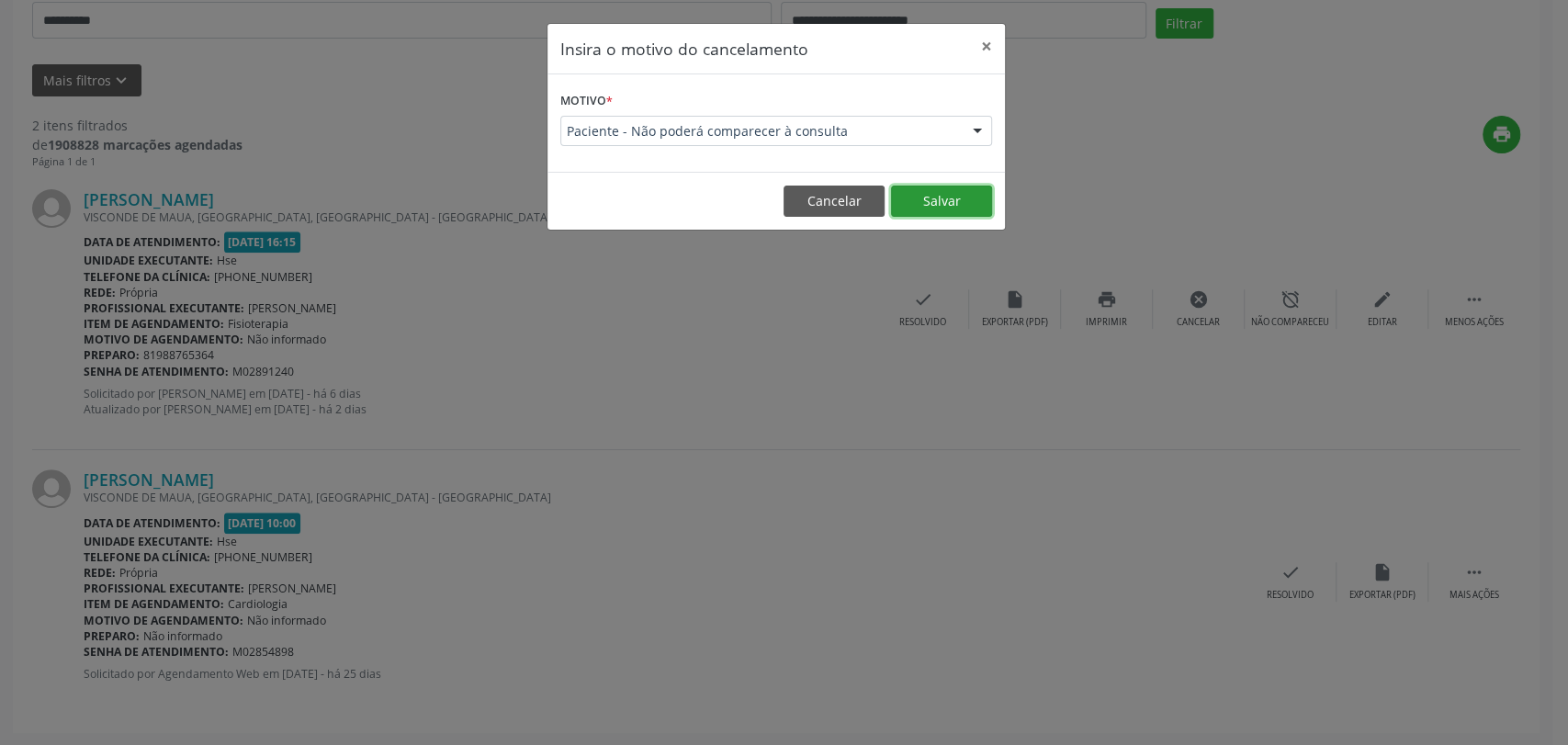
click at [957, 208] on button "Salvar" at bounding box center [941, 202] width 101 height 31
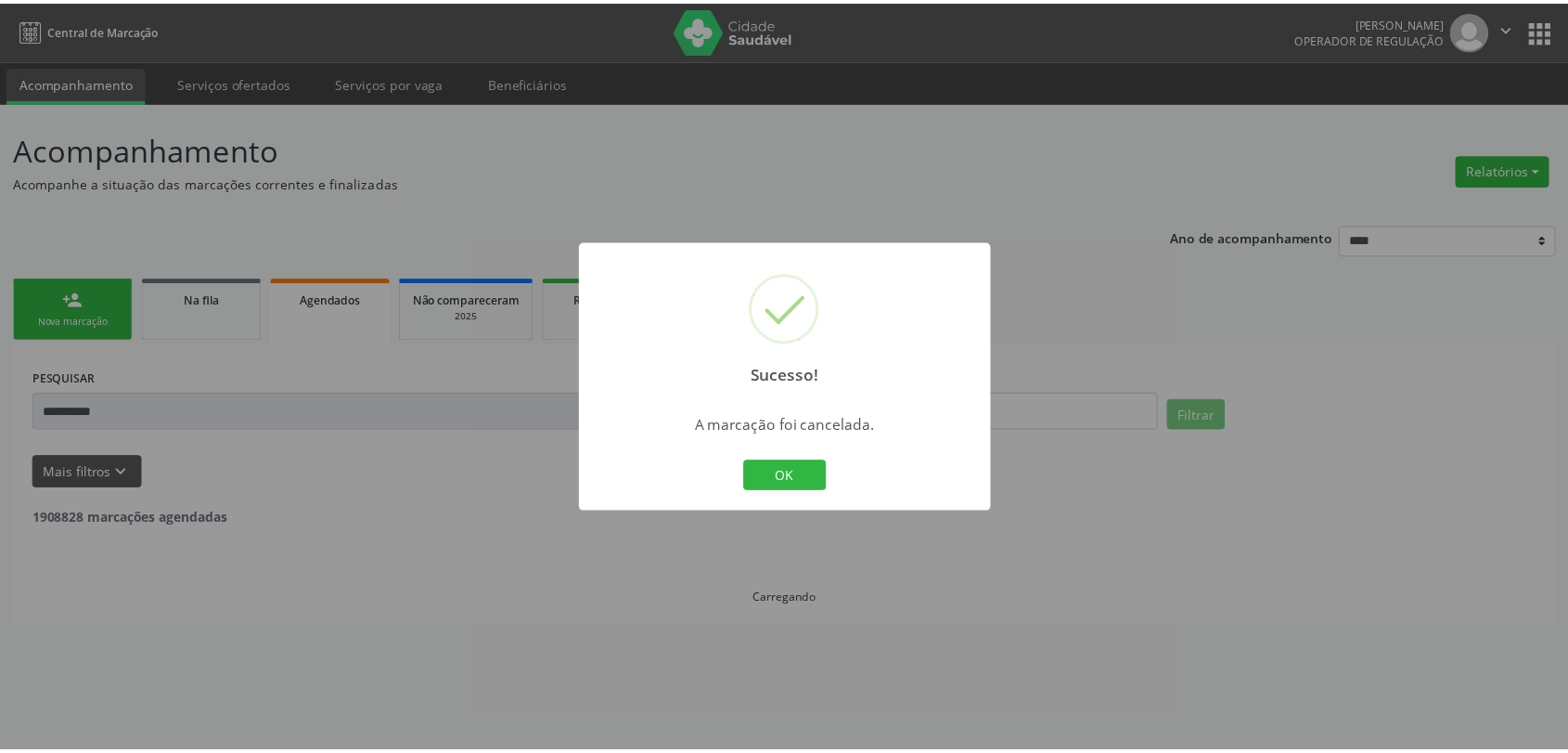
scroll to position [0, 0]
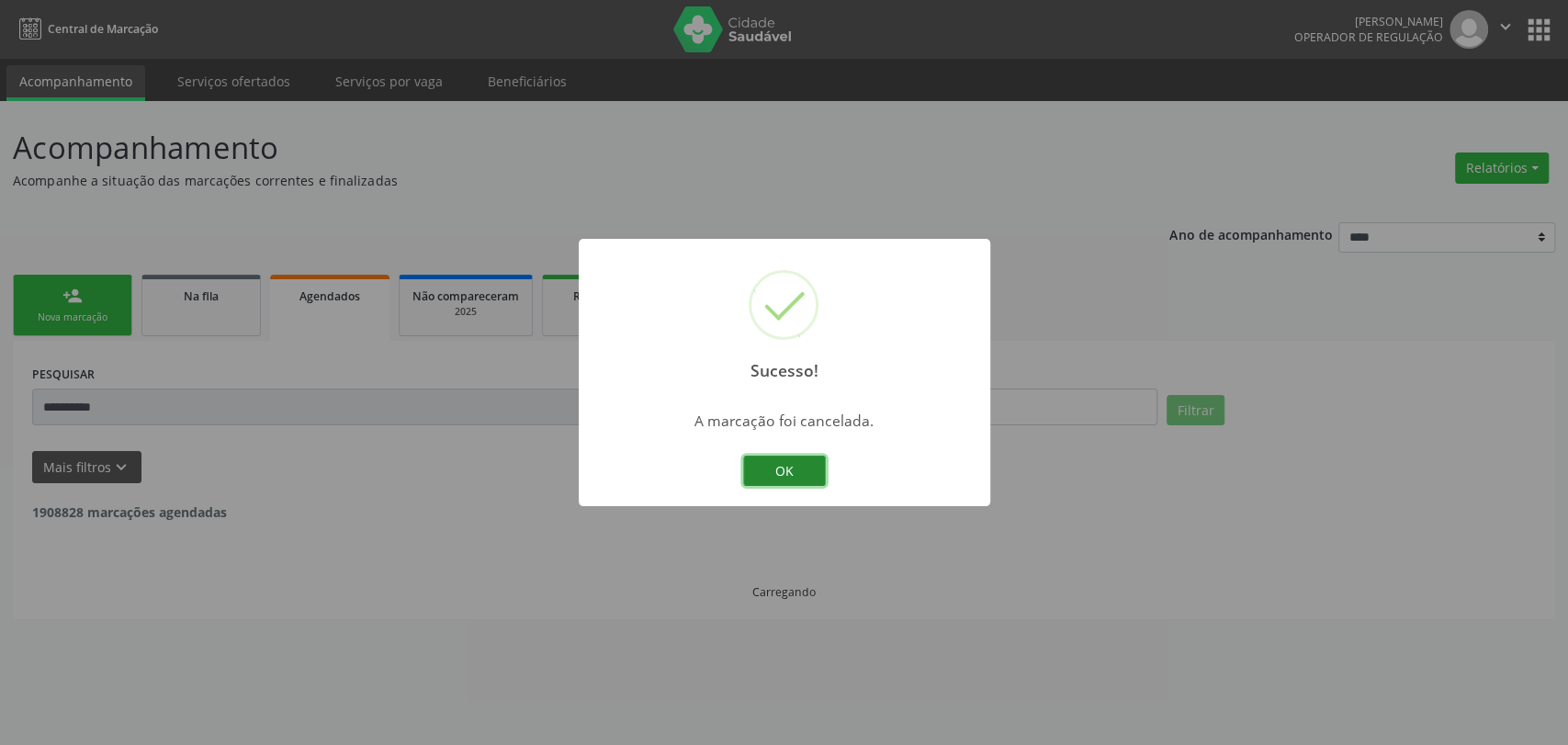
click at [787, 478] on button "OK" at bounding box center [784, 471] width 82 height 31
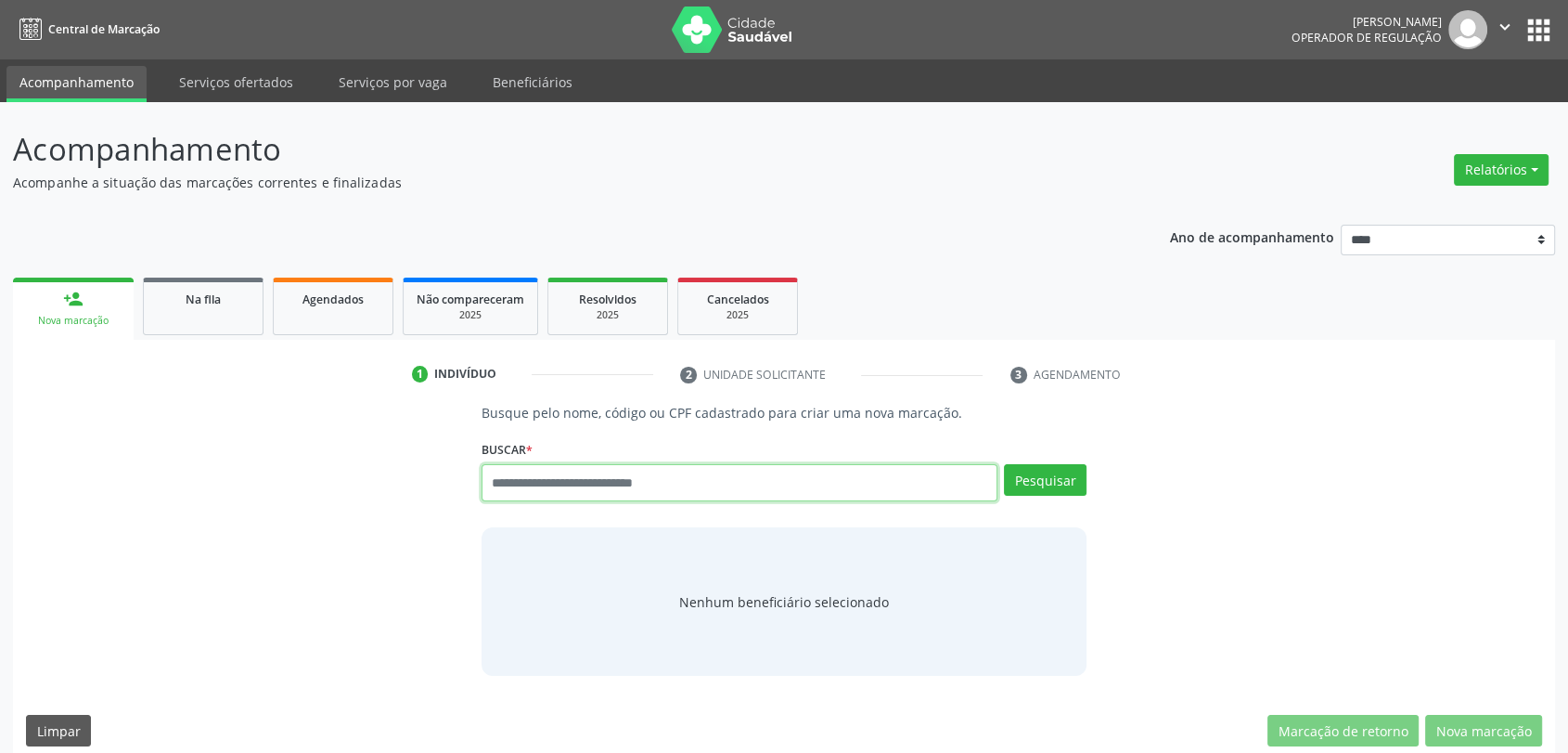
click at [855, 471] on input "text" at bounding box center [740, 483] width 516 height 37
click at [836, 464] on input "text" at bounding box center [740, 483] width 516 height 37
type input "*******"
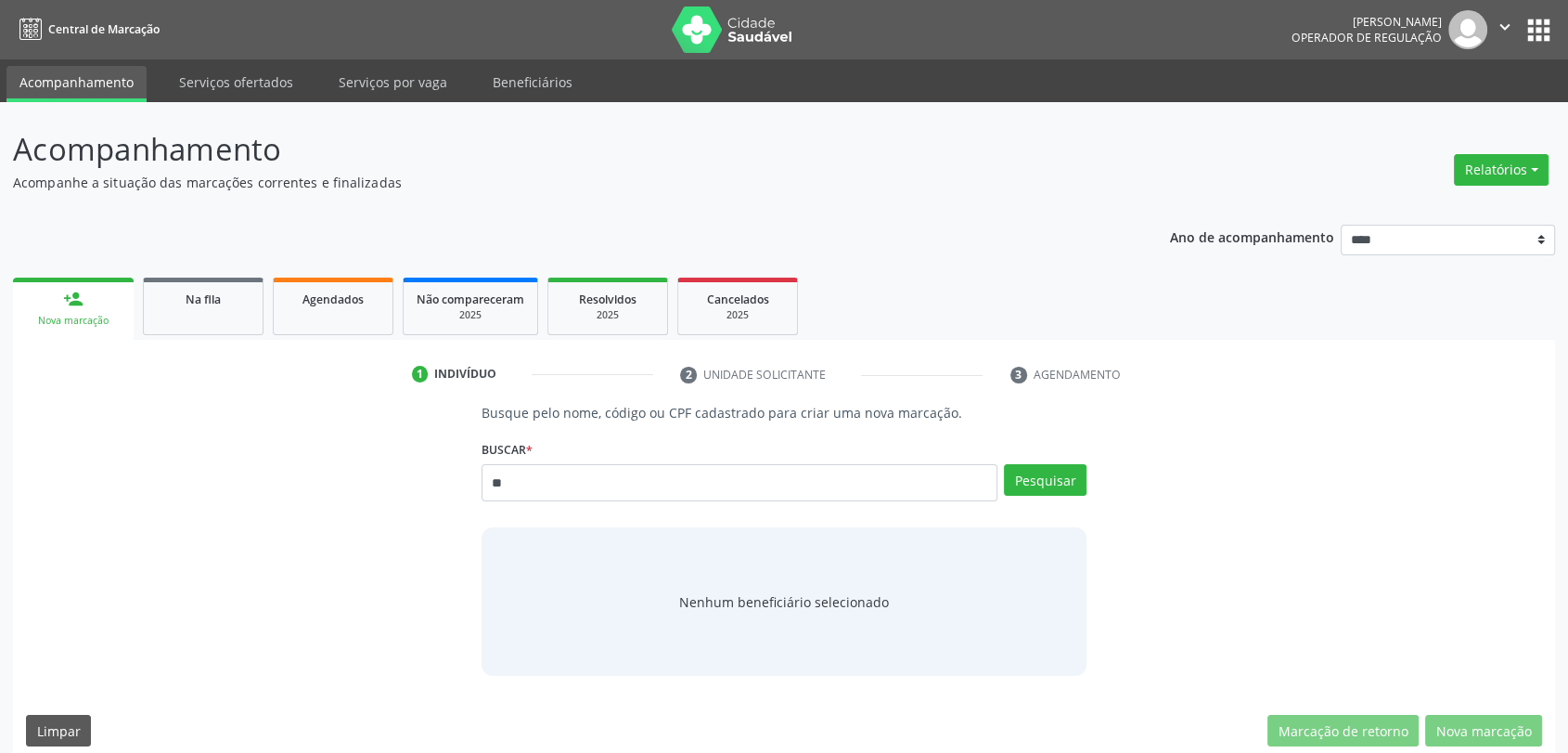
type input "*"
type input "******"
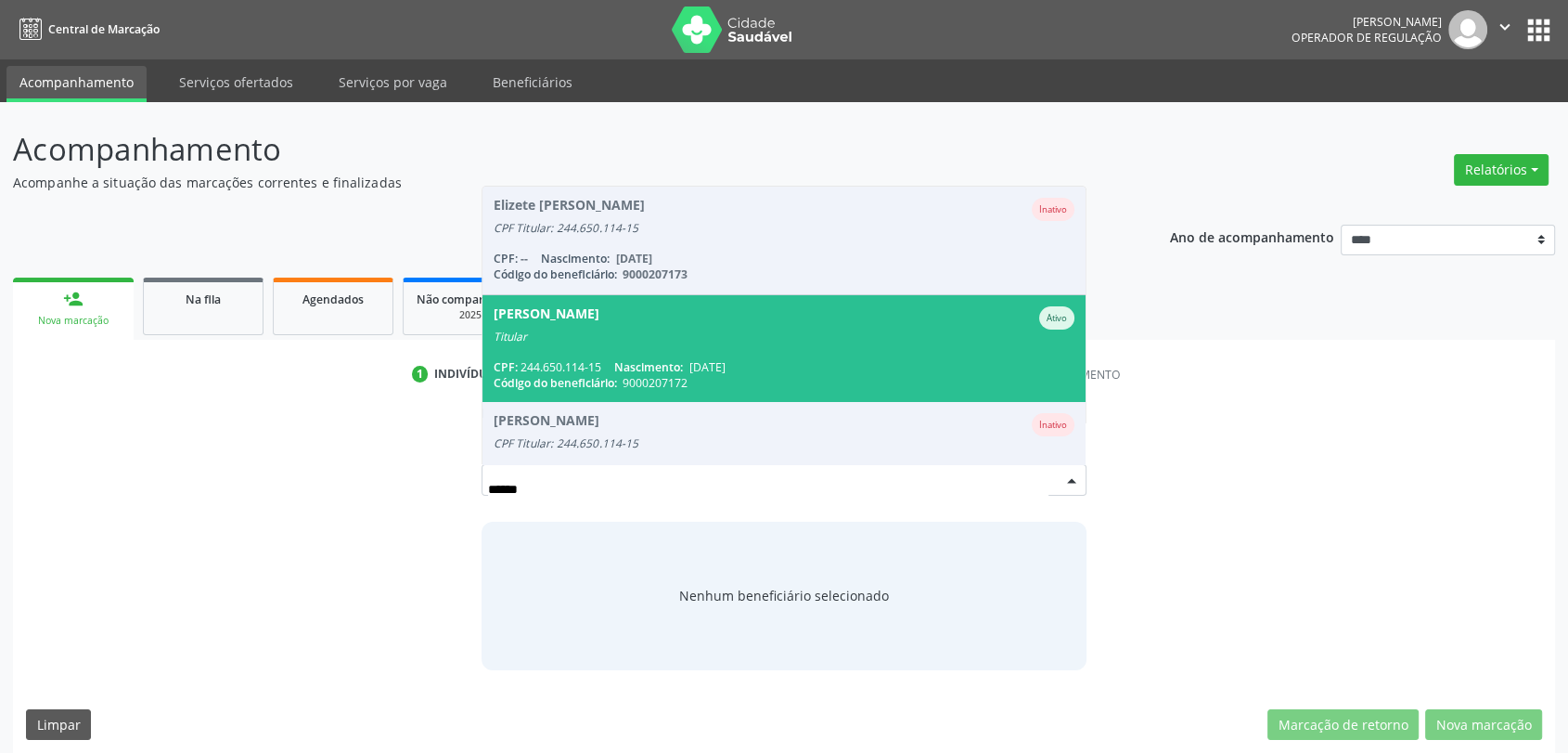
click at [809, 366] on div "CPF: 244.650.114-15 Nascimento: [DATE]" at bounding box center [784, 366] width 582 height 16
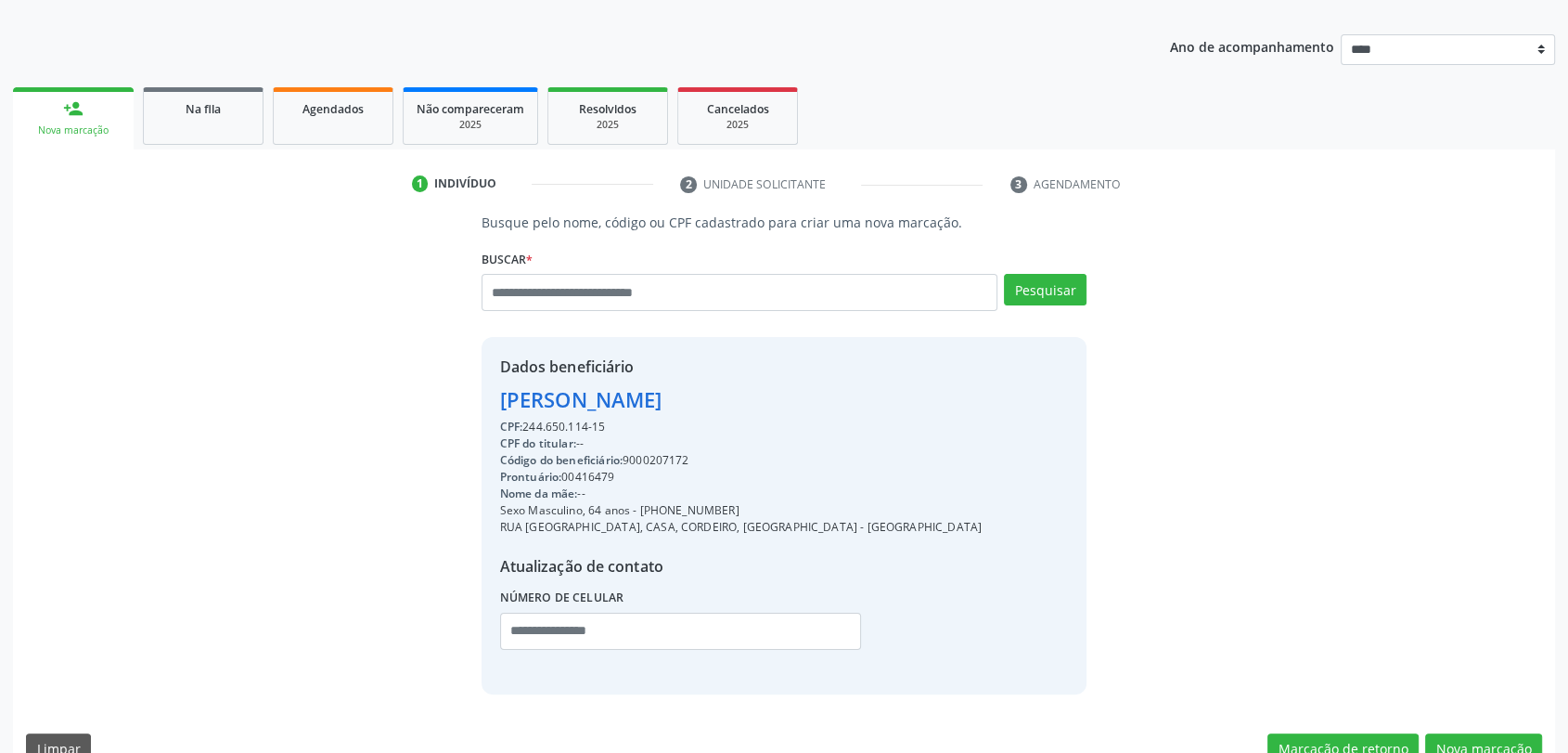
scroll to position [226, 0]
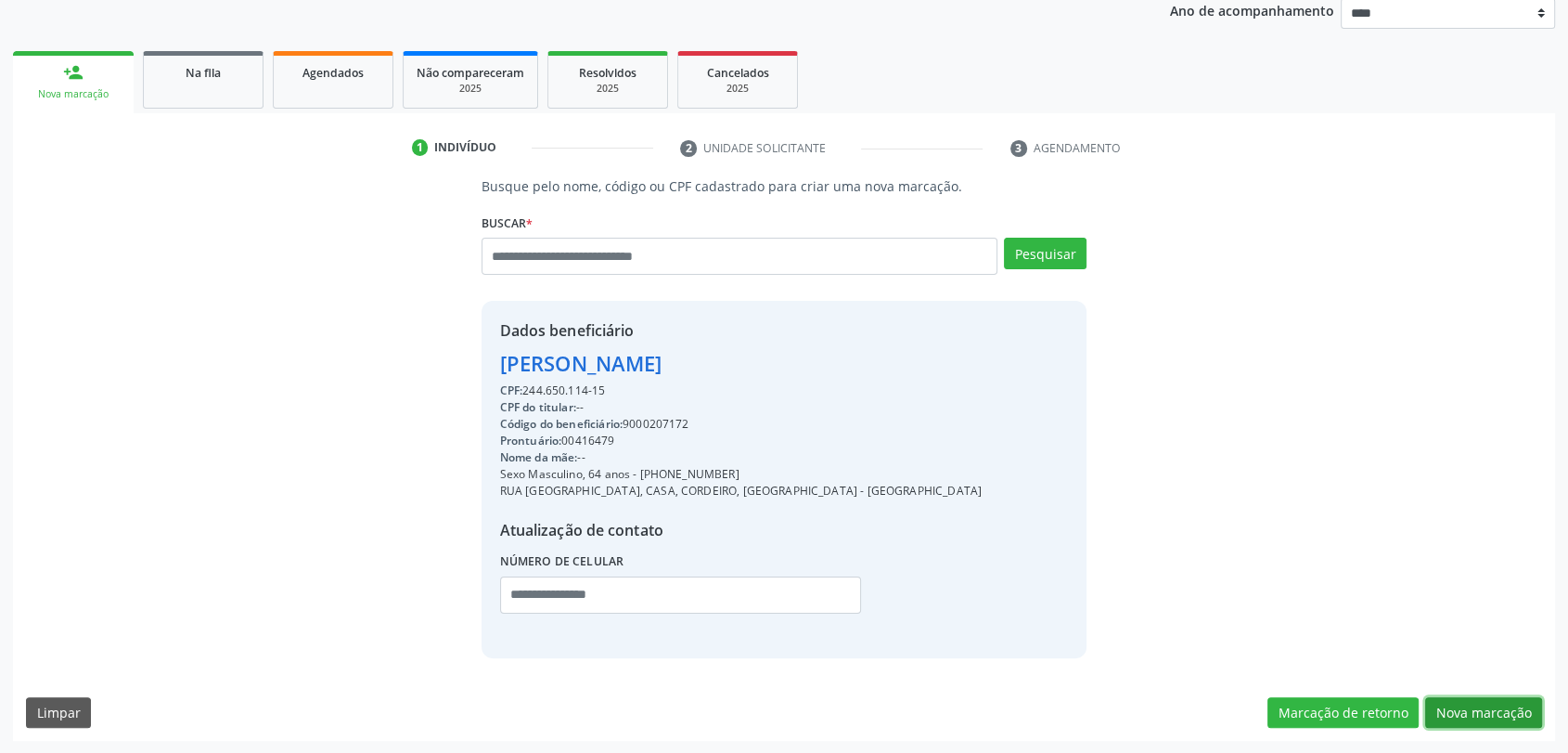
click at [1477, 709] on button "Nova marcação" at bounding box center [1483, 713] width 117 height 32
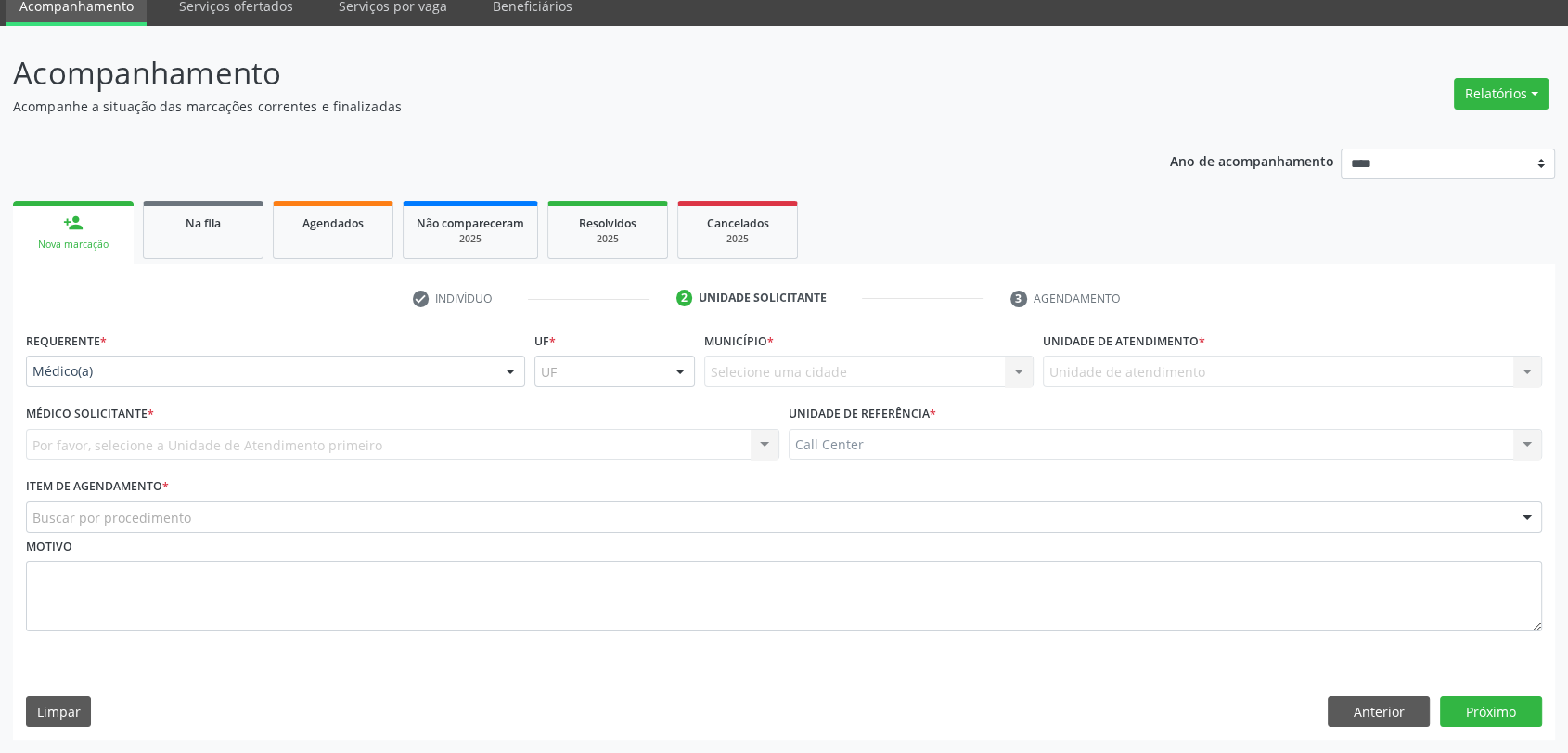
scroll to position [75, 0]
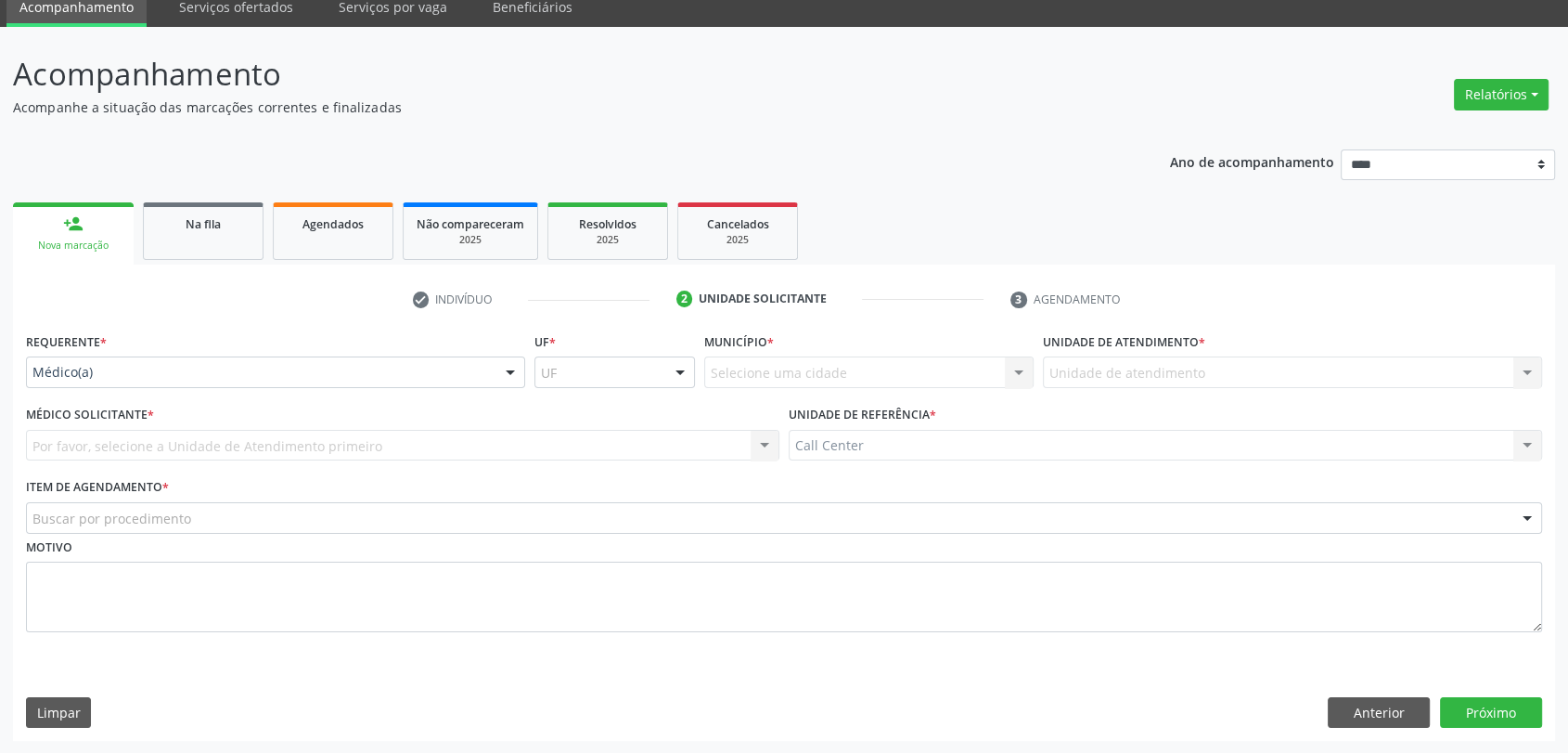
click at [131, 358] on div "Médico(a)" at bounding box center [275, 373] width 499 height 32
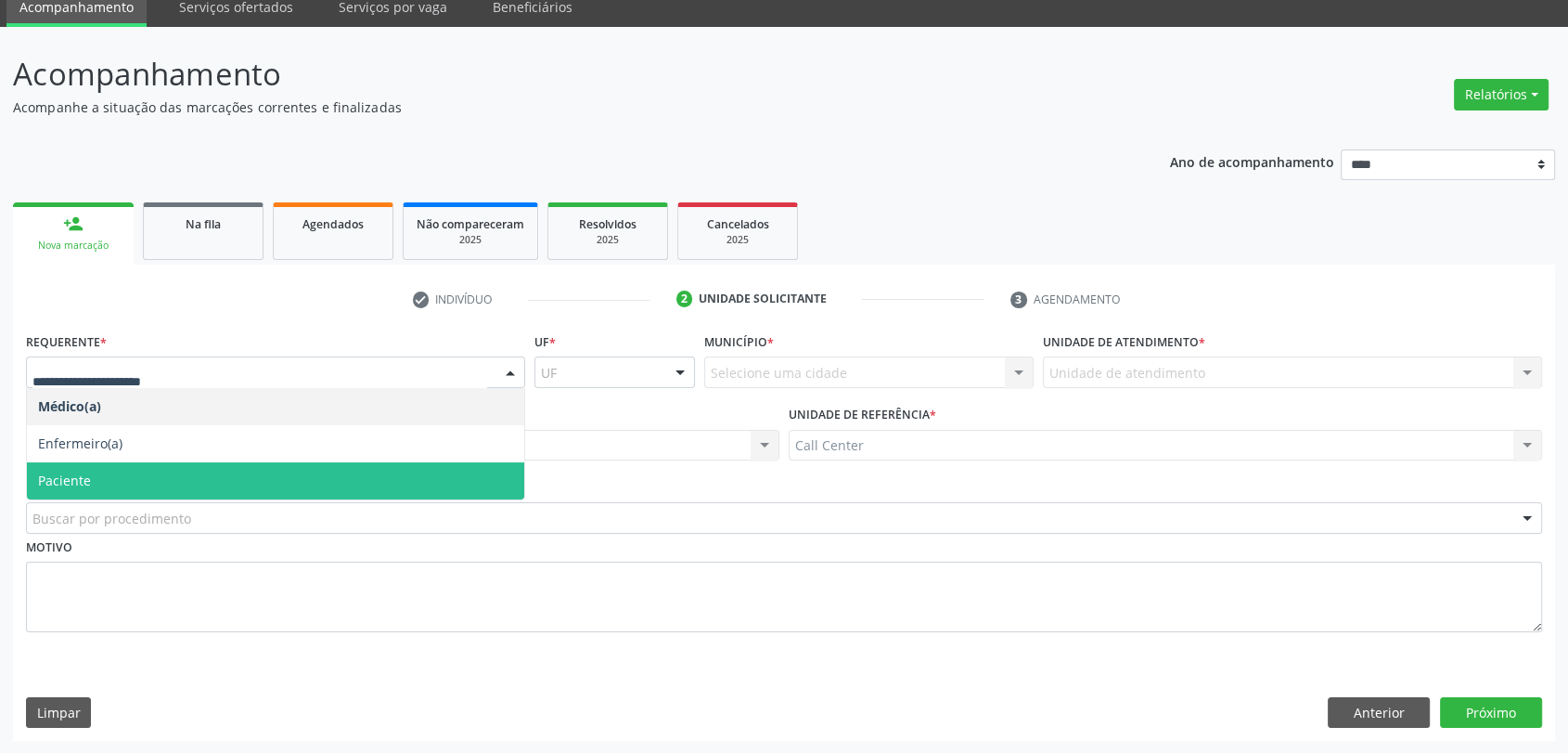
click at [64, 479] on span "Paciente" at bounding box center [64, 480] width 53 height 18
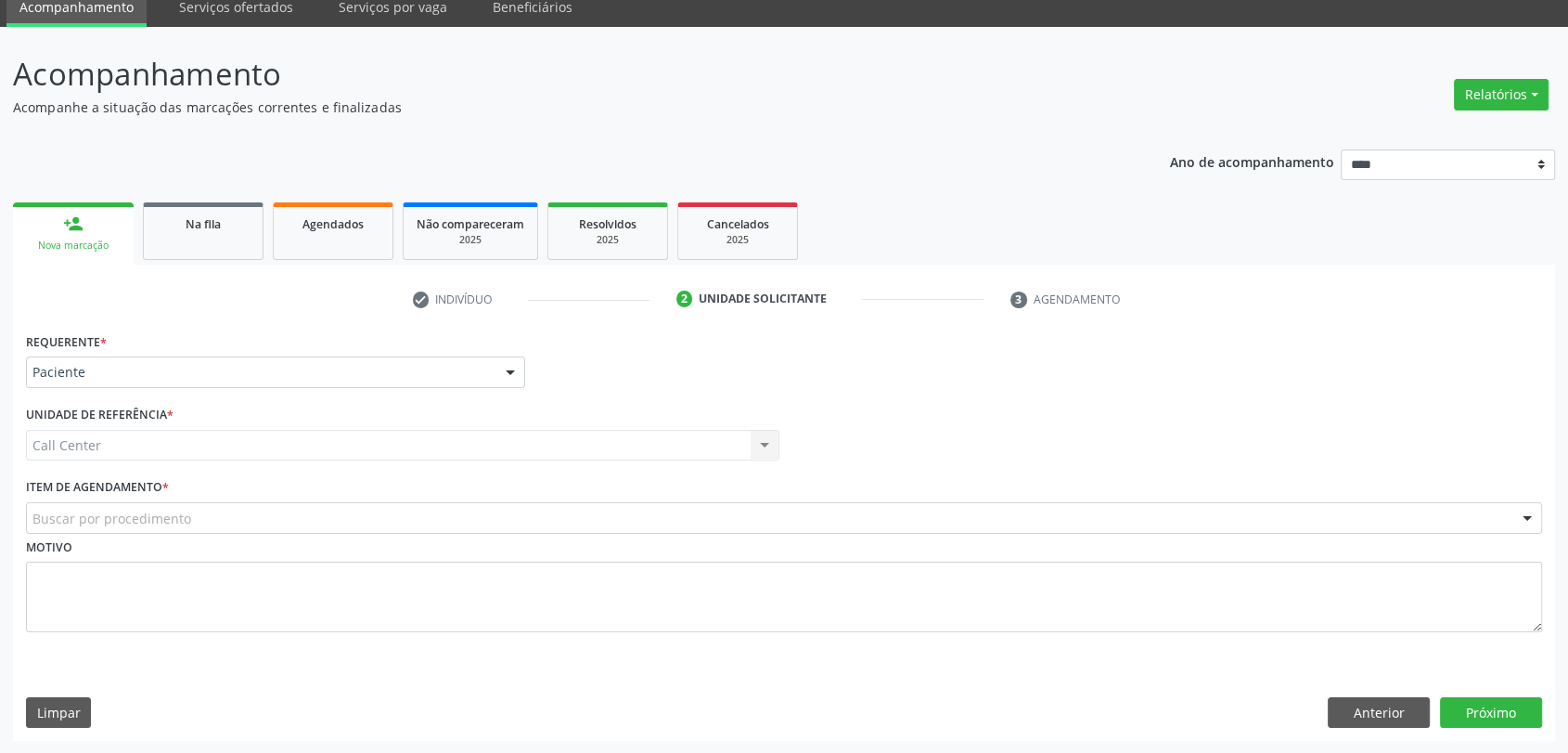
click at [62, 492] on label "Item de agendamento *" at bounding box center [97, 488] width 143 height 29
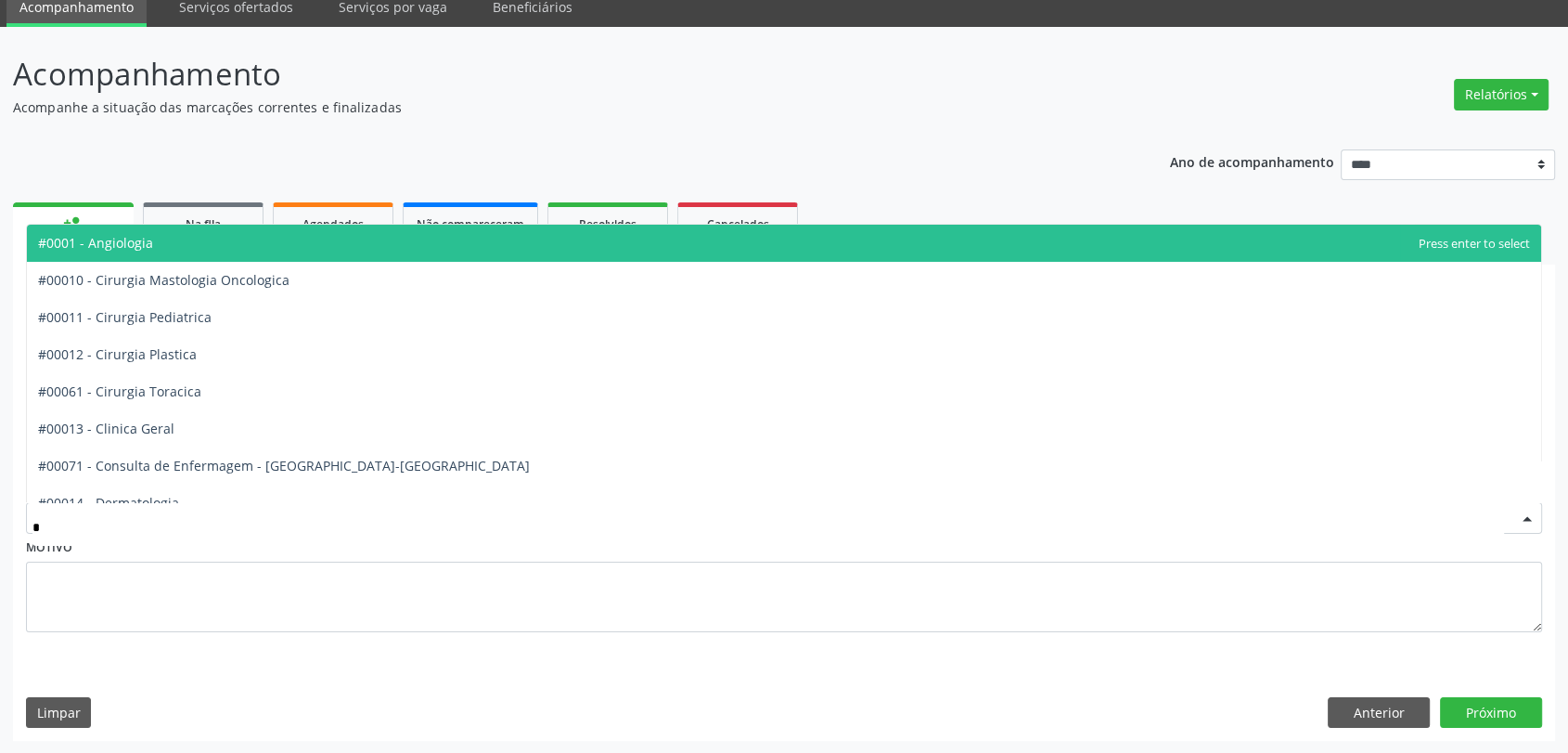
type input "**"
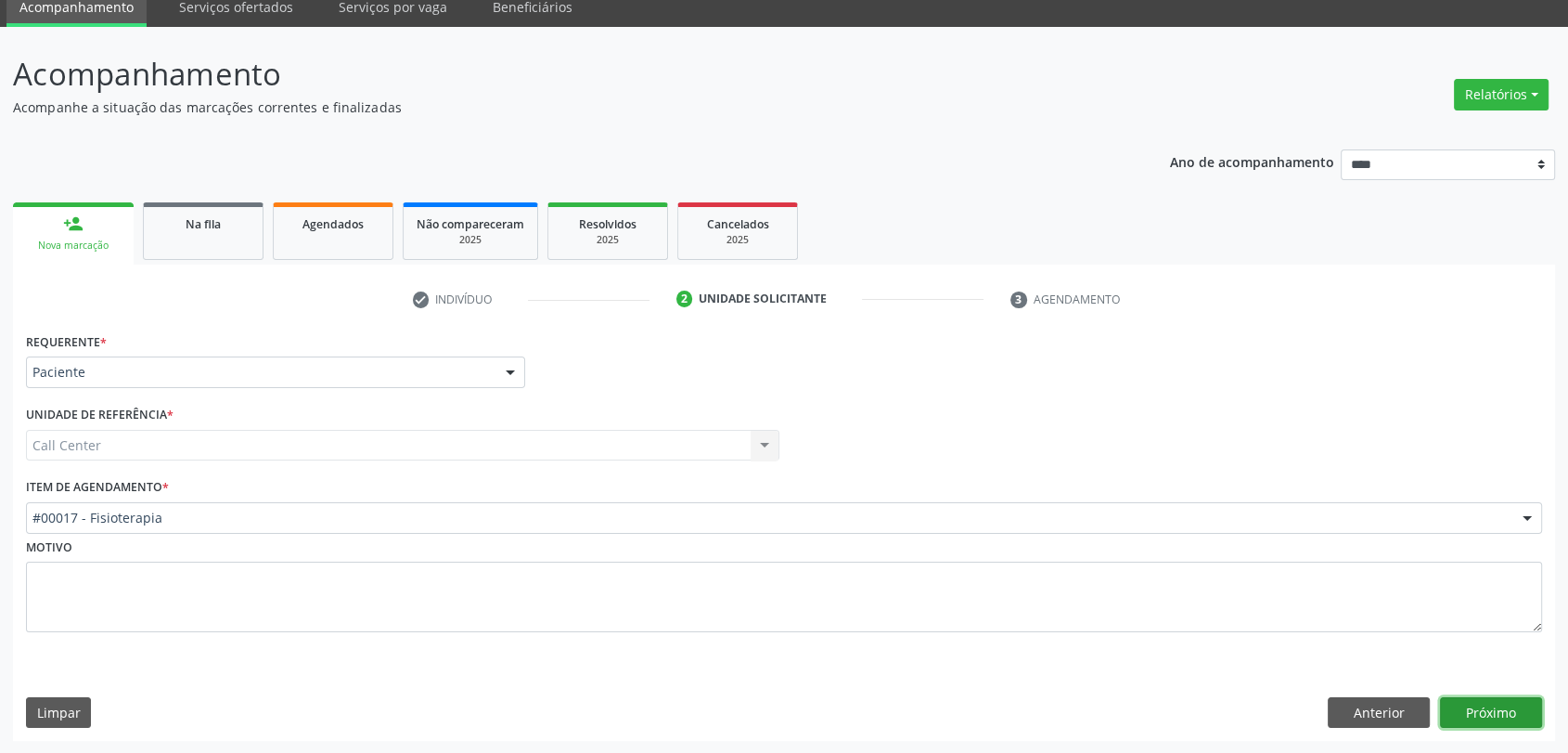
click at [1514, 719] on button "Próximo" at bounding box center [1490, 713] width 102 height 32
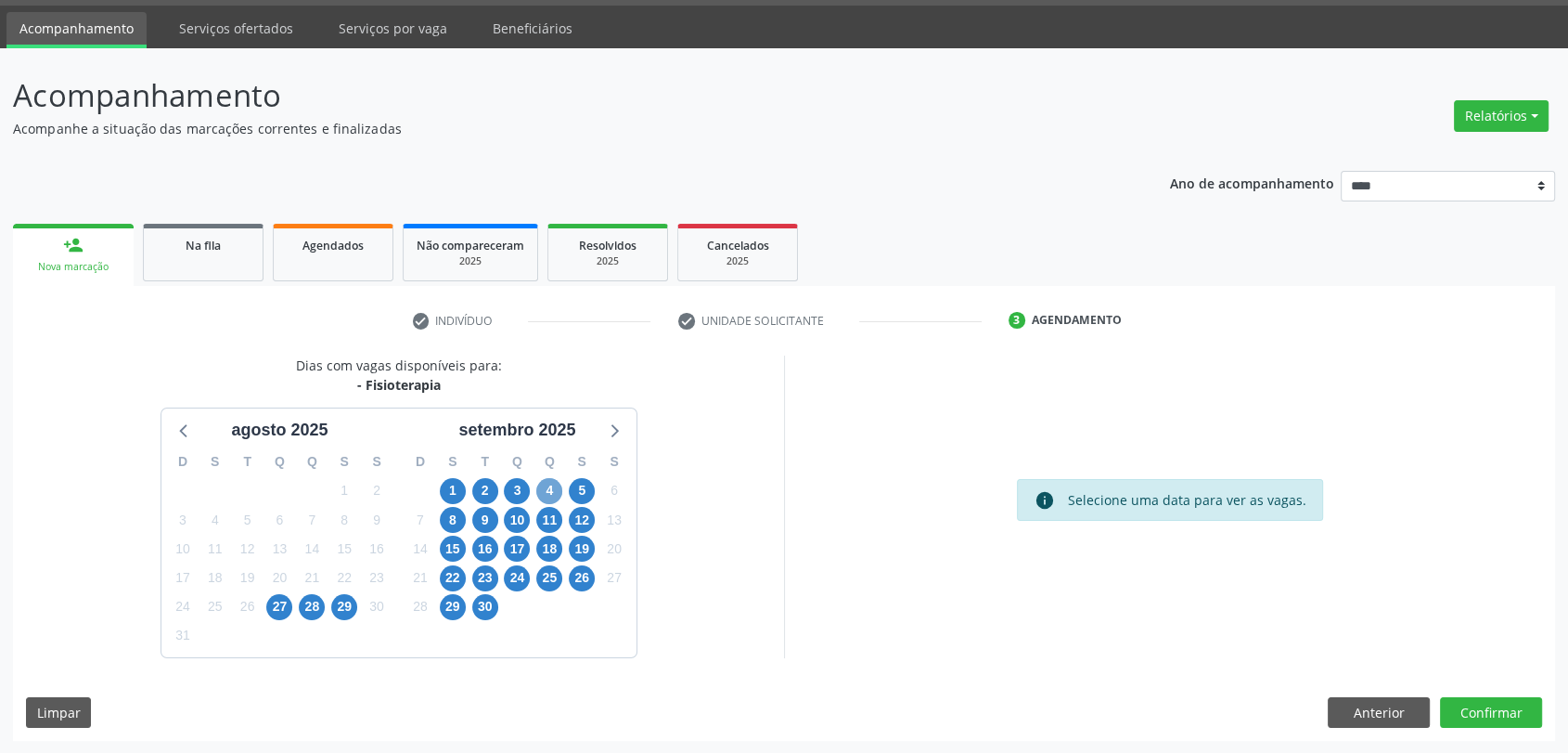
click at [547, 493] on span "4" at bounding box center [549, 491] width 26 height 26
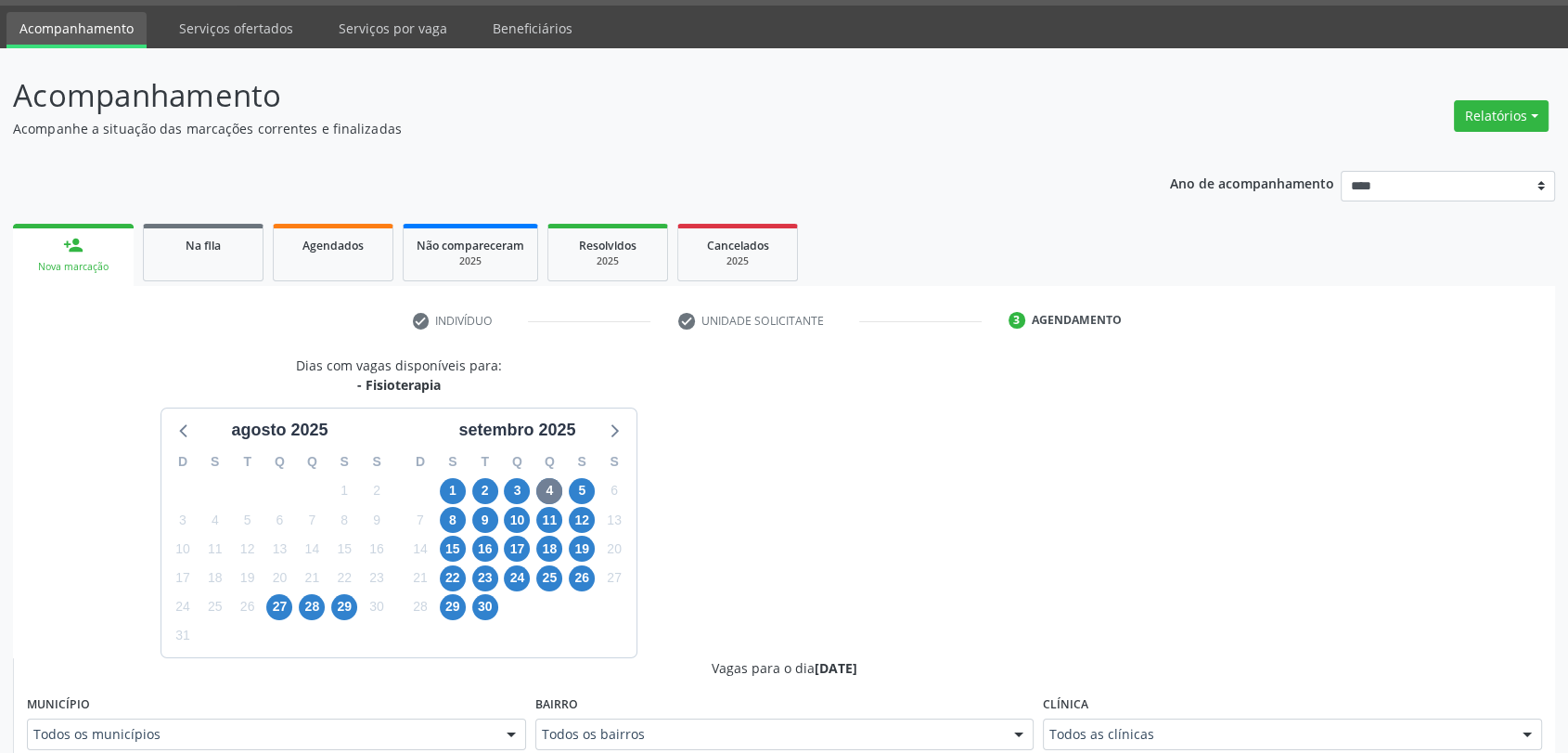
click at [1247, 715] on div "Clínica Todos as clínicas Todos as clínicas Hse S.o.S. Fisioterapia Ltda Nenhum…" at bounding box center [1293, 720] width 499 height 60
click at [1225, 716] on div "Clínica Todos as clínicas Todos as clínicas Hse S.o.S. Fisioterapia Ltda Nenhum…" at bounding box center [1293, 720] width 499 height 60
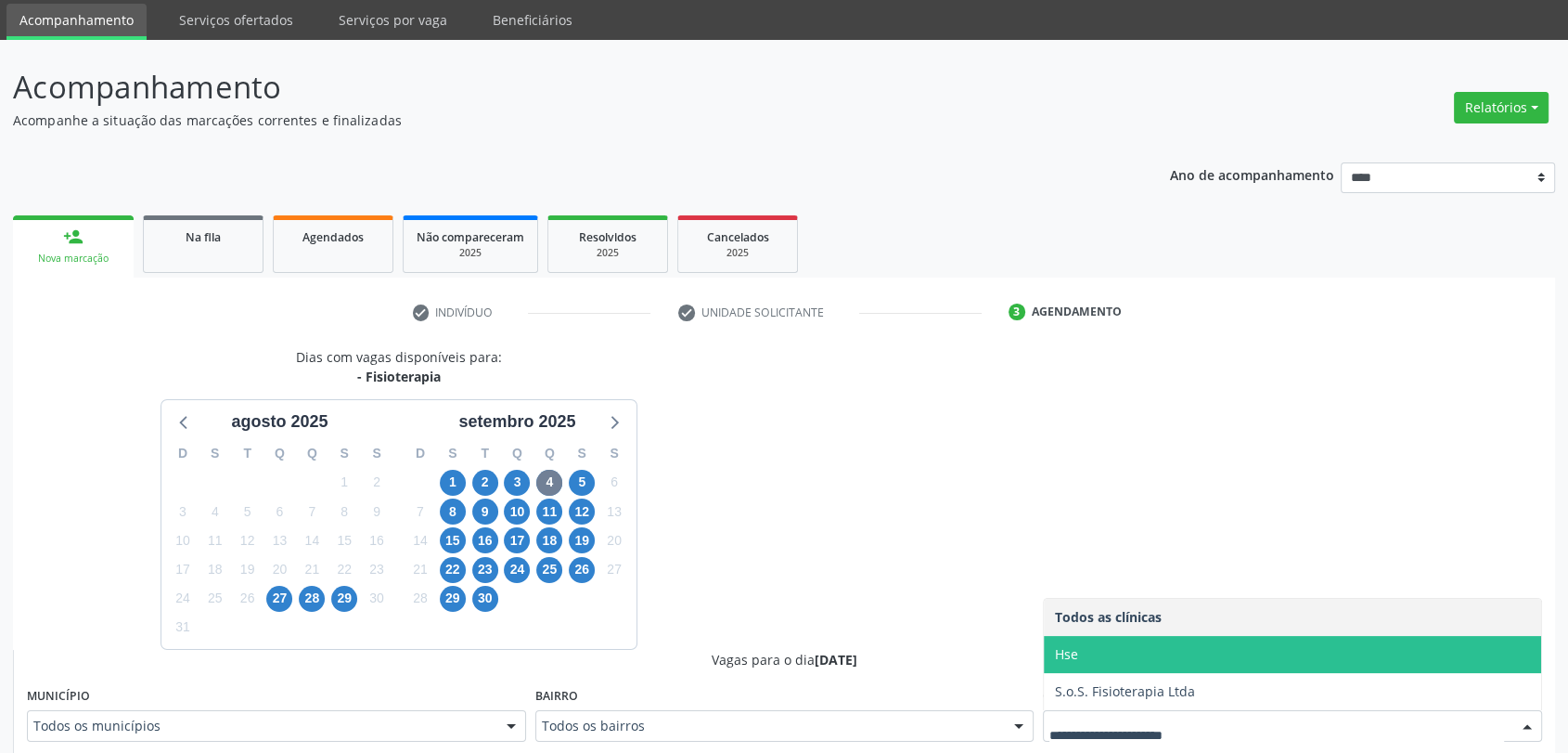
click at [1173, 655] on span "Hse" at bounding box center [1293, 655] width 498 height 37
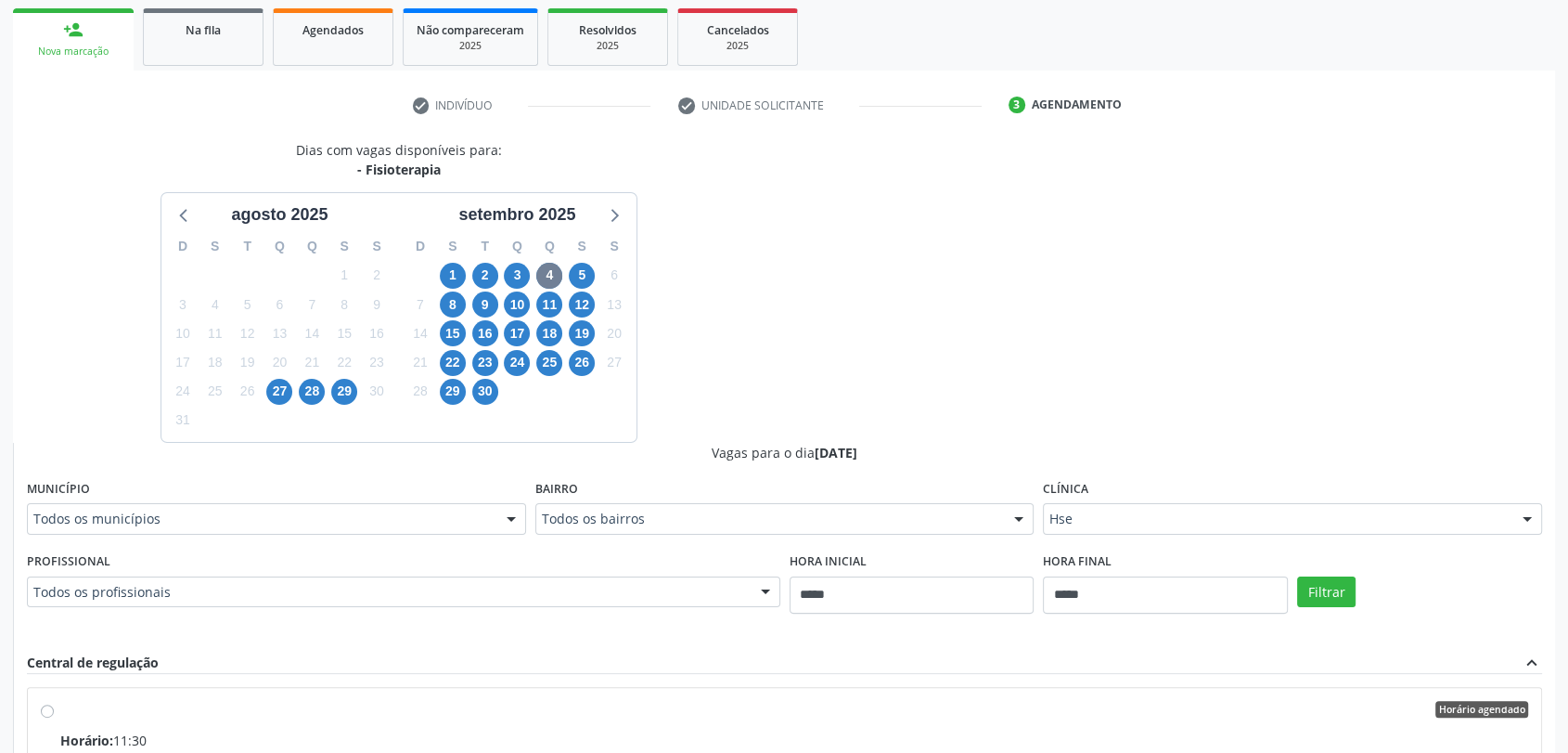
scroll to position [476, 0]
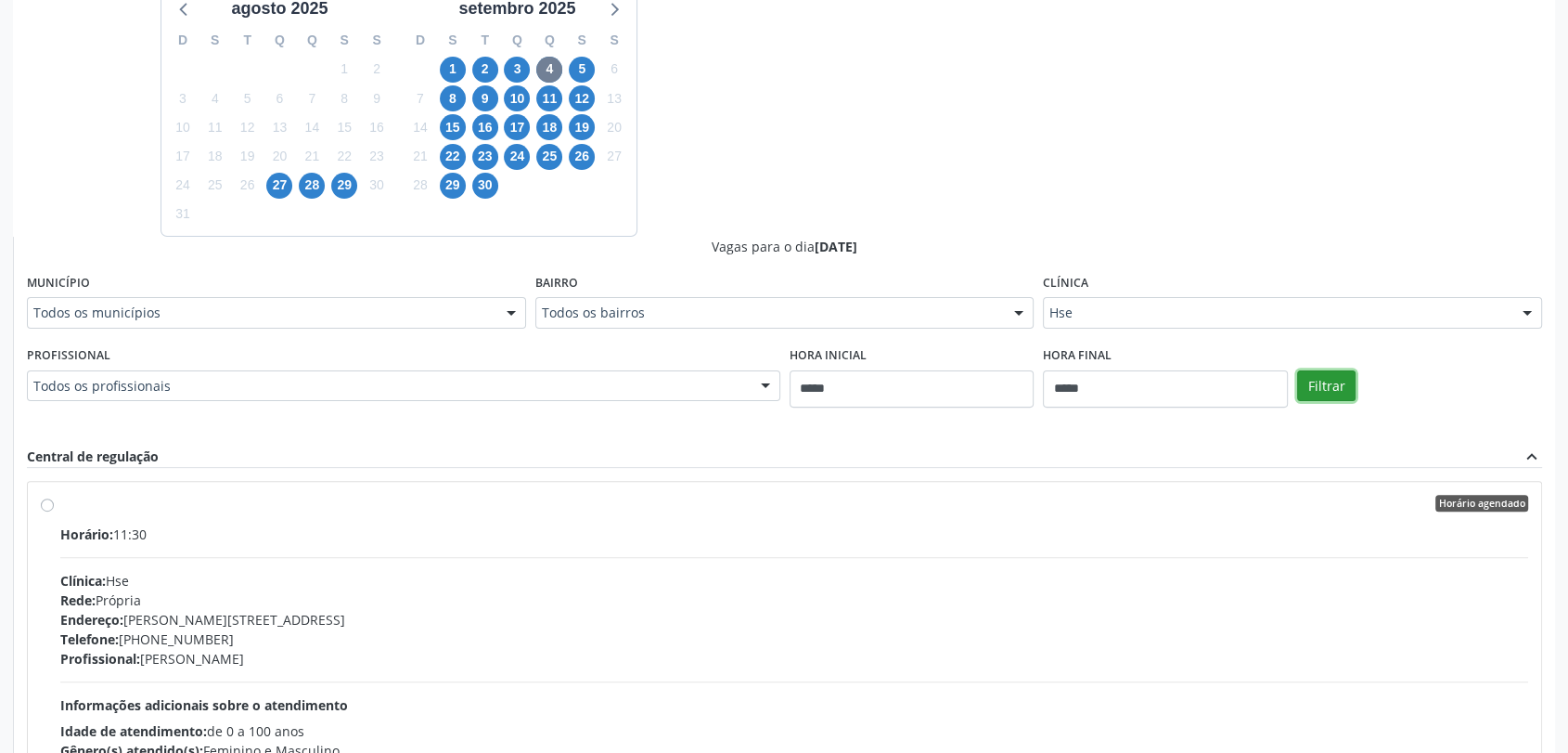
click at [1335, 385] on button "Filtrar" at bounding box center [1326, 386] width 59 height 32
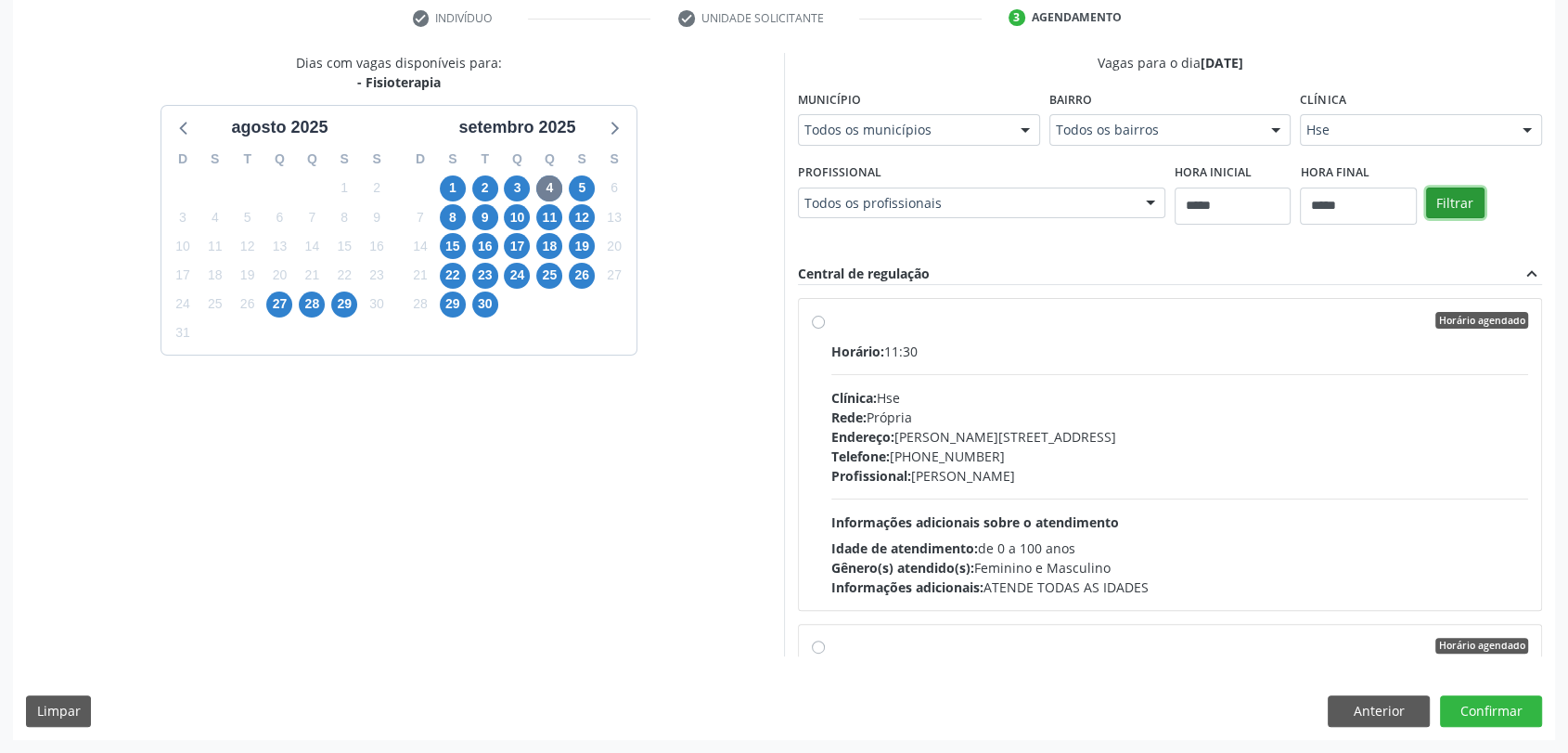
scroll to position [356, 0]
click at [1188, 389] on div "Clínica: Hse" at bounding box center [1180, 398] width 697 height 20
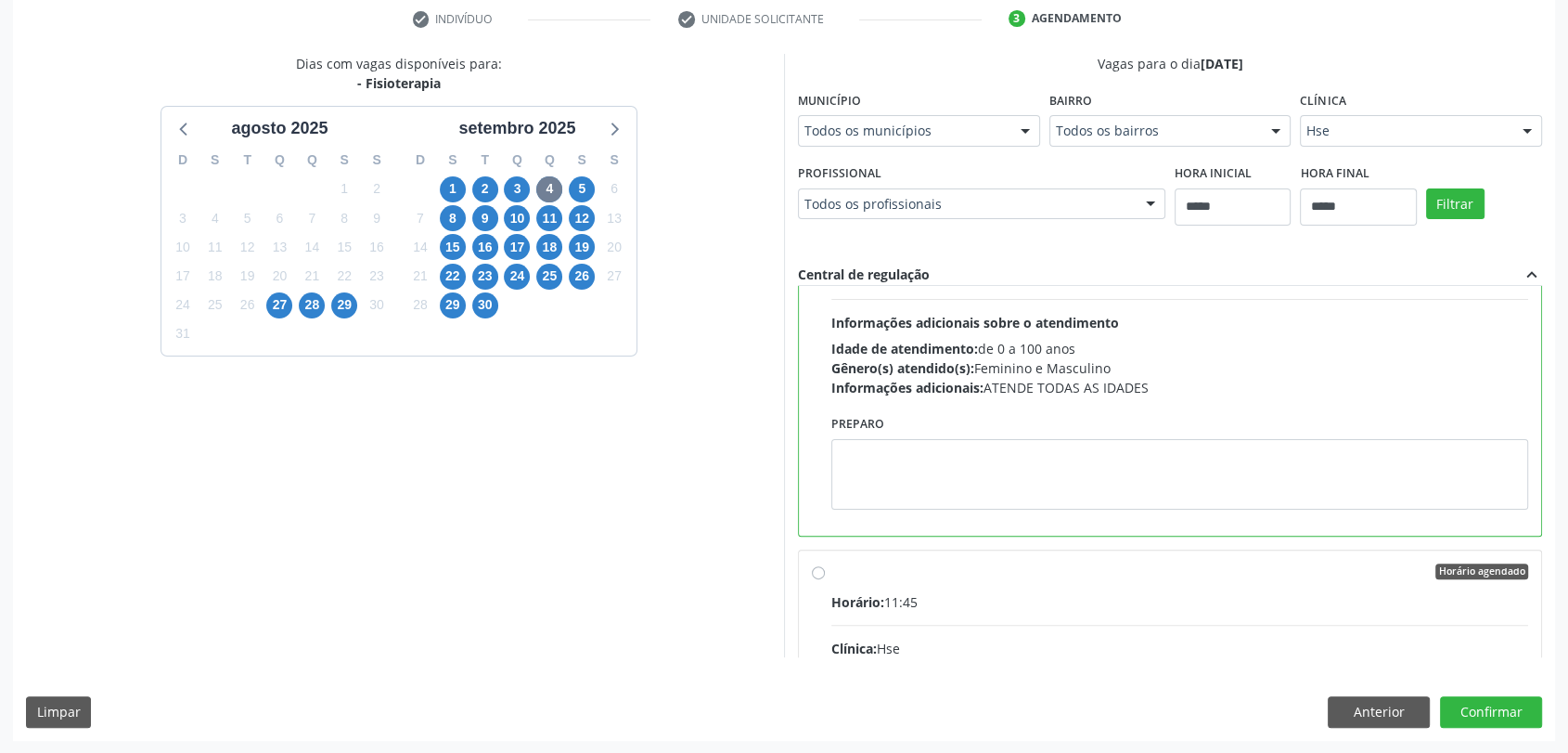
scroll to position [206, 0]
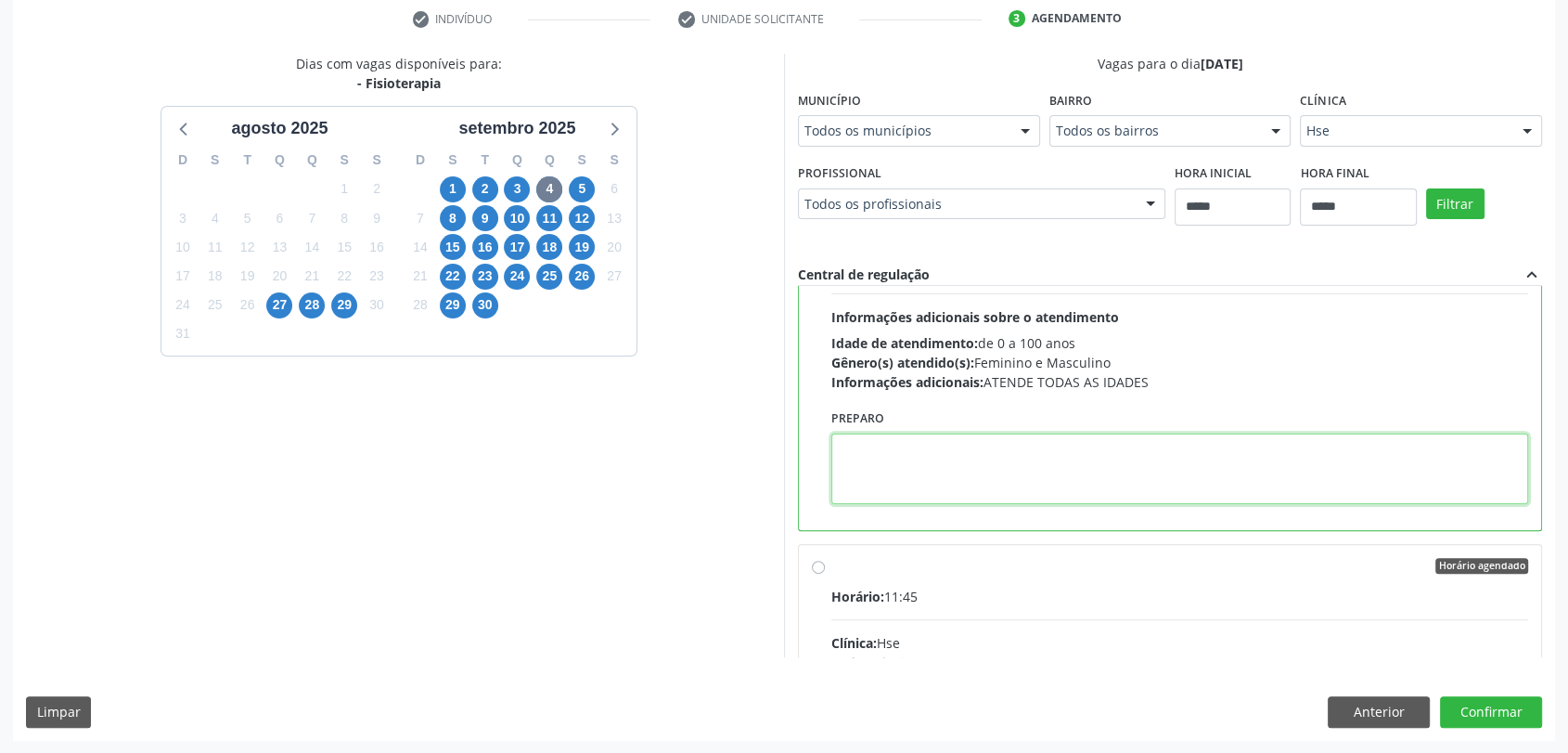
click at [897, 448] on textarea at bounding box center [1180, 469] width 697 height 71
paste textarea "**********"
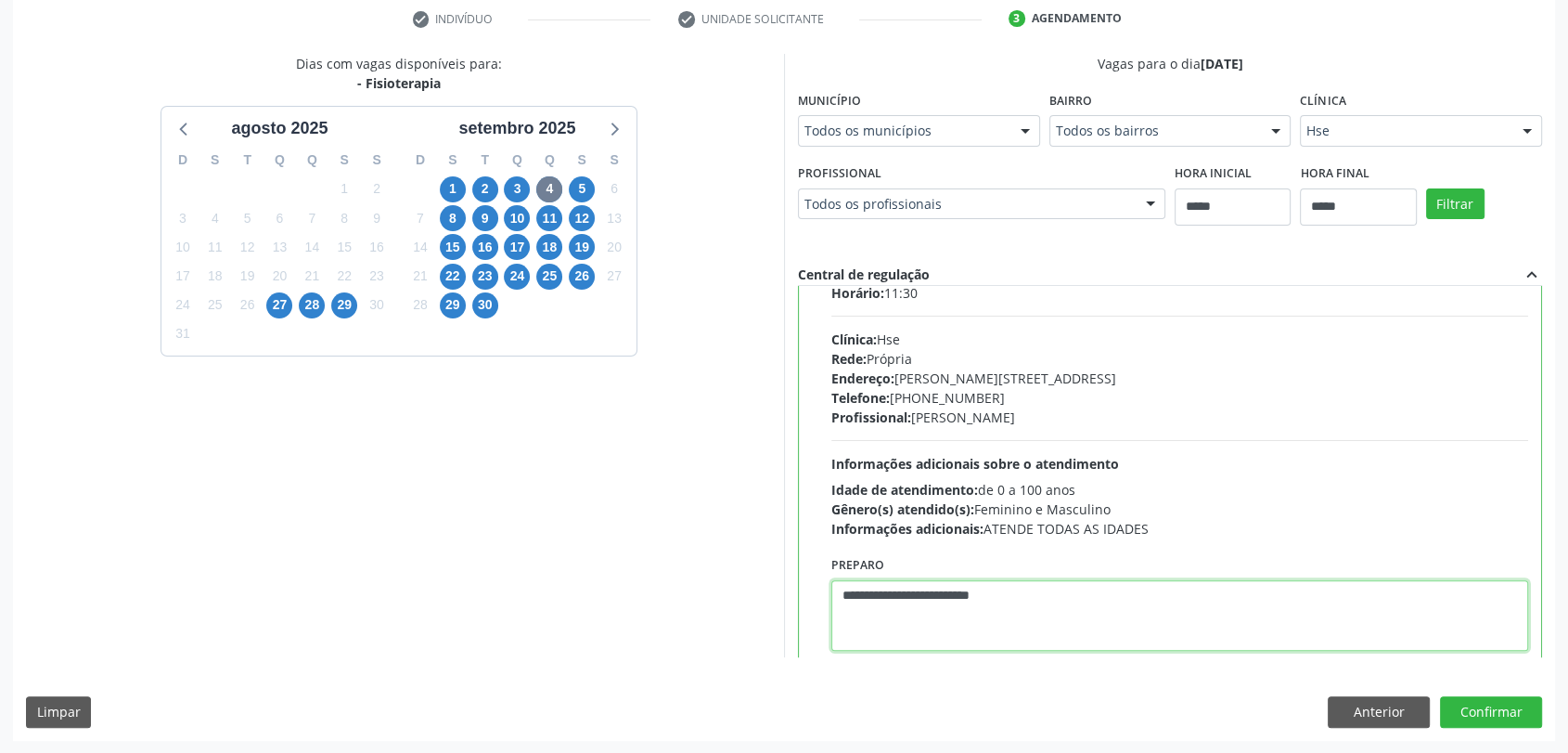
scroll to position [0, 0]
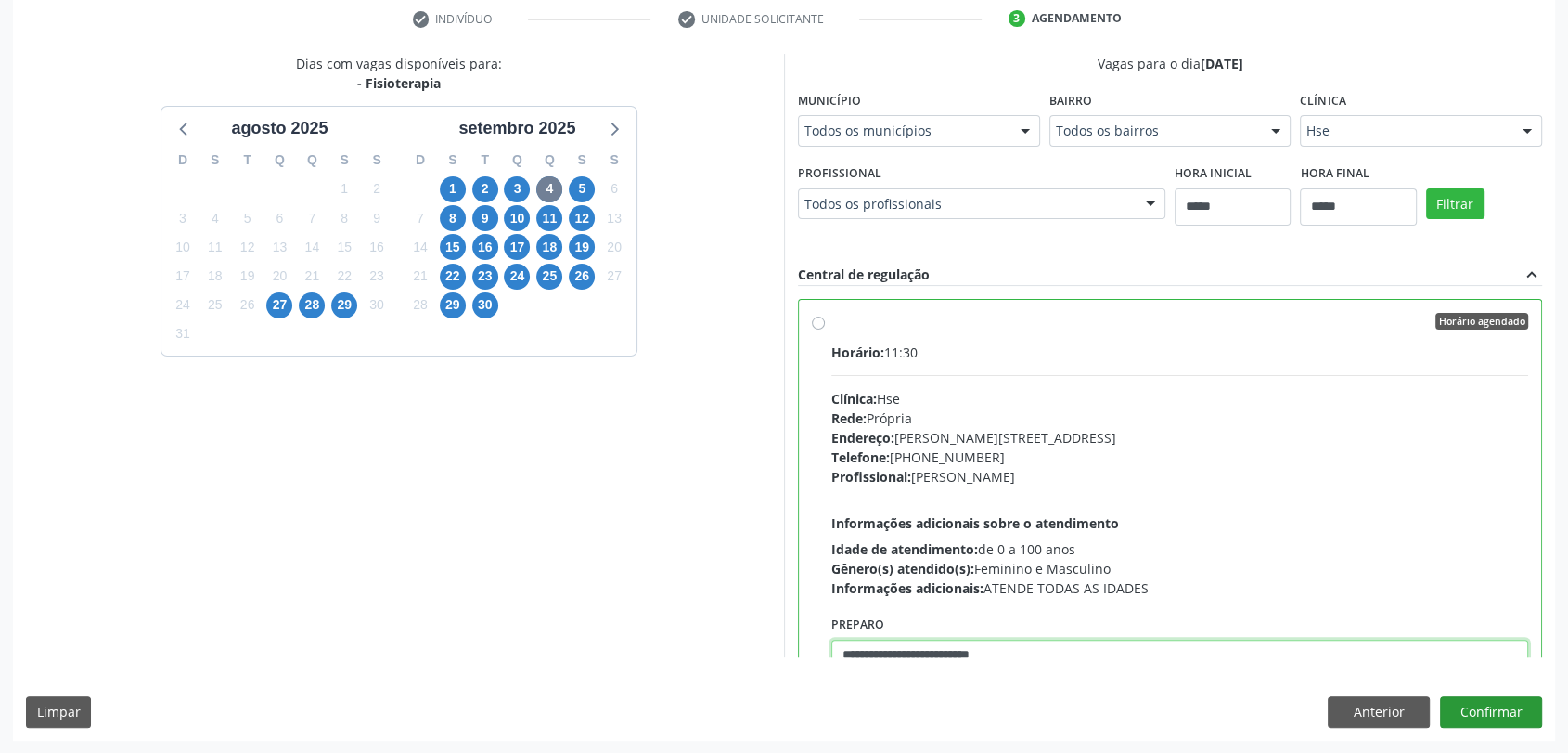
type textarea "**********"
click at [1514, 710] on button "Confirmar" at bounding box center [1490, 712] width 102 height 32
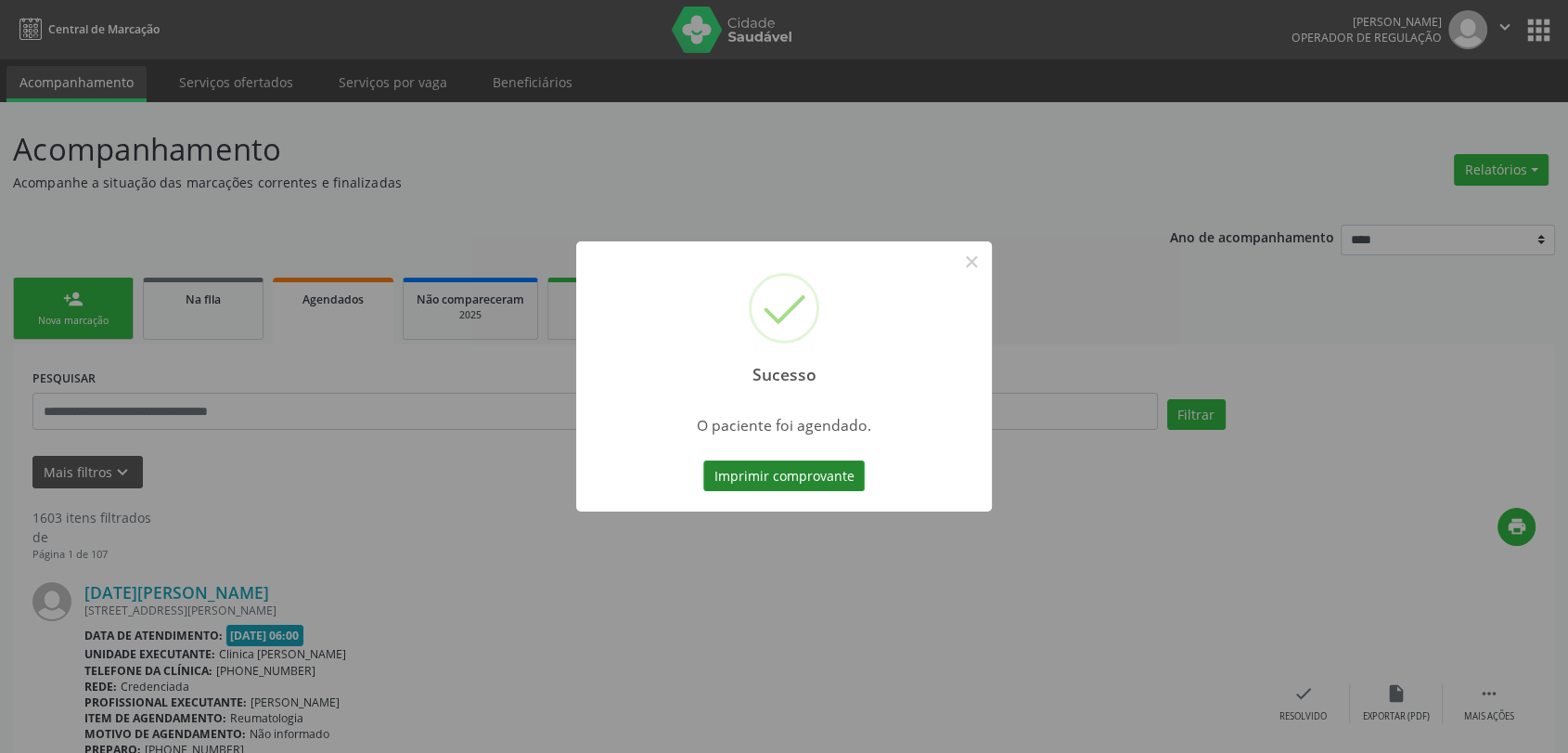
click at [825, 485] on button "Imprimir comprovante" at bounding box center [784, 476] width 162 height 32
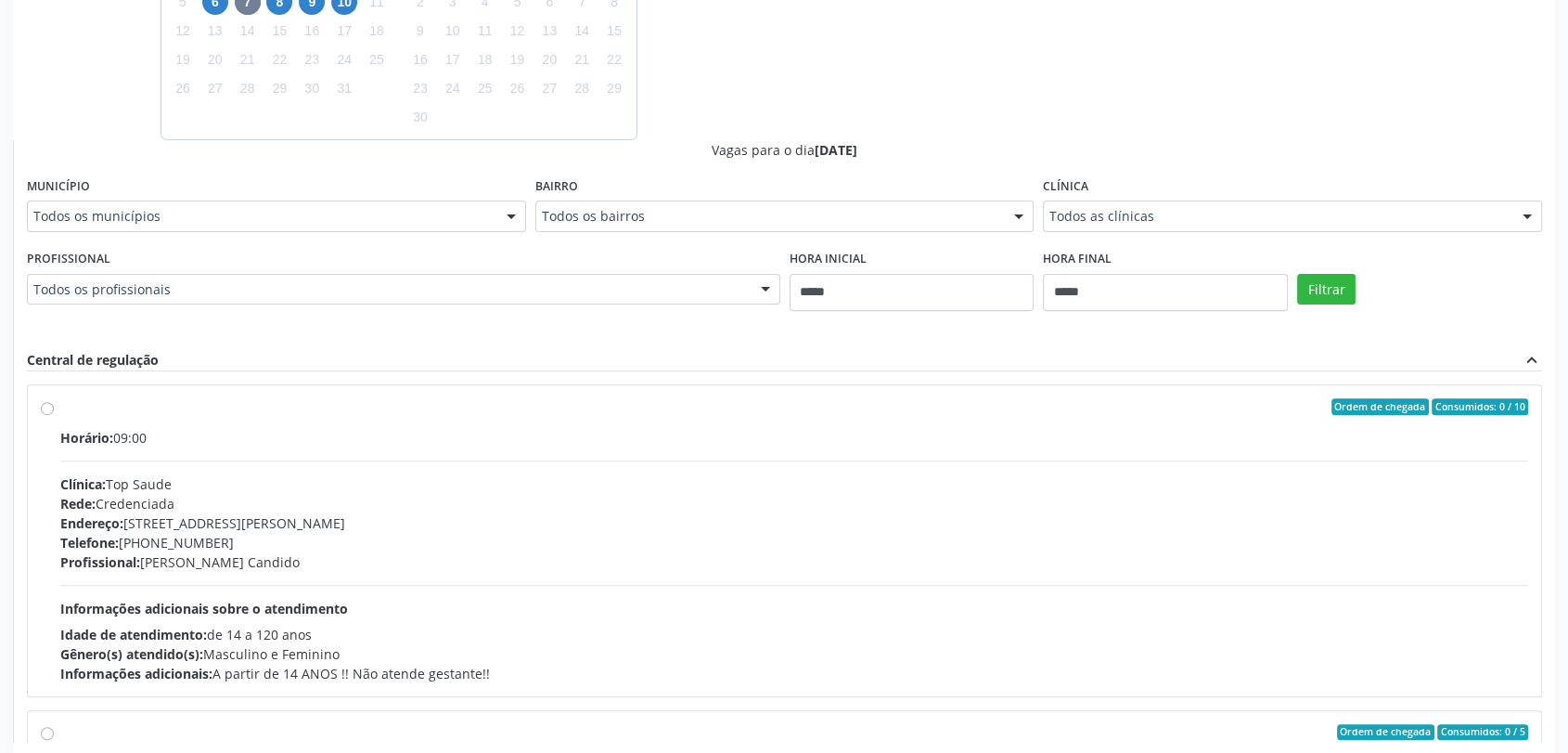
scroll to position [657, 0]
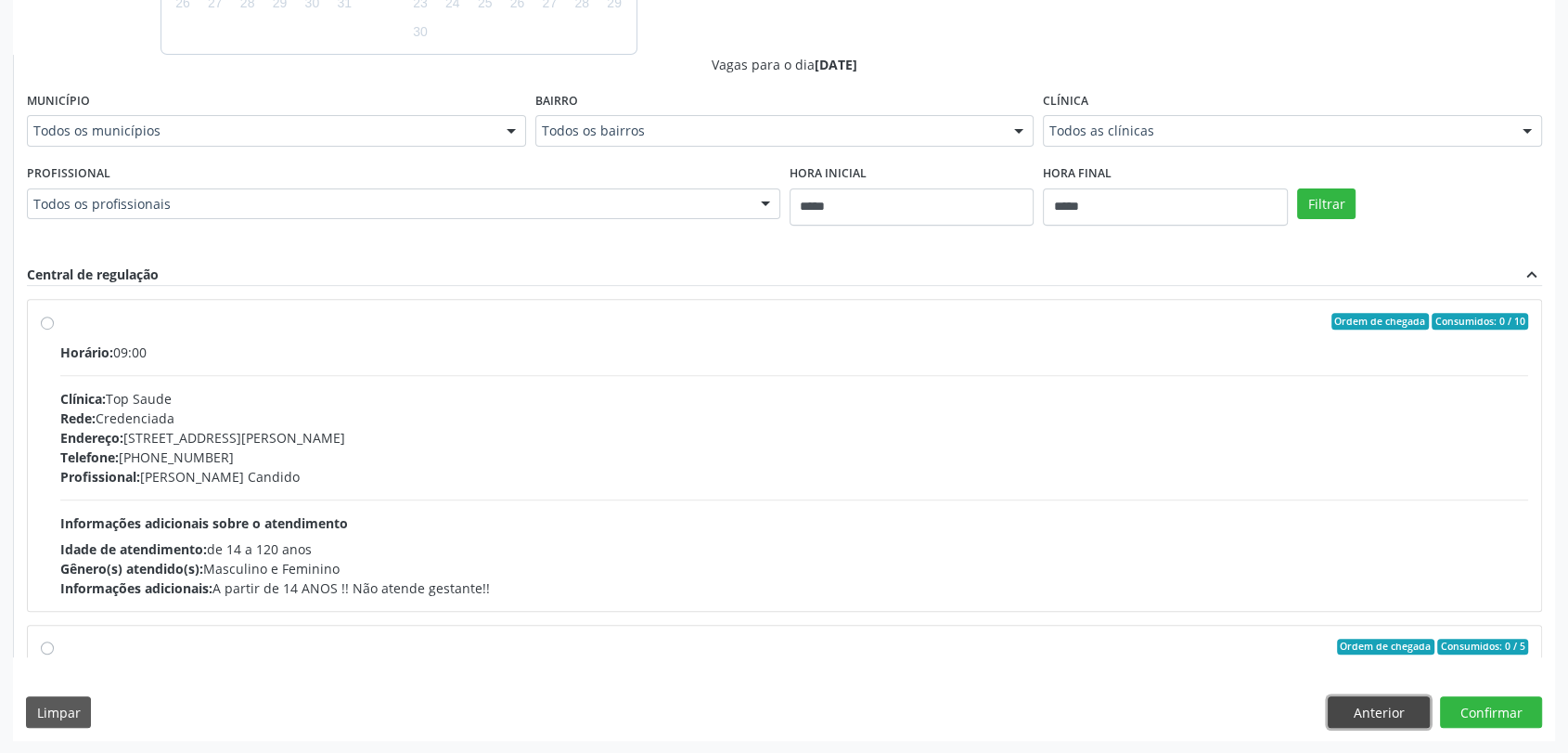
click at [1380, 713] on button "Anterior" at bounding box center [1378, 712] width 102 height 32
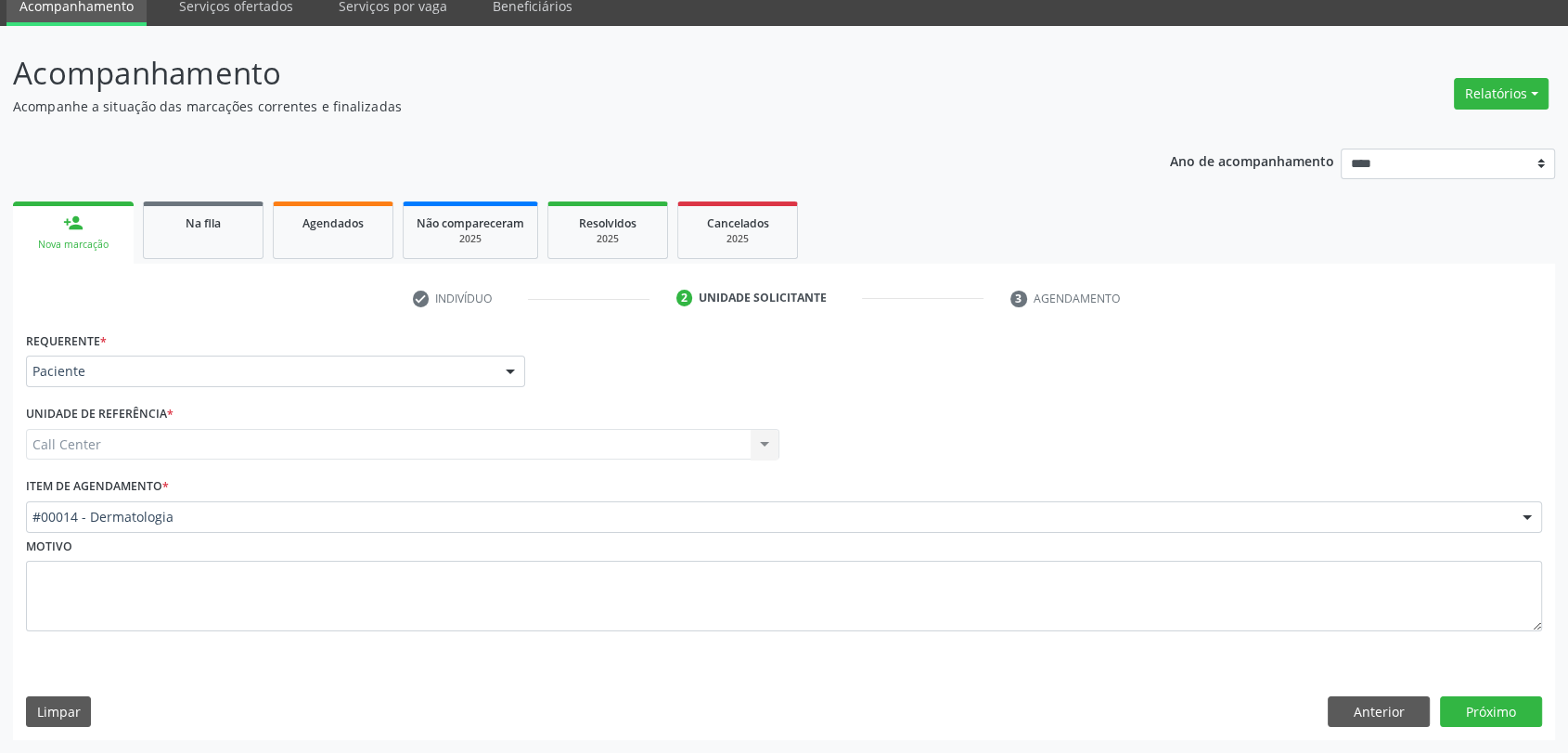
scroll to position [75, 0]
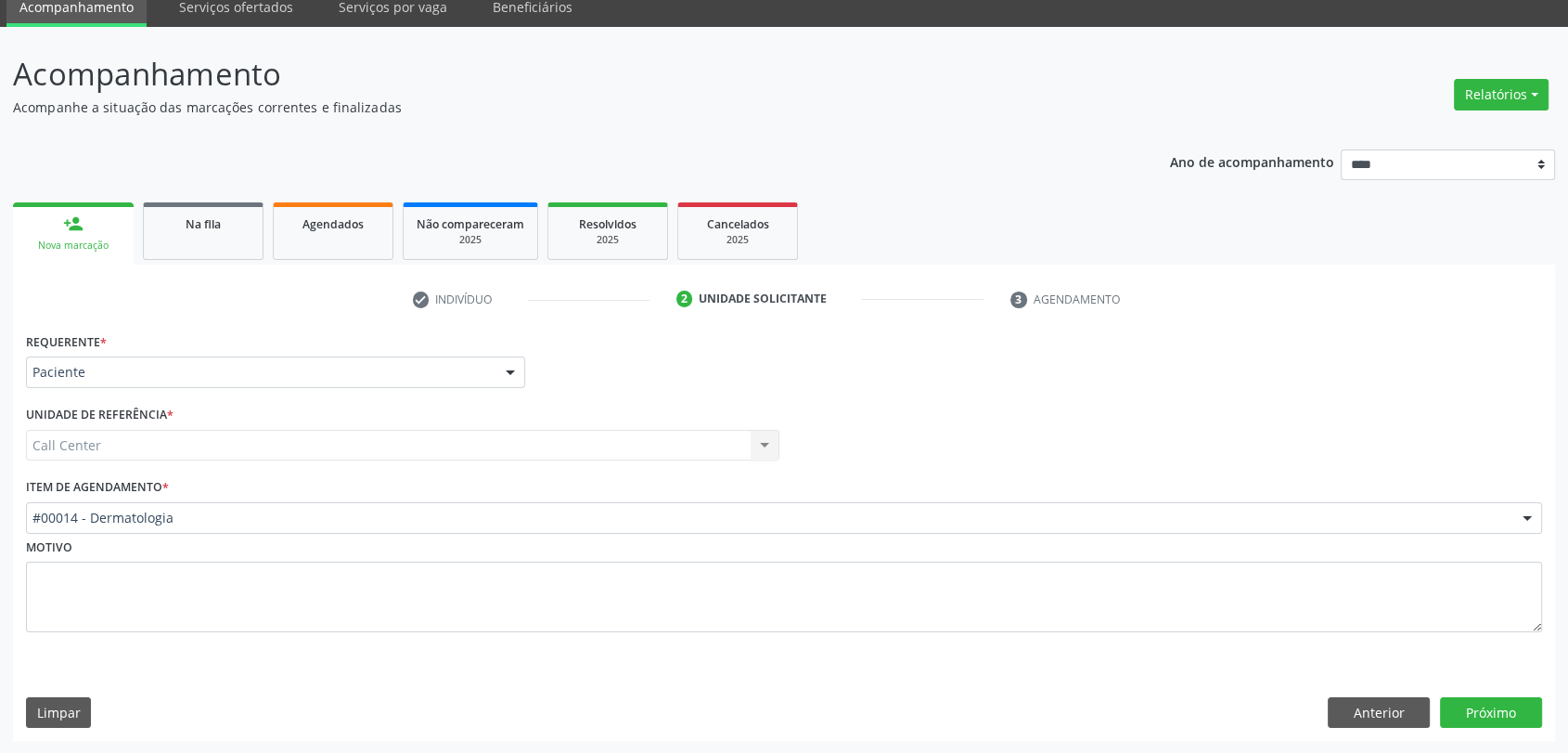
click at [408, 466] on div "Unidade de referência * Call Center Call Center Nenhum resultado encontrado par…" at bounding box center [403, 436] width 763 height 72
click at [401, 493] on div "Item de agendamento * #00014 - Dermatologia #0000 - Alergologia #0001 - Angiolo…" at bounding box center [784, 504] width 1516 height 60
click at [1464, 722] on button "Próximo" at bounding box center [1490, 713] width 102 height 32
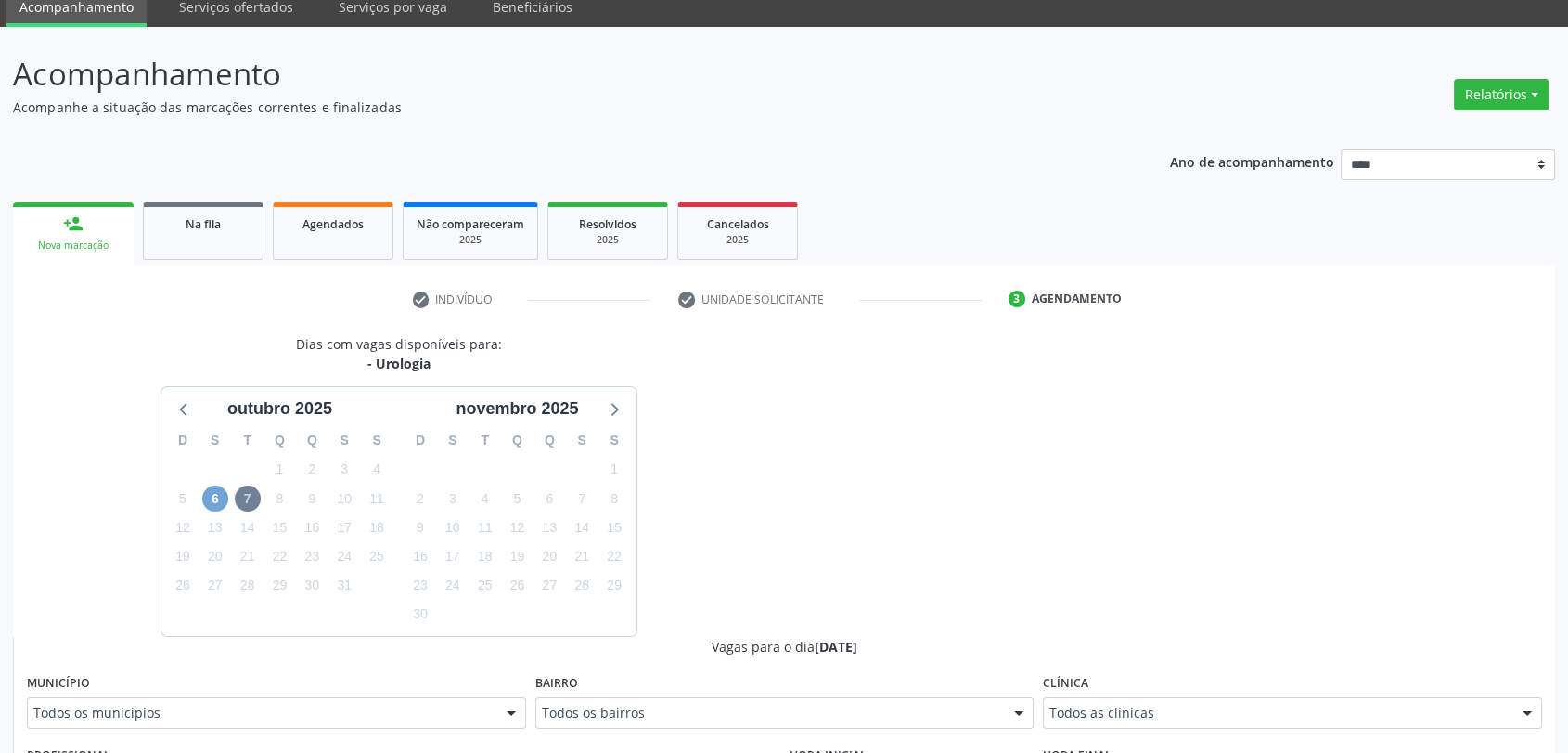
click at [203, 490] on span "6" at bounding box center [216, 499] width 26 height 26
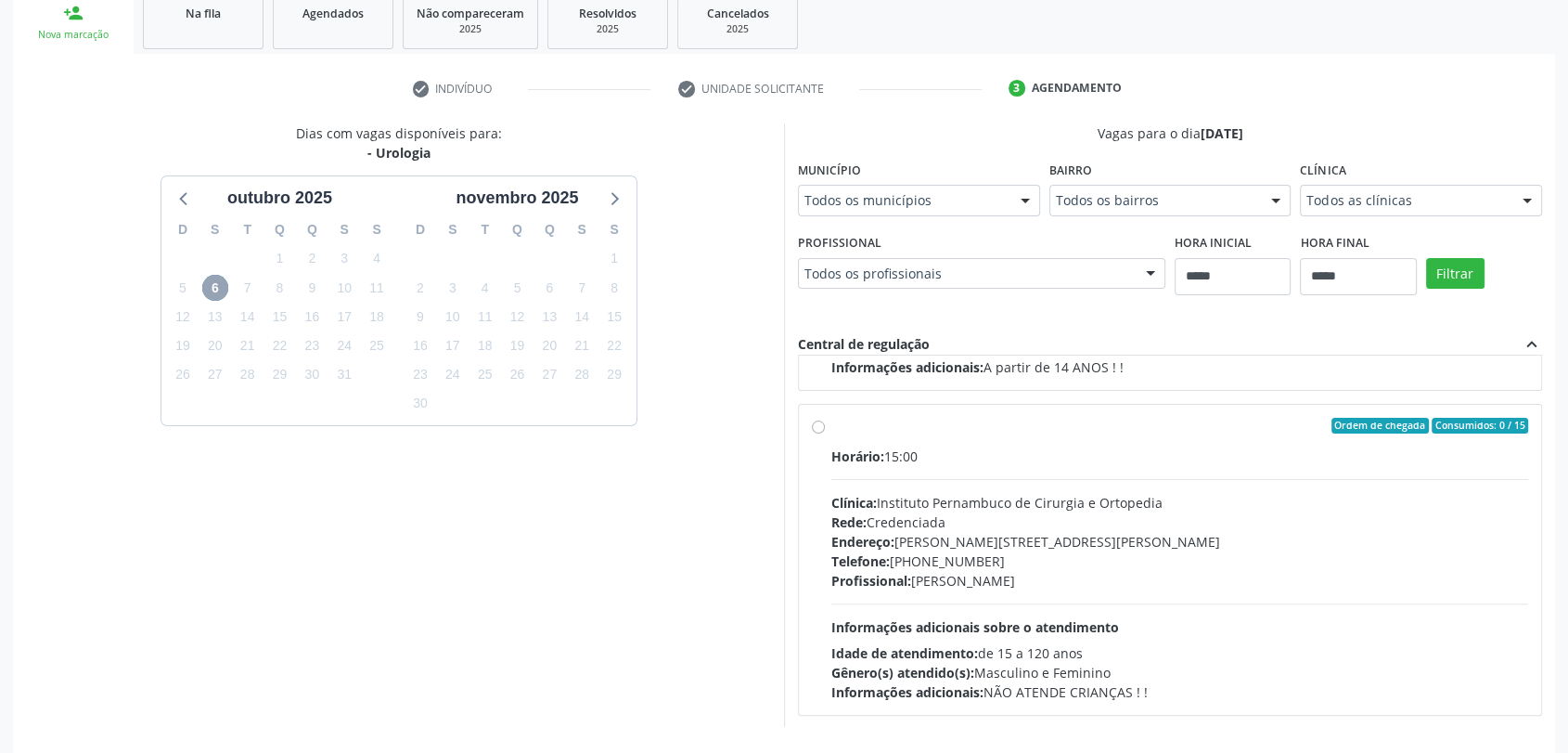
scroll to position [252, 0]
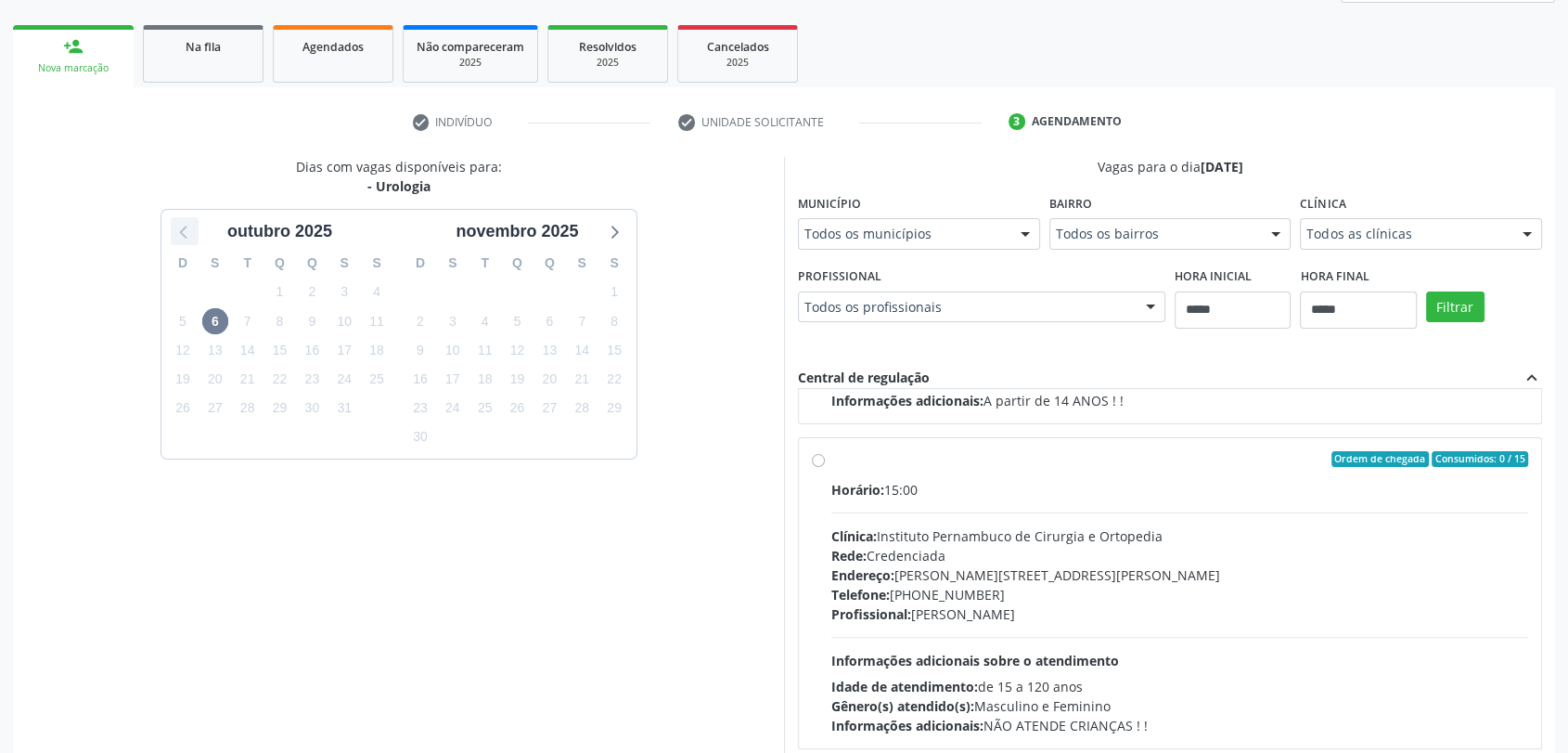
click at [186, 234] on icon at bounding box center [185, 231] width 24 height 24
click at [458, 410] on span "29" at bounding box center [453, 408] width 26 height 26
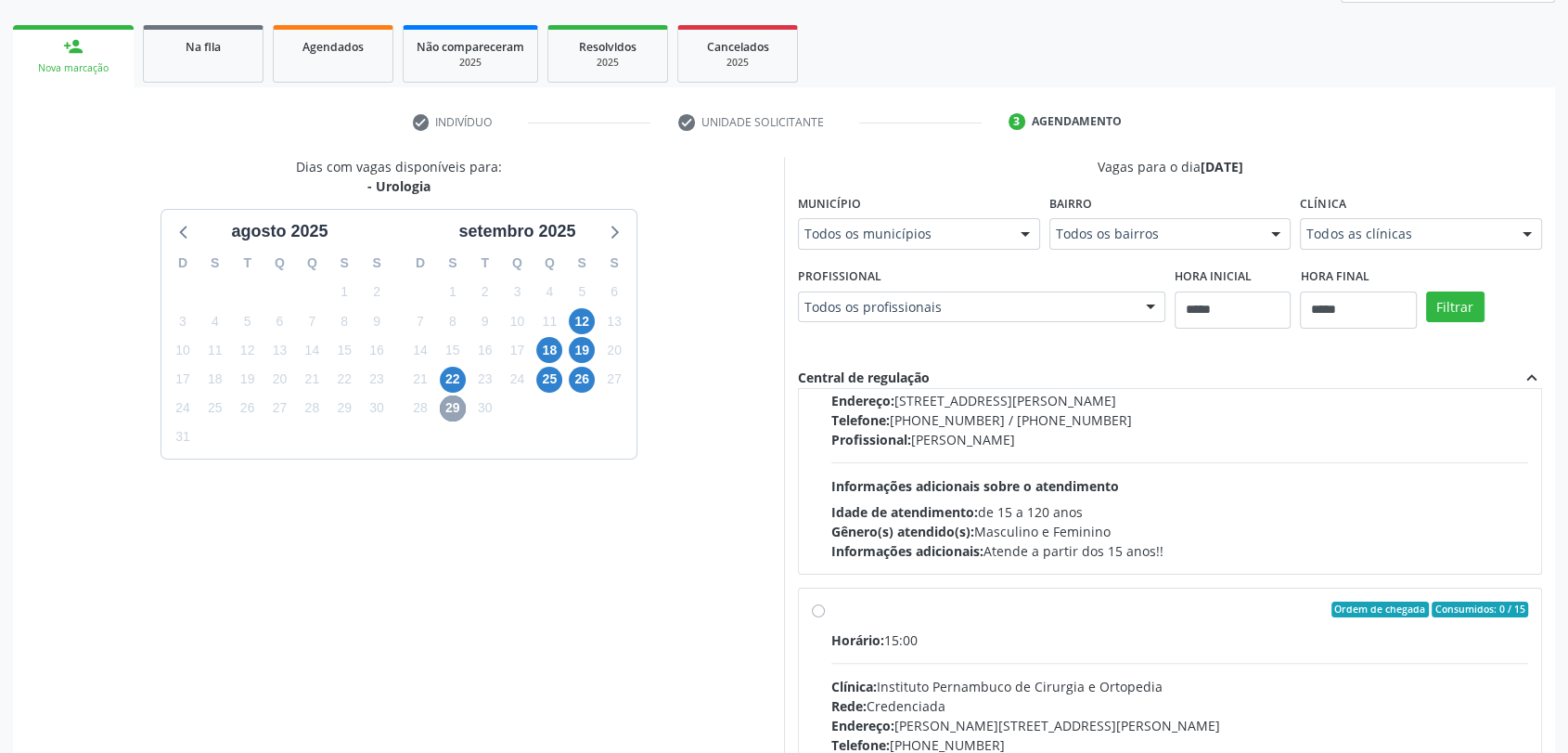
scroll to position [291, 0]
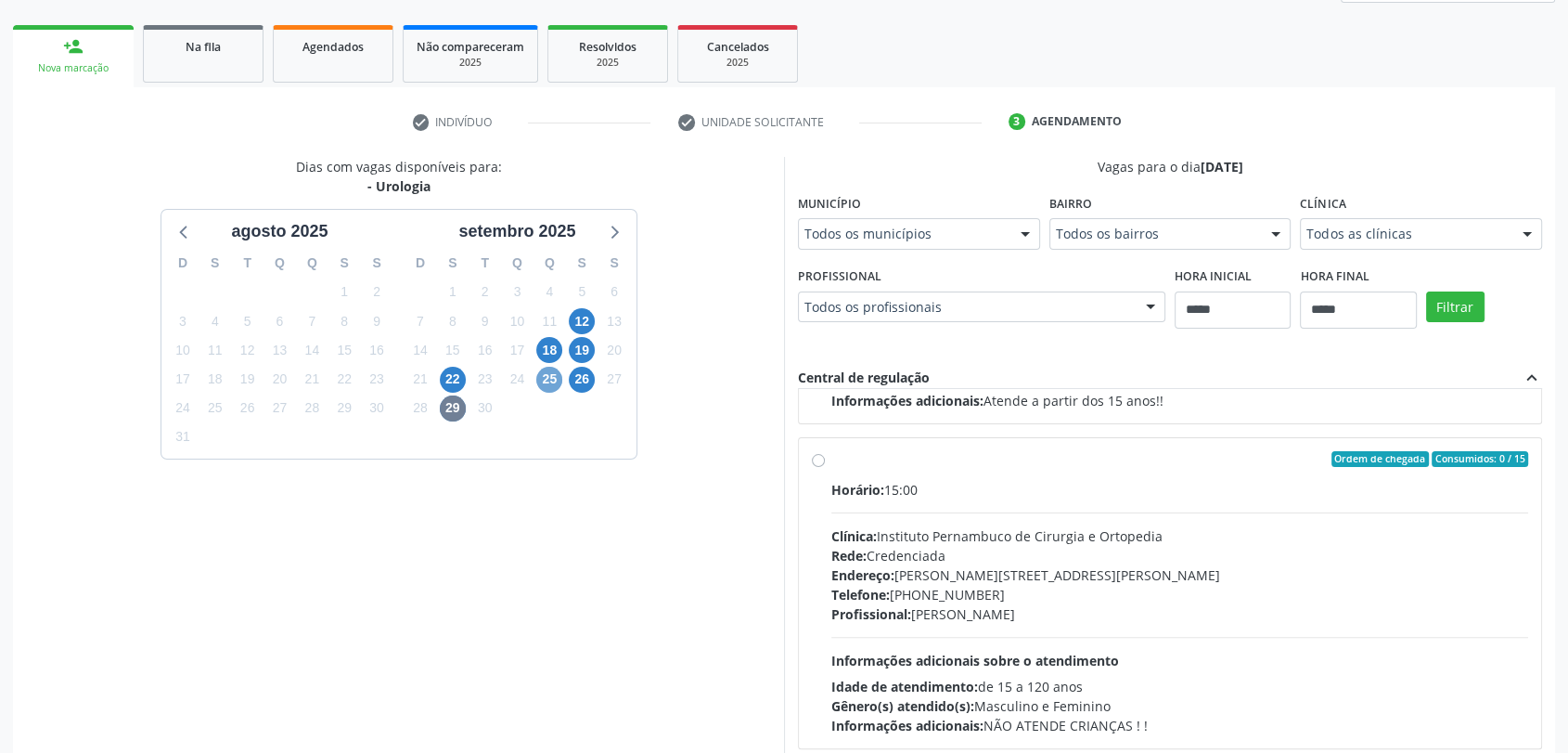
click at [554, 379] on span "25" at bounding box center [549, 379] width 26 height 26
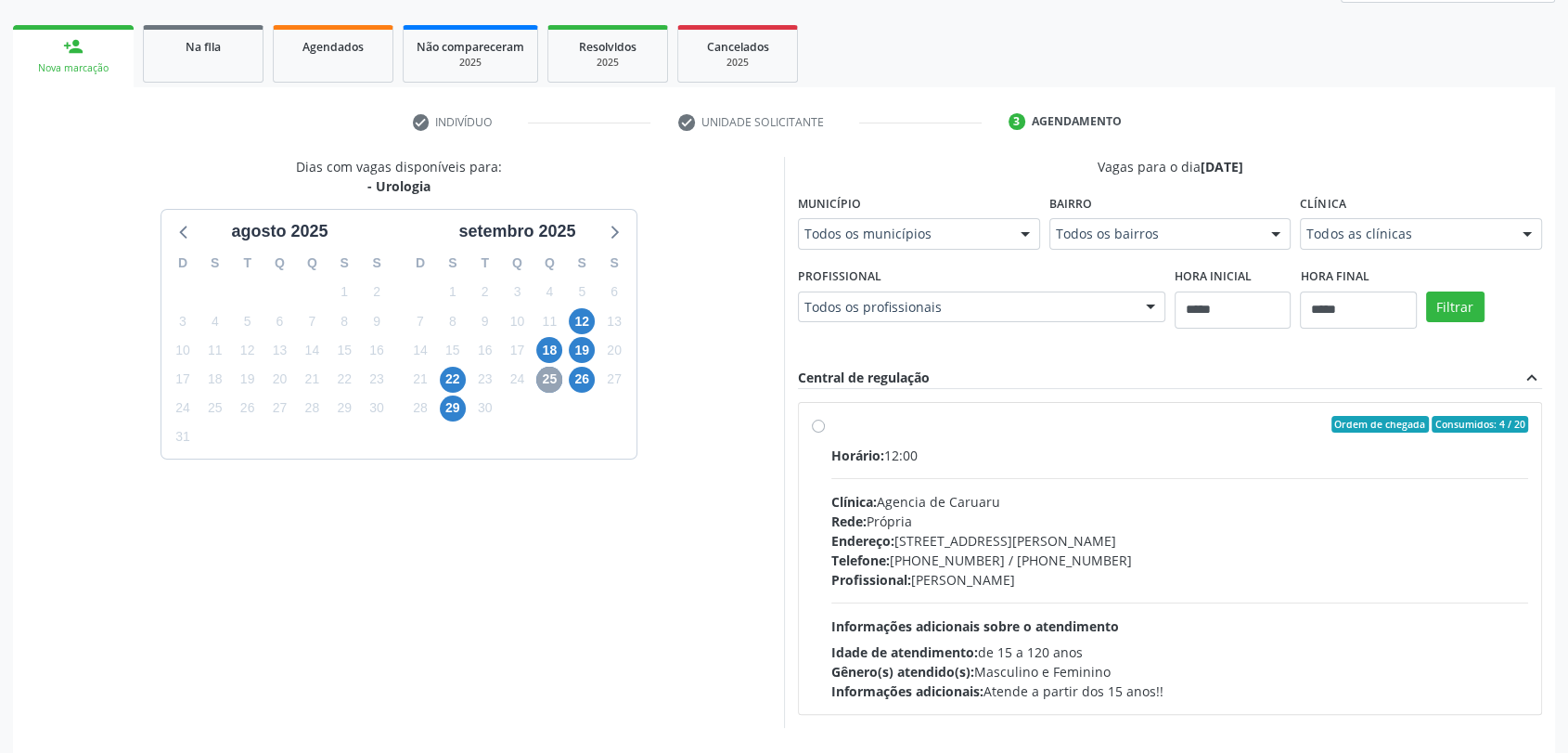
scroll to position [322, 0]
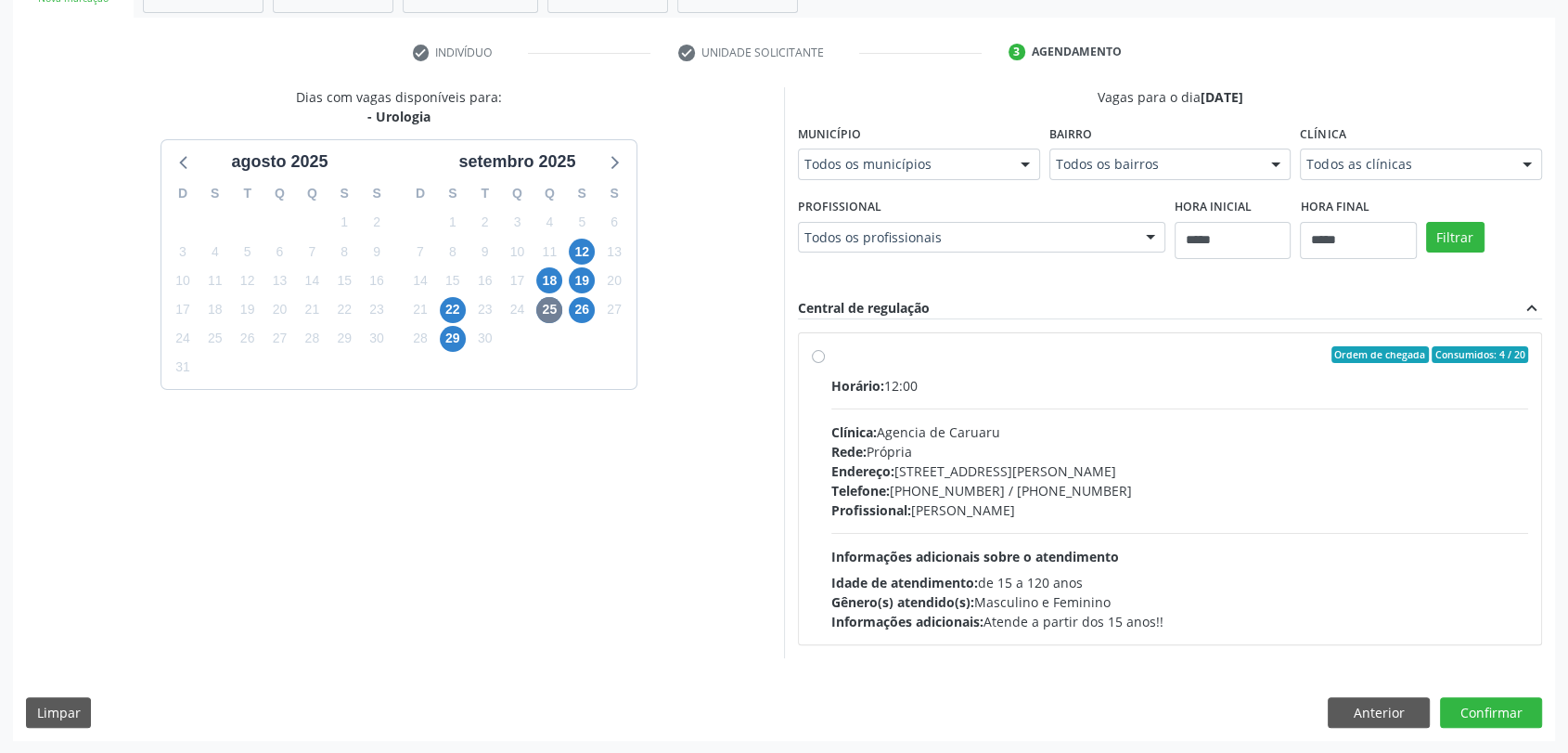
click at [572, 291] on div "19" at bounding box center [582, 280] width 26 height 29
click at [572, 304] on span "26" at bounding box center [582, 310] width 26 height 26
click at [1362, 725] on button "Anterior" at bounding box center [1378, 713] width 102 height 32
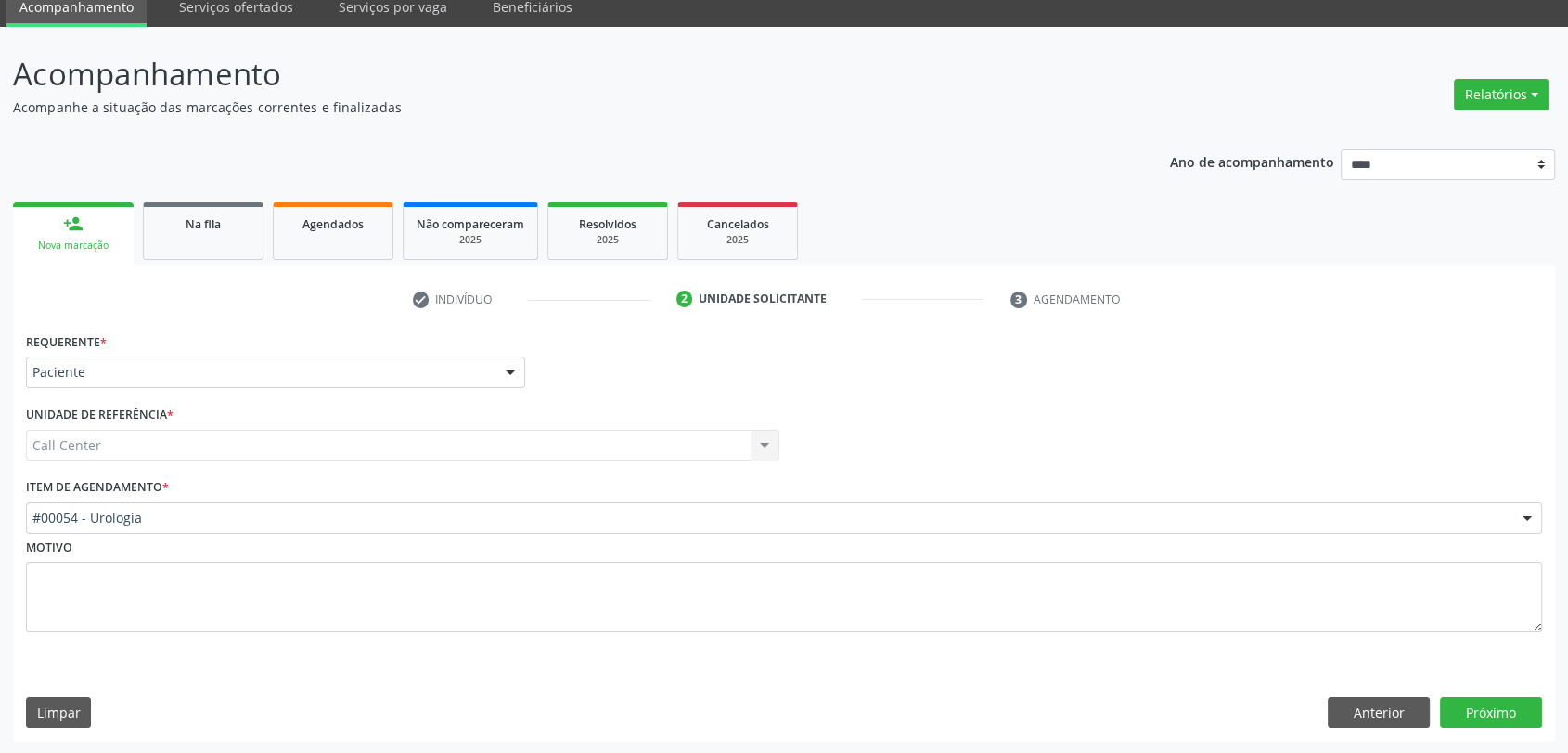
click at [494, 490] on div "Item de agendamento * #00054 - Urologia #0000 - Alergologia #0001 - Angiologia …" at bounding box center [784, 504] width 1516 height 60
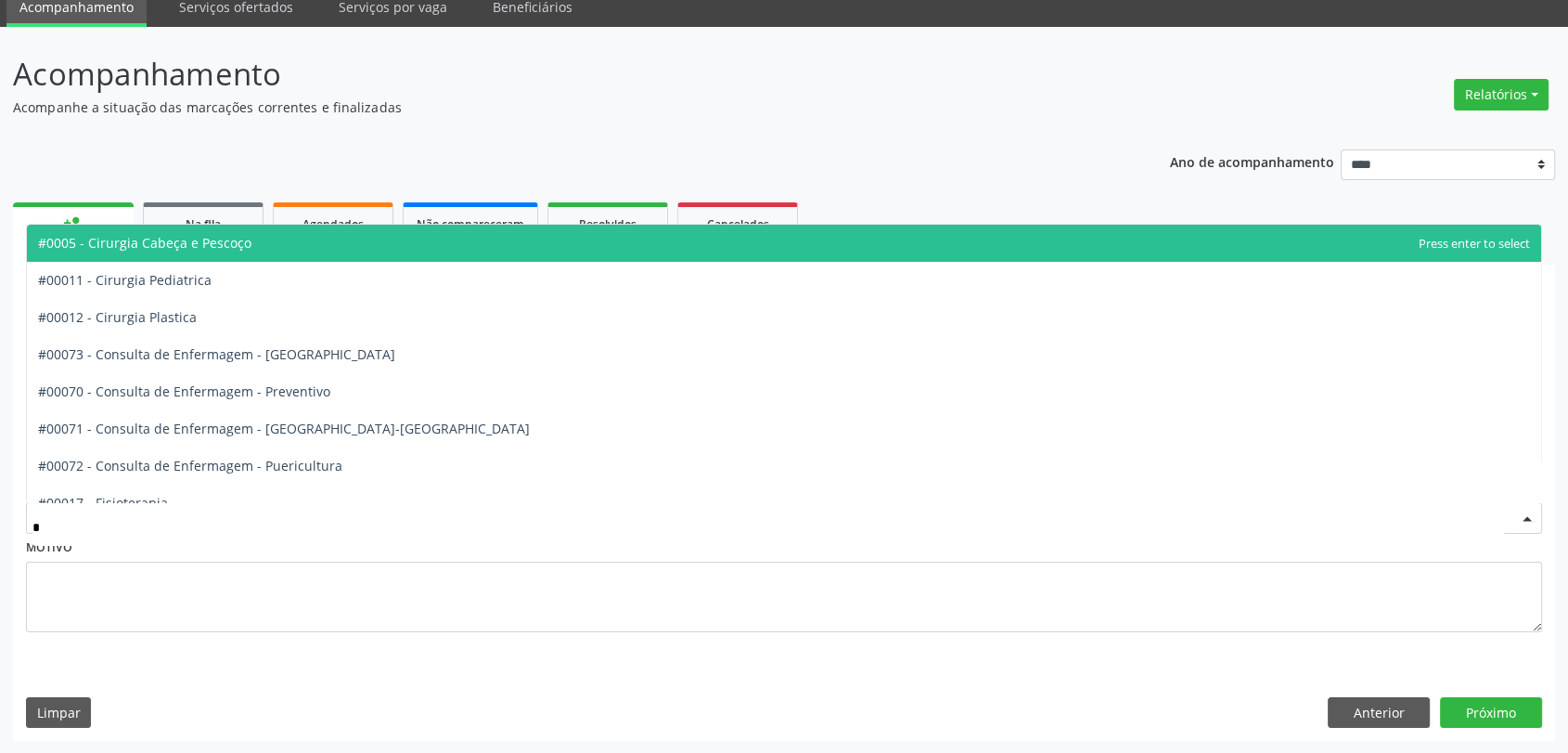
type input "**"
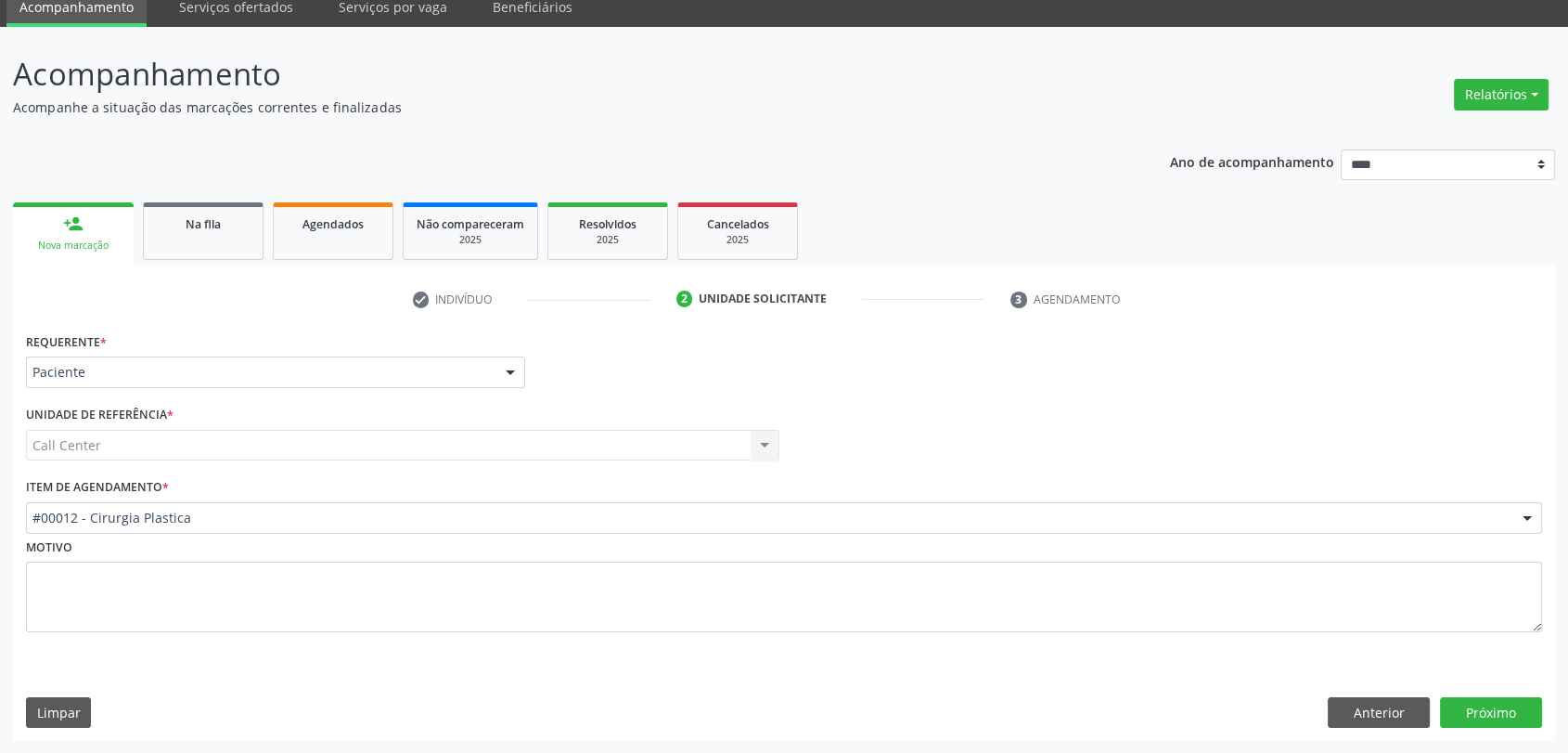
click at [1507, 745] on div "Acompanhamento Acompanhe a situação das marcações correntes e finalizadas Relat…" at bounding box center [784, 391] width 1568 height 727
click at [1497, 722] on button "Próximo" at bounding box center [1490, 713] width 102 height 32
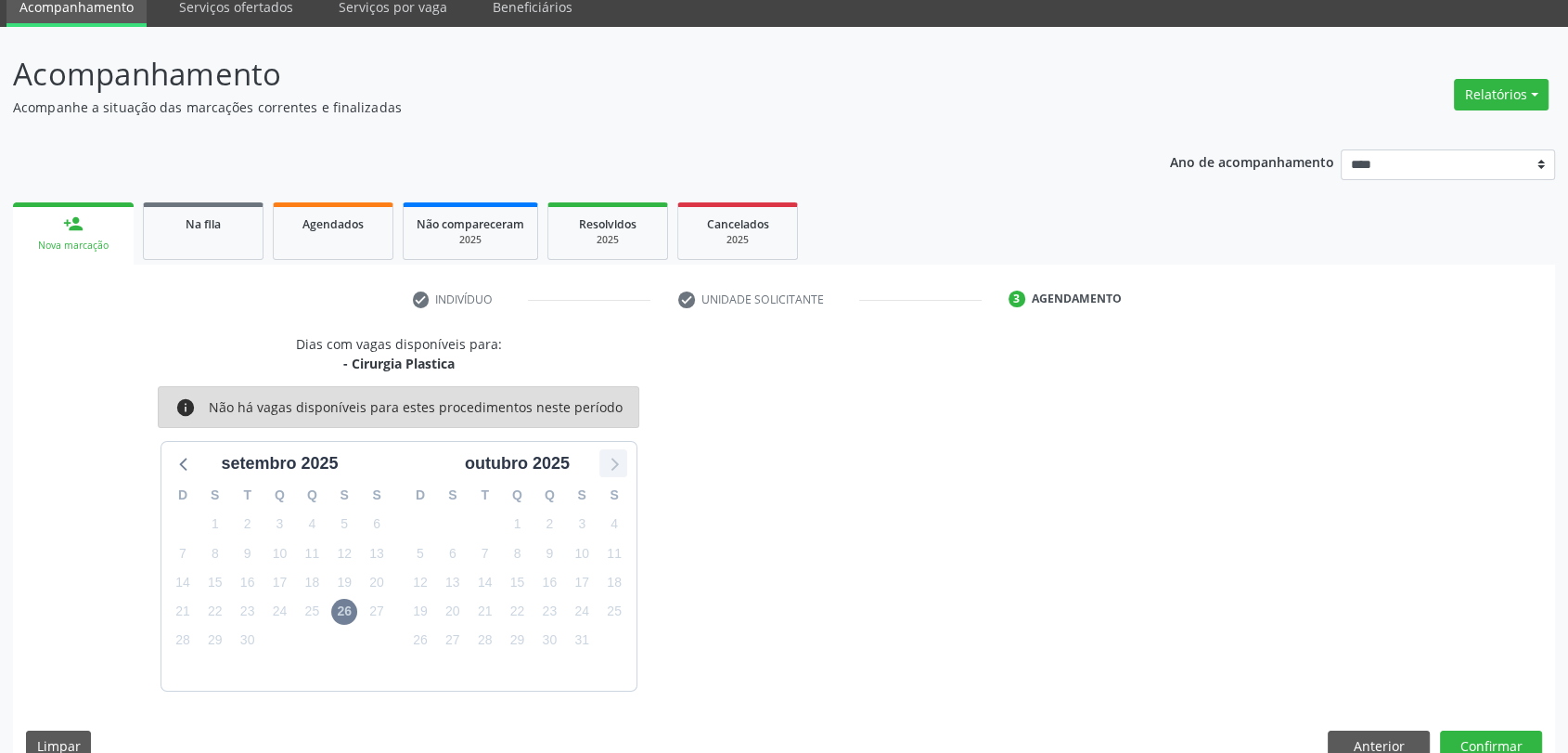
click at [624, 453] on icon at bounding box center [614, 463] width 24 height 24
click at [186, 461] on icon at bounding box center [185, 463] width 24 height 24
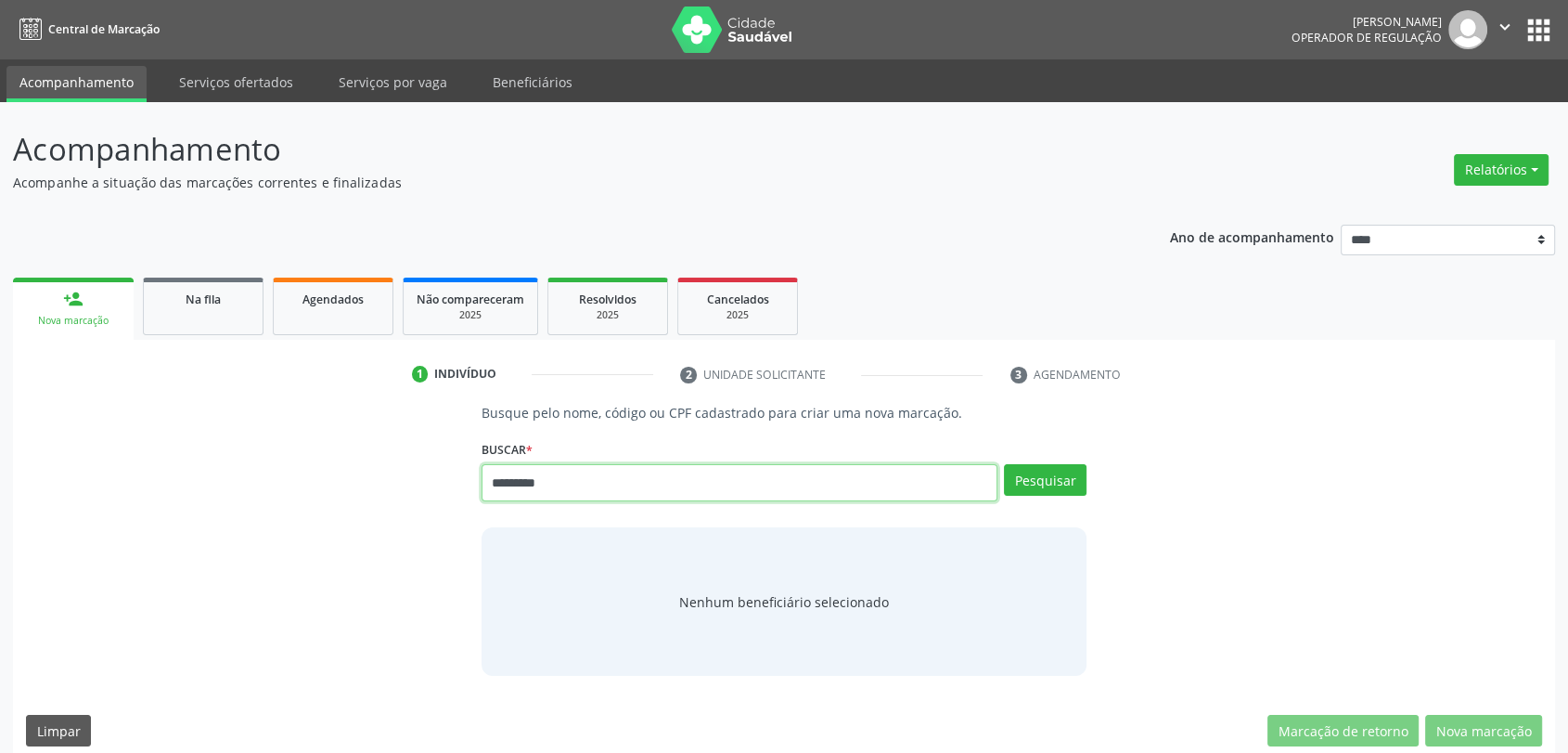
type input "*********"
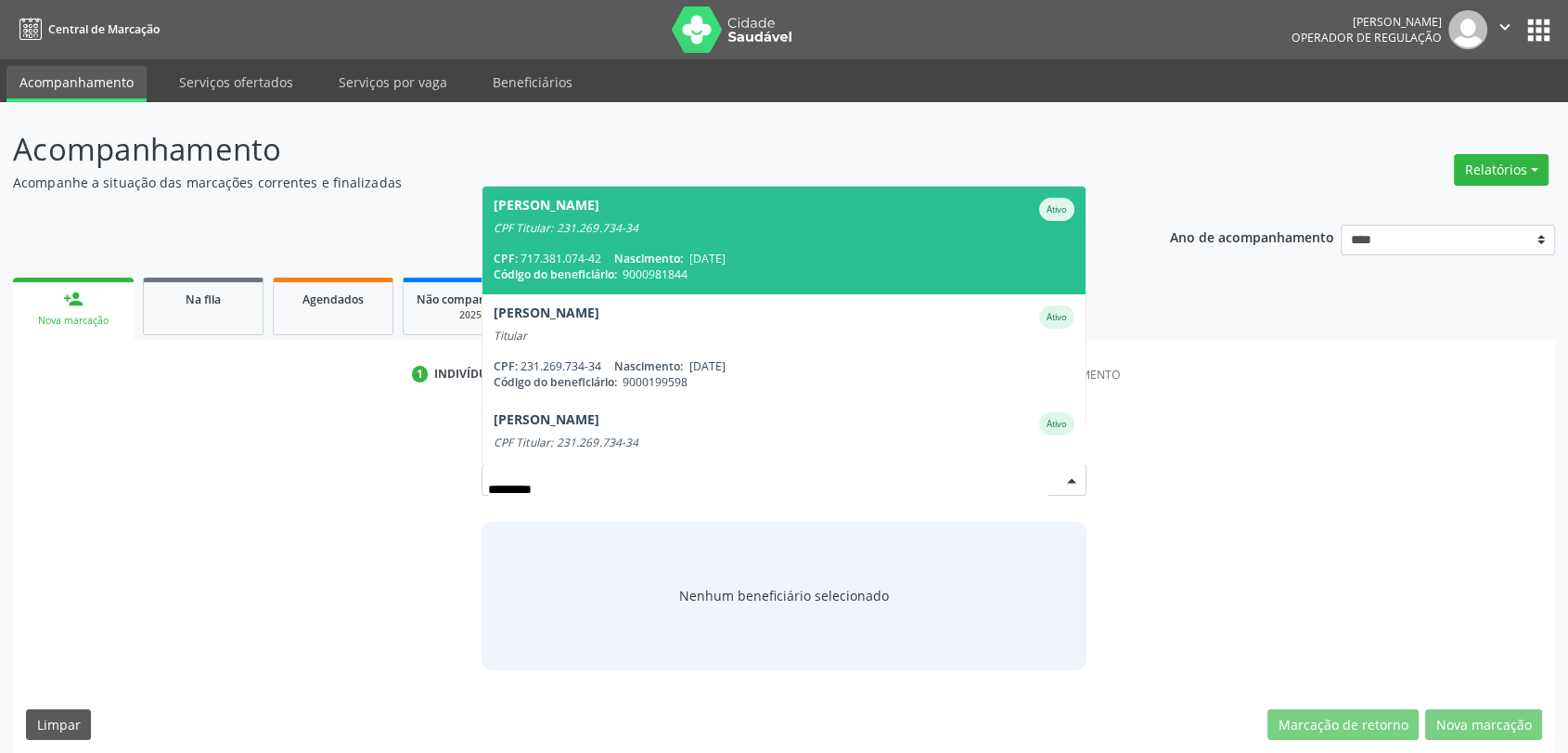
click at [718, 262] on span "27/05/2003" at bounding box center [707, 258] width 36 height 16
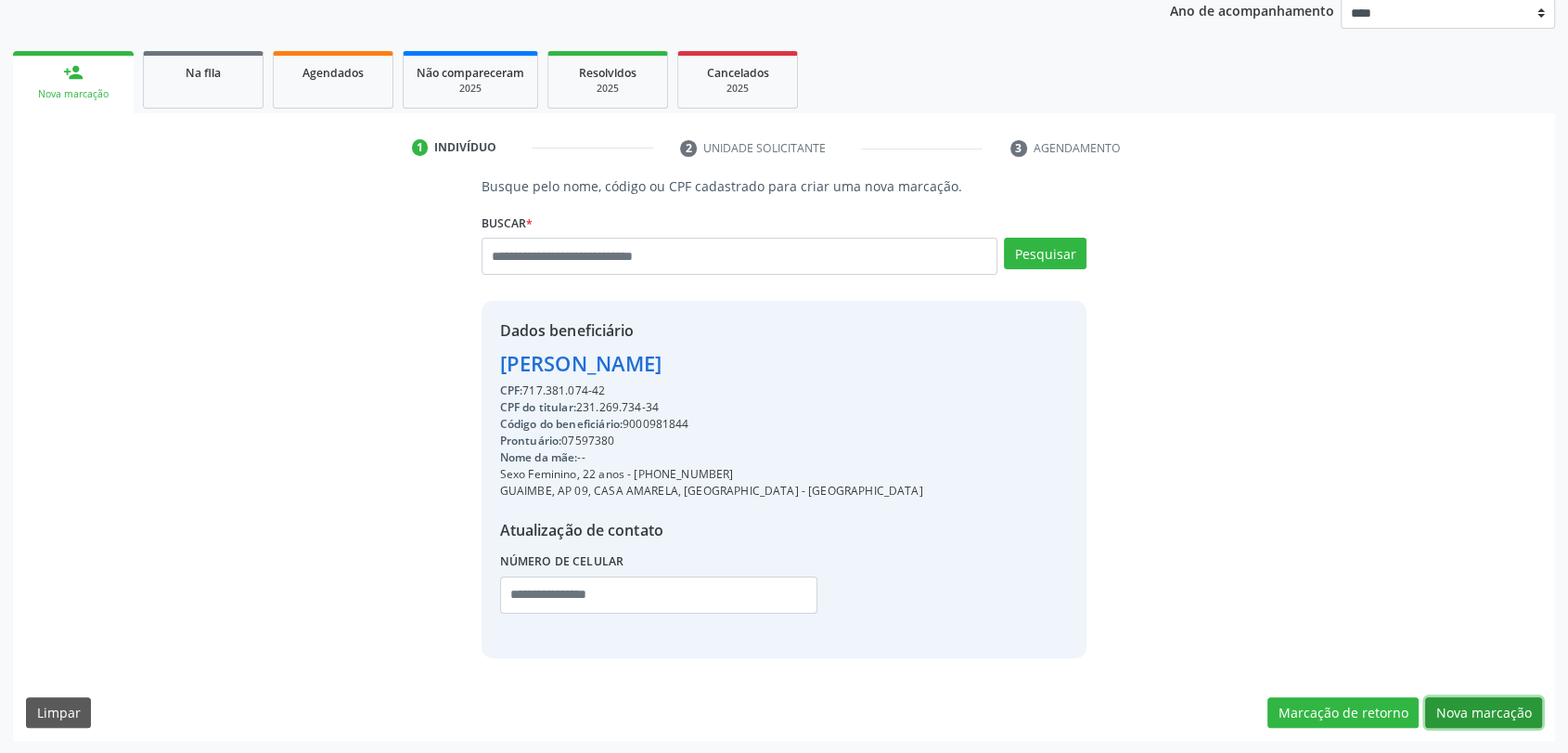
click at [1483, 707] on button "Nova marcação" at bounding box center [1483, 713] width 117 height 32
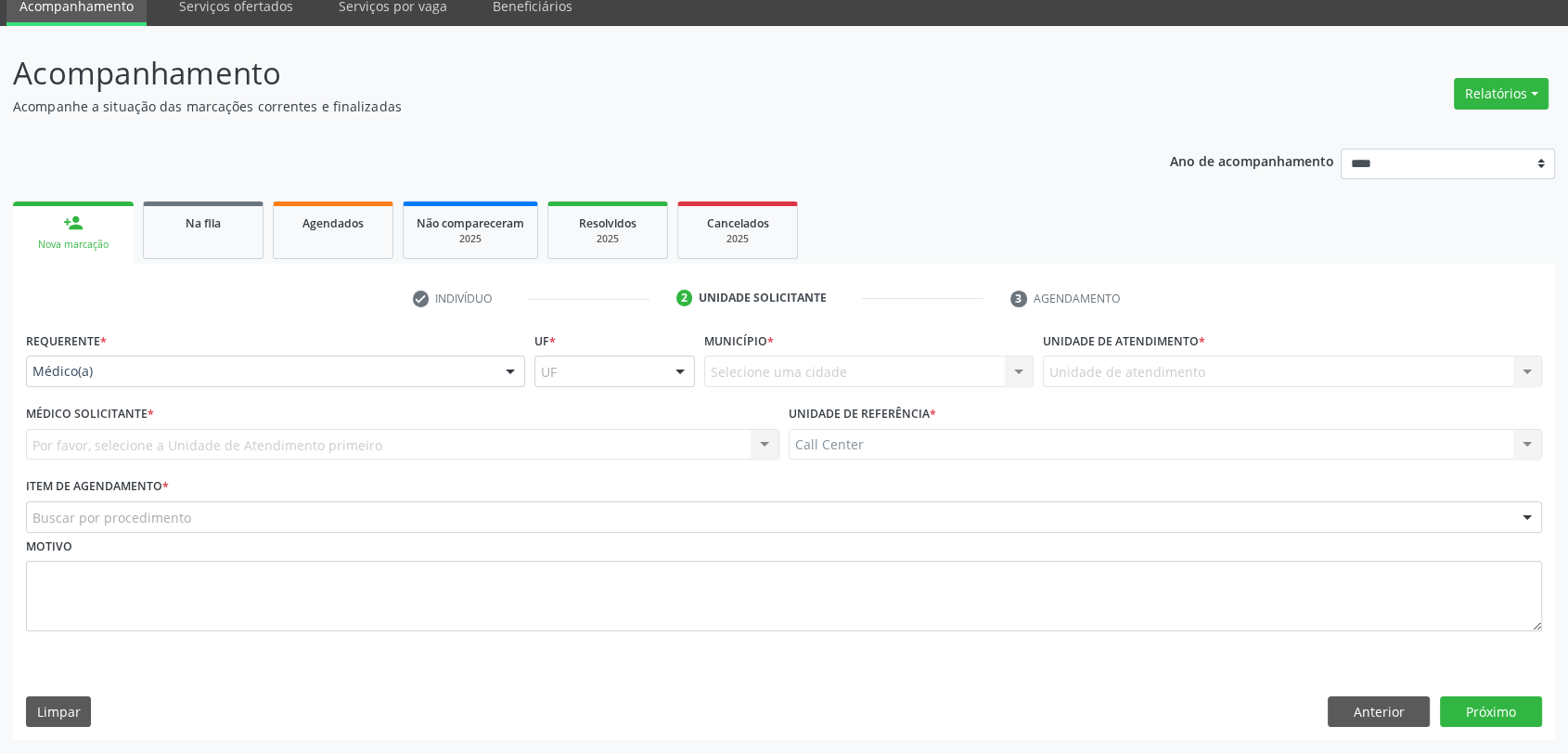
scroll to position [75, 0]
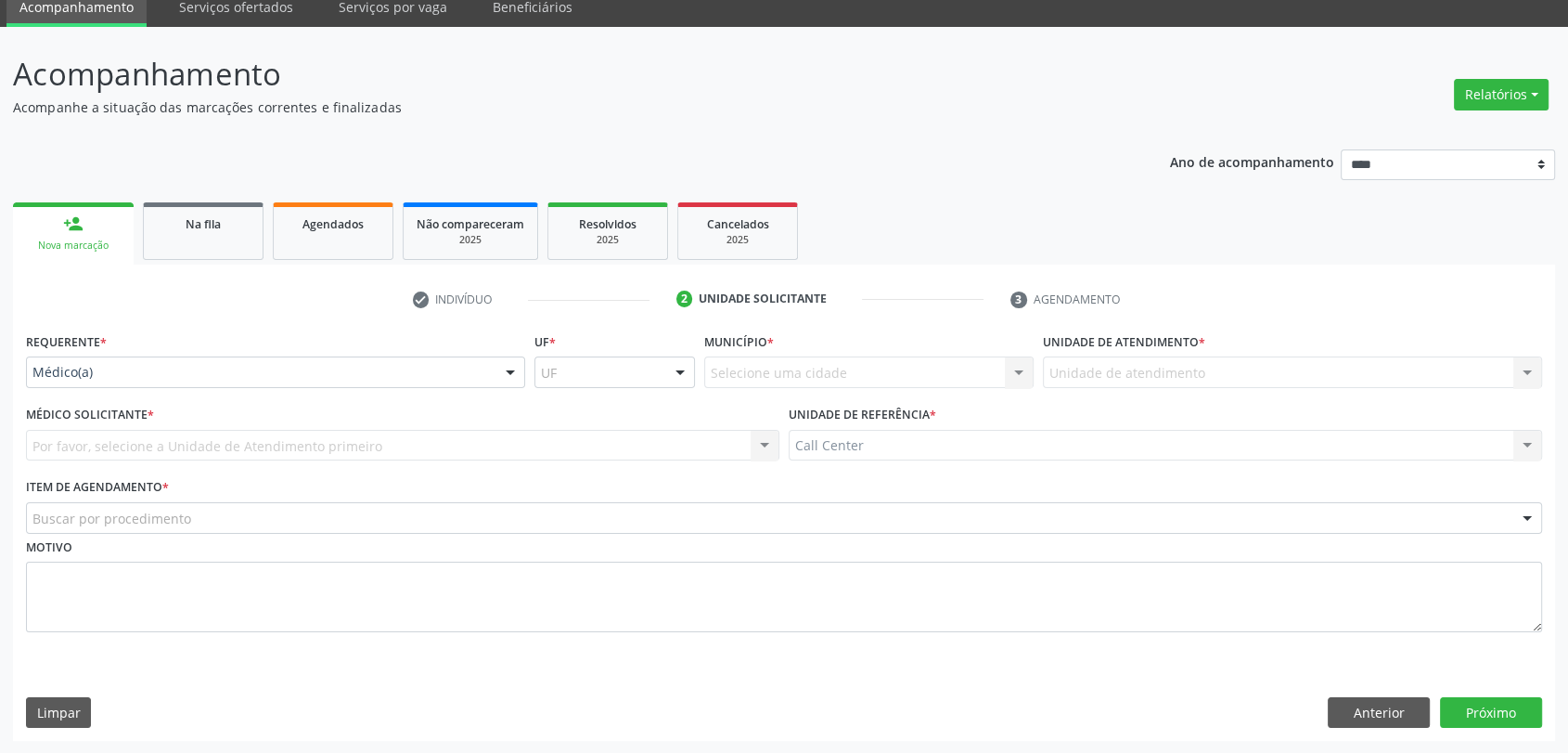
drag, startPoint x: 253, startPoint y: 373, endPoint x: 175, endPoint y: 459, distance: 116.1
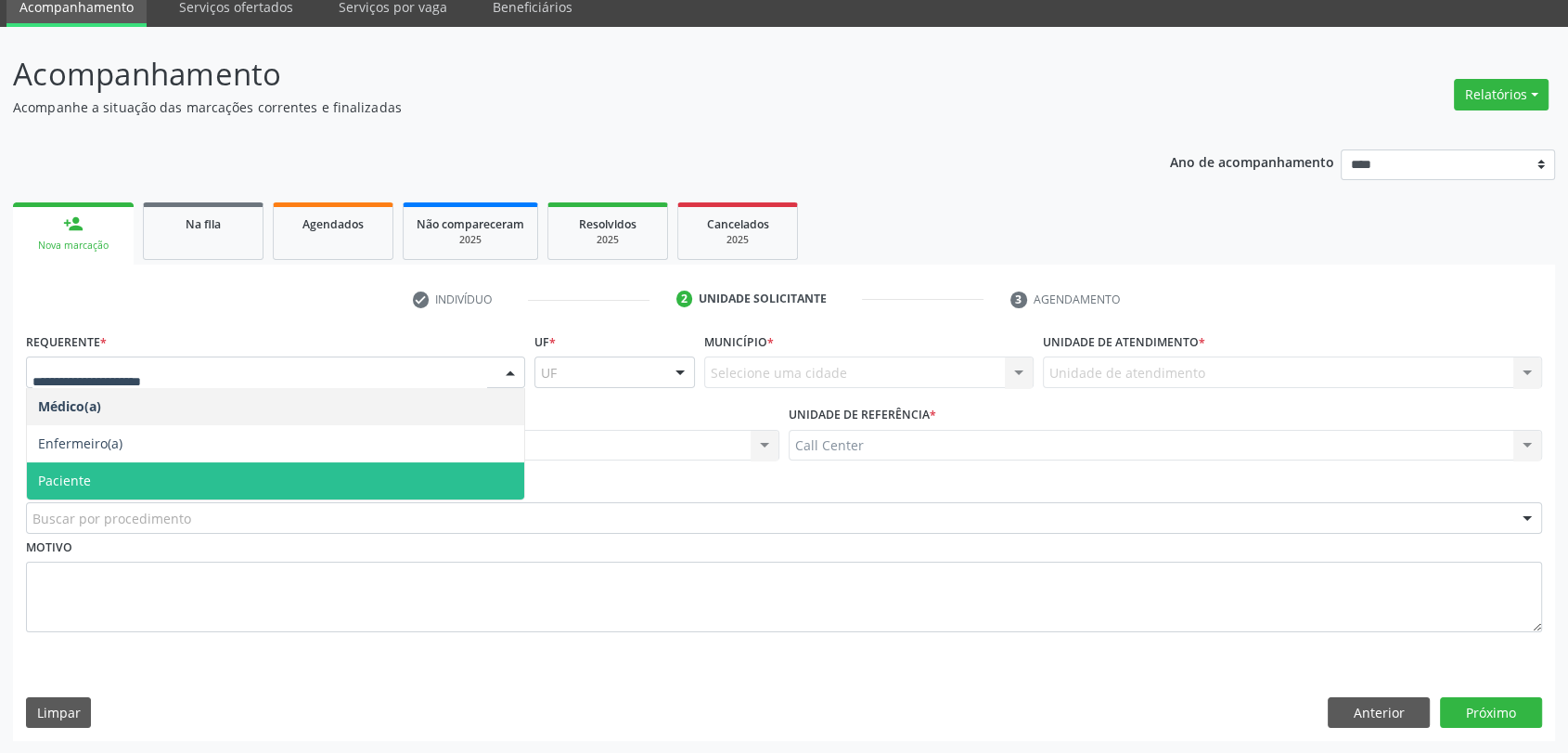
click at [147, 478] on span "Paciente" at bounding box center [275, 481] width 498 height 37
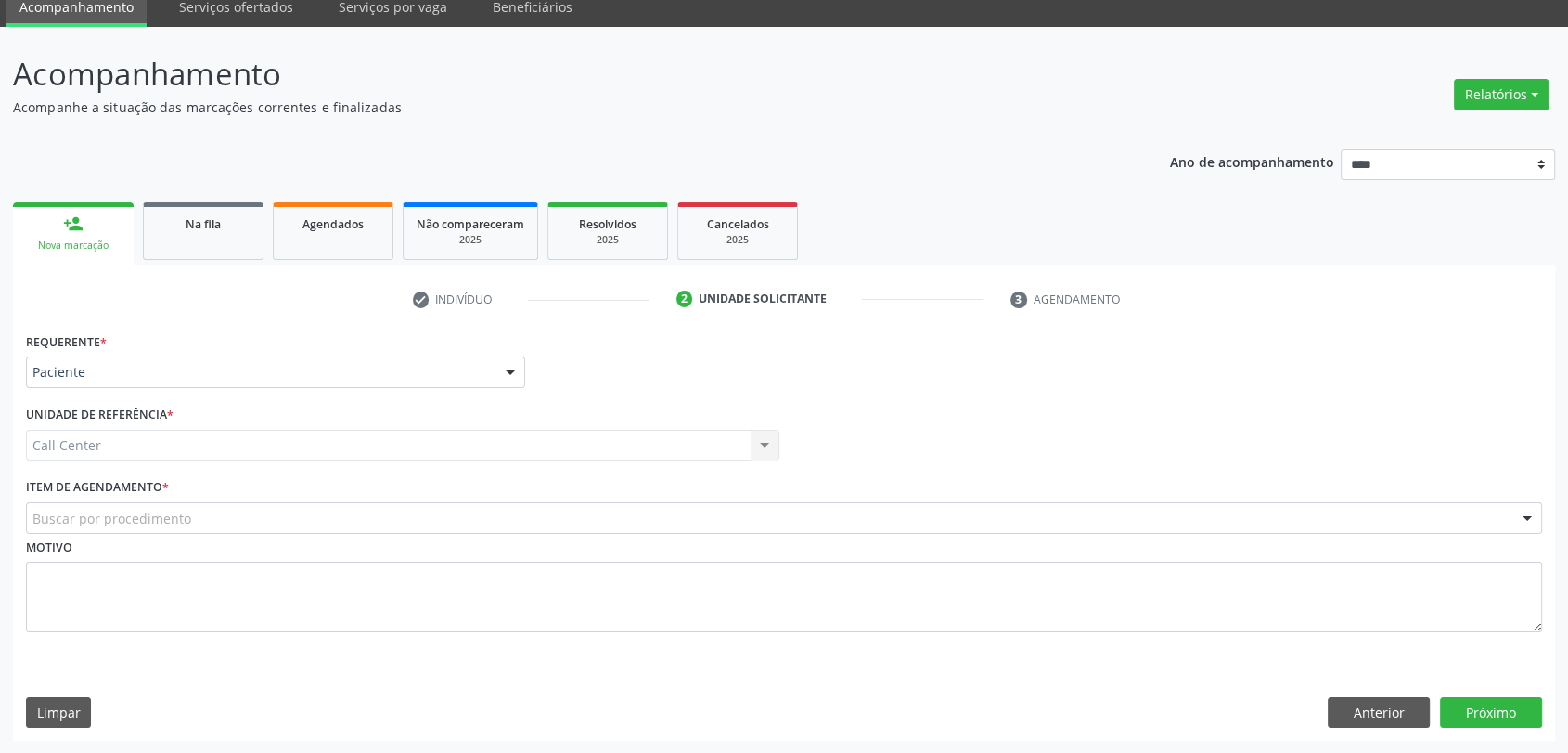
click at [139, 499] on label "Item de agendamento *" at bounding box center [97, 488] width 143 height 29
click at [1366, 711] on button "Anterior" at bounding box center [1378, 713] width 102 height 32
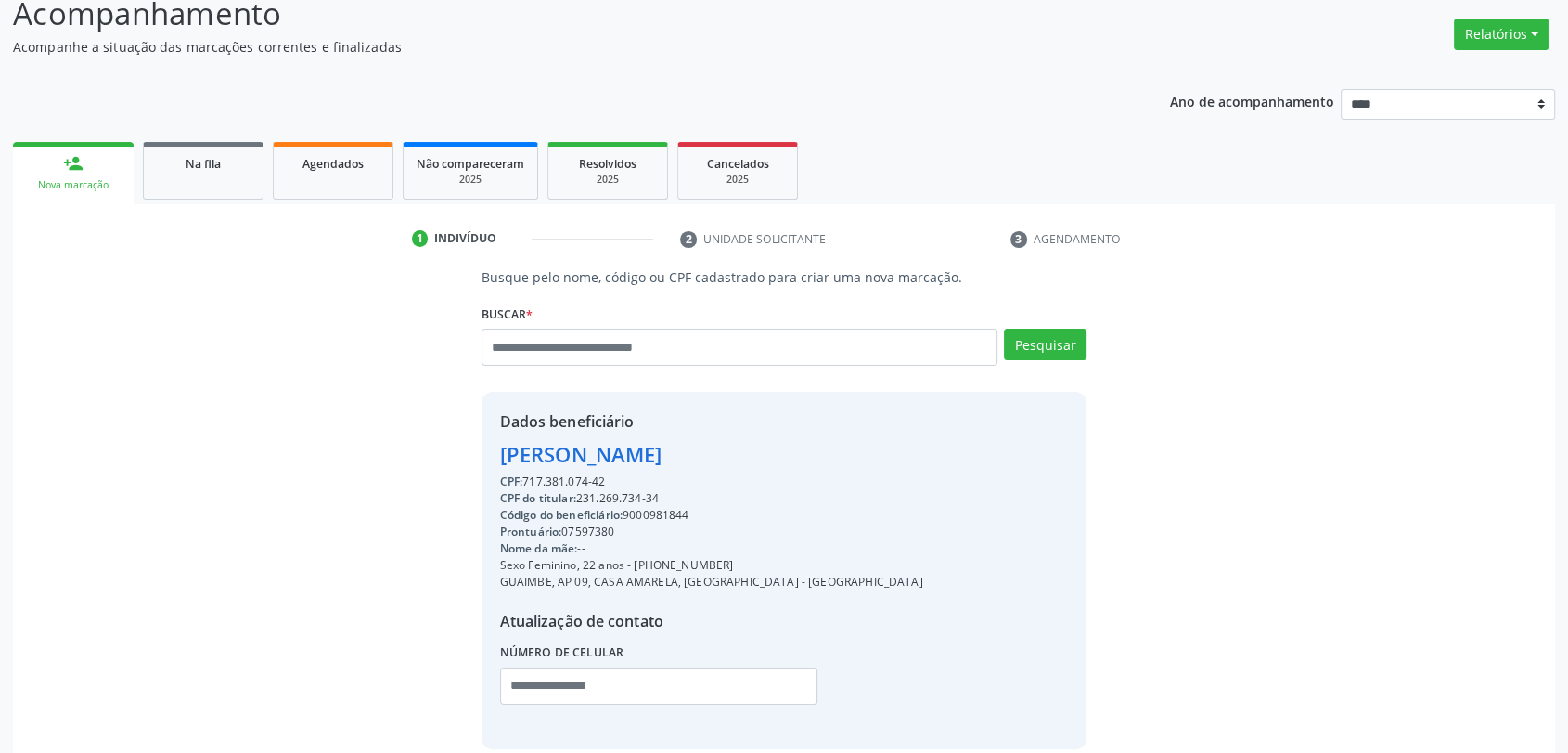
scroll to position [226, 0]
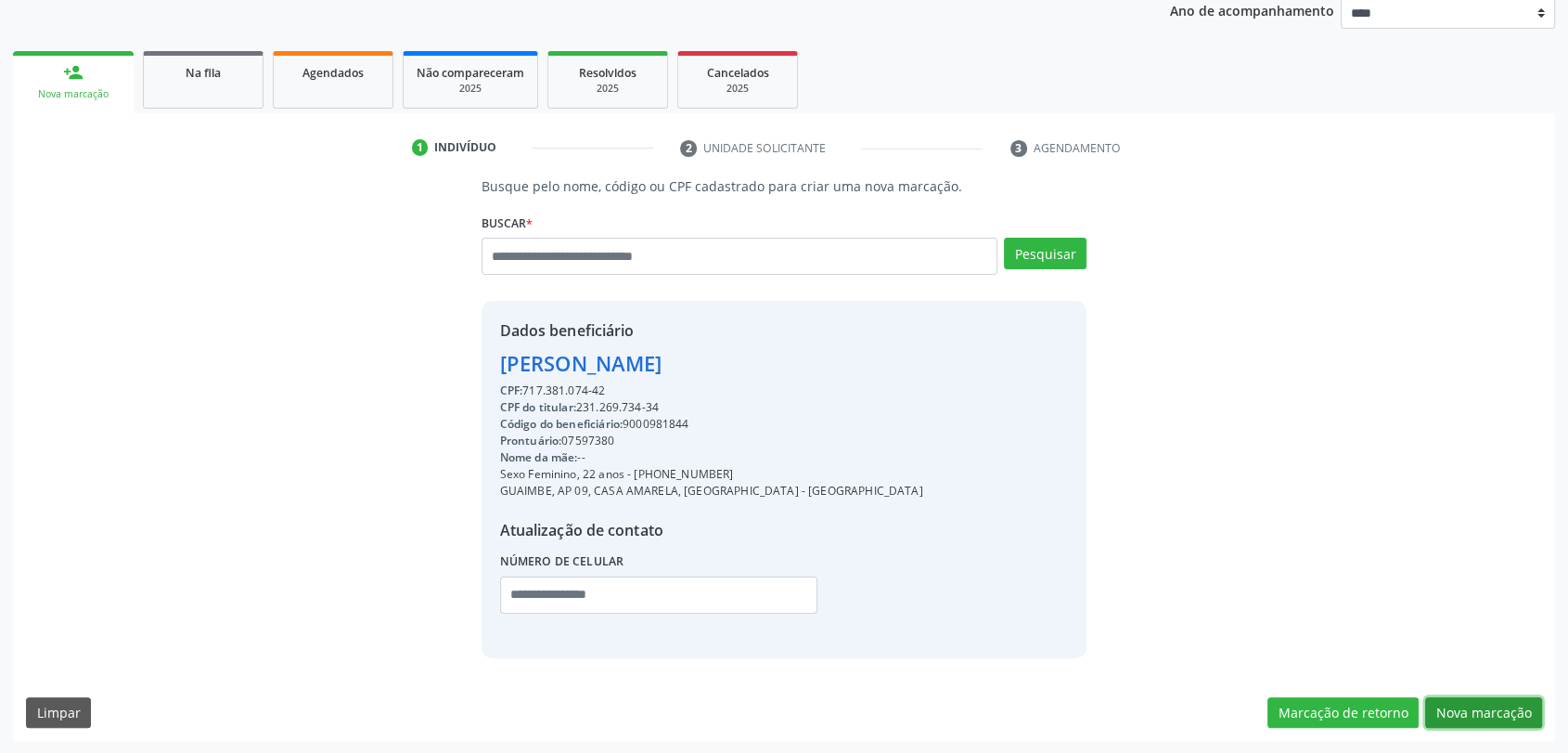
click at [1463, 704] on button "Nova marcação" at bounding box center [1483, 713] width 117 height 32
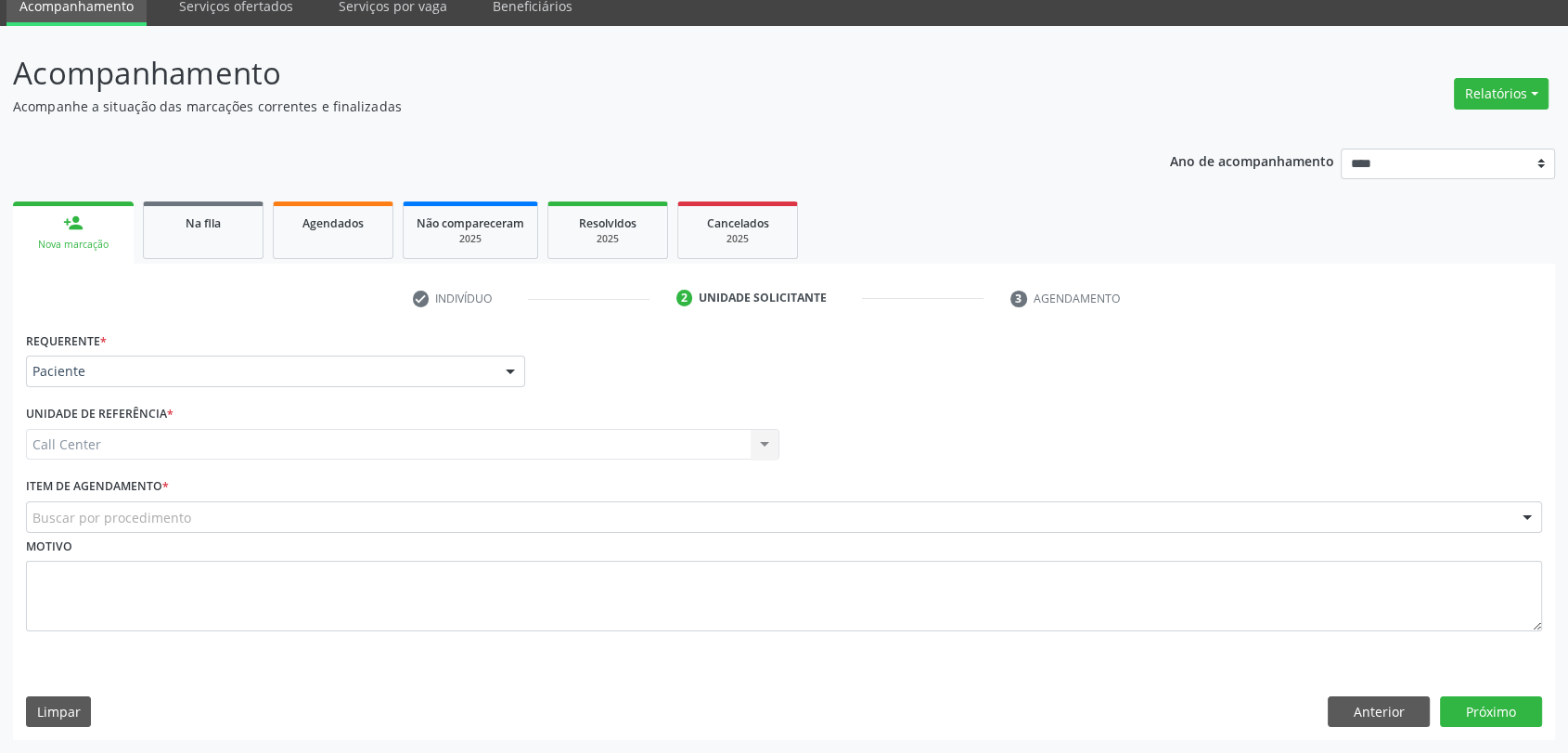
scroll to position [75, 0]
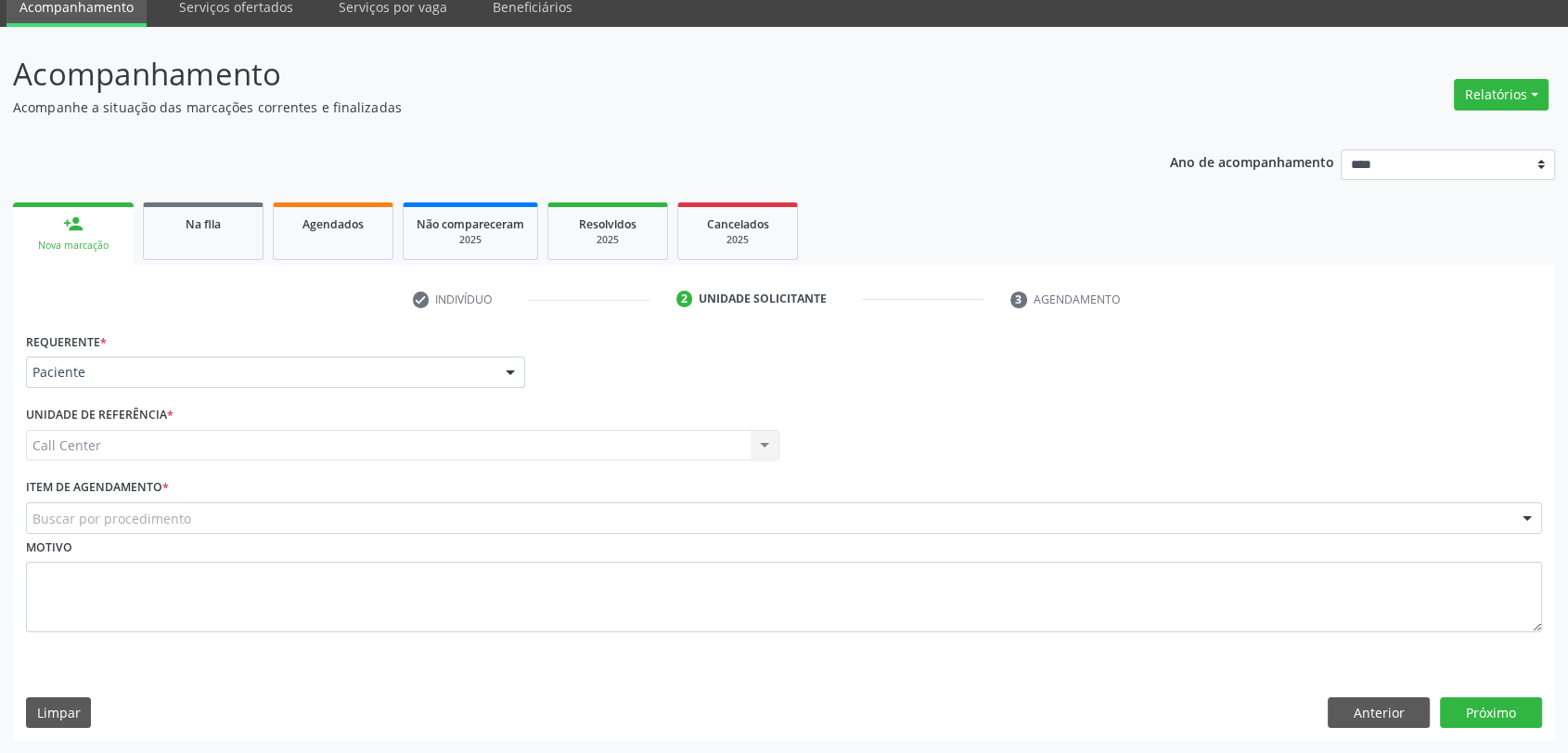
click at [636, 535] on div "Motivo" at bounding box center [784, 582] width 1516 height 98
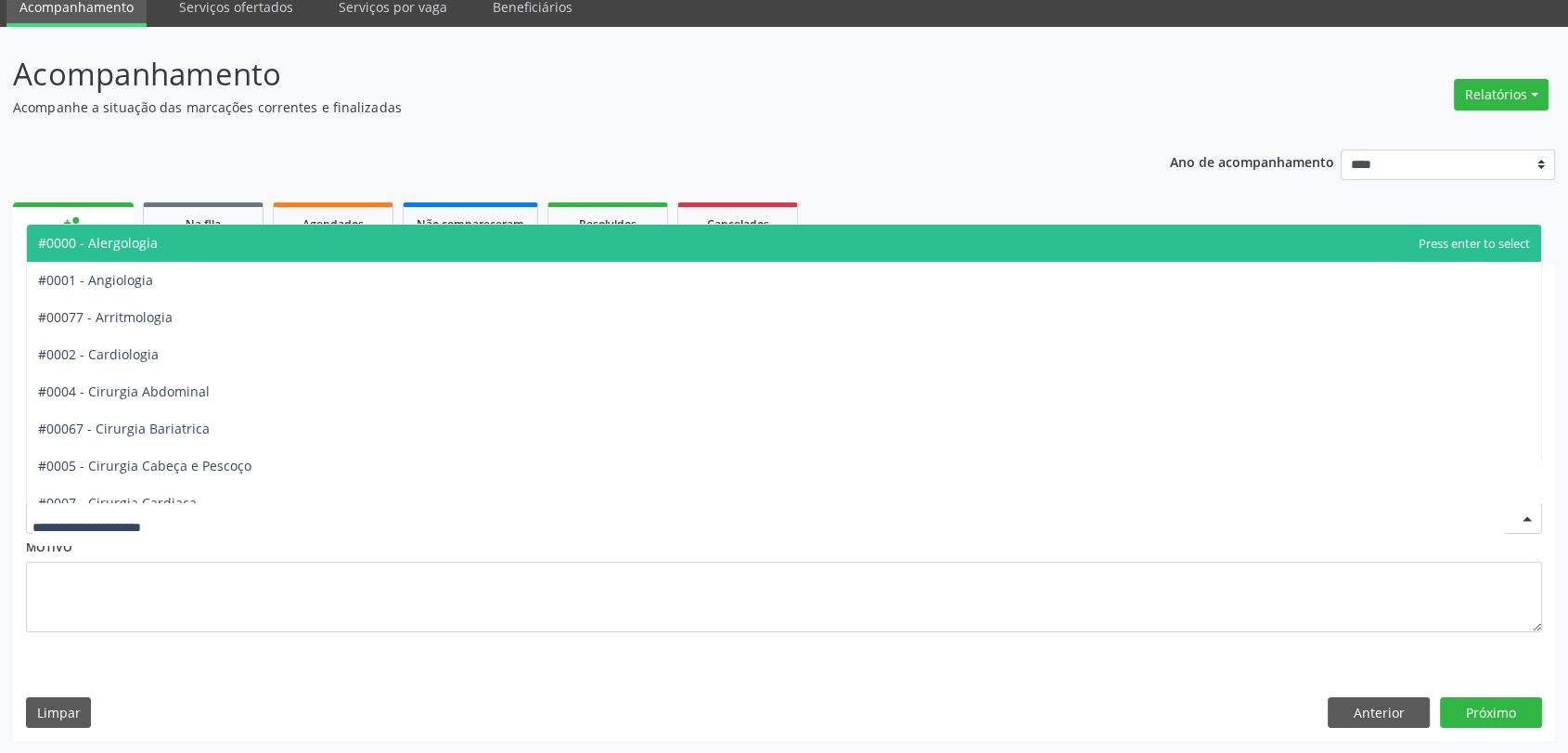
click at [633, 519] on div at bounding box center [784, 518] width 1516 height 32
type input "**"
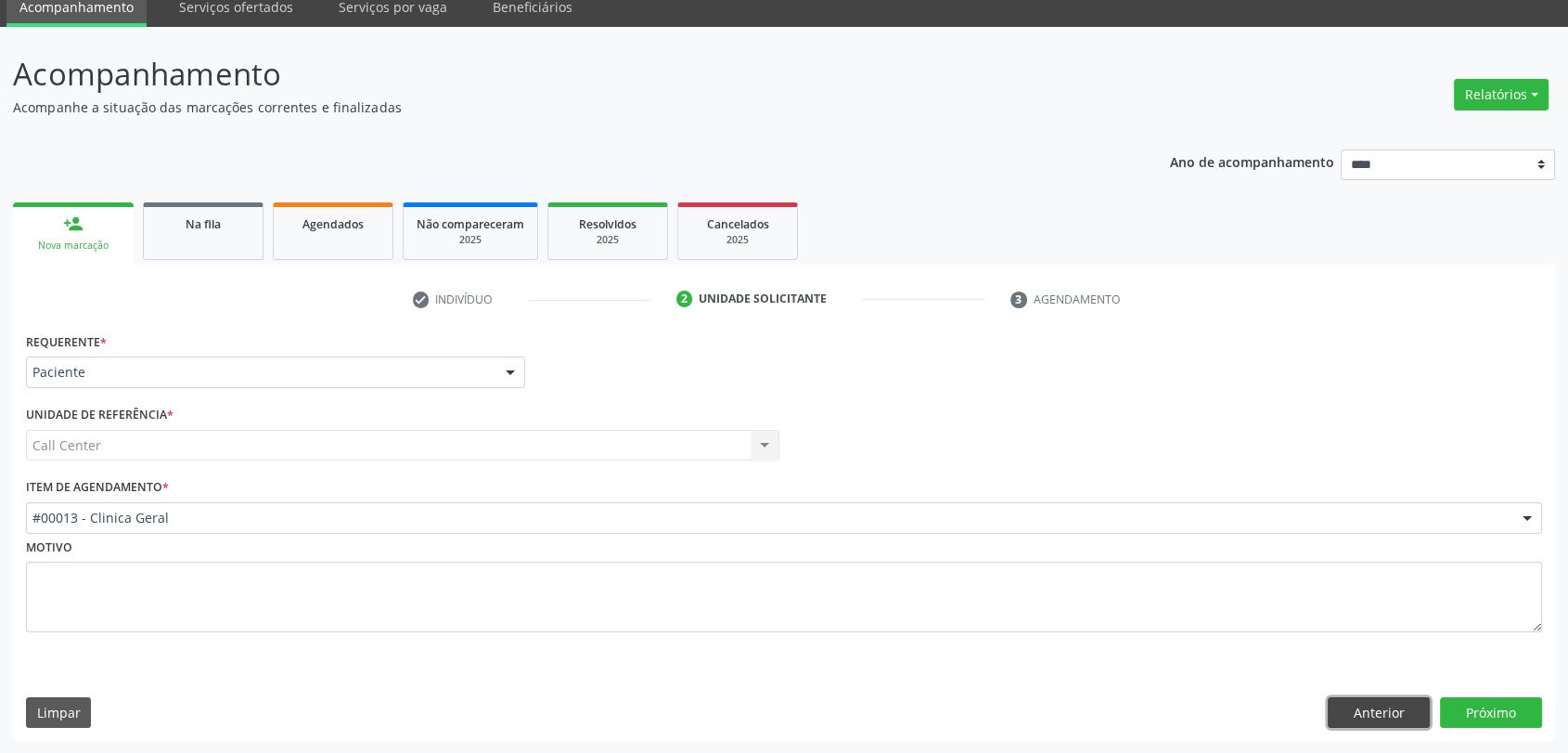
click at [1354, 716] on button "Anterior" at bounding box center [1378, 713] width 102 height 32
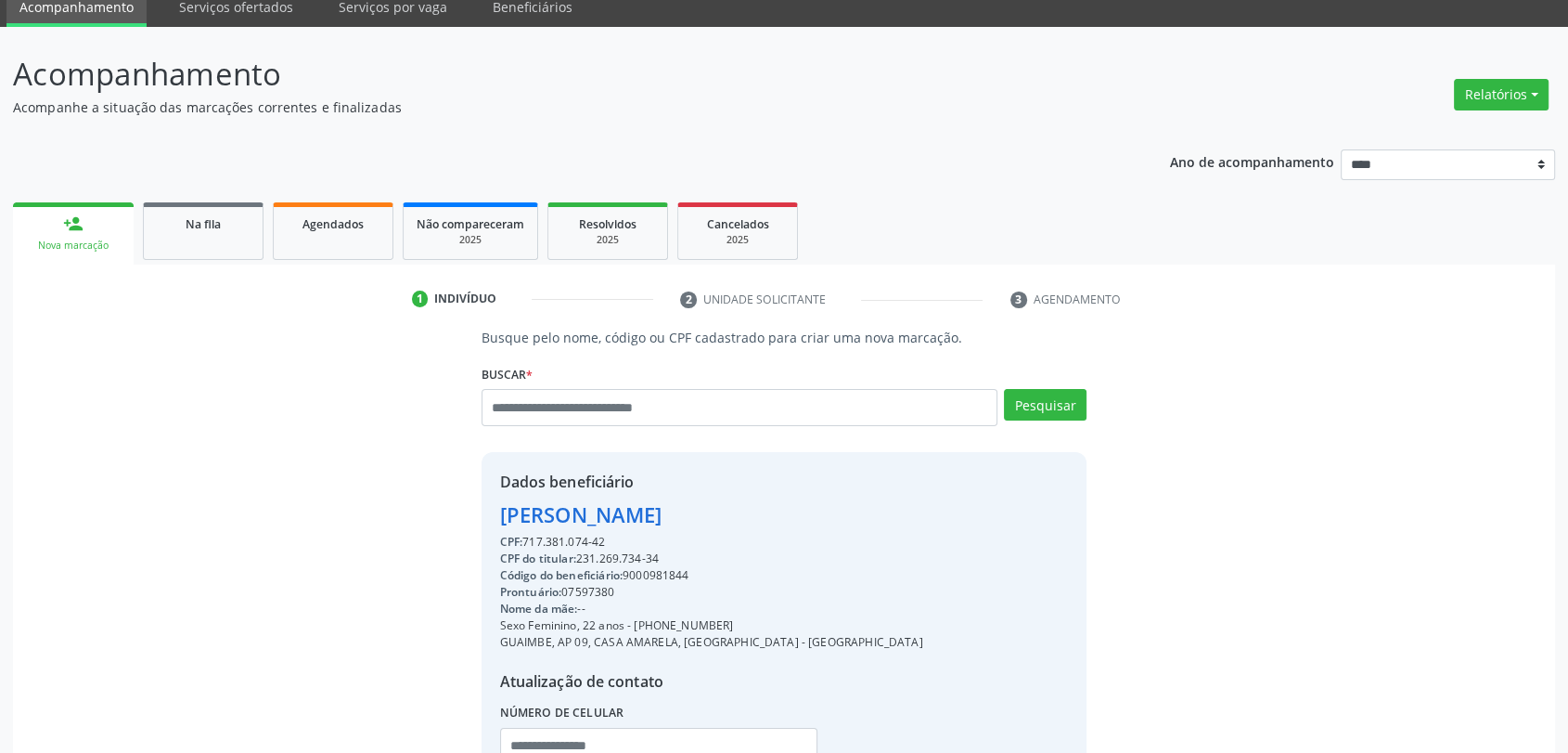
click at [669, 575] on div "Código do beneficiário: 9000981844" at bounding box center [711, 575] width 423 height 17
copy div "9000981844"
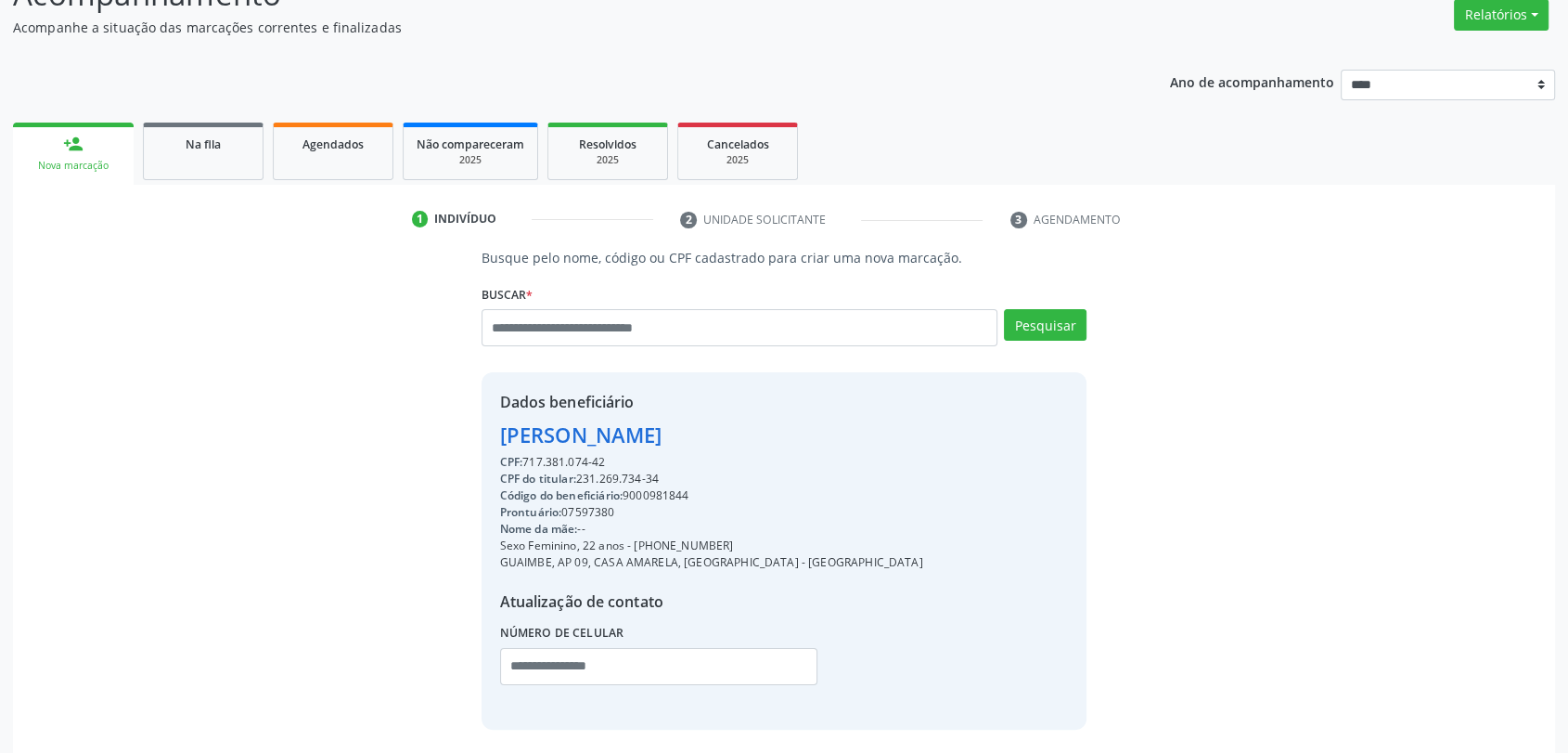
scroll to position [226, 0]
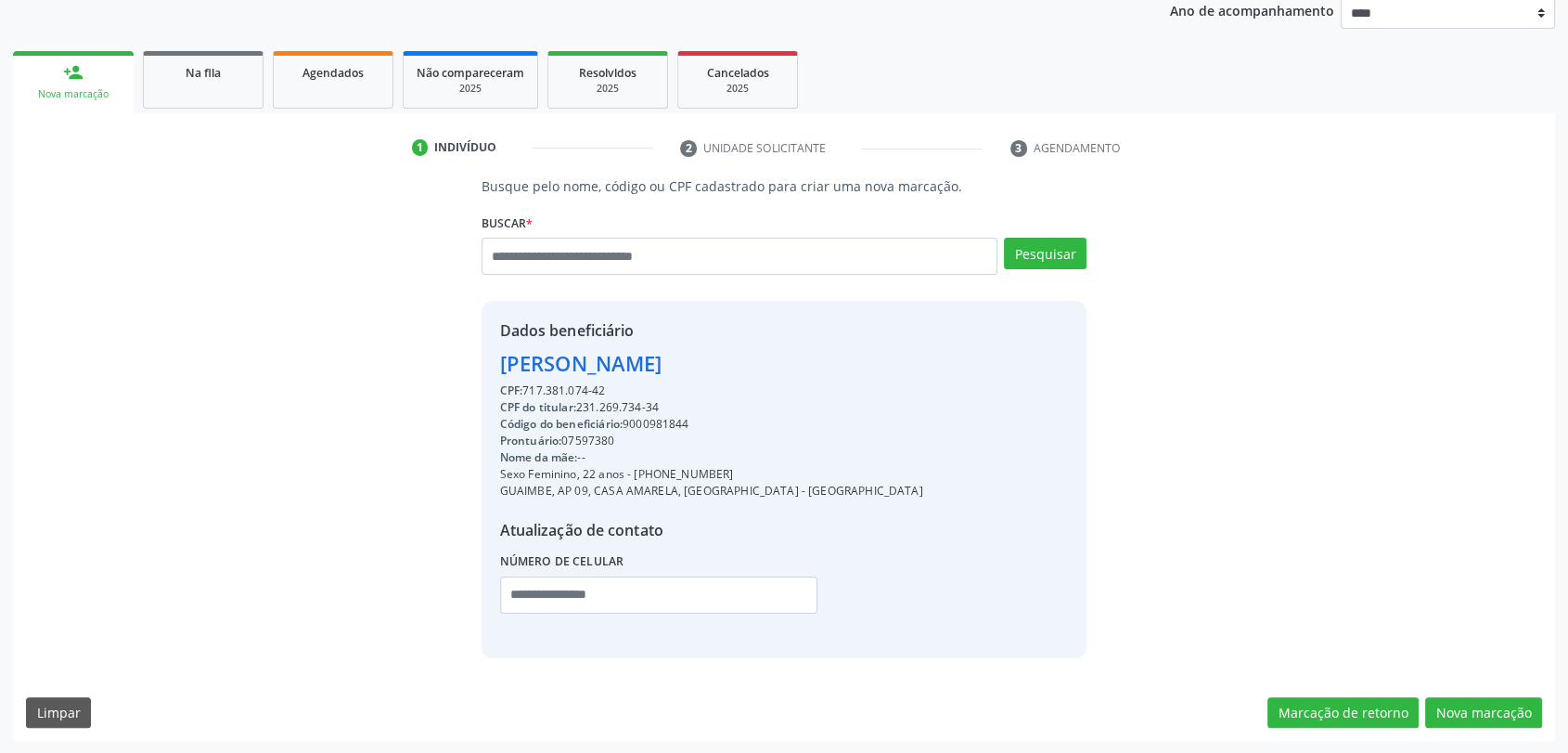
click at [1502, 727] on div "Busque pelo nome, código ou CPF cadastrado para criar uma nova marcação. Buscar…" at bounding box center [784, 459] width 1542 height 564
click at [1476, 726] on button "Nova marcação" at bounding box center [1483, 713] width 117 height 32
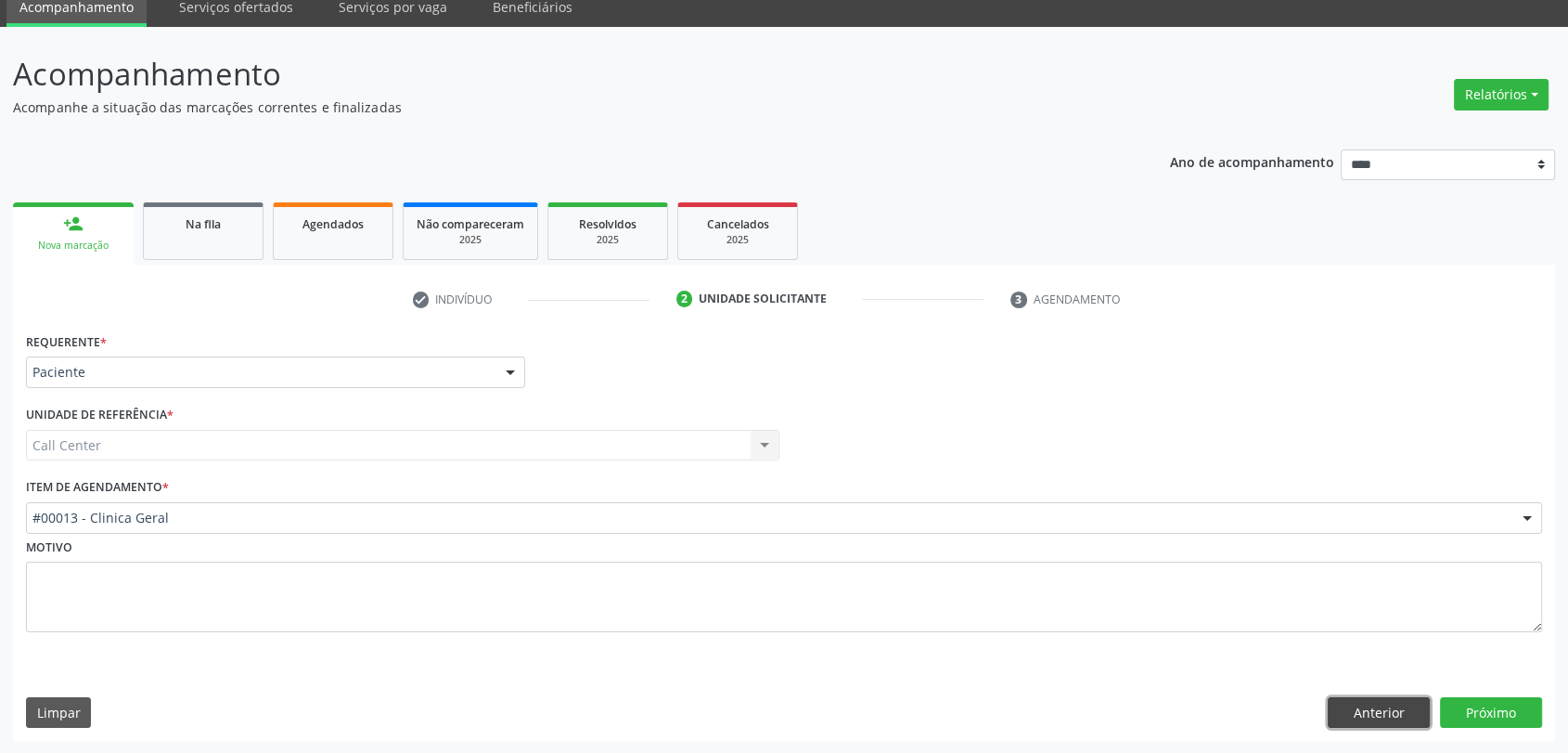
click at [1395, 714] on button "Anterior" at bounding box center [1378, 713] width 102 height 32
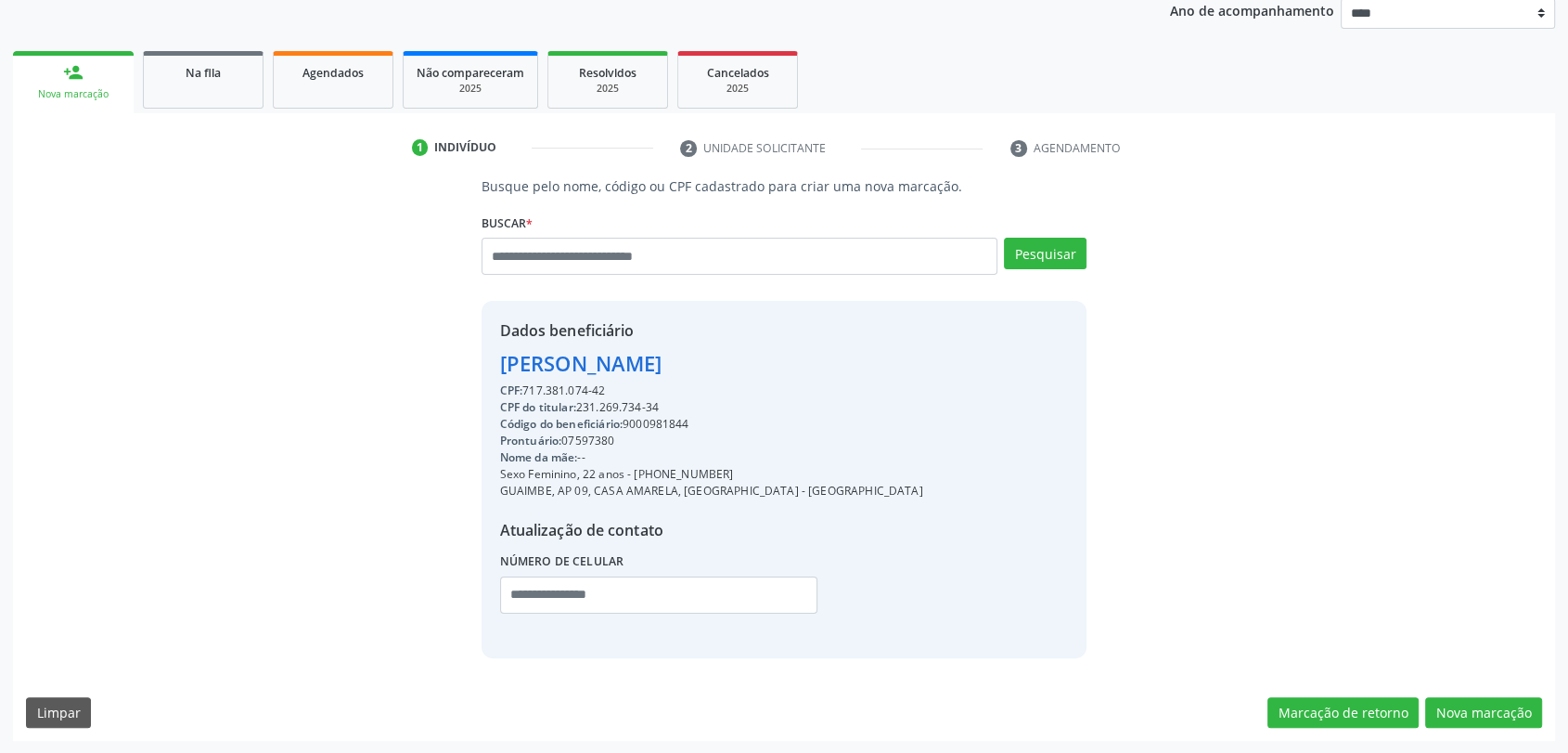
click at [1546, 719] on div "Busque pelo nome, código ou CPF cadastrado para criar uma nova marcação. Buscar…" at bounding box center [784, 459] width 1542 height 564
click at [1519, 709] on button "Nova marcação" at bounding box center [1483, 713] width 117 height 32
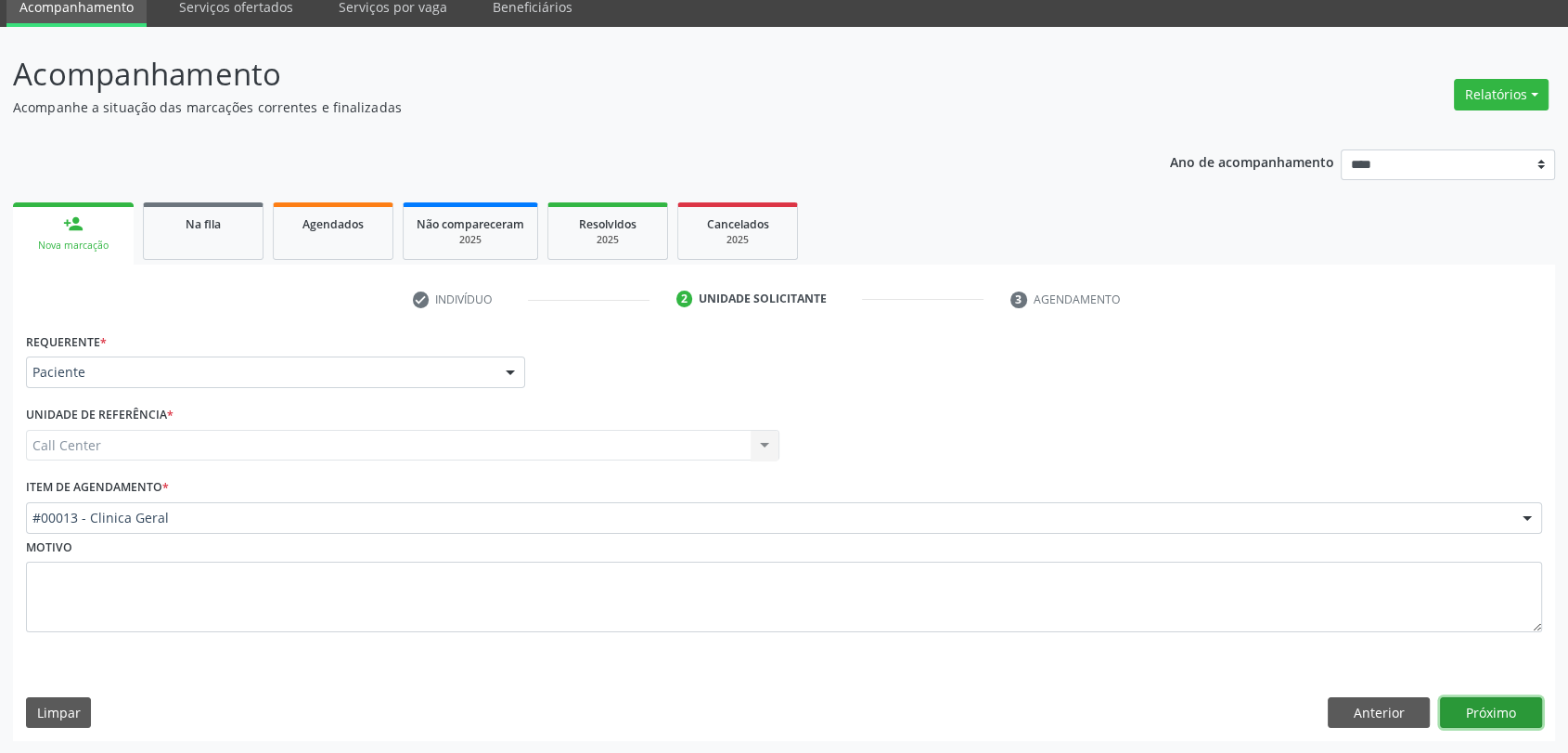
click at [1514, 703] on button "Próximo" at bounding box center [1490, 713] width 102 height 32
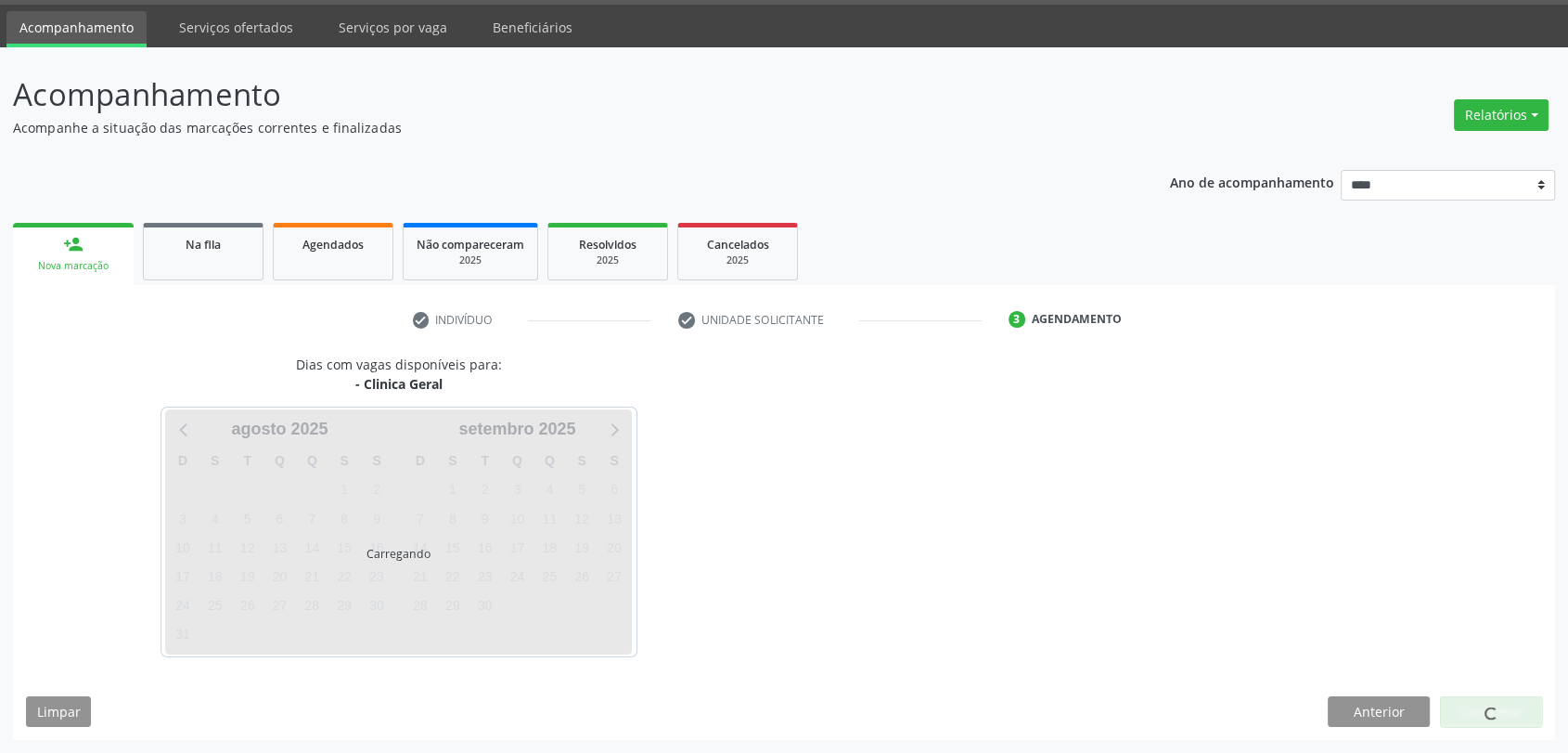
scroll to position [54, 0]
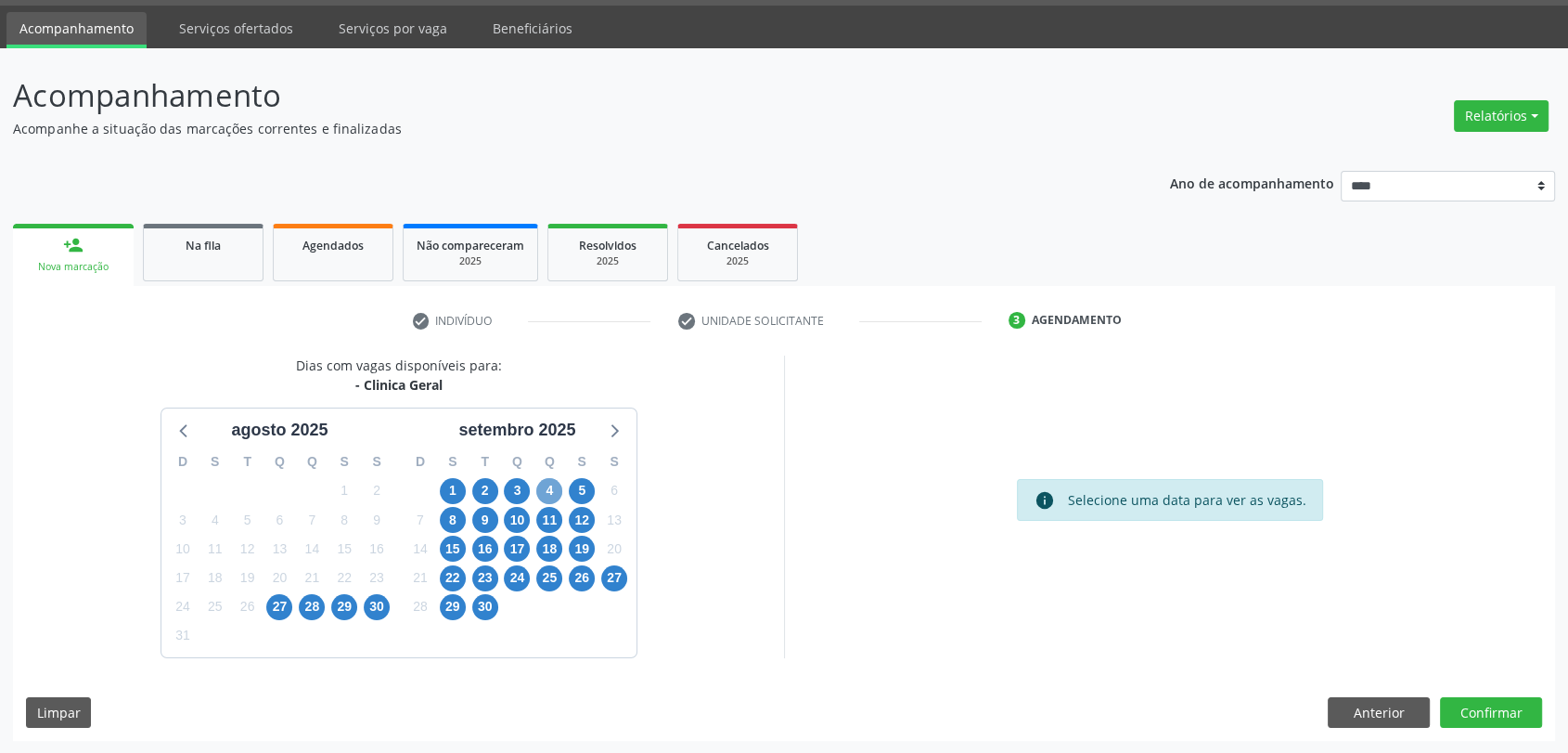
click at [542, 497] on span "4" at bounding box center [549, 491] width 26 height 26
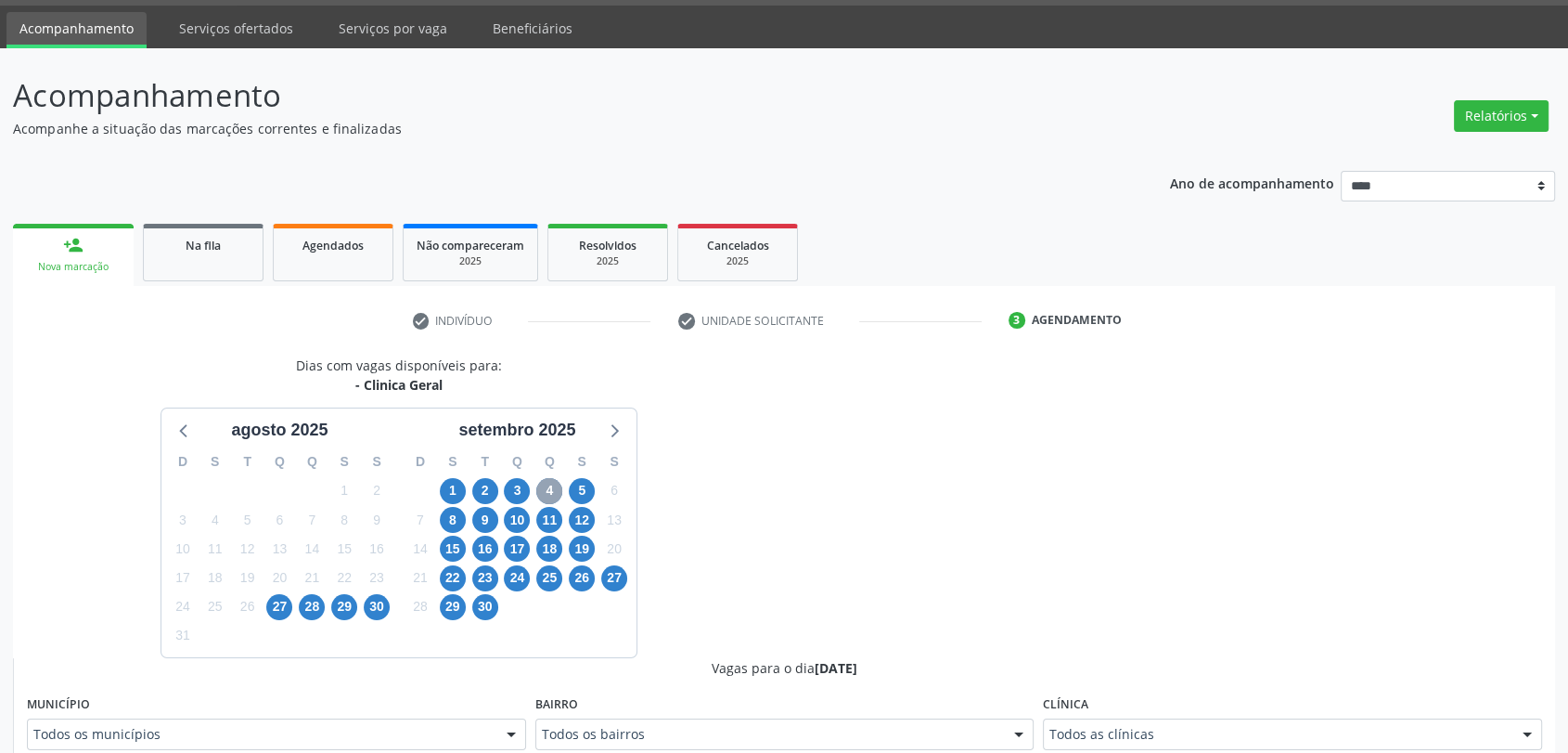
scroll to position [363, 0]
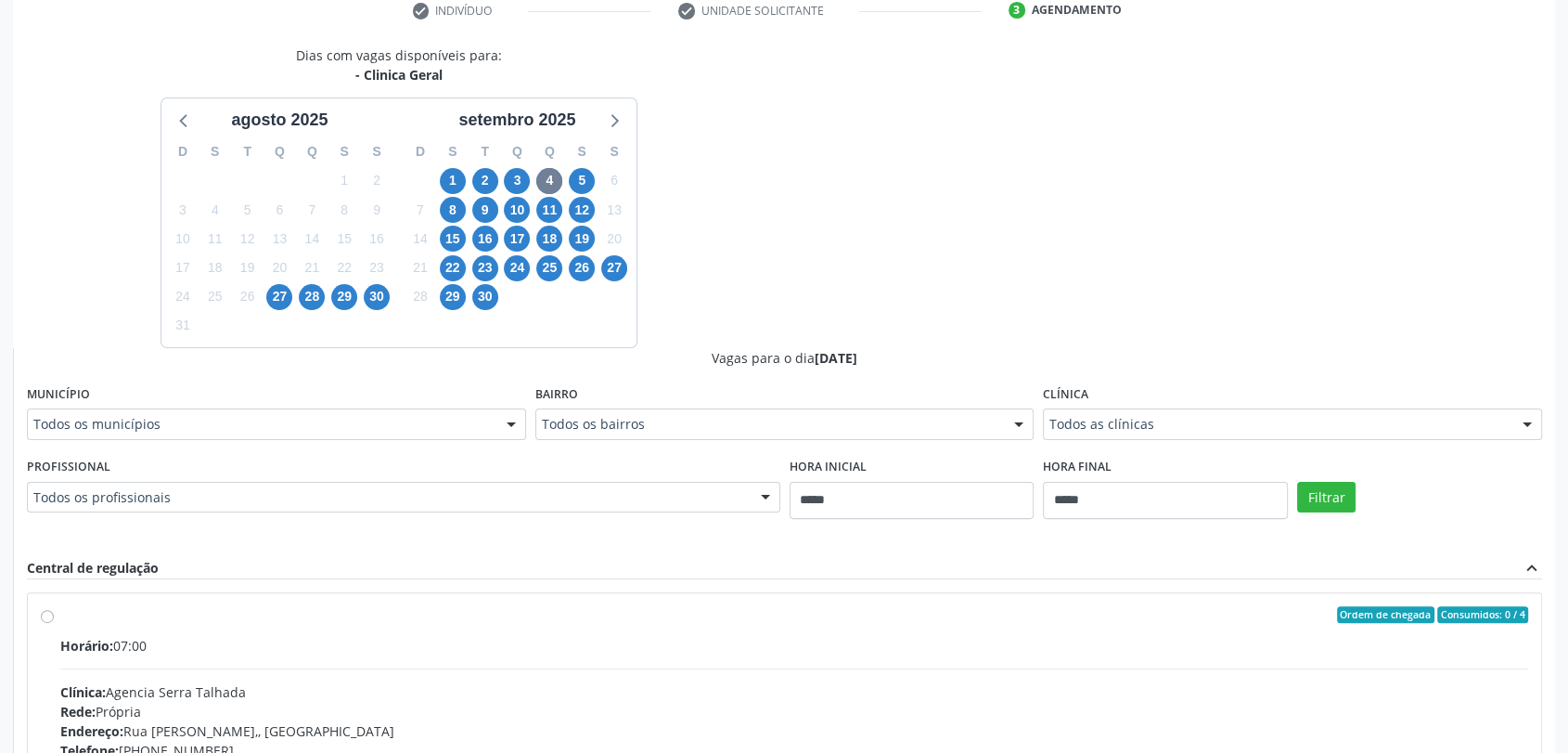
drag, startPoint x: 1325, startPoint y: 460, endPoint x: 1317, endPoint y: 453, distance: 10.6
click at [1321, 457] on div "Filtrar" at bounding box center [1420, 495] width 254 height 85
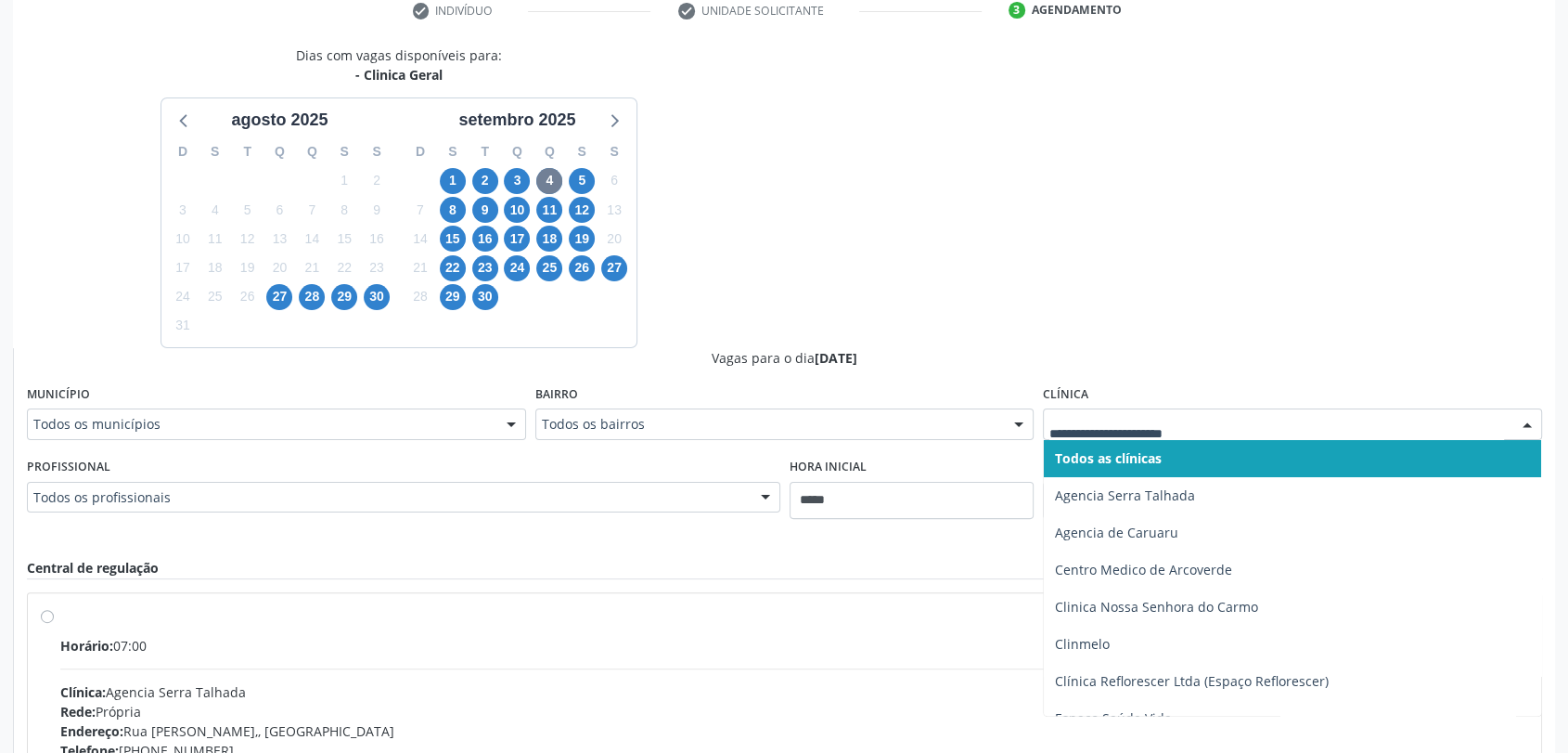
drag, startPoint x: 1297, startPoint y: 431, endPoint x: 1286, endPoint y: 420, distance: 15.6
click at [1286, 420] on div at bounding box center [1293, 424] width 499 height 32
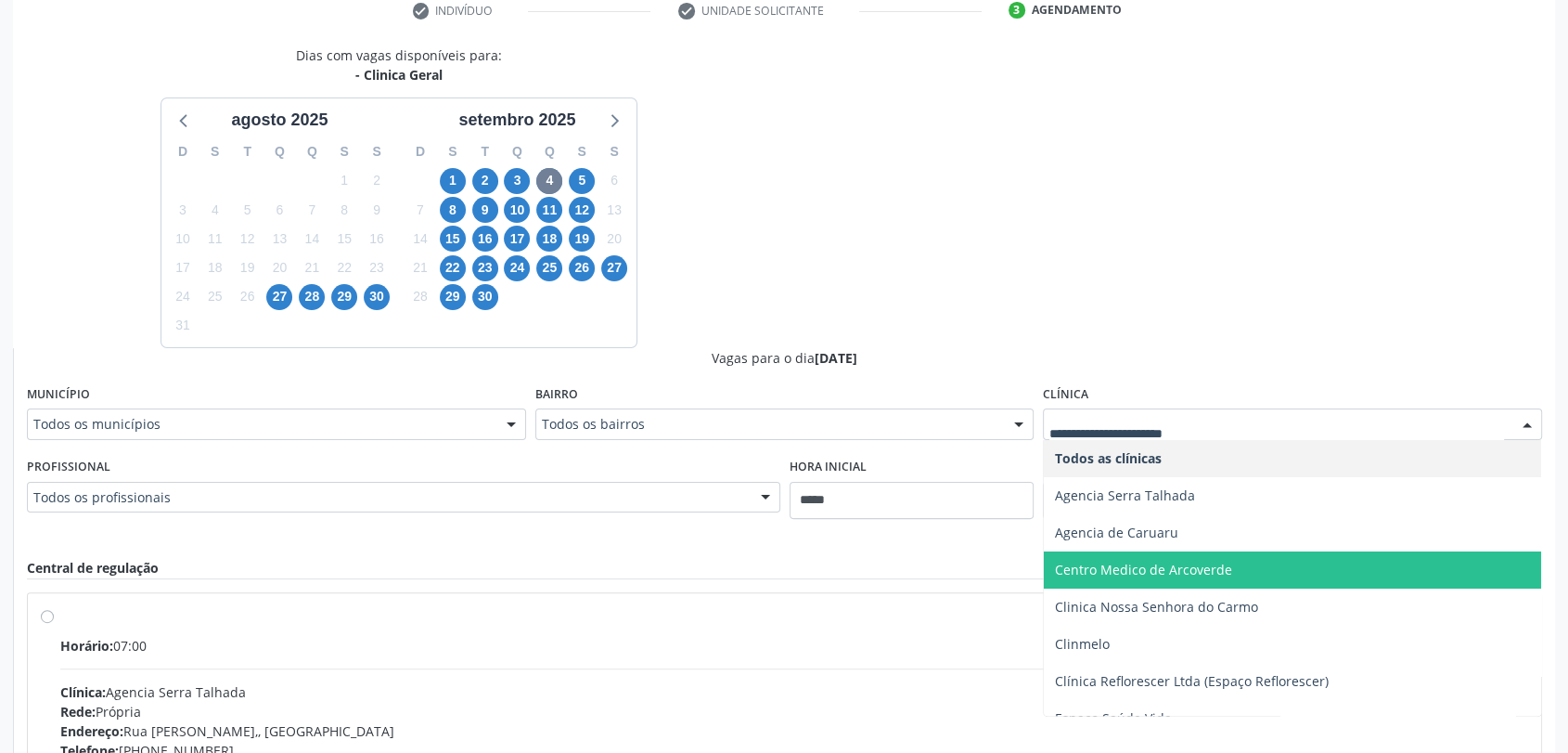
scroll to position [95, 0]
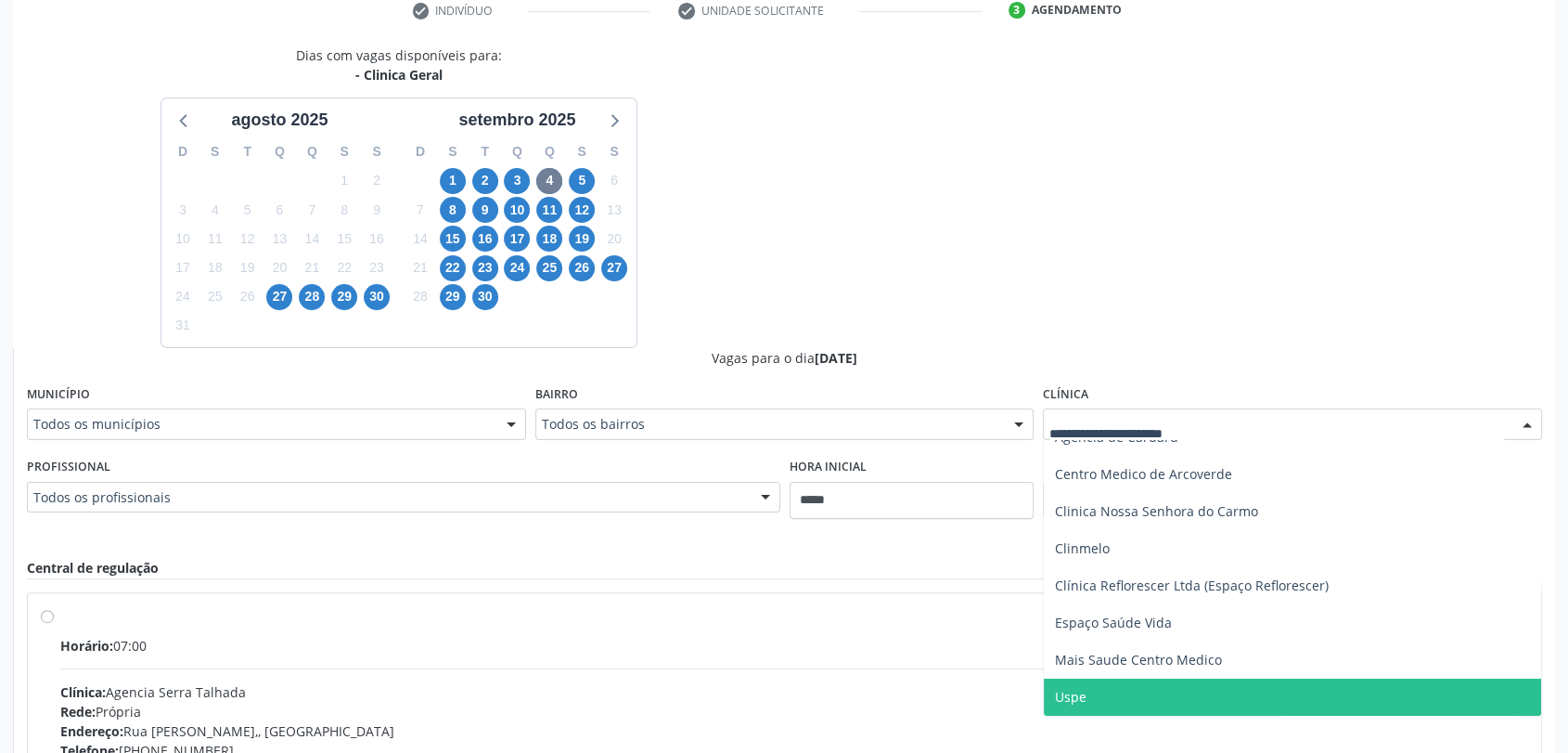
click at [1167, 703] on span "Uspe" at bounding box center [1293, 697] width 498 height 37
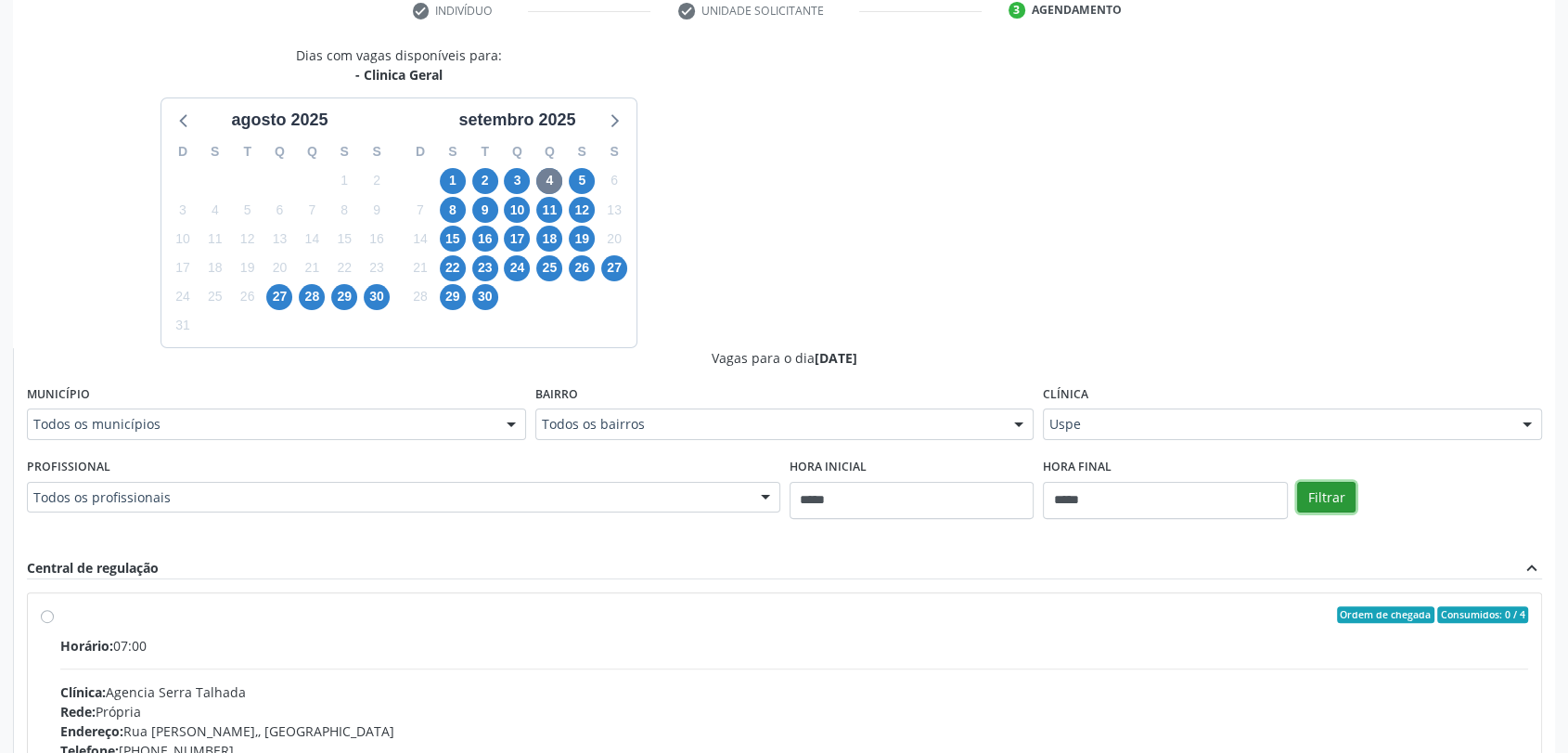
click at [1306, 482] on button "Filtrar" at bounding box center [1326, 498] width 59 height 32
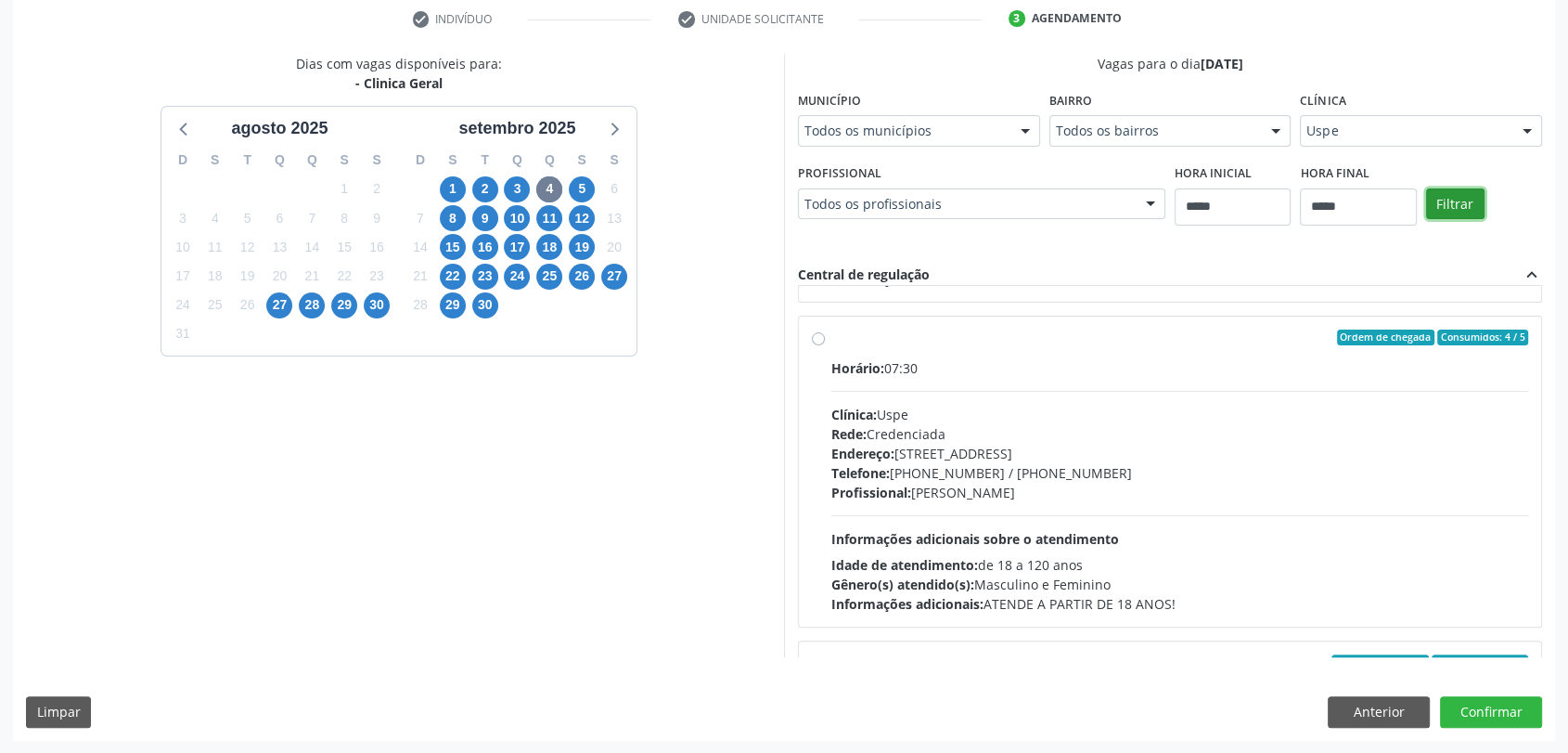
scroll to position [0, 0]
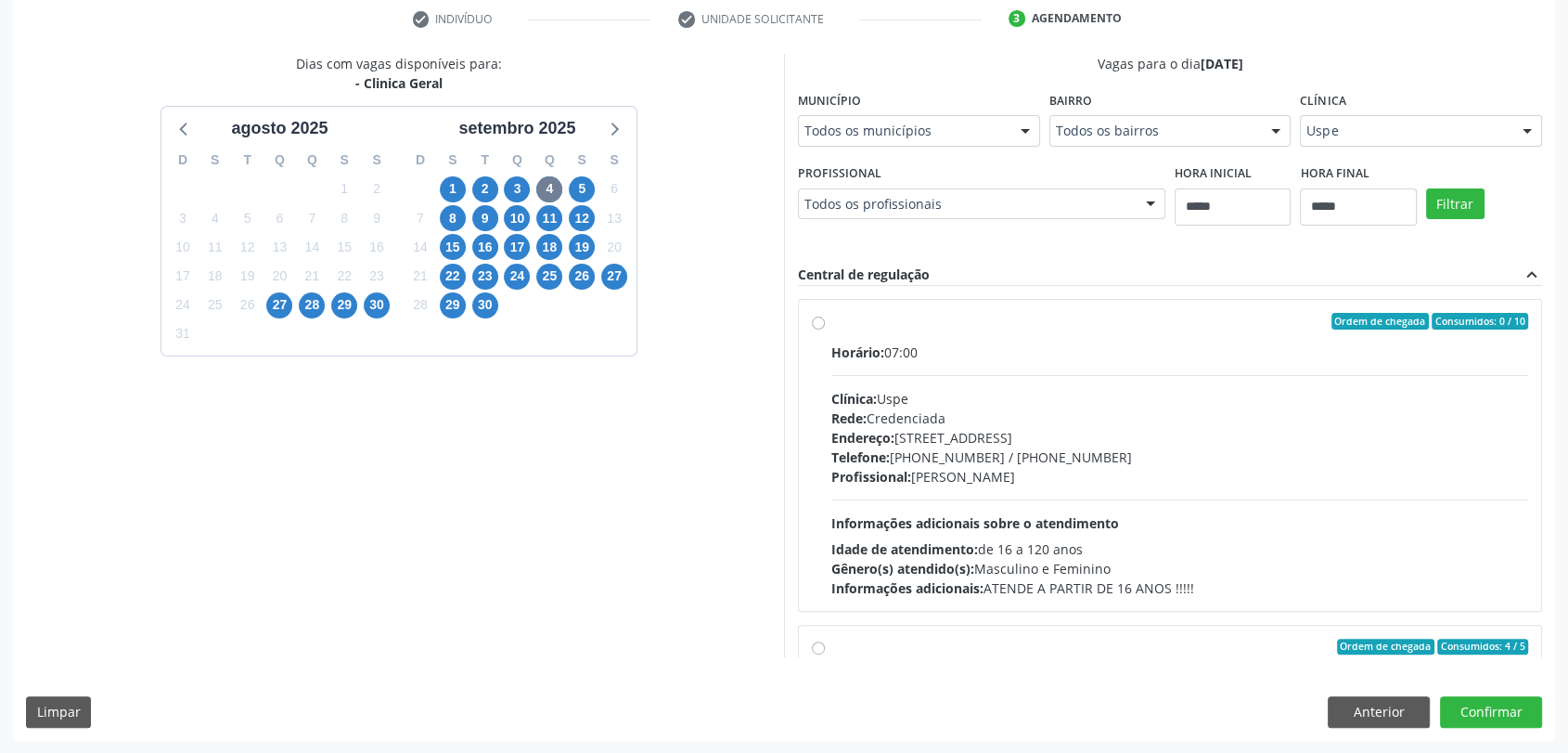
click at [1019, 366] on div "Horário: 07:00 Clínica: Uspe Rede: Credenciada Endereço: Rua do Espinheiro, nº …" at bounding box center [1180, 470] width 697 height 255
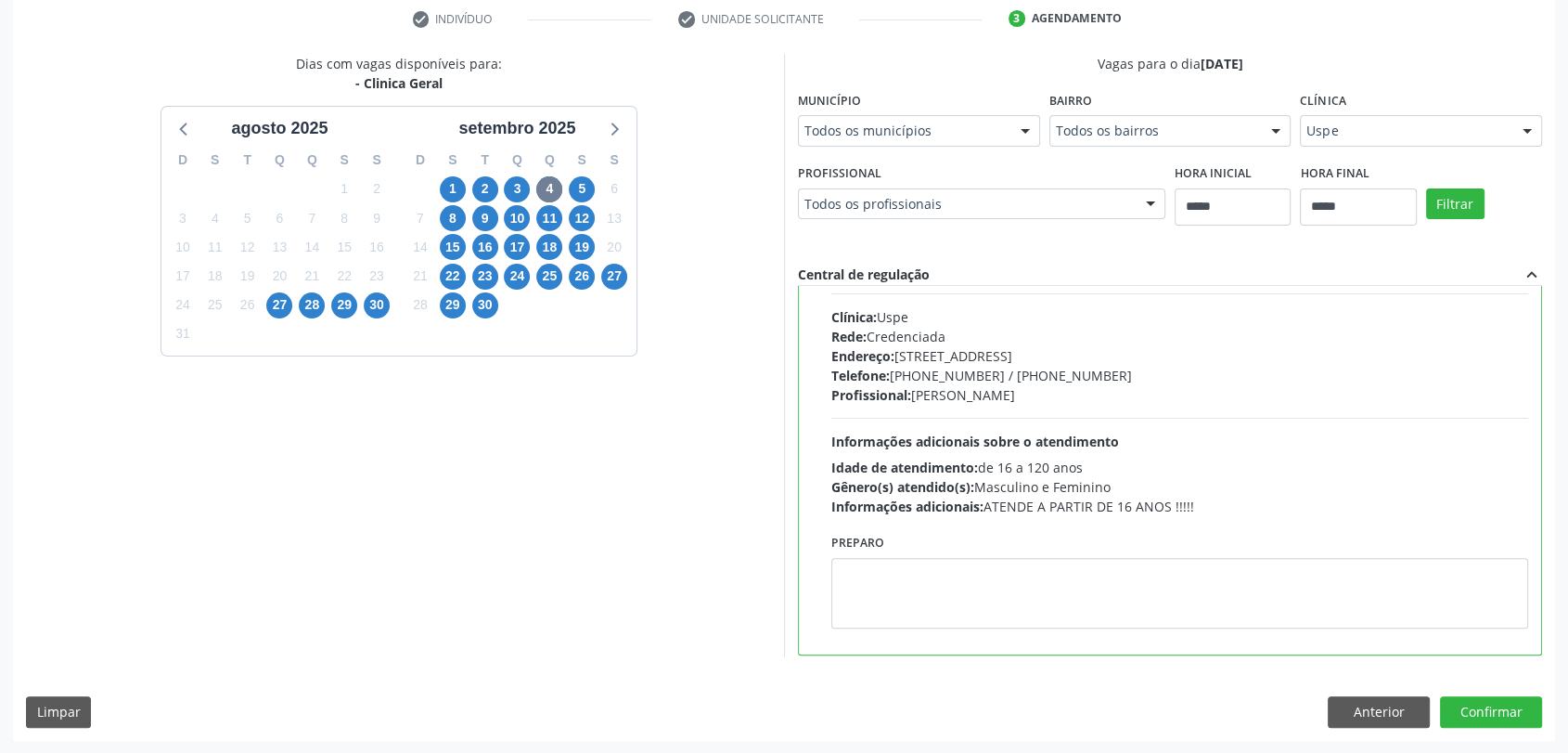
scroll to position [206, 0]
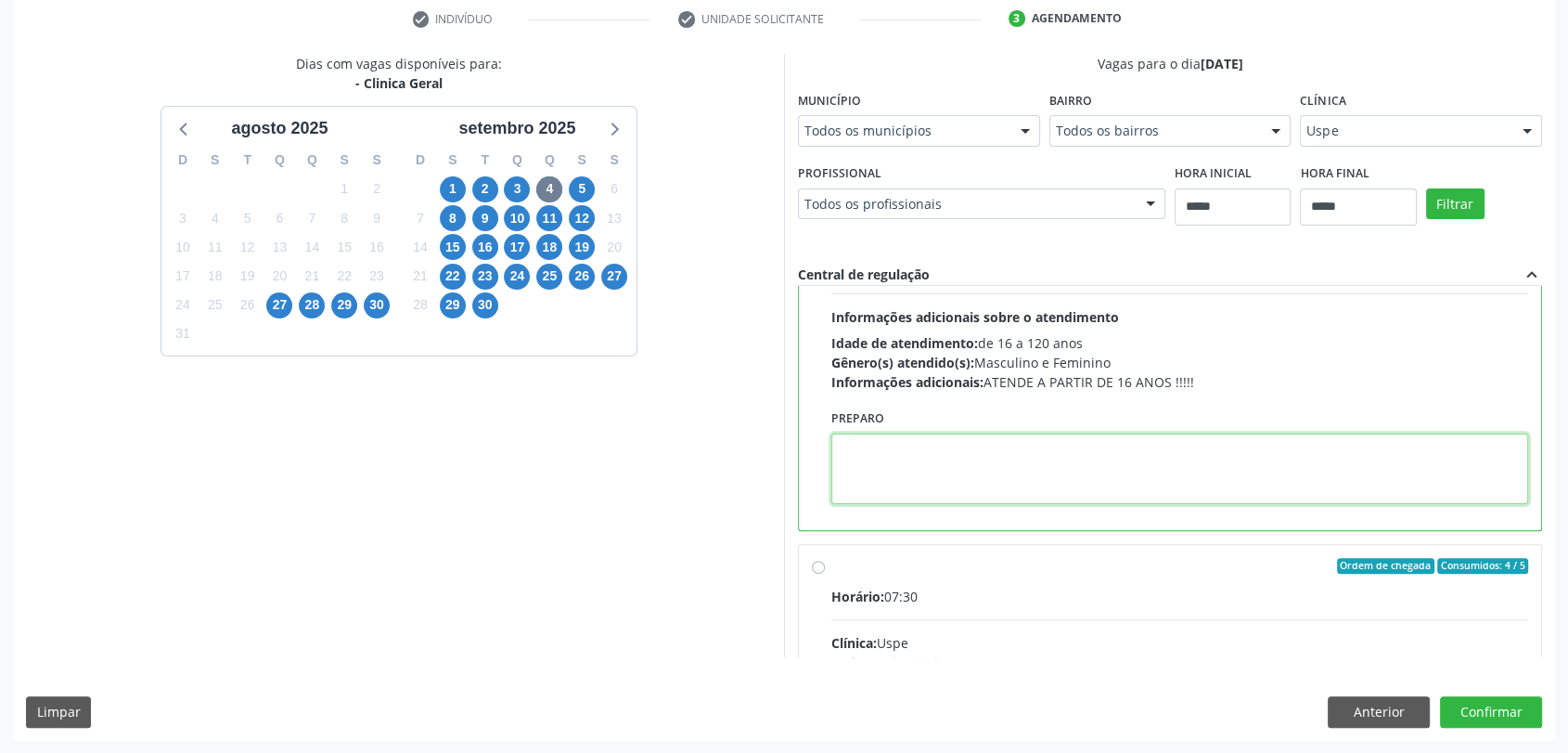
click at [1124, 492] on textarea at bounding box center [1180, 469] width 697 height 71
paste textarea "**********"
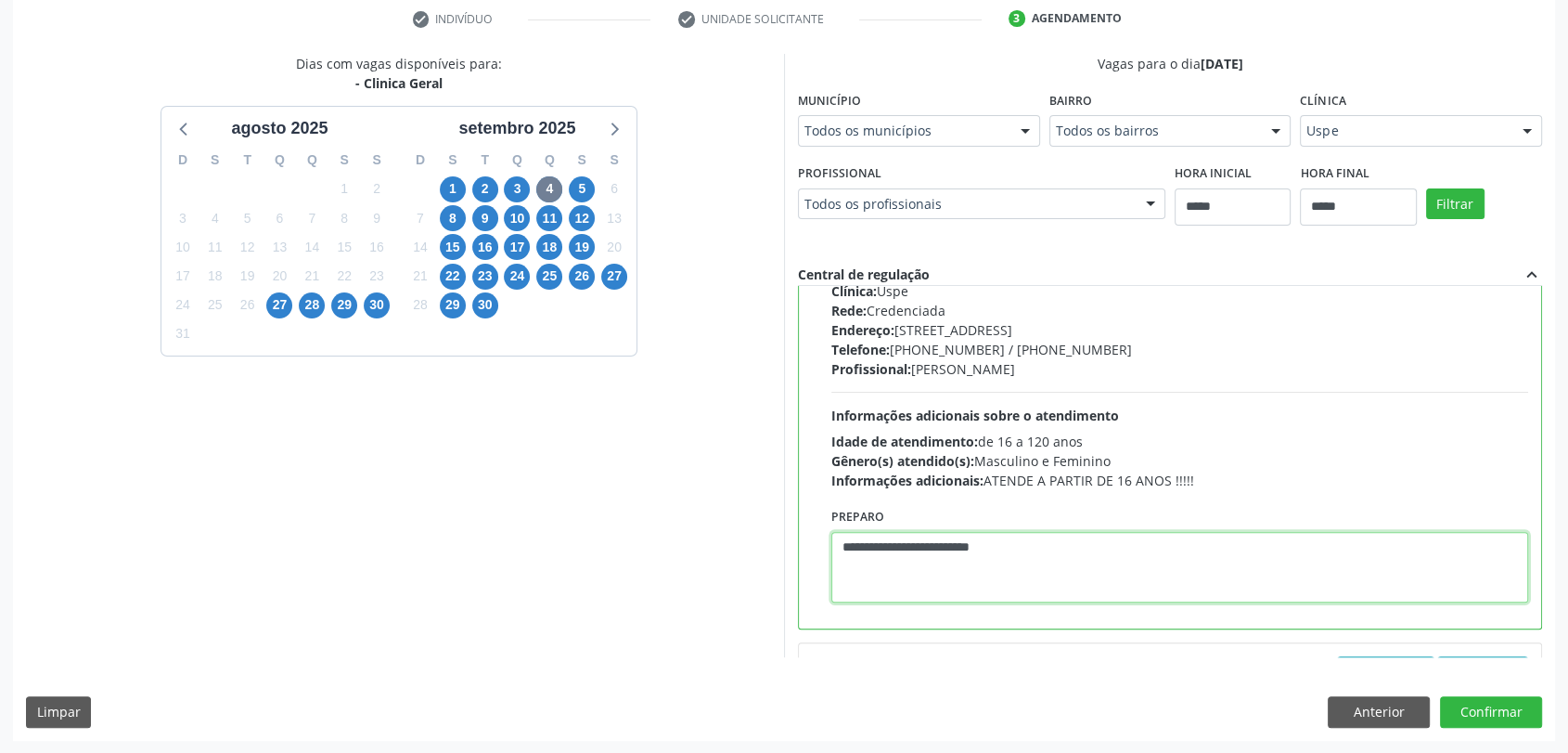
scroll to position [0, 0]
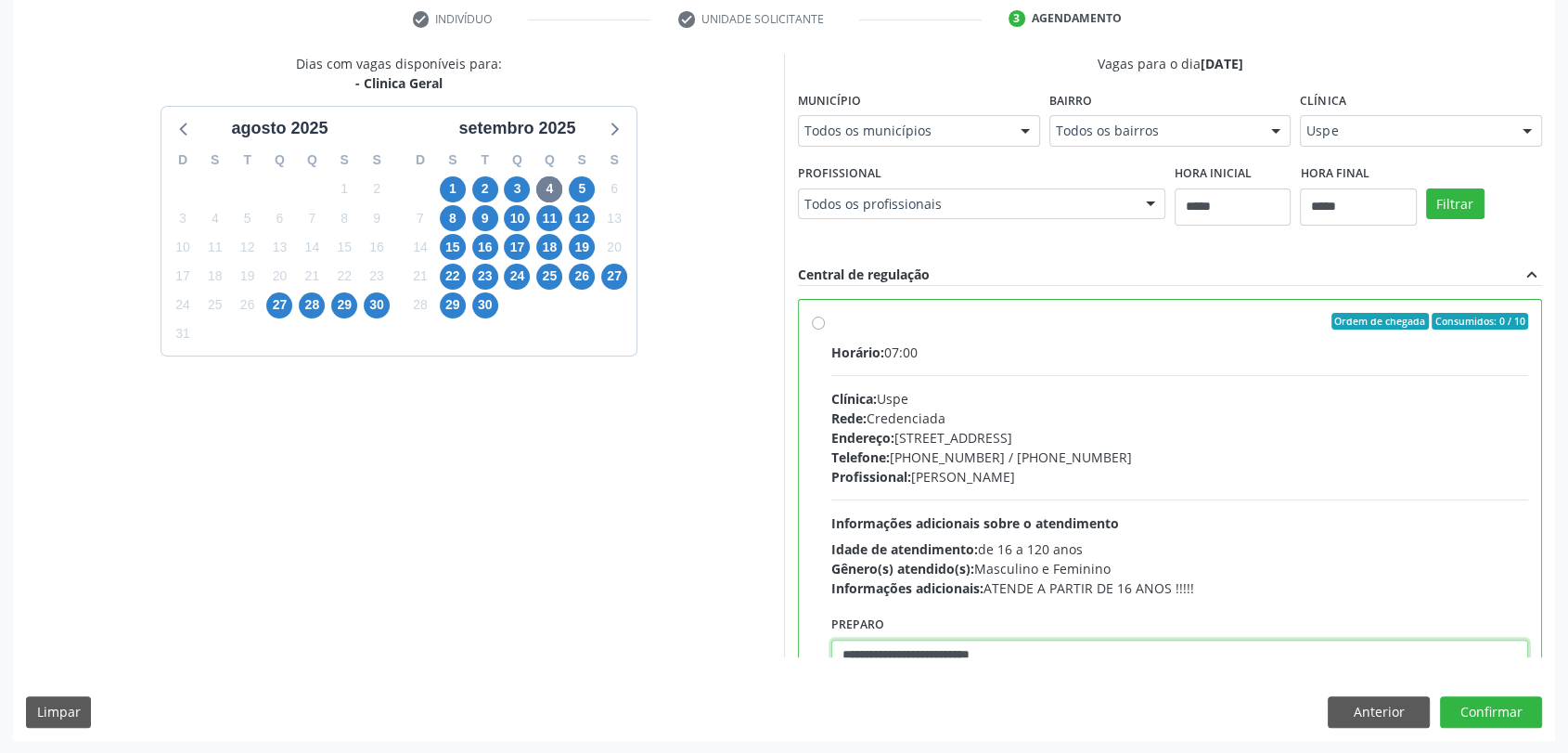
type textarea "**********"
click at [1369, 106] on div "Clínica Uspe Todos as clínicas Agencia Serra Talhada Agencia de Caruaru Centro …" at bounding box center [1420, 116] width 242 height 60
click at [1355, 715] on button "Anterior" at bounding box center [1378, 712] width 102 height 32
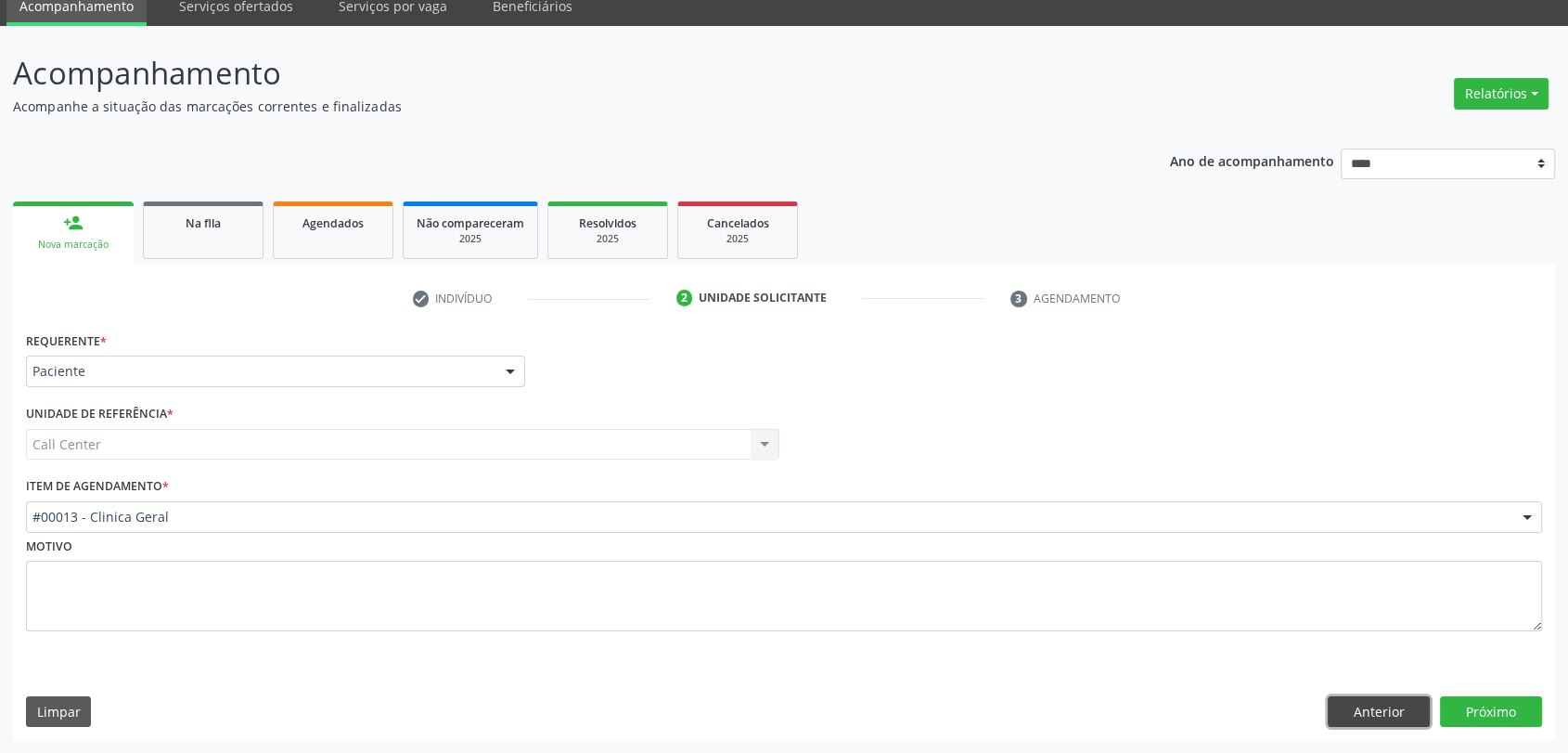
scroll to position [75, 0]
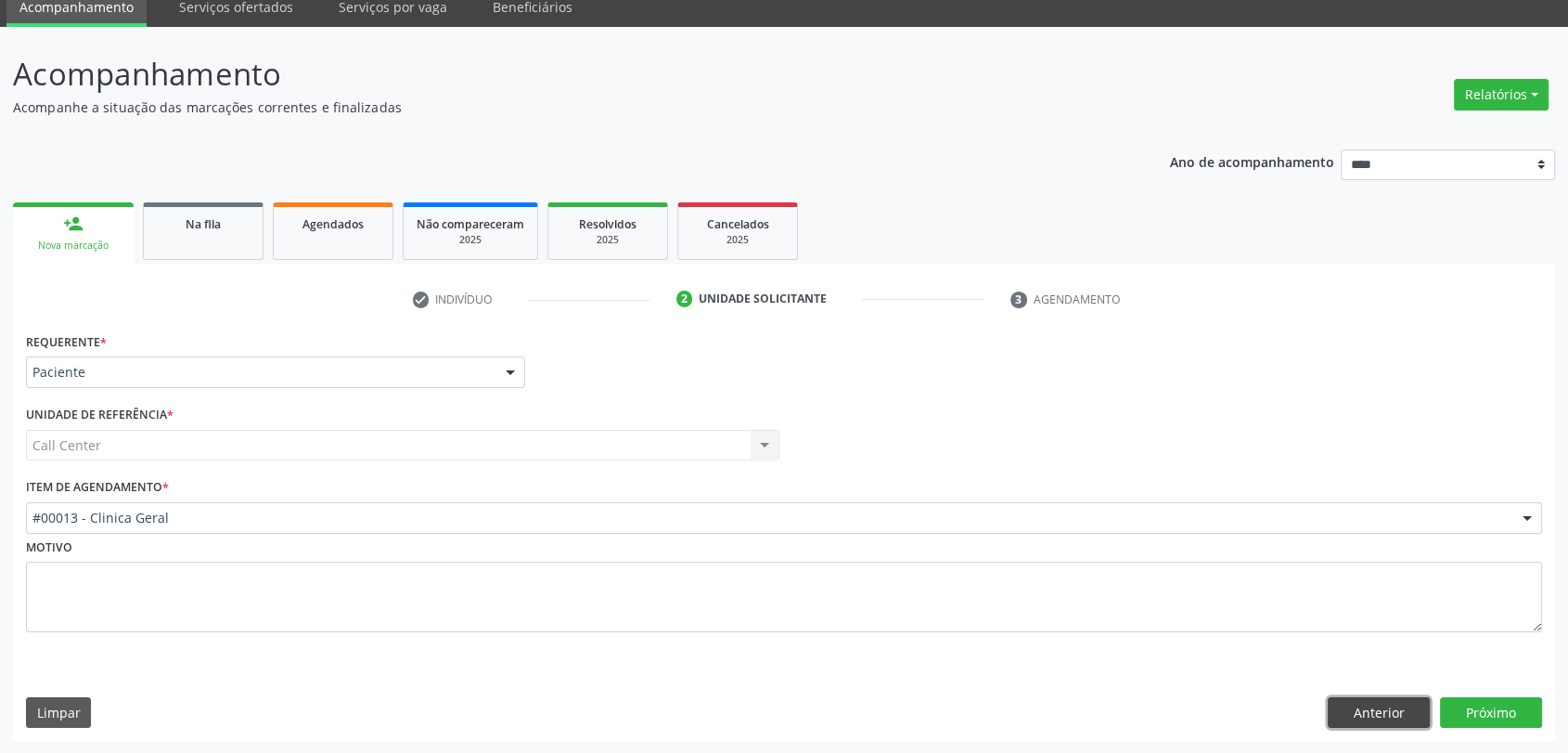
click at [1355, 715] on button "Anterior" at bounding box center [1378, 713] width 102 height 32
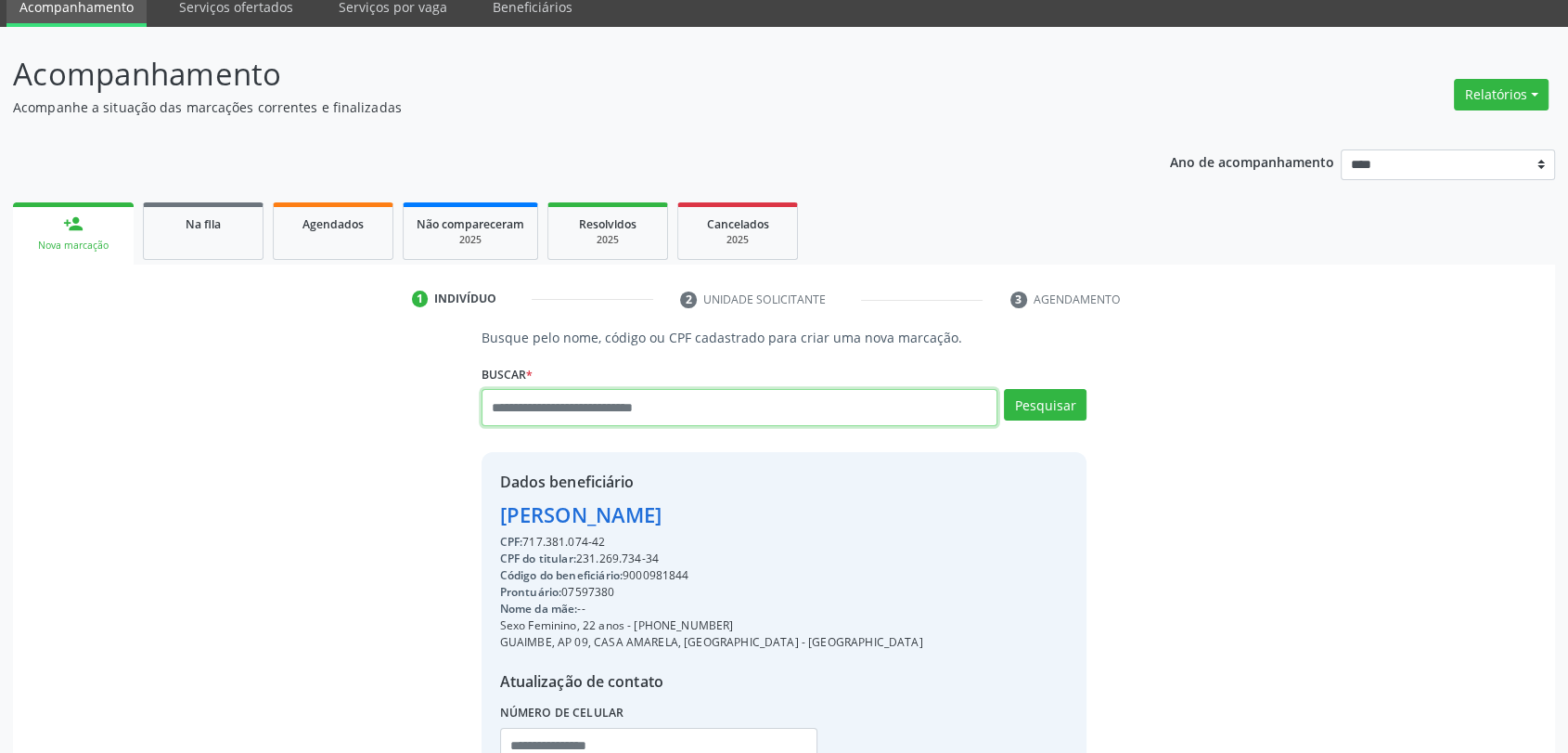
click at [801, 403] on input "text" at bounding box center [740, 407] width 516 height 37
click at [668, 417] on input "text" at bounding box center [740, 407] width 516 height 37
type input "******"
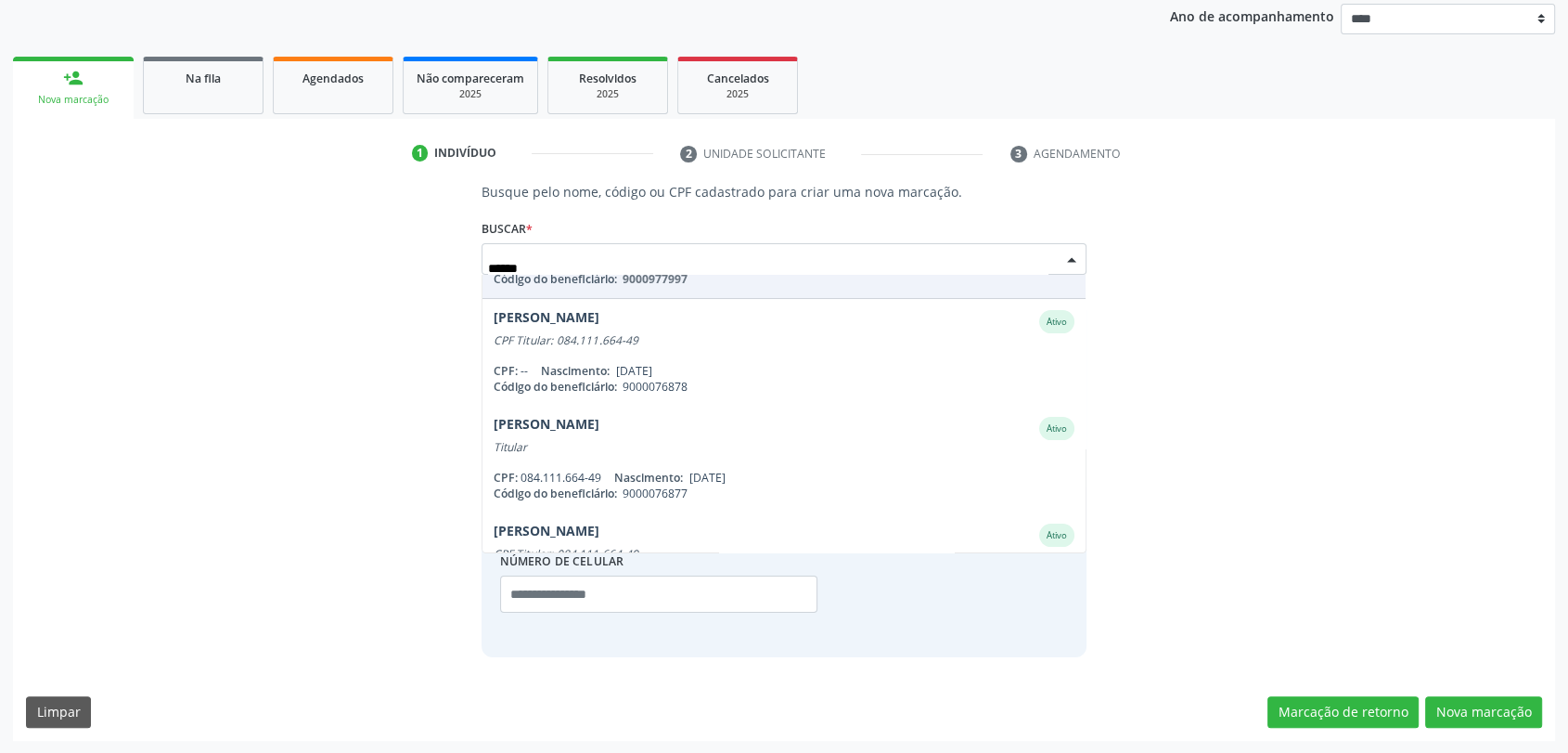
scroll to position [309, 0]
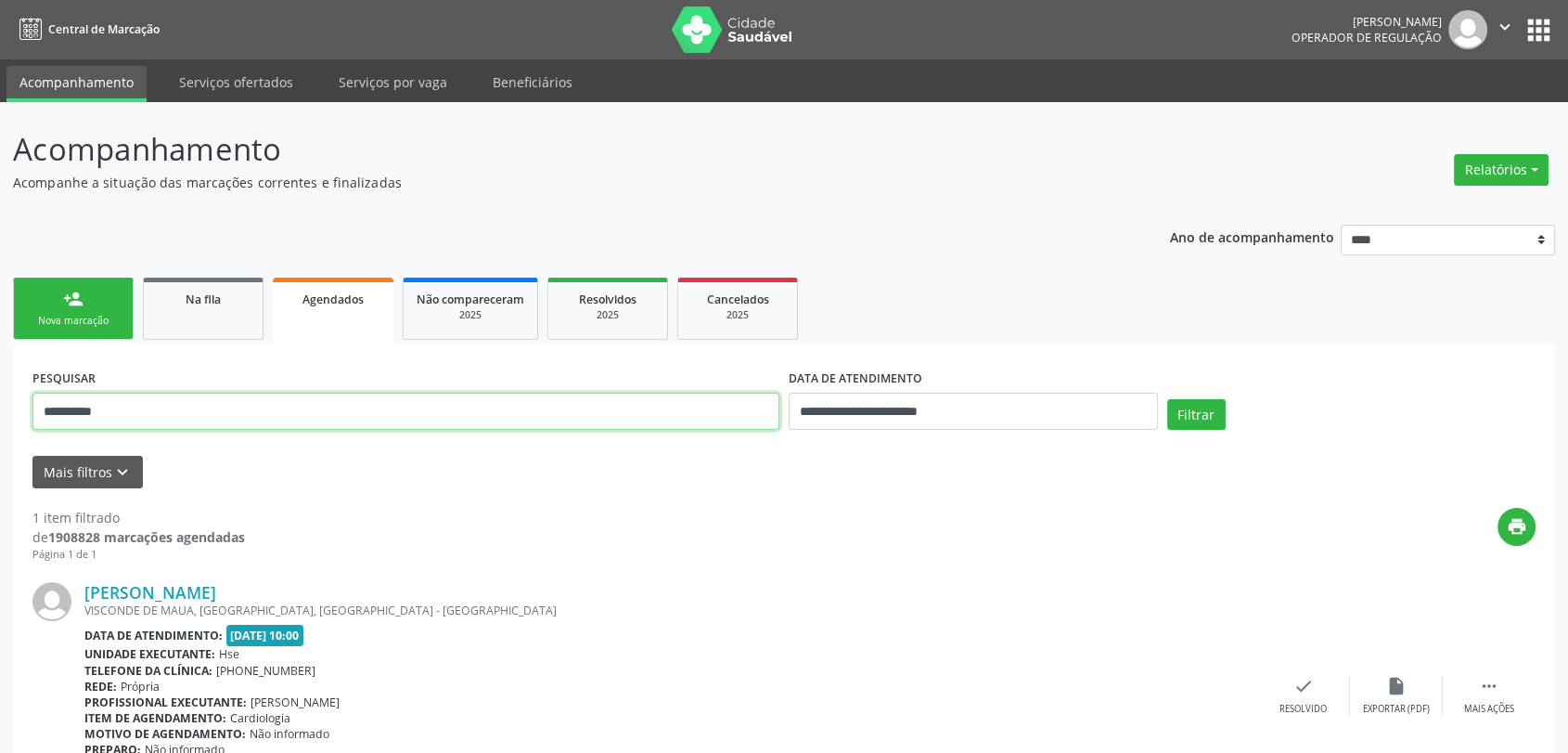
click at [187, 407] on input "**********" at bounding box center [406, 411] width 747 height 37
paste input "text"
type input "**********"
click at [1167, 399] on button "Filtrar" at bounding box center [1196, 415] width 59 height 32
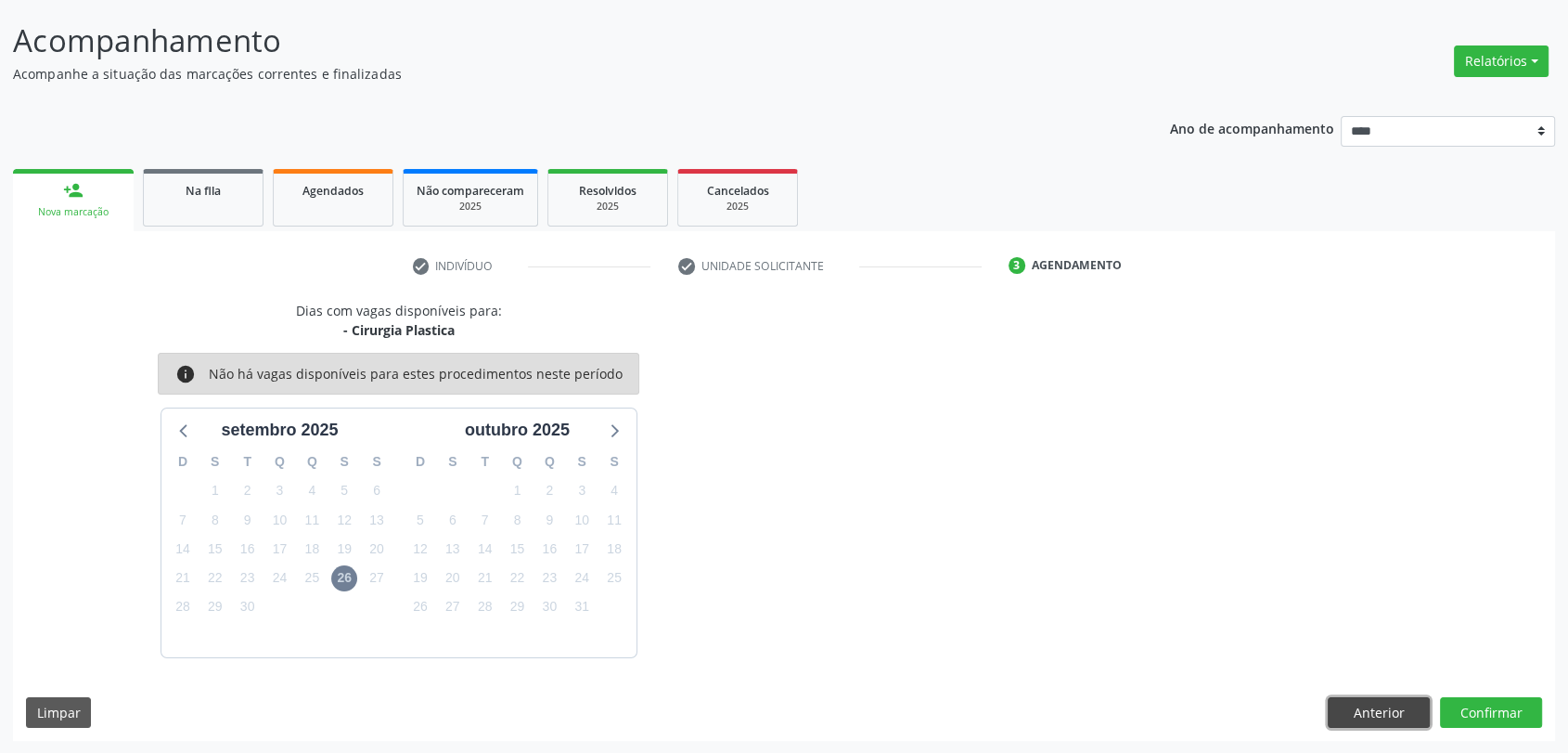
click at [1356, 713] on button "Anterior" at bounding box center [1378, 713] width 102 height 32
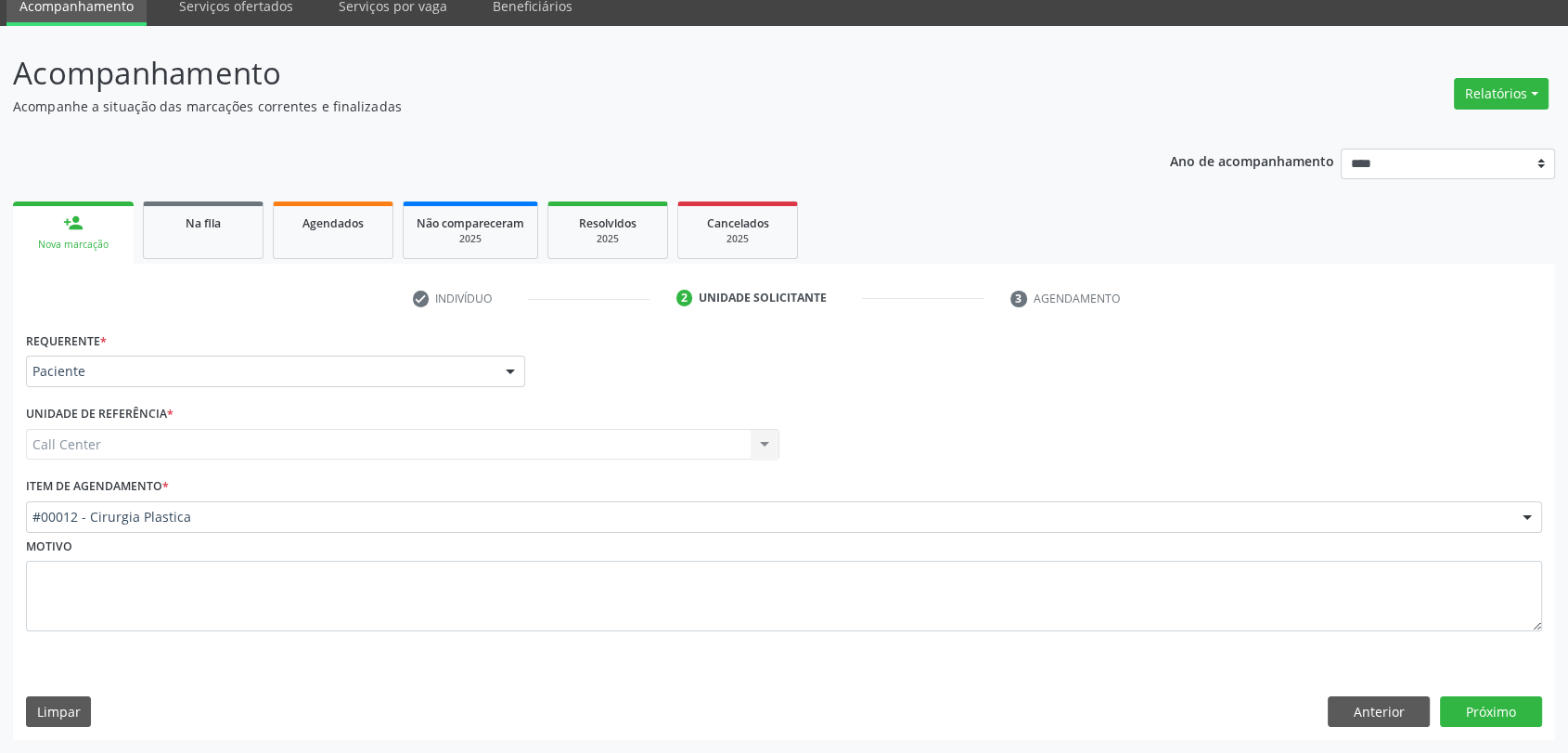
scroll to position [75, 0]
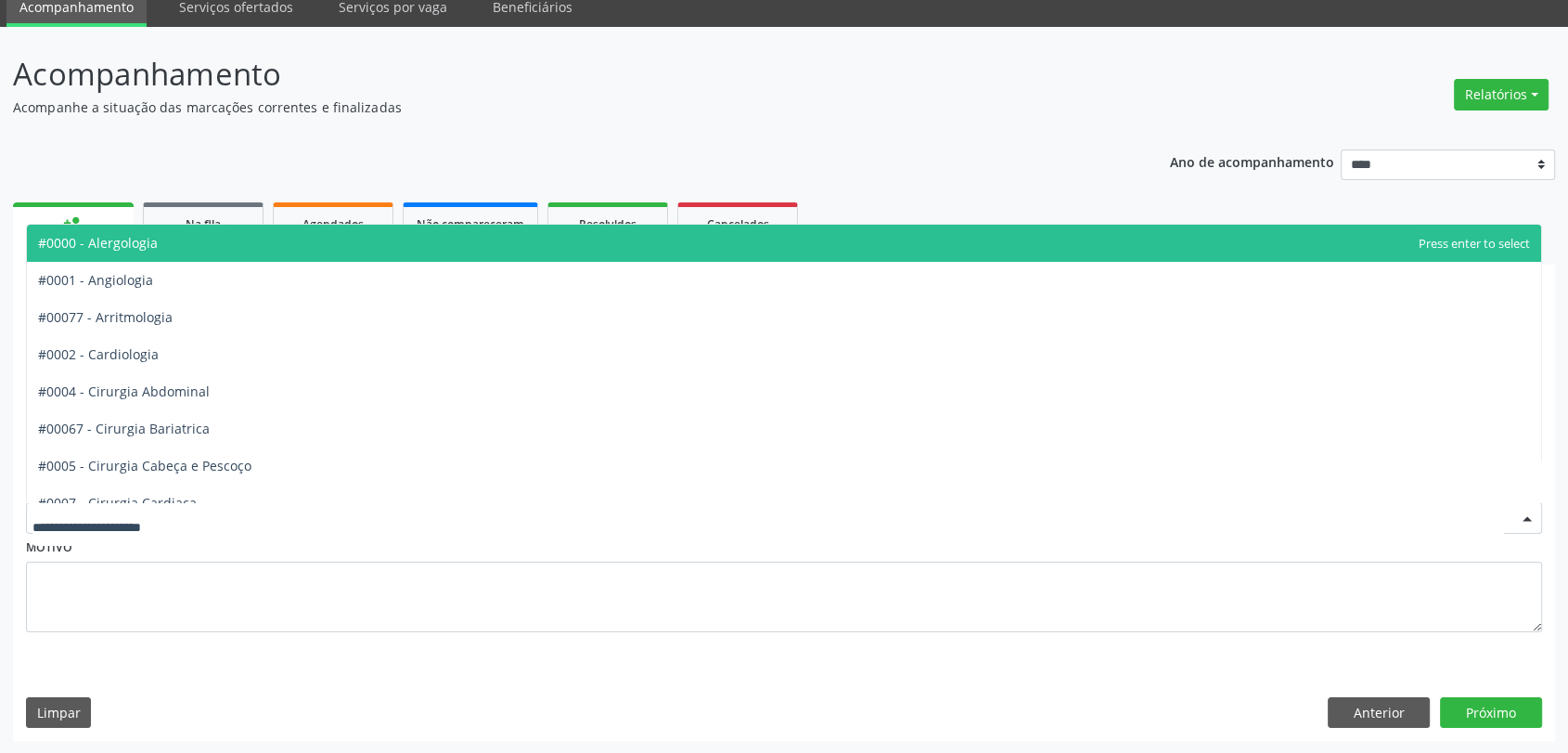
click at [247, 241] on span "#0000 - Alergologia" at bounding box center [784, 243] width 1514 height 37
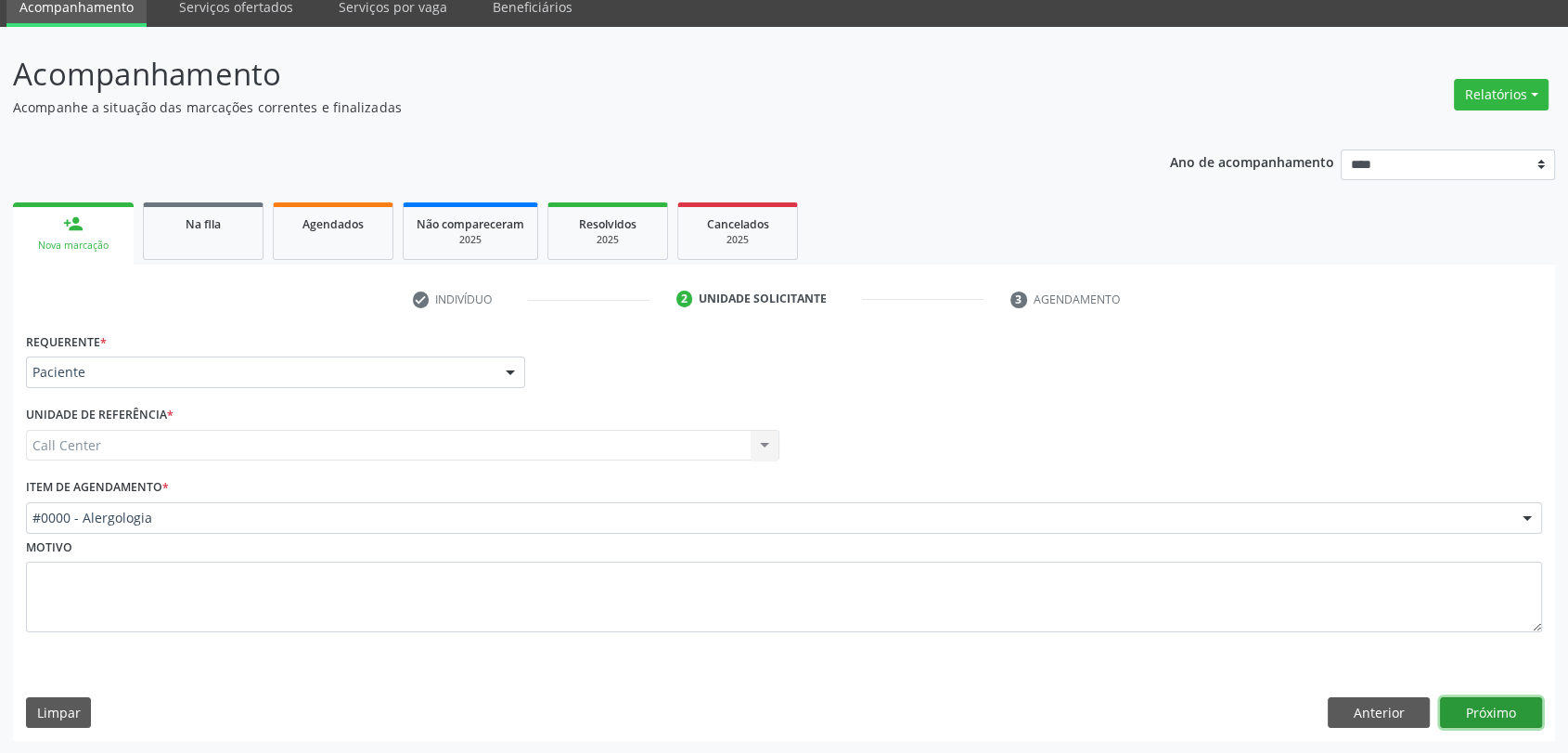
click at [1499, 713] on button "Próximo" at bounding box center [1490, 713] width 102 height 32
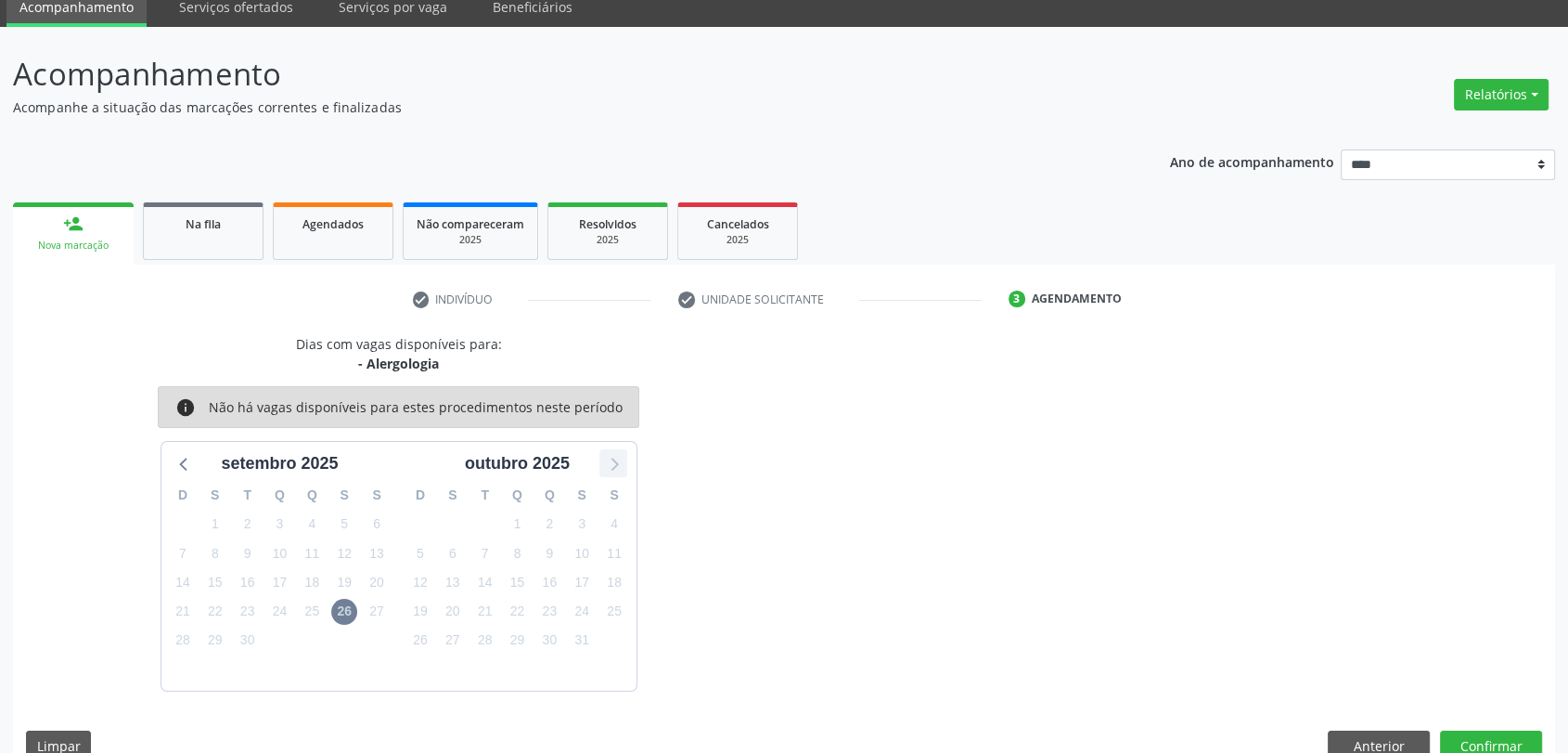
click at [622, 463] on icon at bounding box center [614, 463] width 24 height 24
click at [205, 459] on div "novembro 2025" at bounding box center [280, 463] width 219 height 25
click at [195, 459] on icon at bounding box center [185, 463] width 24 height 24
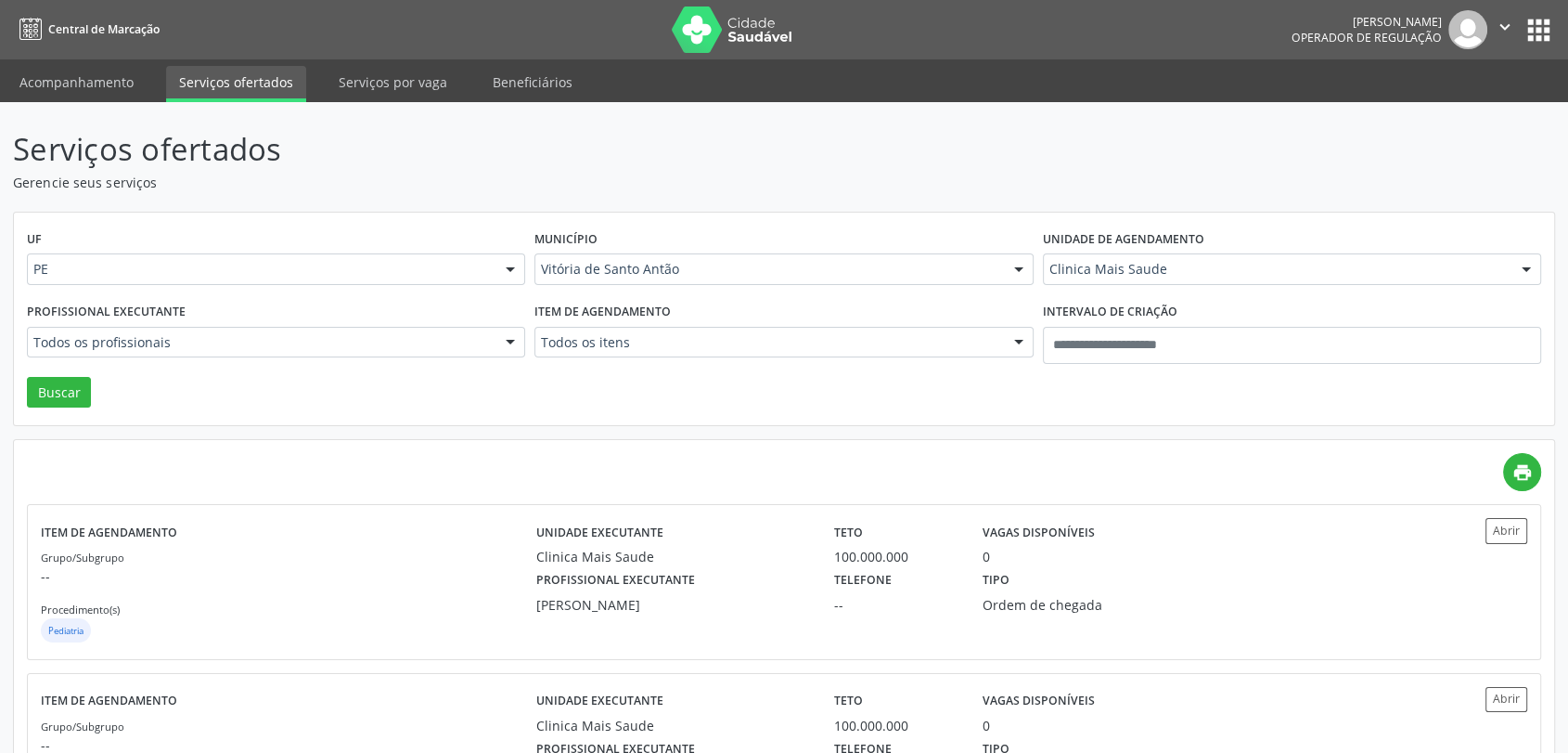
click at [649, 327] on div "Todos os itens" at bounding box center [784, 343] width 499 height 32
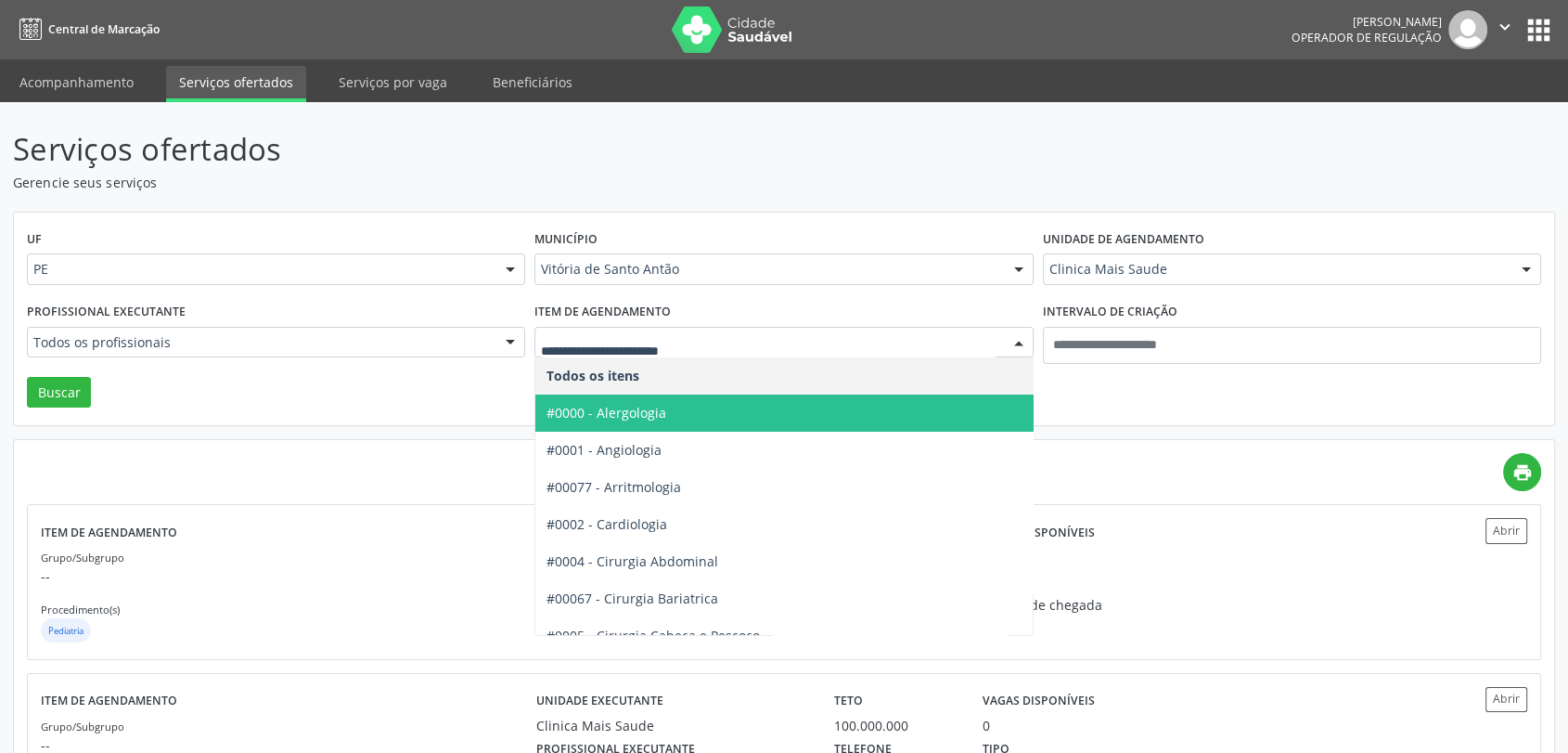
click at [619, 424] on span "#0000 - Alergologia" at bounding box center [792, 413] width 514 height 37
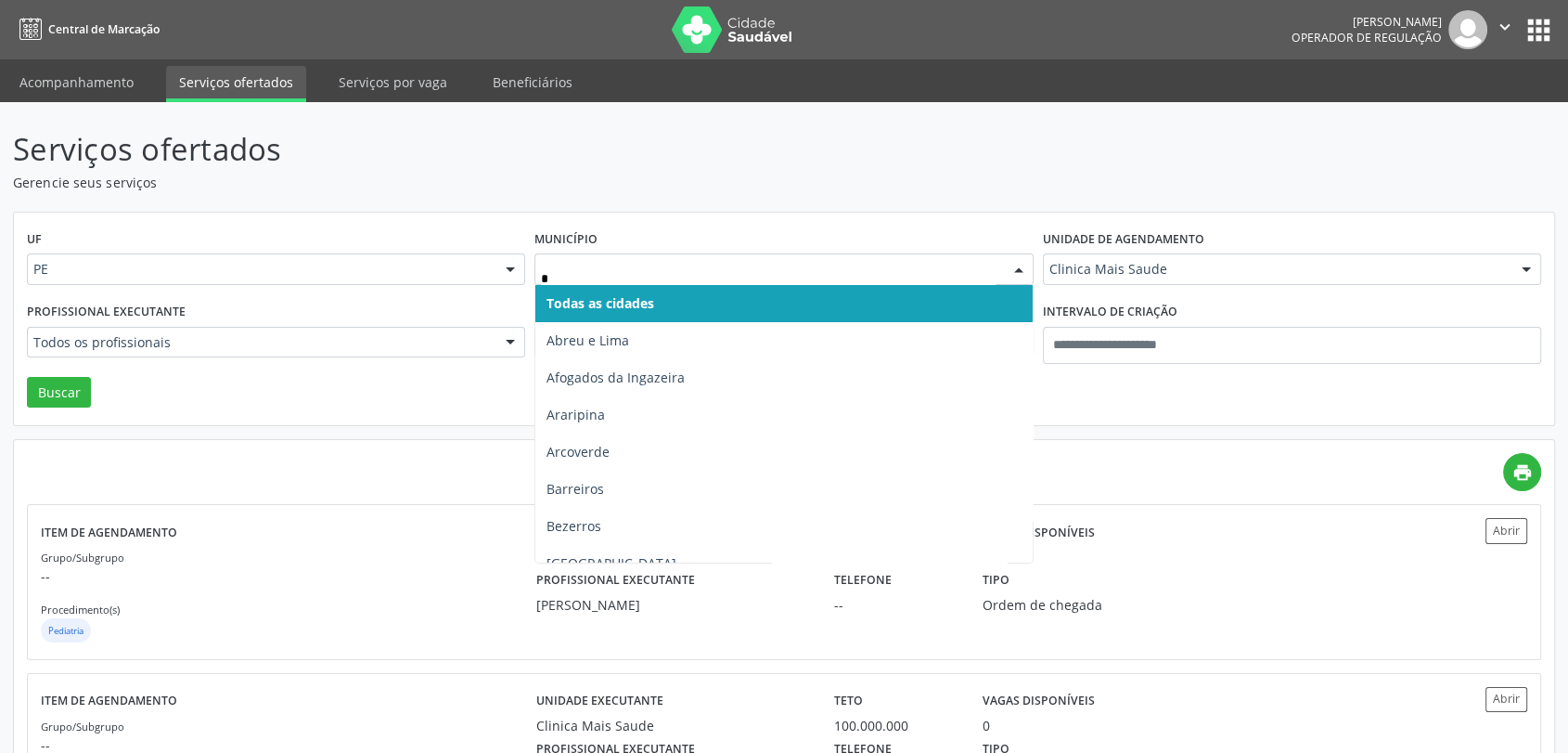
type input "**"
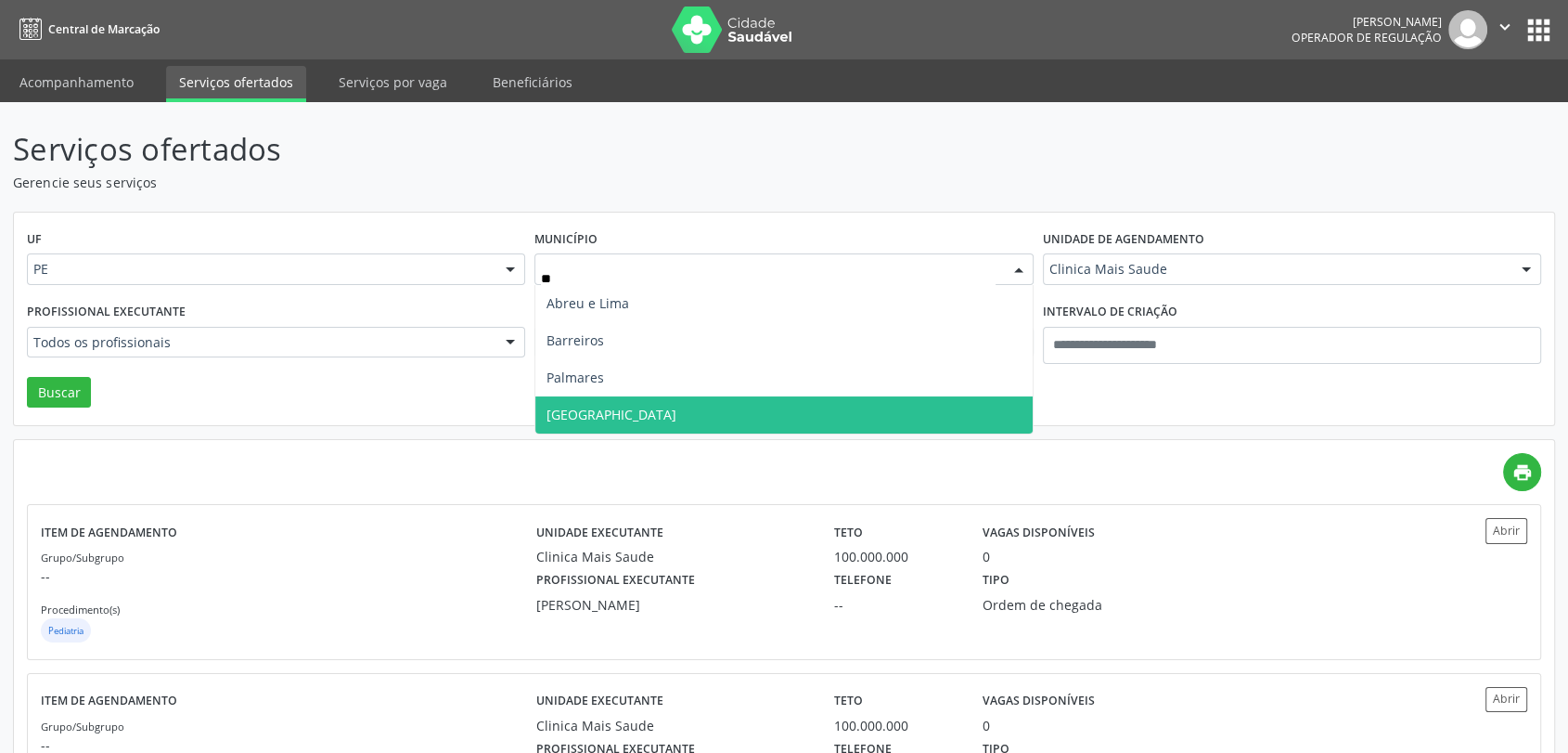
click at [624, 403] on span "[GEOGRAPHIC_DATA]" at bounding box center [784, 415] width 497 height 37
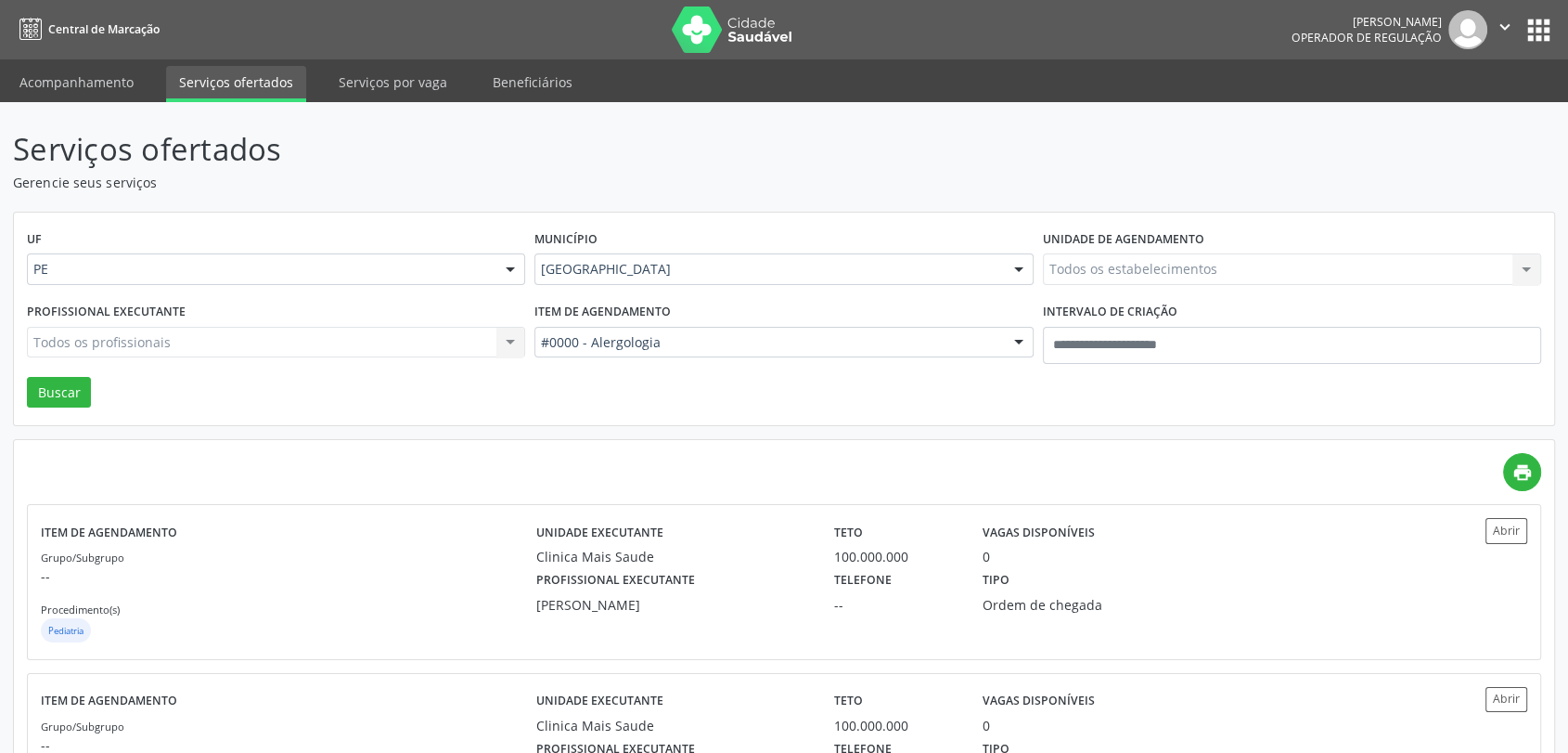
click at [1128, 273] on div "Todos os estabelecimentos Todos os estabelecimentos Clinica Mais Saude Covi_Cli…" at bounding box center [1293, 269] width 499 height 32
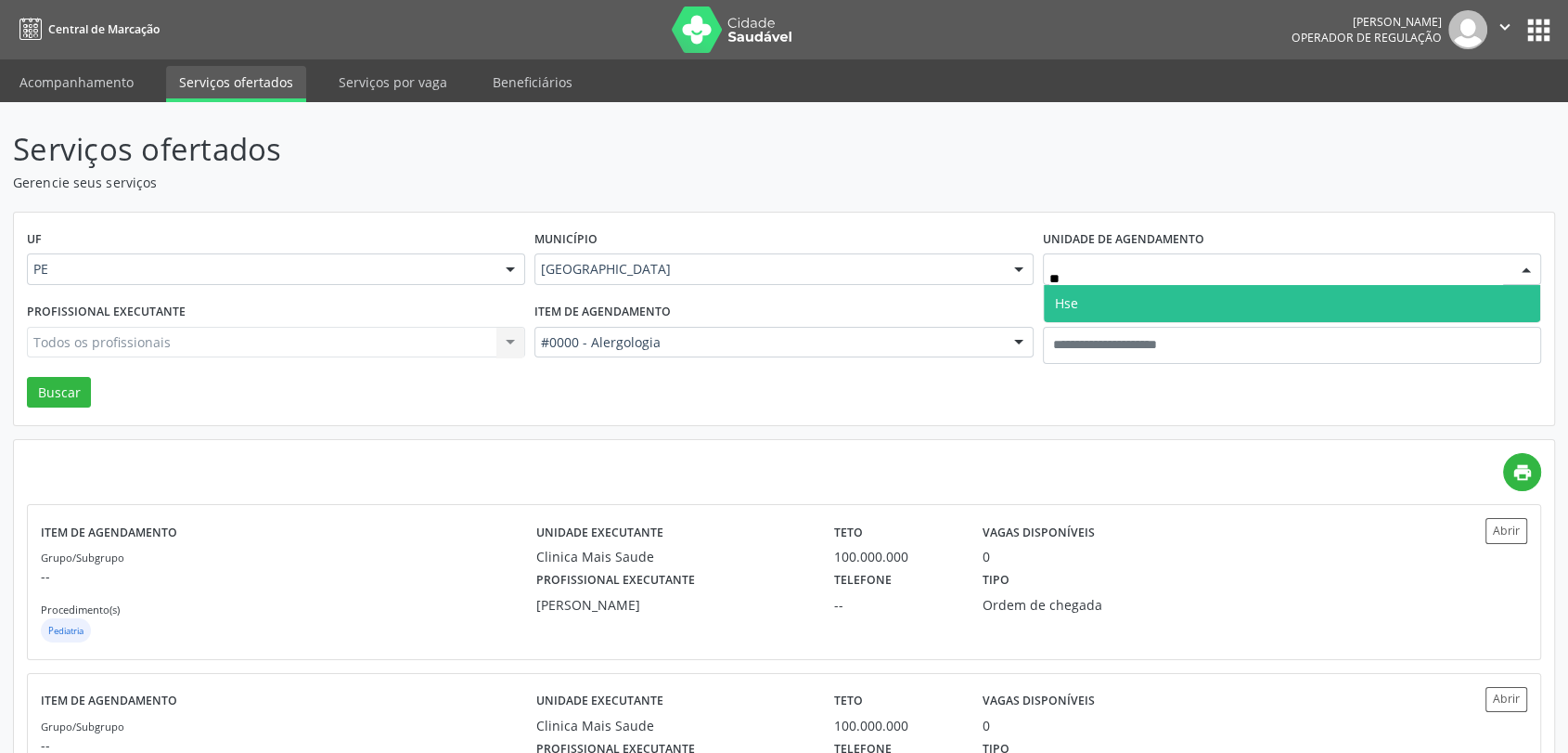
type input "***"
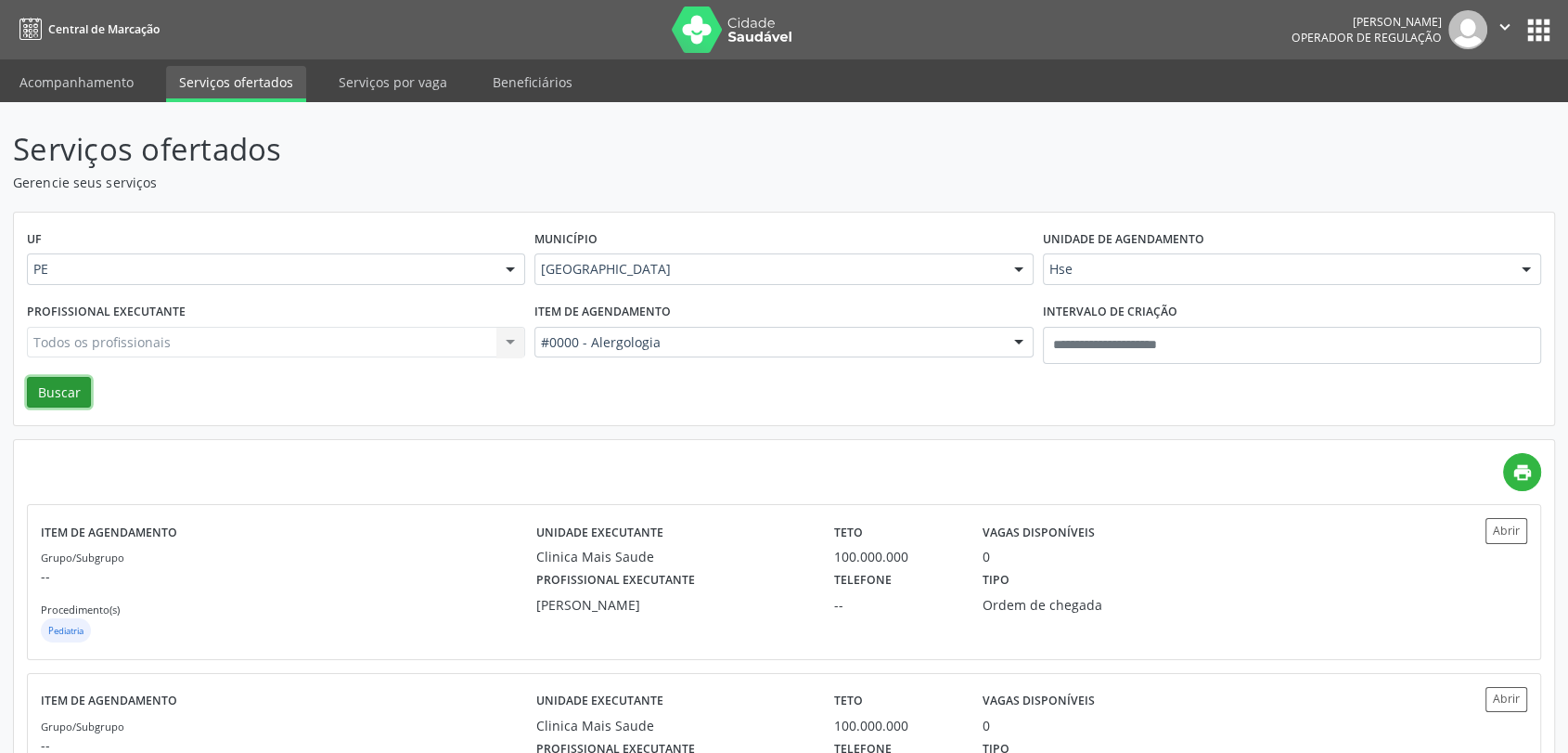
click at [71, 383] on button "Buscar" at bounding box center [59, 392] width 64 height 32
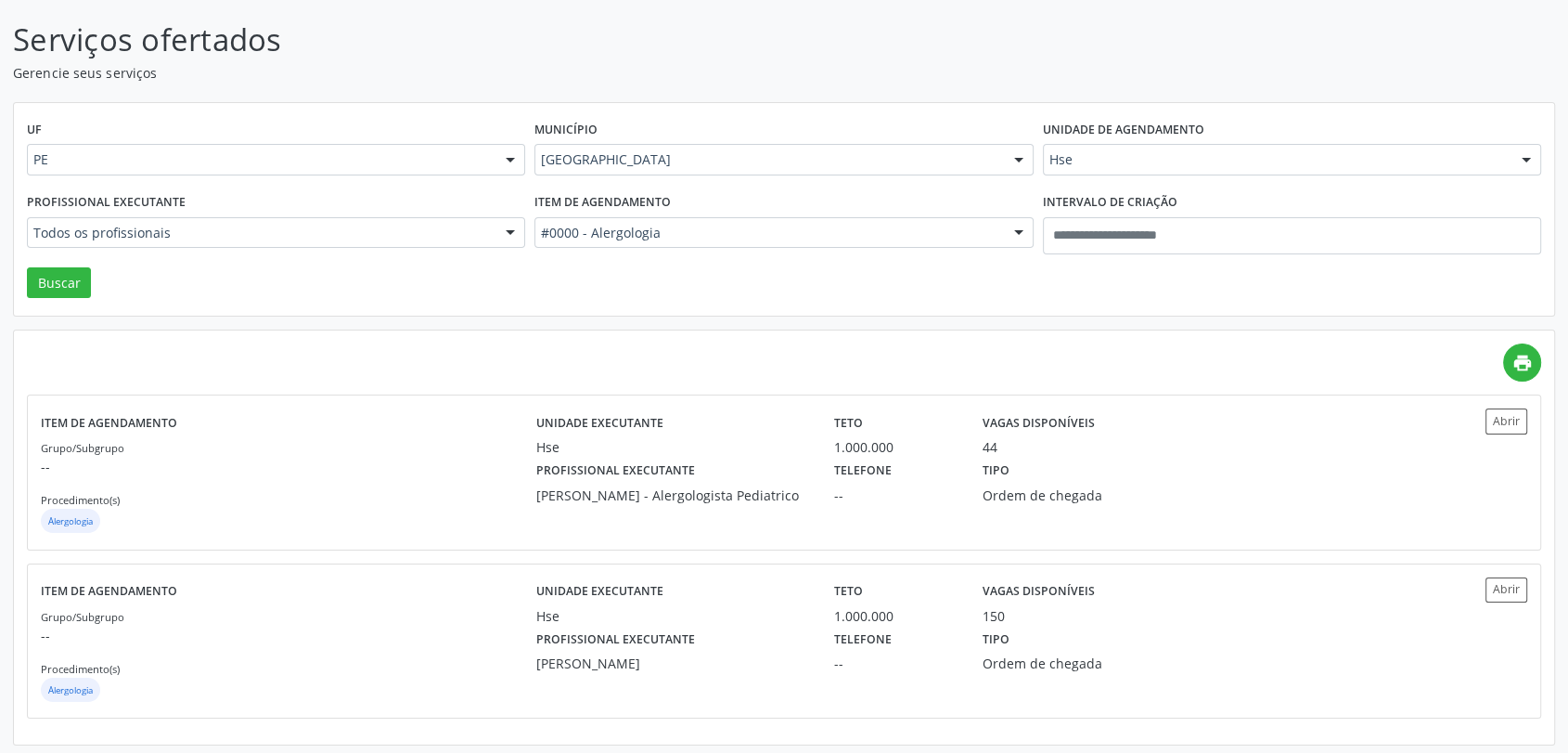
scroll to position [113, 0]
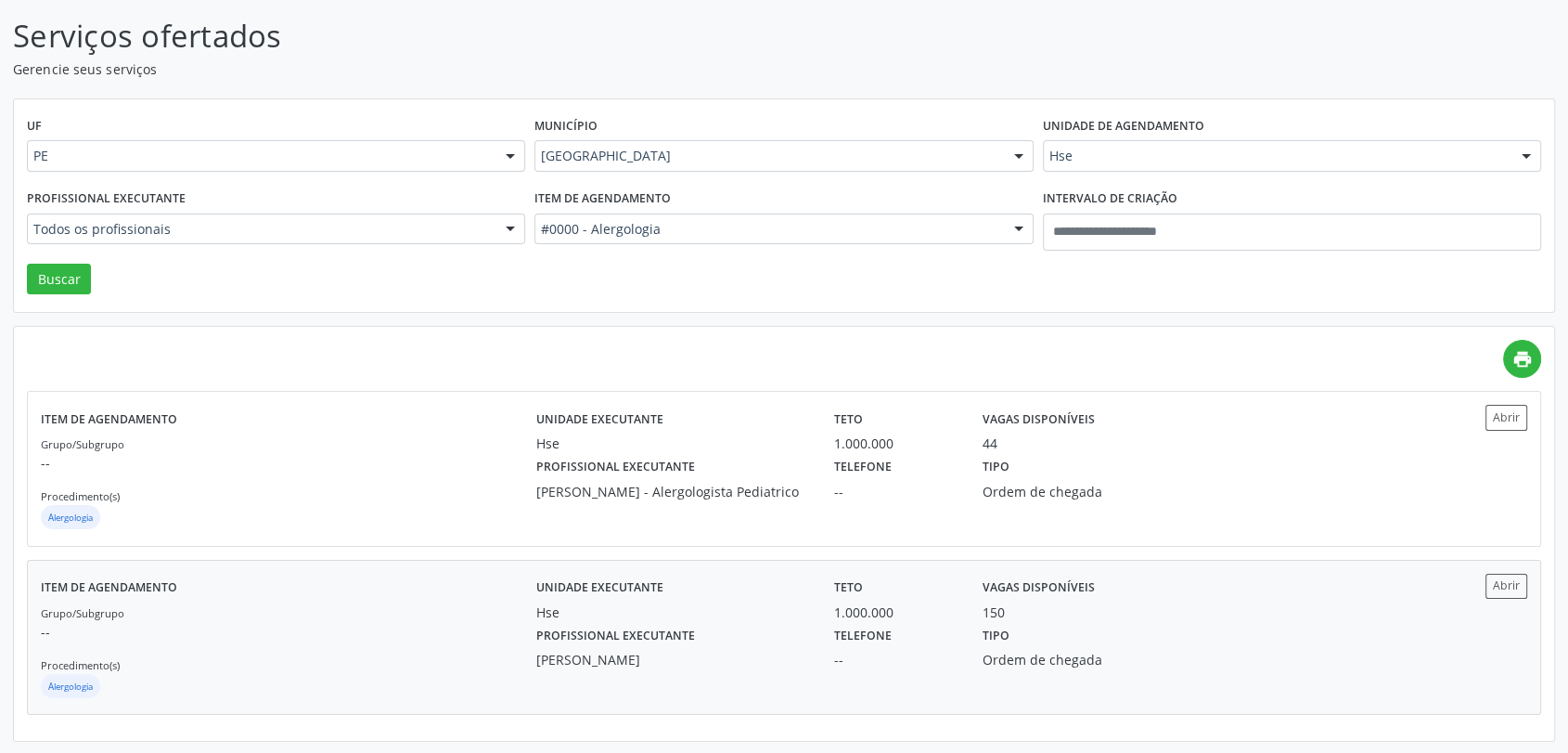
click at [780, 625] on div "Profissional executante [PERSON_NAME]" at bounding box center [671, 646] width 298 height 49
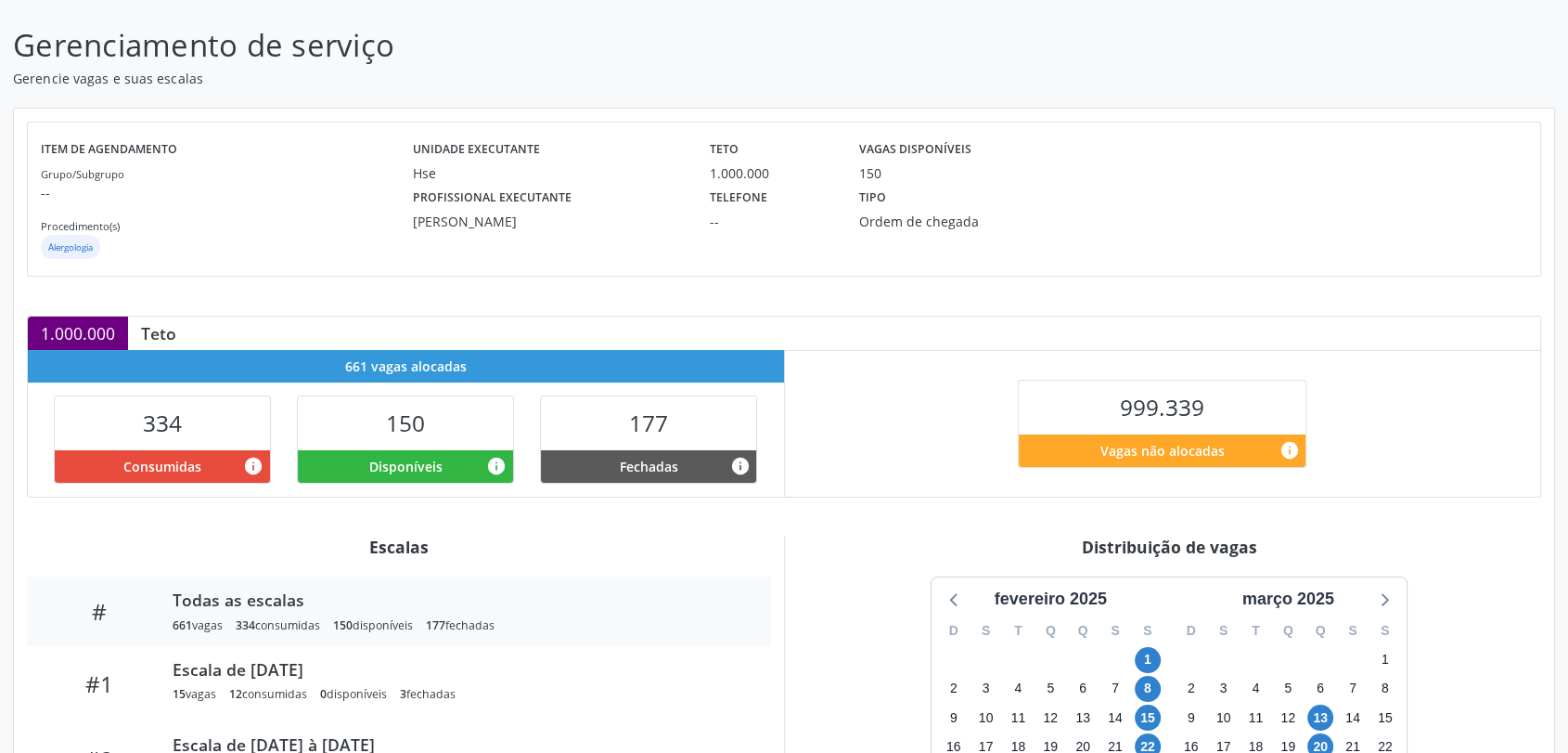
scroll to position [326, 0]
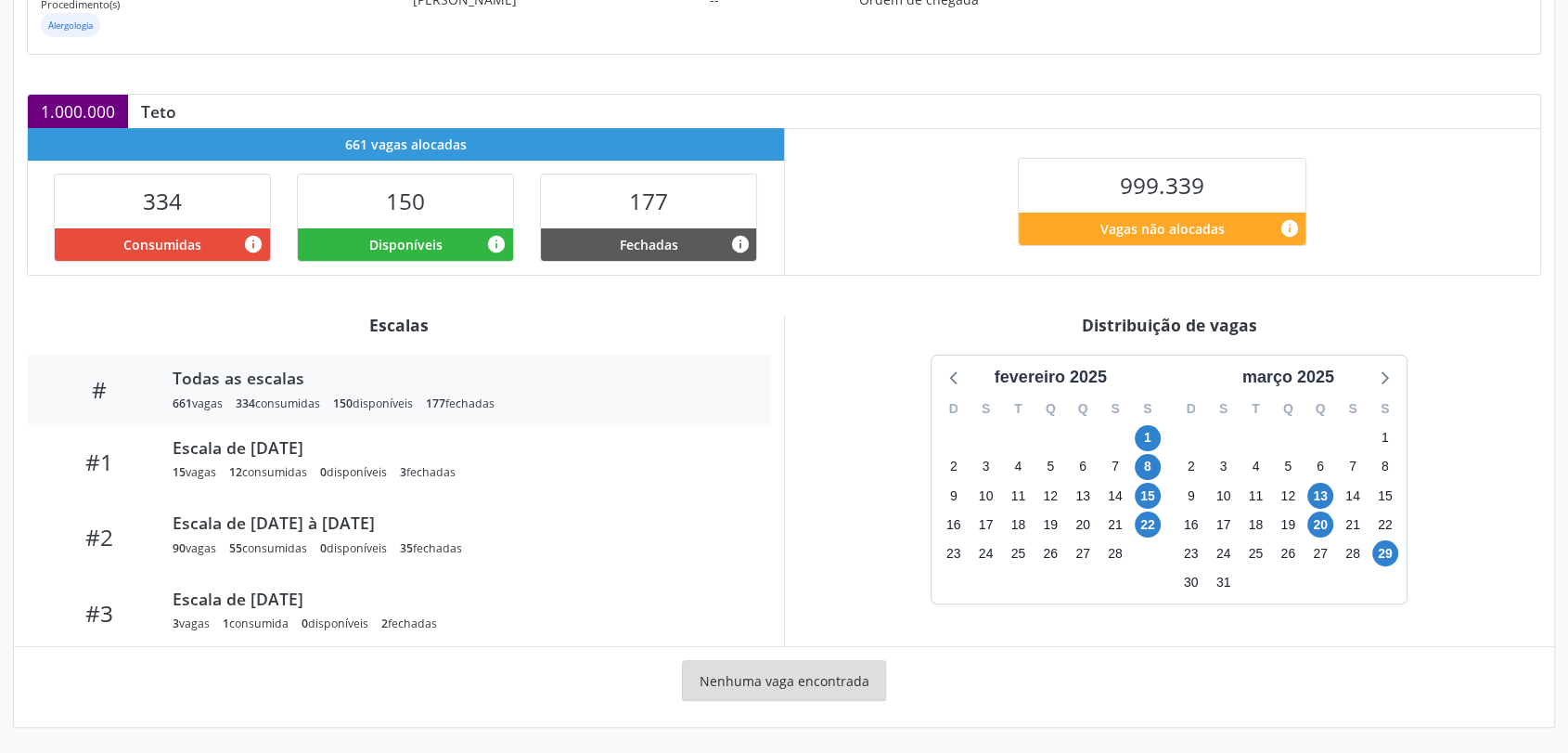
click at [1395, 391] on div "D S T Q Q S S 23 24 25 26 27 28 1 2 3 4 5 6 7 8 9 10 11 12 13 14 15 16 17 18 19…" at bounding box center [1288, 496] width 237 height 214
click at [1388, 380] on icon at bounding box center [1383, 376] width 24 height 24
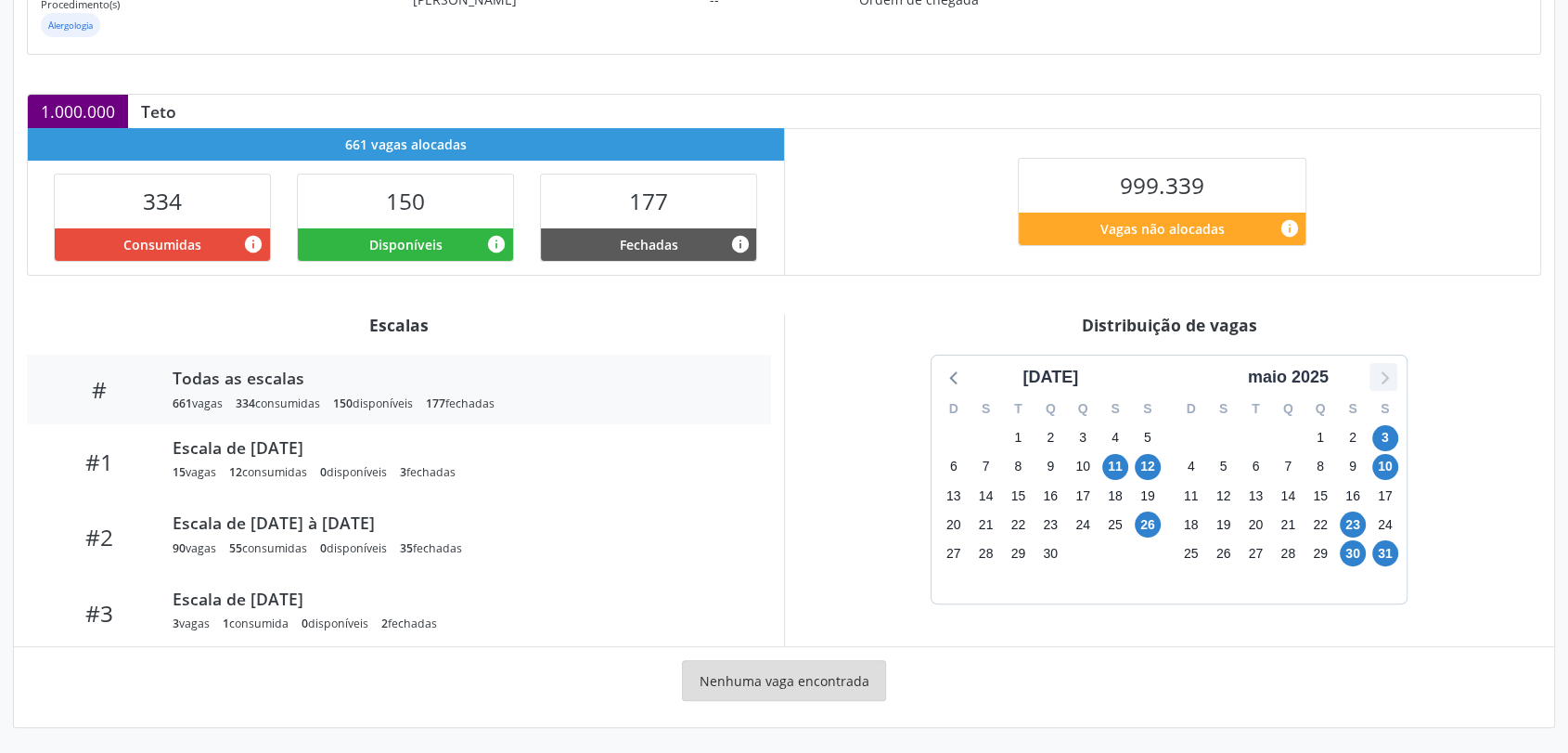
click at [1388, 380] on icon at bounding box center [1383, 376] width 24 height 24
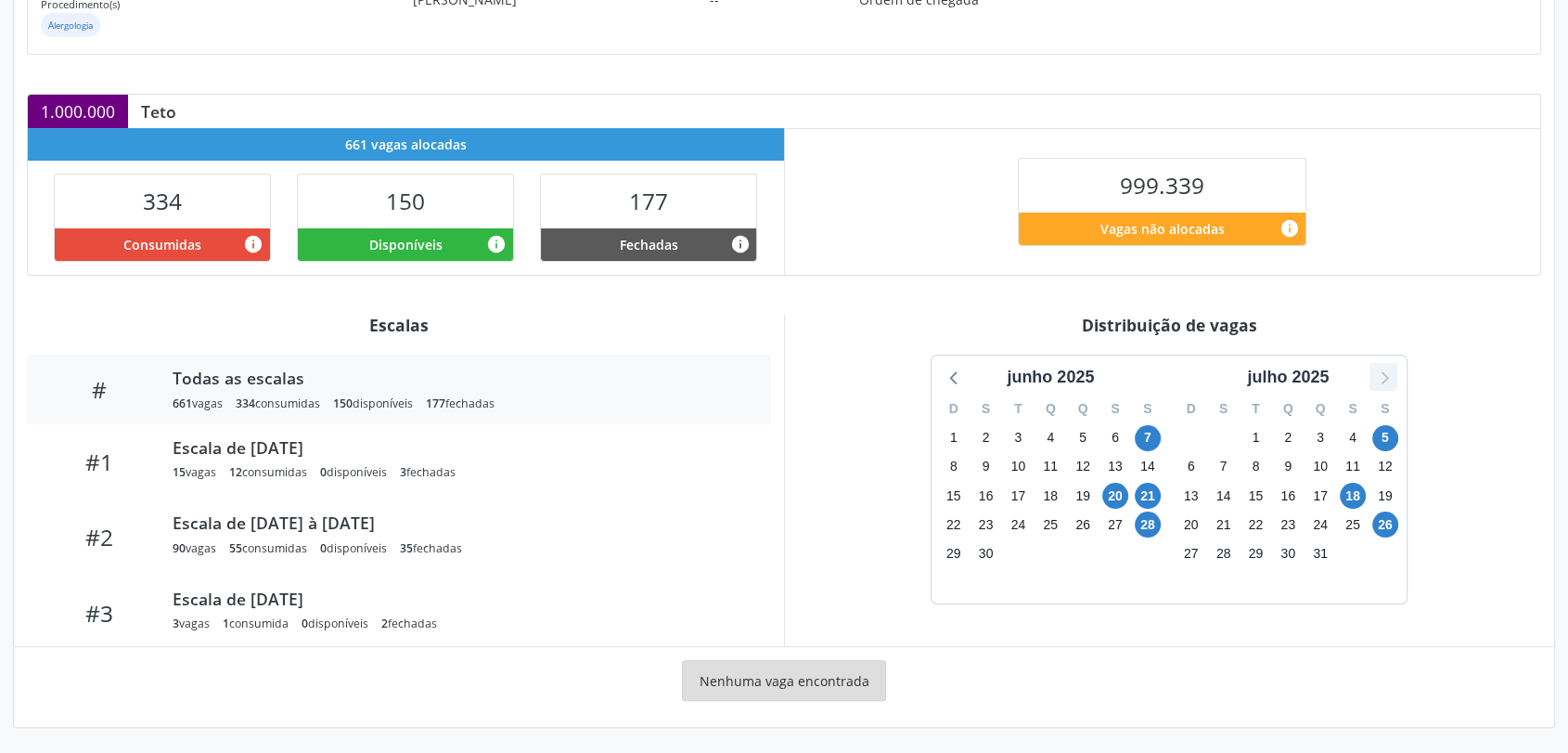
click at [1388, 380] on icon at bounding box center [1383, 376] width 24 height 24
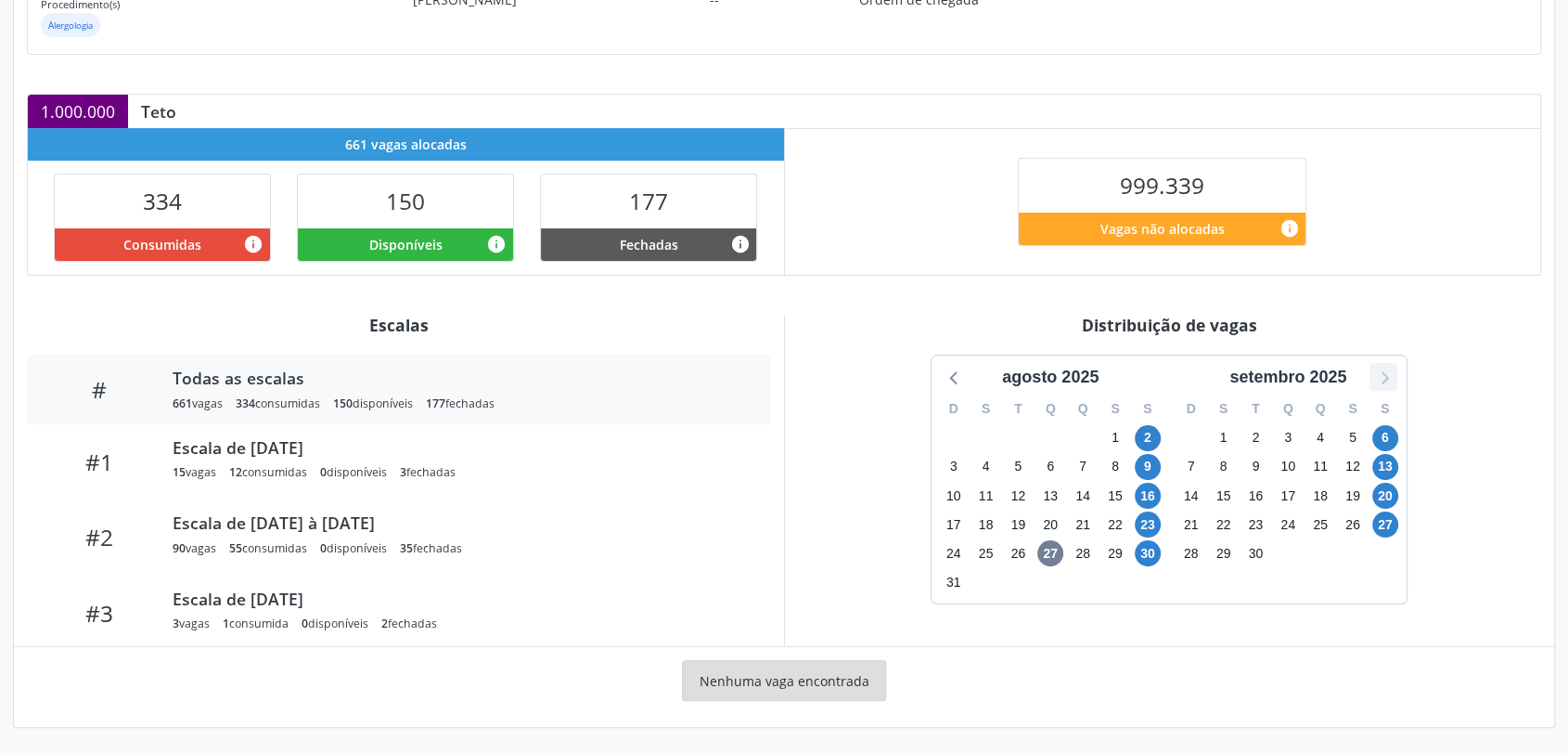
click at [1388, 380] on icon at bounding box center [1383, 376] width 24 height 24
click at [1146, 437] on span "4" at bounding box center [1148, 438] width 26 height 26
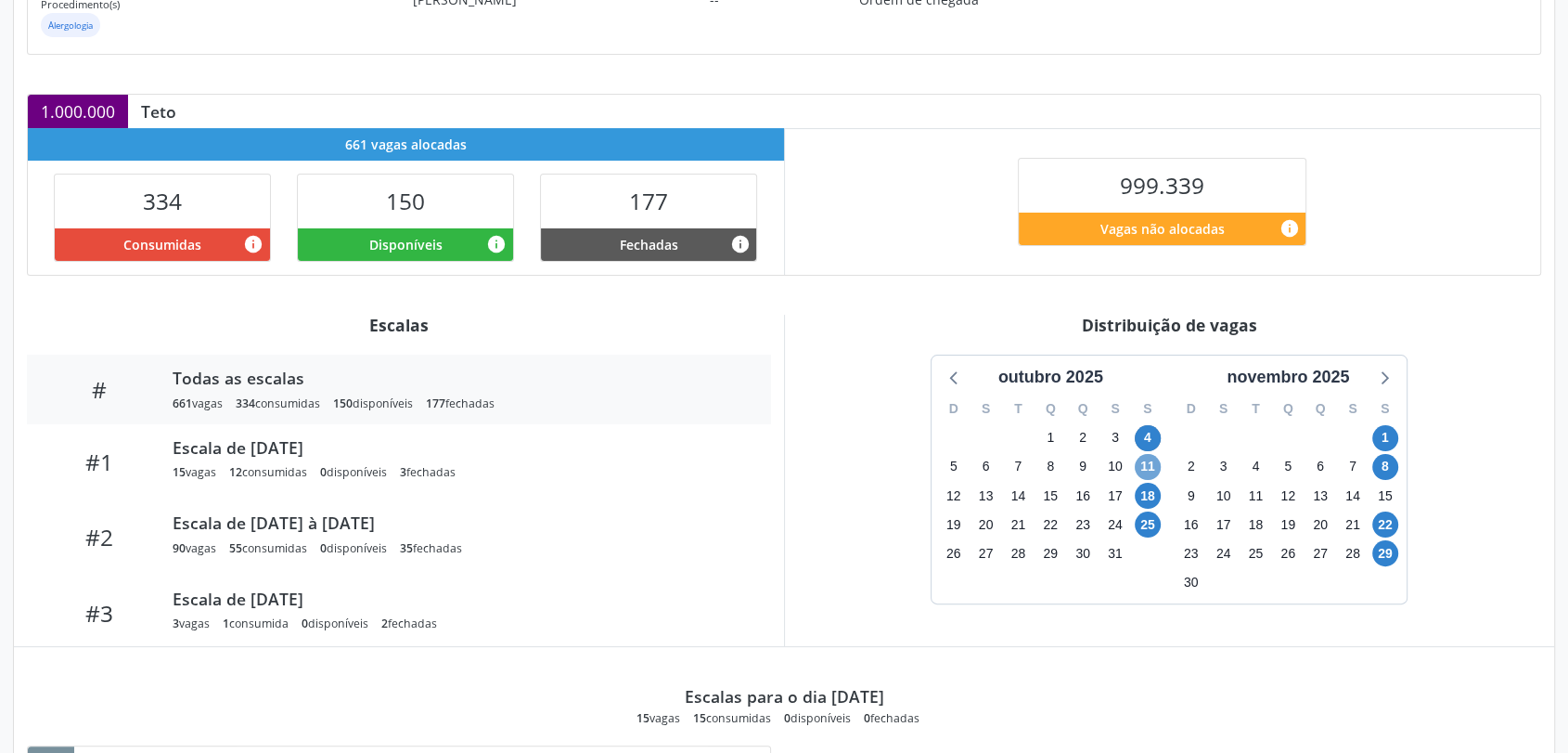
click at [1146, 462] on span "11" at bounding box center [1148, 467] width 26 height 26
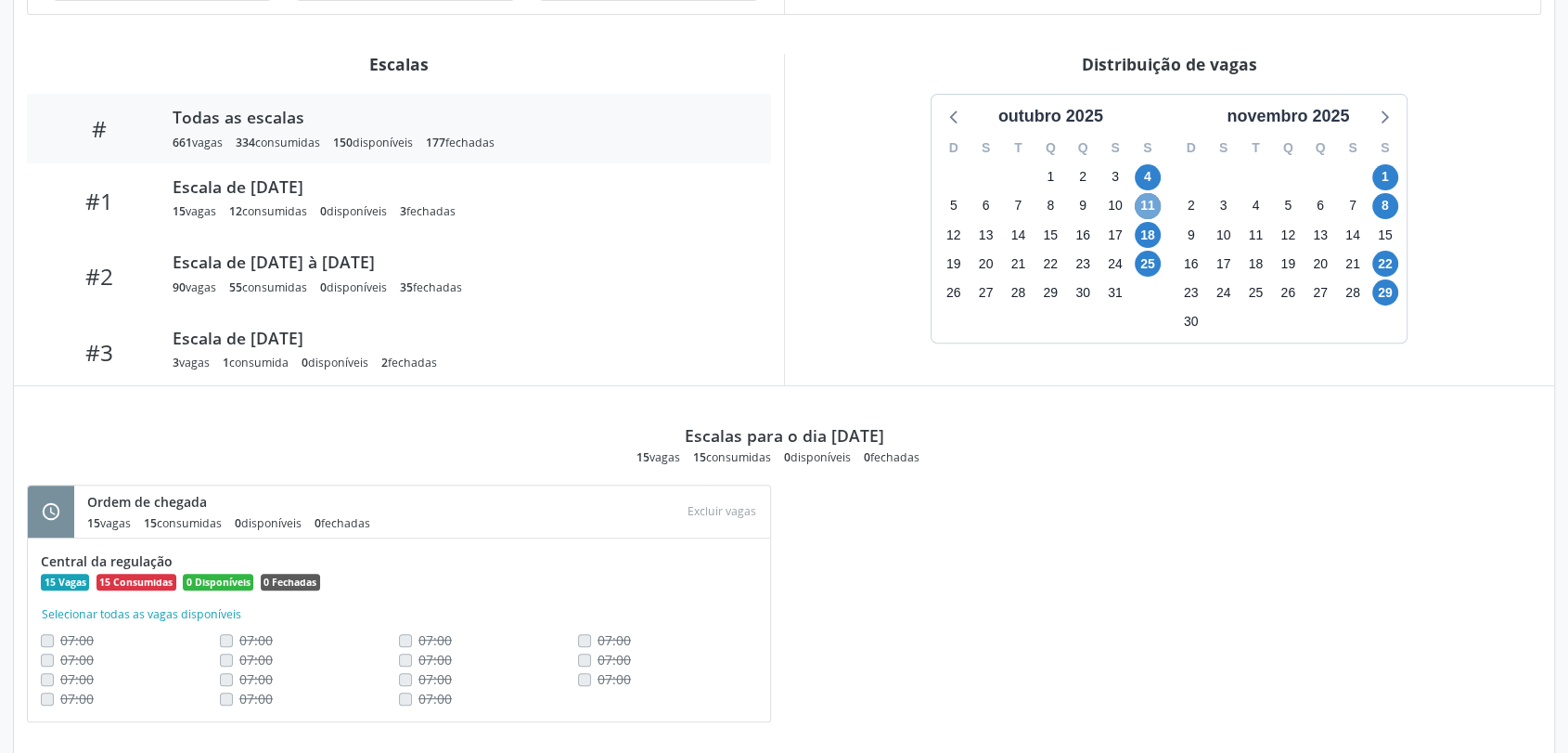
scroll to position [614, 0]
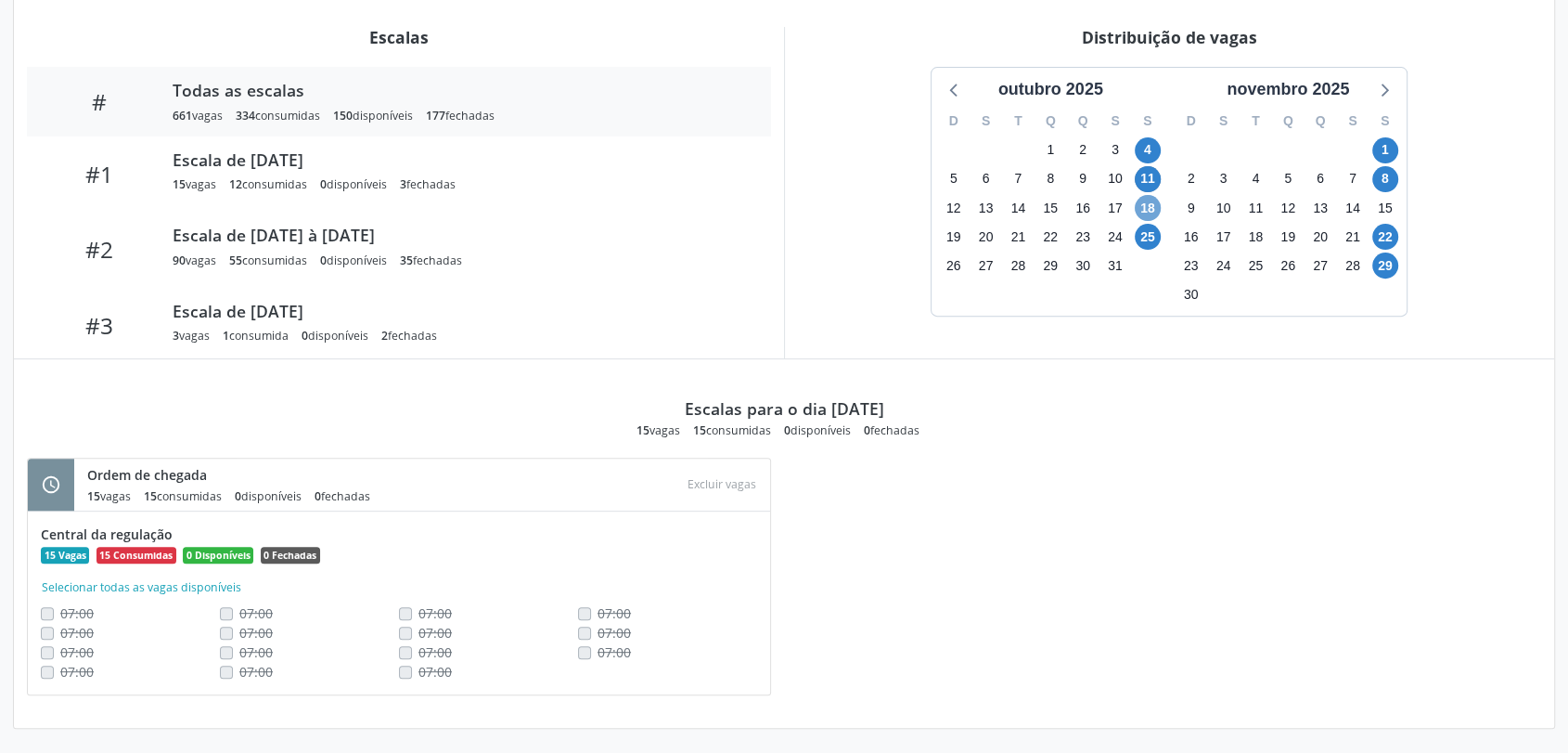
click at [1147, 200] on span "18" at bounding box center [1148, 208] width 26 height 26
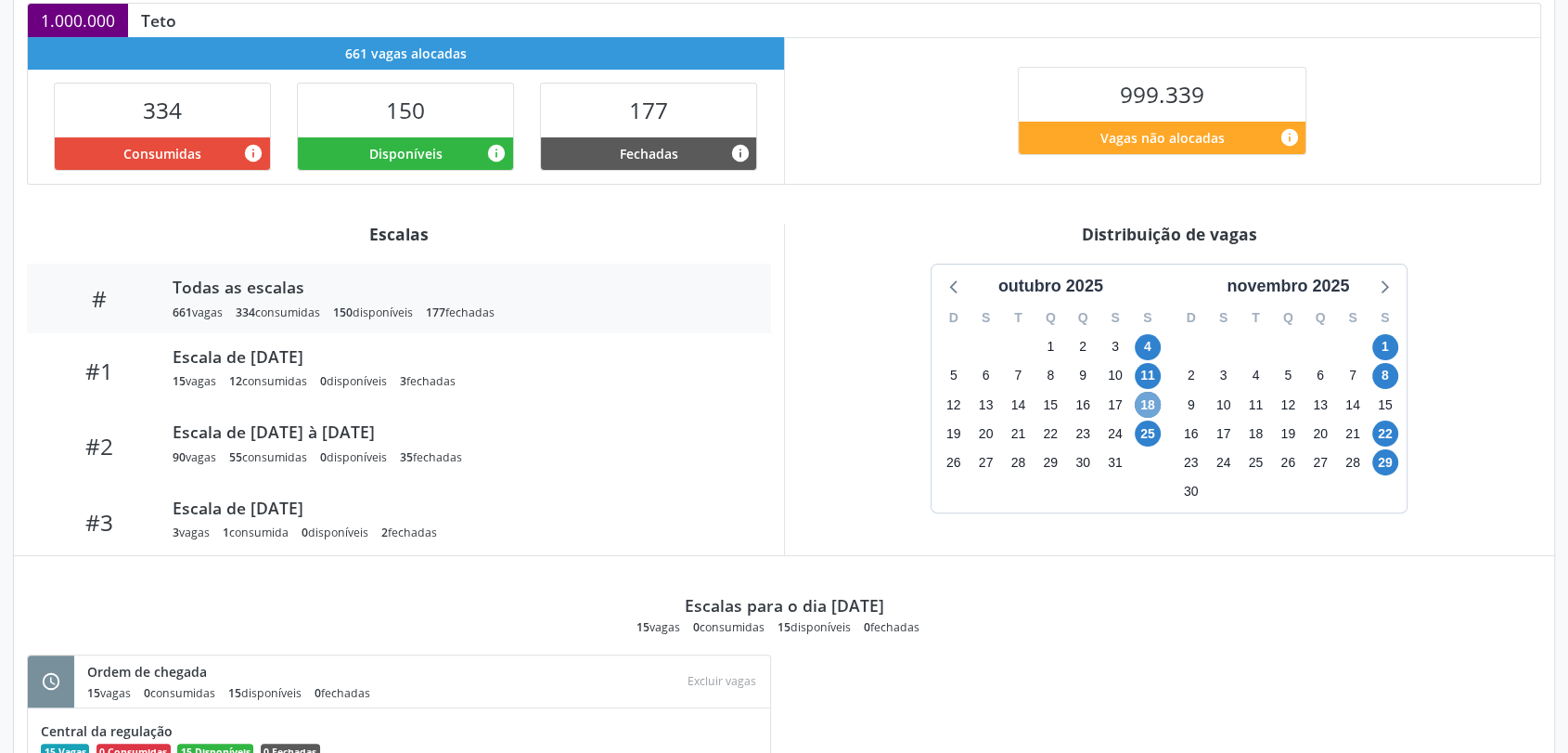
scroll to position [515, 0]
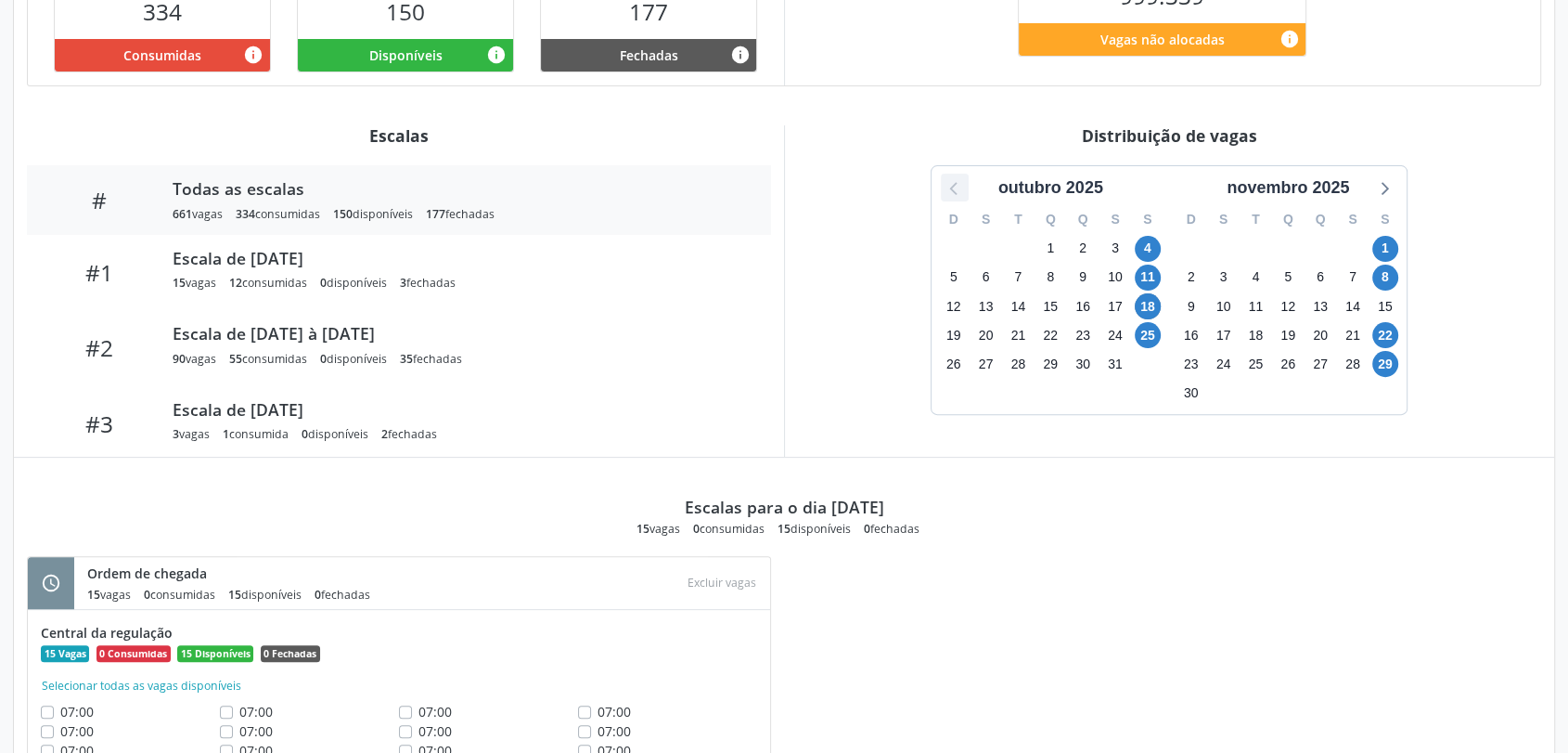
click at [958, 185] on icon at bounding box center [954, 188] width 24 height 24
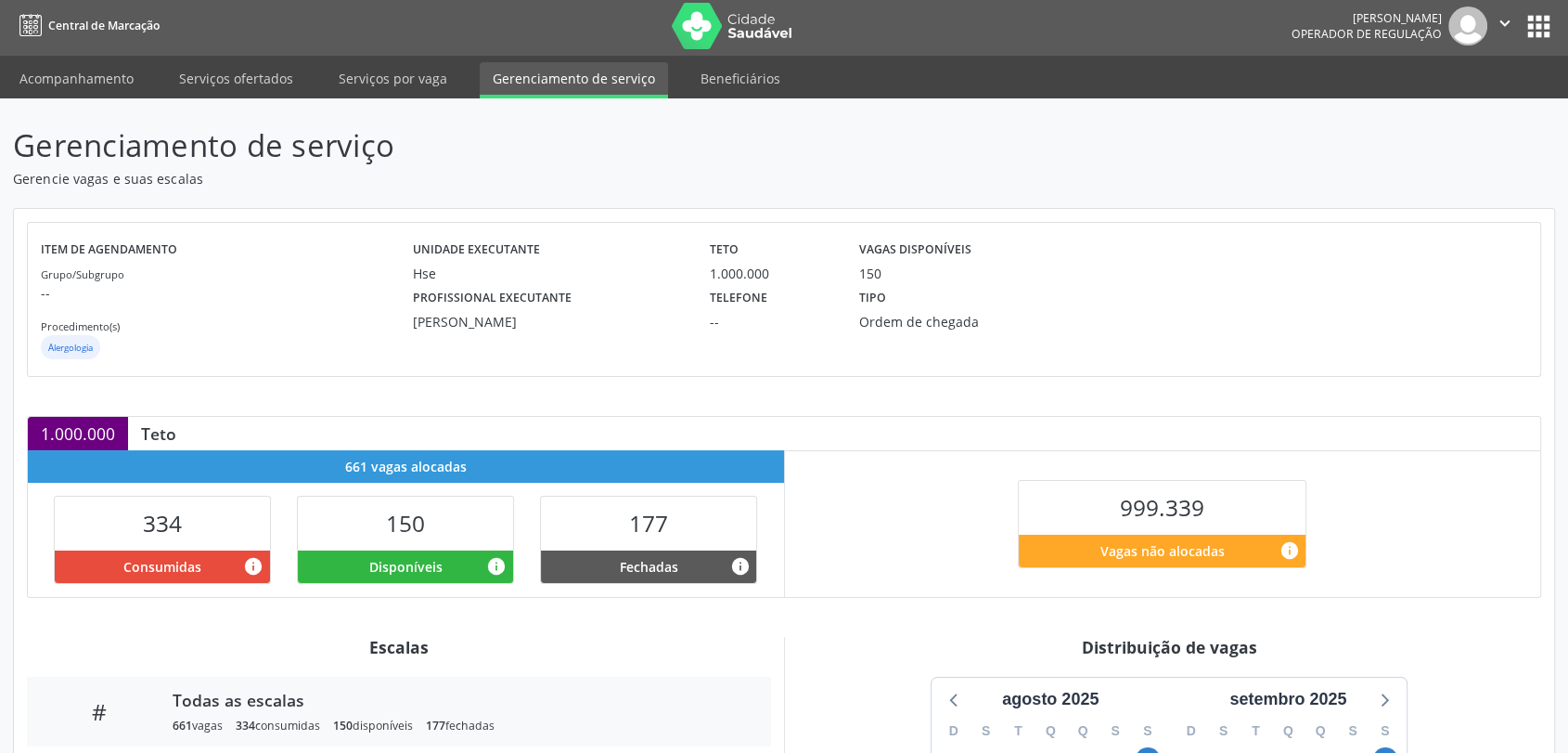
scroll to position [0, 0]
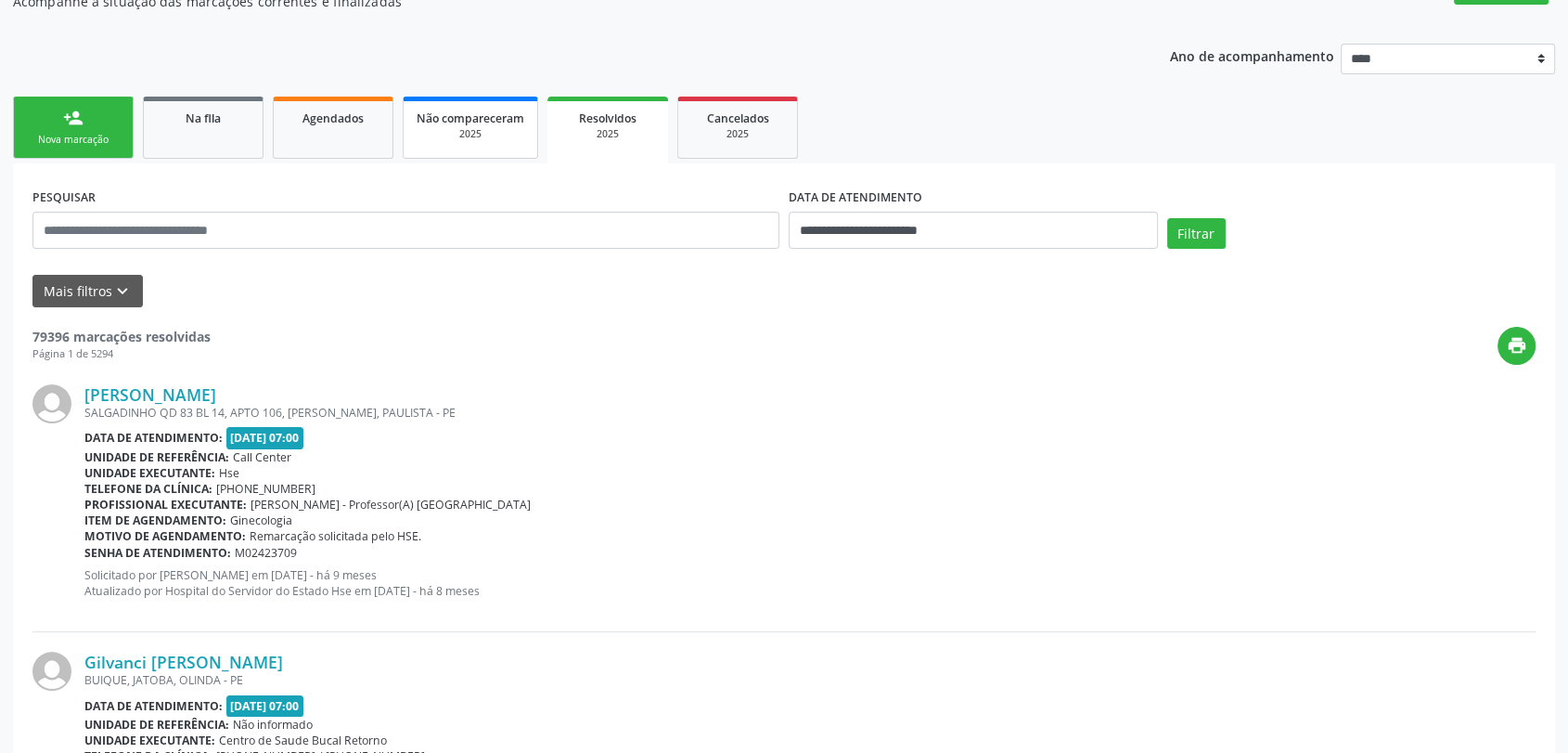
scroll to position [309, 0]
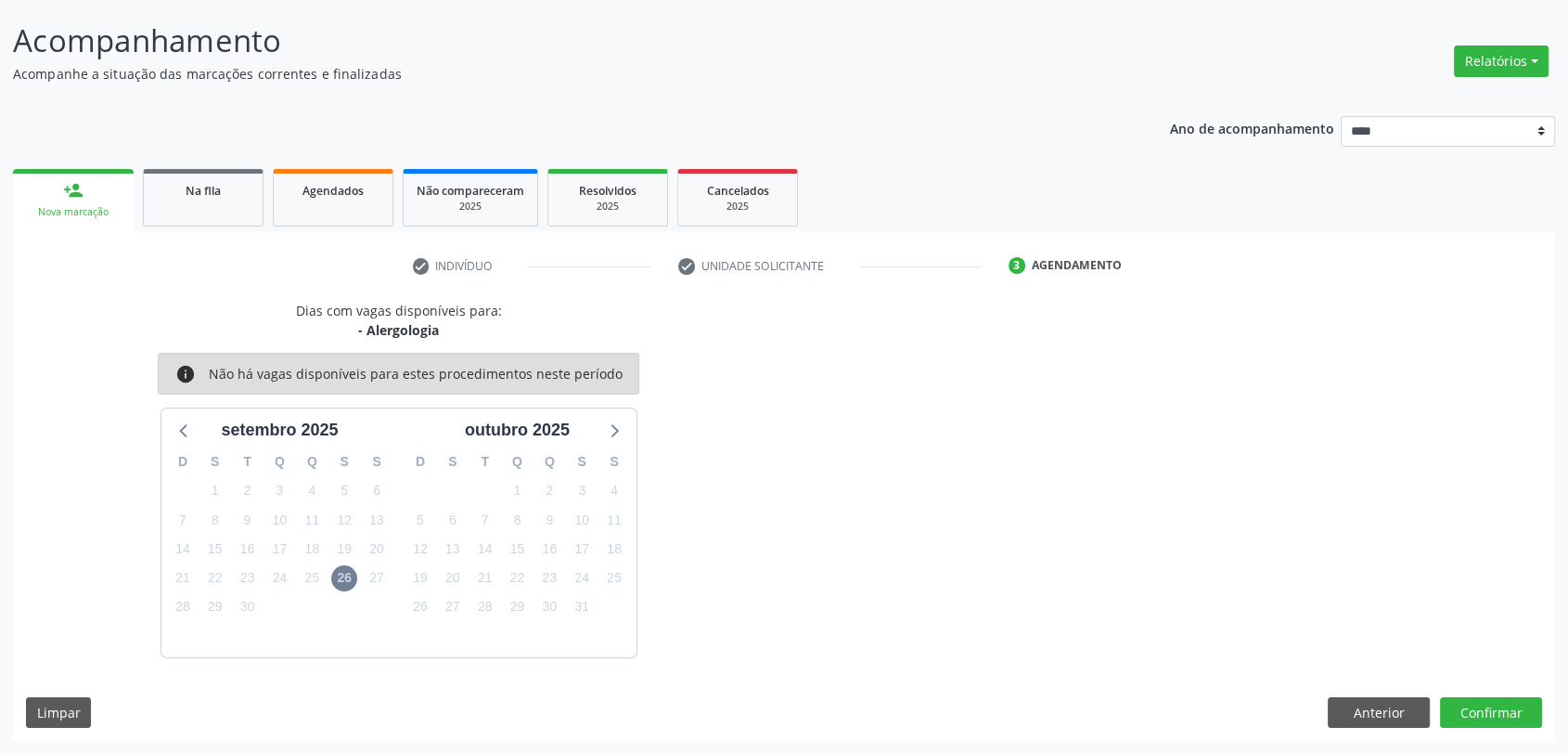
click at [1376, 730] on div "Dias com vagas disponíveis para: - Alergologia info Não há vagas disponíveis pa…" at bounding box center [784, 520] width 1542 height 440
click at [1352, 717] on button "Anterior" at bounding box center [1378, 713] width 102 height 32
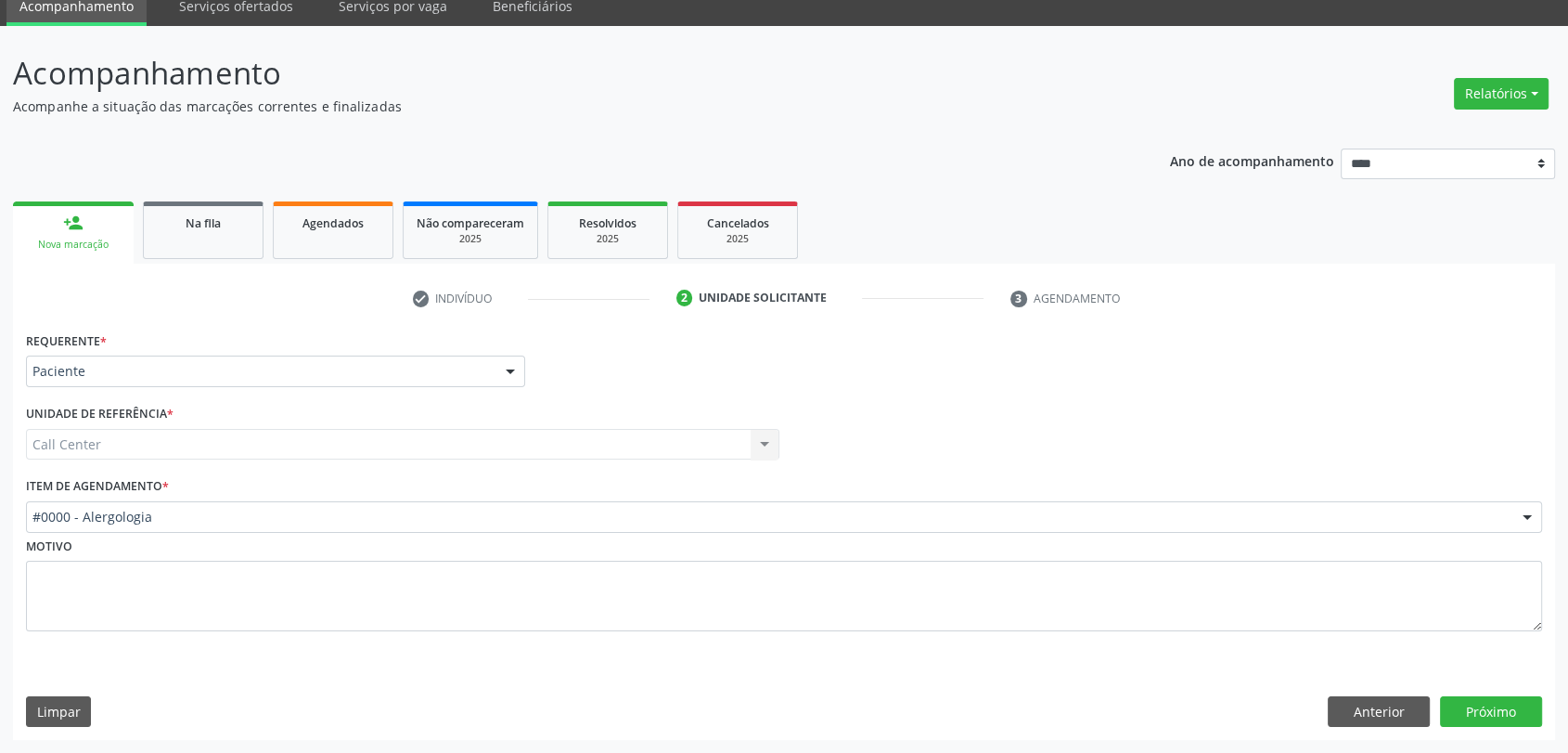
scroll to position [75, 0]
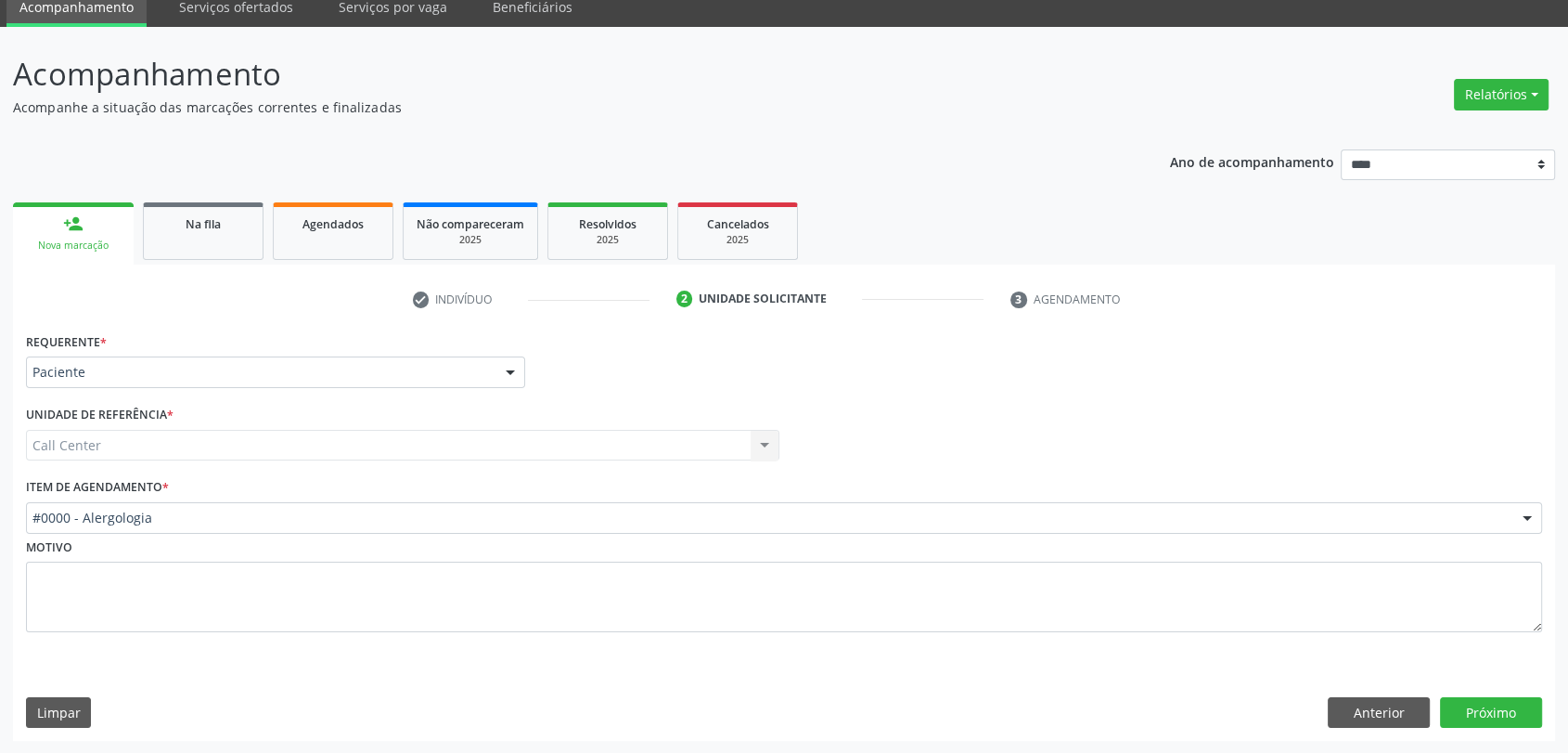
click at [482, 483] on div "Item de agendamento * #0000 - Alergologia #0000 - Alergologia #0001 - Angiologi…" at bounding box center [784, 504] width 1516 height 60
click at [451, 502] on div "#0000 - Alergologia" at bounding box center [784, 518] width 1516 height 32
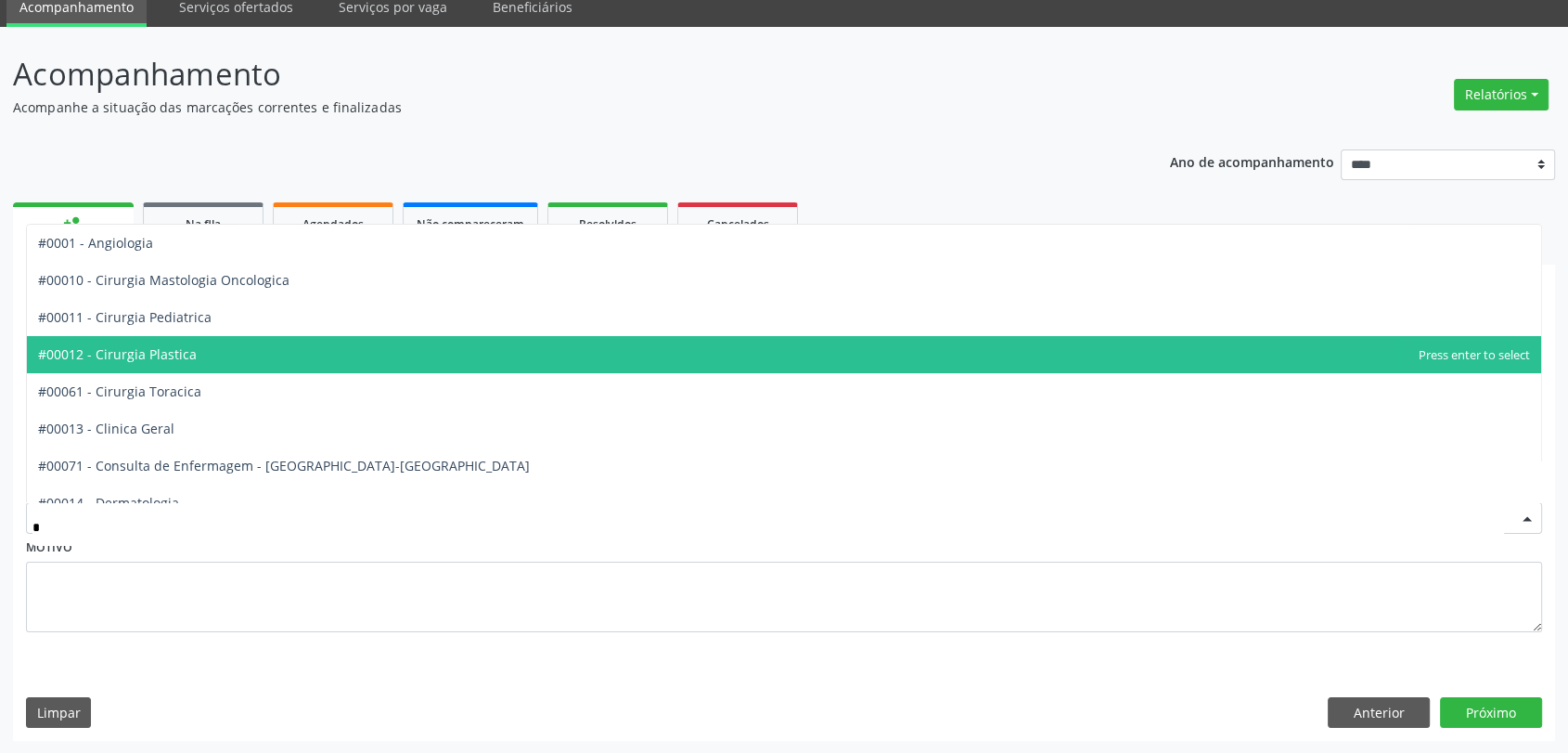
type input "**"
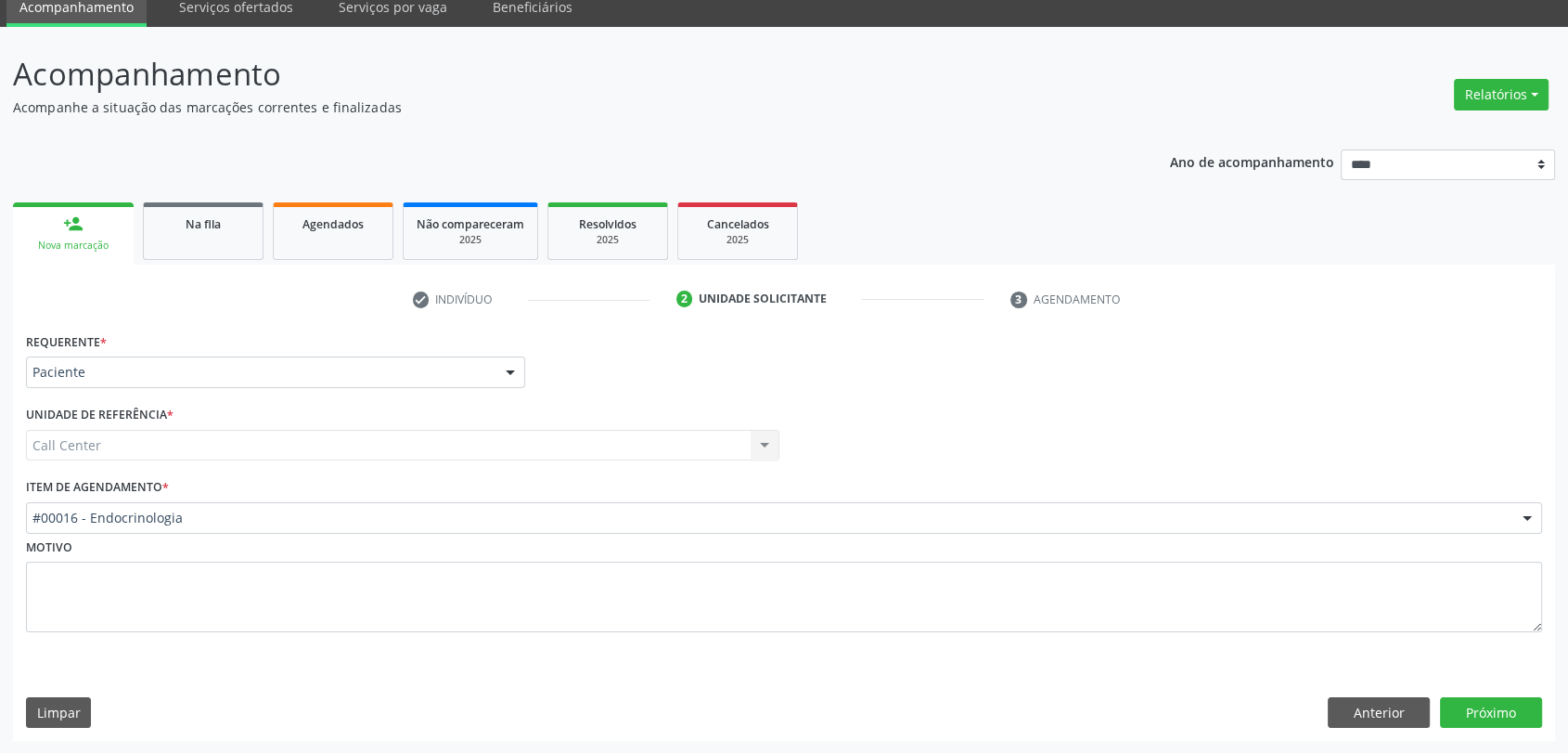
click at [1501, 732] on div "Requerente * Paciente Médico(a) Enfermeiro(a) Paciente Nenhum resultado encontr…" at bounding box center [784, 534] width 1542 height 413
click at [1500, 725] on button "Próximo" at bounding box center [1490, 713] width 102 height 32
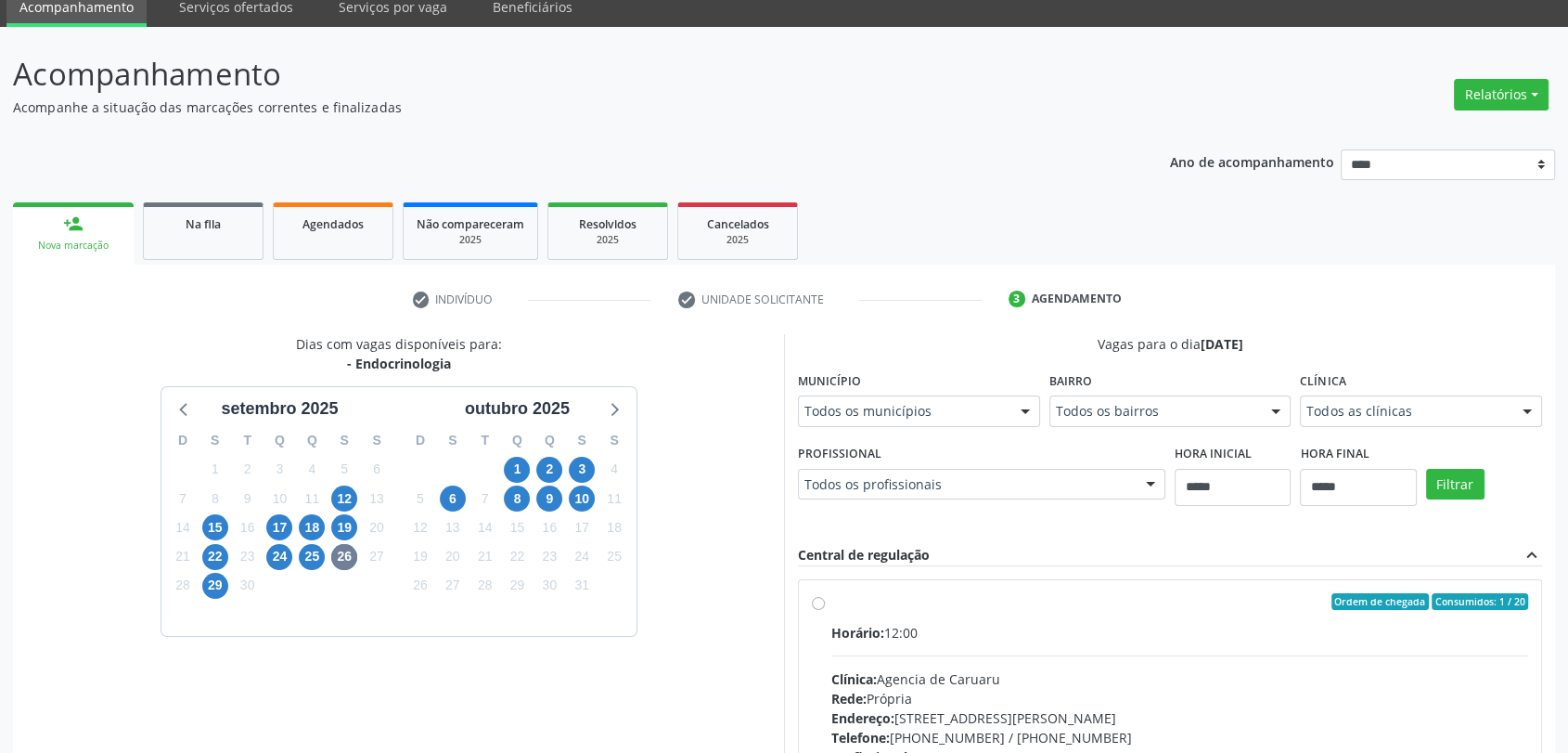
click at [569, 486] on div "10" at bounding box center [582, 499] width 26 height 29
click at [546, 503] on span "9" at bounding box center [549, 499] width 26 height 26
click at [579, 488] on span "10" at bounding box center [582, 499] width 26 height 26
click at [513, 495] on span "8" at bounding box center [516, 499] width 26 height 26
click at [1433, 392] on div "Clínica Todos as clínicas Todos as clínicas Top Saude Nenhum resultado encontra…" at bounding box center [1420, 396] width 242 height 60
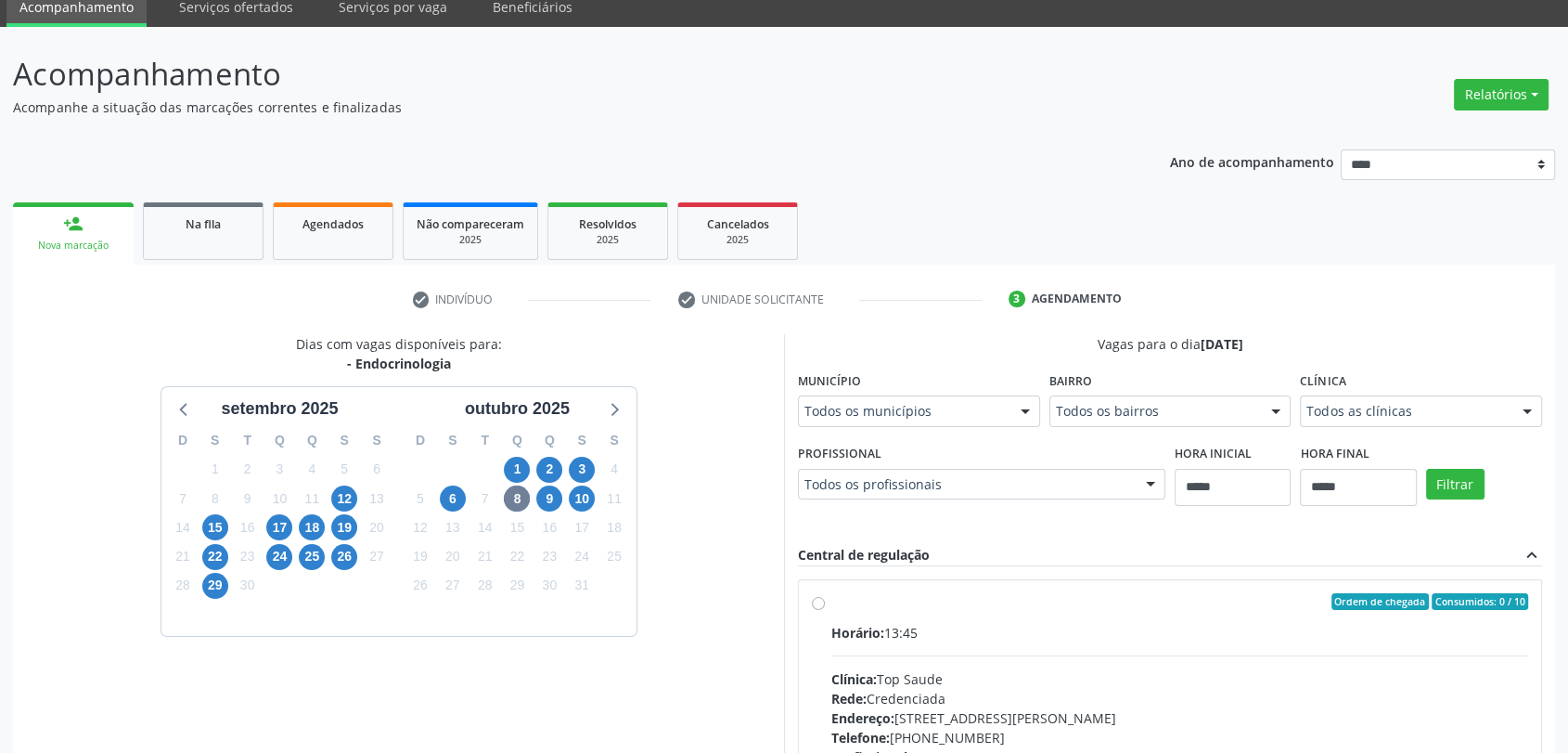
click at [1433, 395] on div "Todos as clínicas" at bounding box center [1420, 411] width 242 height 32
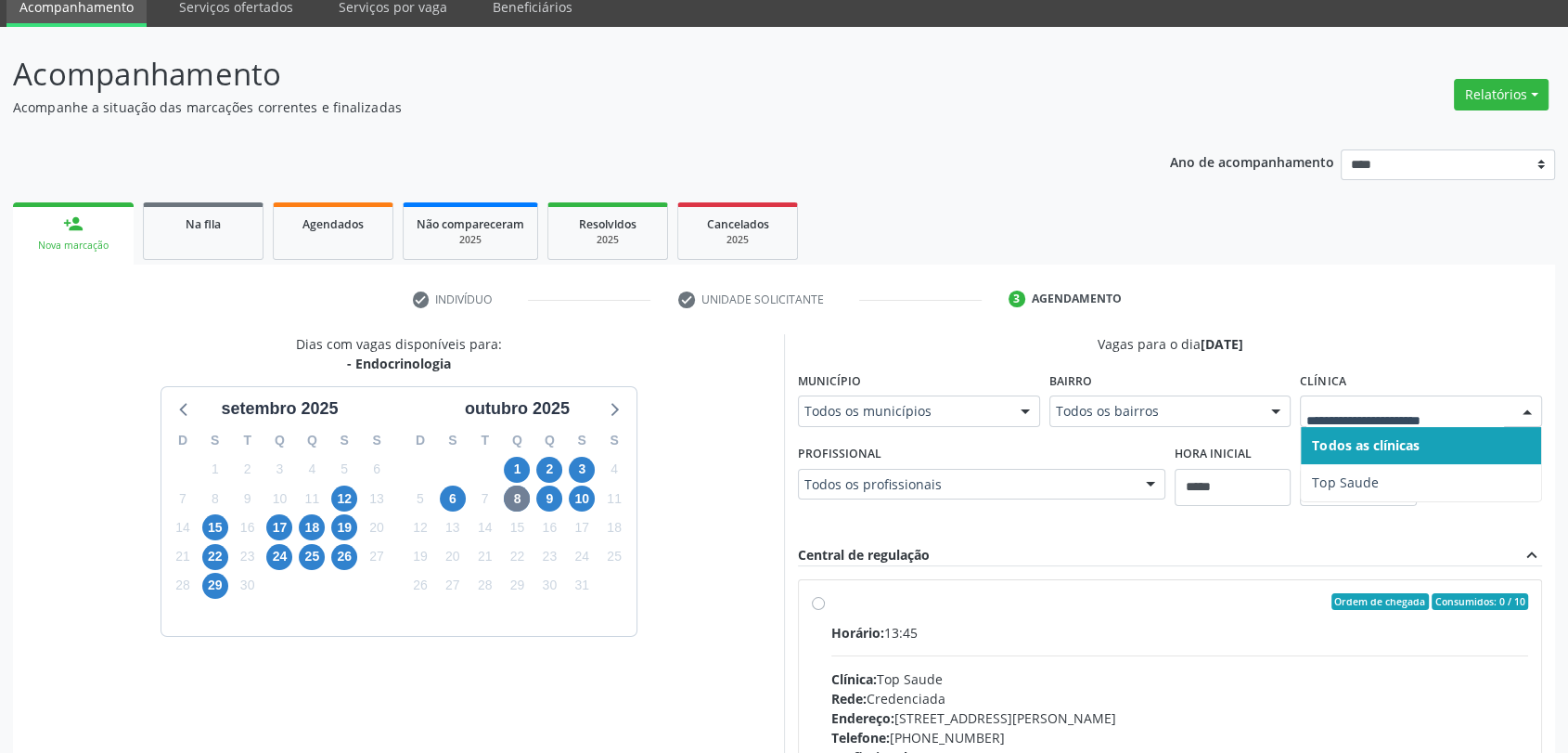
click at [1433, 395] on div at bounding box center [1420, 411] width 242 height 32
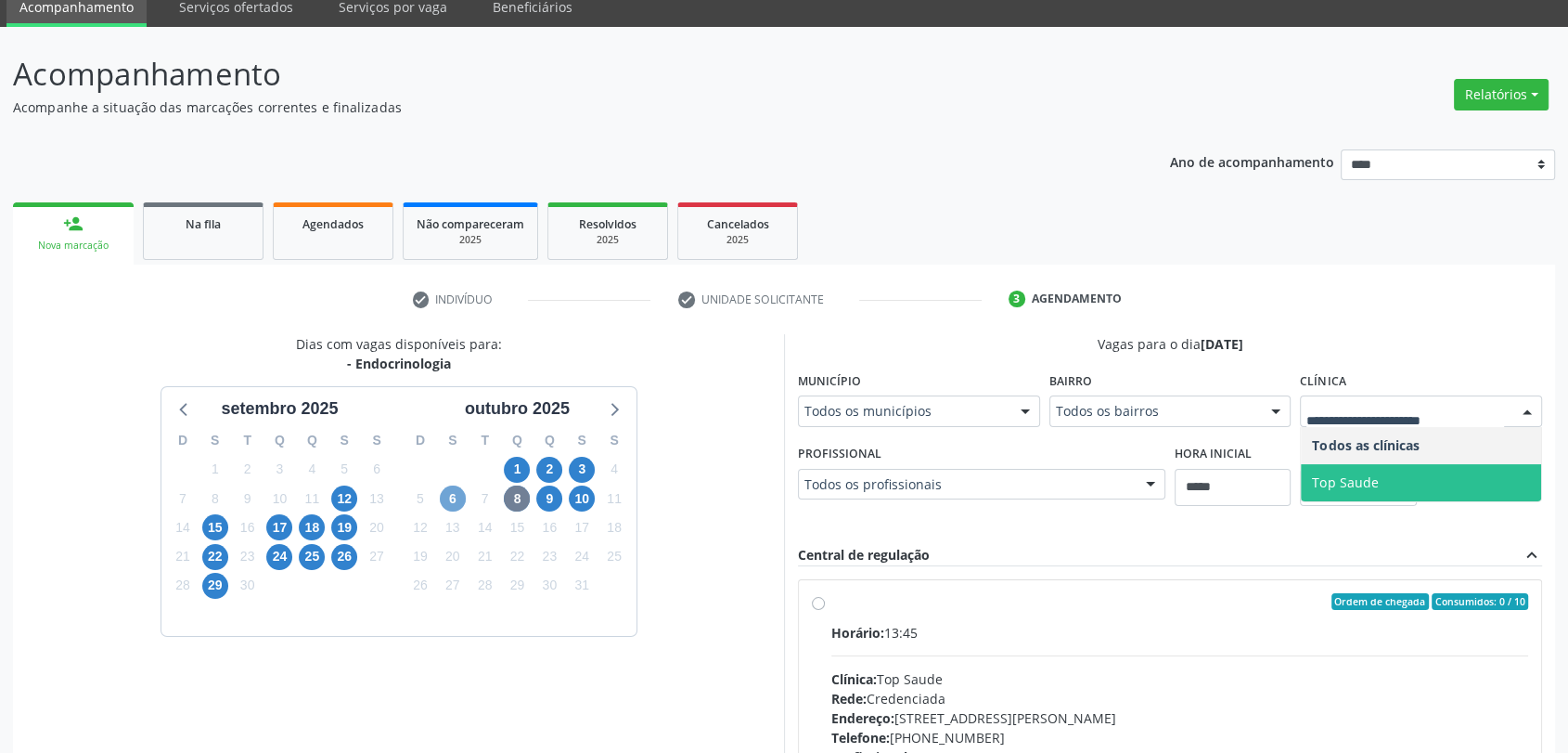
click at [449, 489] on span "6" at bounding box center [453, 499] width 26 height 26
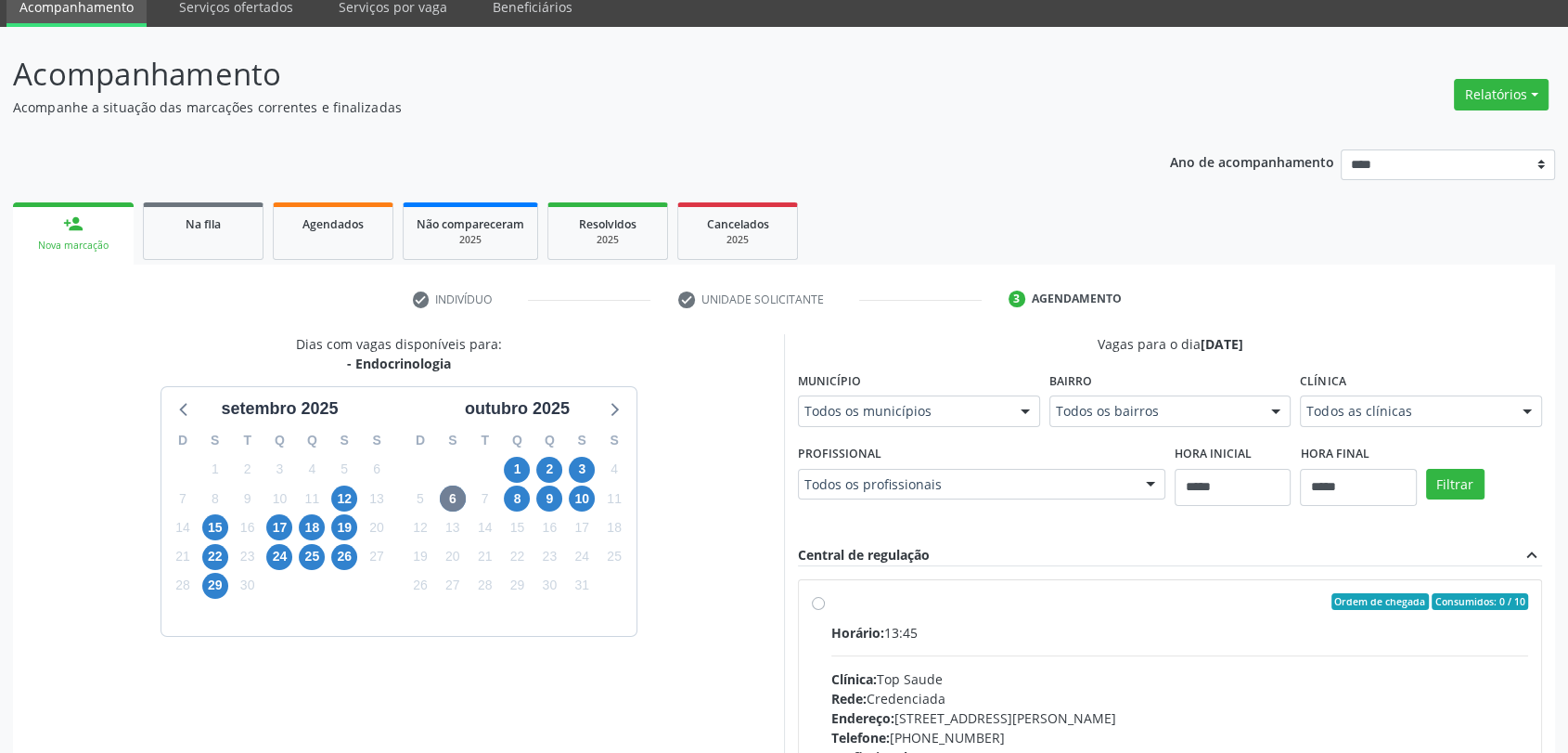
click at [1501, 399] on div "Todos as clínicas" at bounding box center [1420, 411] width 242 height 32
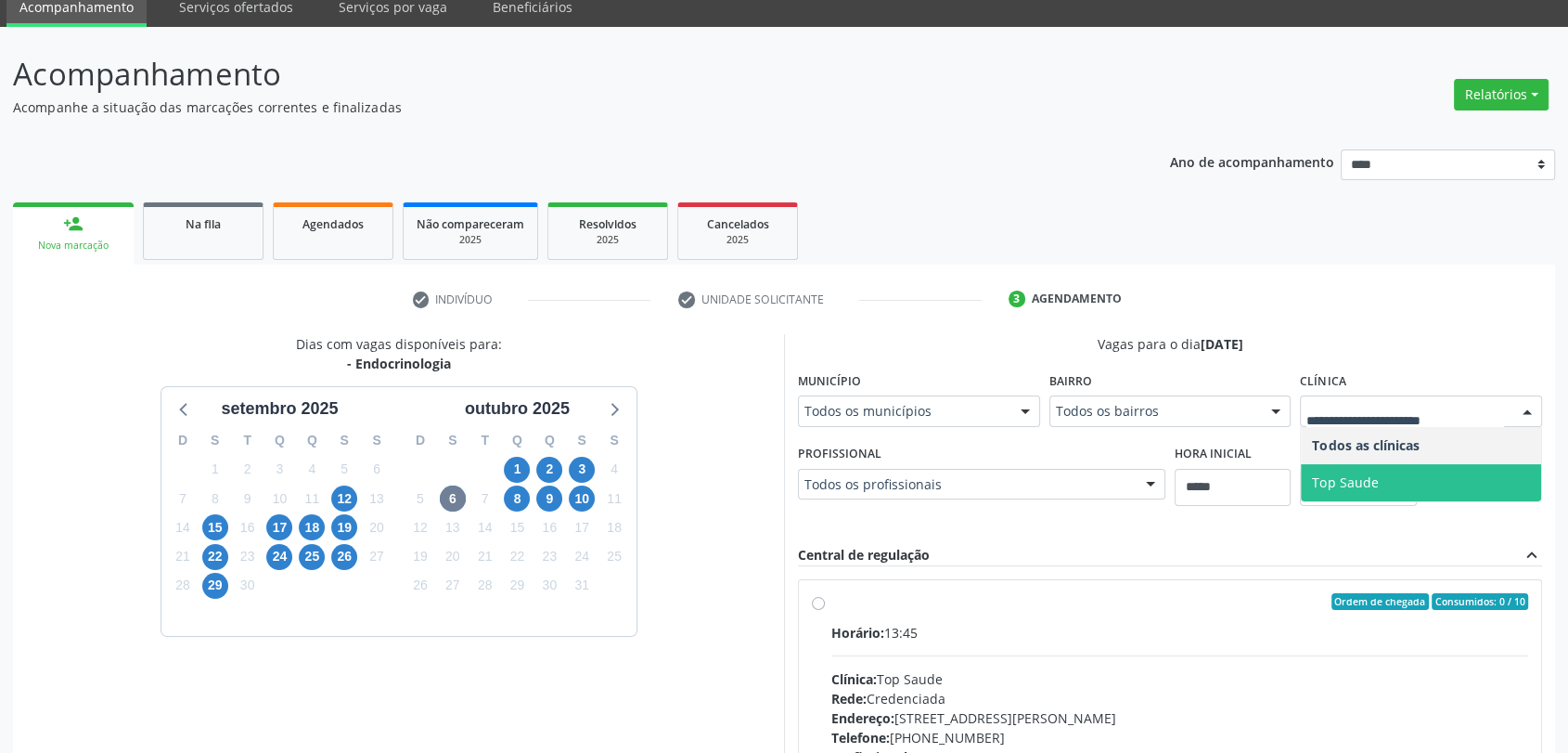
click at [566, 470] on div "3" at bounding box center [582, 469] width 33 height 29
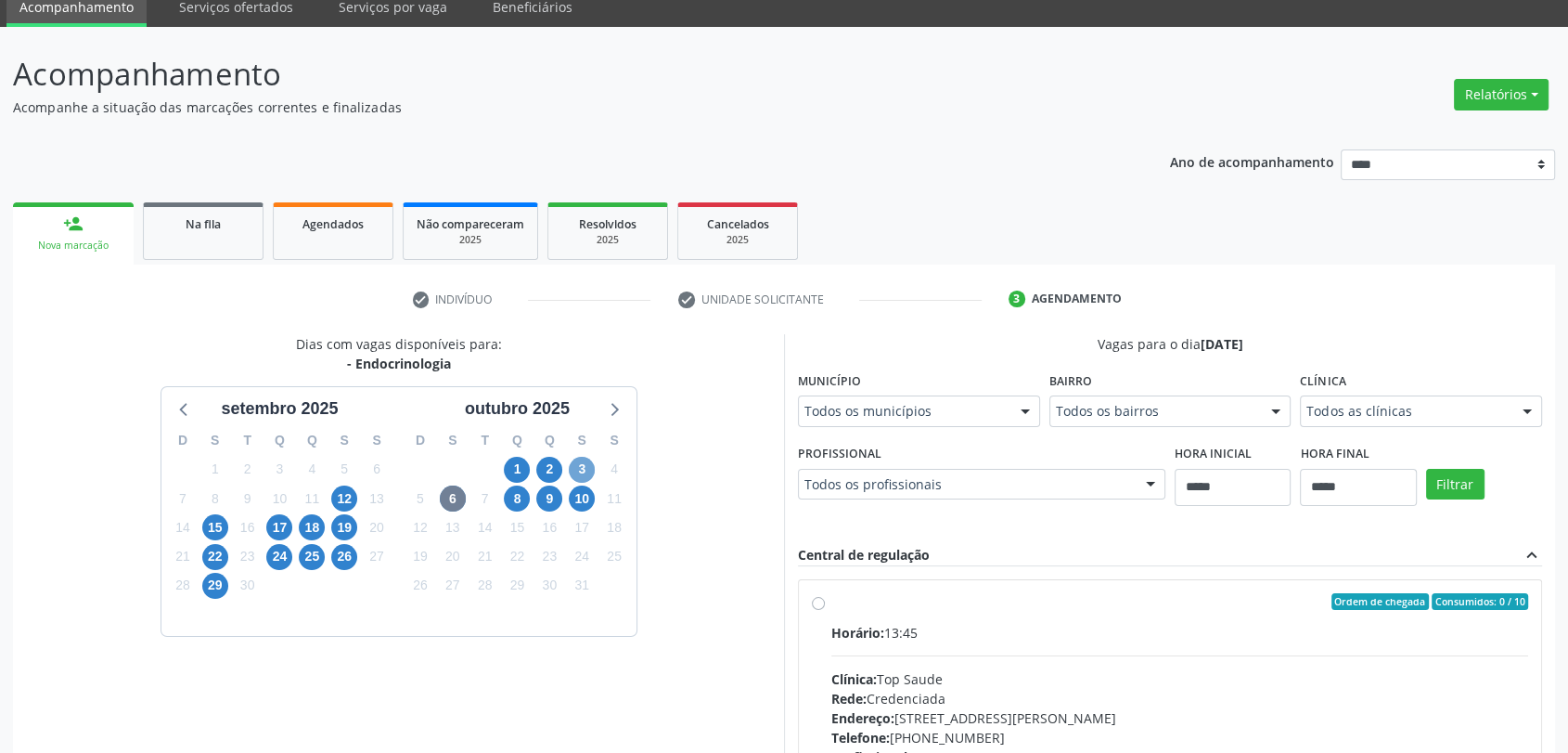
click at [571, 470] on span "3" at bounding box center [582, 470] width 26 height 26
click at [1378, 446] on div "Hora final *****" at bounding box center [1358, 473] width 116 height 66
click at [1334, 434] on fieldset "Clínica Todos as clínicas Todos as clínicas Top Saude Nenhum resultado encontra…" at bounding box center [1420, 402] width 242 height 72
click at [1333, 430] on fieldset "Clínica Todos as clínicas Todos as clínicas Top Saude Nenhum resultado encontra…" at bounding box center [1420, 402] width 242 height 72
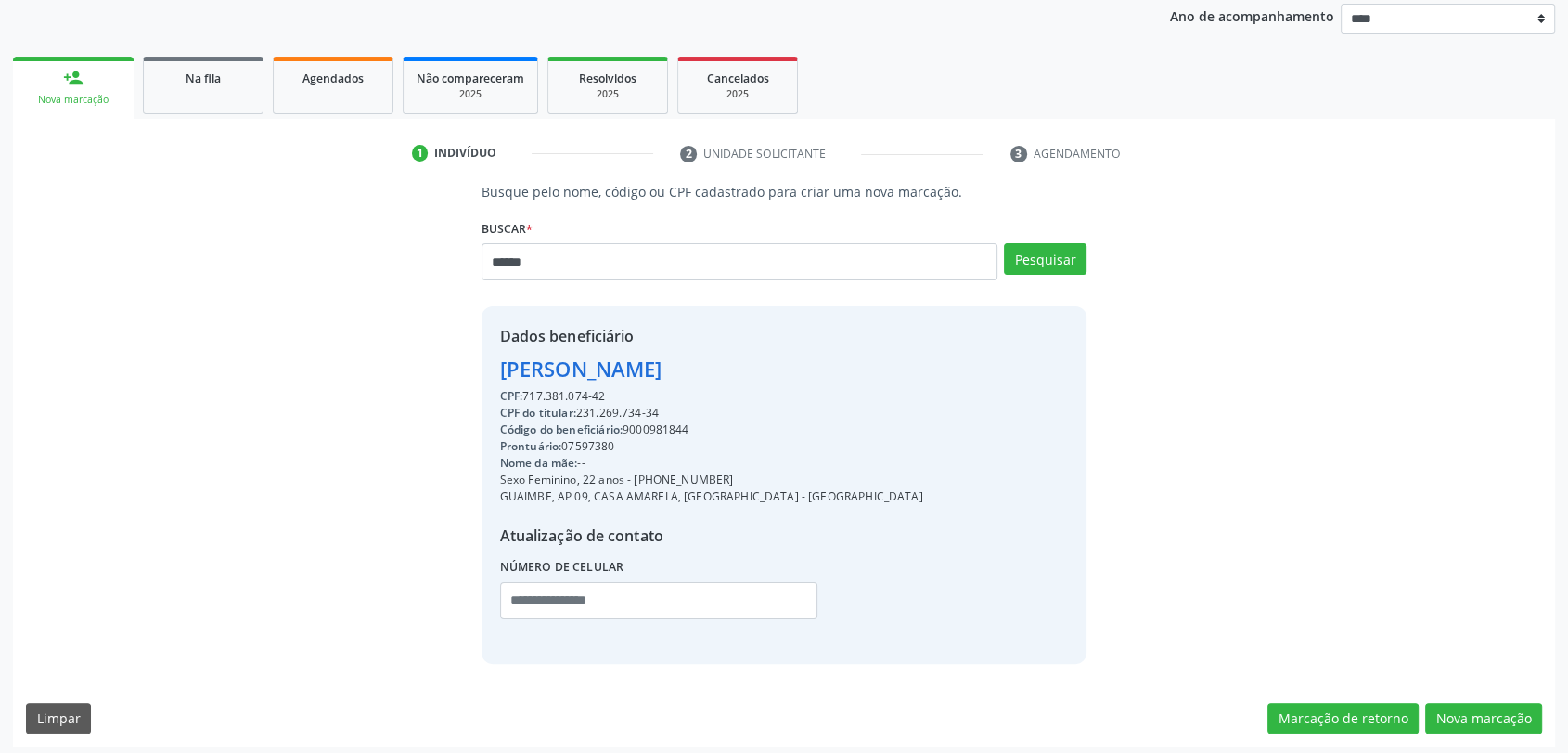
scroll to position [220, 0]
click at [609, 232] on div "Buscar * ****** Busque por nome, código ou CPF Barbara Ferreira de Freitas Ativ…" at bounding box center [784, 253] width 606 height 78
click at [614, 284] on div "****** Busque por nome, código ou CPF Barbara Ferreira de Freitas Ativo CPF Tit…" at bounding box center [784, 268] width 606 height 50
drag, startPoint x: 614, startPoint y: 284, endPoint x: 594, endPoint y: 266, distance: 26.9
click at [612, 284] on div "****** Busque por nome, código ou CPF Barbara Ferreira de Freitas Ativo CPF Tit…" at bounding box center [784, 268] width 606 height 50
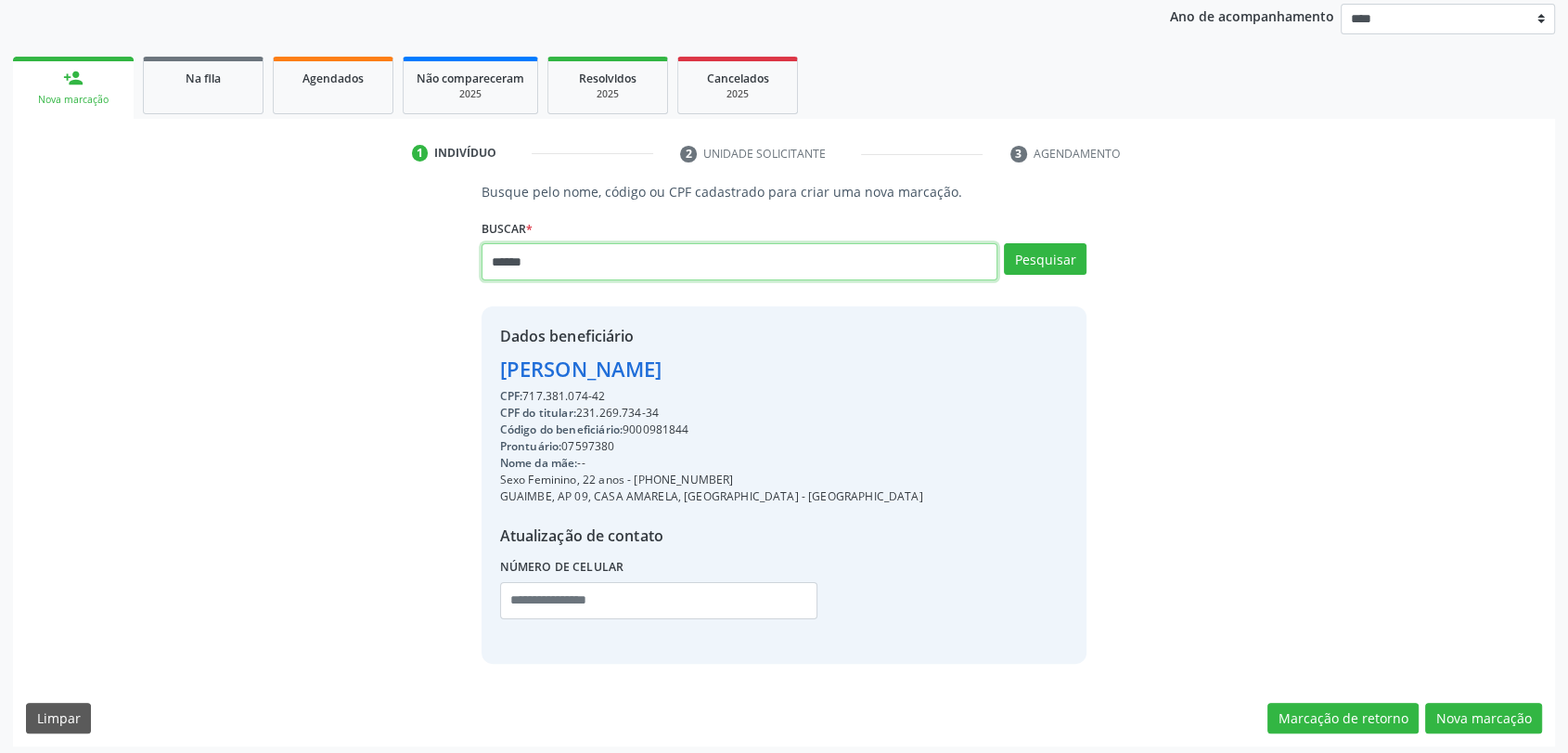
click at [593, 263] on input "******" at bounding box center [740, 262] width 516 height 37
type input "******"
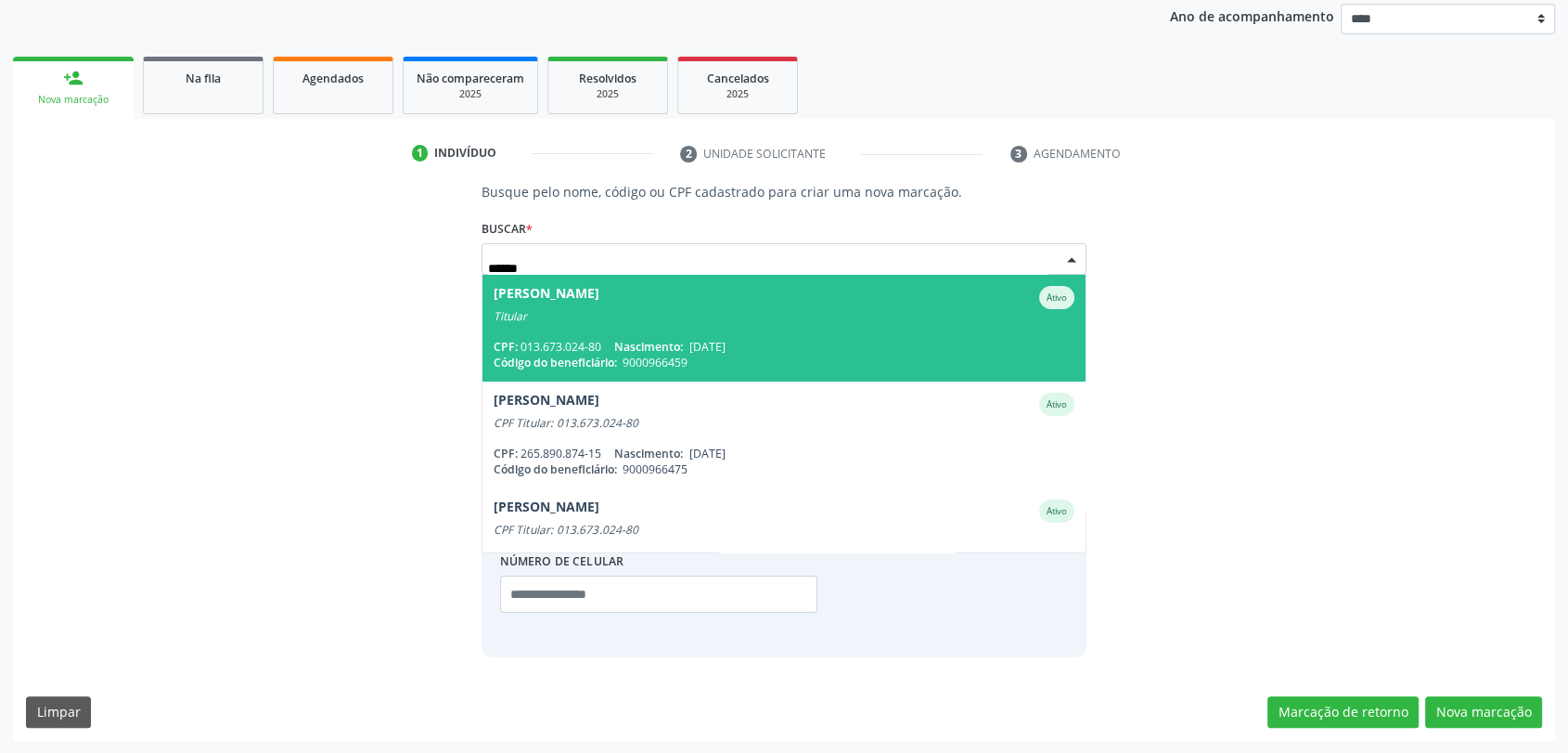
scroll to position [43, 0]
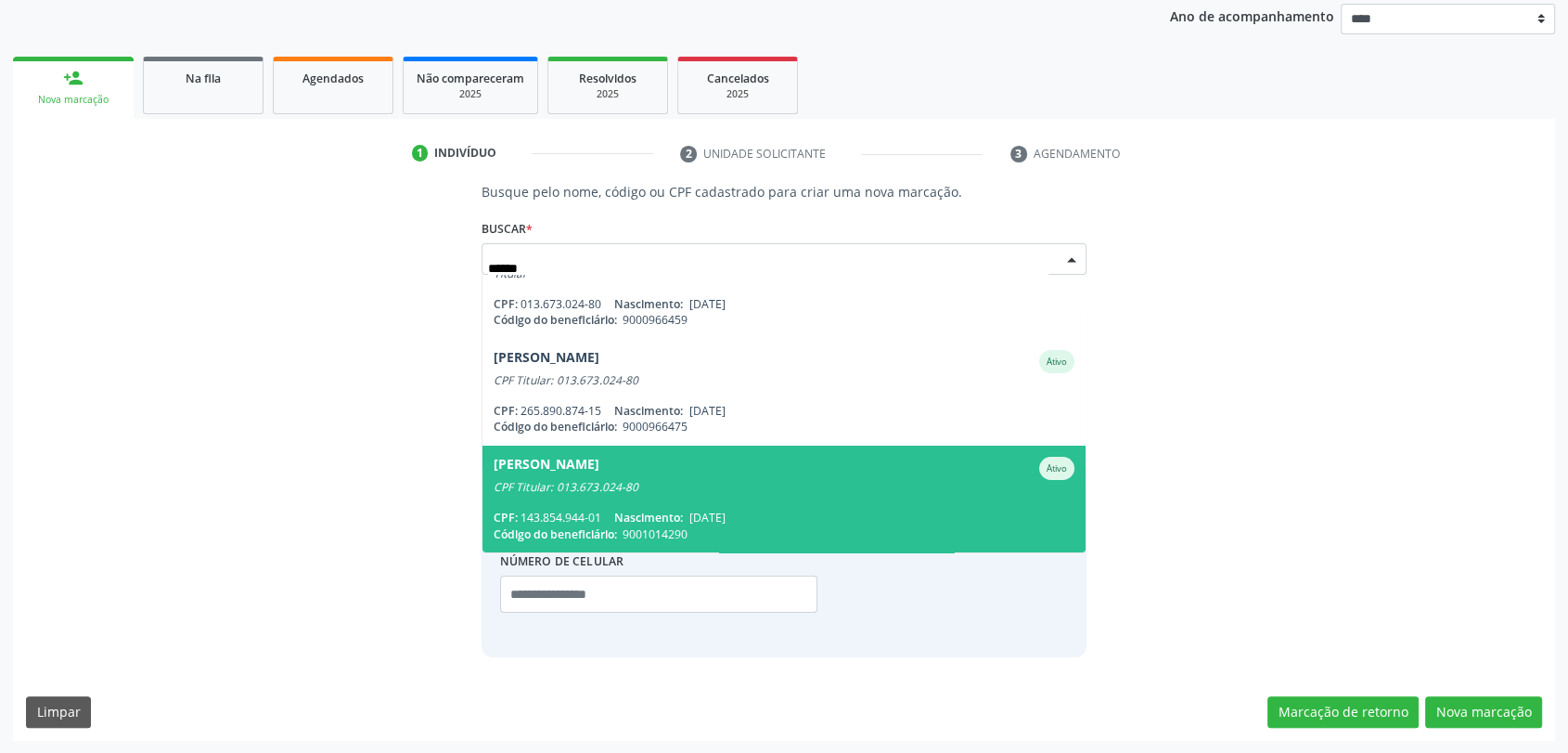
click at [600, 462] on div "Sara Cecilia Ferreira Marfuse" at bounding box center [546, 468] width 106 height 23
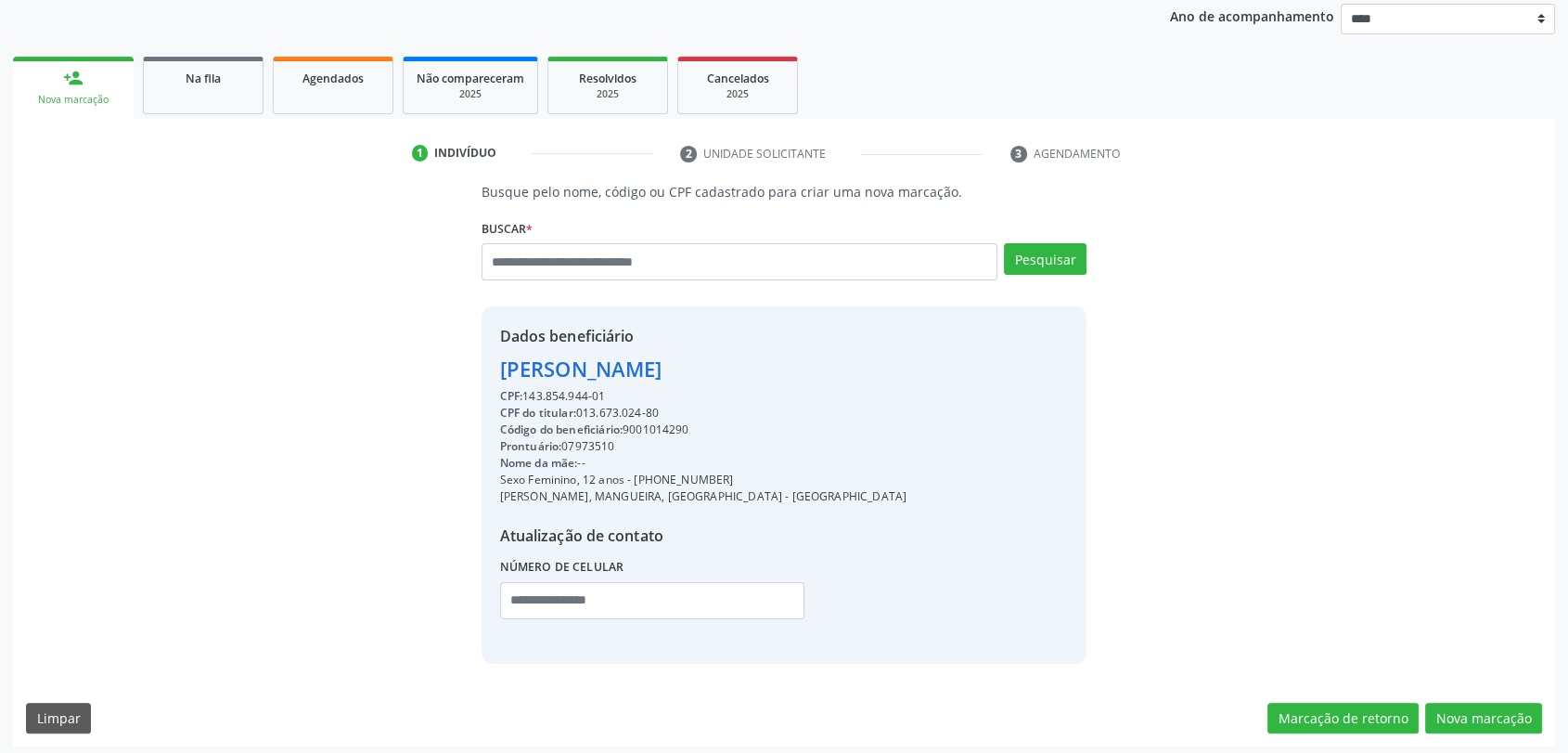
scroll to position [226, 0]
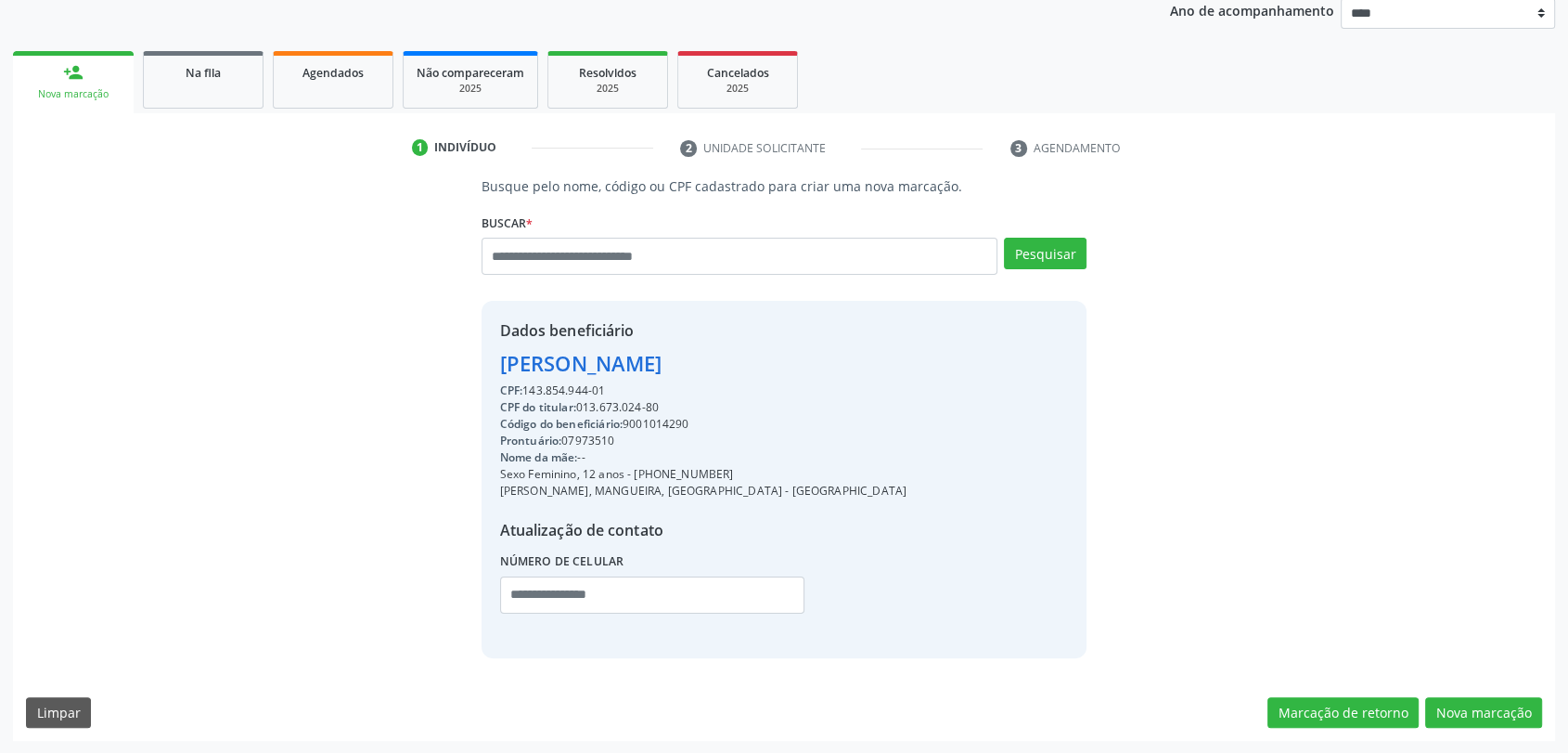
click at [1459, 675] on div "Busque pelo nome, código ou CPF cadastrado para criar uma nova marcação. Buscar…" at bounding box center [784, 459] width 1542 height 564
click at [1470, 707] on button "Nova marcação" at bounding box center [1483, 713] width 117 height 32
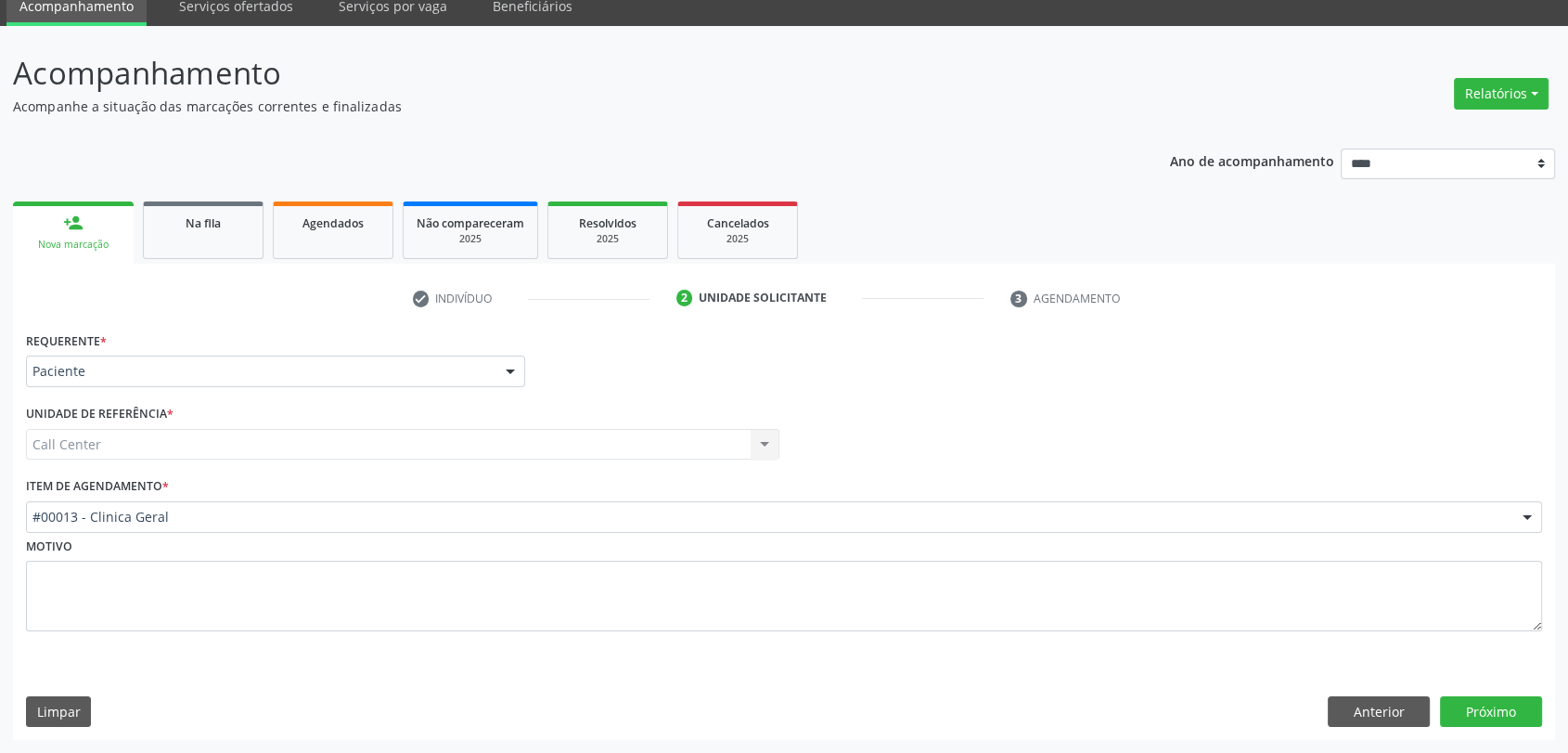
scroll to position [75, 0]
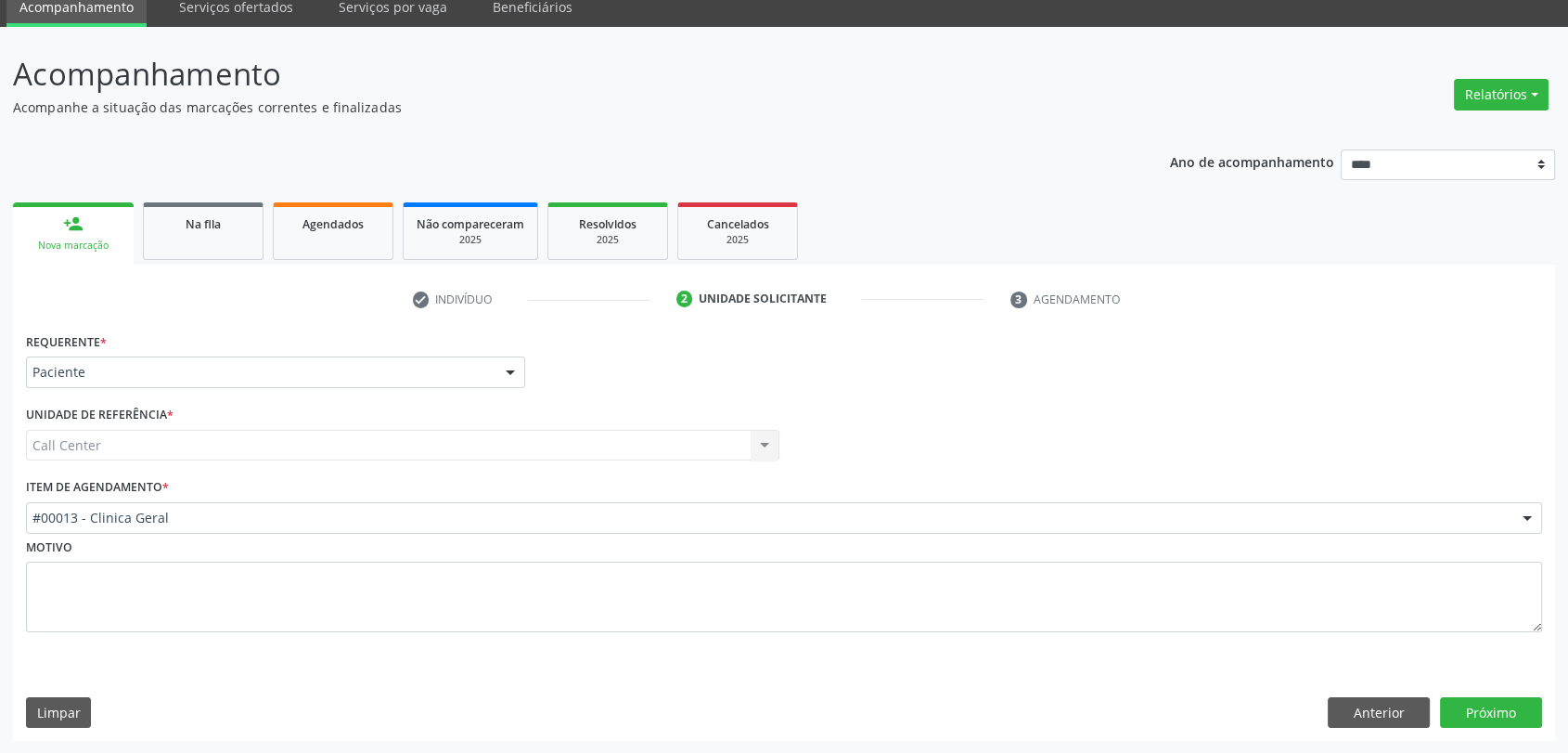
click at [208, 505] on div "#00013 - Clinica Geral" at bounding box center [784, 518] width 1516 height 32
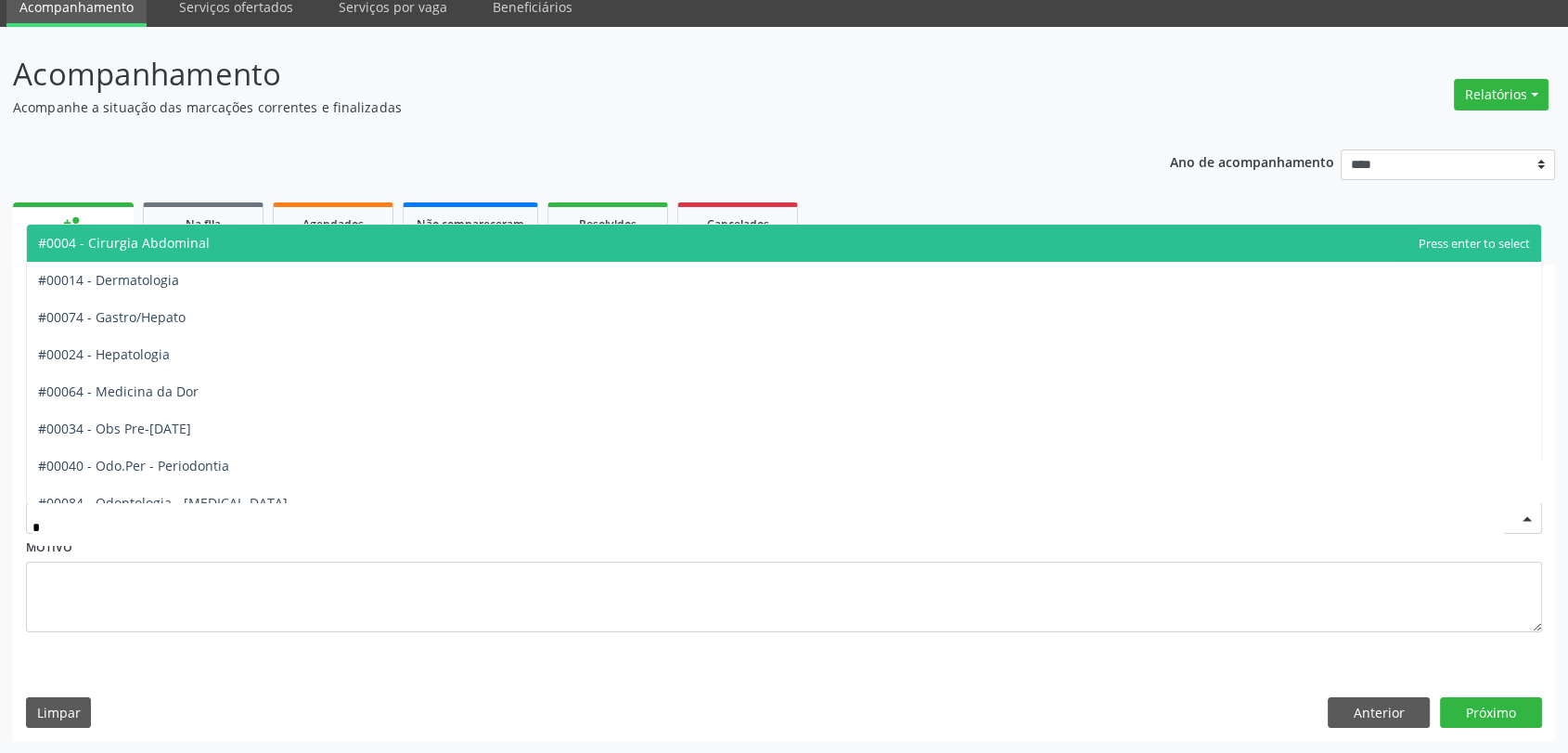
type input "**"
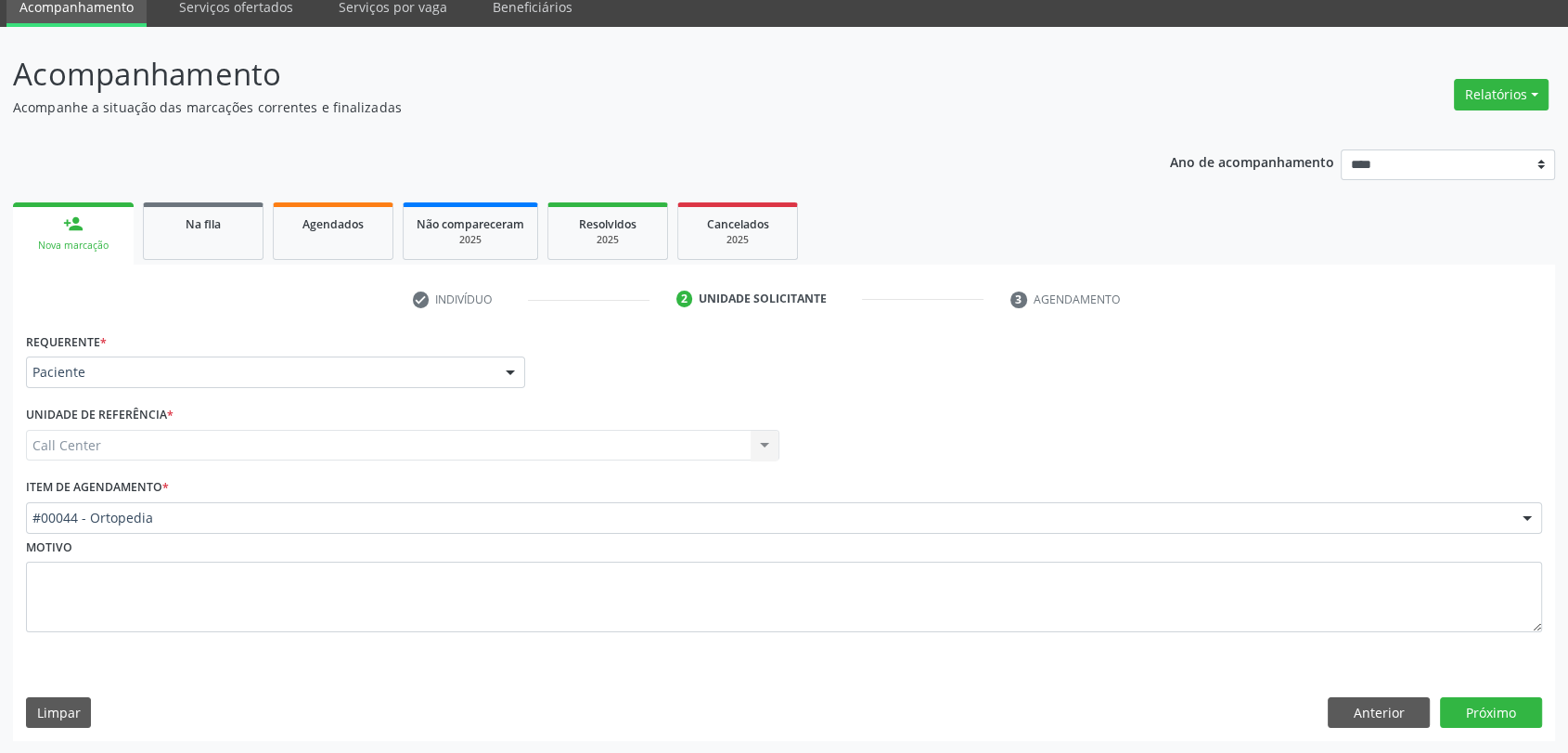
click at [1456, 688] on div "Requerente * Paciente Médico(a) Enfermeiro(a) Paciente Nenhum resultado encontr…" at bounding box center [784, 534] width 1542 height 413
click at [1479, 709] on button "Próximo" at bounding box center [1490, 713] width 102 height 32
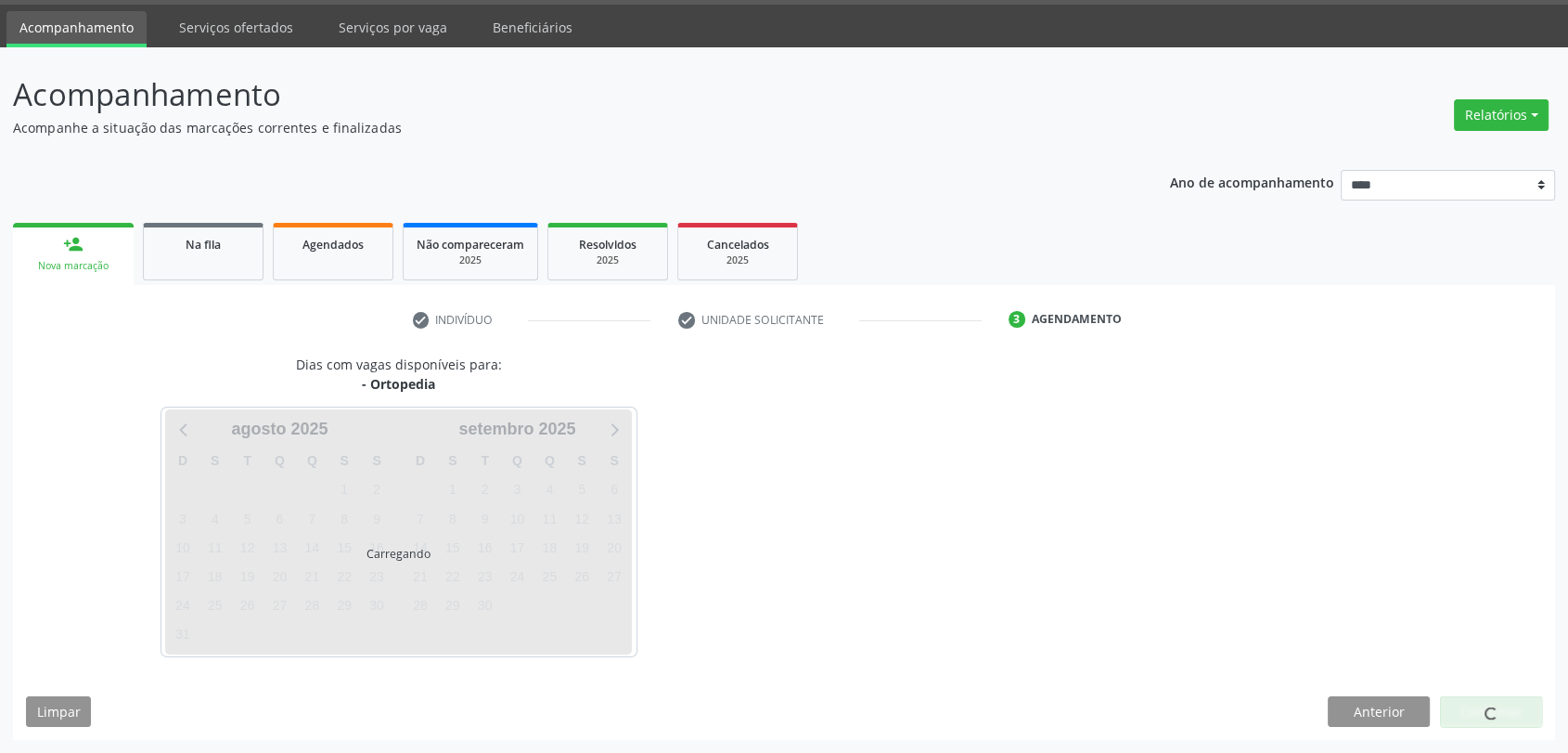
scroll to position [54, 0]
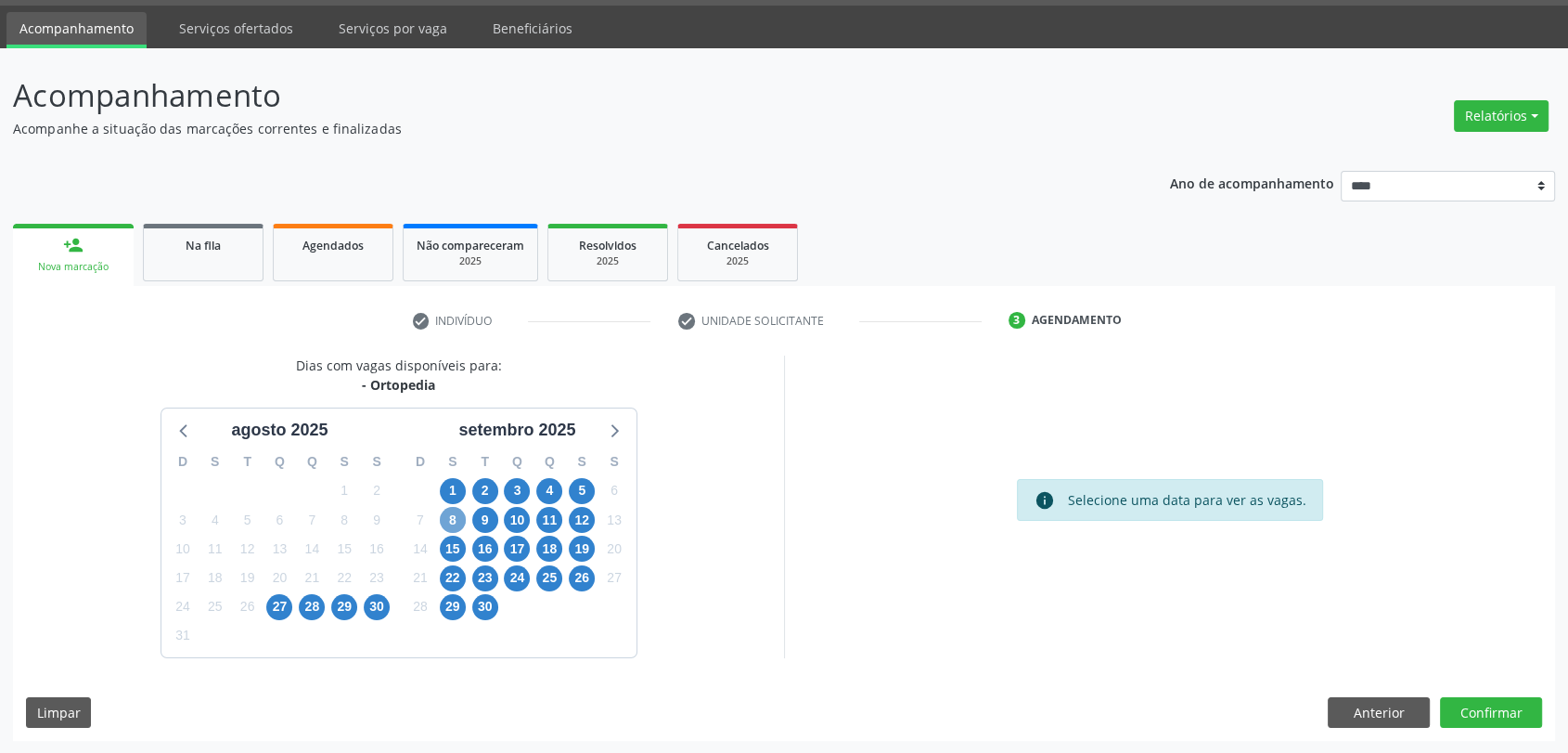
click at [447, 516] on span "8" at bounding box center [453, 519] width 26 height 26
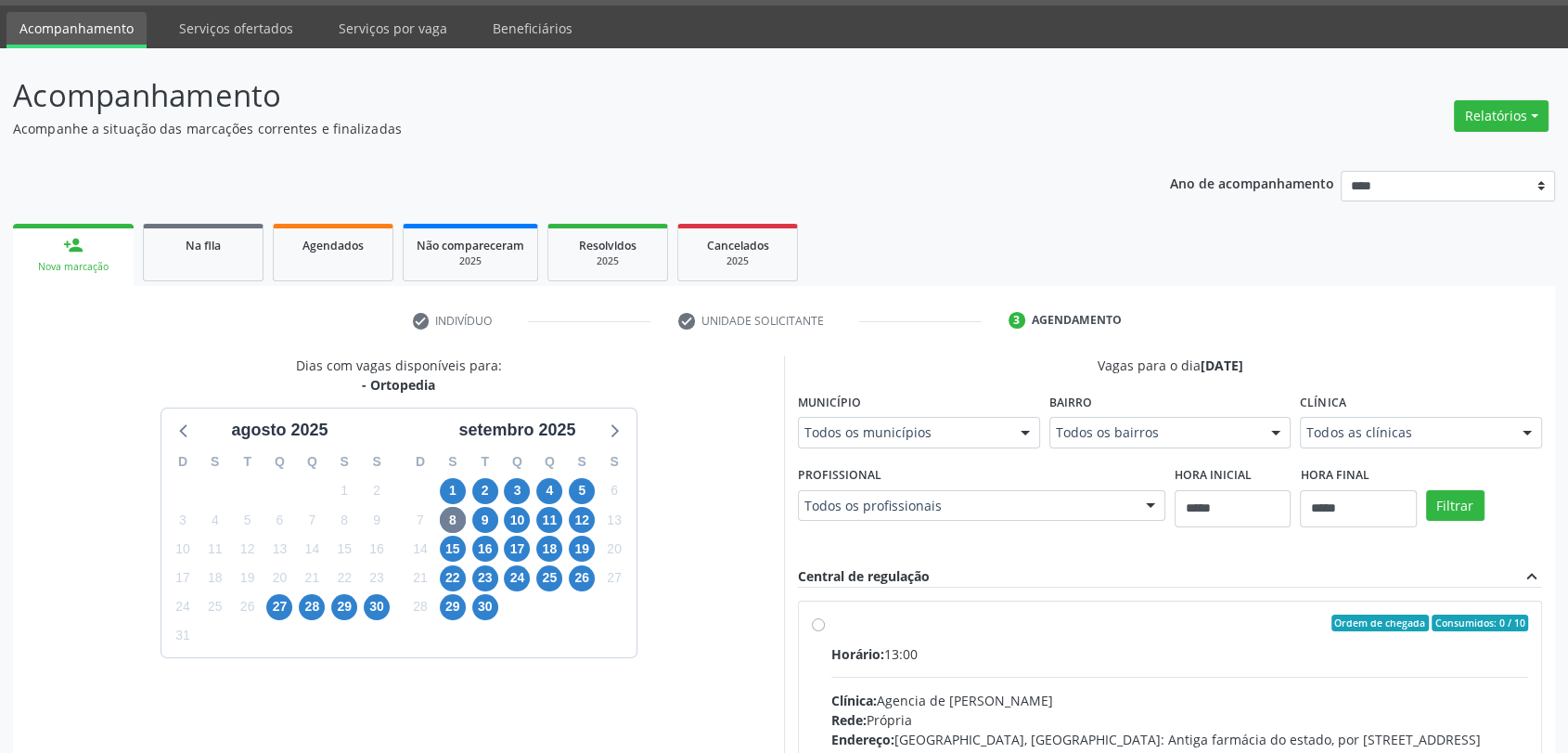
scroll to position [63, 0]
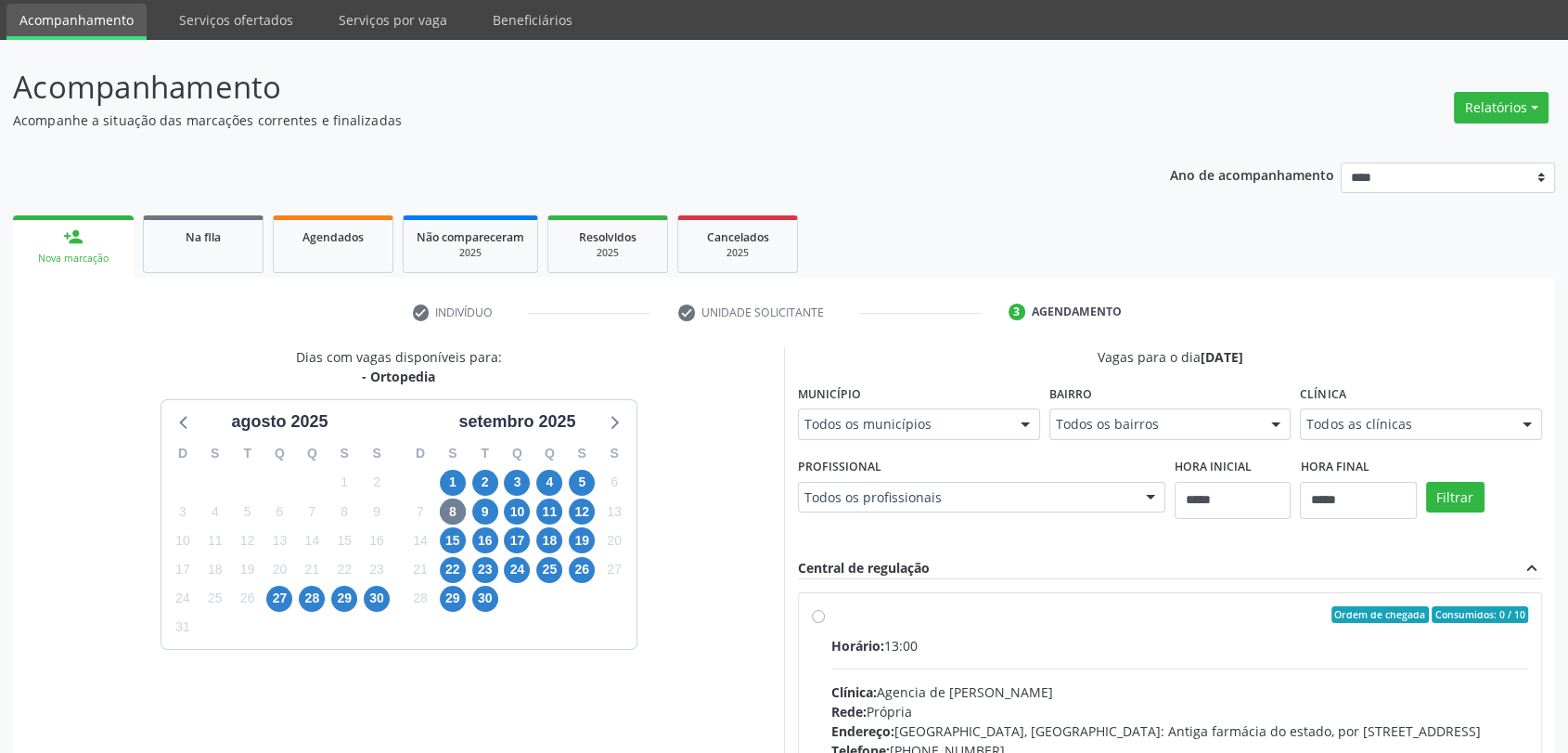
click at [1300, 440] on div "Todos as clínicas" at bounding box center [1420, 424] width 242 height 32
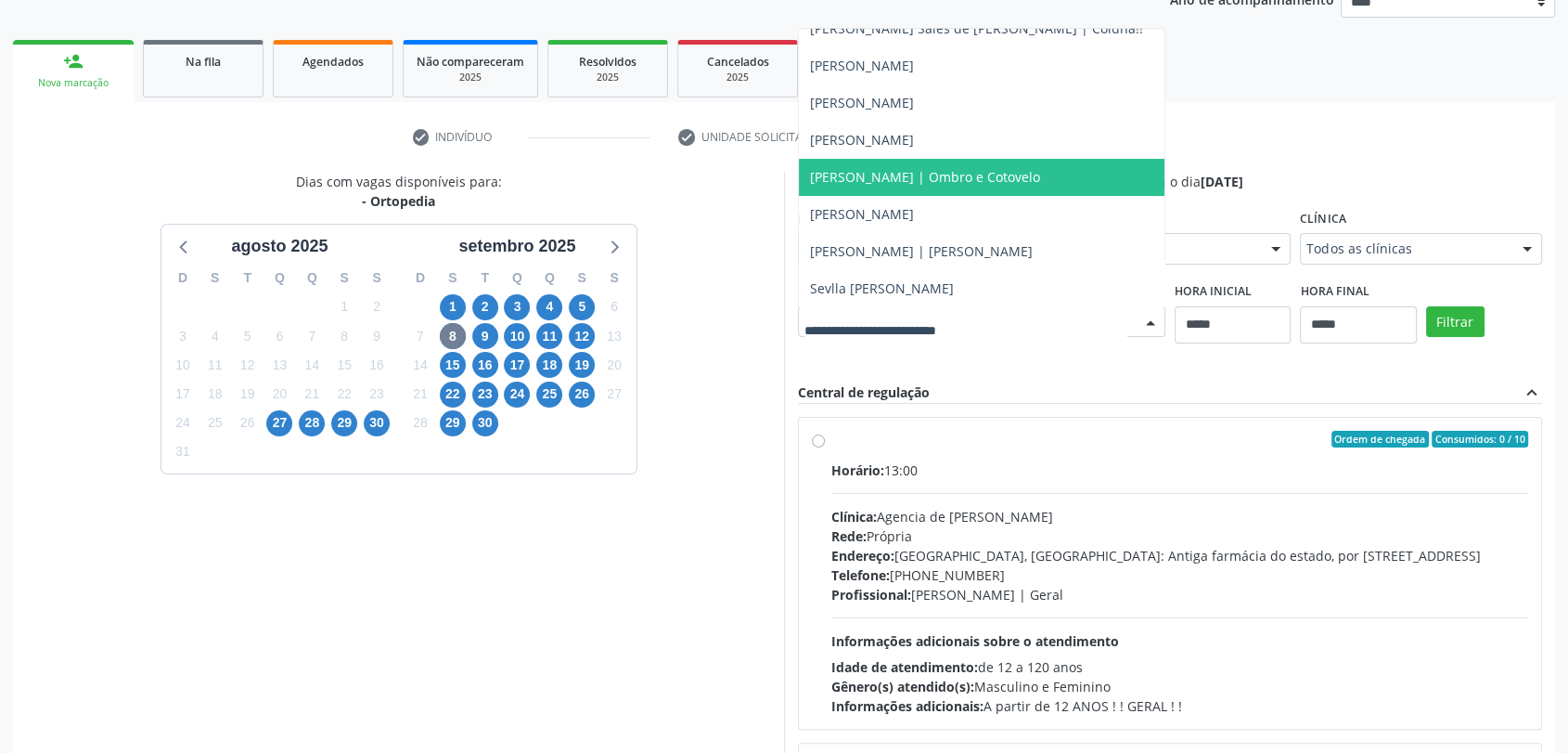
scroll to position [268, 0]
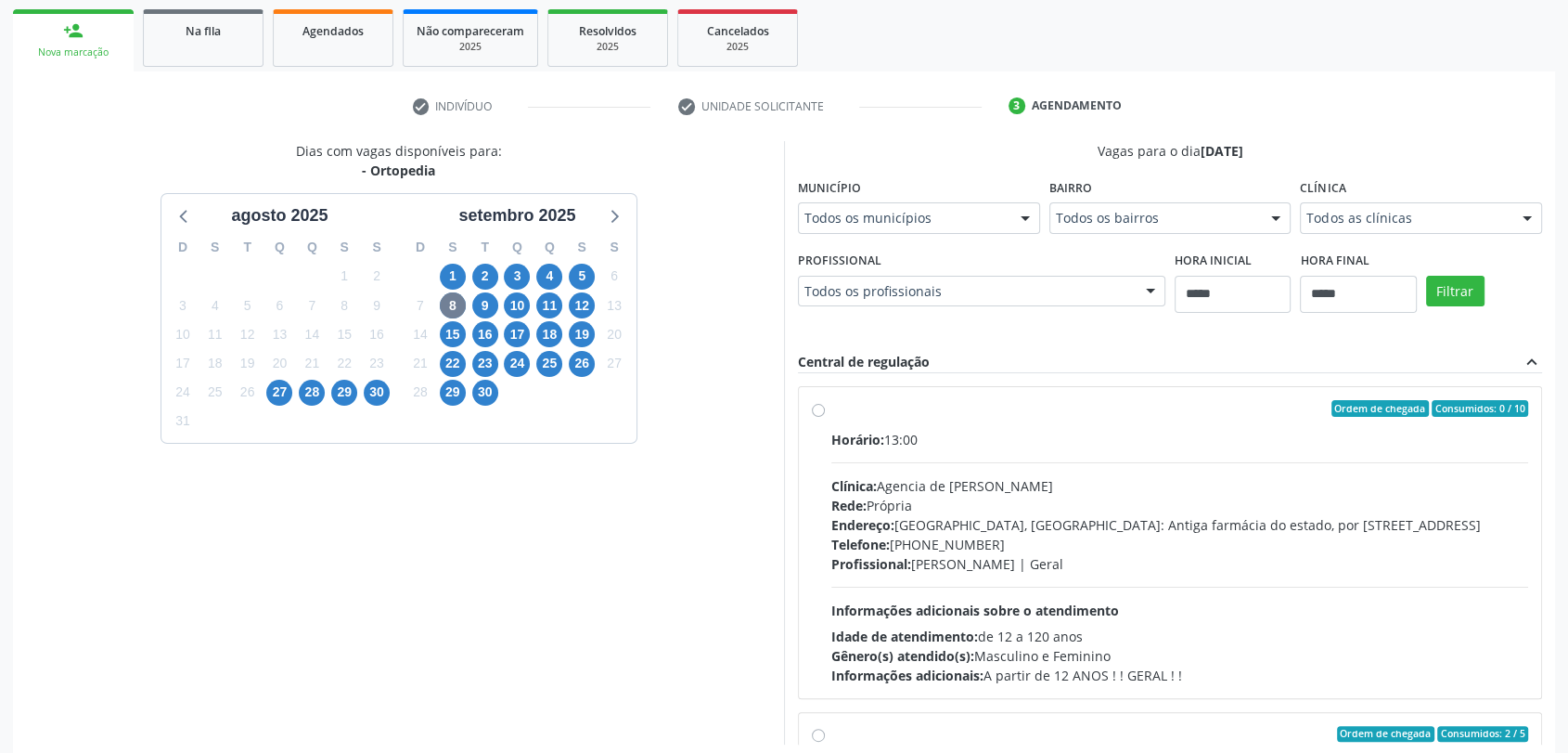
click at [824, 314] on div "Dias com vagas disponíveis para: - Ortopedia agosto 2025 D S T Q Q S S 27 28 29…" at bounding box center [784, 443] width 1542 height 604
click at [526, 306] on span "10" at bounding box center [516, 305] width 26 height 26
click at [798, 307] on div "Todos os profissionais Todos os profissionais Airllan Willames Matias Alves Sil…" at bounding box center [981, 291] width 367 height 32
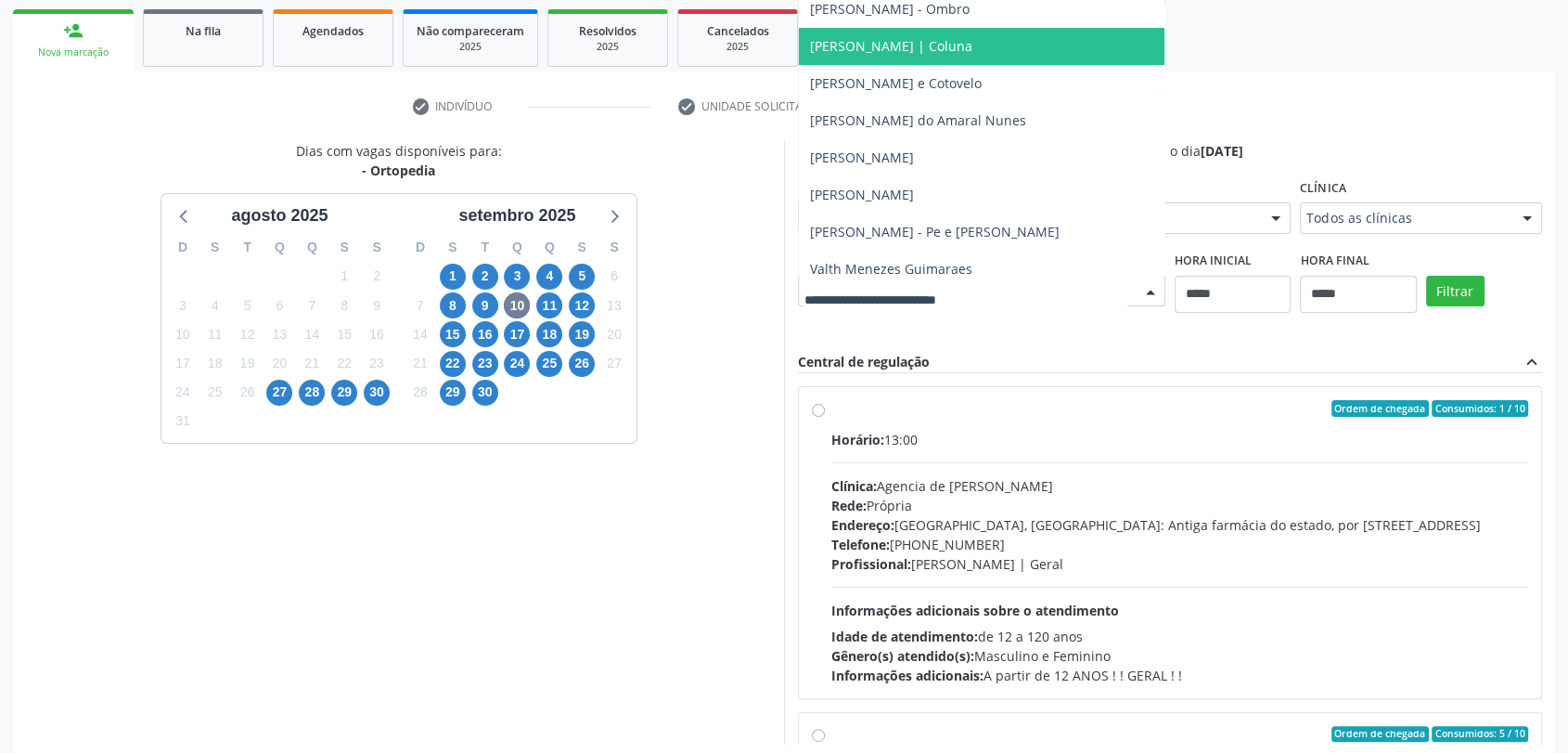
scroll to position [241, 0]
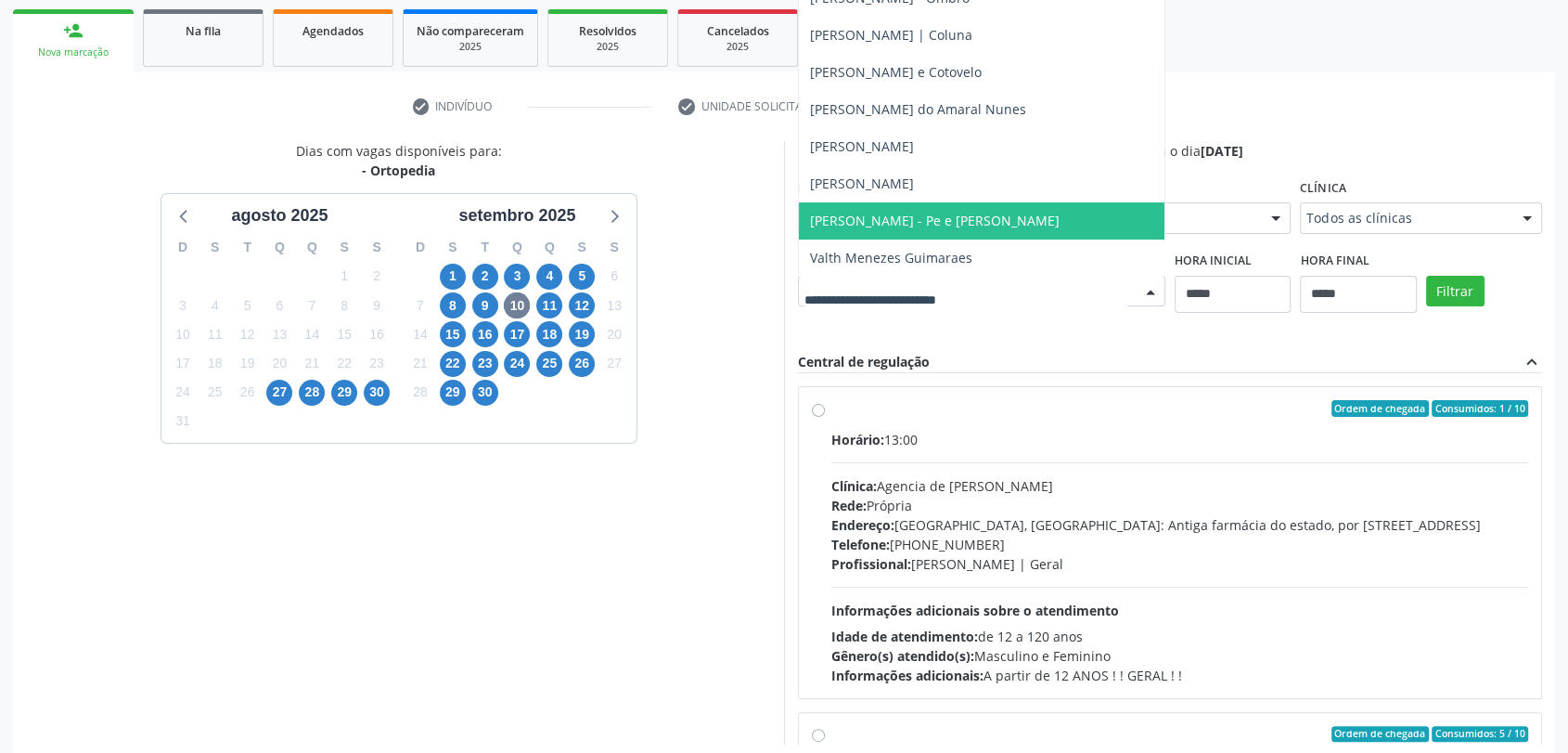
click at [810, 229] on span "Roserson Nogueira Lopes - Pe e Tornozelo" at bounding box center [934, 220] width 249 height 18
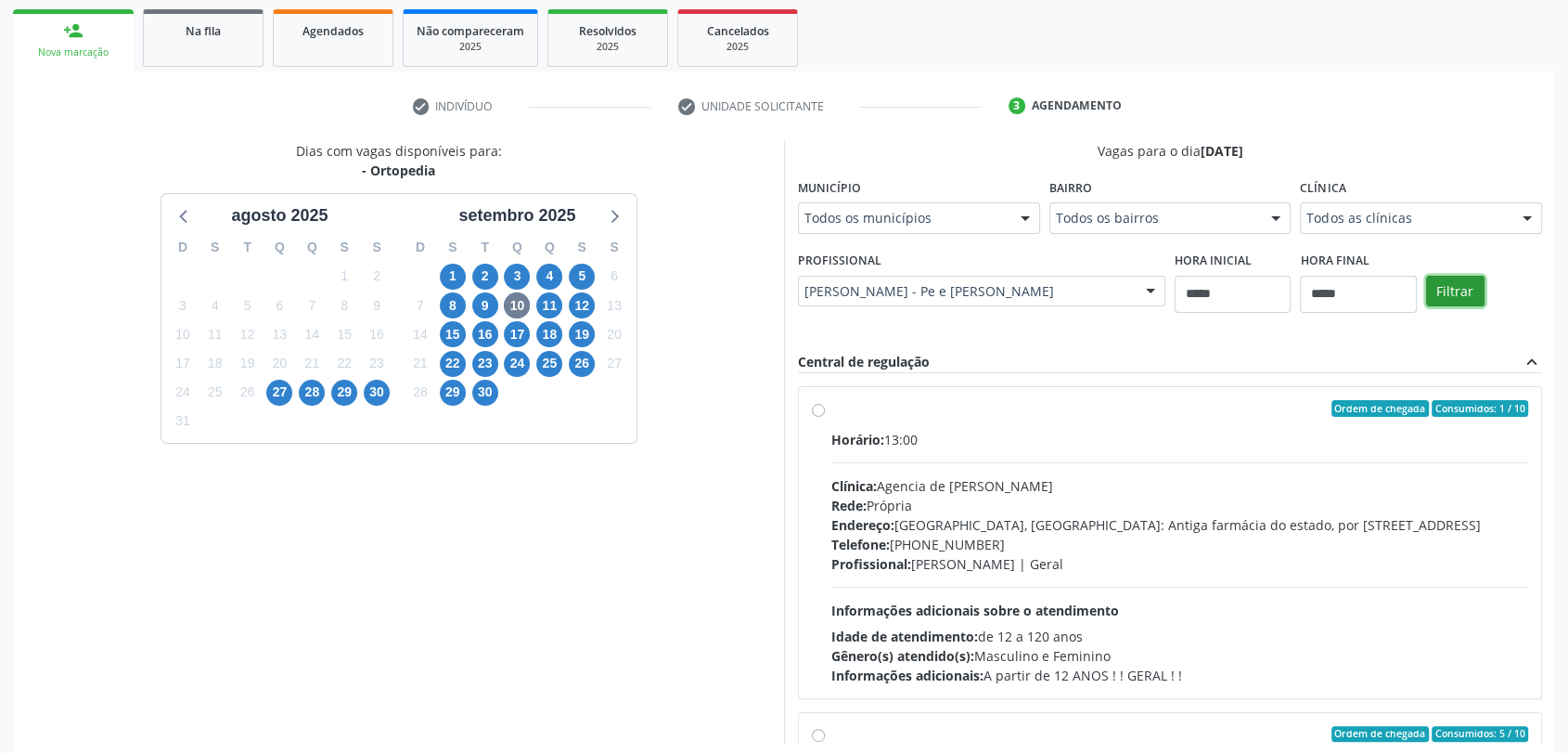
click at [1426, 307] on button "Filtrar" at bounding box center [1455, 291] width 59 height 32
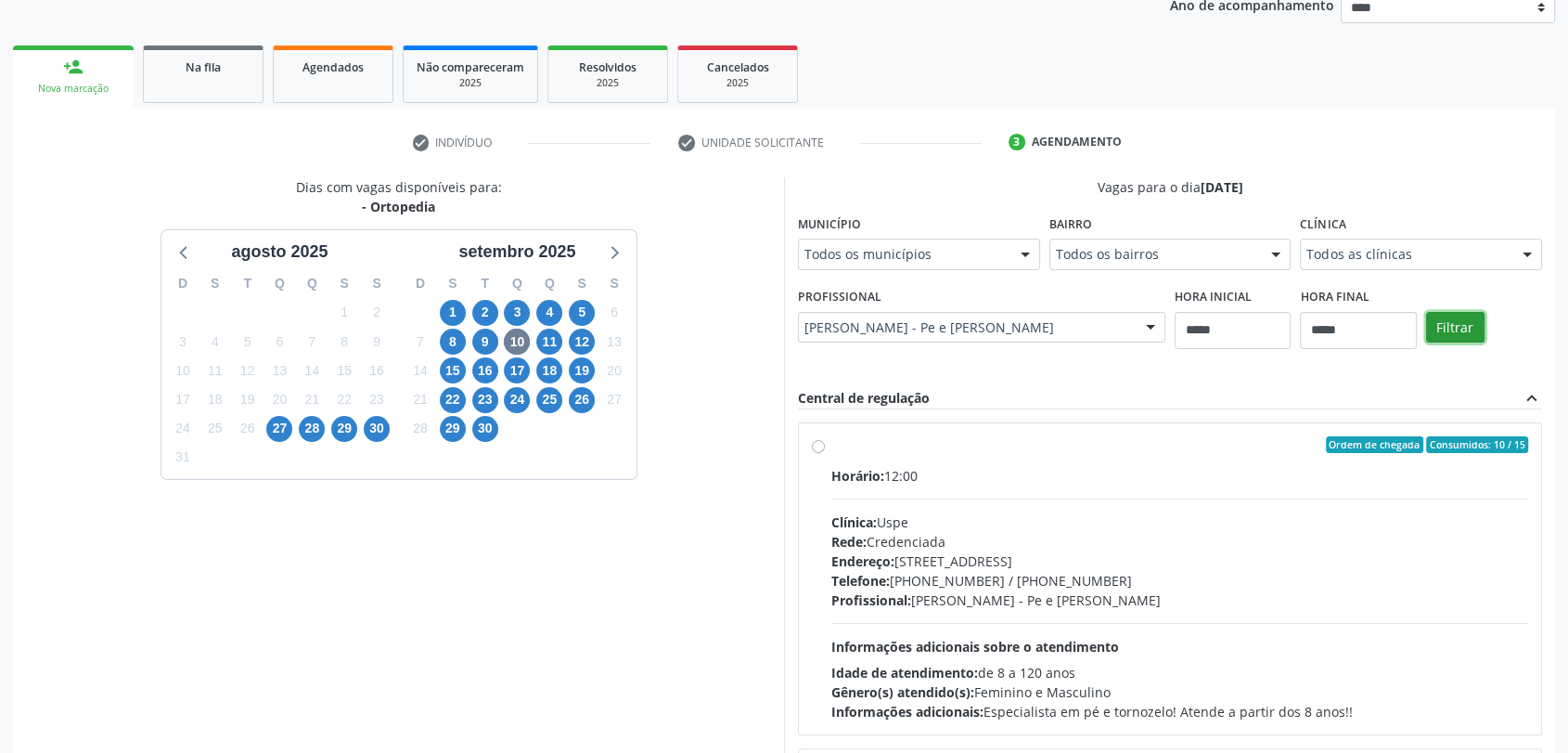
scroll to position [356, 0]
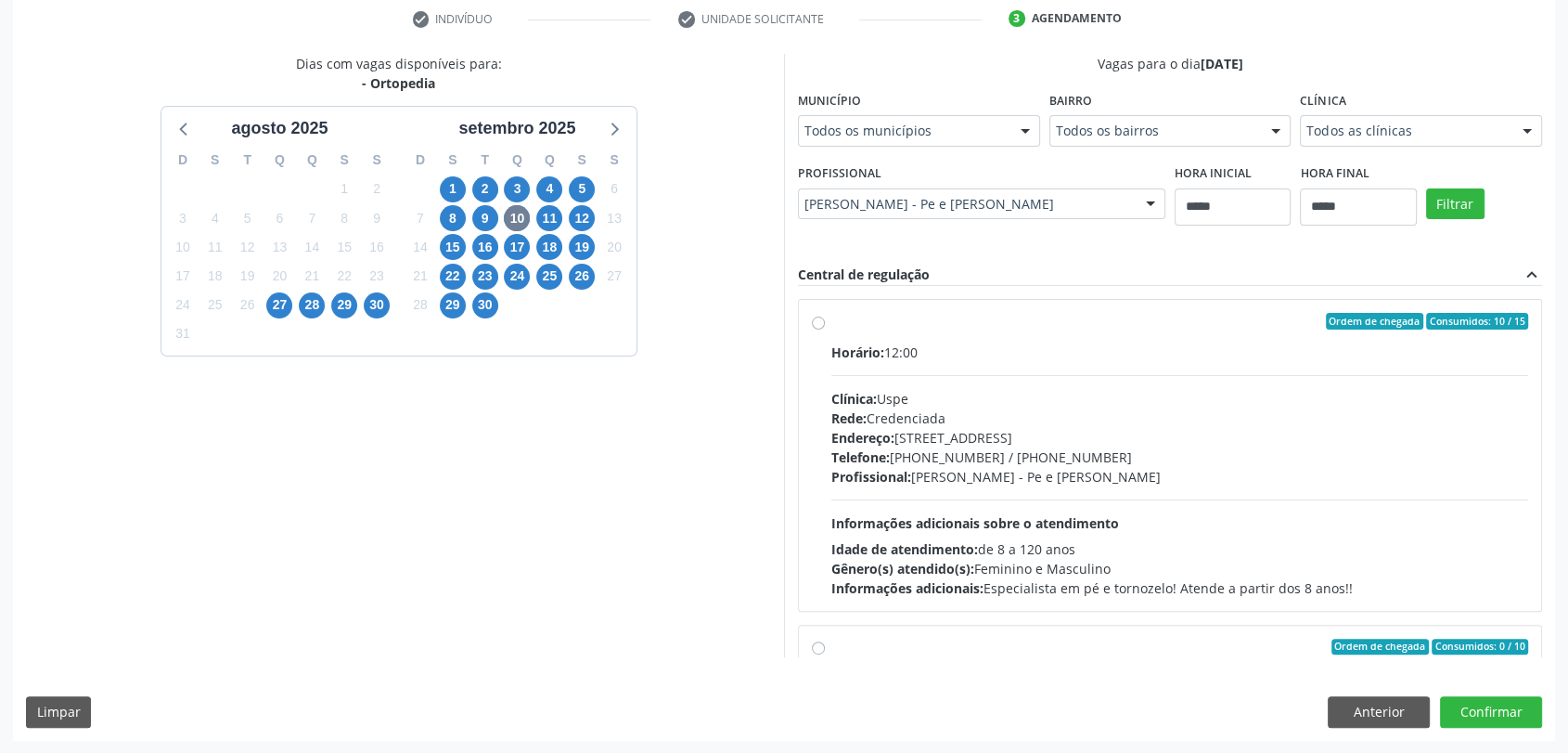
click at [1073, 419] on div "Rede: Credenciada" at bounding box center [1180, 418] width 697 height 20
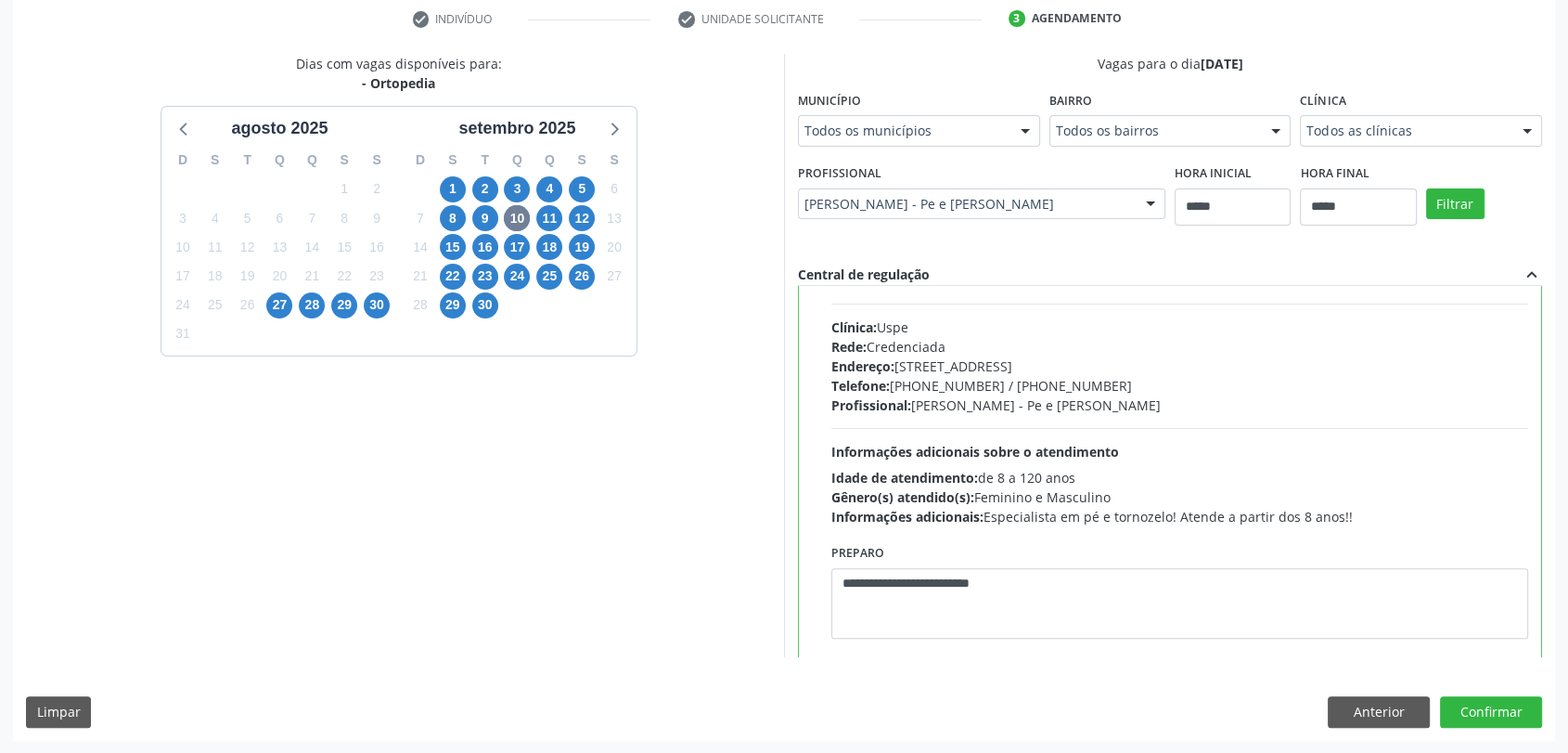
scroll to position [103, 0]
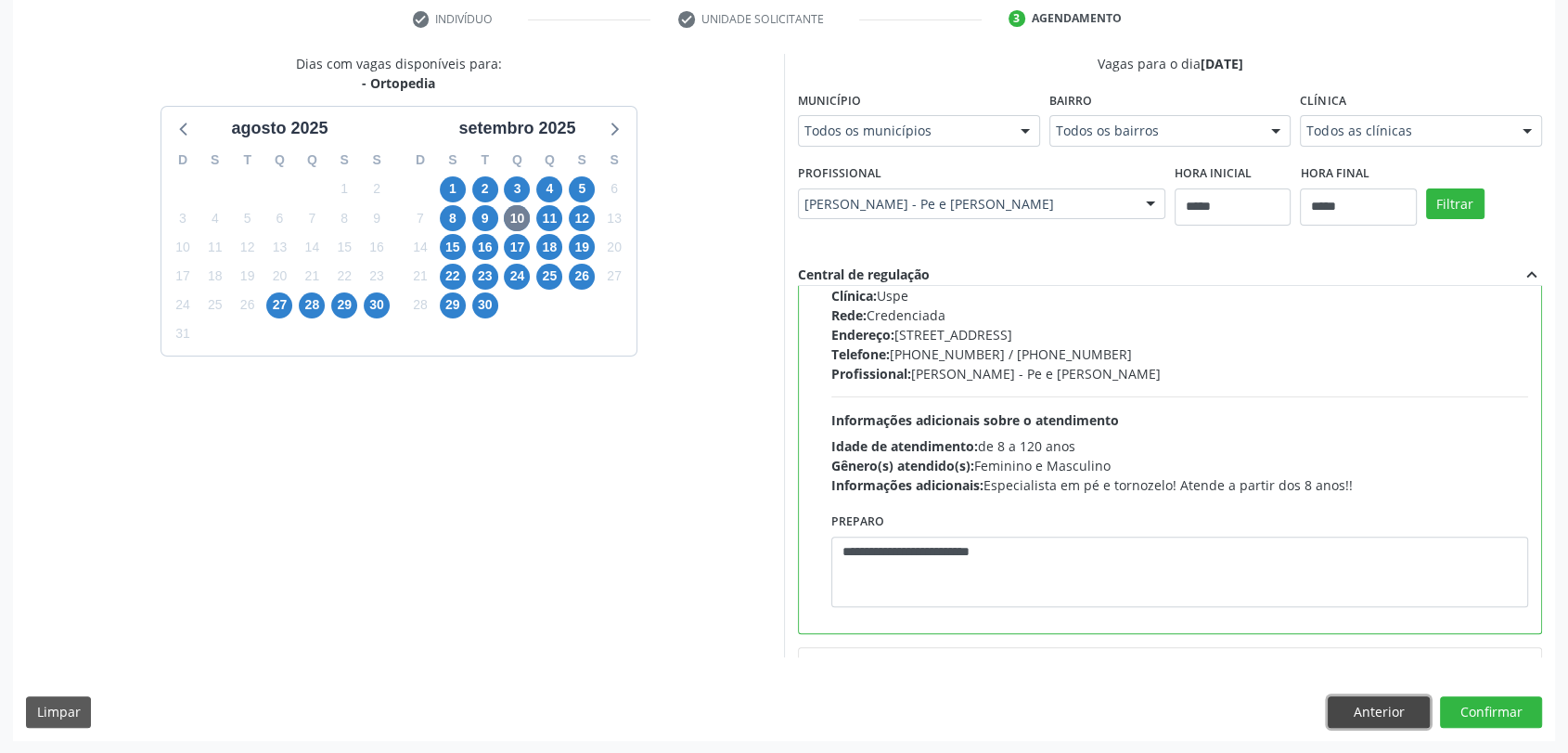
click at [1375, 704] on button "Anterior" at bounding box center [1378, 712] width 102 height 32
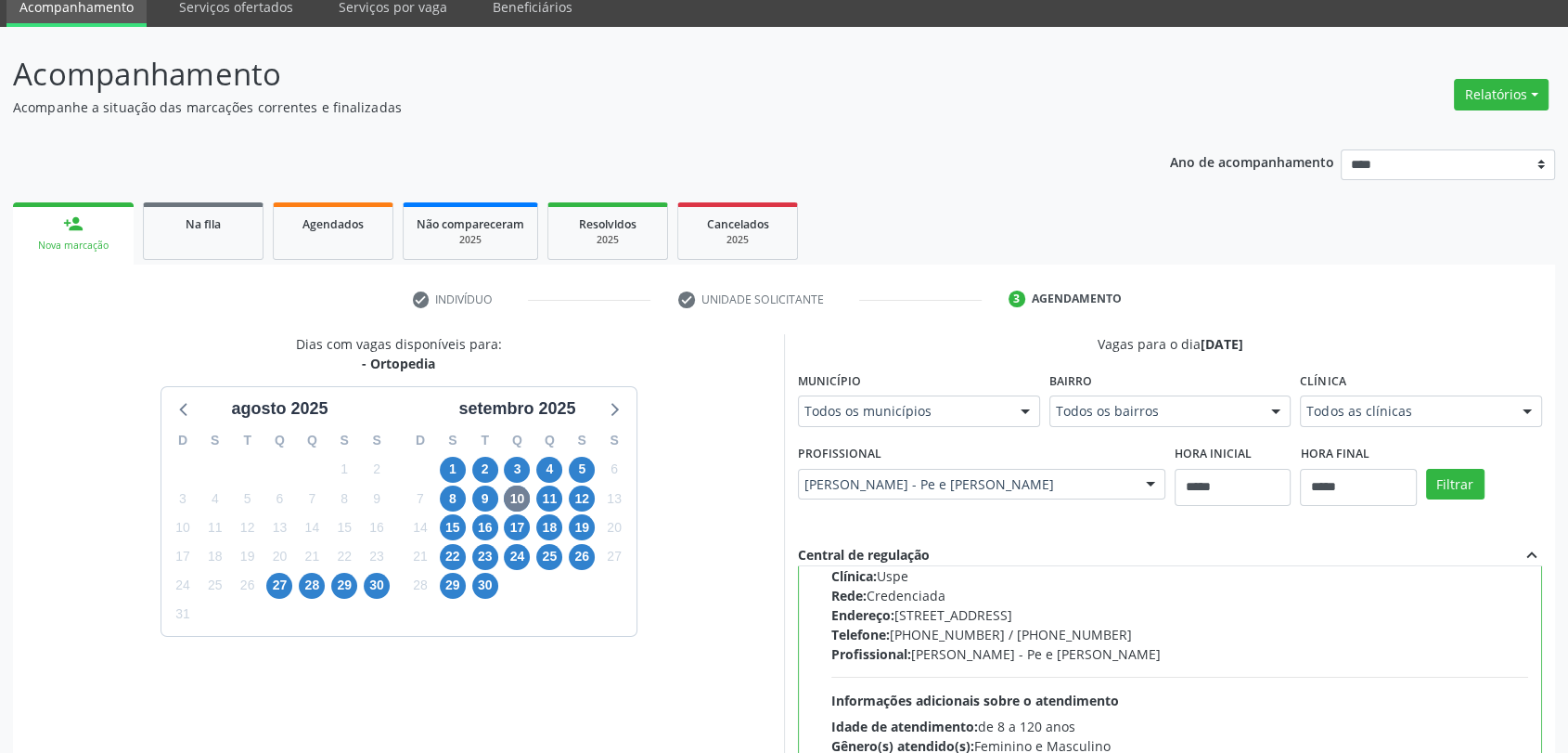
click at [0, 0] on button "Anterior" at bounding box center [0, 0] width 0 height 0
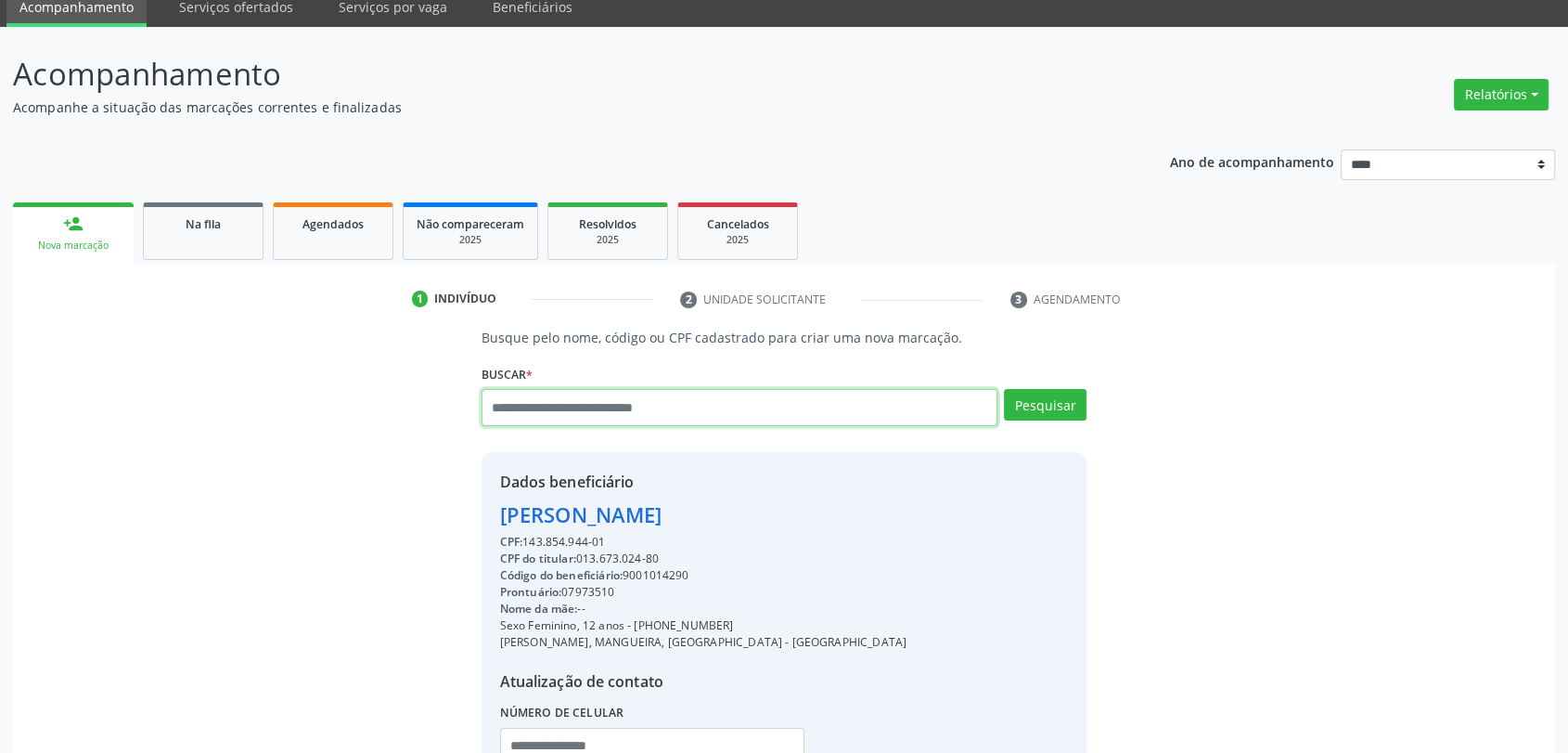
click at [623, 403] on input "text" at bounding box center [740, 407] width 516 height 37
type input "******"
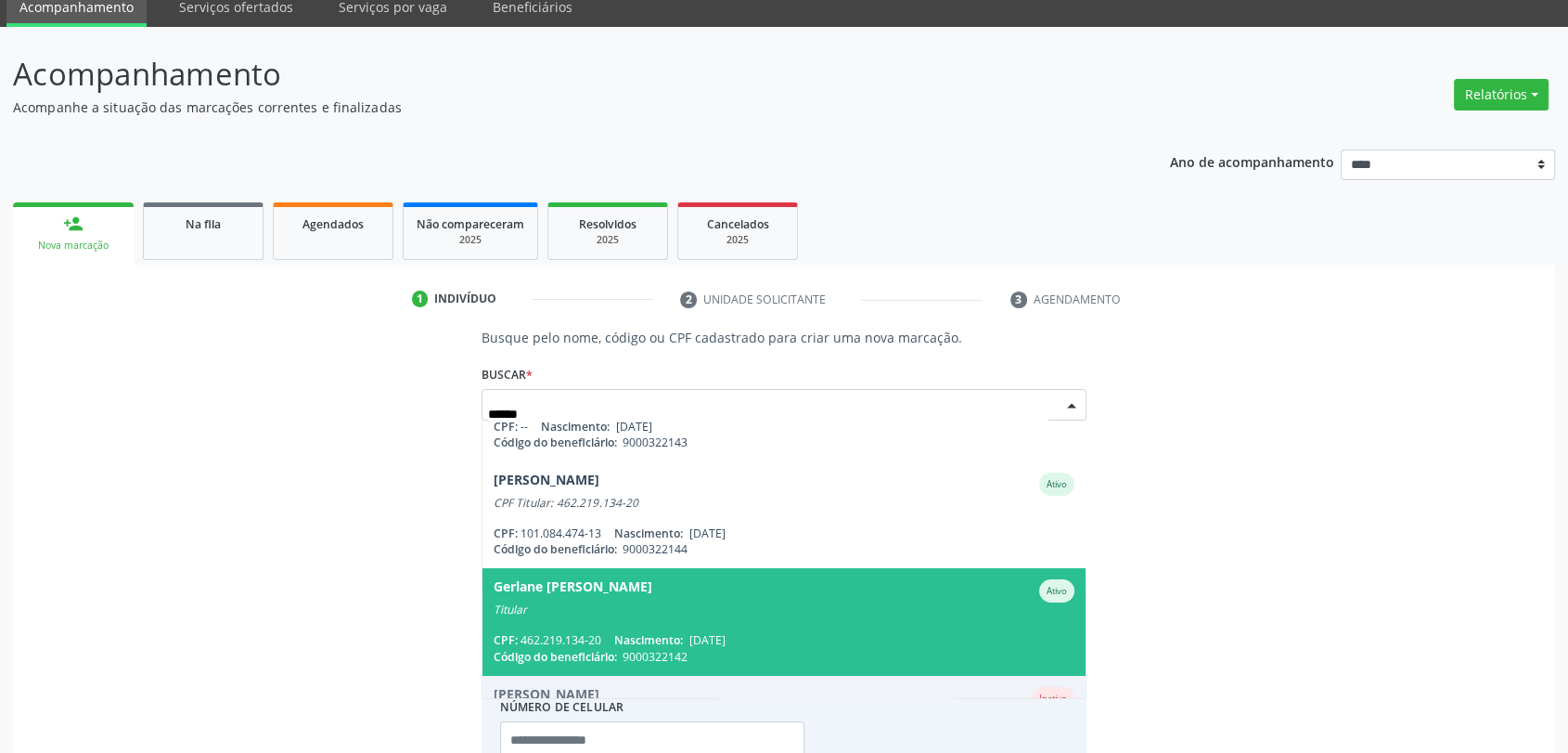
scroll to position [0, 0]
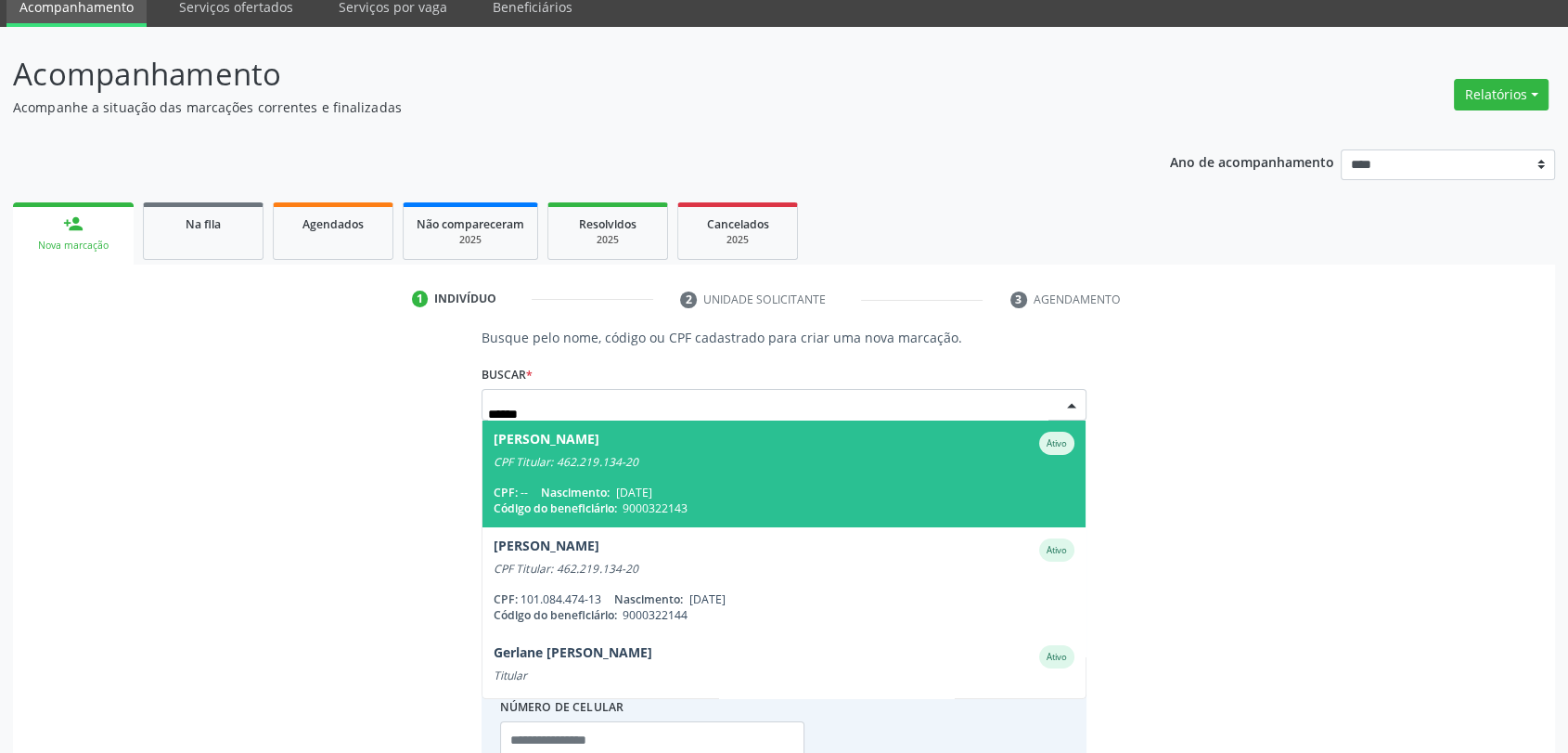
click at [740, 474] on span "Ednaldo Ferreira da Silva Ativo CPF Titular: 462.219.134-20 CPF: -- Nascimento:…" at bounding box center [784, 474] width 604 height 107
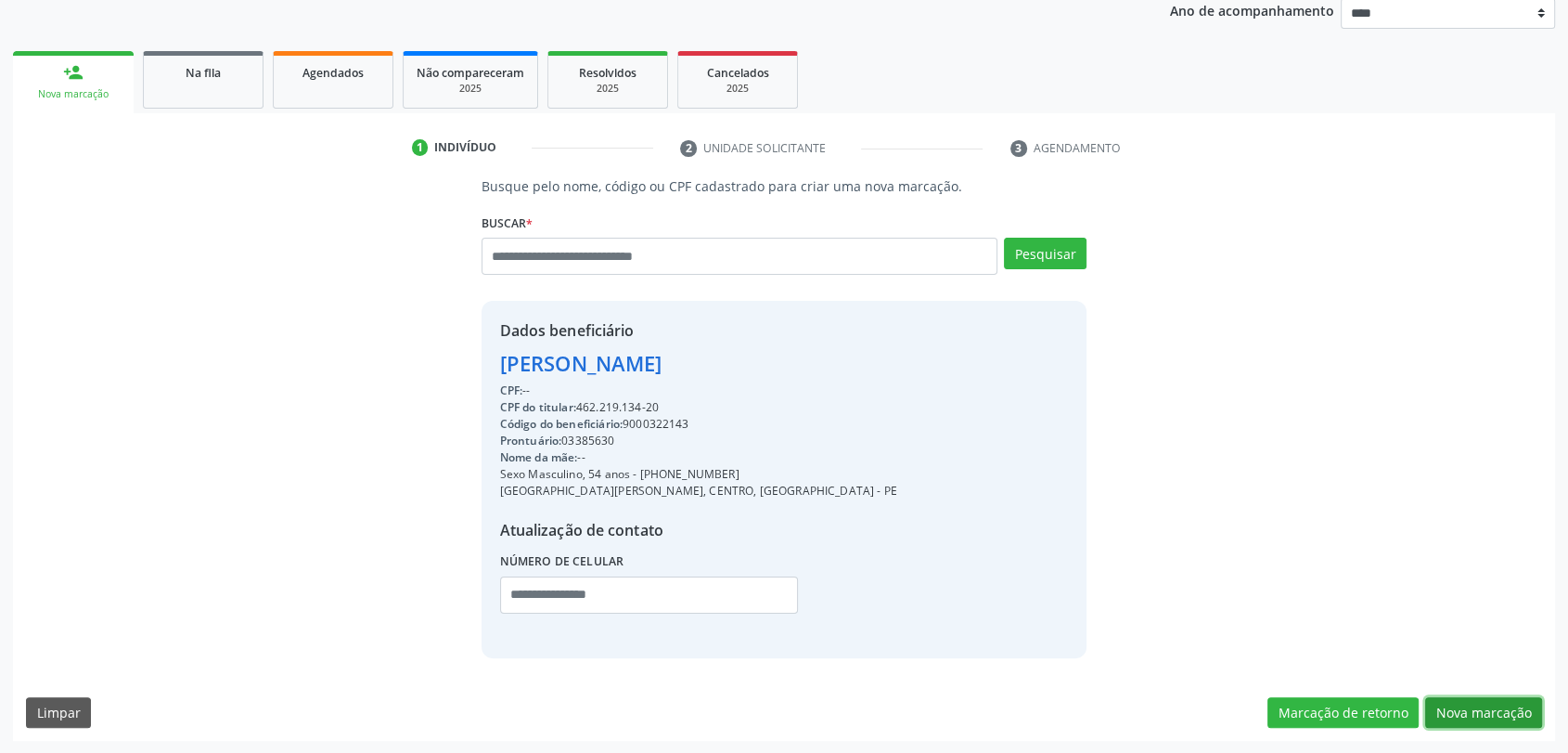
click at [1502, 707] on button "Nova marcação" at bounding box center [1483, 713] width 117 height 32
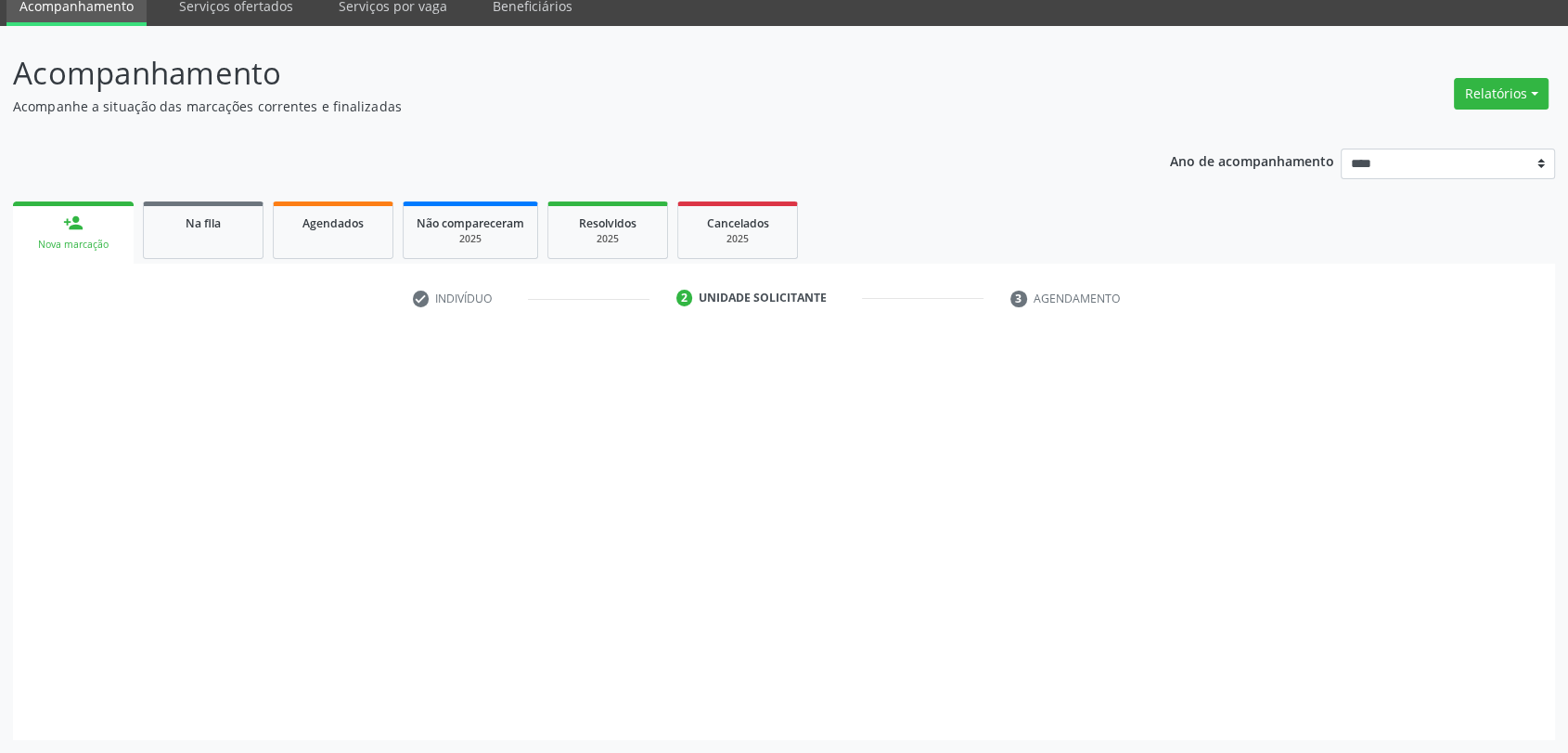
scroll to position [75, 0]
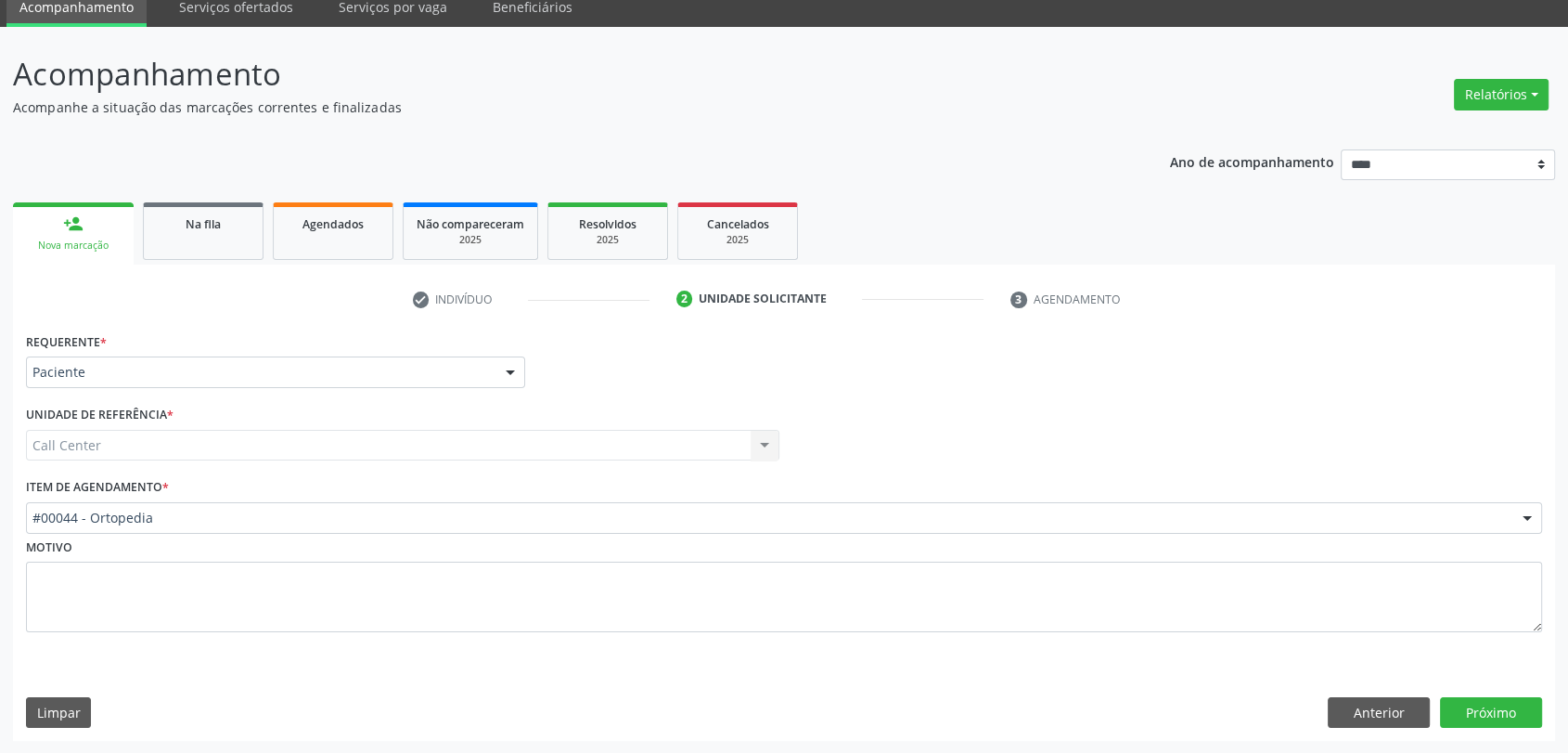
click at [338, 525] on div "#00044 - Ortopedia" at bounding box center [784, 518] width 1516 height 32
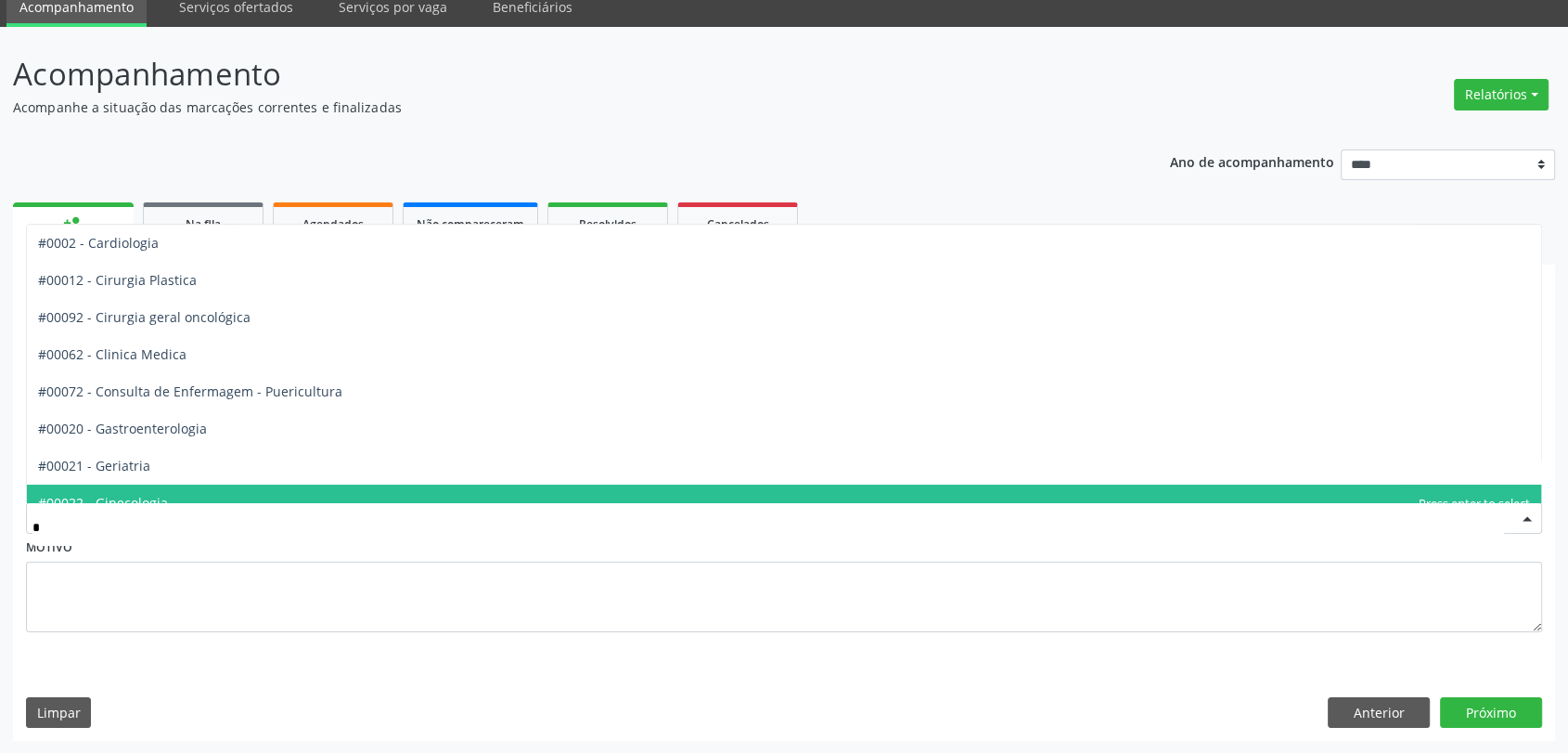
type input "**"
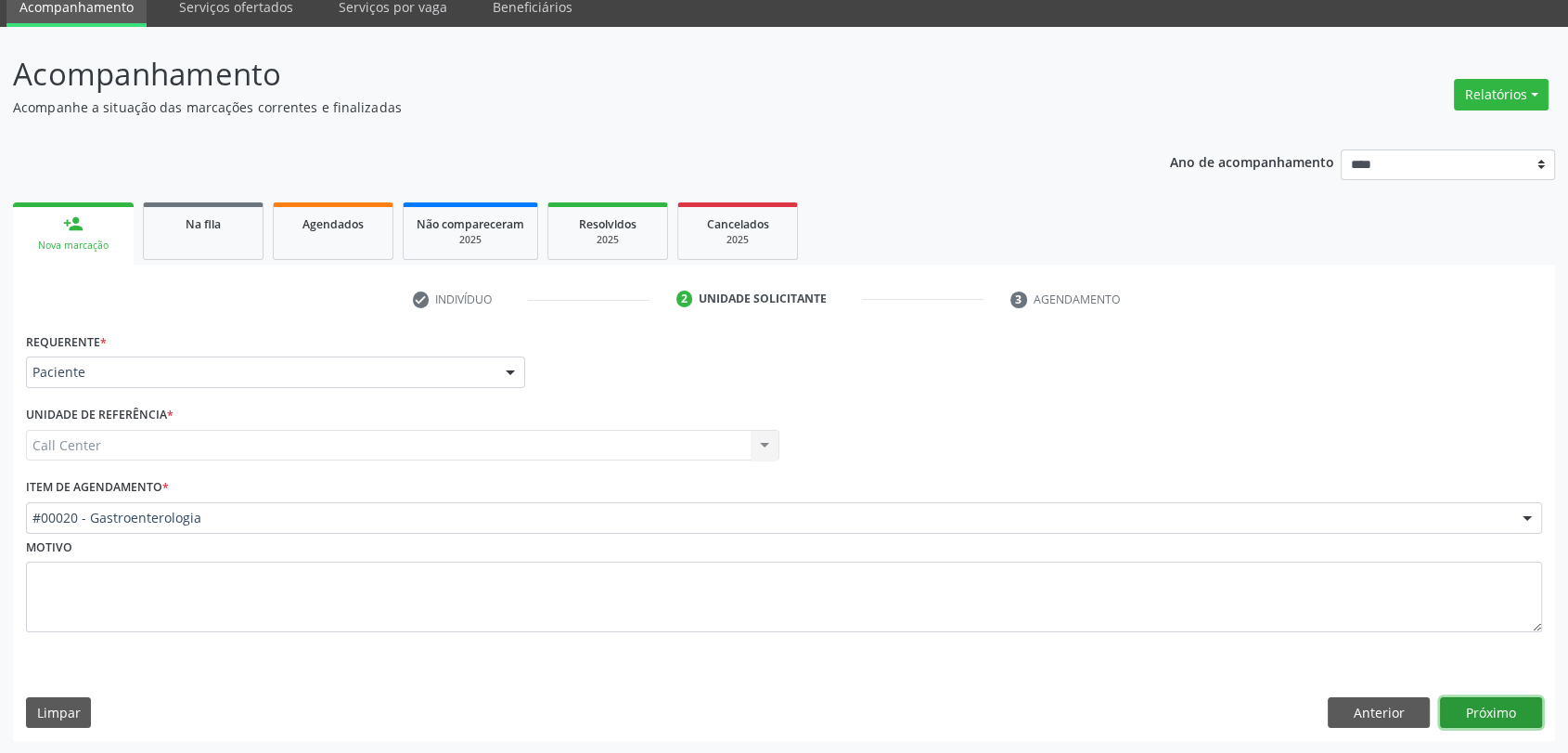
click at [1509, 718] on button "Próximo" at bounding box center [1490, 713] width 102 height 32
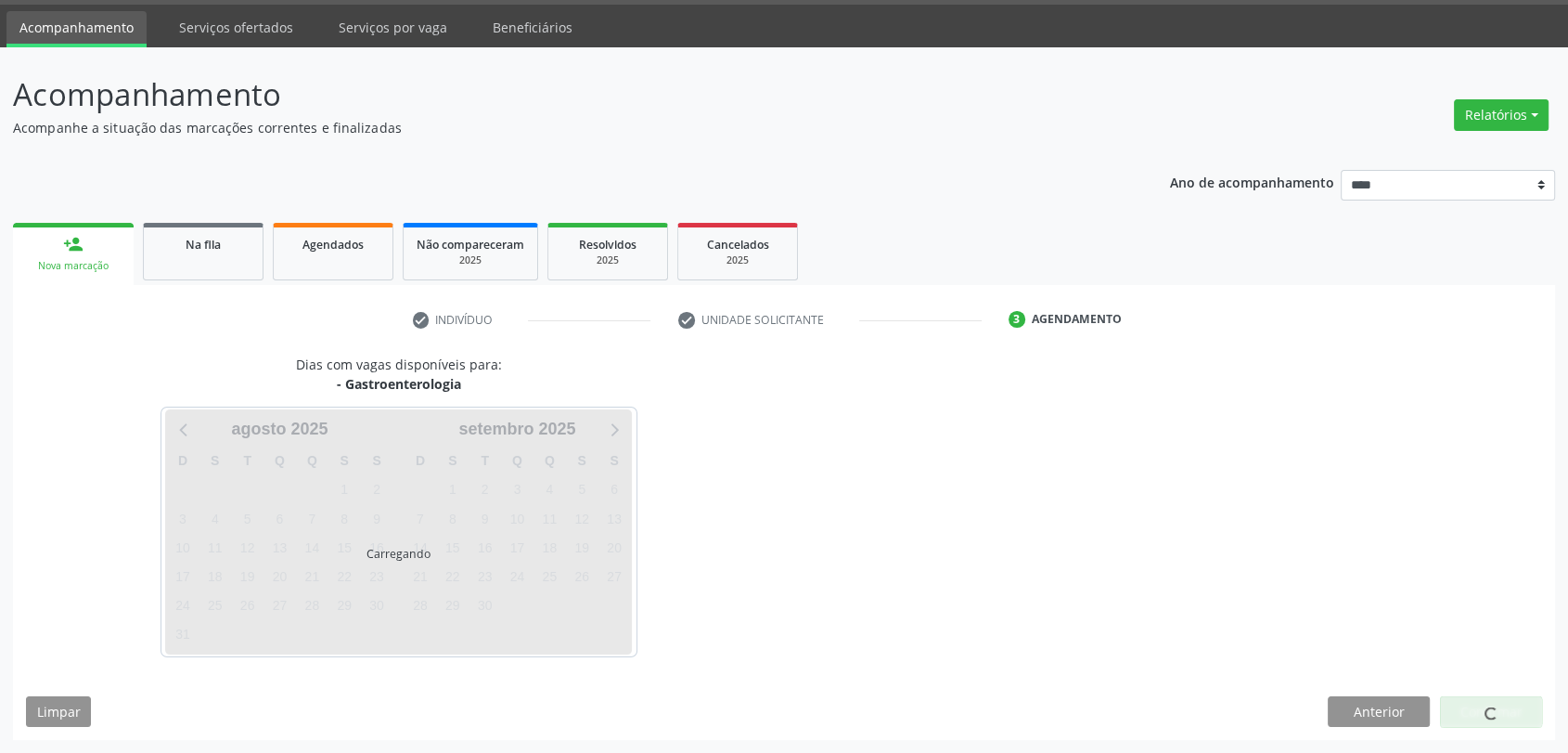
scroll to position [54, 0]
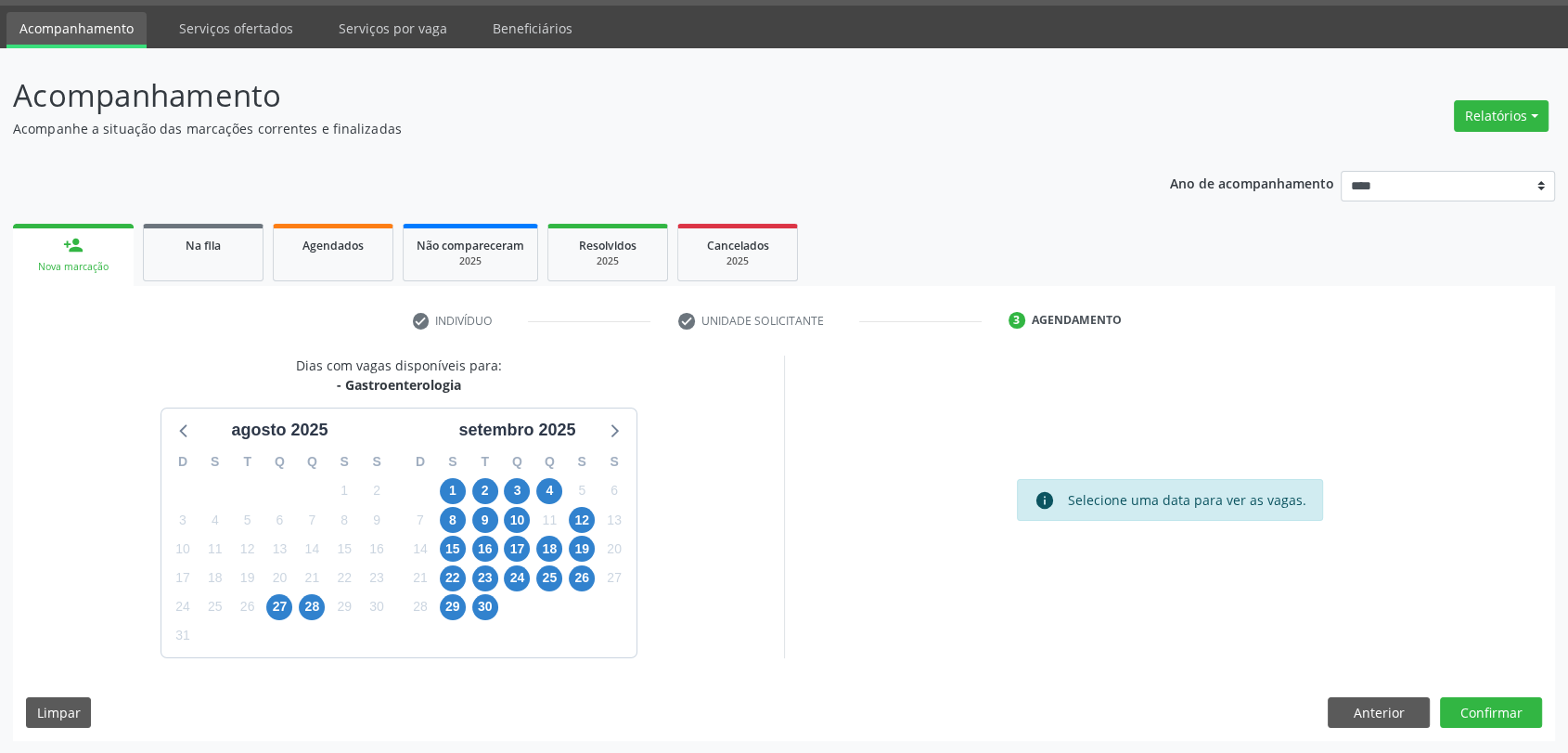
click at [536, 496] on div "4" at bounding box center [549, 490] width 26 height 29
click at [551, 492] on span "4" at bounding box center [549, 491] width 26 height 26
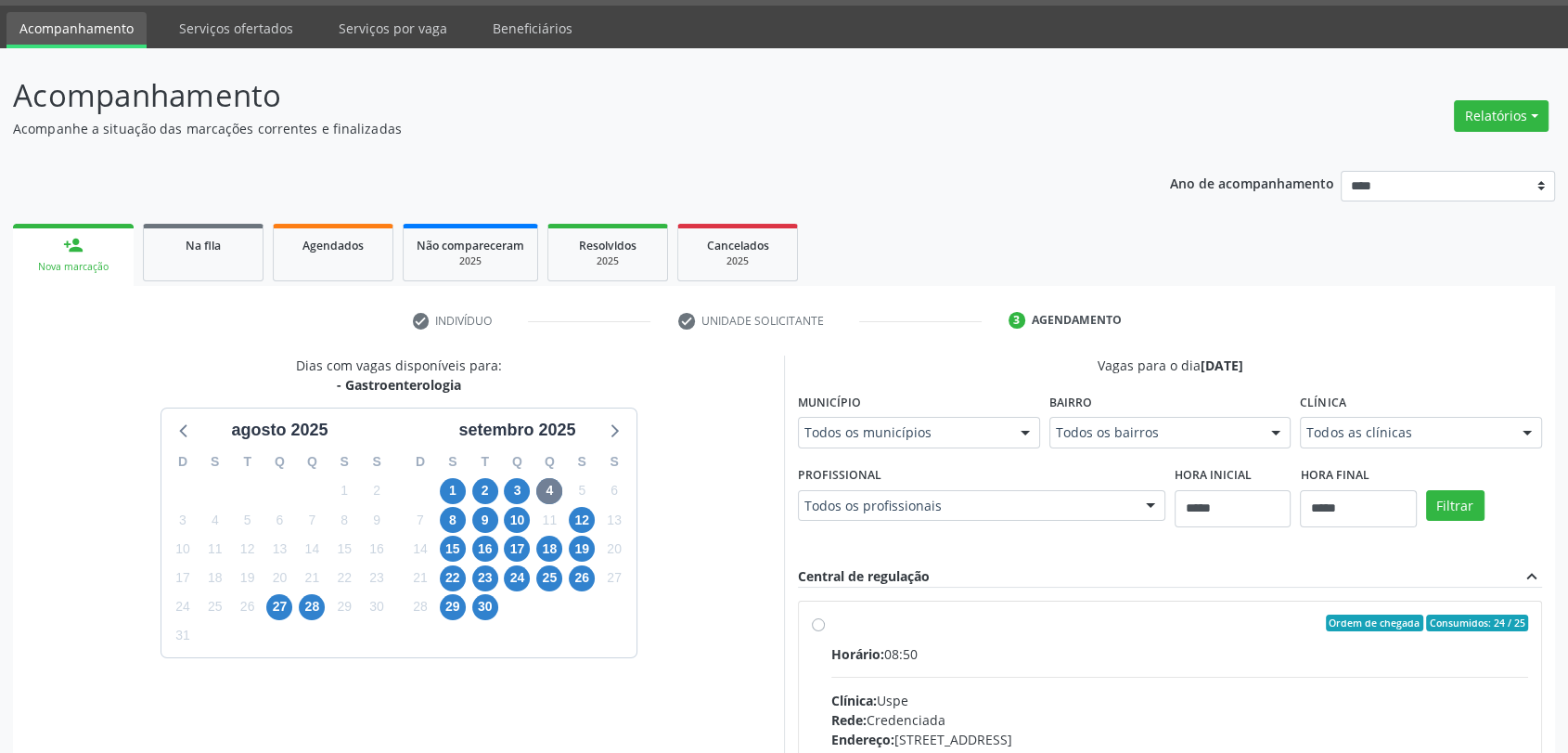
click at [1510, 395] on div "Clínica Todos as clínicas Todos as clínicas Uspe Nenhum resultado encontrado pa…" at bounding box center [1420, 418] width 242 height 60
click at [1502, 398] on div "Clínica Todos as clínicas Todos as clínicas Uspe Nenhum resultado encontrado pa…" at bounding box center [1420, 418] width 242 height 60
click at [452, 521] on span "8" at bounding box center [453, 519] width 26 height 26
click at [1396, 420] on div "Todos as clínicas" at bounding box center [1420, 433] width 242 height 32
click at [515, 509] on span "10" at bounding box center [516, 519] width 26 height 26
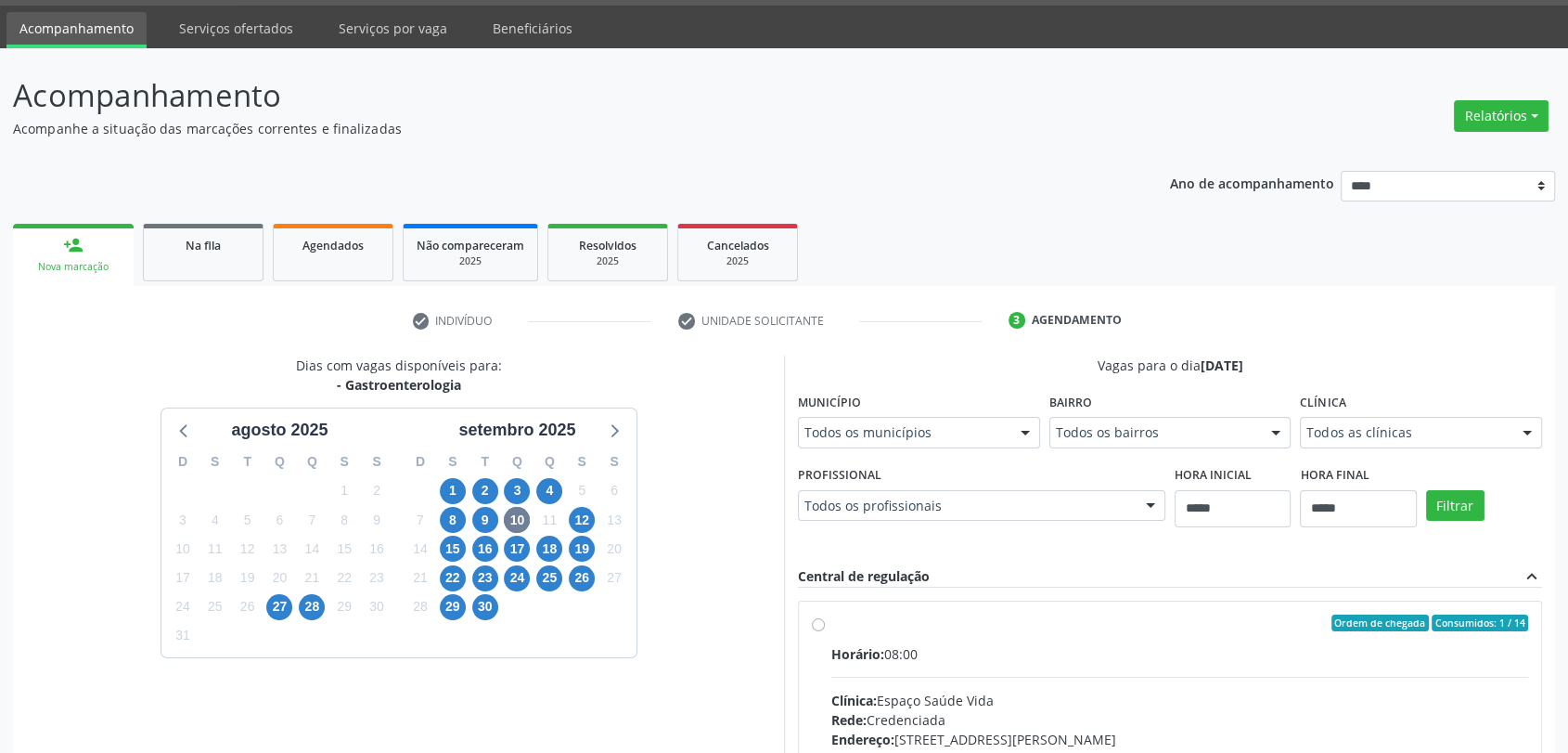
click at [1387, 448] on fieldset "Clínica Todos as clínicas Todos as clínicas Espaço Saúde Vida Top Saude Nenhum …" at bounding box center [1420, 423] width 242 height 72
click at [1363, 448] on fieldset "Clínica Todos as clínicas Todos as clínicas Espaço Saúde Vida Top Saude Nenhum …" at bounding box center [1420, 423] width 242 height 72
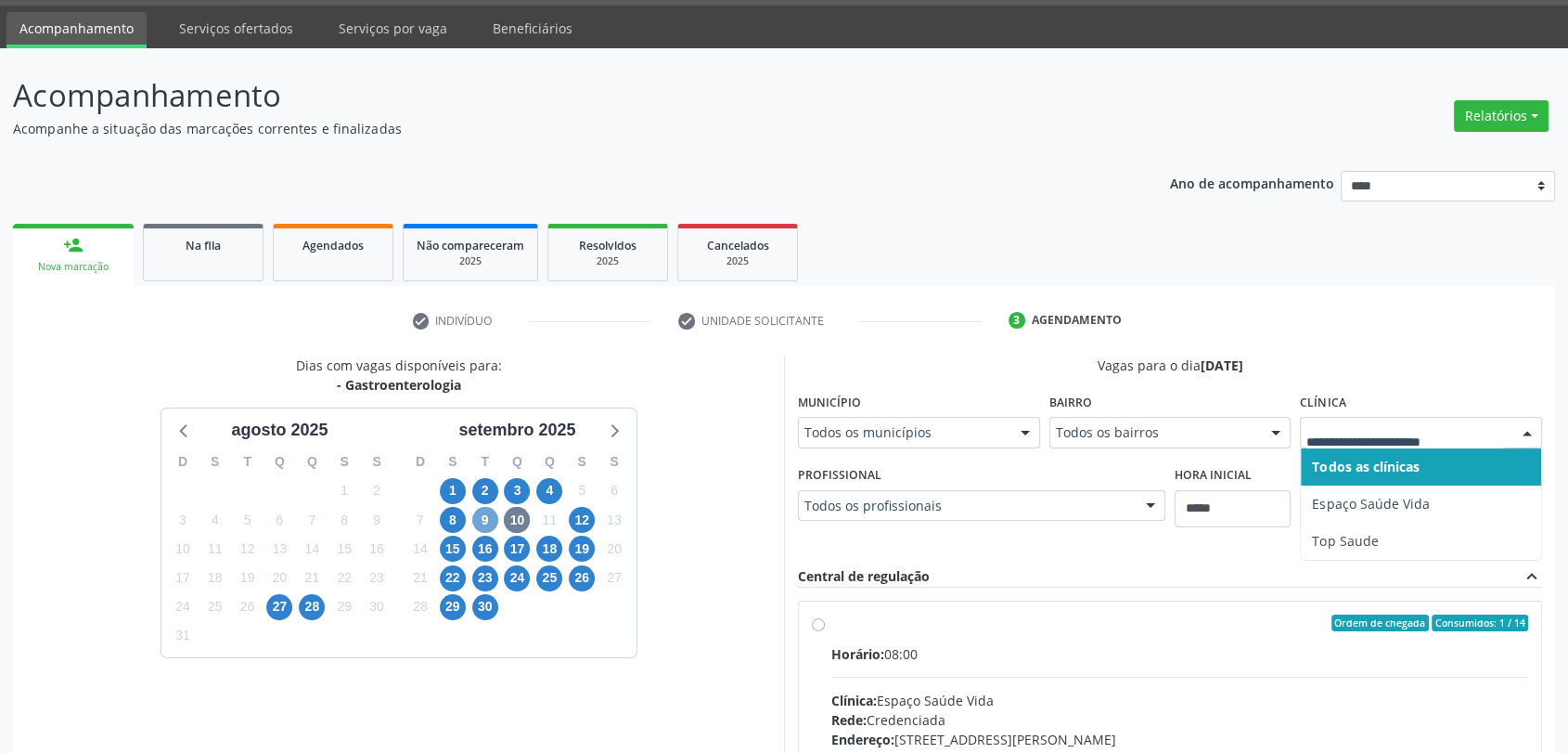
click at [490, 514] on span "9" at bounding box center [486, 519] width 26 height 26
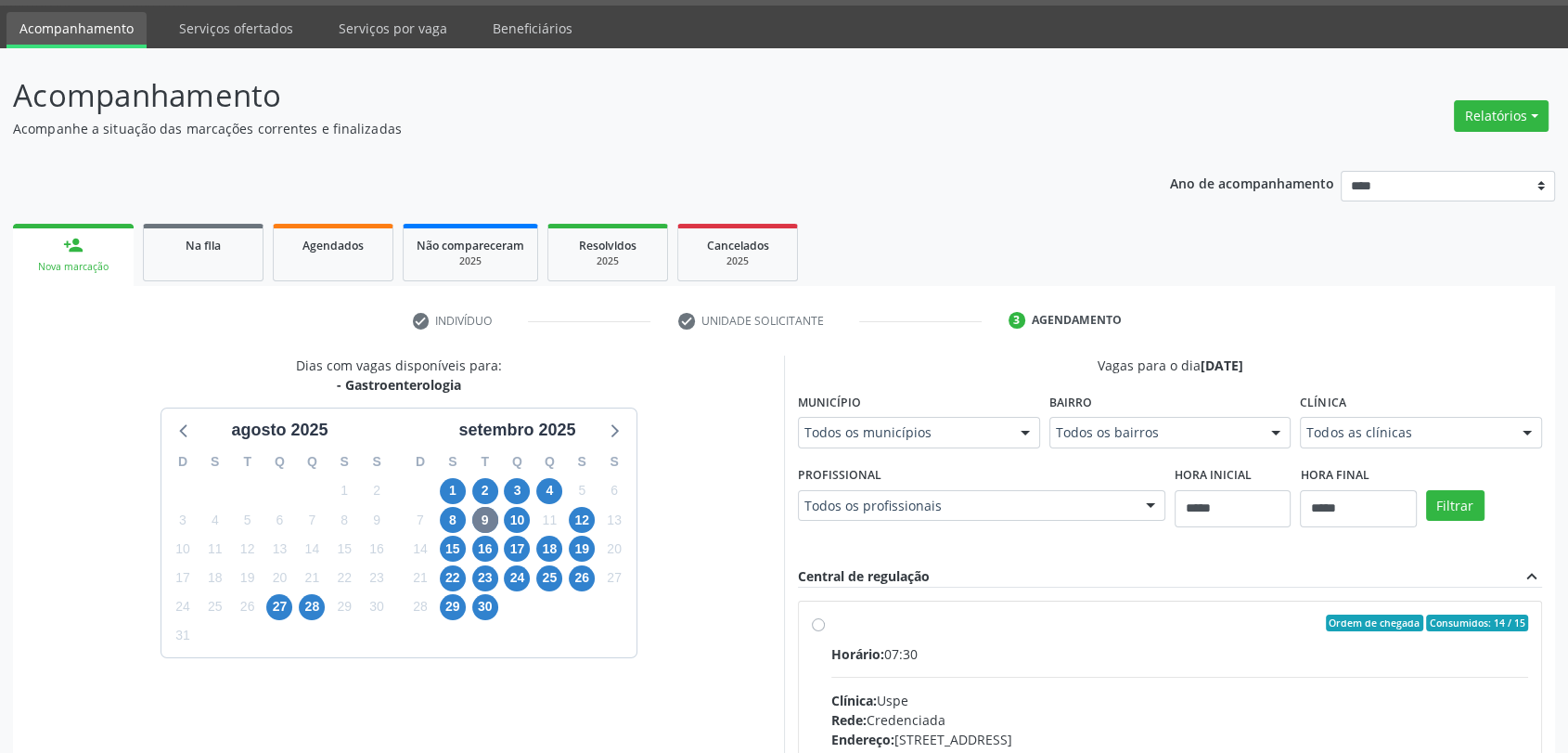
click at [1491, 452] on fieldset "Clínica Todos as clínicas Todos as clínicas Top Saude Uspe Nenhum resultado enc…" at bounding box center [1420, 423] width 242 height 72
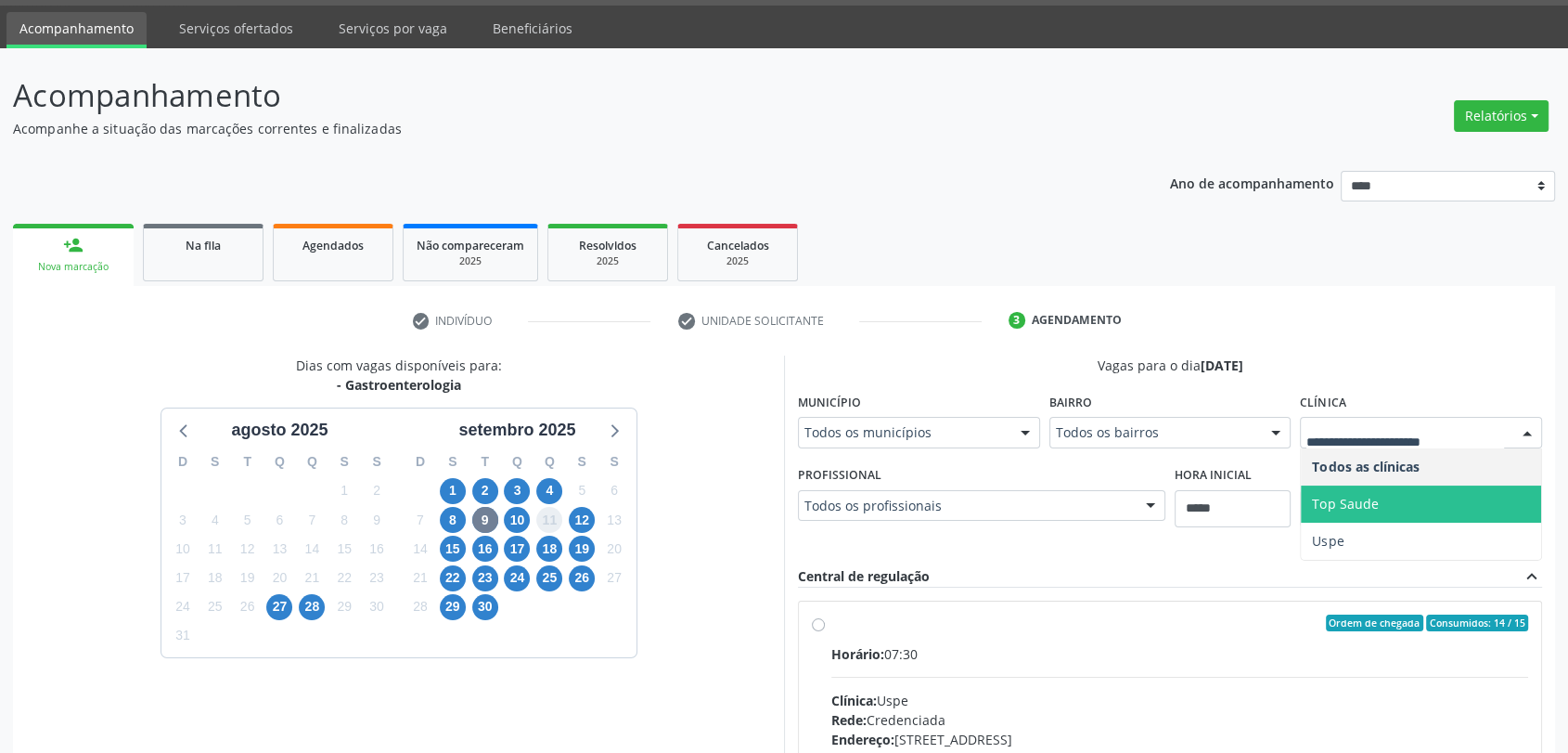
click at [557, 517] on span "11" at bounding box center [549, 519] width 26 height 26
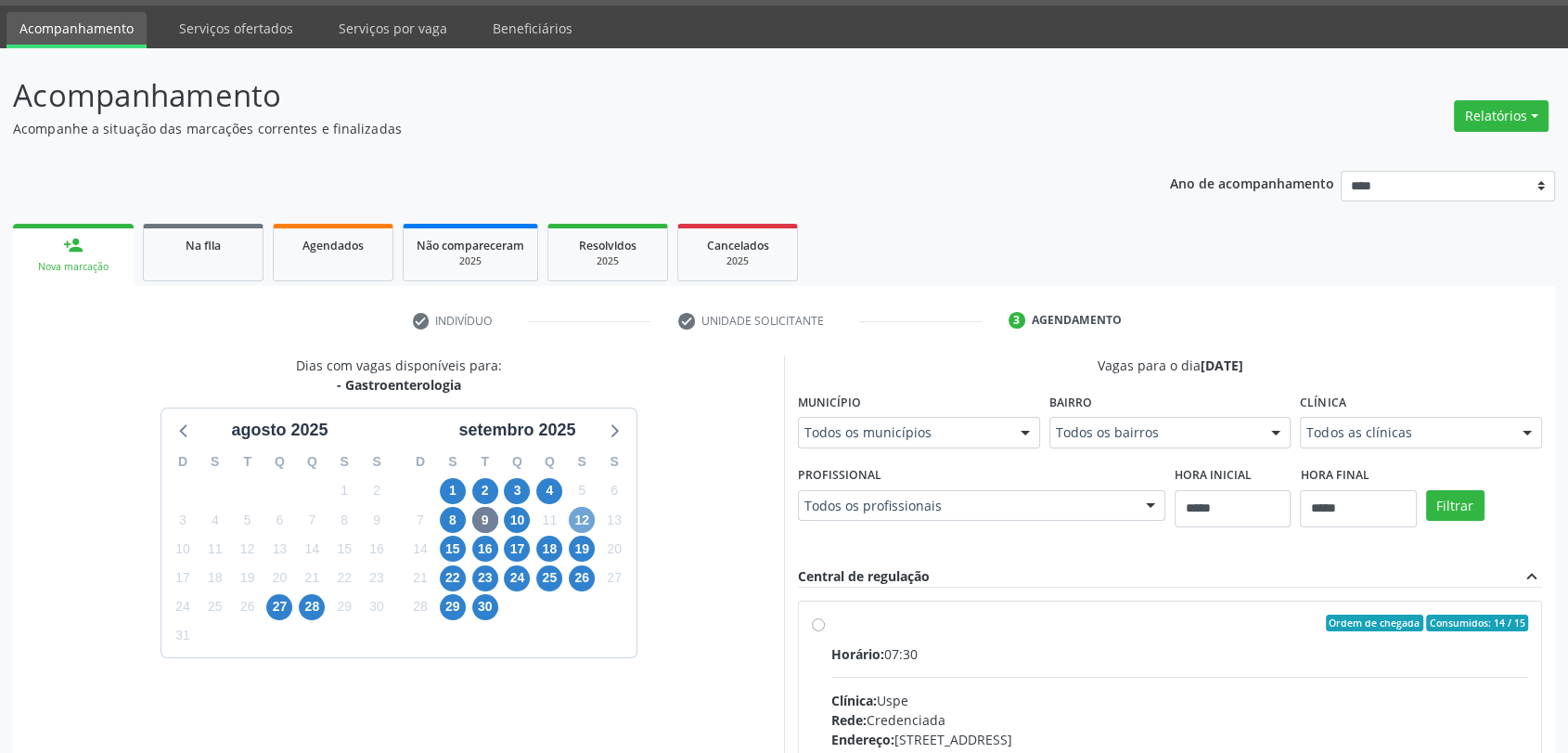
click at [583, 517] on span "12" at bounding box center [582, 519] width 26 height 26
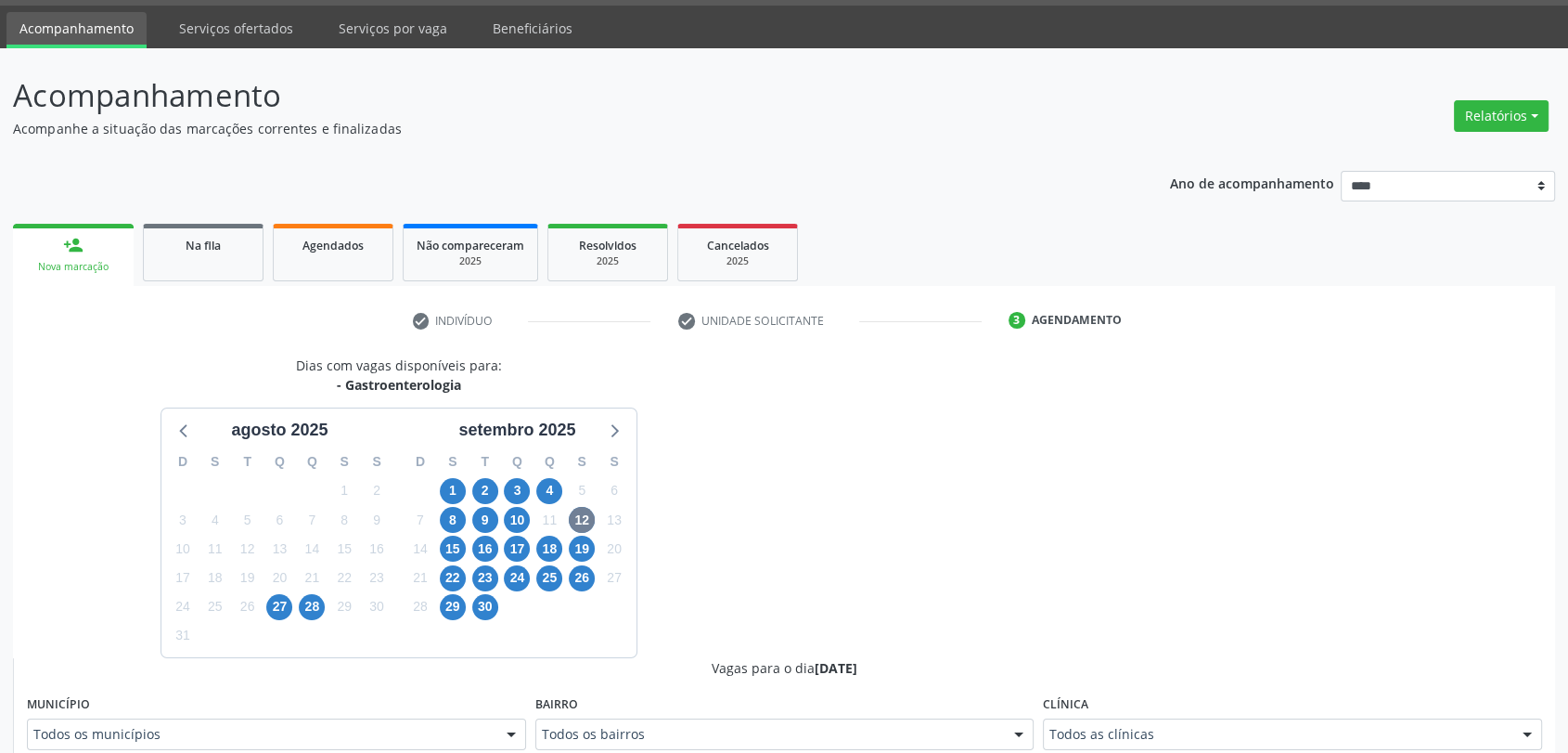
click at [1169, 714] on div "Clínica Todos as clínicas Todos as clínicas Clinica Alternativa Nenhum resultad…" at bounding box center [1293, 720] width 499 height 60
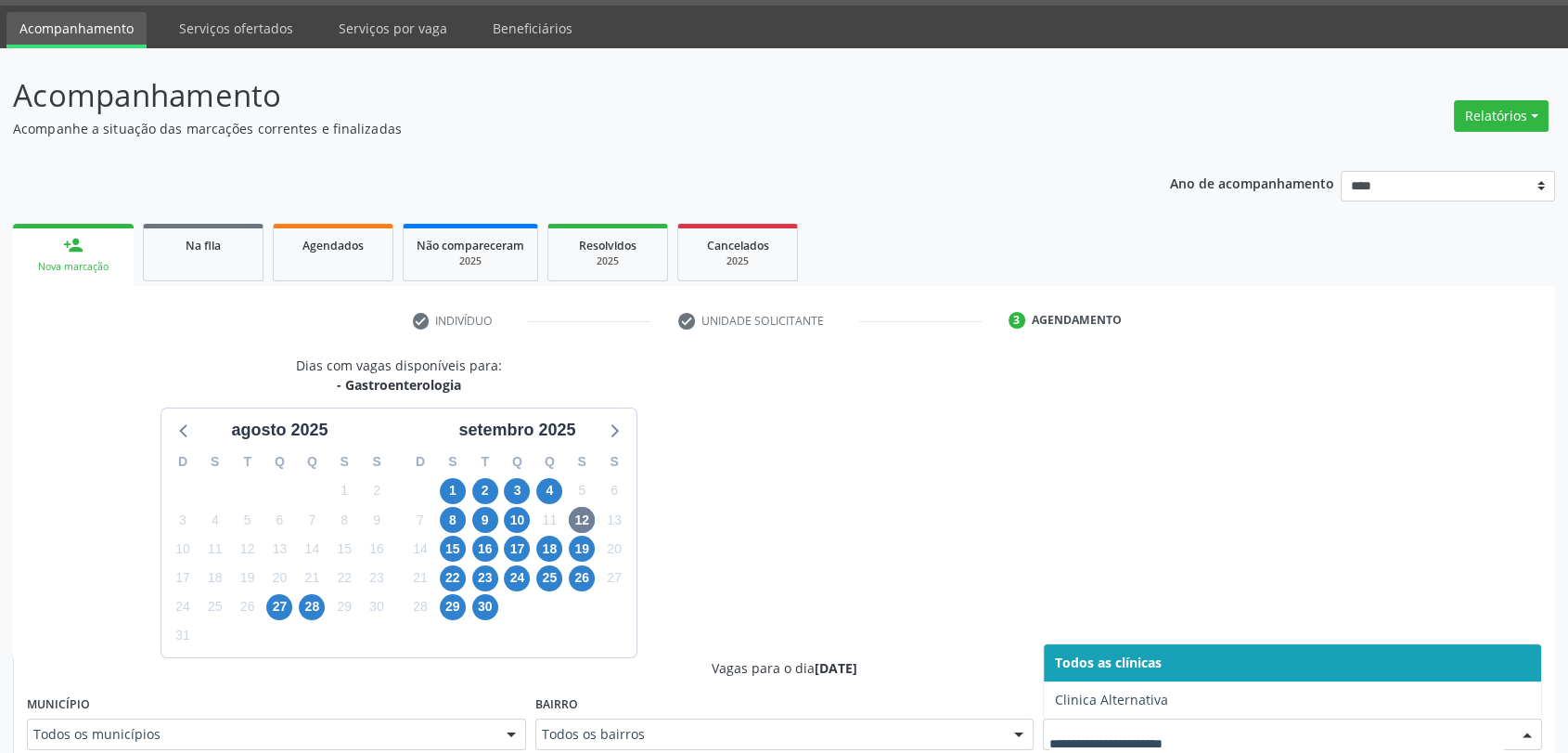
scroll to position [63, 0]
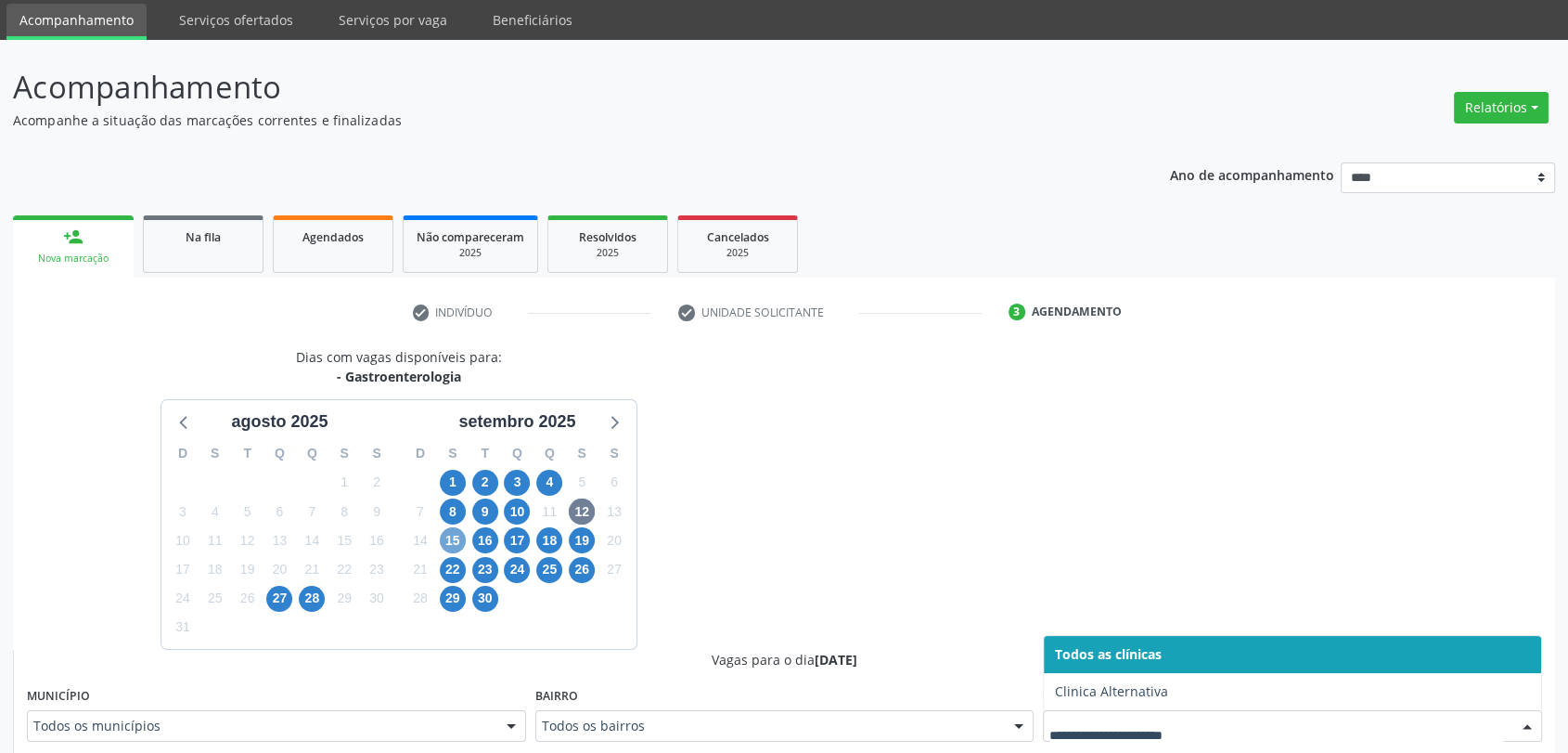
click at [452, 538] on span "15" at bounding box center [453, 540] width 26 height 26
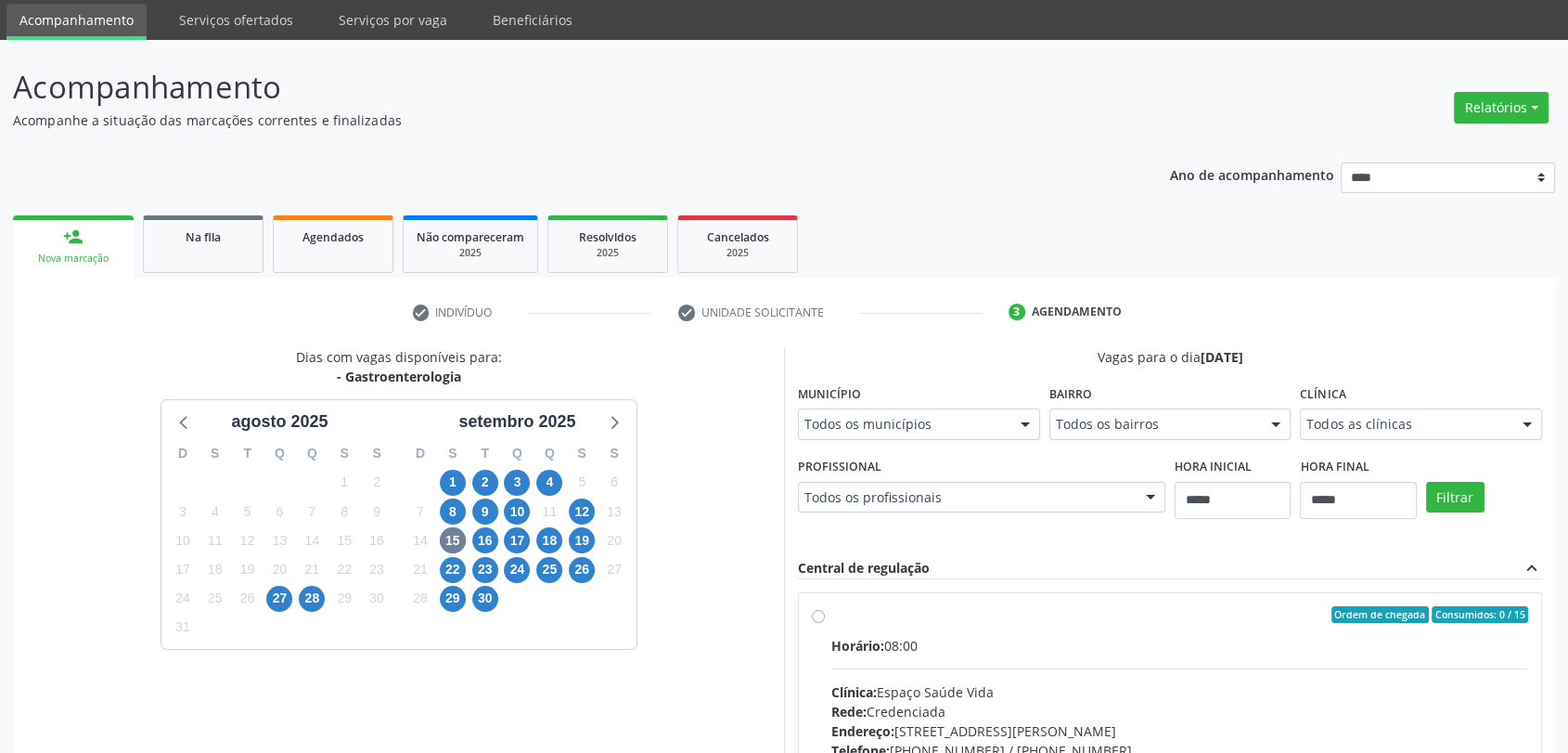
click at [1454, 372] on div "Vagas para o dia 15/09/2025 Município Todos os municípios Todos os municípios C…" at bounding box center [1169, 649] width 744 height 604
click at [1425, 438] on div "Todos as clínicas Todos as clínicas Espaço Saúde Vida Intensiva Day Hospital Lt…" at bounding box center [1420, 424] width 242 height 32
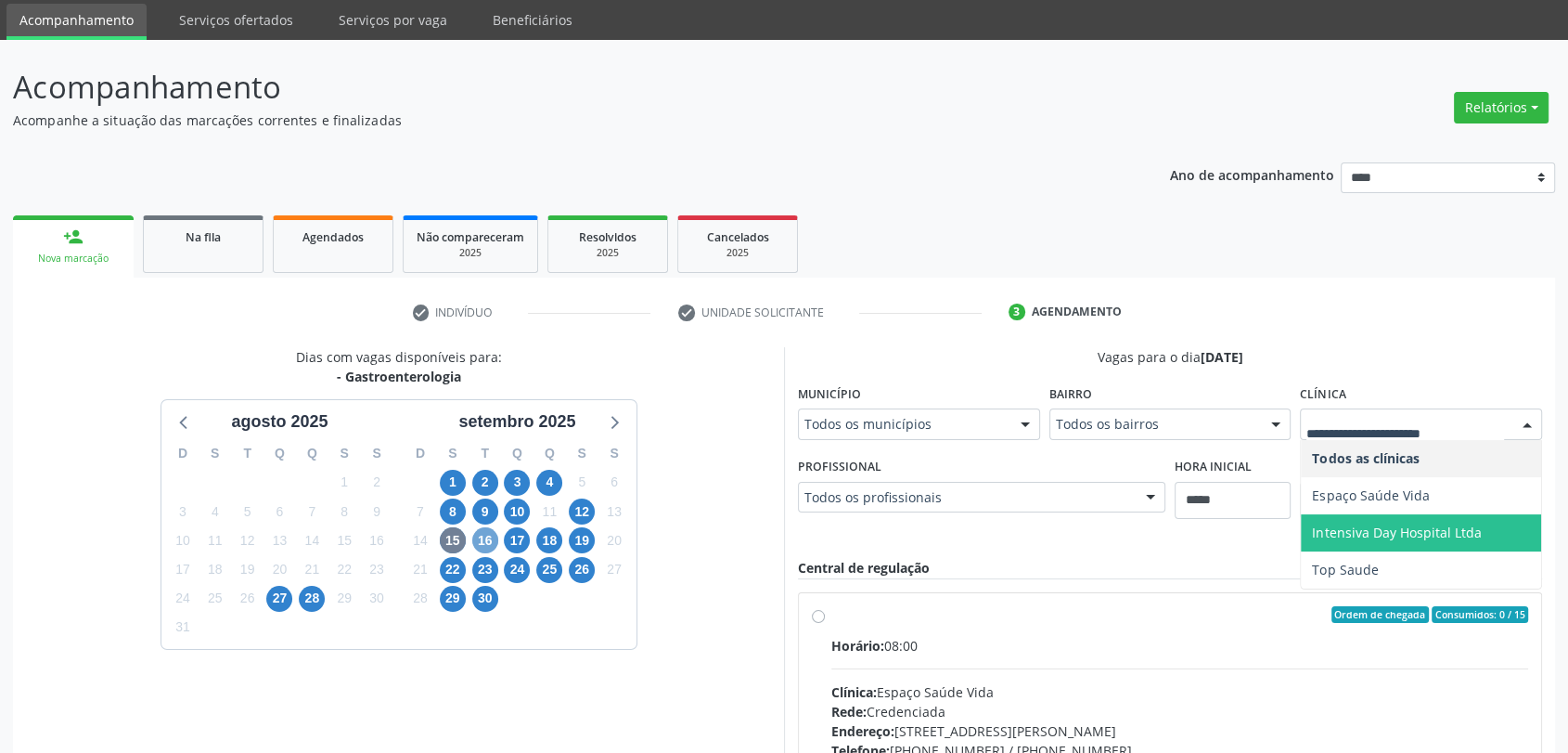
click at [474, 538] on span "16" at bounding box center [486, 540] width 26 height 26
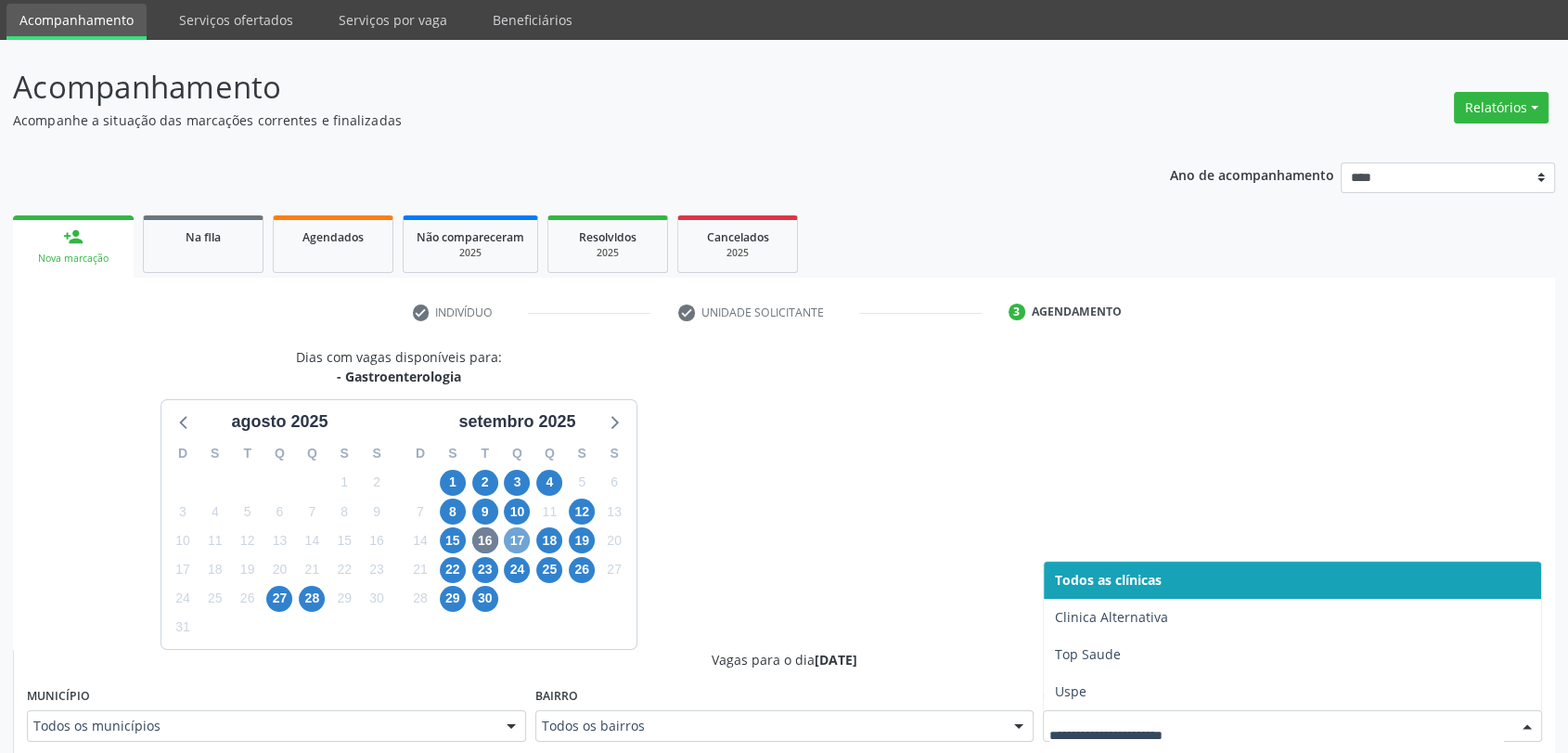
click at [519, 540] on span "17" at bounding box center [516, 540] width 26 height 26
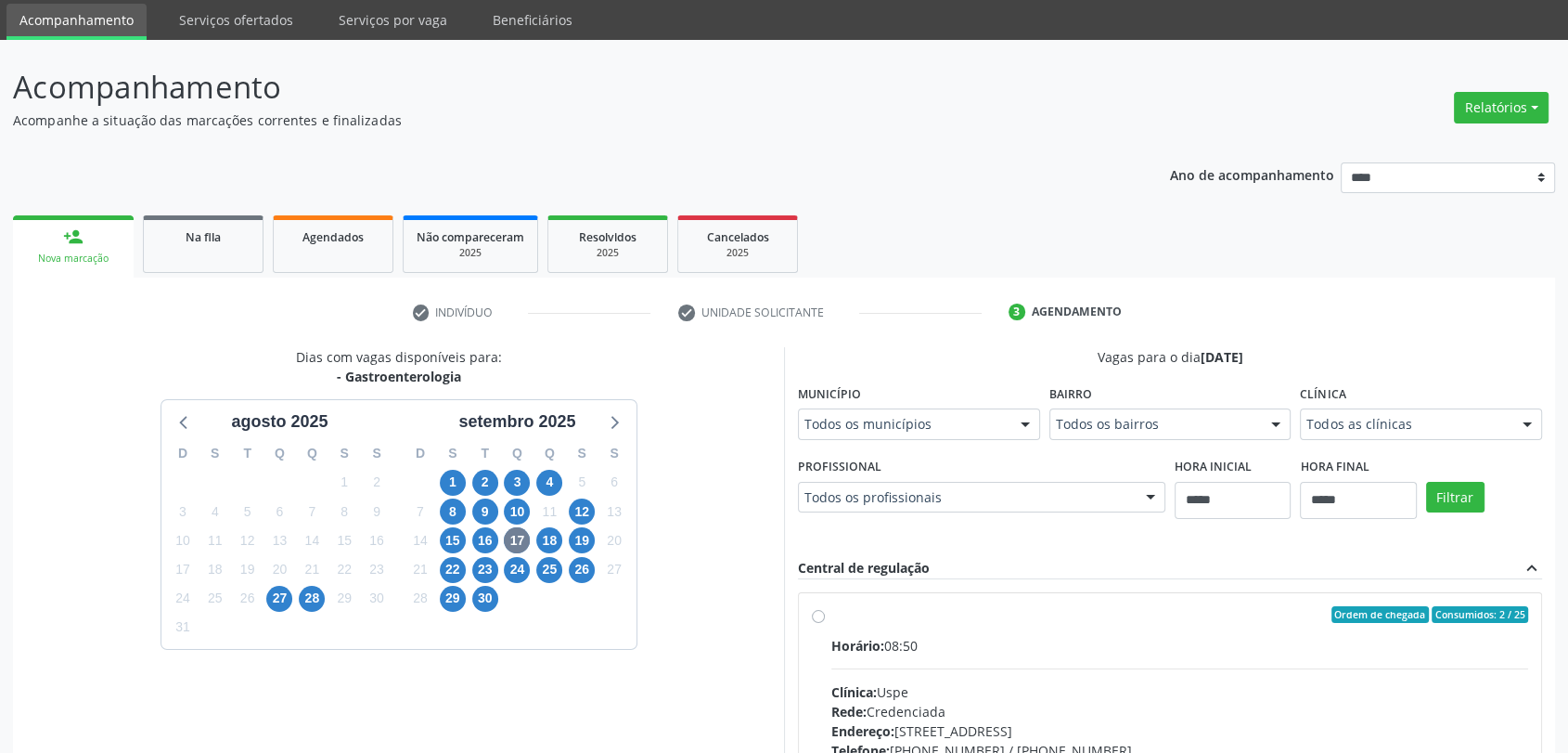
click at [1438, 382] on div "Clínica Todos as clínicas Todos as clínicas Top Saude Uspe Nenhum resultado enc…" at bounding box center [1420, 409] width 242 height 60
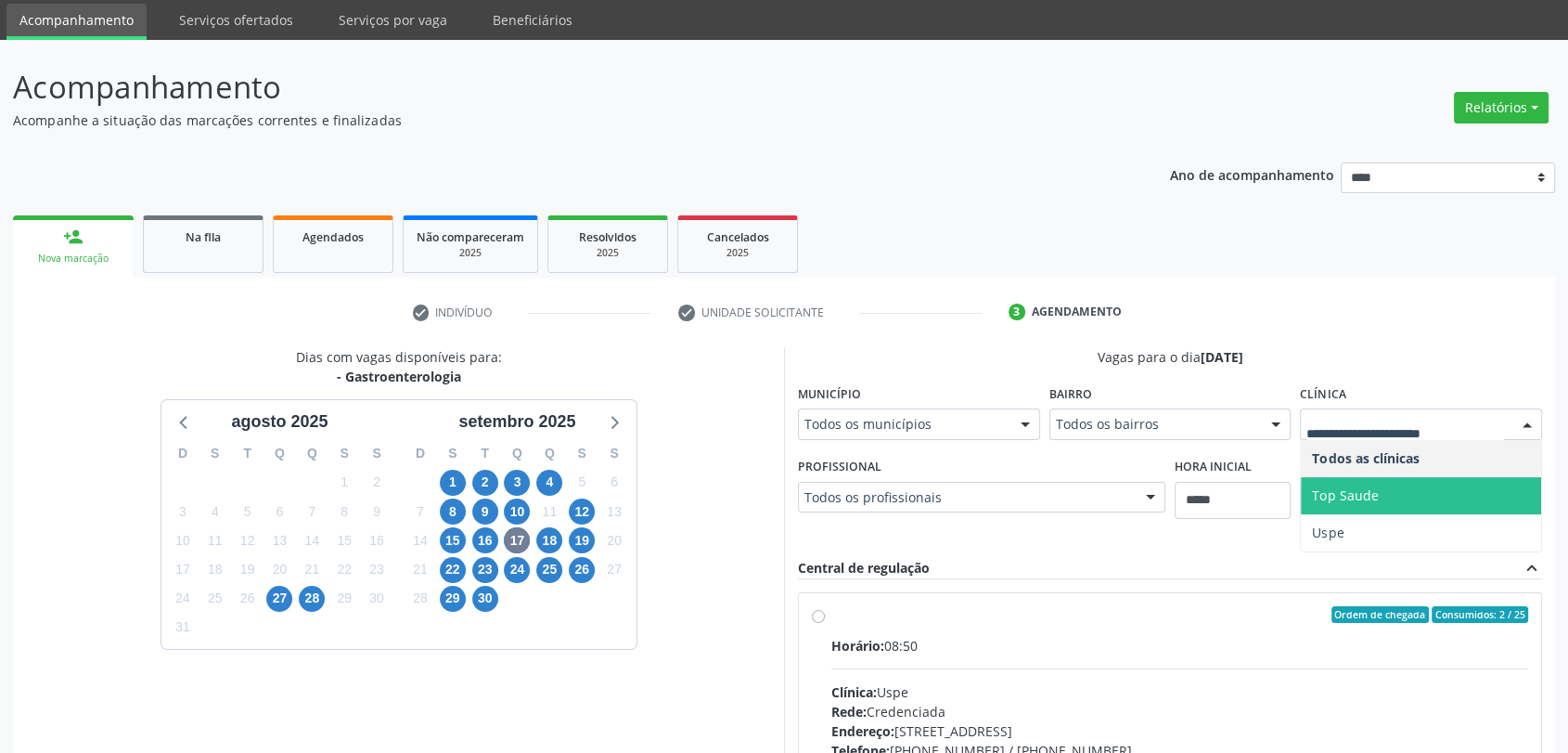
click at [544, 551] on div "18" at bounding box center [549, 540] width 26 height 29
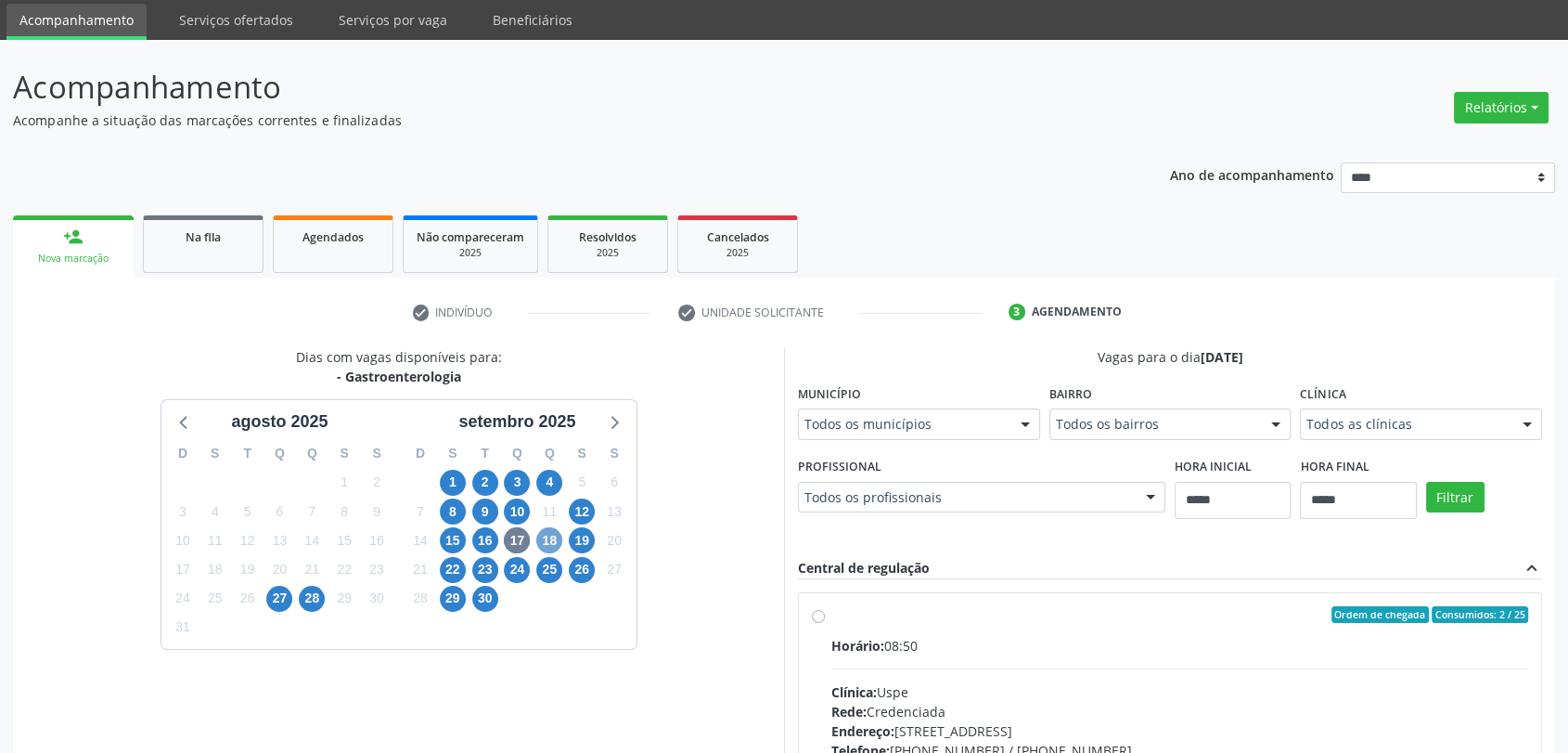
click at [545, 538] on span "18" at bounding box center [549, 540] width 26 height 26
click at [588, 543] on span "19" at bounding box center [582, 540] width 26 height 26
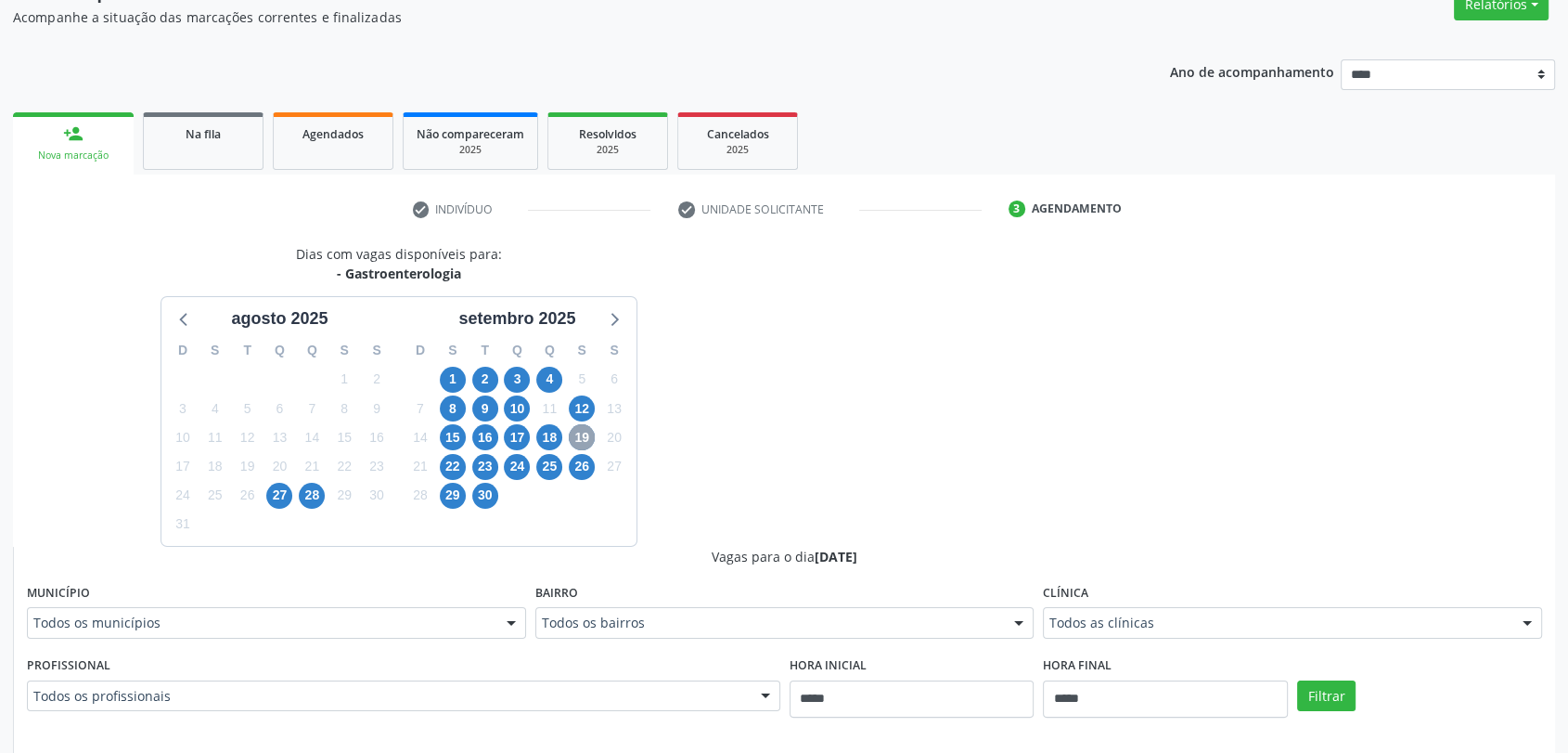
scroll to position [268, 0]
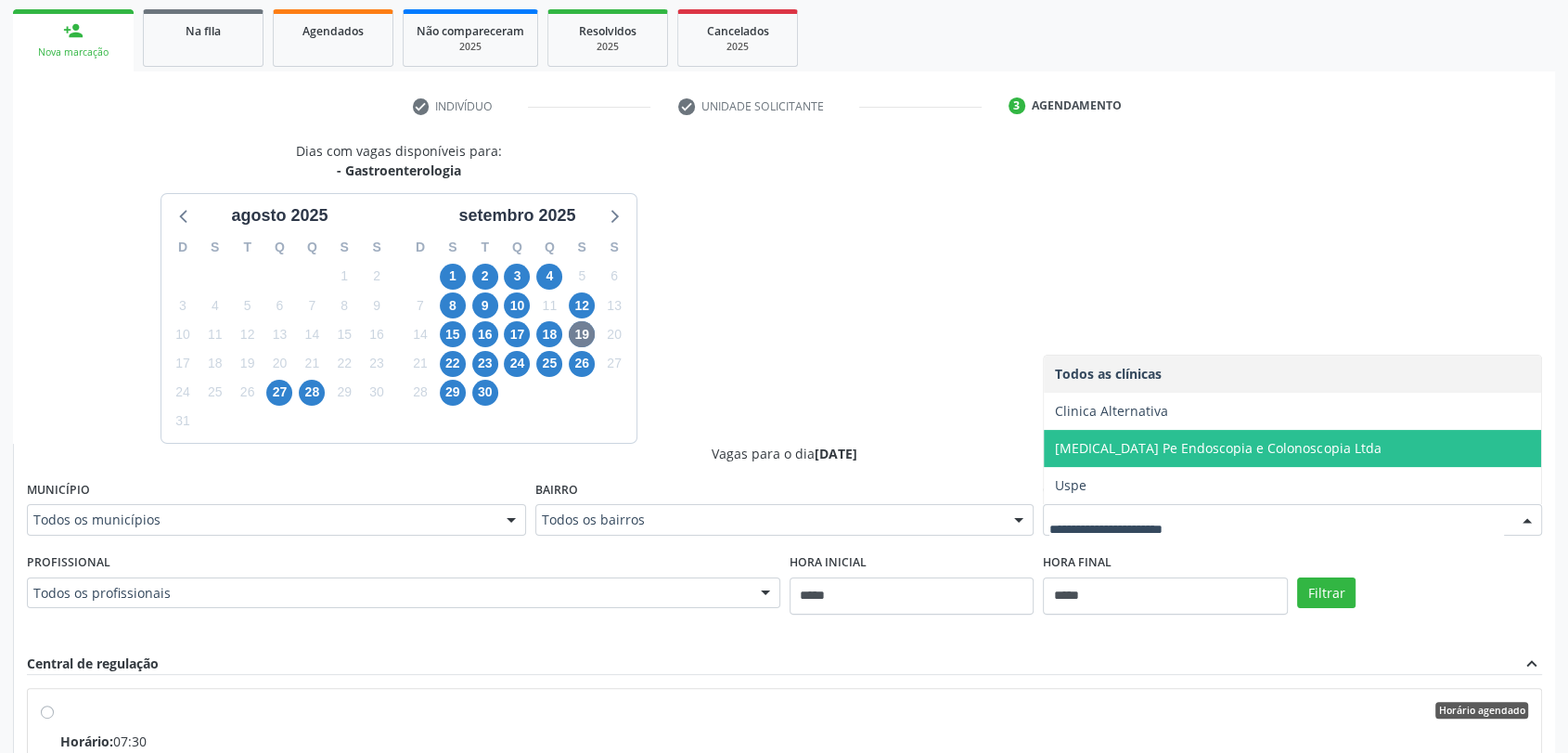
click at [1129, 452] on span "Gastro Pe Endoscopia e Colonoscopia Ltda" at bounding box center [1218, 448] width 326 height 18
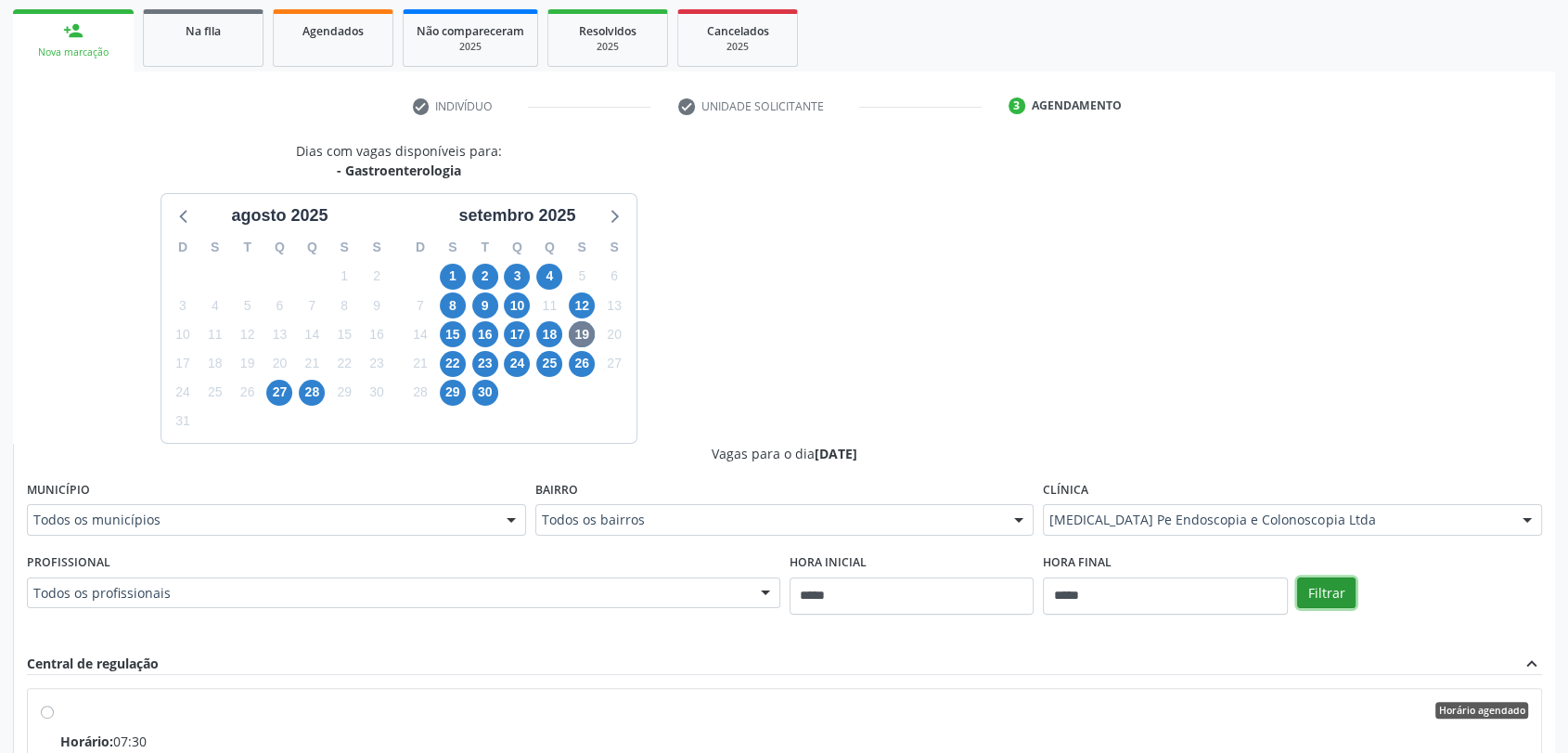
click at [1336, 585] on button "Filtrar" at bounding box center [1326, 593] width 59 height 32
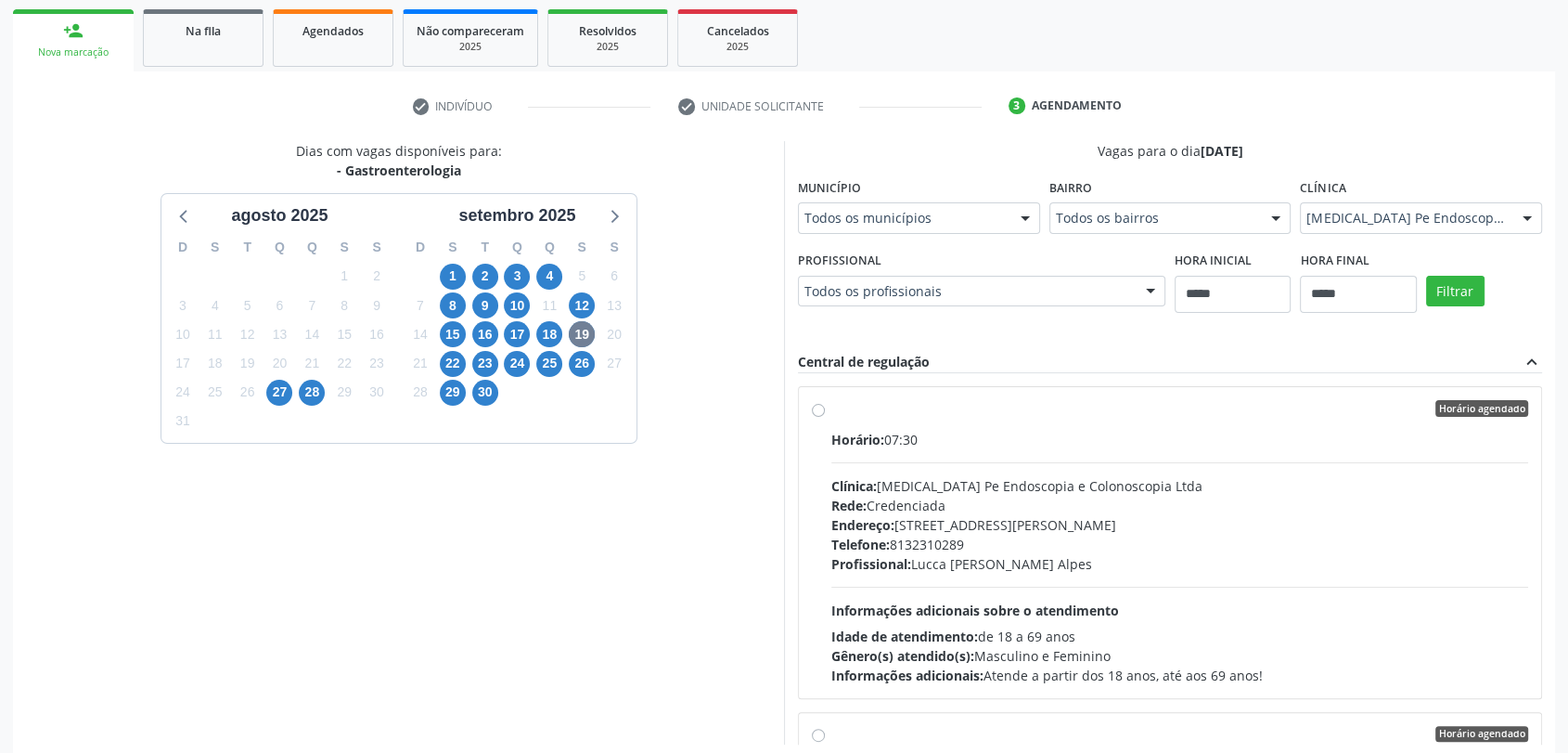
click at [972, 404] on div "Horário agendado" at bounding box center [1180, 408] width 697 height 17
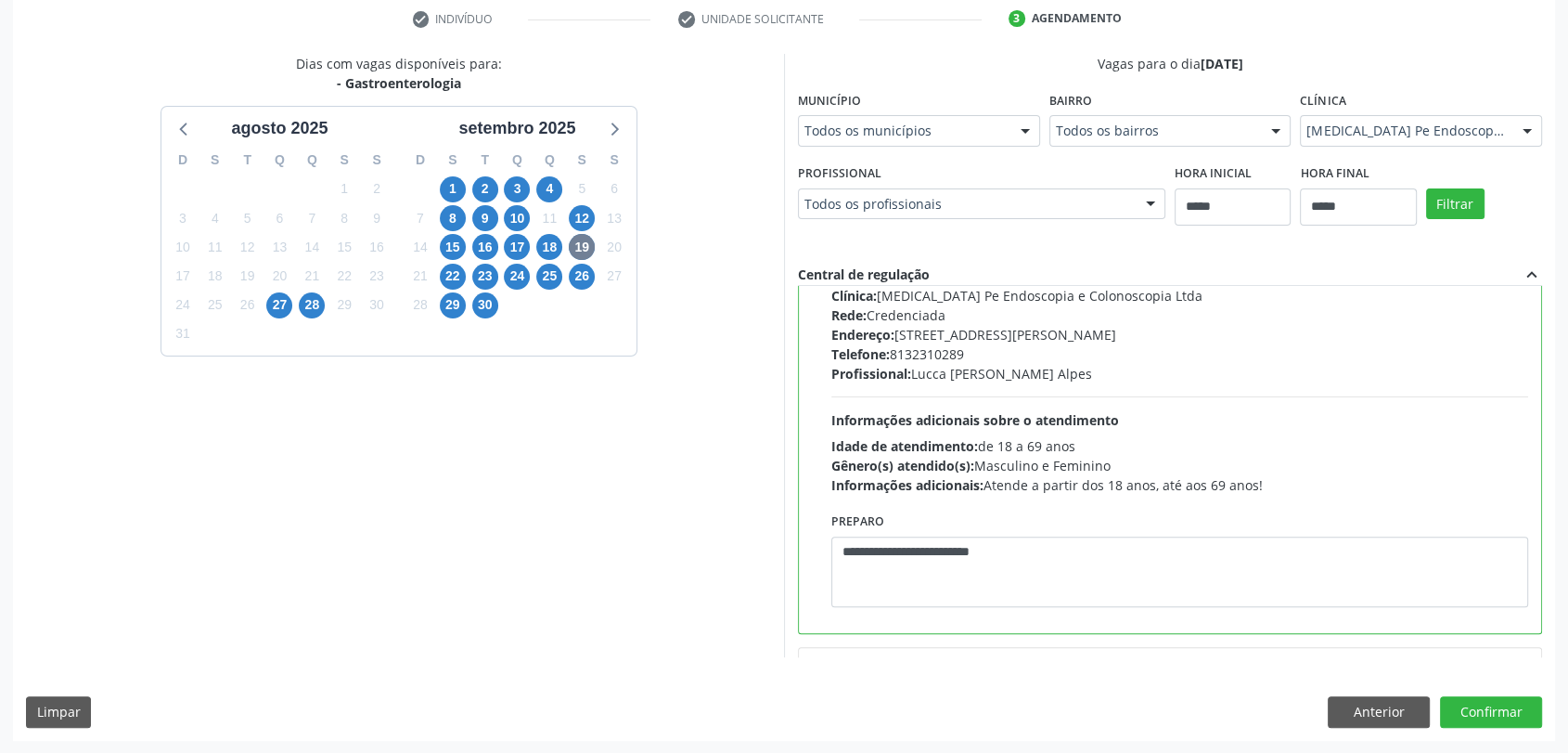
scroll to position [206, 0]
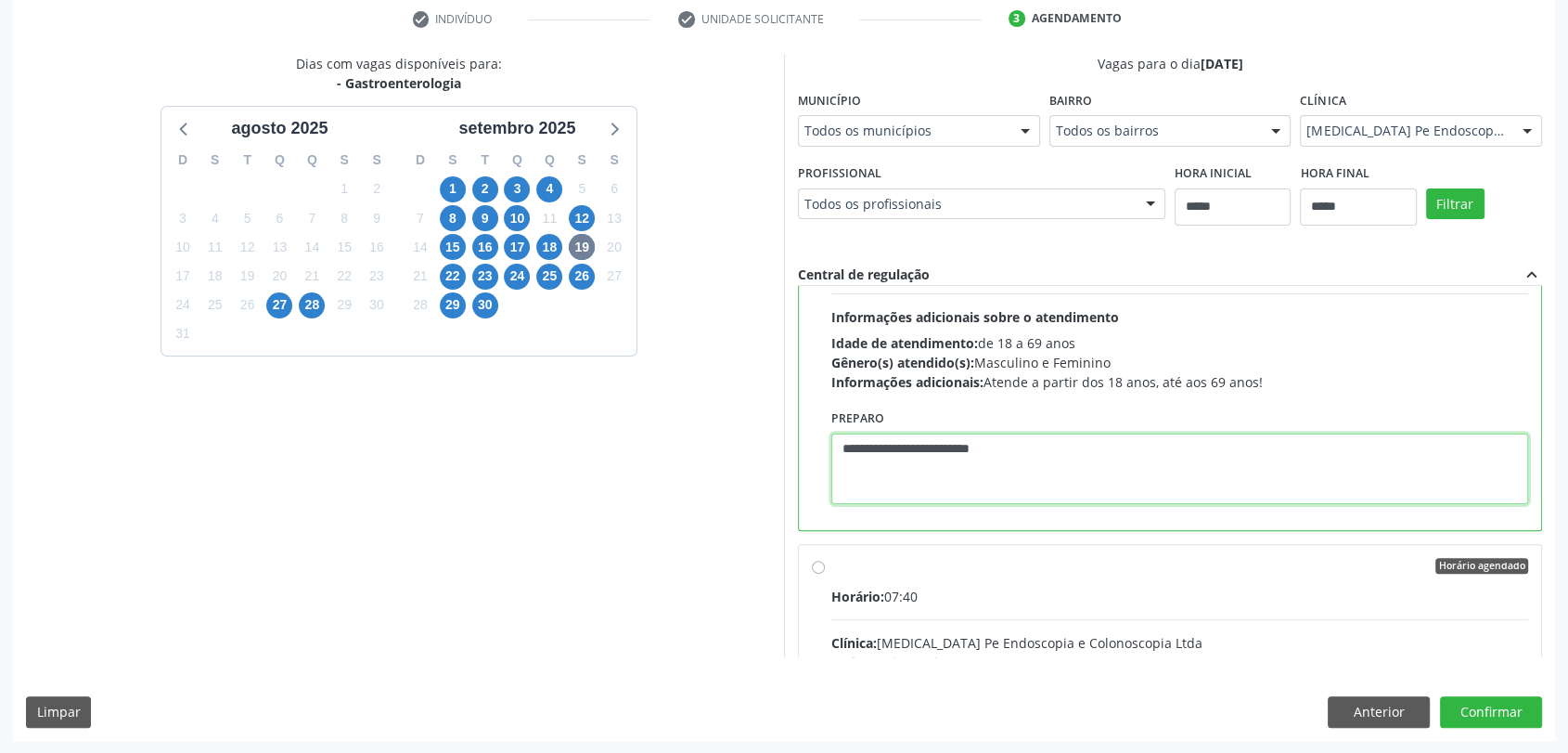
click at [1039, 433] on textarea "**********" at bounding box center [1180, 469] width 697 height 71
paste textarea
type textarea "**********"
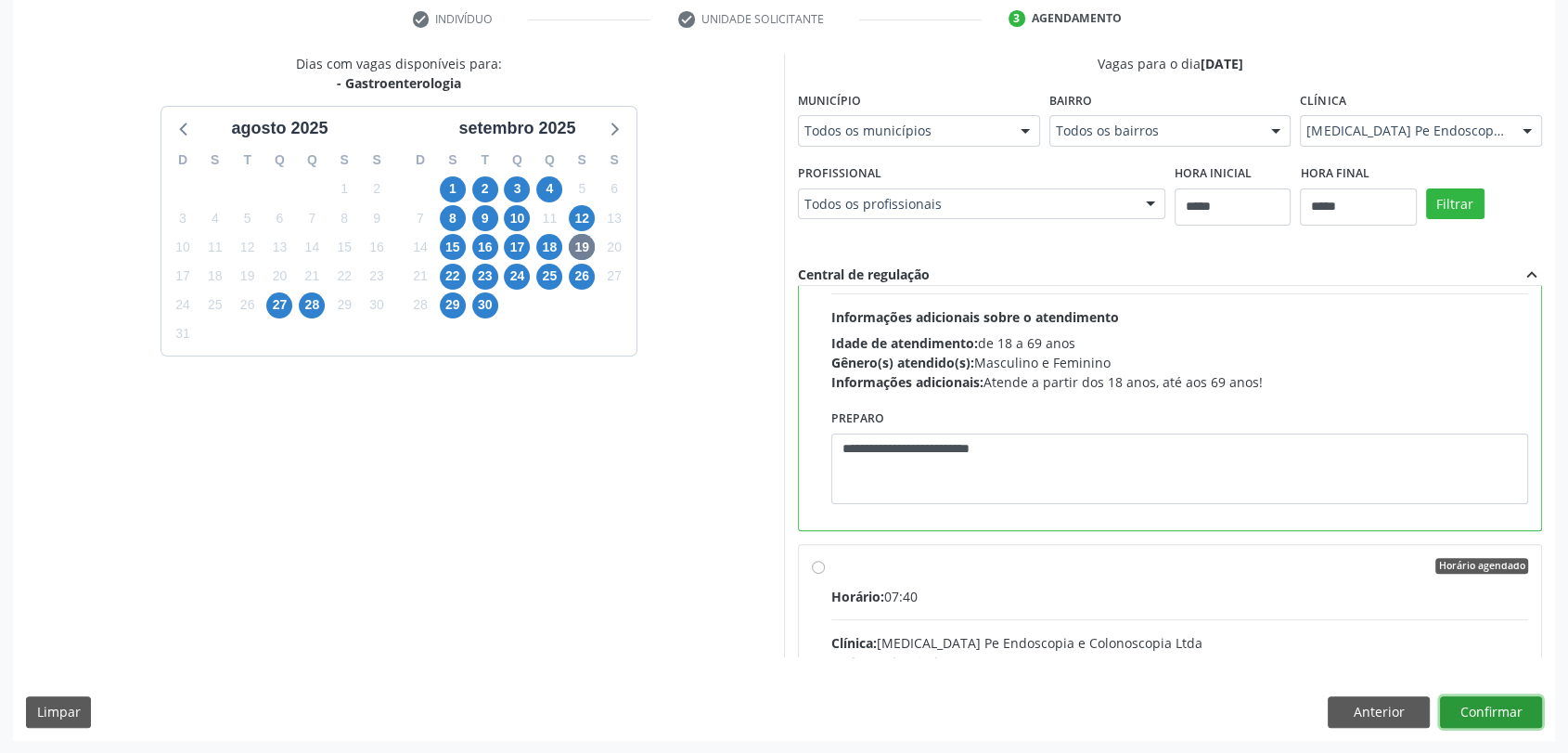
click at [1508, 709] on button "Confirmar" at bounding box center [1490, 712] width 102 height 32
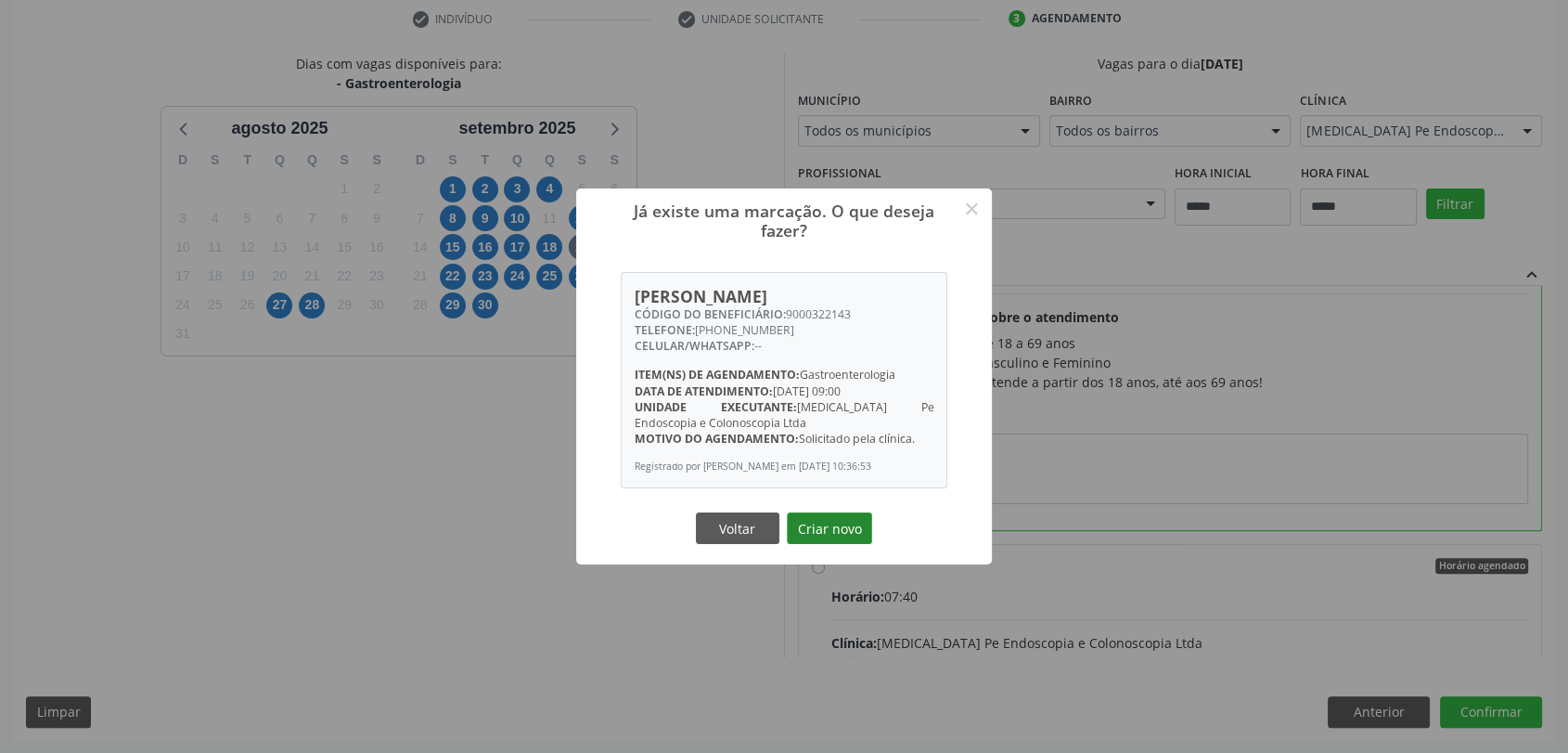
click at [824, 538] on button "Criar novo" at bounding box center [828, 528] width 85 height 32
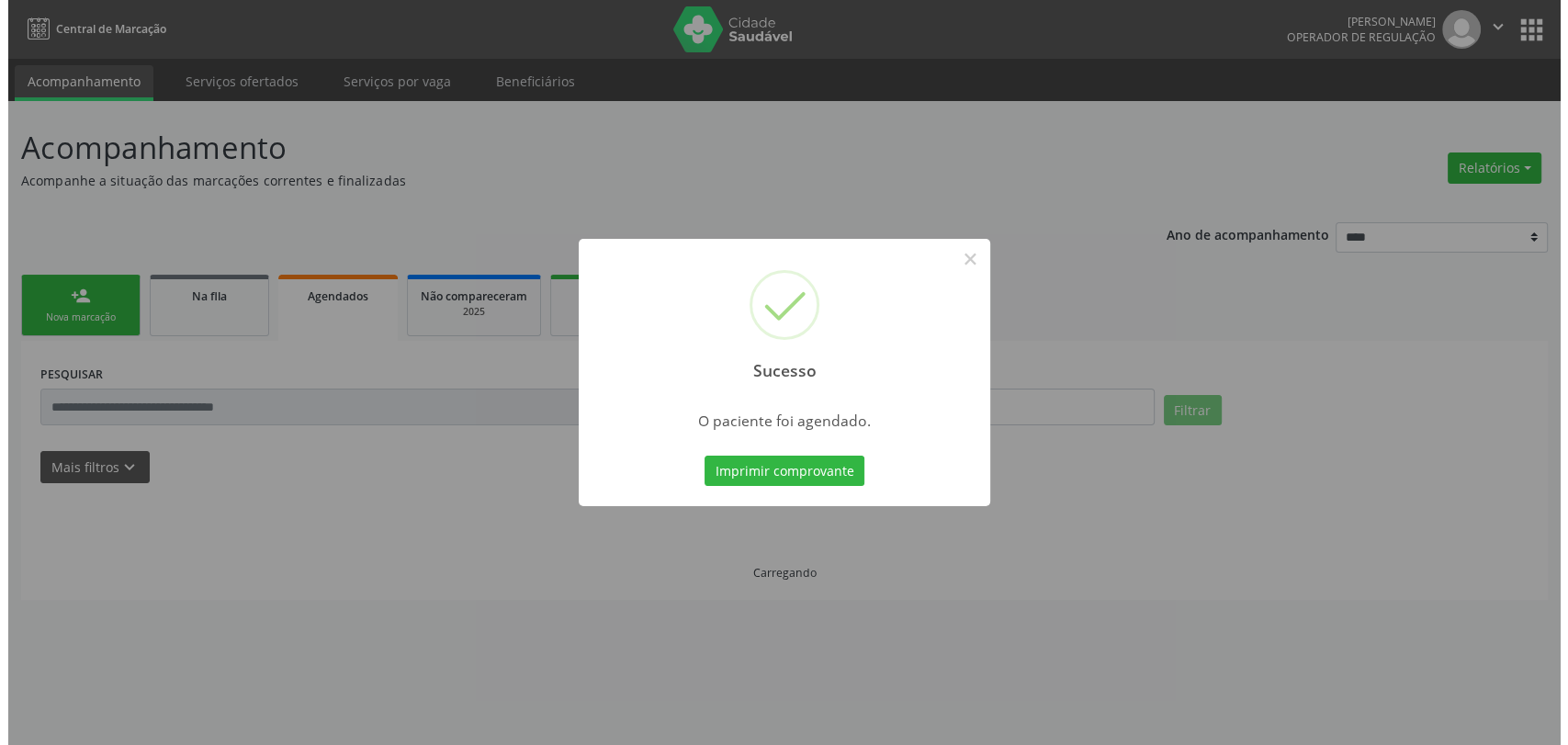
scroll to position [0, 0]
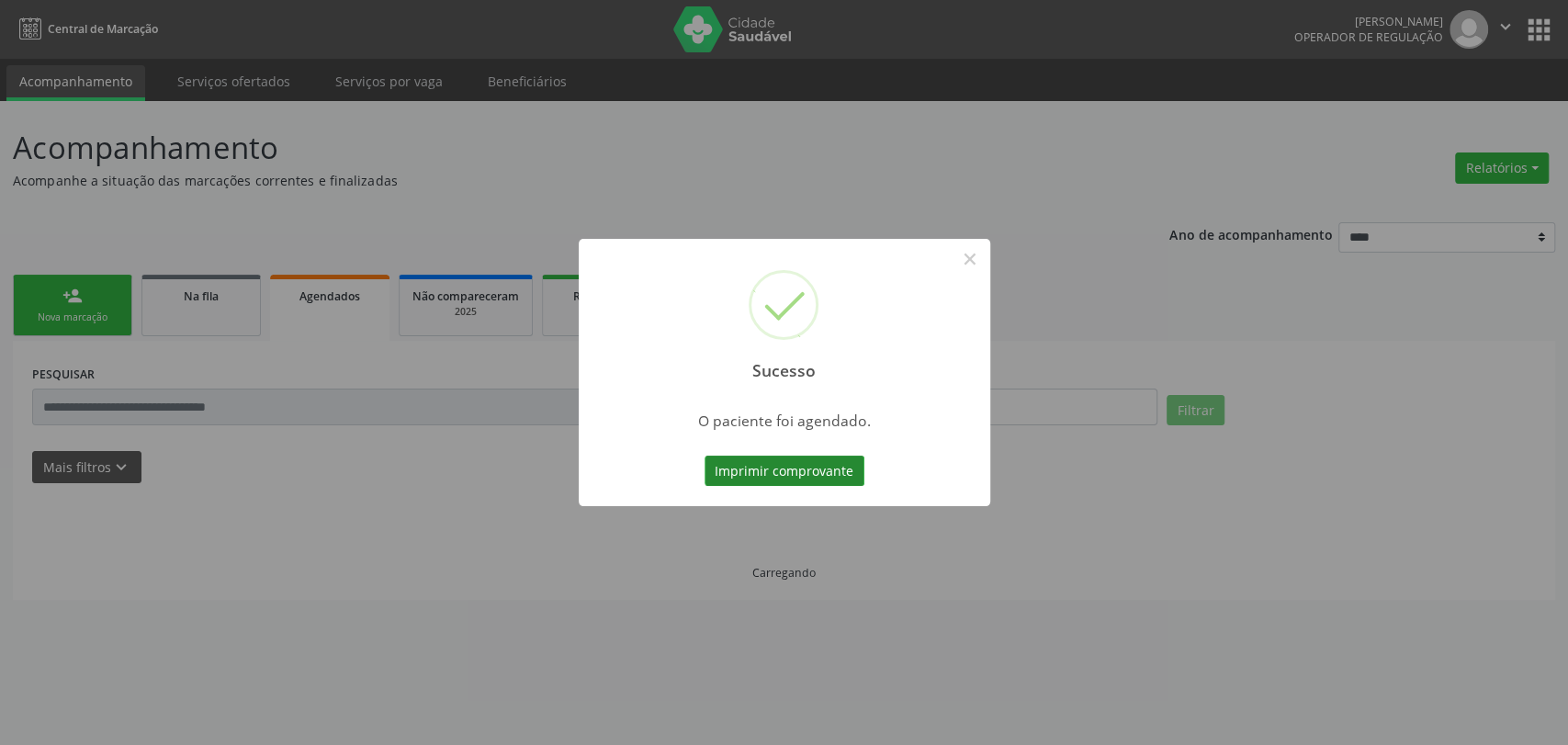
click at [805, 458] on button "Imprimir comprovante" at bounding box center [784, 471] width 160 height 31
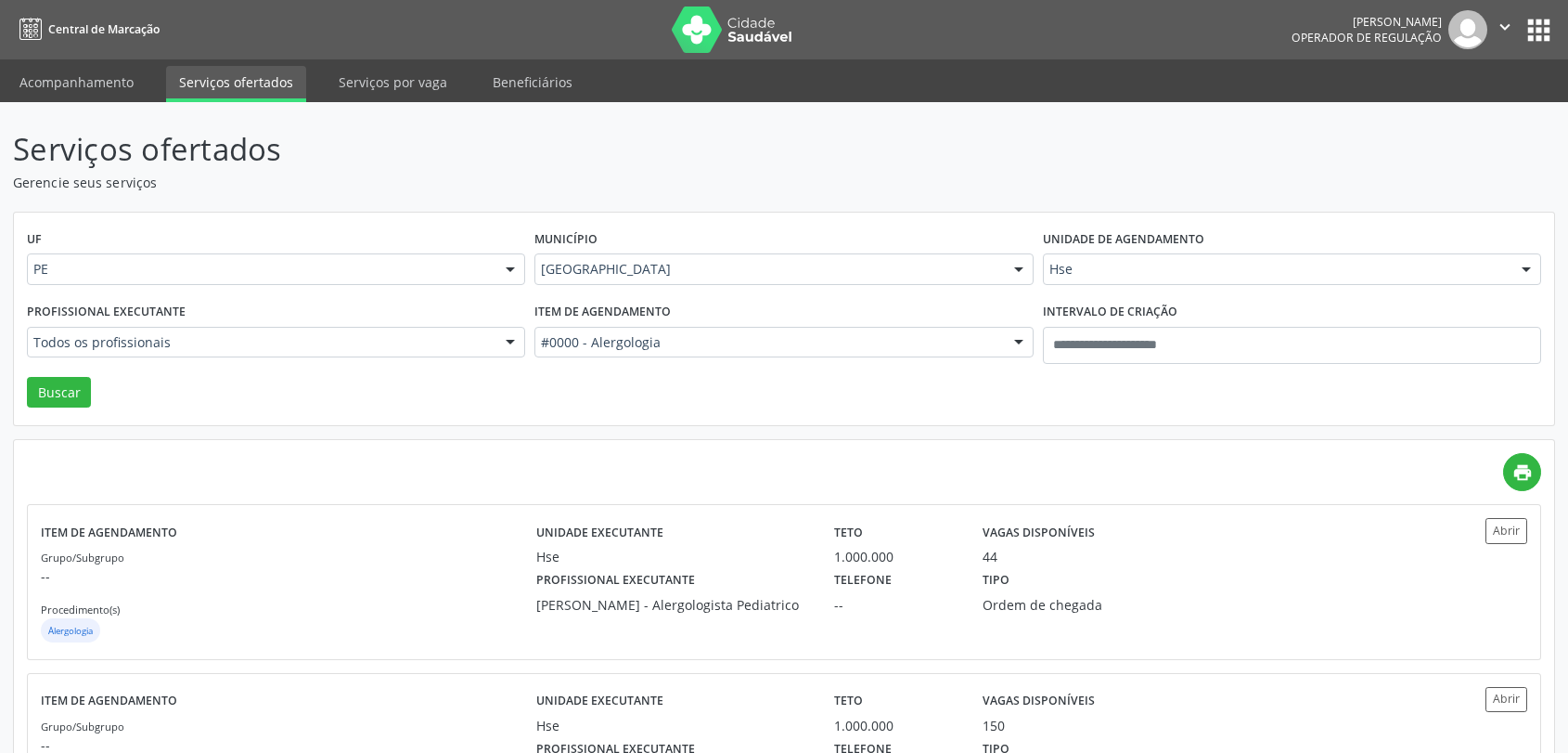
scroll to position [113, 0]
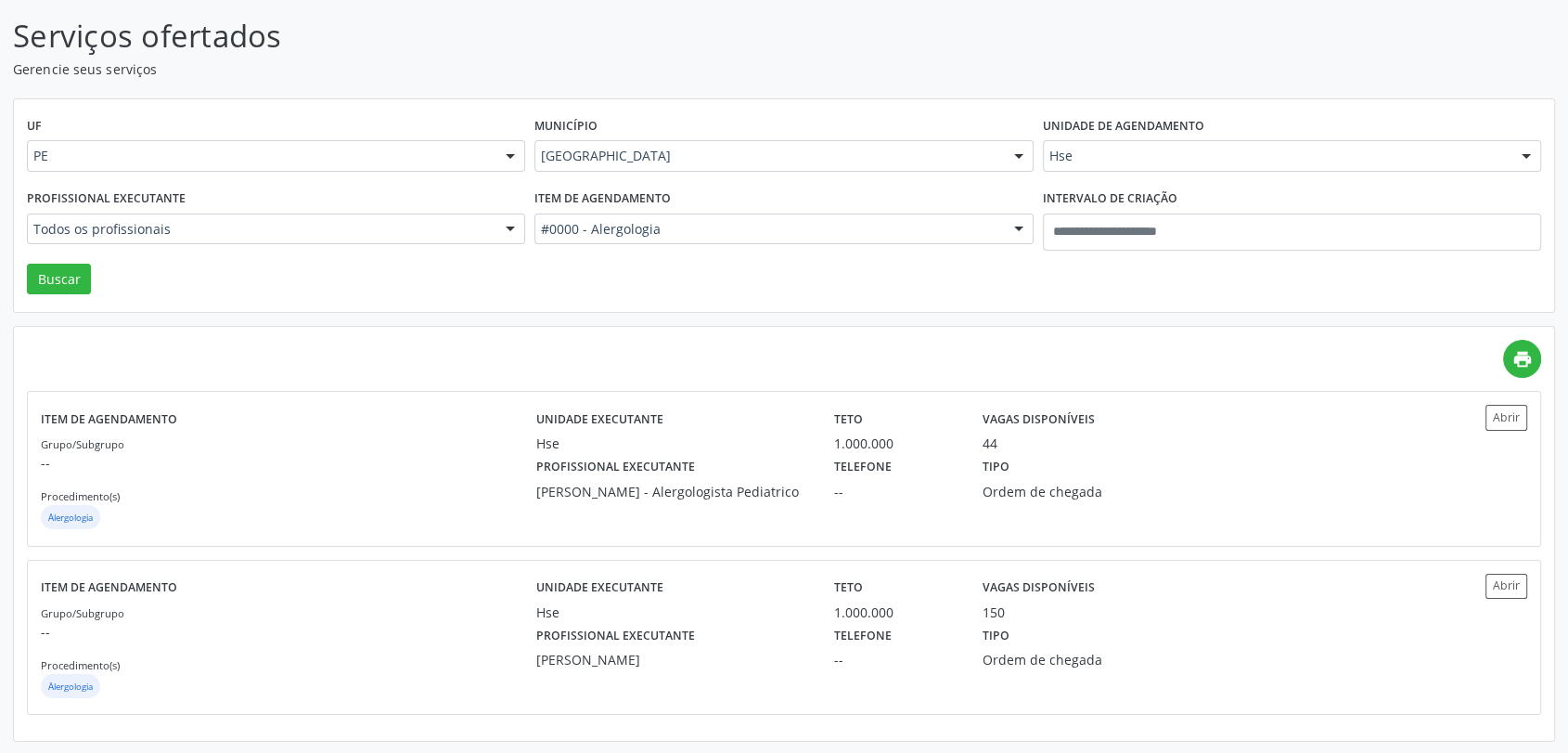
click at [688, 240] on div "#0000 - Alergologia" at bounding box center [784, 230] width 499 height 32
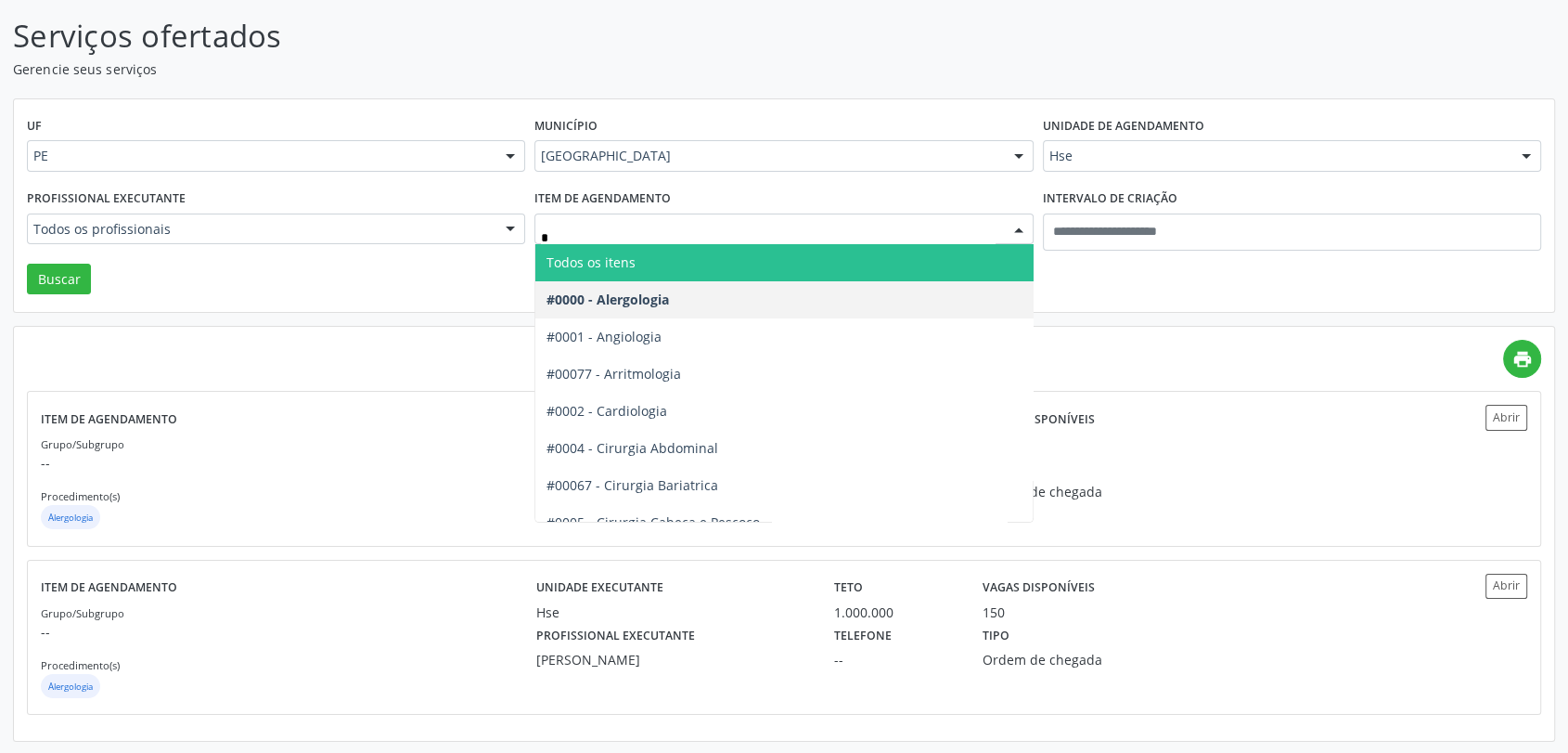
type input "**"
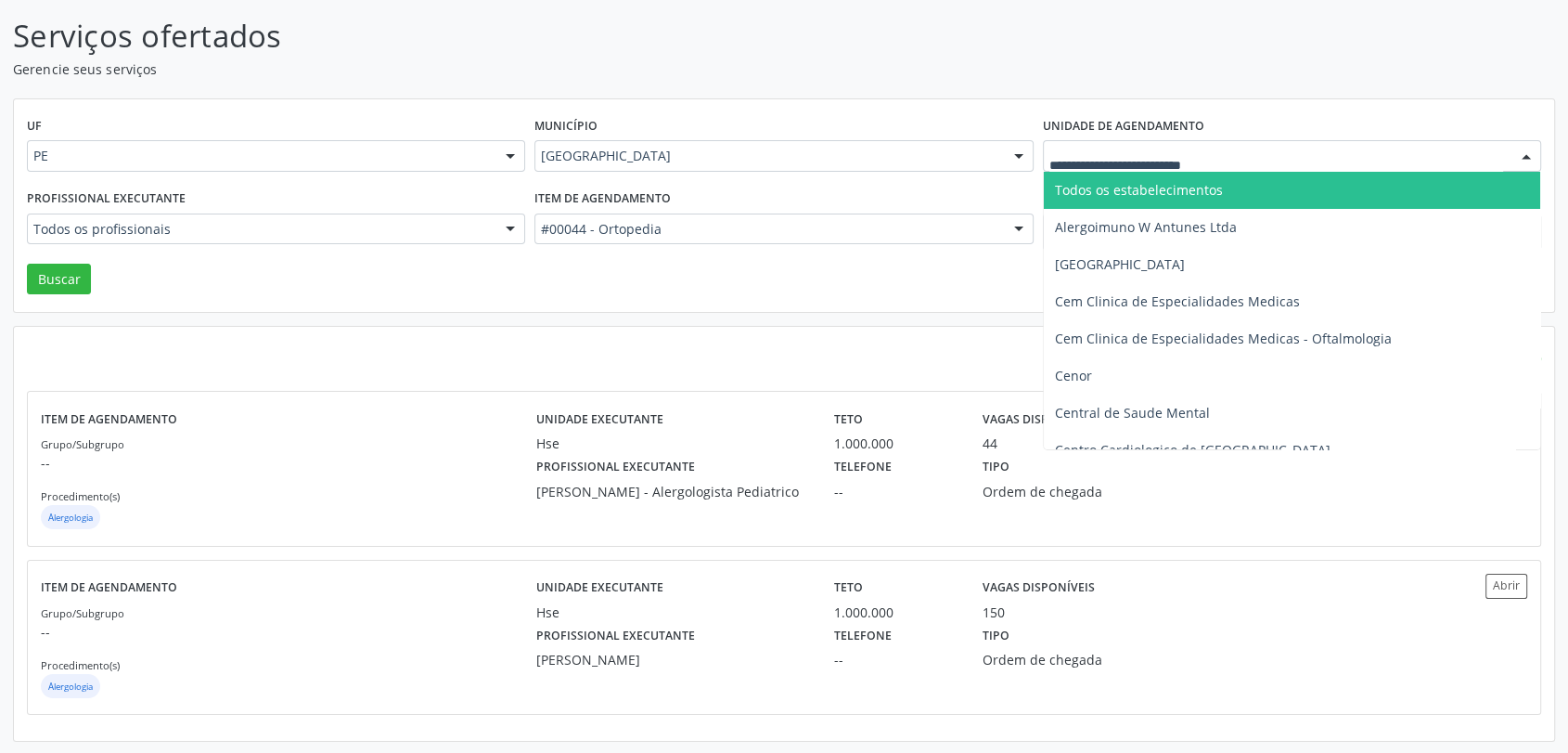
click at [1086, 165] on div at bounding box center [1293, 156] width 499 height 32
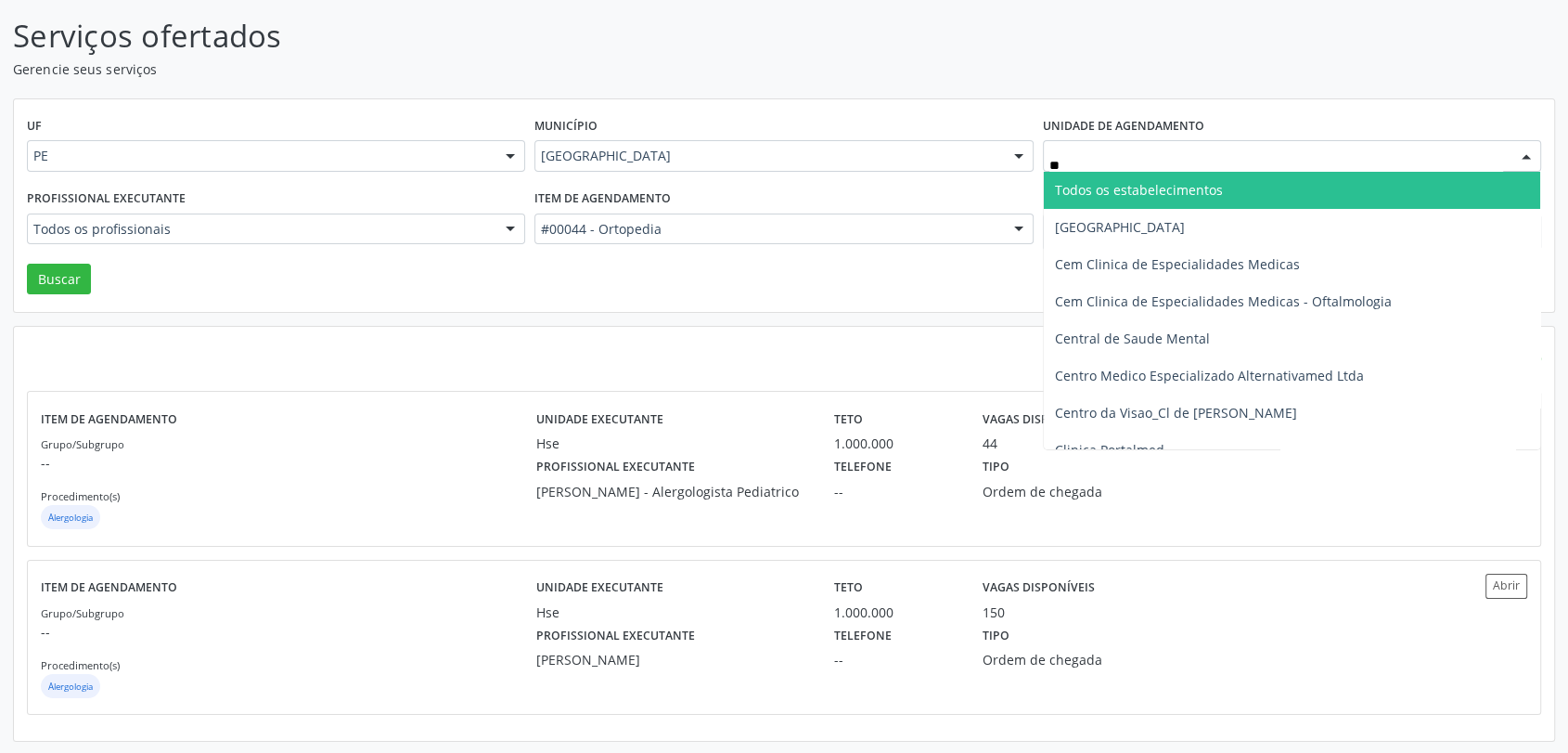
type input "***"
click at [1106, 192] on span "[GEOGRAPHIC_DATA]" at bounding box center [1120, 190] width 130 height 18
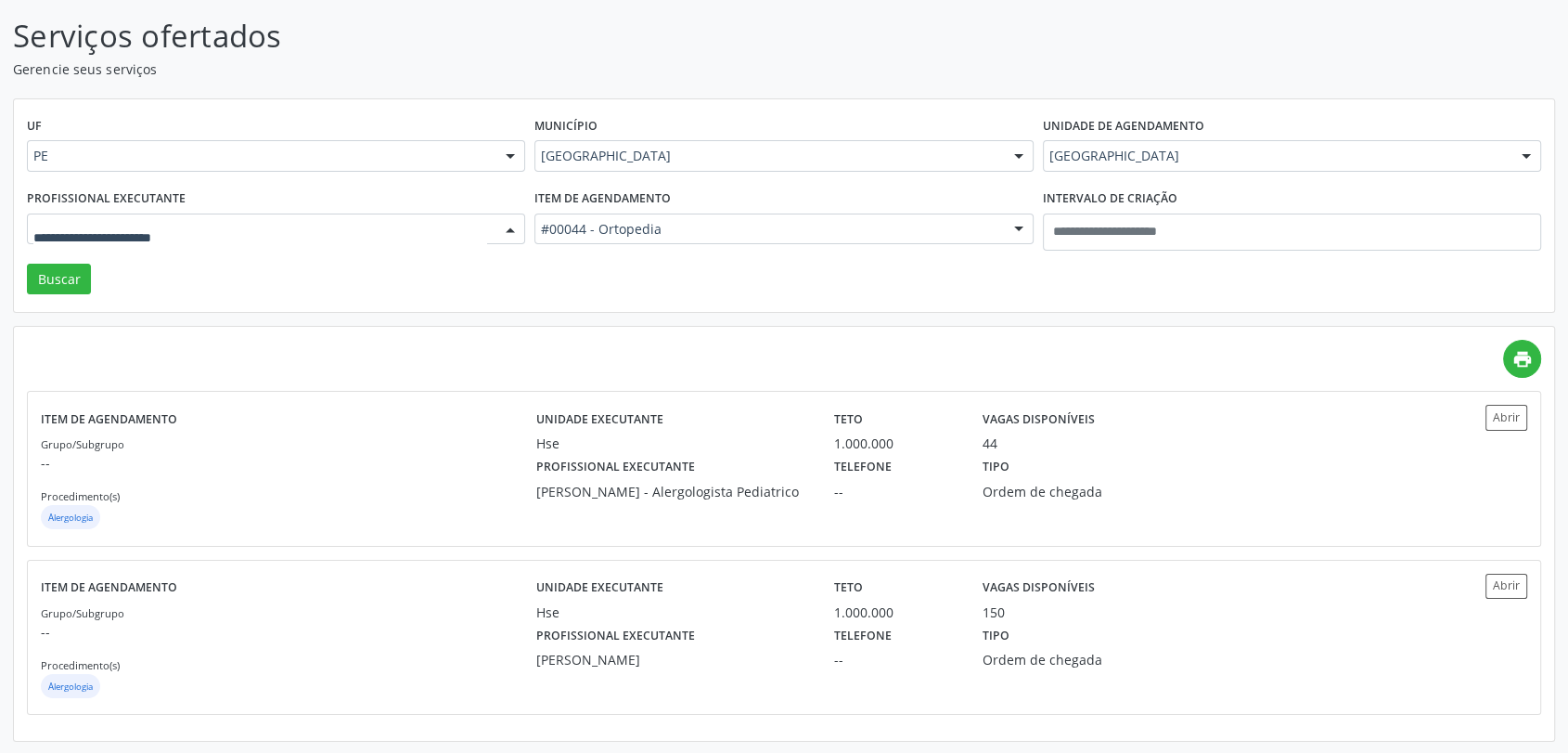
click at [247, 239] on div at bounding box center [276, 230] width 499 height 32
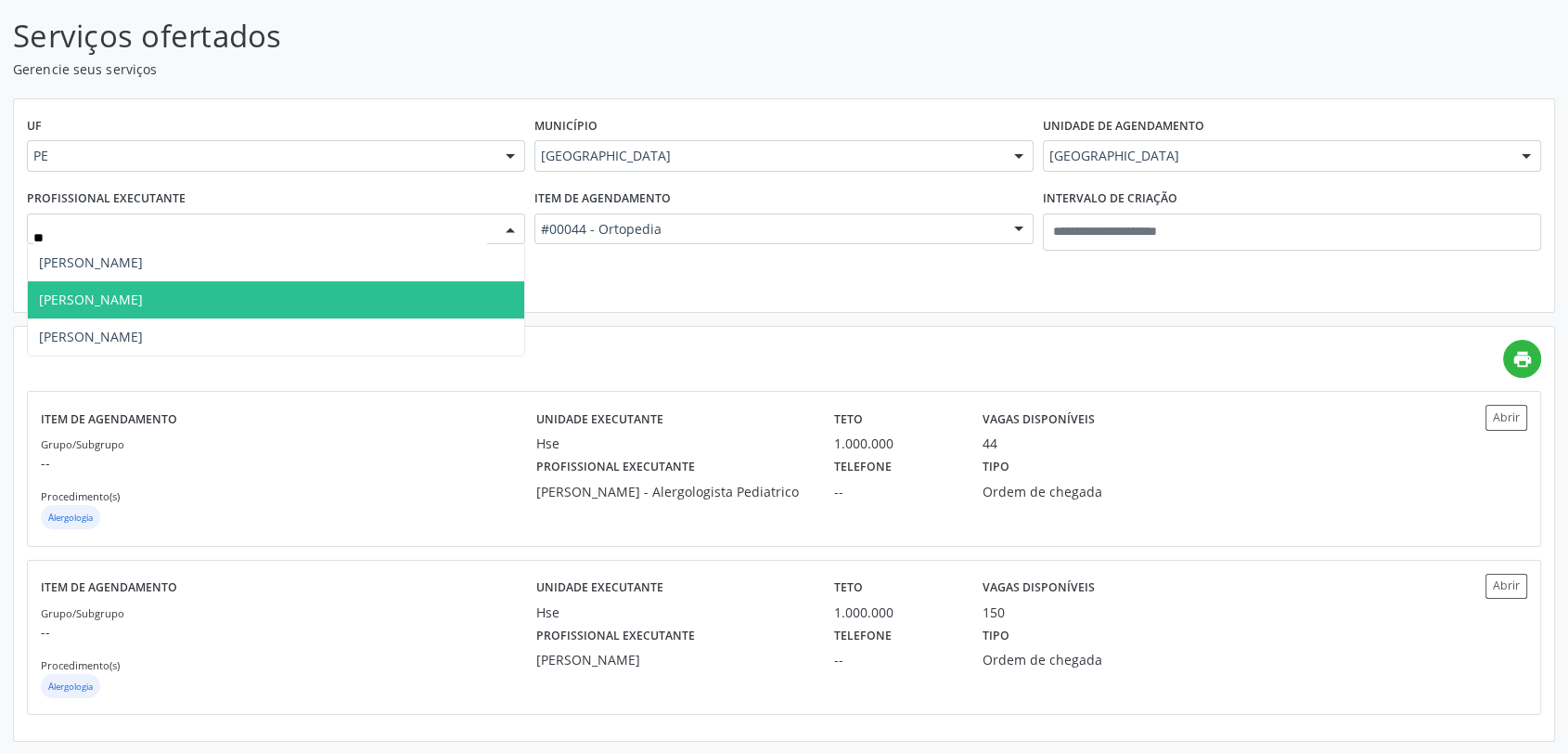
type input "***"
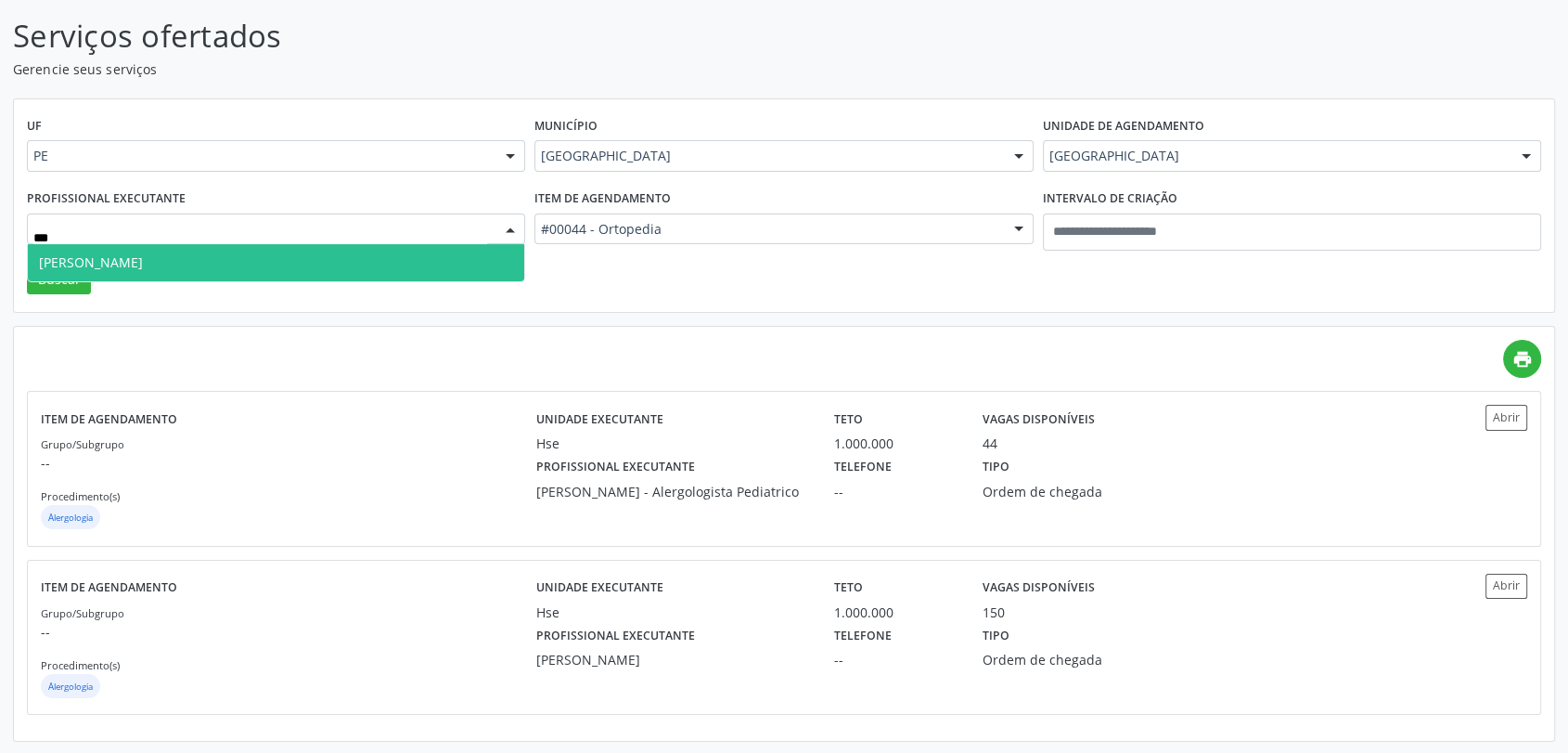
click at [182, 249] on span "[PERSON_NAME]" at bounding box center [276, 263] width 497 height 37
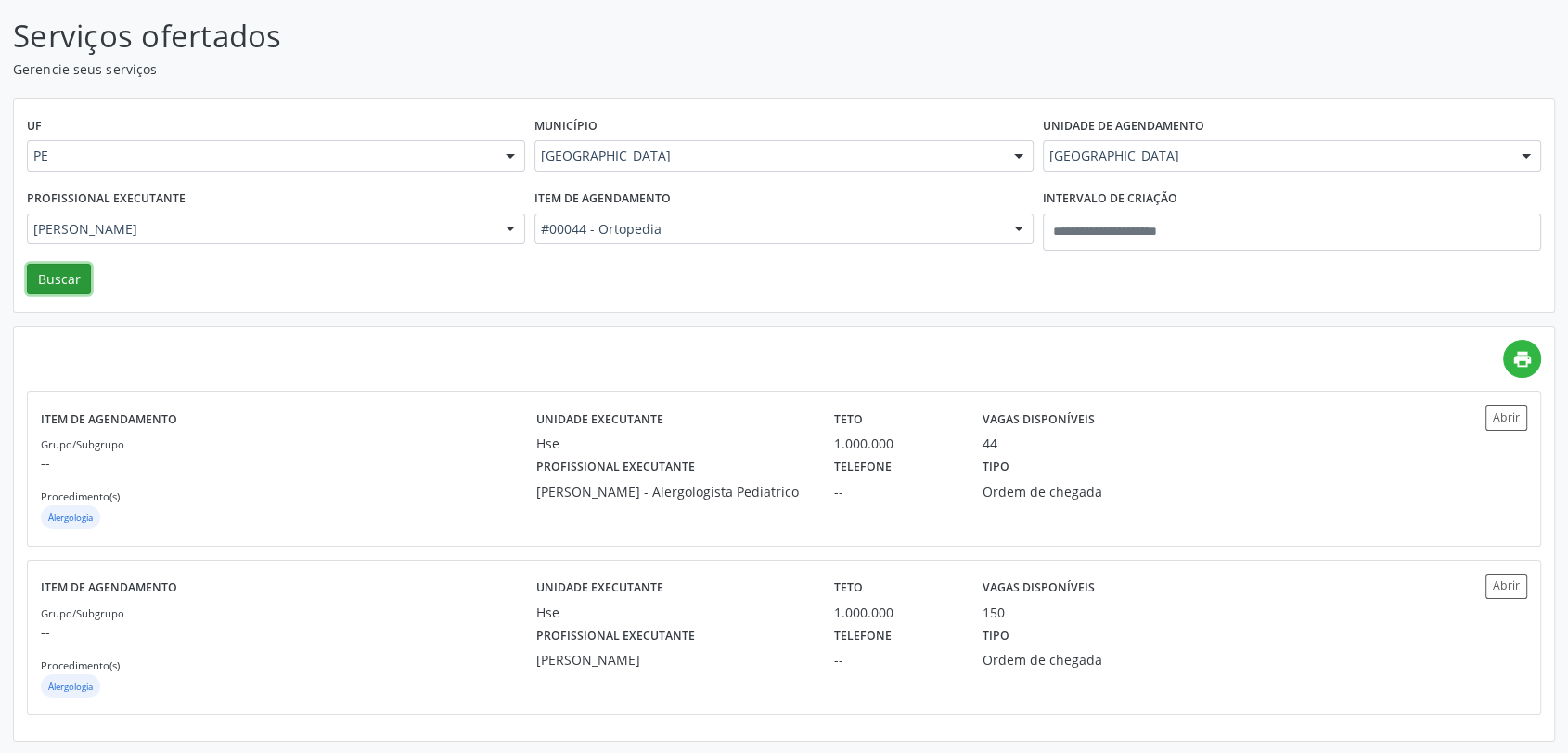
click at [72, 267] on button "Buscar" at bounding box center [59, 279] width 64 height 32
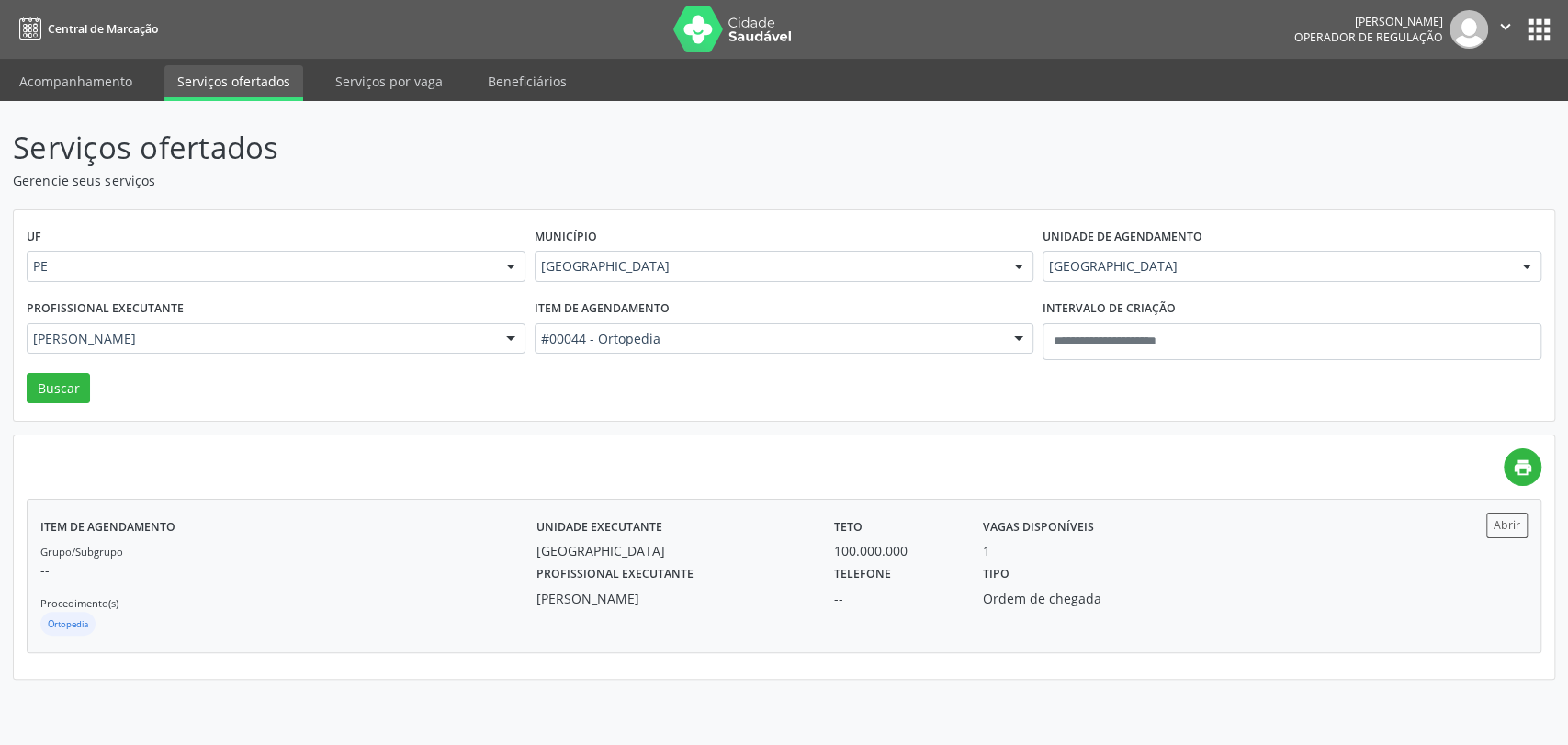
click at [827, 531] on div "Teto 100.000.000" at bounding box center [895, 536] width 149 height 48
click at [688, 349] on div "#00044 - Ortopedia" at bounding box center [783, 339] width 498 height 31
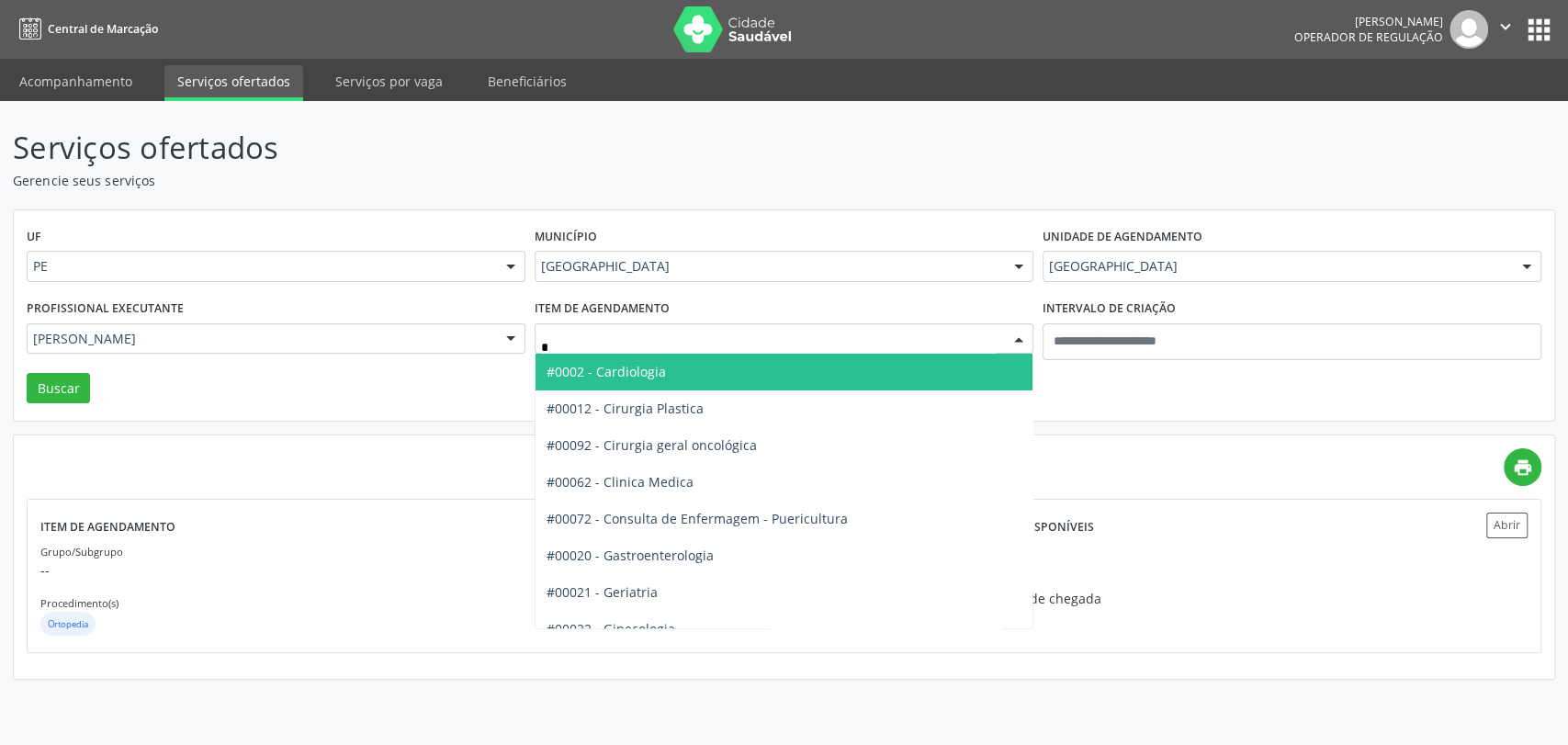
type input "**"
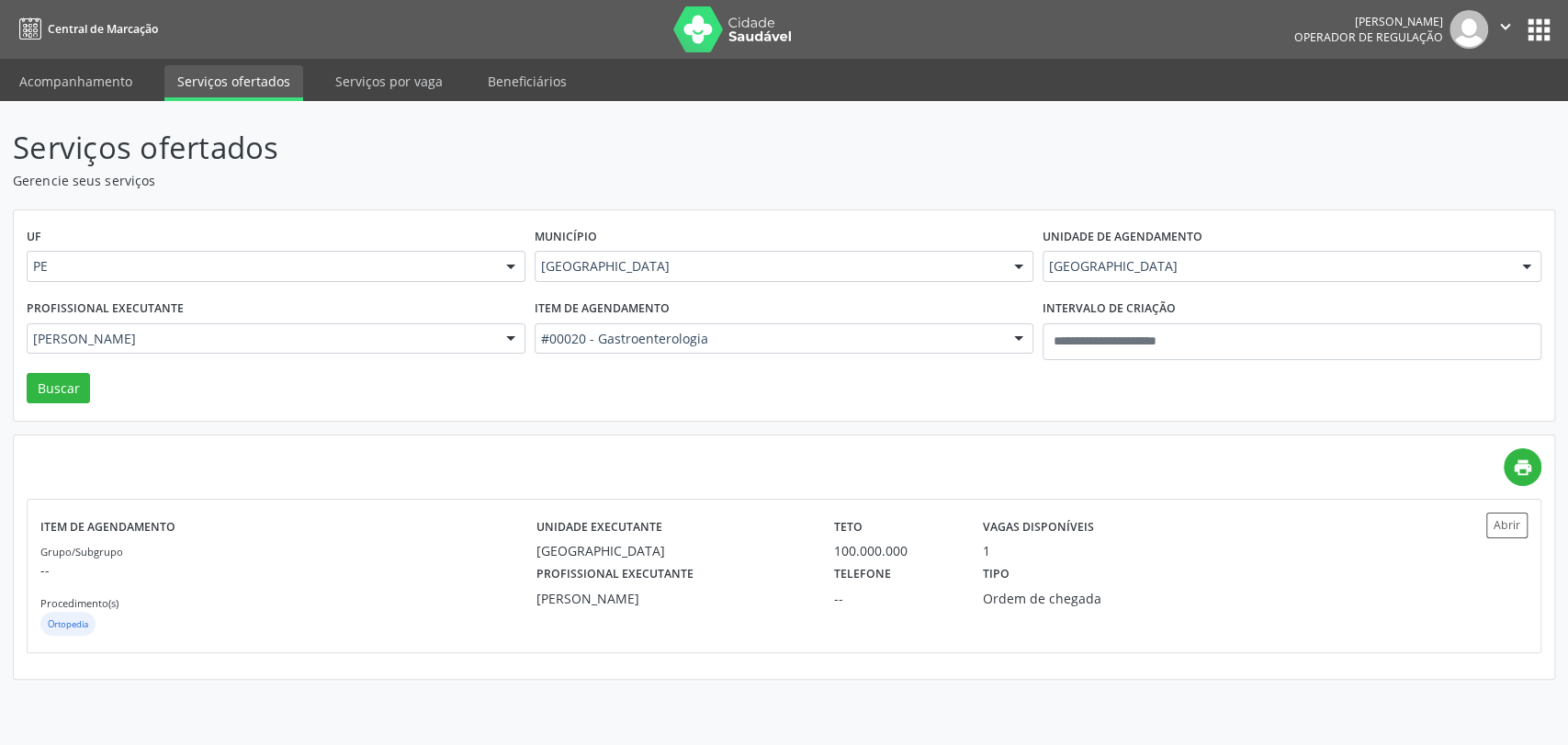
click at [663, 285] on div "Município [GEOGRAPHIC_DATA] Todas as cidades [GEOGRAPHIC_DATA] e [GEOGRAPHIC_DA…" at bounding box center [783, 258] width 508 height 71
click at [1083, 277] on div "[GEOGRAPHIC_DATA]" at bounding box center [1292, 266] width 498 height 31
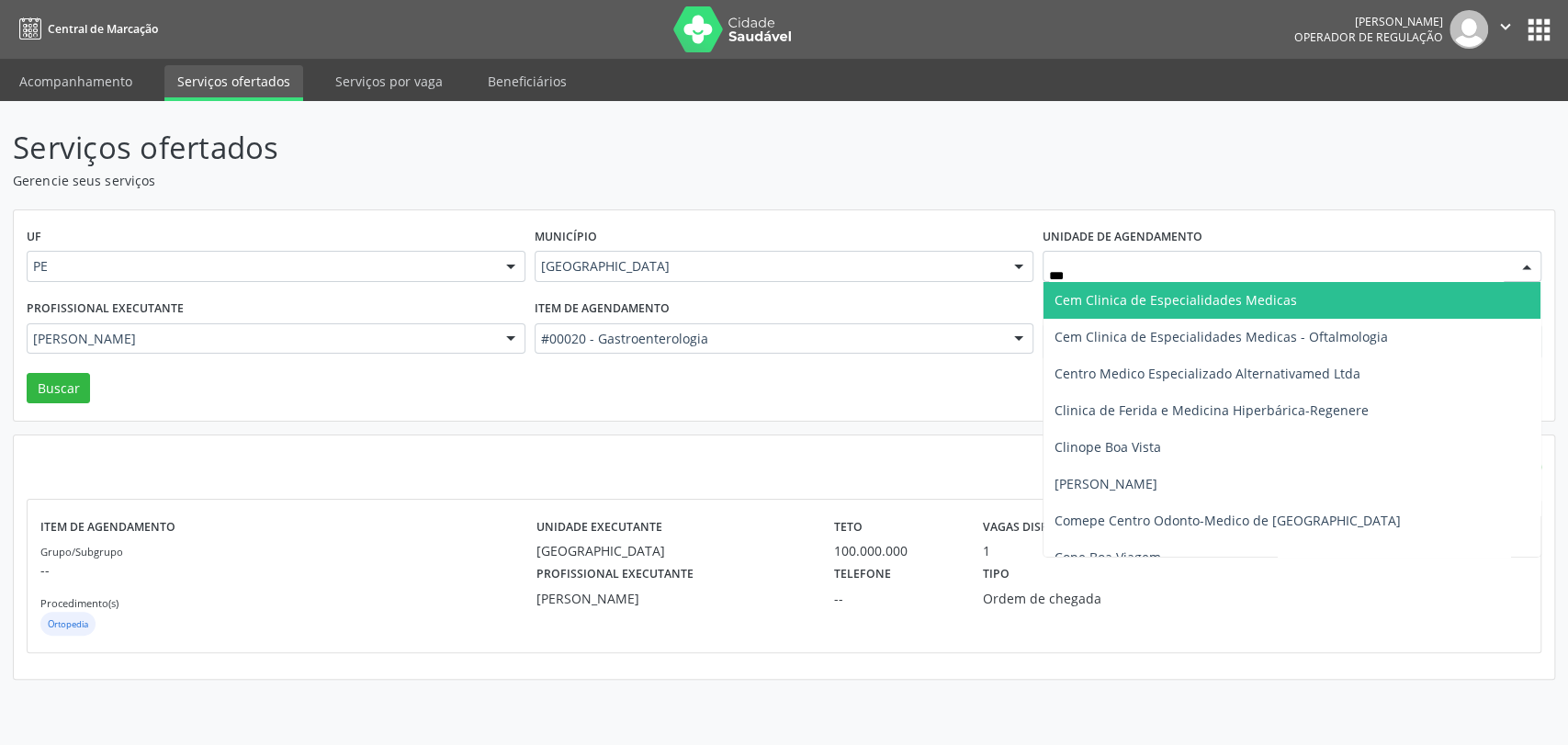
type input "****"
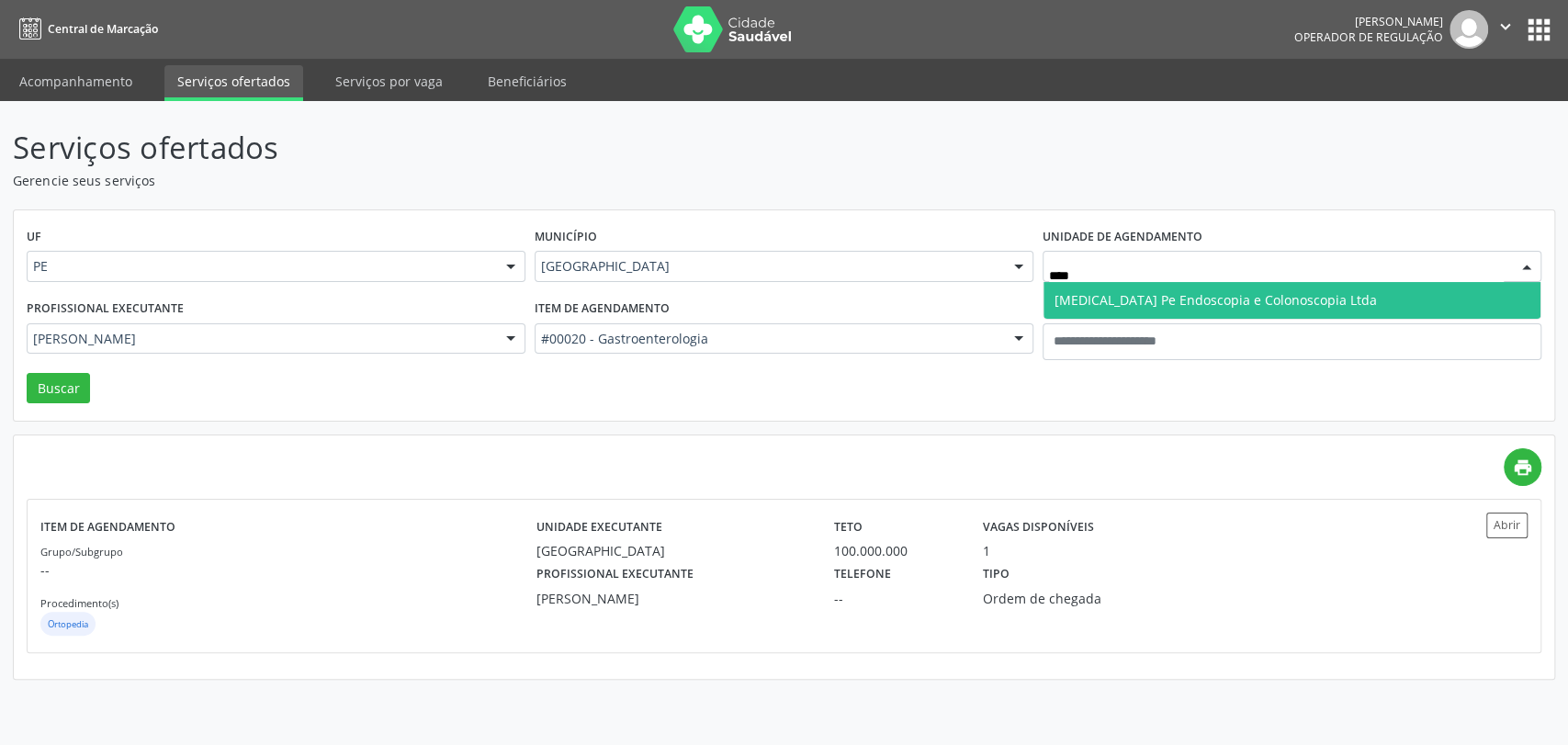
click at [1113, 288] on span "[MEDICAL_DATA] Pe Endoscopia e Colonoscopia Ltda" at bounding box center [1292, 300] width 496 height 37
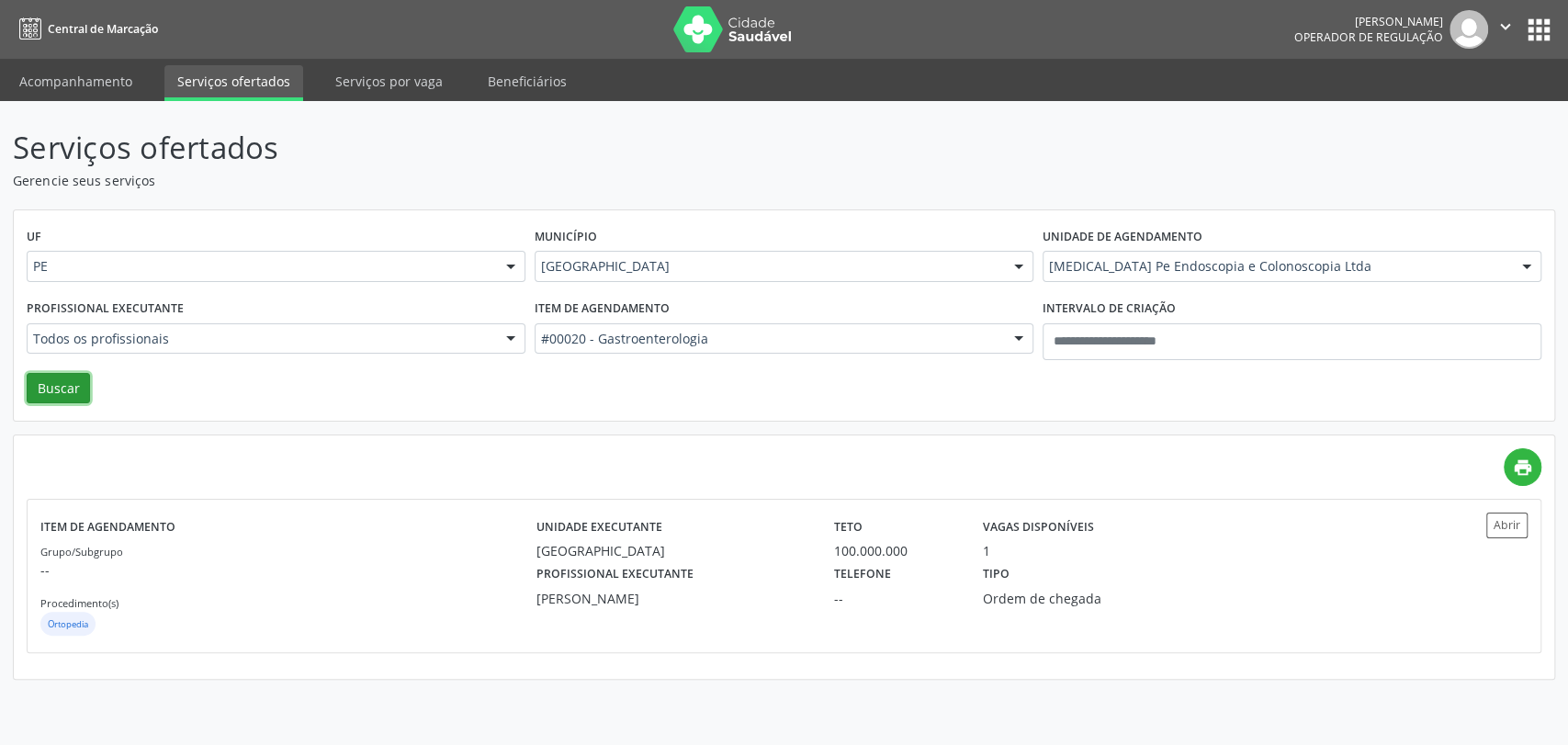
click at [80, 378] on button "Buscar" at bounding box center [58, 388] width 64 height 31
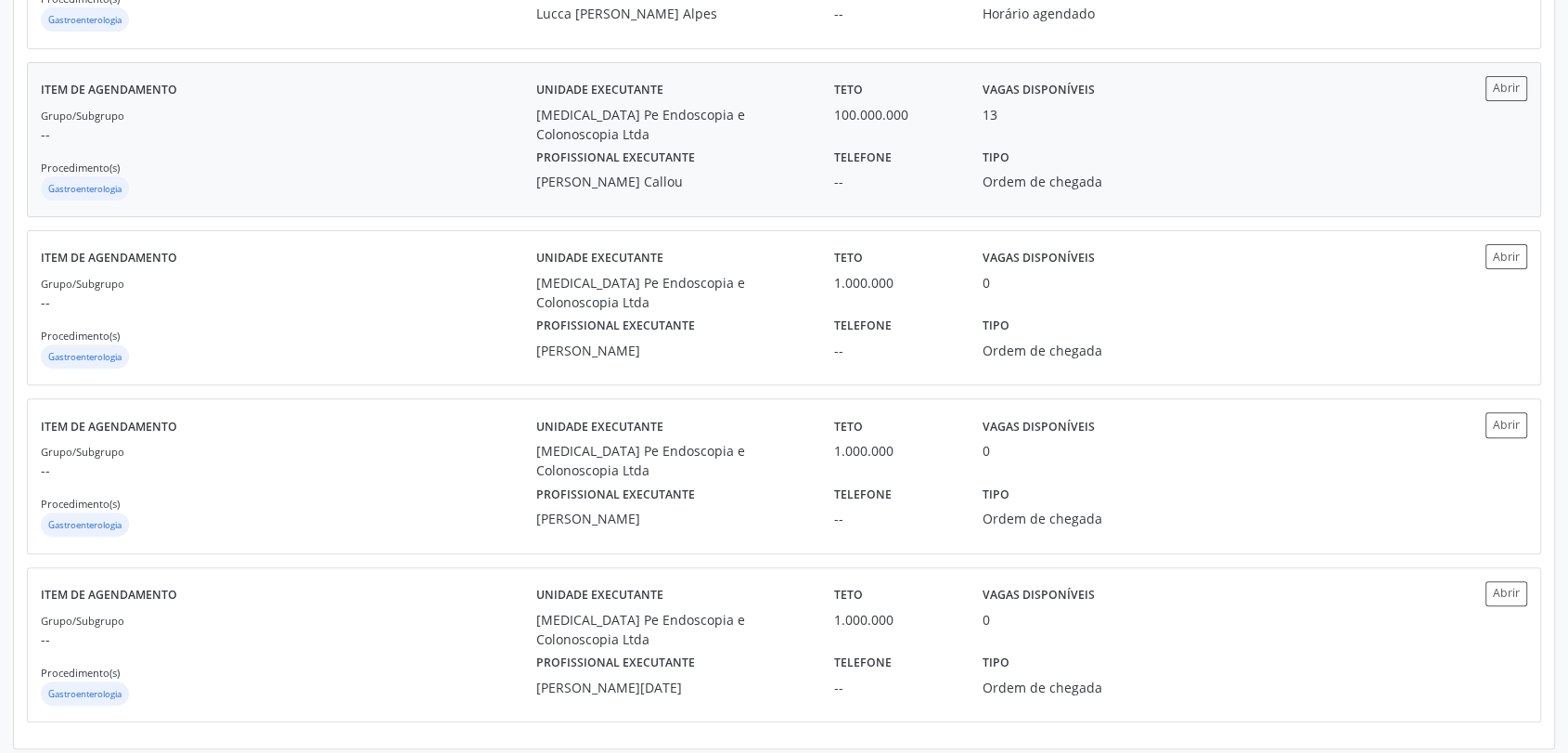
scroll to position [618, 0]
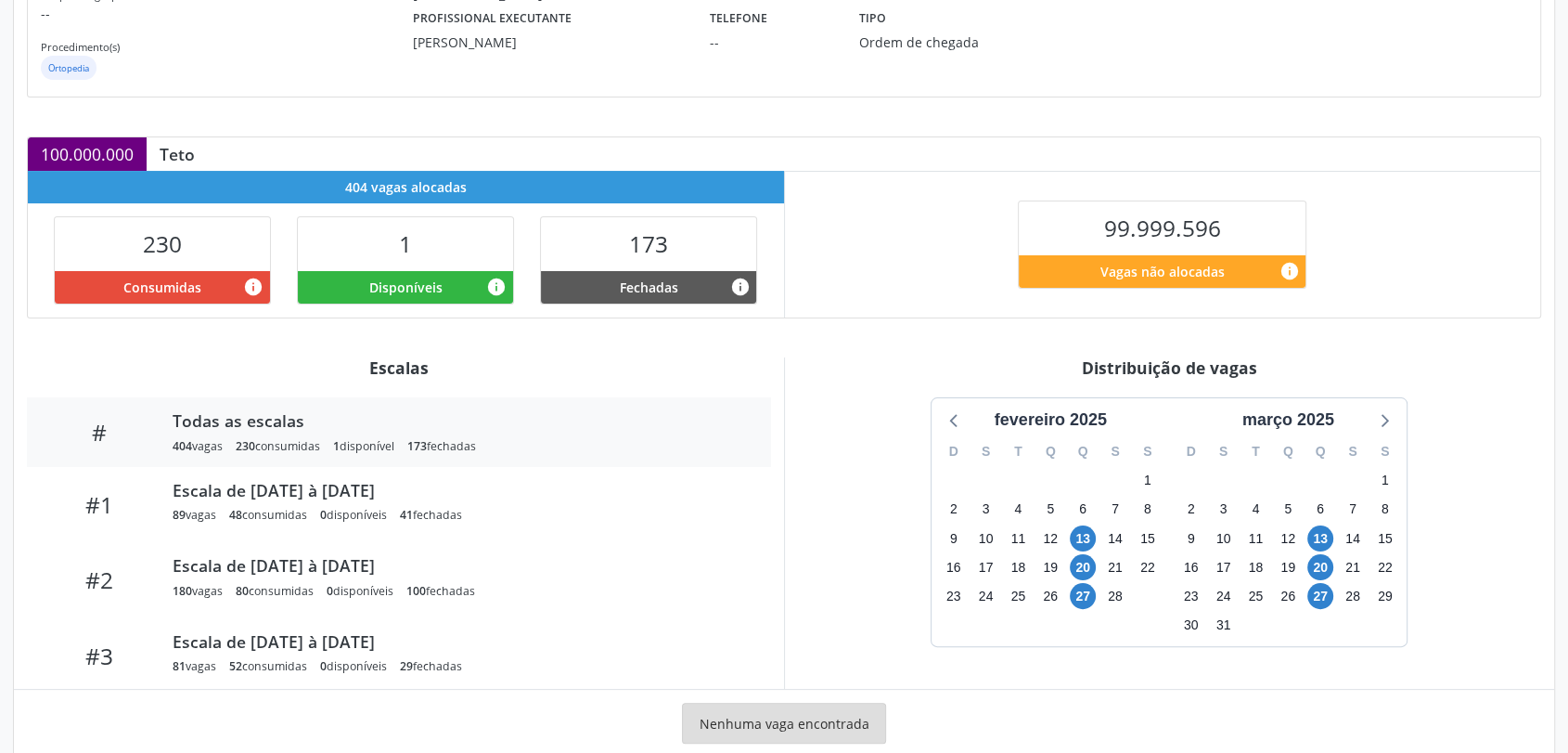
scroll to position [309, 0]
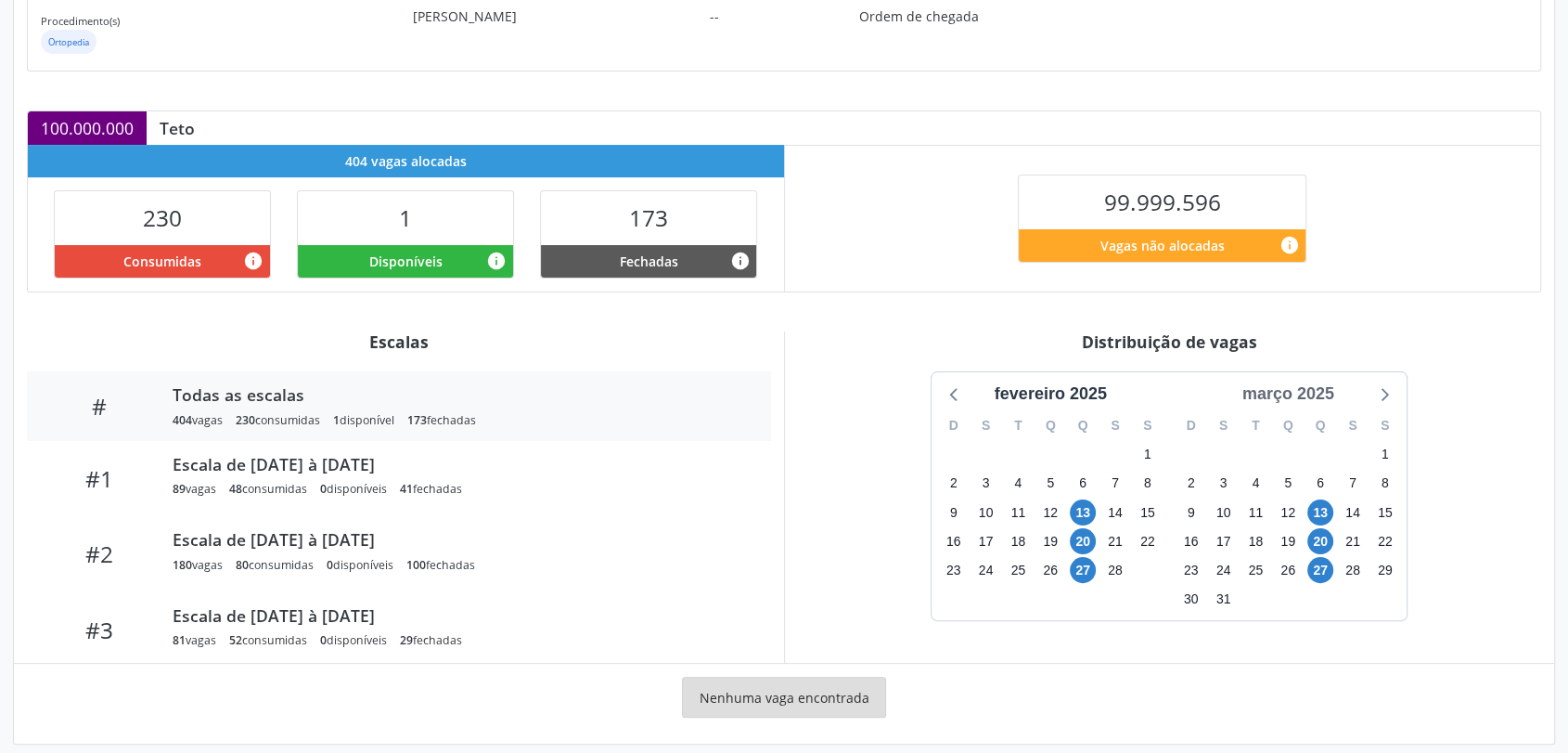
click at [1322, 389] on div "março 2025" at bounding box center [1288, 393] width 106 height 25
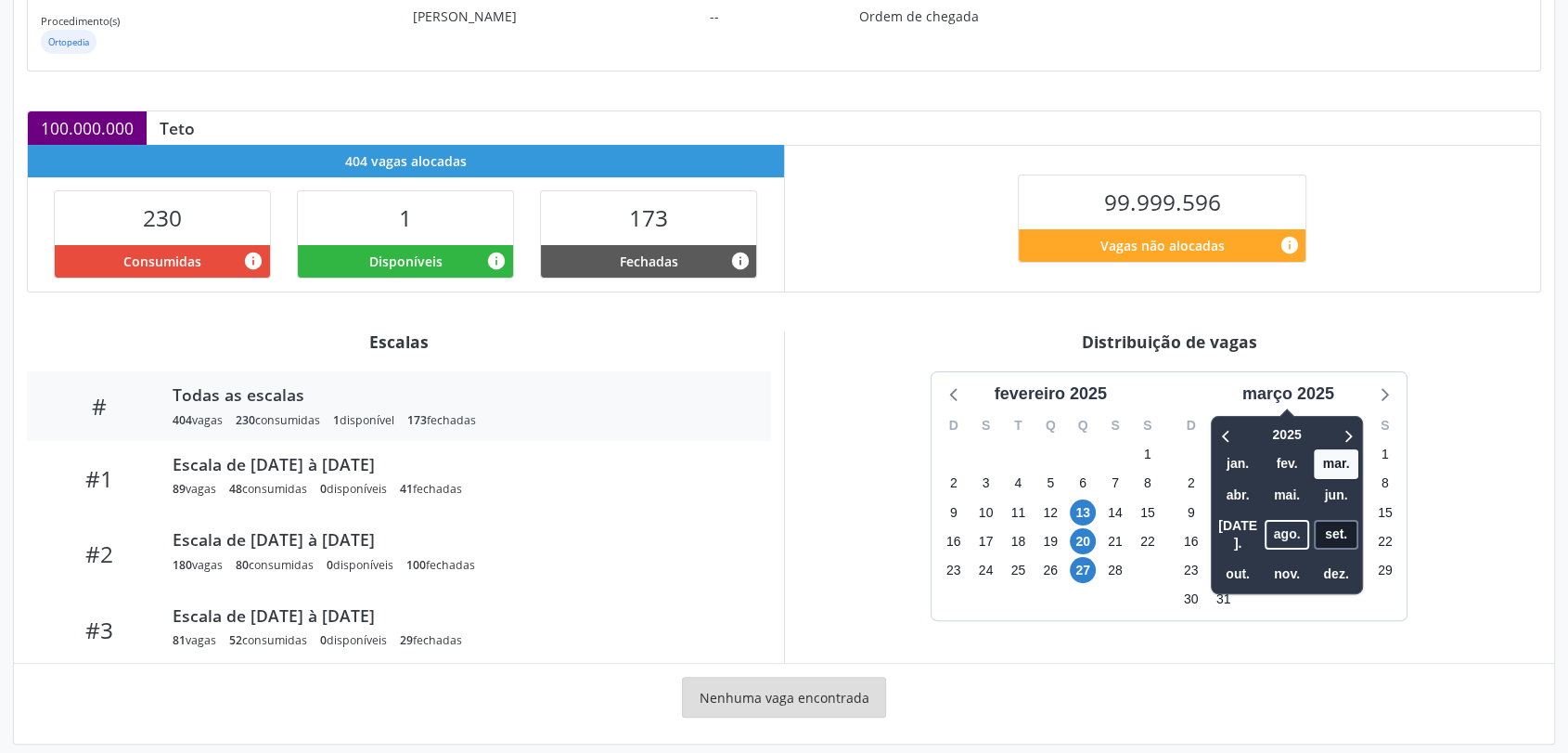
click at [1350, 520] on span "set." at bounding box center [1336, 533] width 45 height 29
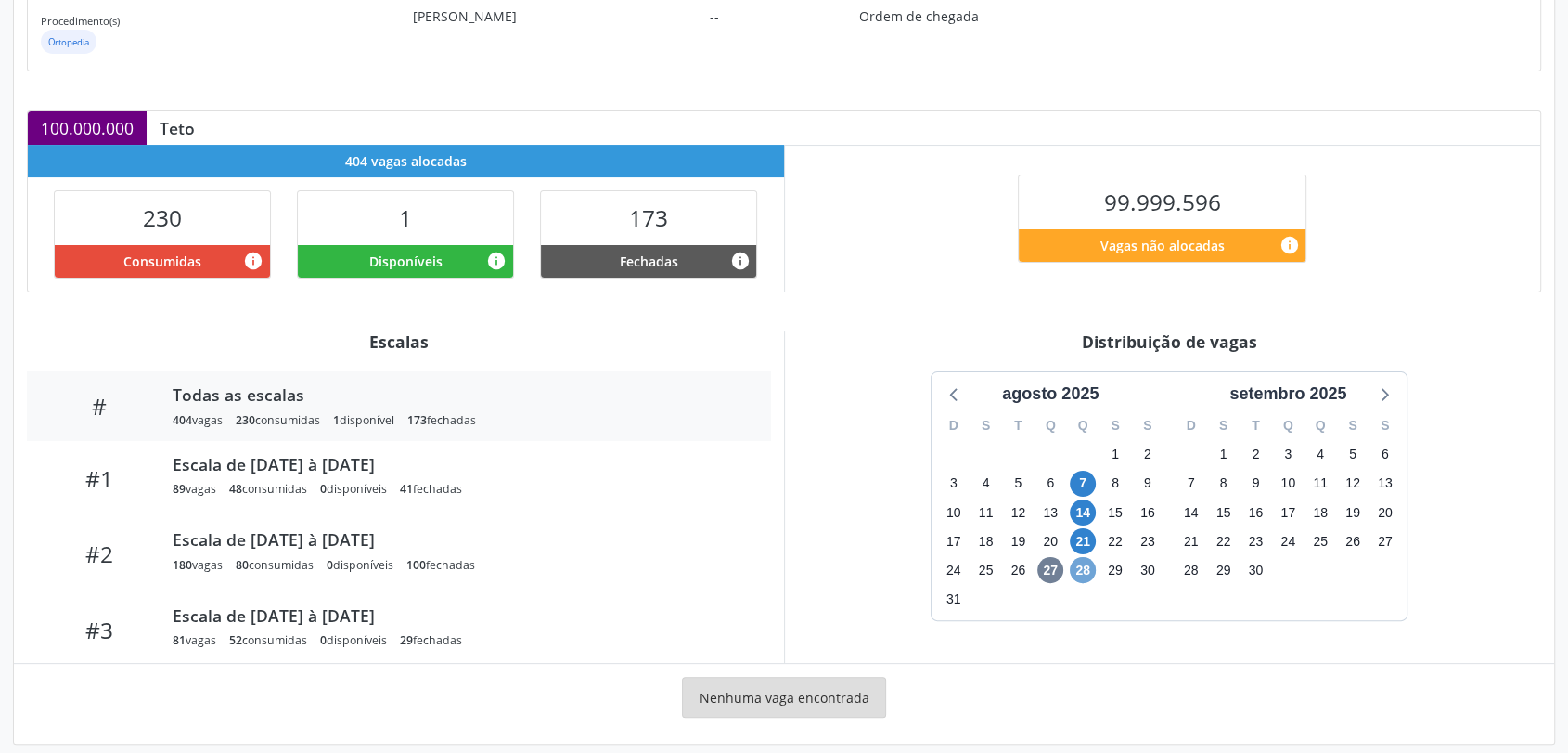
click at [1077, 569] on span "28" at bounding box center [1082, 570] width 26 height 26
